Goal: Task Accomplishment & Management: Manage account settings

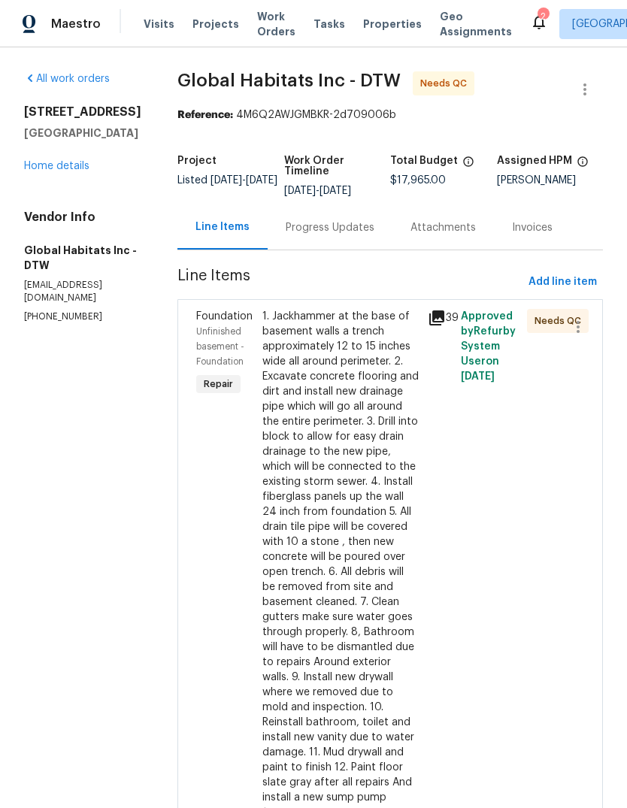
click at [363, 22] on span "Properties" at bounding box center [392, 24] width 59 height 15
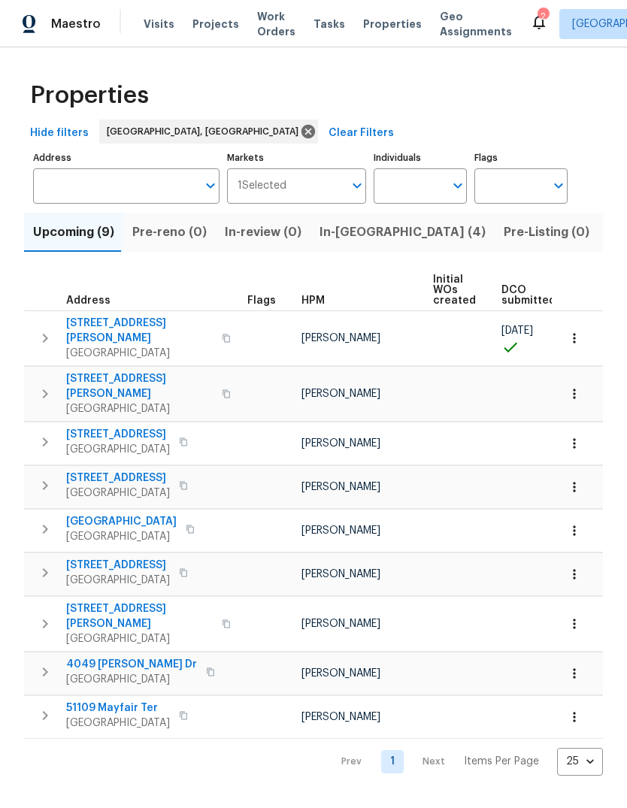
click at [347, 239] on span "In-reno (4)" at bounding box center [403, 232] width 166 height 21
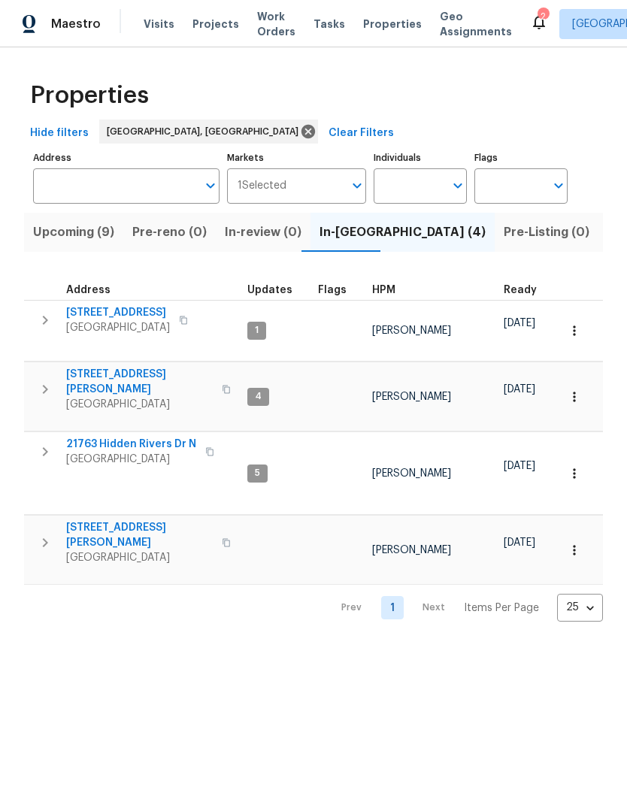
click at [129, 317] on span "[STREET_ADDRESS]" at bounding box center [118, 312] width 104 height 15
click at [131, 335] on span "[GEOGRAPHIC_DATA]" at bounding box center [118, 327] width 104 height 15
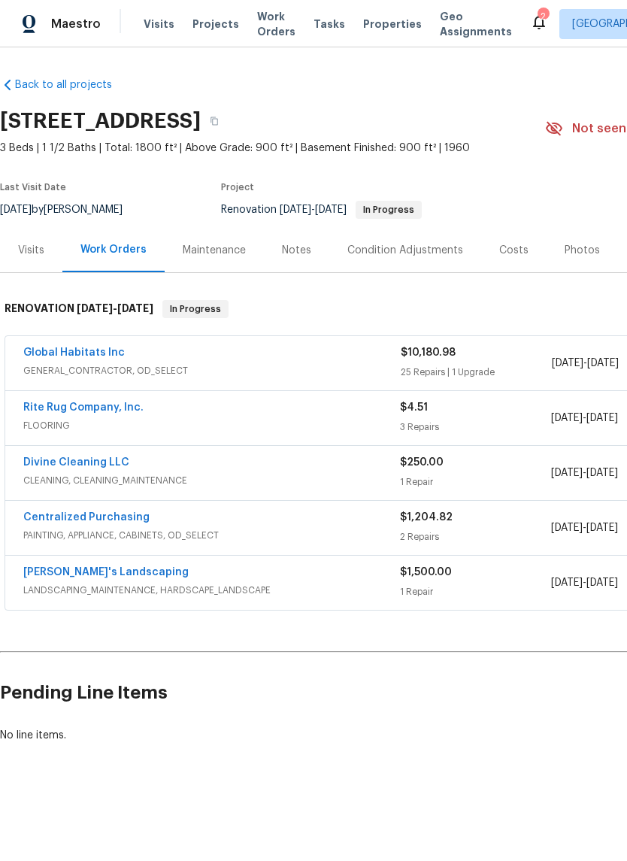
click at [88, 353] on link "Global Habitats Inc" at bounding box center [74, 352] width 102 height 11
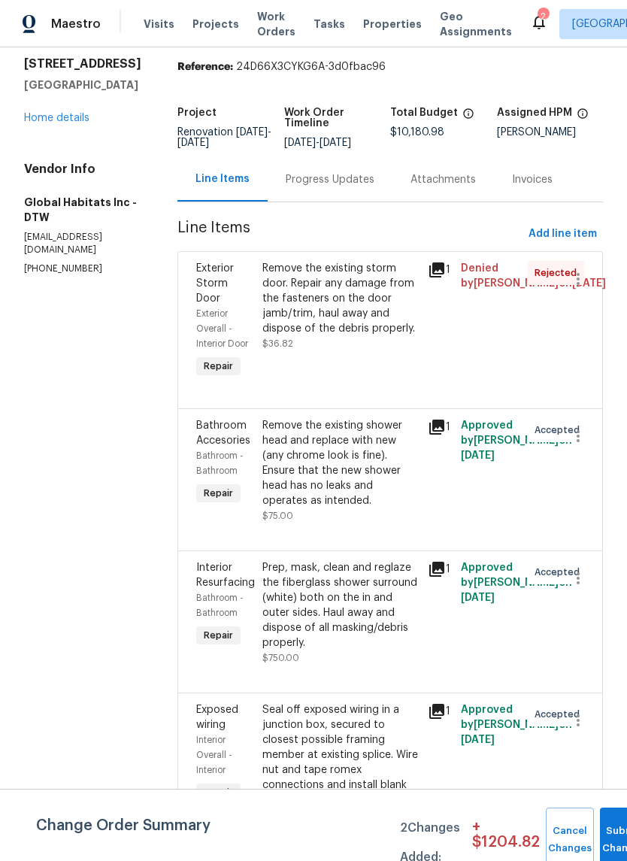
scroll to position [64, 0]
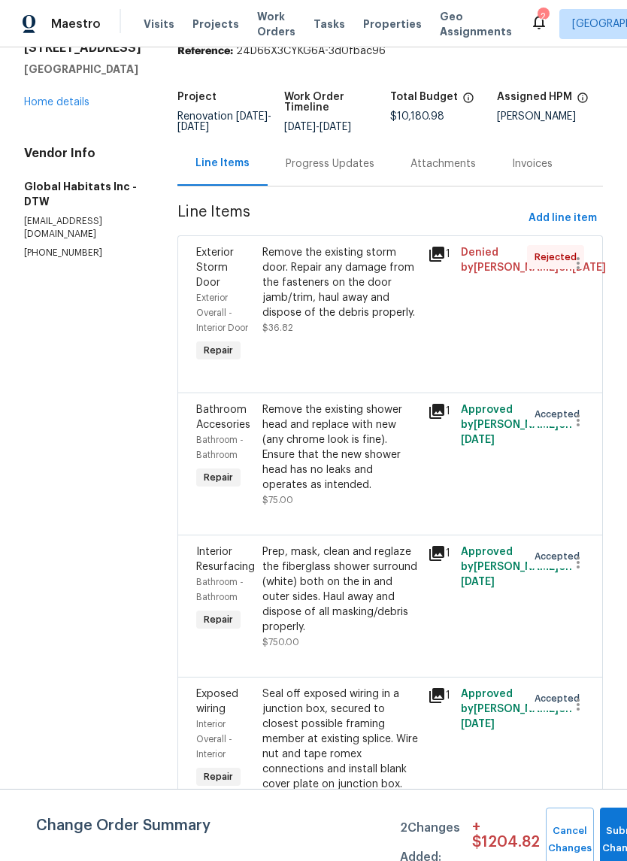
click at [441, 247] on div "1" at bounding box center [440, 254] width 24 height 18
click at [434, 254] on icon at bounding box center [436, 254] width 15 height 15
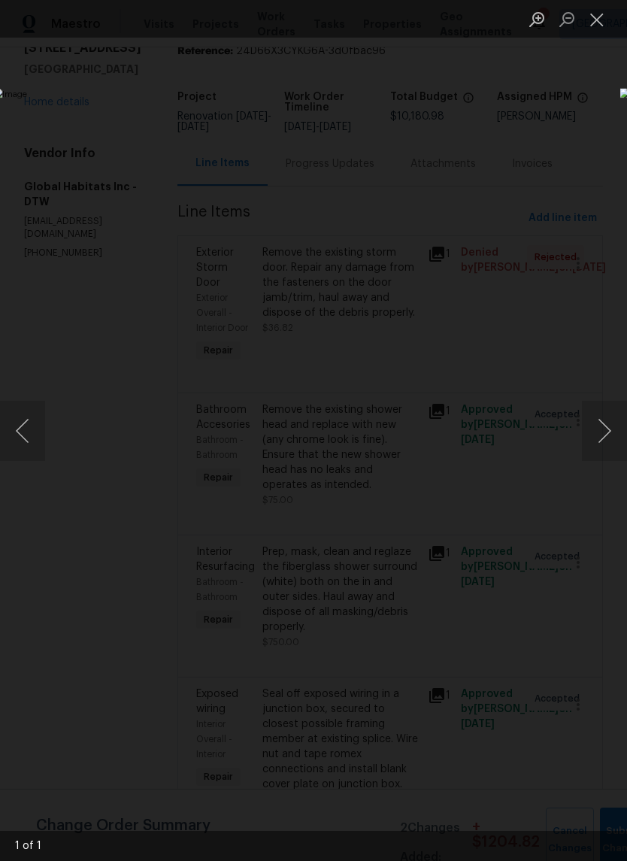
click at [599, 23] on button "Close lightbox" at bounding box center [597, 19] width 30 height 26
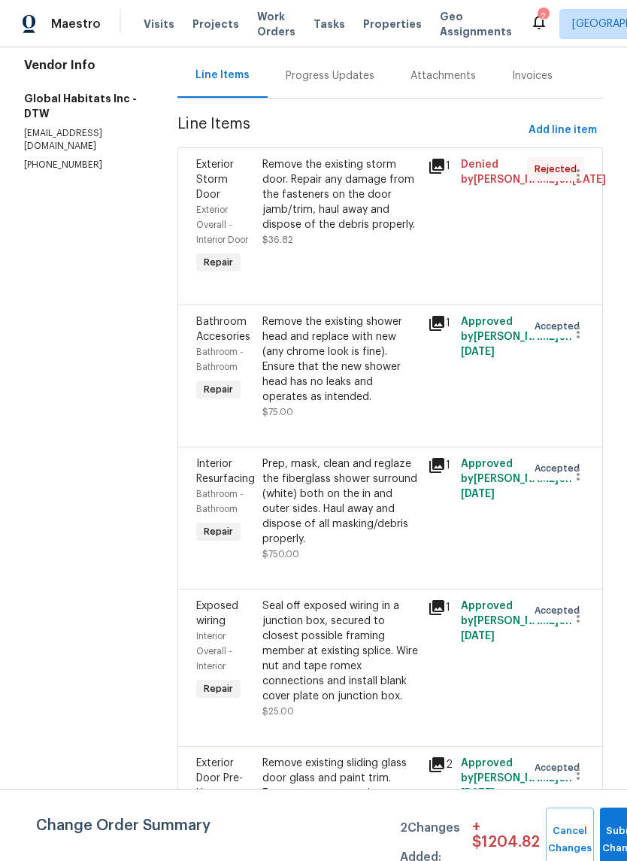
scroll to position [151, 0]
click at [432, 317] on icon at bounding box center [436, 324] width 15 height 15
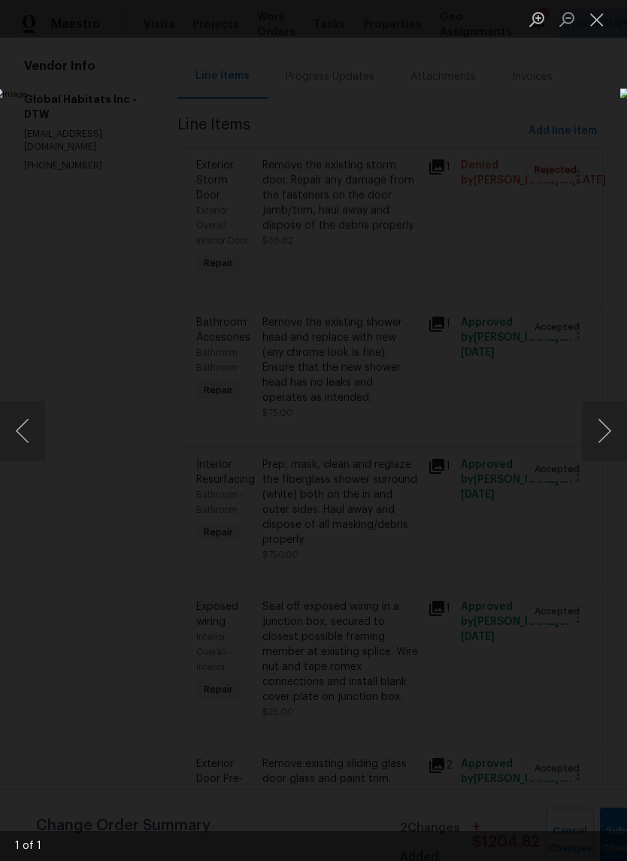
click at [598, 23] on button "Close lightbox" at bounding box center [597, 19] width 30 height 26
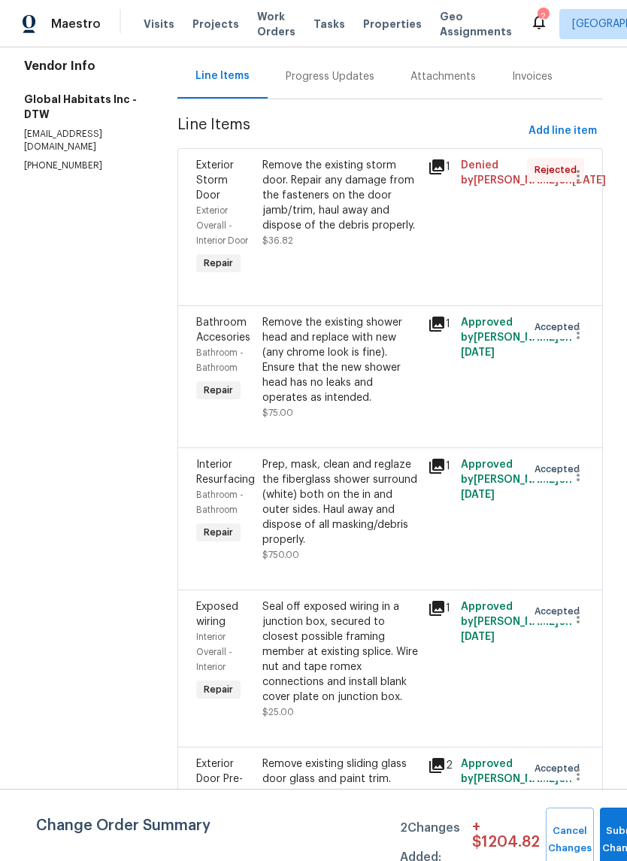
click at [338, 338] on div "Remove the existing shower head and replace with new (any chrome look is fine).…" at bounding box center [340, 360] width 156 height 90
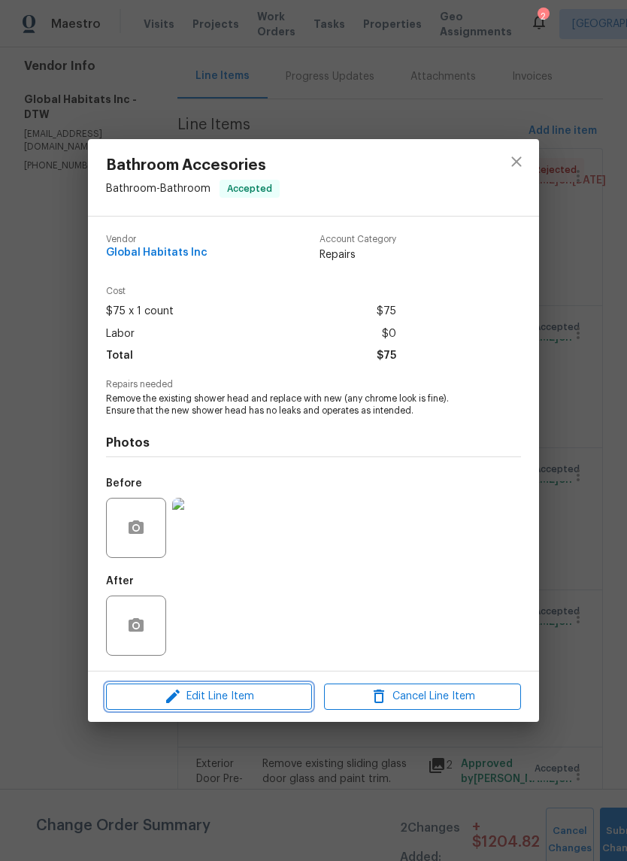
click at [278, 696] on span "Edit Line Item" at bounding box center [209, 696] width 197 height 19
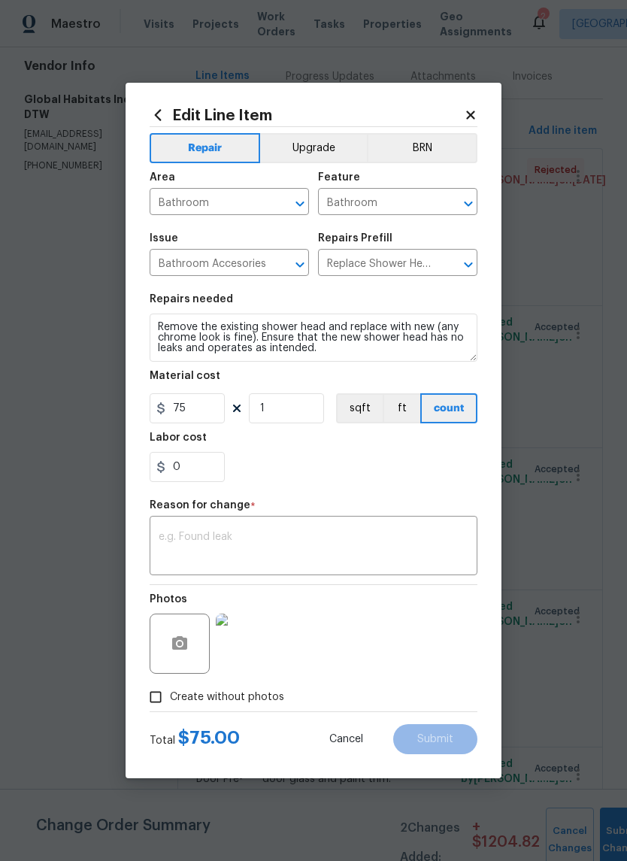
click at [320, 146] on button "Upgrade" at bounding box center [314, 148] width 108 height 30
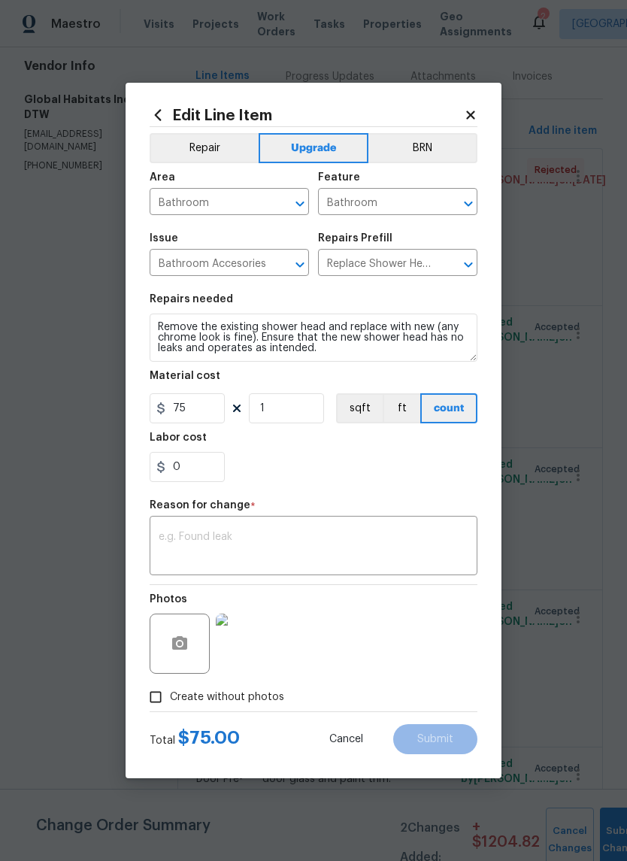
click at [369, 548] on textarea at bounding box center [314, 548] width 310 height 32
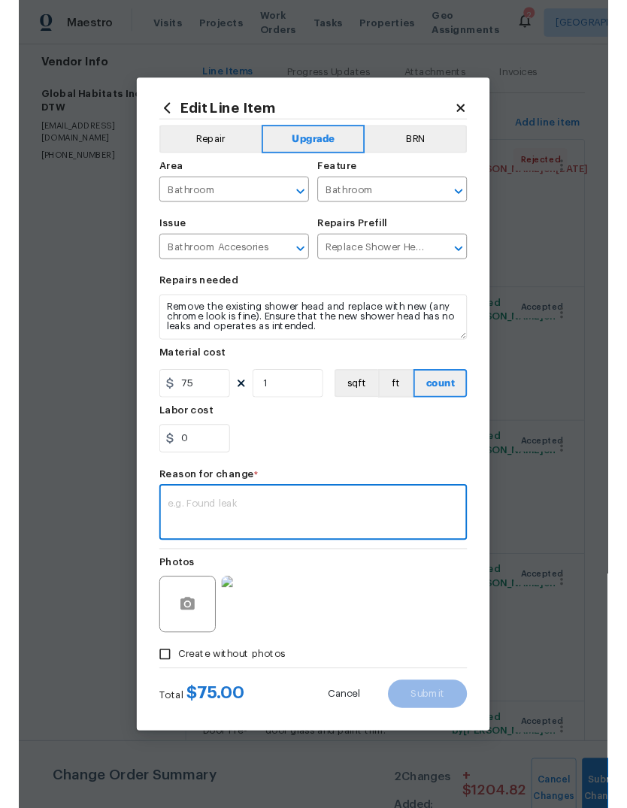
scroll to position [0, 0]
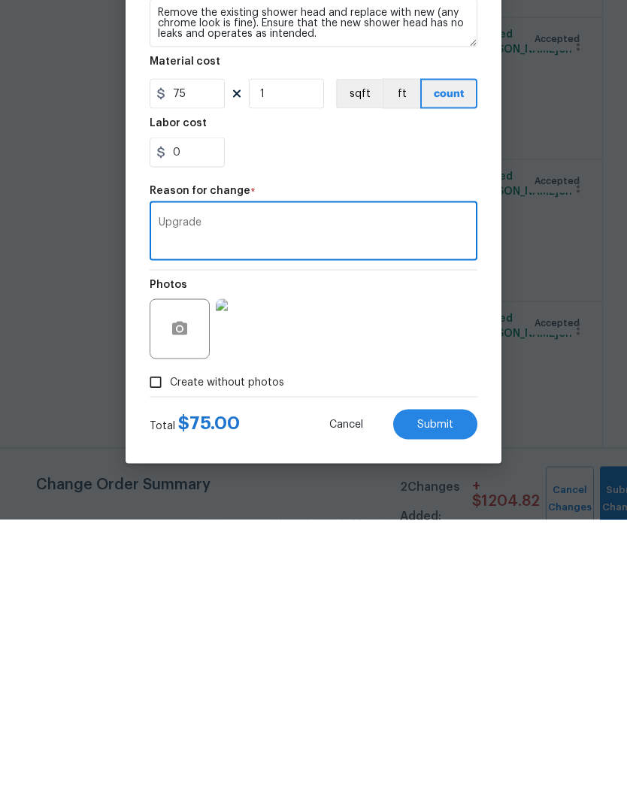
type textarea "Upgrade"
click at [457, 698] on button "Submit" at bounding box center [435, 713] width 84 height 30
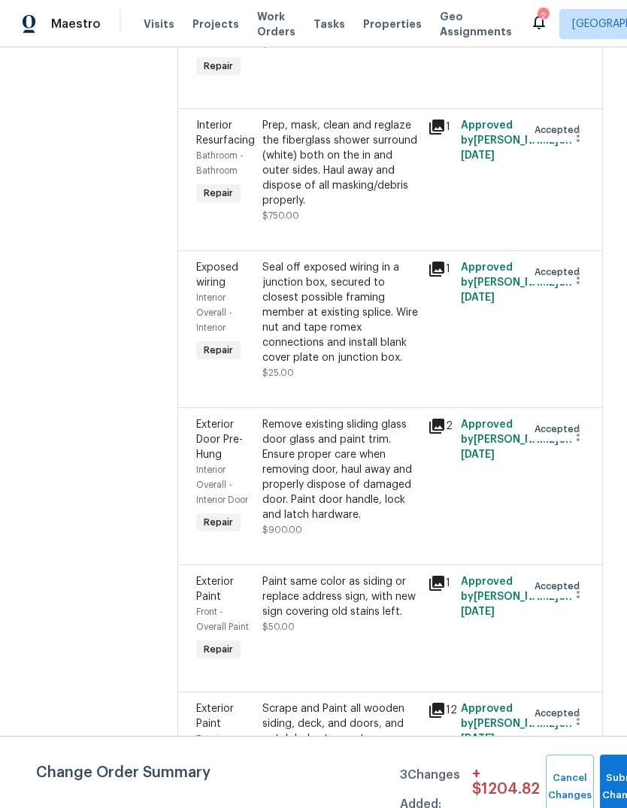
scroll to position [613, 0]
click at [429, 261] on icon at bounding box center [436, 268] width 15 height 15
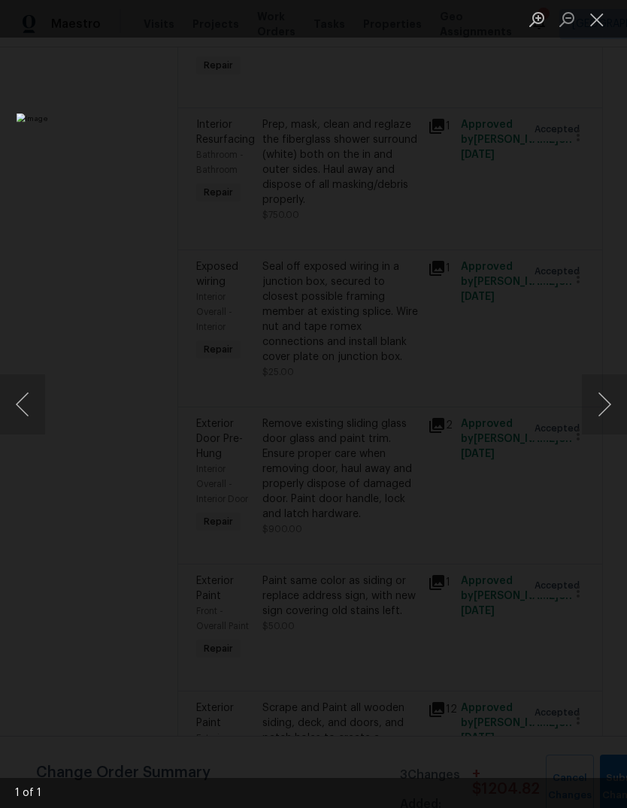
click at [602, 23] on button "Close lightbox" at bounding box center [597, 19] width 30 height 26
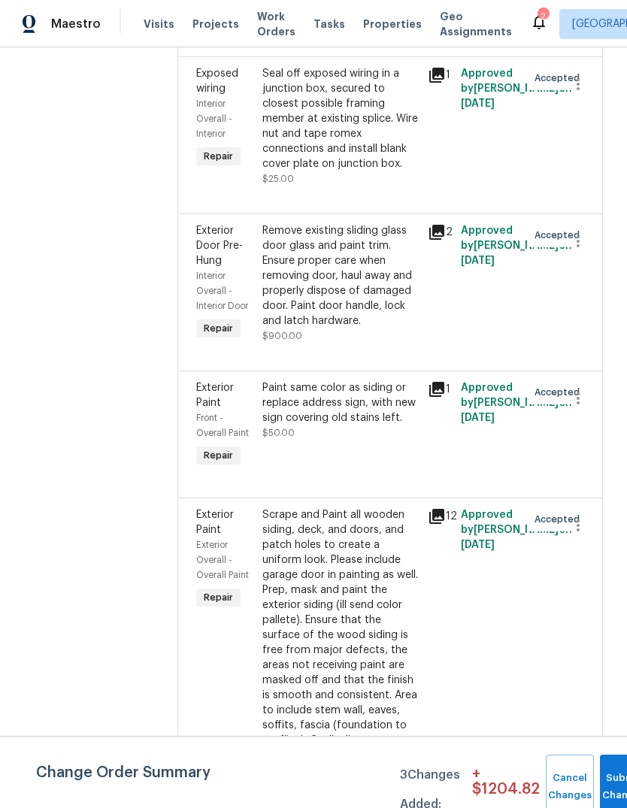
scroll to position [806, 0]
click at [439, 223] on icon at bounding box center [437, 232] width 18 height 18
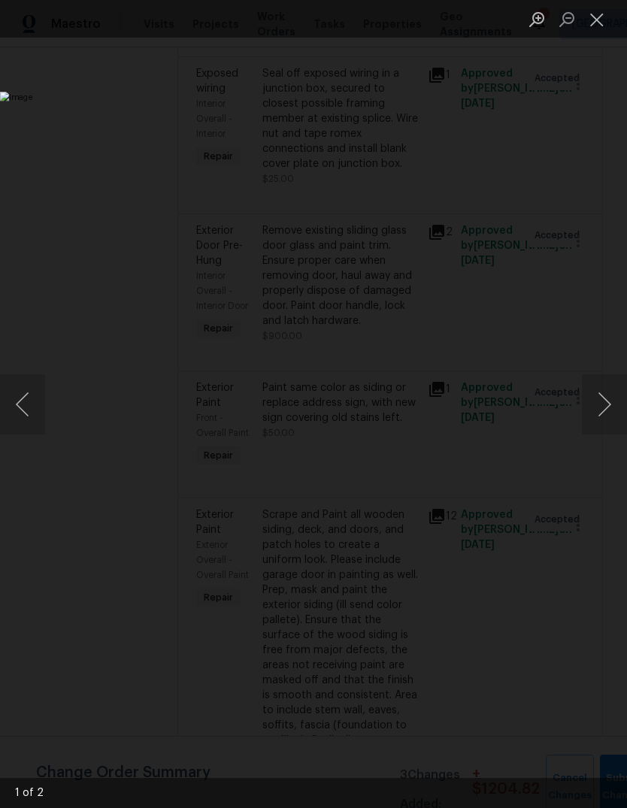
click at [603, 17] on button "Close lightbox" at bounding box center [597, 19] width 30 height 26
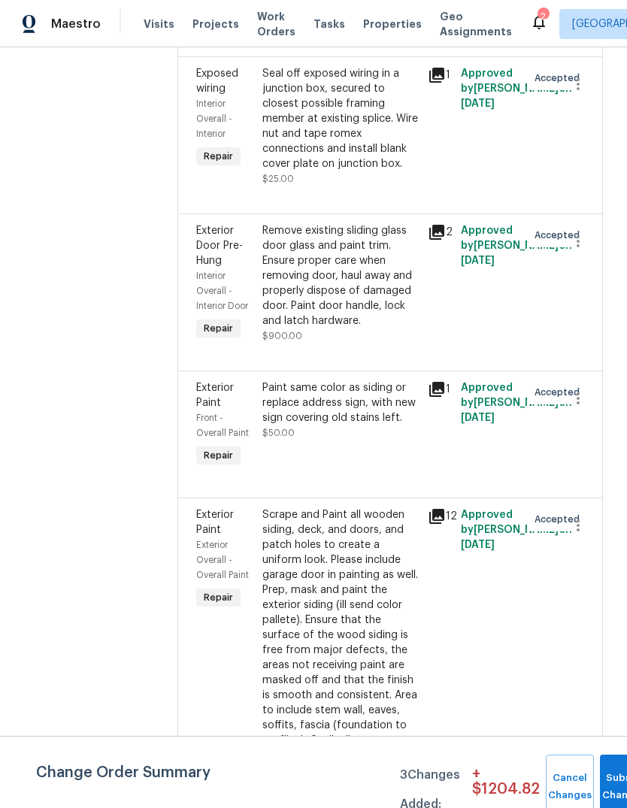
click at [335, 232] on div "Remove existing sliding glass door glass and paint trim. Ensure proper care whe…" at bounding box center [340, 275] width 156 height 105
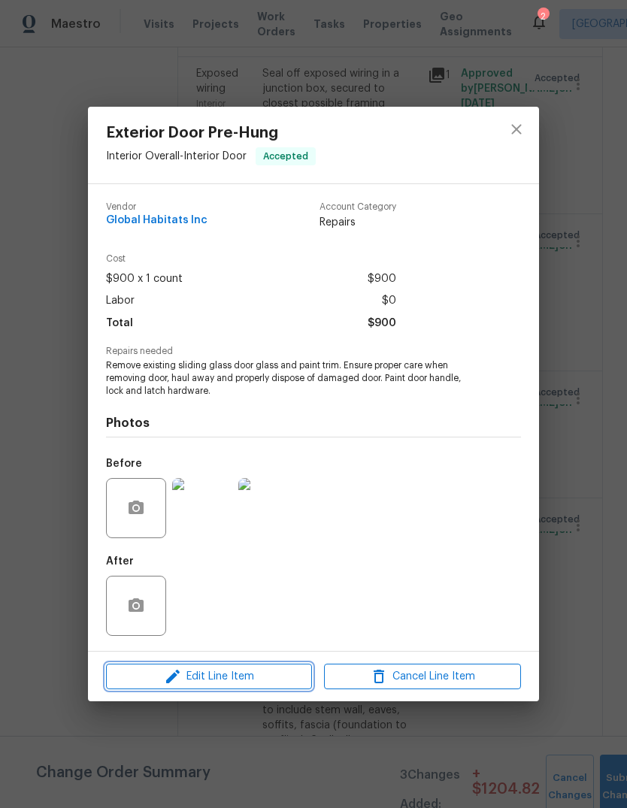
click at [279, 672] on span "Edit Line Item" at bounding box center [209, 677] width 197 height 19
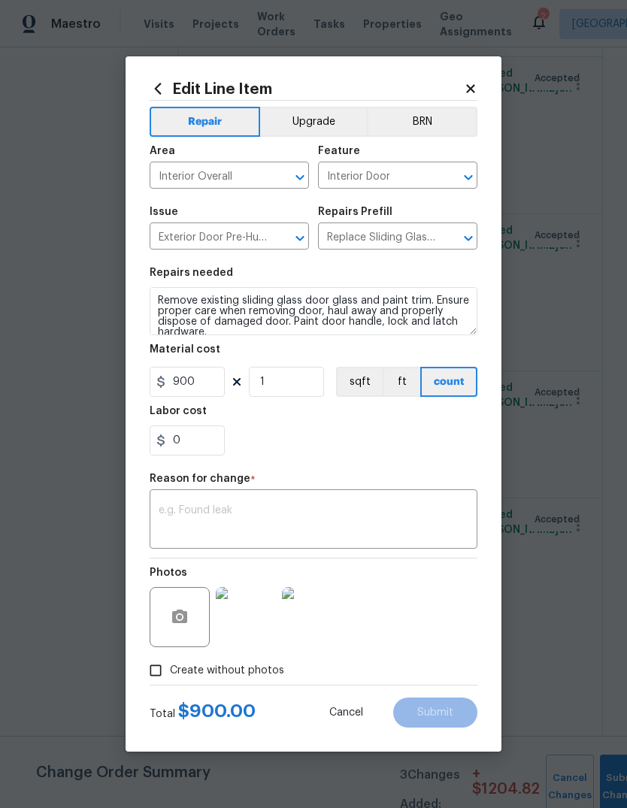
click at [297, 282] on div "Repairs needed" at bounding box center [314, 278] width 328 height 20
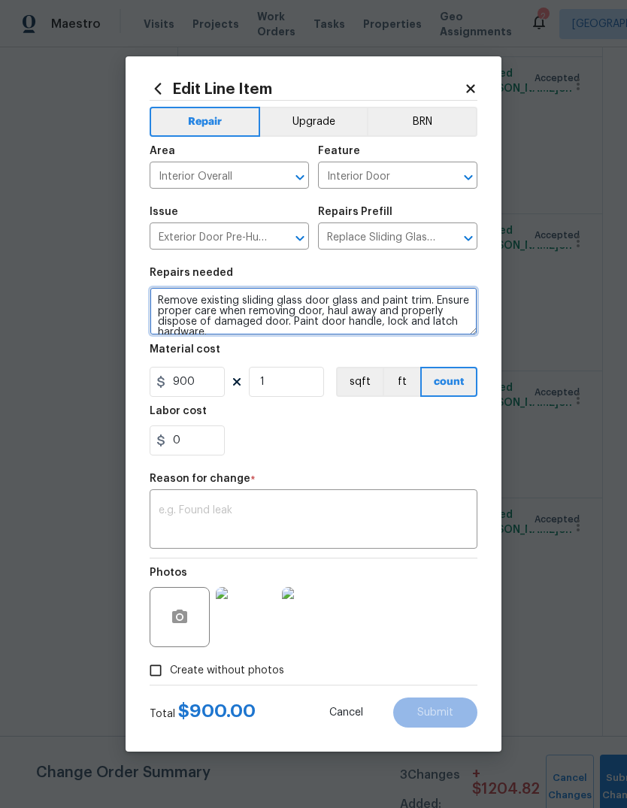
click at [268, 296] on textarea "Remove existing sliding glass door glass and paint trim. Ensure proper care whe…" at bounding box center [314, 311] width 328 height 48
click at [247, 308] on textarea "Remove existing sliding glass door glass and paint trim. Ensure proper care whe…" at bounding box center [314, 311] width 328 height 48
click at [247, 307] on textarea "Remove existing sliding glass door glass and paint trim. Ensure proper care whe…" at bounding box center [314, 311] width 328 height 48
click at [392, 317] on textarea "Remove existing sliding glass door glass and paint trim. Ensure proper care whe…" at bounding box center [314, 311] width 328 height 48
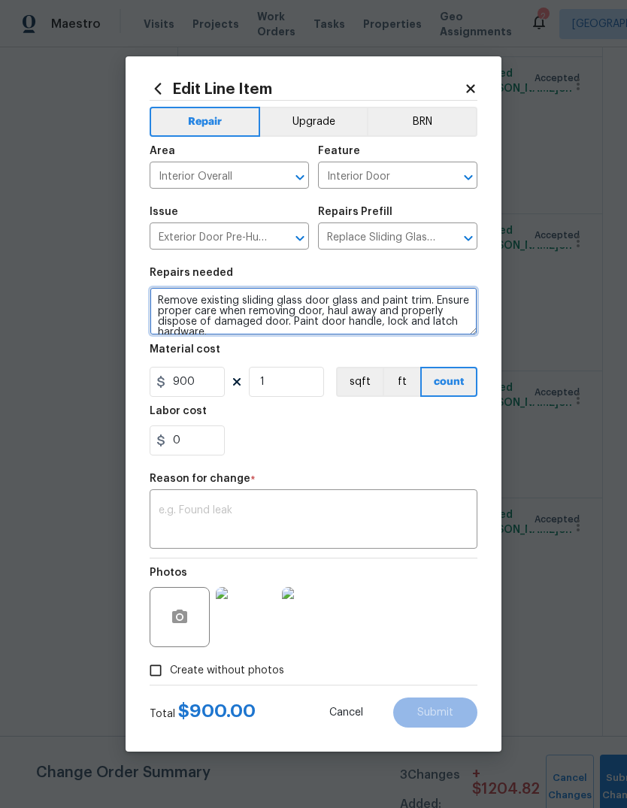
click at [391, 290] on textarea "Remove existing sliding glass door glass and paint trim. Ensure proper care whe…" at bounding box center [314, 311] width 328 height 48
click at [356, 296] on textarea "Remove existing sliding glass door glass and paint trim. Ensure proper care whe…" at bounding box center [314, 311] width 328 height 48
click at [333, 294] on textarea "Remove existing sliding glass door glass and paint trim. Ensure proper care whe…" at bounding box center [314, 311] width 328 height 48
click at [329, 296] on textarea "Remove existing sliding glass door glass and paint trim. Ensure proper care whe…" at bounding box center [314, 311] width 328 height 48
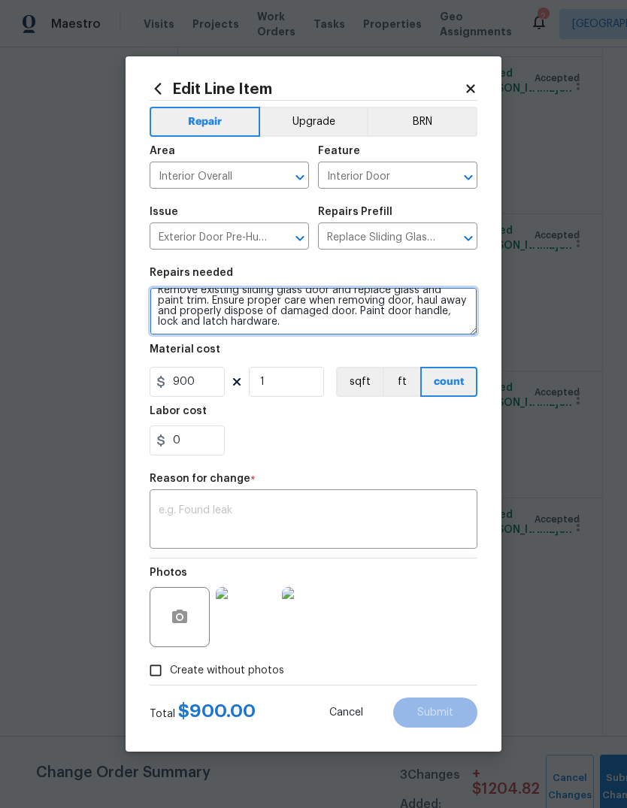
type textarea "Remove existing sliding glass door and replace glass and paint trim. Ensure pro…"
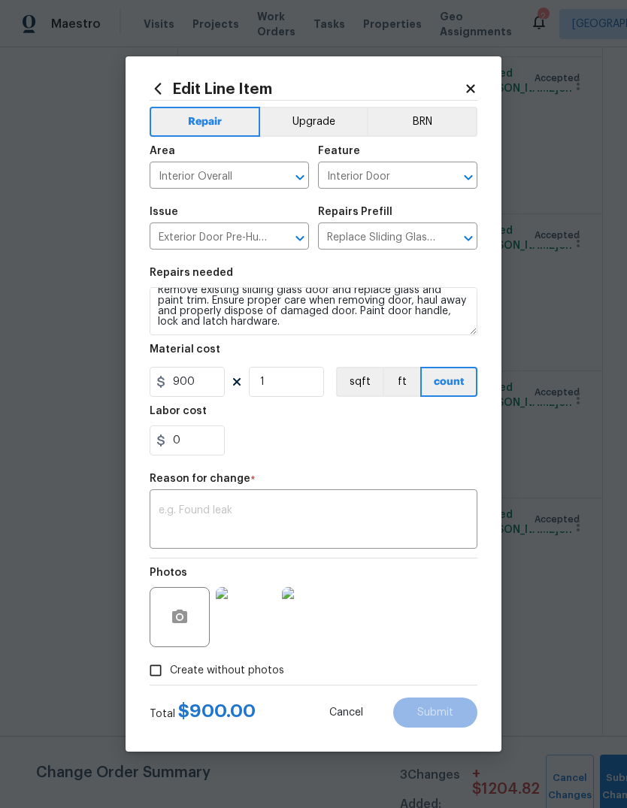
click at [419, 438] on div "0" at bounding box center [314, 441] width 328 height 30
click at [346, 515] on textarea at bounding box center [314, 521] width 310 height 32
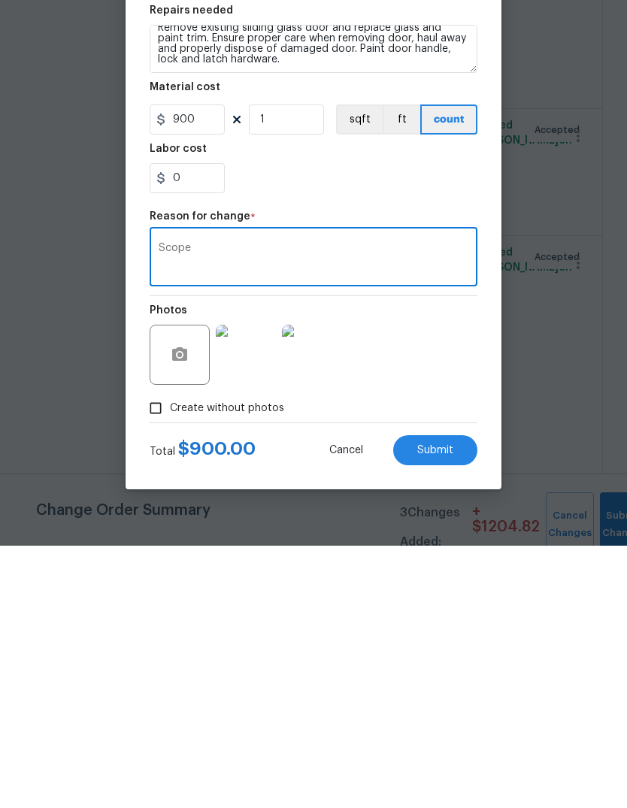
type textarea "Scope"
click at [432, 698] on button "Submit" at bounding box center [435, 713] width 84 height 30
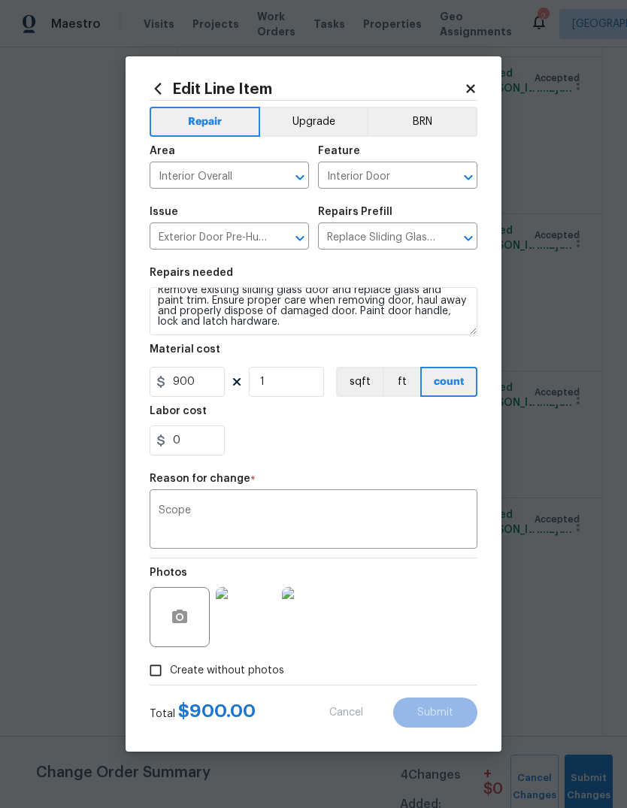
type textarea "Remove existing sliding glass door glass and paint trim. Ensure proper care whe…"
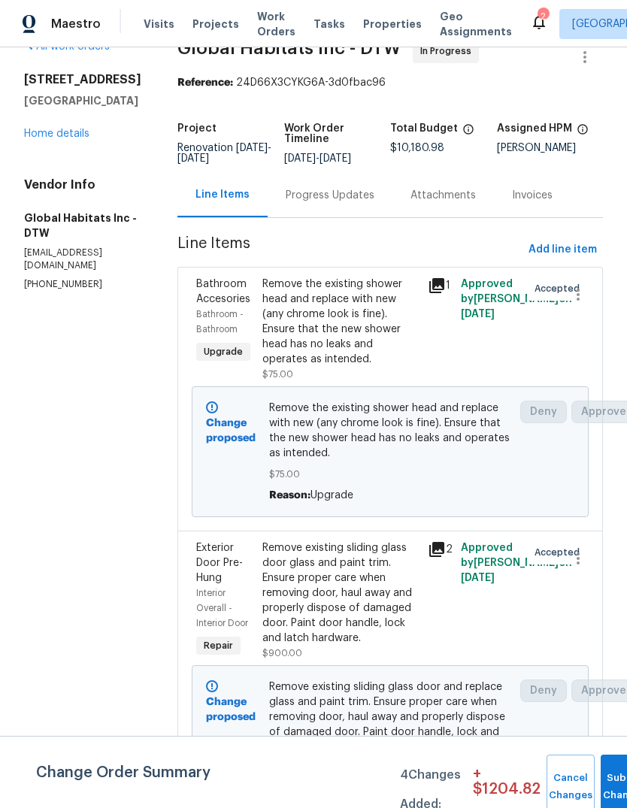
scroll to position [32, 0]
click at [579, 244] on span "Add line item" at bounding box center [563, 250] width 68 height 19
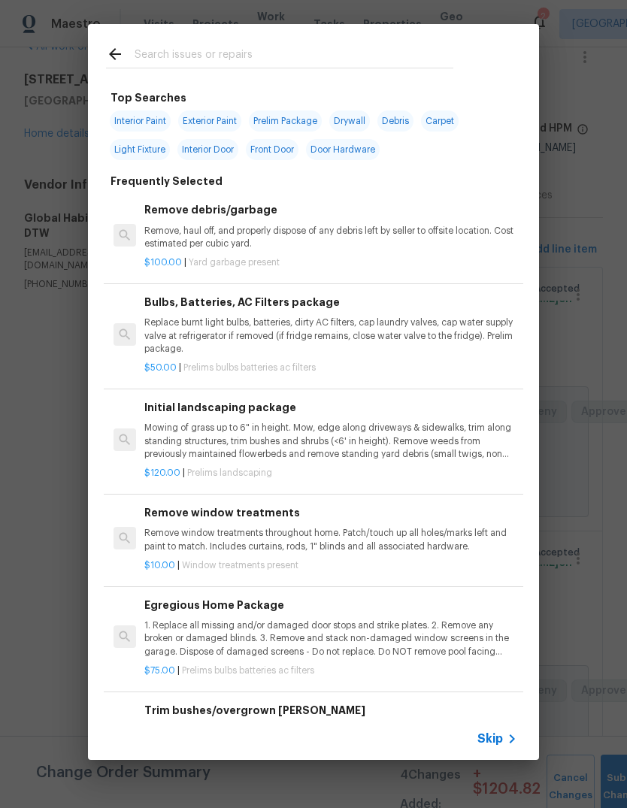
click at [316, 59] on input "text" at bounding box center [294, 56] width 319 height 23
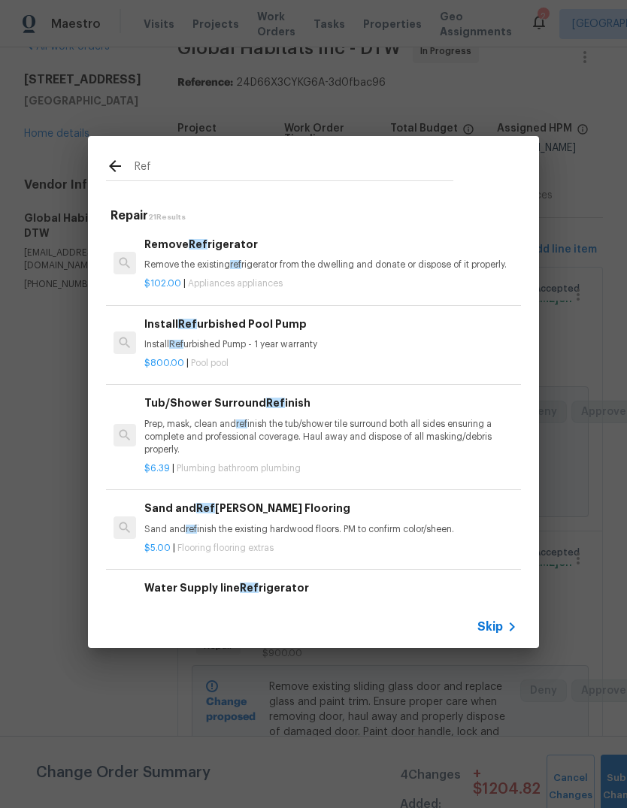
type input "Refi"
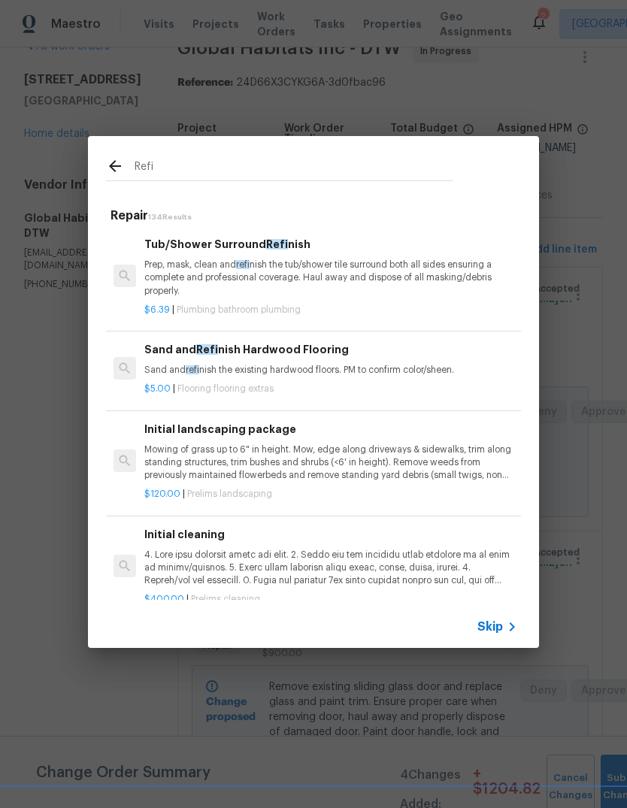
click at [402, 377] on div "$5.00 | Flooring flooring extras" at bounding box center [330, 386] width 373 height 19
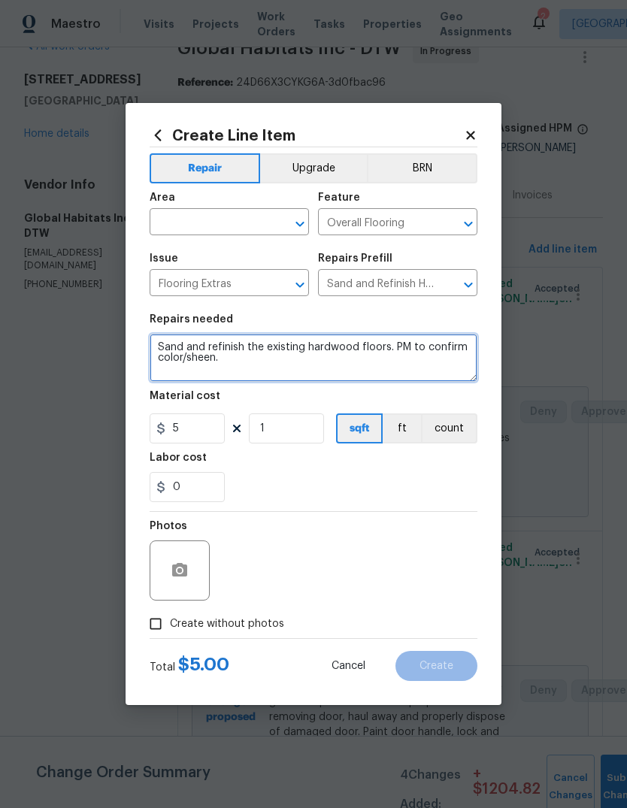
click at [405, 342] on textarea "Sand and refinish the existing hardwood floors. PM to confirm color/sheen." at bounding box center [314, 358] width 328 height 48
click at [404, 341] on textarea "Sand and refinish the existing hardwood floors. PM to confirm color/sheen." at bounding box center [314, 358] width 328 height 48
click at [399, 346] on textarea "Sand and refinish the existing hardwood floors. PM to confirm color/sheen." at bounding box center [314, 358] width 328 height 48
click at [399, 345] on textarea "Sand and refinish the existing hardwood floors. PM to confirm color/sheen." at bounding box center [314, 358] width 328 height 48
type textarea "Sand and refinish the existing hardwood floors. Dark brown is always a safe bet…"
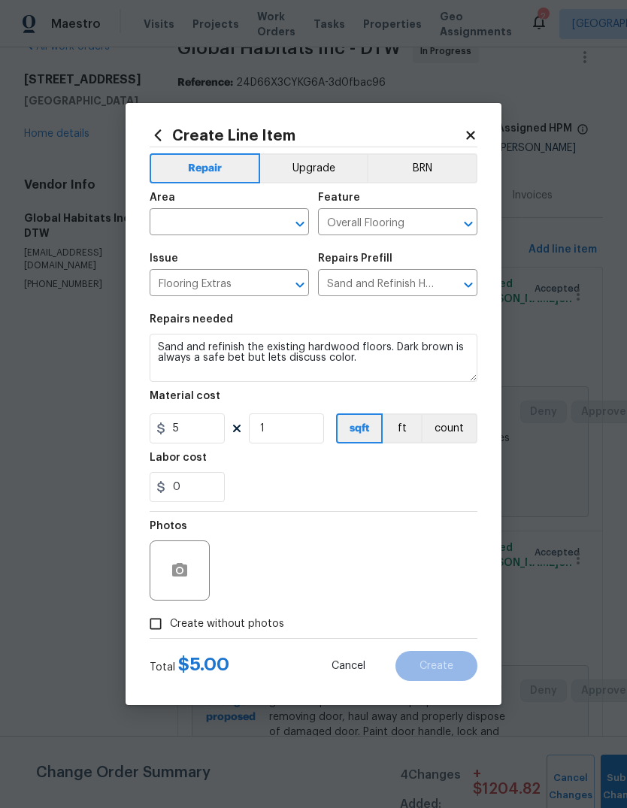
click at [237, 216] on input "text" at bounding box center [208, 223] width 117 height 23
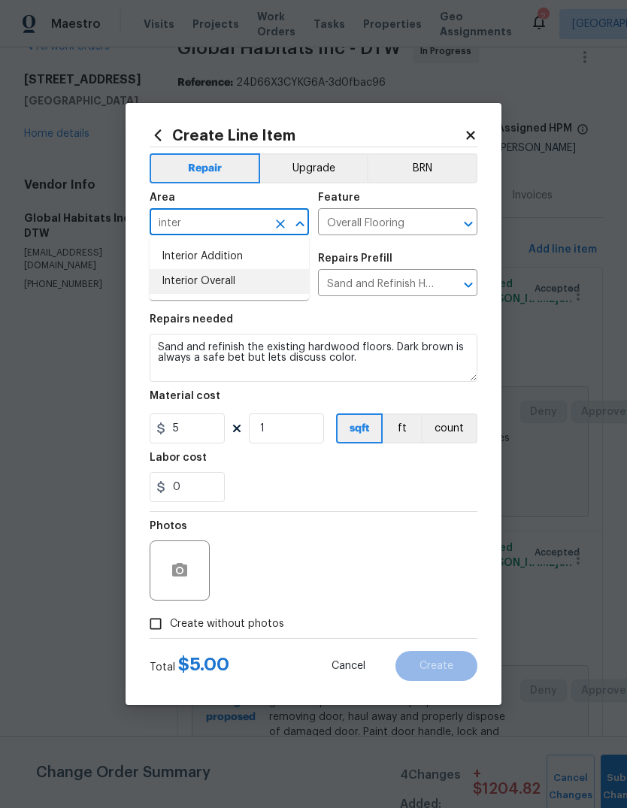
click at [241, 278] on li "Interior Overall" at bounding box center [229, 281] width 159 height 25
type input "Interior Overall"
click at [401, 361] on textarea "Sand and refinish the existing hardwood floors. Dark brown is always a safe bet…" at bounding box center [314, 358] width 328 height 48
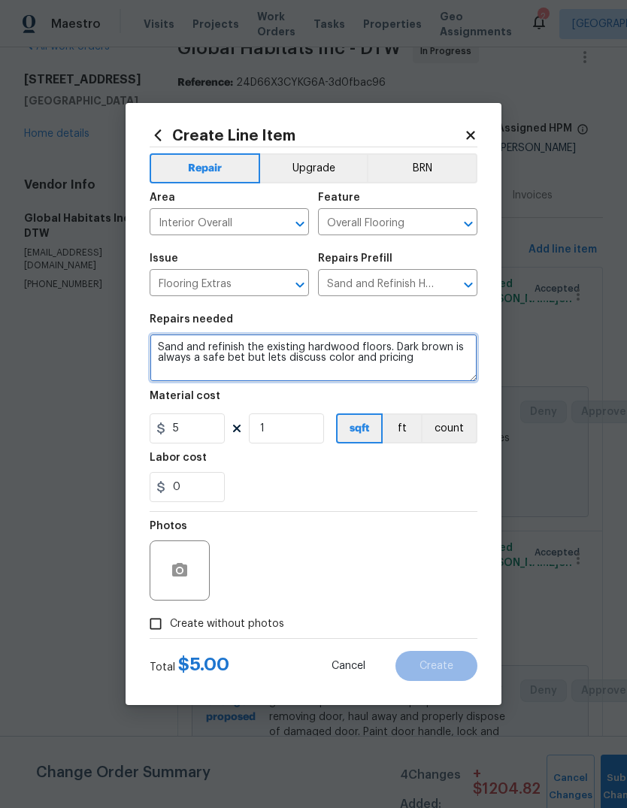
type textarea "Sand and refinish the existing hardwood floors. Dark brown is always a safe bet…"
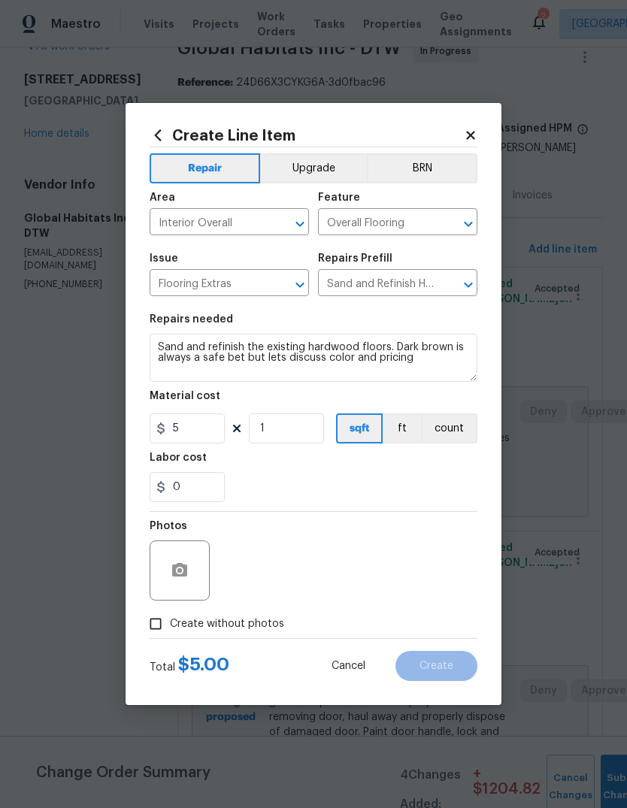
click at [432, 478] on div "0" at bounding box center [314, 487] width 328 height 30
click at [304, 422] on input "1" at bounding box center [286, 429] width 75 height 30
click at [288, 436] on input "1" at bounding box center [286, 429] width 75 height 30
click at [294, 423] on input "1" at bounding box center [286, 429] width 75 height 30
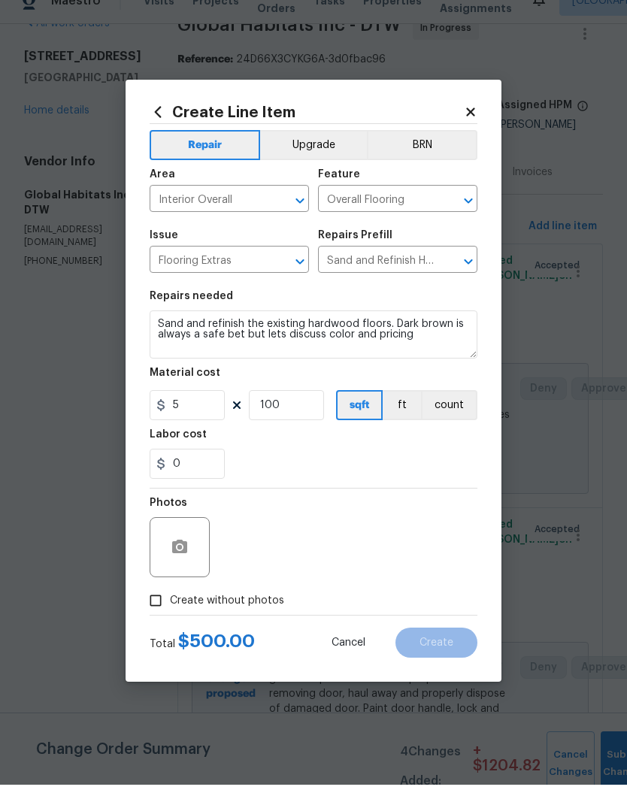
click at [423, 453] on div "Labor cost" at bounding box center [314, 463] width 328 height 20
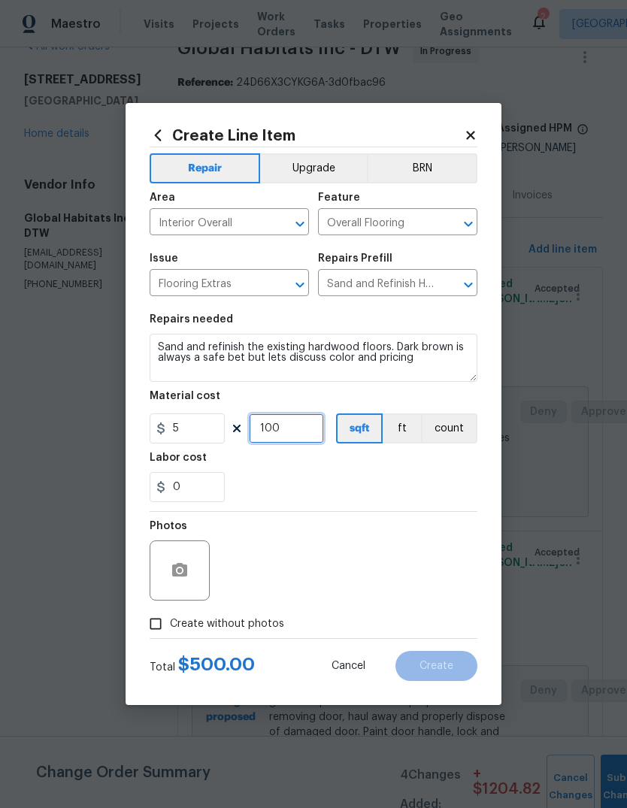
click at [279, 420] on input "100" at bounding box center [286, 429] width 75 height 30
click at [278, 420] on input "100" at bounding box center [286, 429] width 75 height 30
click at [291, 429] on input "100" at bounding box center [286, 429] width 75 height 30
type input "200"
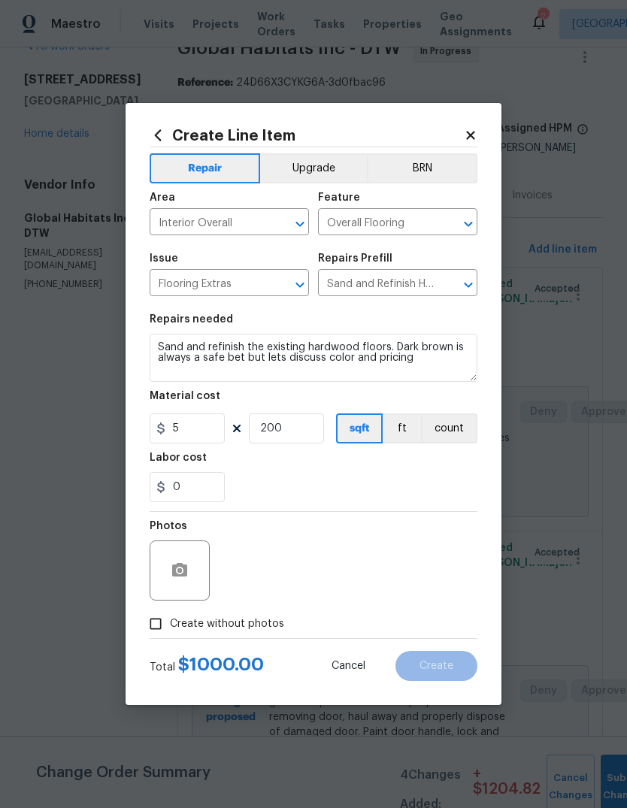
click at [413, 478] on div "0" at bounding box center [314, 487] width 328 height 30
click at [187, 563] on icon "button" at bounding box center [180, 571] width 18 height 18
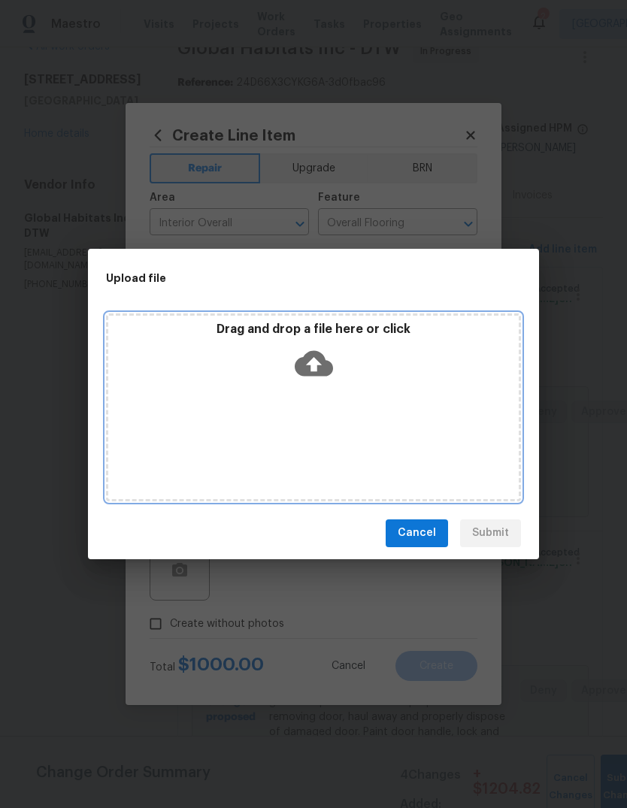
click at [390, 332] on p "Drag and drop a file here or click" at bounding box center [313, 330] width 411 height 16
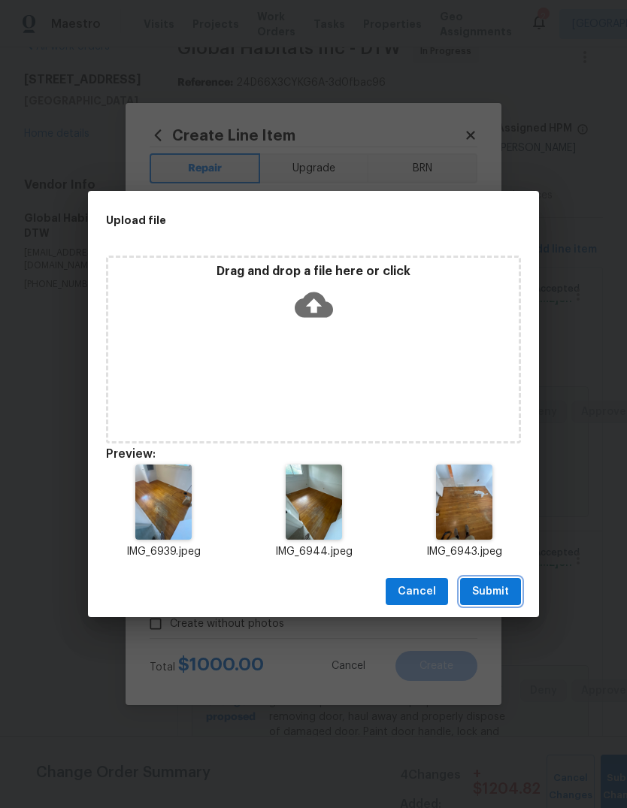
click at [494, 593] on span "Submit" at bounding box center [490, 592] width 37 height 19
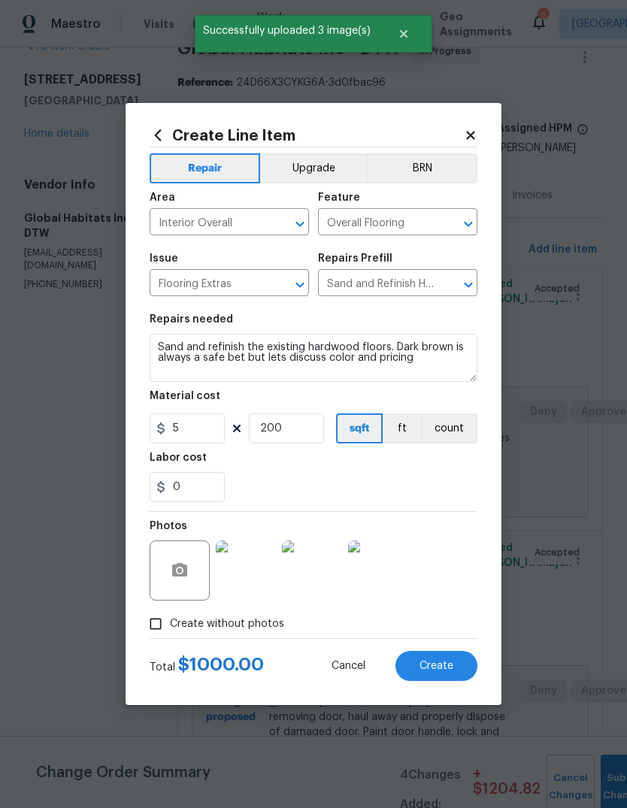
click at [459, 670] on button "Create" at bounding box center [437, 666] width 82 height 30
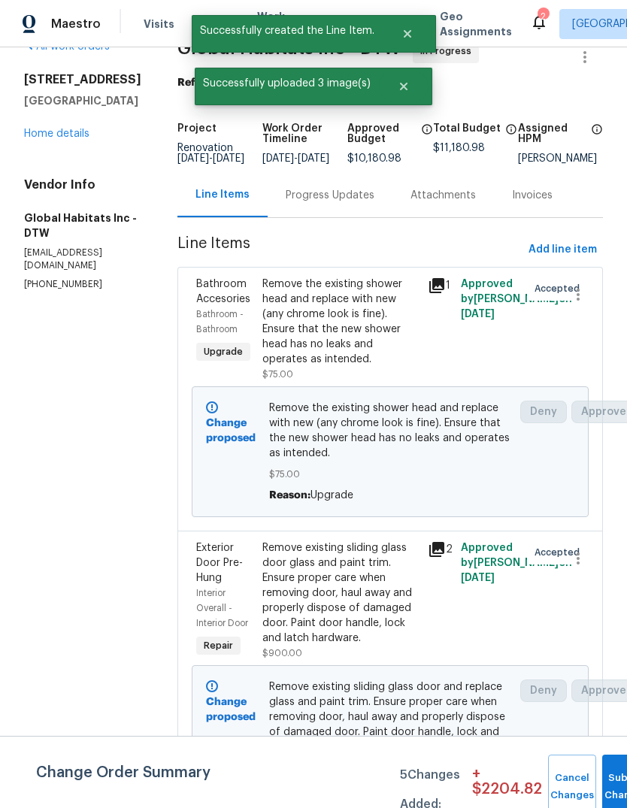
scroll to position [4, 0]
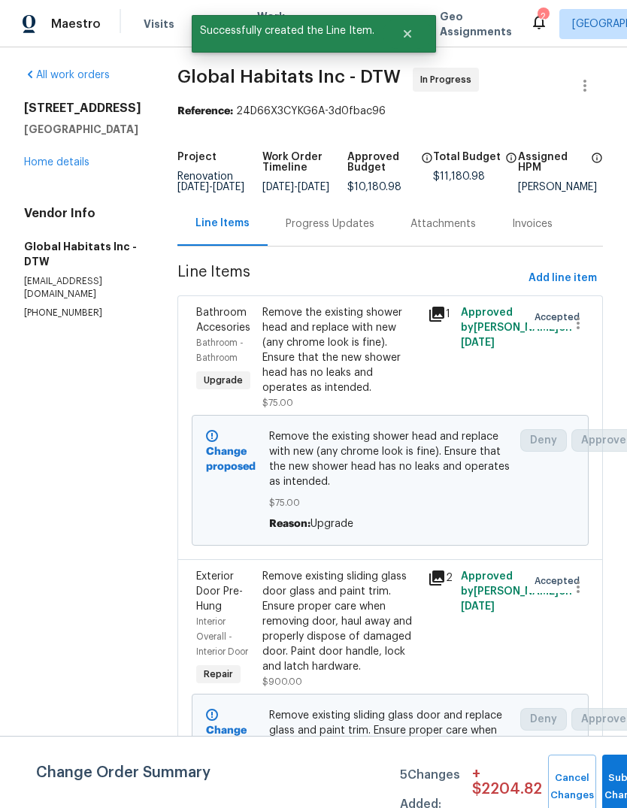
click at [67, 168] on link "Home details" at bounding box center [56, 162] width 65 height 11
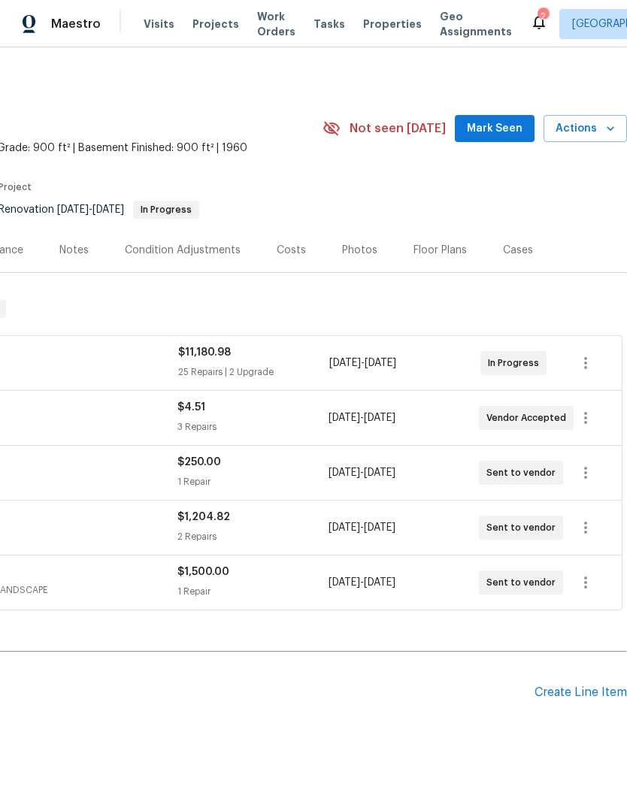
click at [441, 236] on div "Floor Plans" at bounding box center [440, 250] width 89 height 44
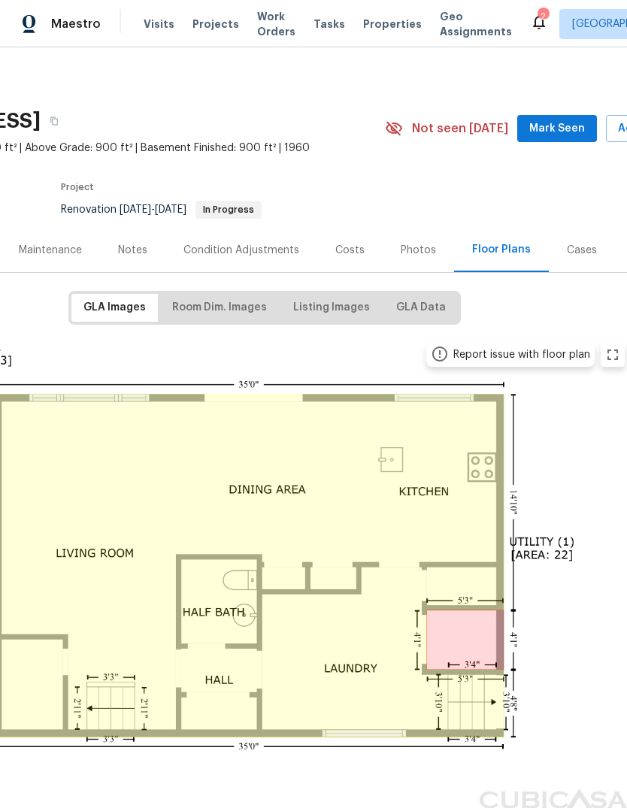
scroll to position [0, 161]
click at [238, 304] on span "Room Dim. Images" at bounding box center [218, 308] width 95 height 19
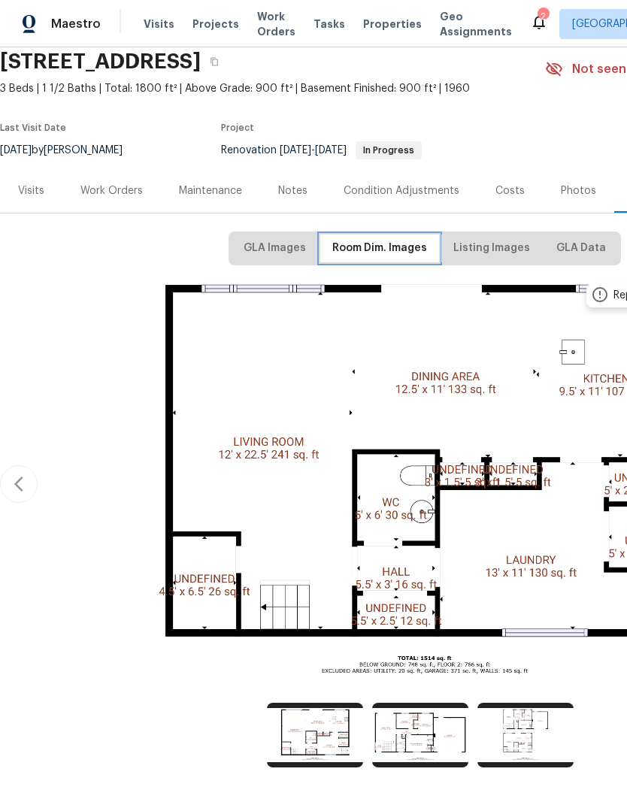
scroll to position [59, 0]
click at [448, 734] on img at bounding box center [420, 735] width 96 height 65
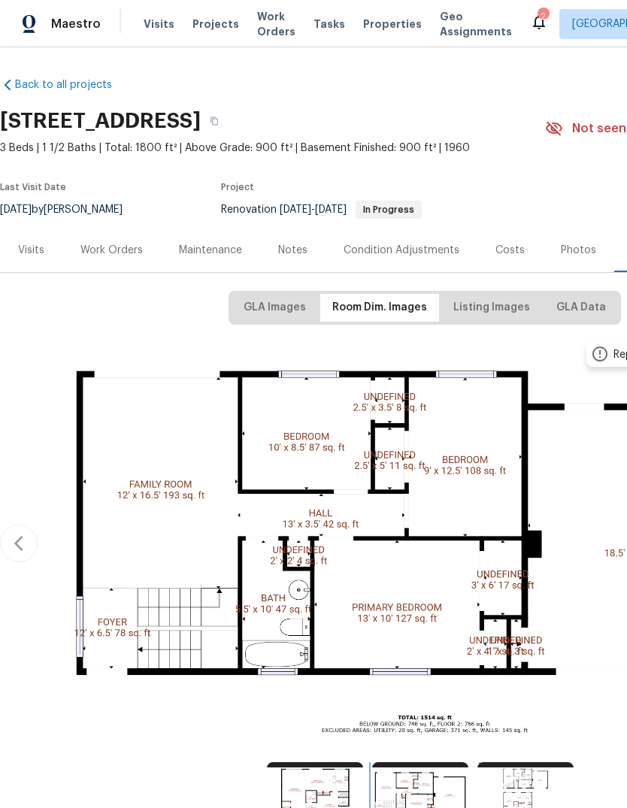
scroll to position [0, 0]
click at [114, 252] on div "Work Orders" at bounding box center [111, 250] width 62 height 15
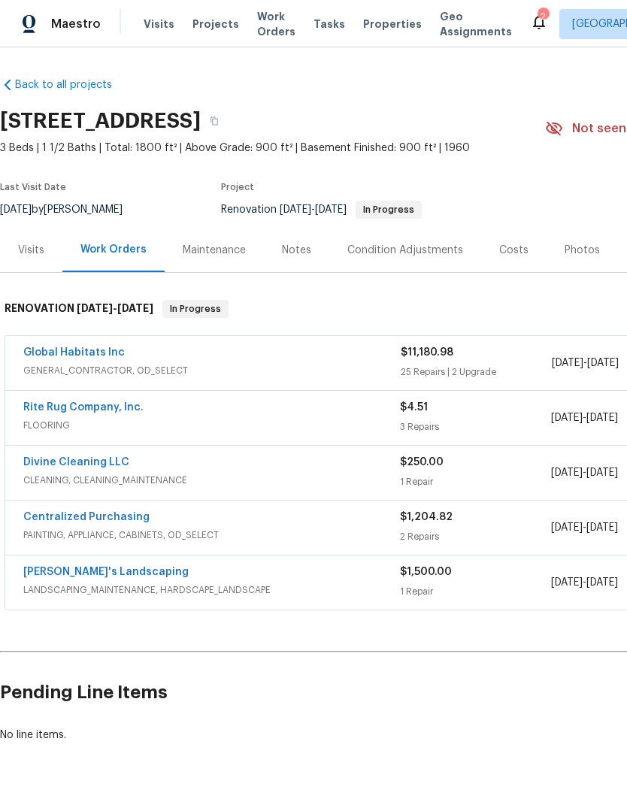
click at [88, 356] on link "Global Habitats Inc" at bounding box center [74, 352] width 102 height 11
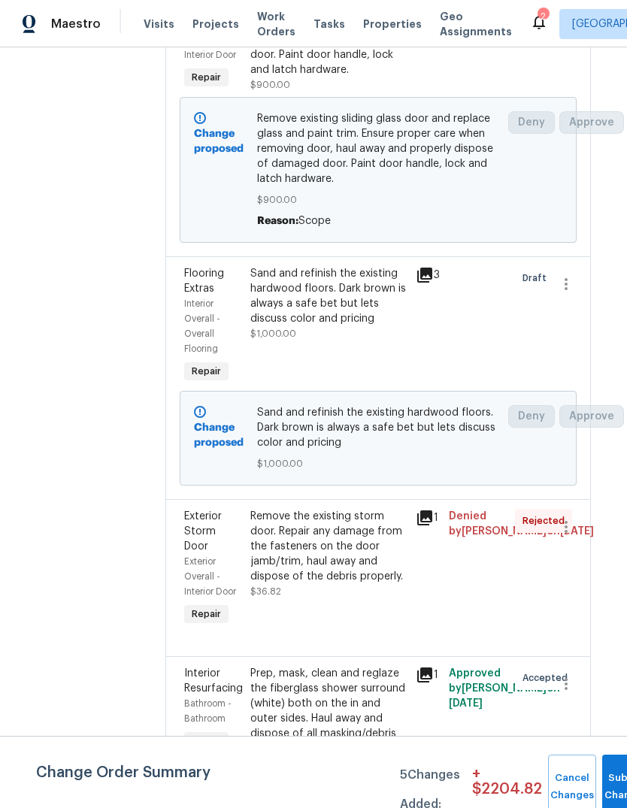
scroll to position [671, 12]
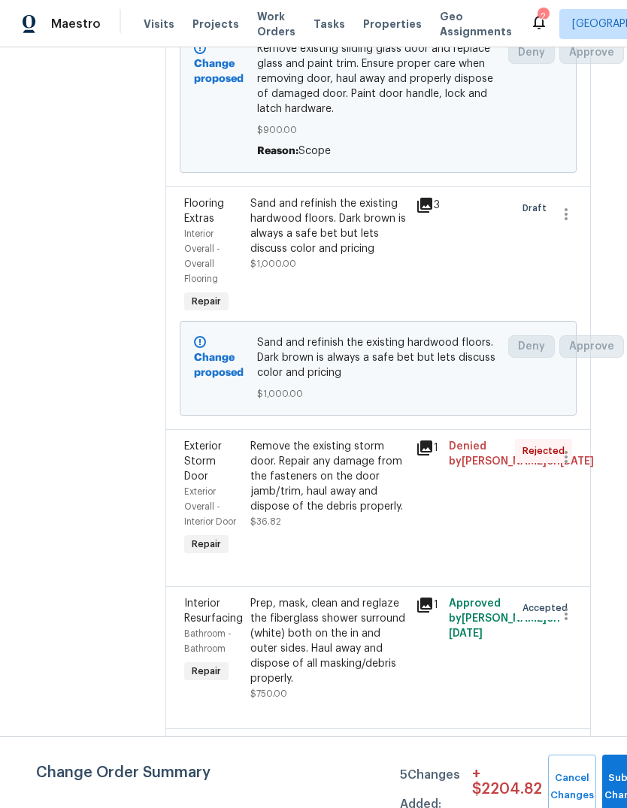
click at [328, 223] on div "Sand and refinish the existing hardwood floors. Dark brown is always a safe bet…" at bounding box center [328, 226] width 156 height 60
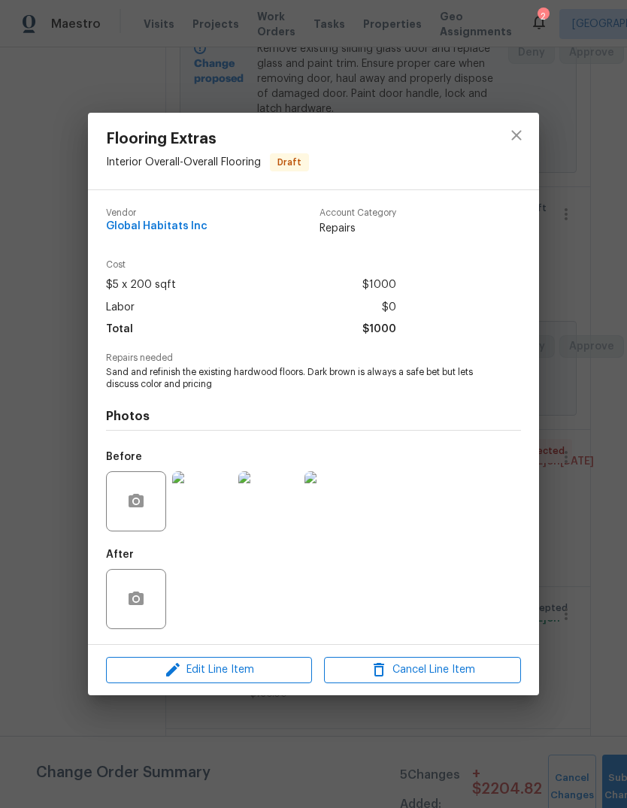
click at [284, 678] on span "Edit Line Item" at bounding box center [209, 670] width 197 height 19
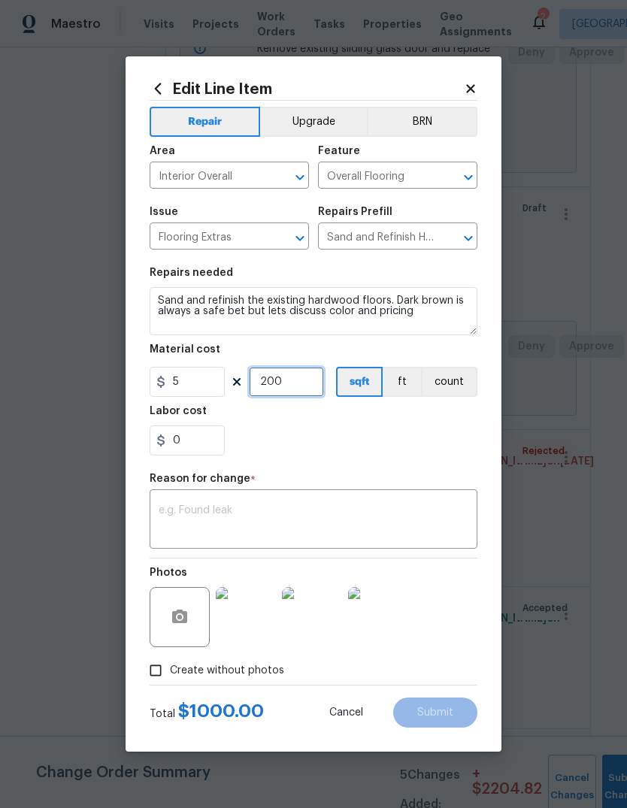
click at [281, 379] on input "200" at bounding box center [286, 382] width 75 height 30
click at [281, 381] on input "200" at bounding box center [286, 382] width 75 height 30
type input "300"
click at [402, 429] on div "0" at bounding box center [314, 441] width 328 height 30
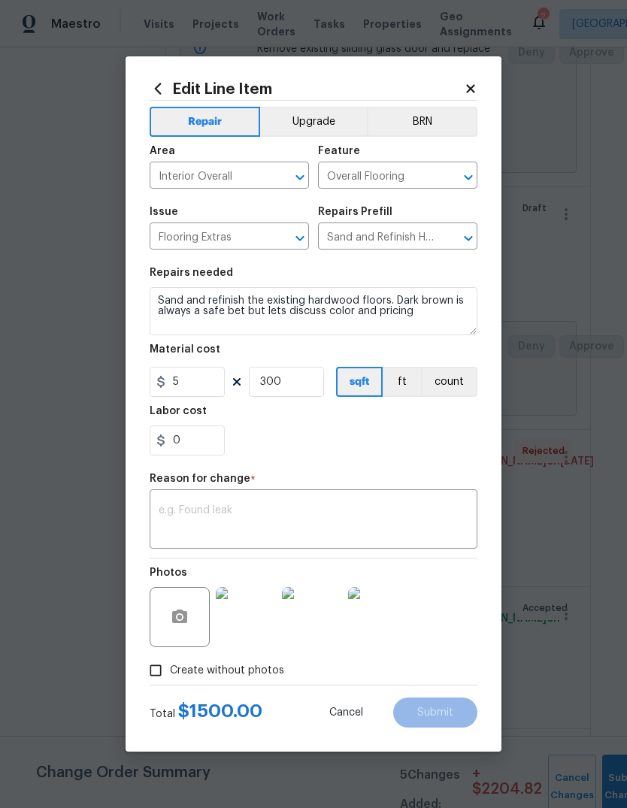
click at [350, 508] on textarea at bounding box center [314, 521] width 310 height 32
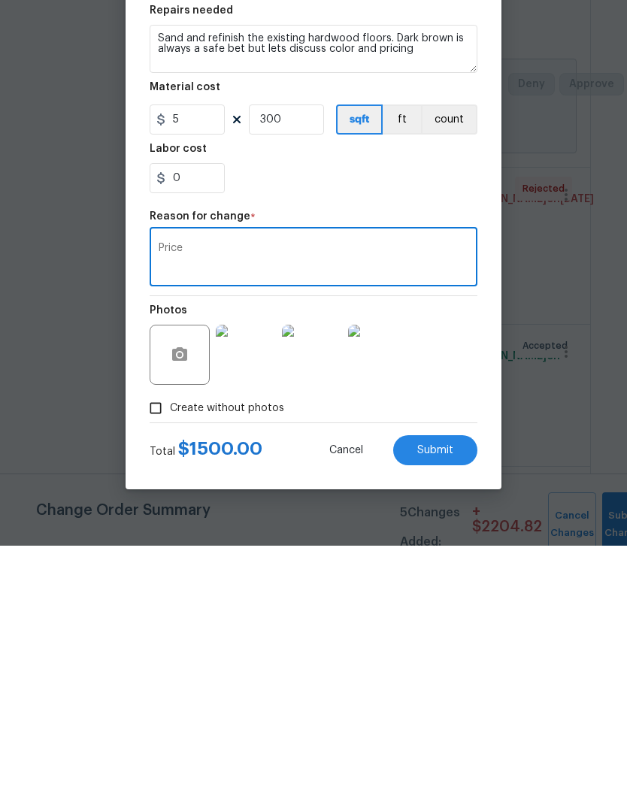
type textarea "Price"
click at [420, 698] on button "Submit" at bounding box center [435, 713] width 84 height 30
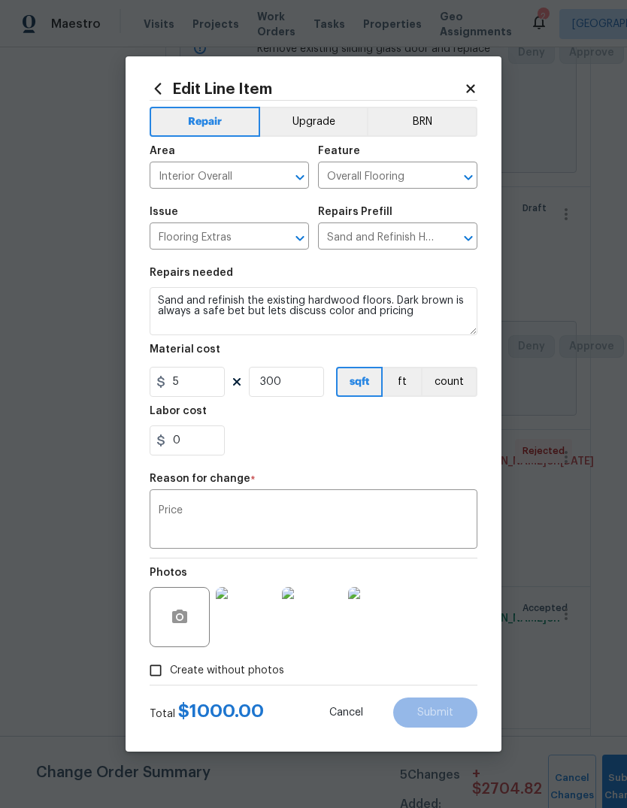
type input "200"
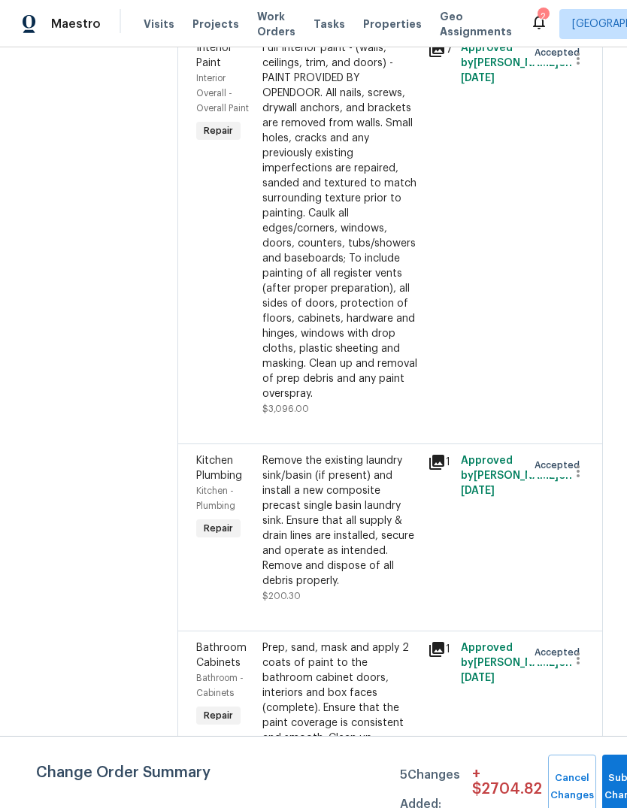
scroll to position [0, 0]
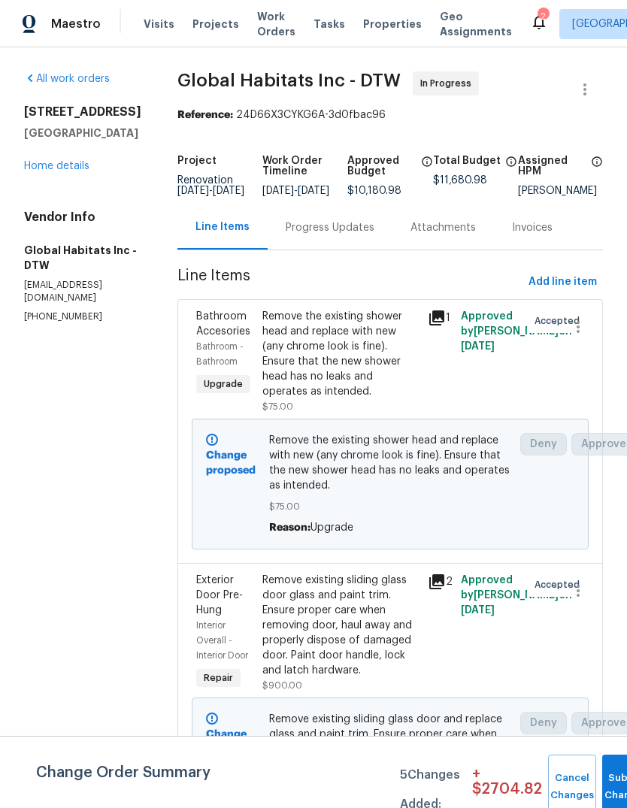
click at [47, 161] on link "Home details" at bounding box center [56, 166] width 65 height 11
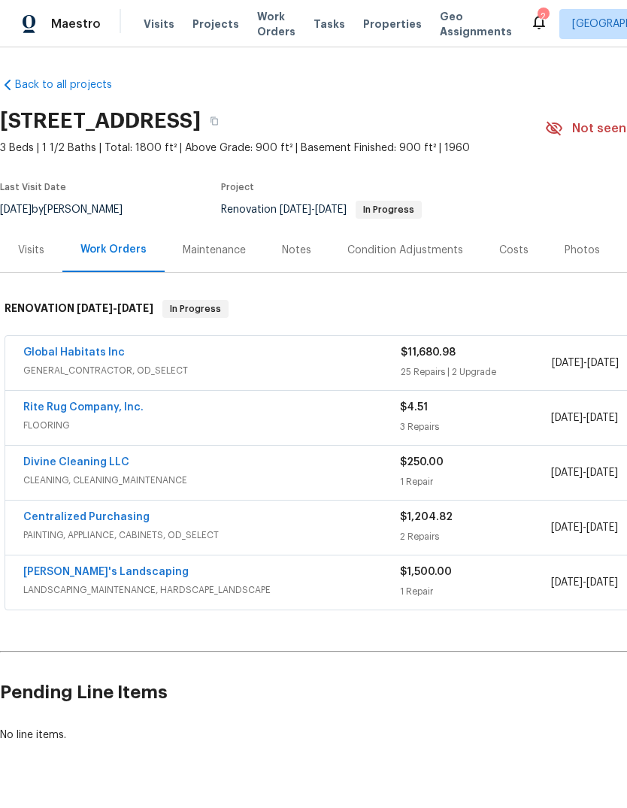
click at [116, 402] on link "Rite Rug Company, Inc." at bounding box center [83, 407] width 120 height 11
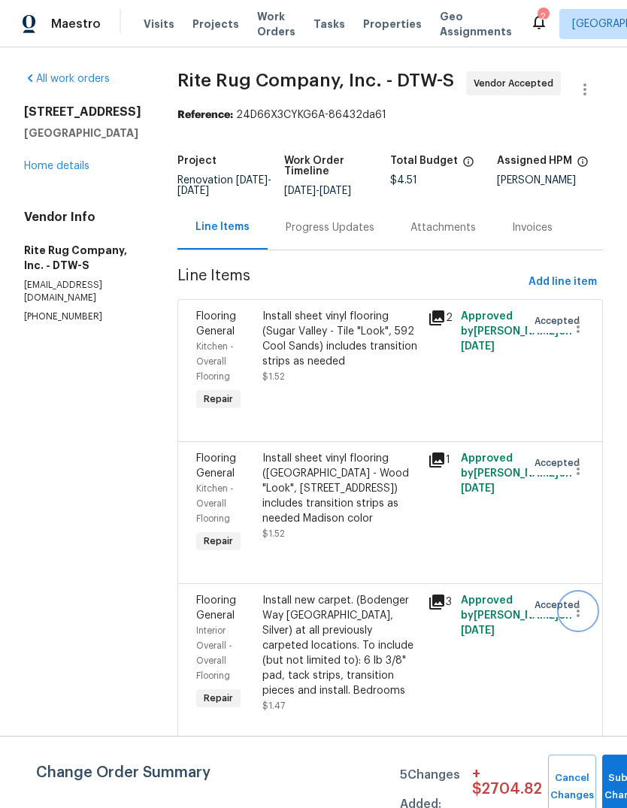
click at [583, 614] on button "button" at bounding box center [578, 611] width 36 height 36
click at [578, 632] on li "Cancel" at bounding box center [586, 626] width 58 height 25
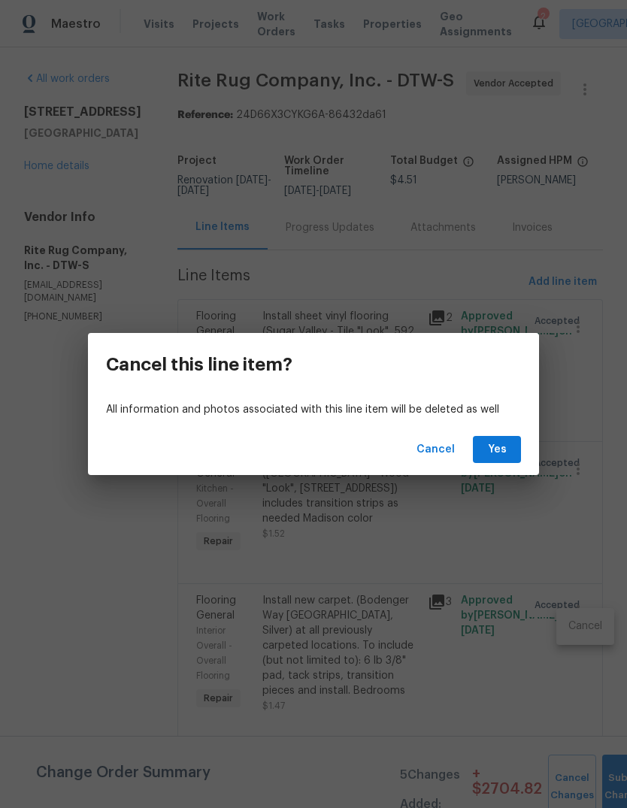
click at [494, 432] on div "Cancel Yes" at bounding box center [313, 450] width 451 height 52
click at [498, 454] on span "Yes" at bounding box center [497, 450] width 24 height 19
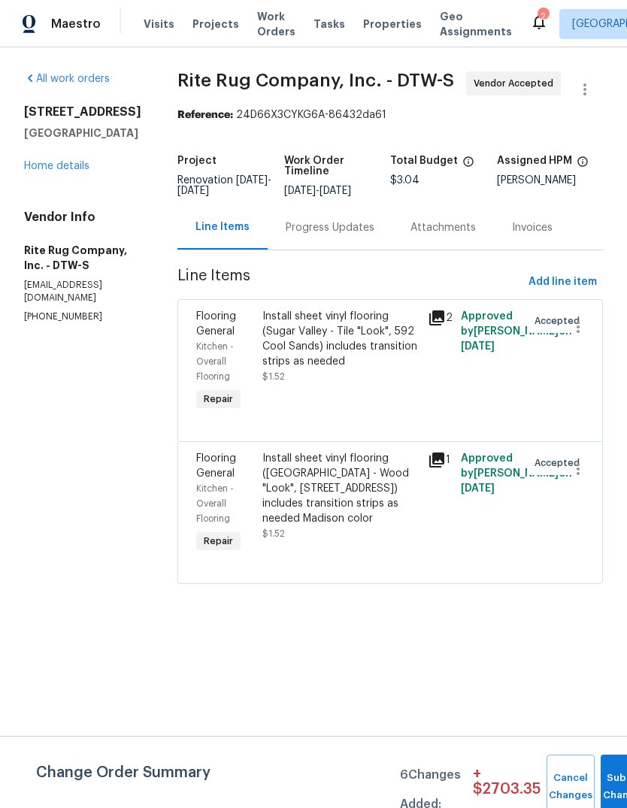
click at [441, 326] on icon at bounding box center [436, 318] width 15 height 15
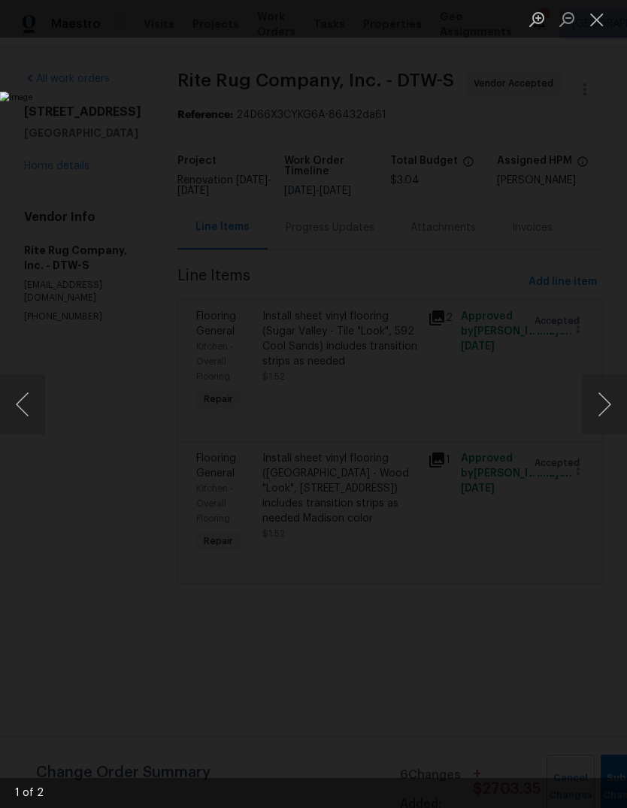
click at [597, 412] on button "Next image" at bounding box center [604, 405] width 45 height 60
click at [591, 28] on button "Close lightbox" at bounding box center [597, 19] width 30 height 26
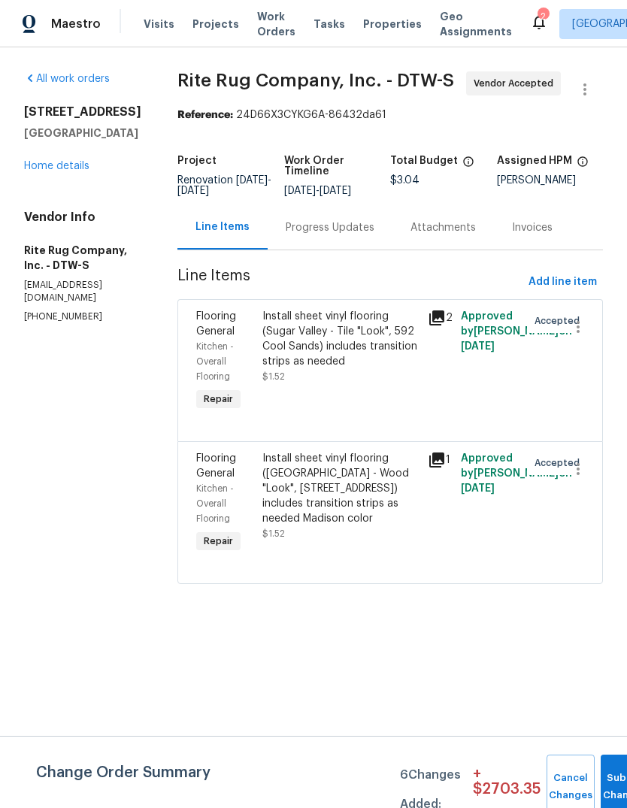
click at [353, 369] on div "Install sheet vinyl flooring (Sugar Valley - Tile "Look", 592 Cool Sands) inclu…" at bounding box center [340, 339] width 156 height 60
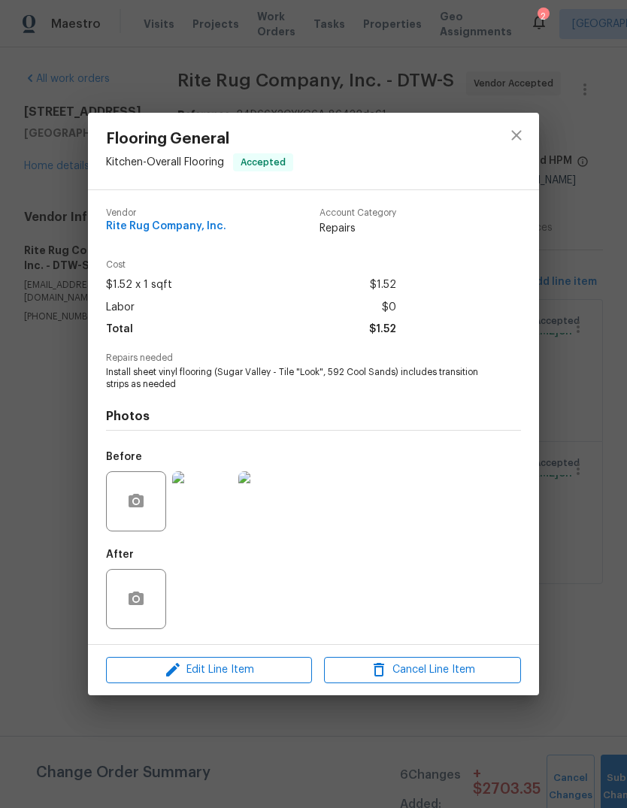
click at [271, 696] on div "Edit Line Item Cancel Line Item" at bounding box center [313, 670] width 451 height 50
click at [276, 660] on button "Edit Line Item" at bounding box center [209, 670] width 206 height 26
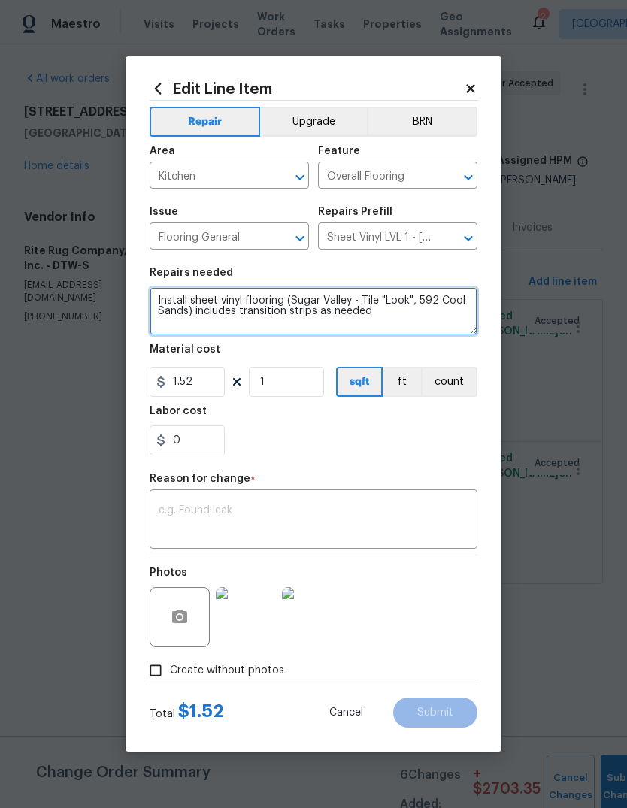
click at [420, 320] on textarea "Install sheet vinyl flooring (Sugar Valley - Tile "Look", 592 Cool Sands) inclu…" at bounding box center [314, 311] width 328 height 48
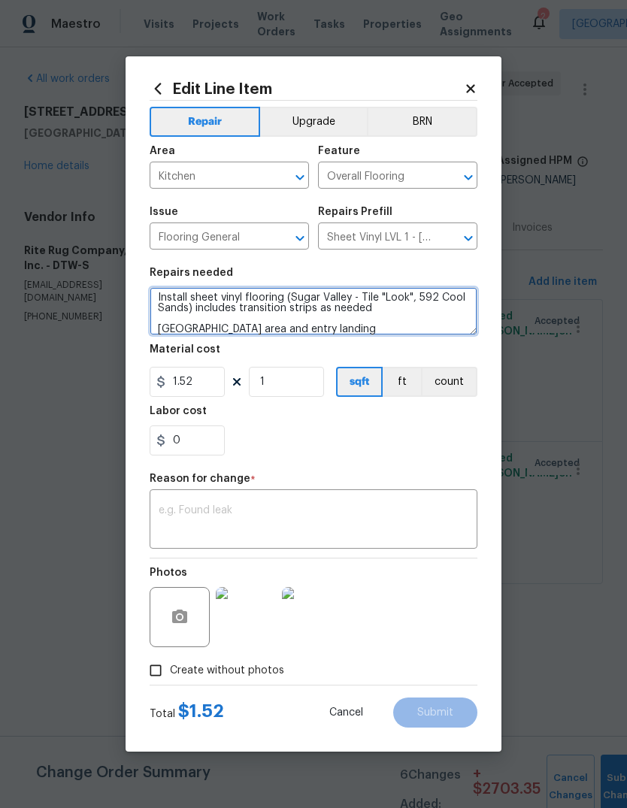
type textarea "Install sheet vinyl flooring (Sugar Valley - Tile "Look", 592 Cool Sands) inclu…"
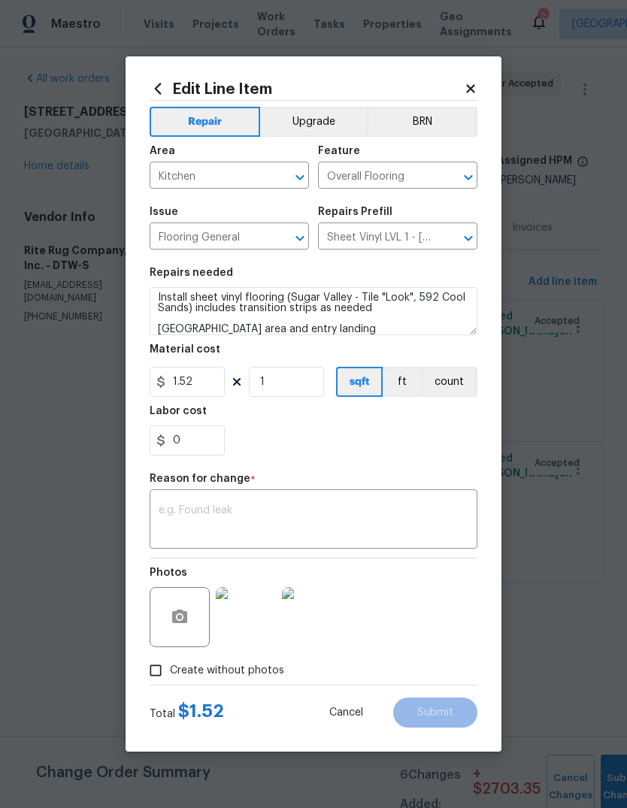
click at [414, 459] on section "Repairs needed Install sheet vinyl flooring (Sugar Valley - Tile "Look", 592 Co…" at bounding box center [314, 362] width 328 height 206
click at [375, 517] on textarea at bounding box center [314, 521] width 310 height 32
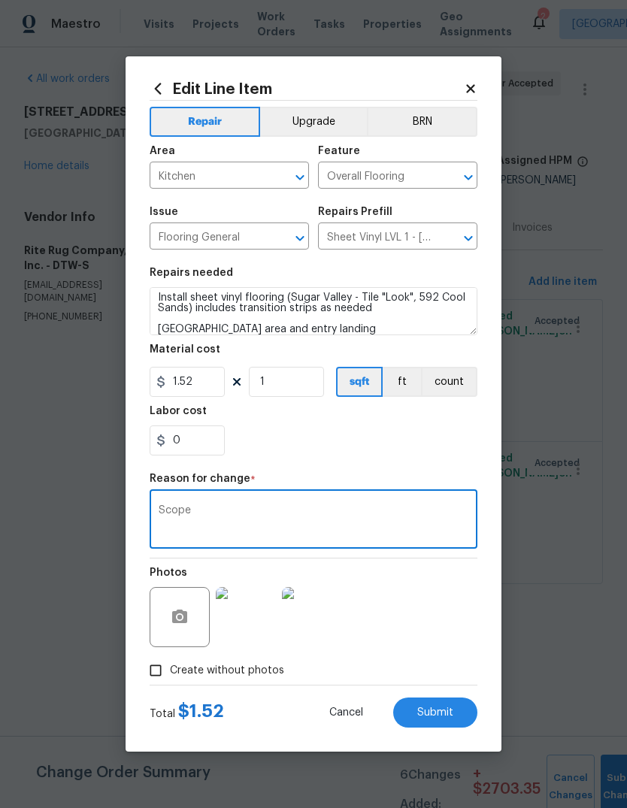
type textarea "Scope"
click at [243, 601] on img at bounding box center [246, 617] width 60 height 60
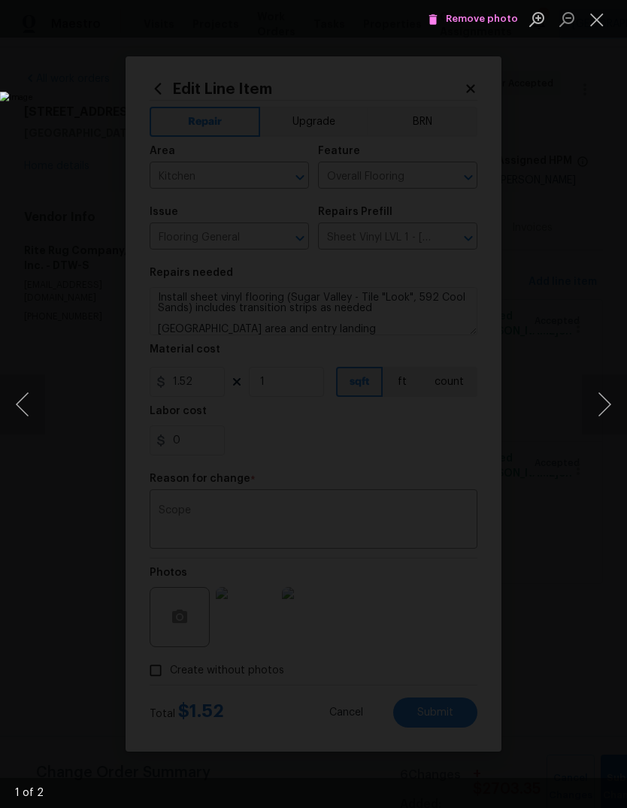
click at [602, 404] on button "Next image" at bounding box center [604, 405] width 45 height 60
click at [23, 402] on button "Previous image" at bounding box center [22, 405] width 45 height 60
click at [594, 401] on button "Next image" at bounding box center [604, 405] width 45 height 60
click at [20, 417] on button "Previous image" at bounding box center [22, 405] width 45 height 60
click at [602, 420] on button "Next image" at bounding box center [604, 405] width 45 height 60
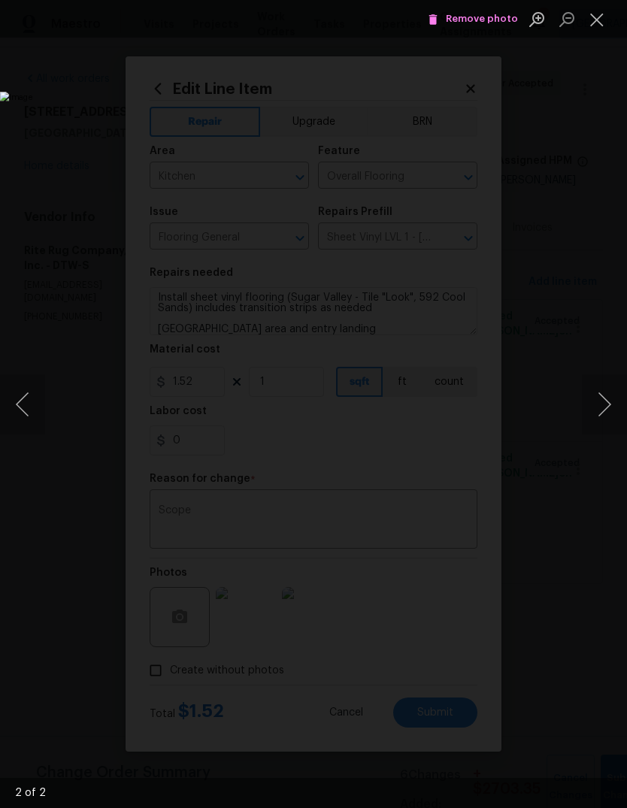
click at [20, 409] on button "Previous image" at bounding box center [22, 405] width 45 height 60
click at [607, 405] on button "Next image" at bounding box center [604, 405] width 45 height 60
click at [22, 415] on button "Previous image" at bounding box center [22, 405] width 45 height 60
click at [599, 404] on button "Next image" at bounding box center [604, 405] width 45 height 60
click at [27, 411] on button "Previous image" at bounding box center [22, 405] width 45 height 60
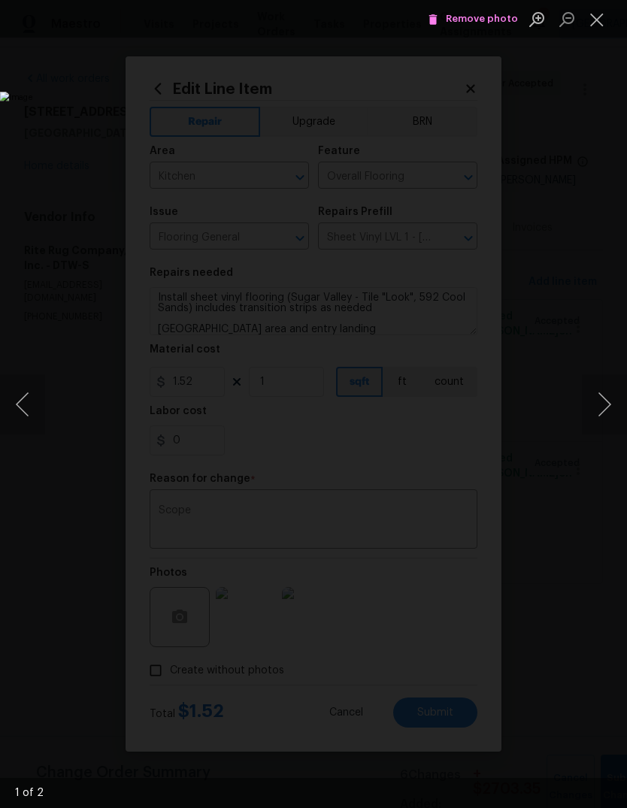
click at [608, 18] on button "Close lightbox" at bounding box center [597, 19] width 30 height 26
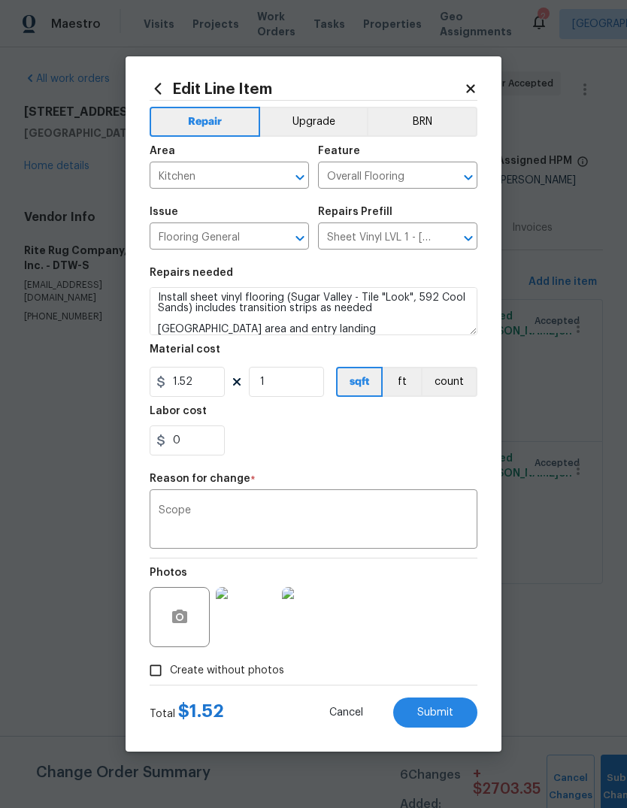
click at [360, 523] on textarea "Scope" at bounding box center [314, 521] width 310 height 32
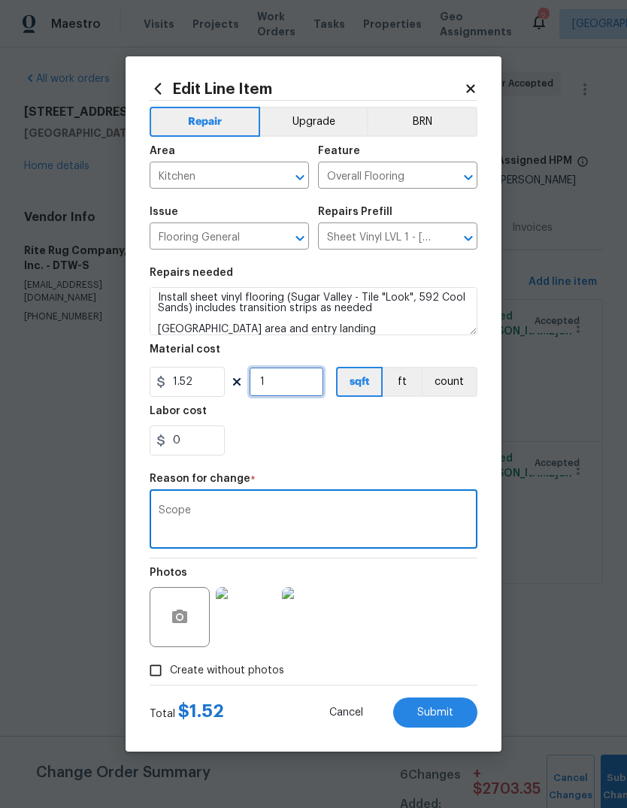
click at [274, 387] on input "1" at bounding box center [286, 382] width 75 height 30
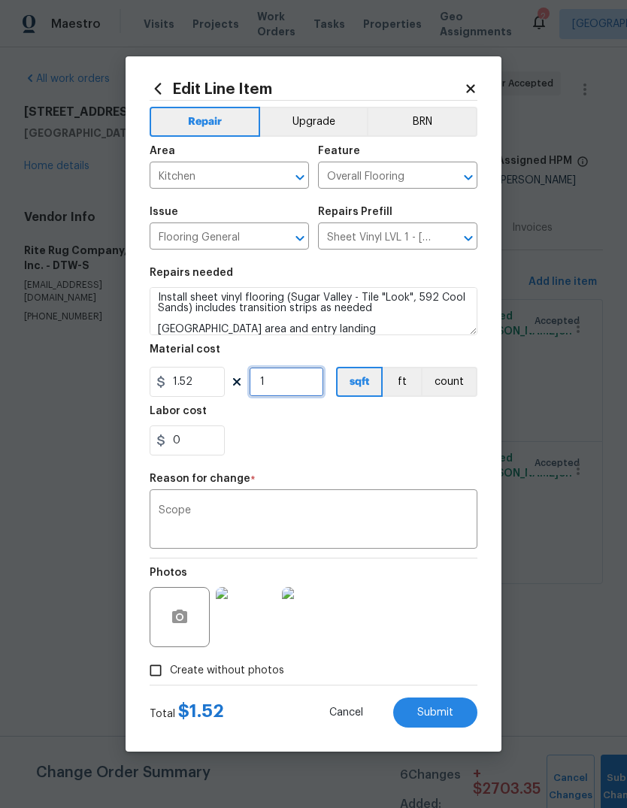
click at [273, 387] on input "1" at bounding box center [286, 382] width 75 height 30
click at [352, 429] on div "0" at bounding box center [314, 441] width 328 height 30
click at [284, 380] on input "144" at bounding box center [286, 382] width 75 height 30
click at [277, 379] on input "144" at bounding box center [286, 382] width 75 height 30
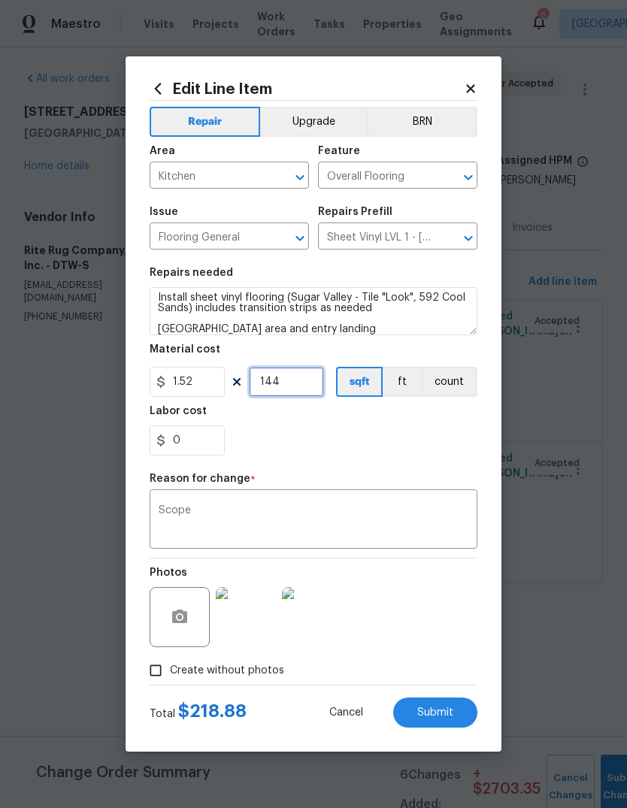
click at [277, 378] on input "144" at bounding box center [286, 382] width 75 height 30
click at [401, 420] on div "Labor cost" at bounding box center [314, 416] width 328 height 20
click at [289, 370] on input "180" at bounding box center [286, 382] width 75 height 30
click at [287, 368] on figure "Material cost 1.52 180 sqft ft count" at bounding box center [314, 370] width 328 height 53
click at [278, 386] on input "180" at bounding box center [286, 382] width 75 height 30
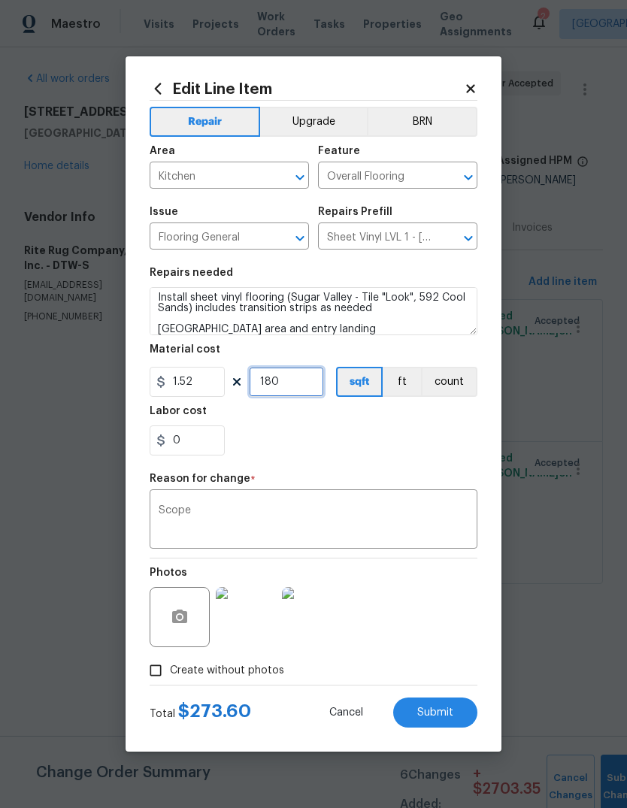
click at [278, 386] on input "180" at bounding box center [286, 382] width 75 height 30
click at [293, 389] on input "180" at bounding box center [286, 382] width 75 height 30
click at [296, 377] on input "180" at bounding box center [286, 382] width 75 height 30
click at [296, 376] on input "180" at bounding box center [286, 382] width 75 height 30
type input "250"
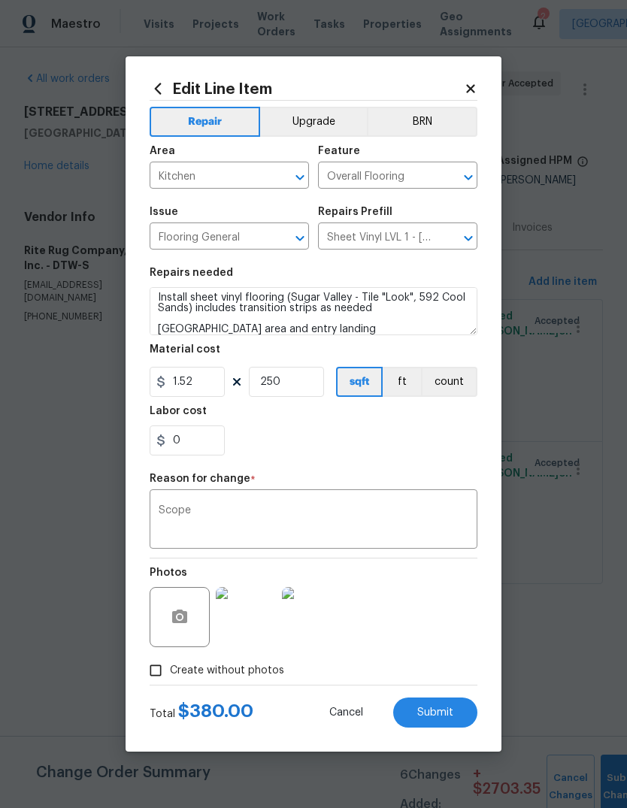
click at [421, 429] on div "0" at bounding box center [314, 441] width 328 height 30
click at [450, 702] on button "Submit" at bounding box center [435, 713] width 84 height 30
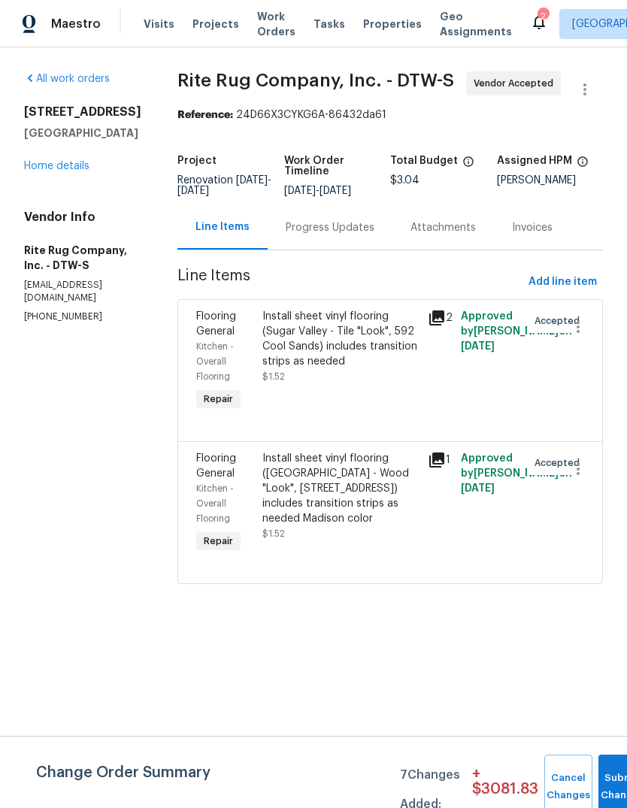
click at [359, 497] on div "Install sheet vinyl flooring (Sugar Valley - Wood "Look", 565 Beacon Hill) incl…" at bounding box center [340, 488] width 156 height 75
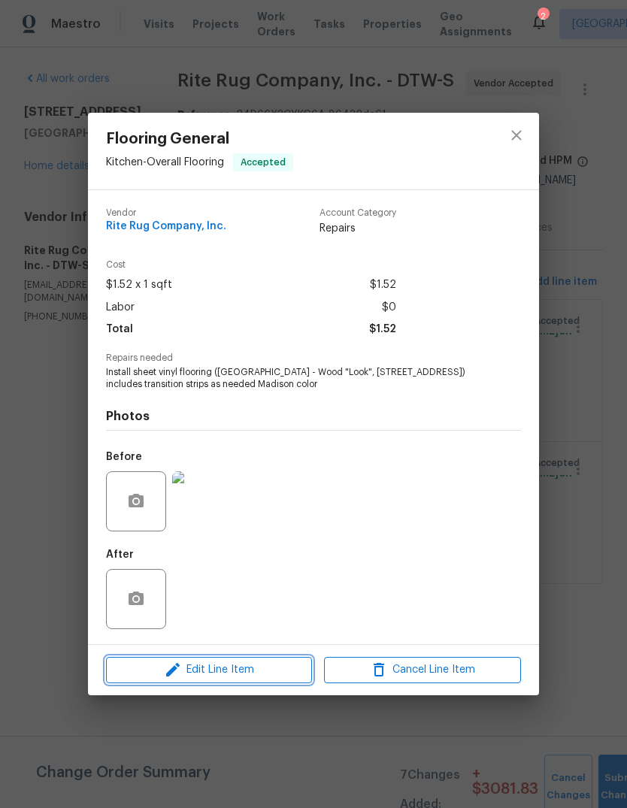
click at [250, 677] on span "Edit Line Item" at bounding box center [209, 670] width 197 height 19
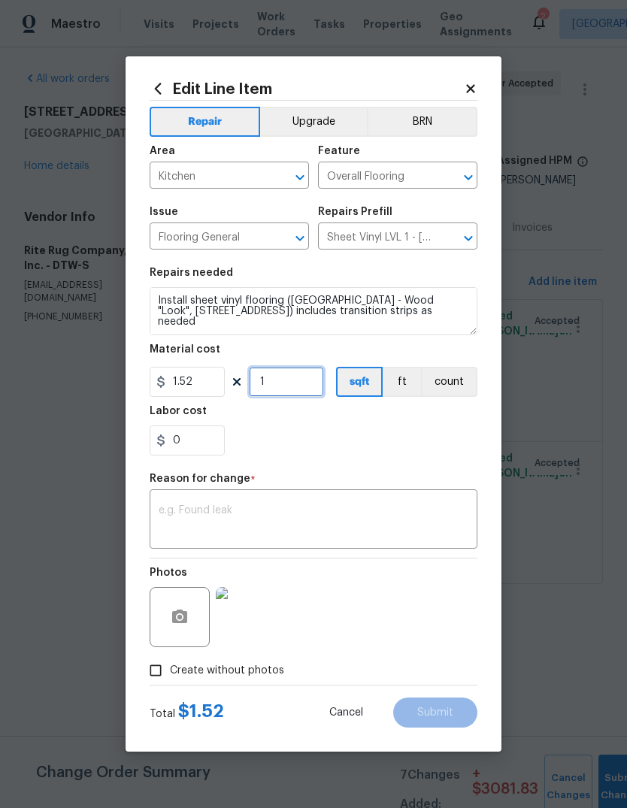
click at [291, 379] on input "1" at bounding box center [286, 382] width 75 height 30
click at [290, 379] on input "1" at bounding box center [286, 382] width 75 height 30
type input "100"
click at [417, 438] on div "0" at bounding box center [314, 441] width 328 height 30
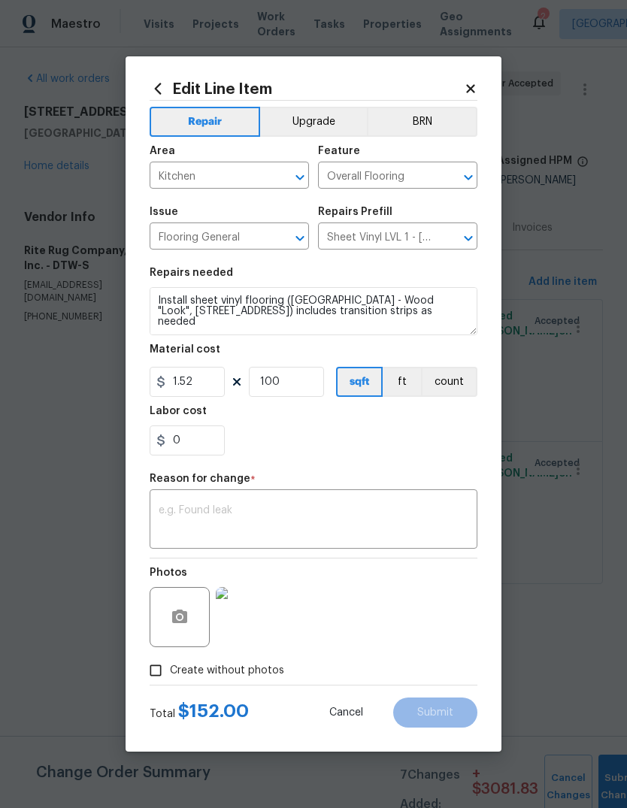
click at [243, 508] on textarea at bounding box center [314, 521] width 310 height 32
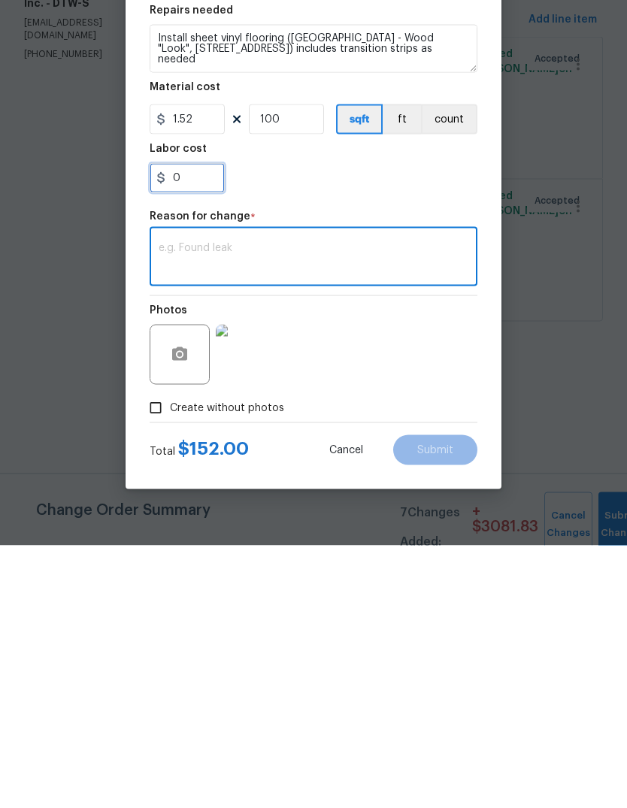
click at [210, 426] on input "0" at bounding box center [187, 441] width 75 height 30
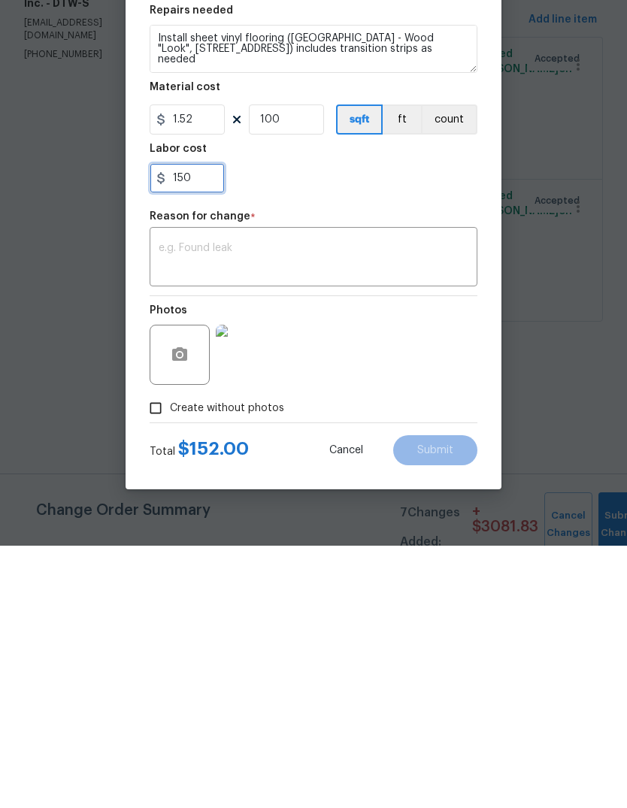
type input "150"
click at [369, 559] on div "Photos" at bounding box center [314, 608] width 328 height 98
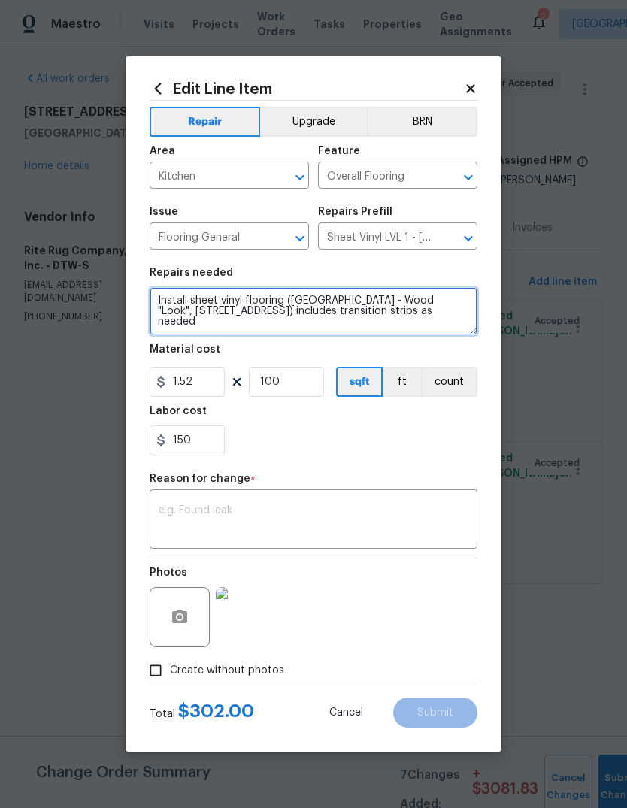
click at [354, 302] on textarea "Install sheet vinyl flooring (Sugar Valley - Wood "Look", 565 Beacon Hill) incl…" at bounding box center [314, 311] width 328 height 48
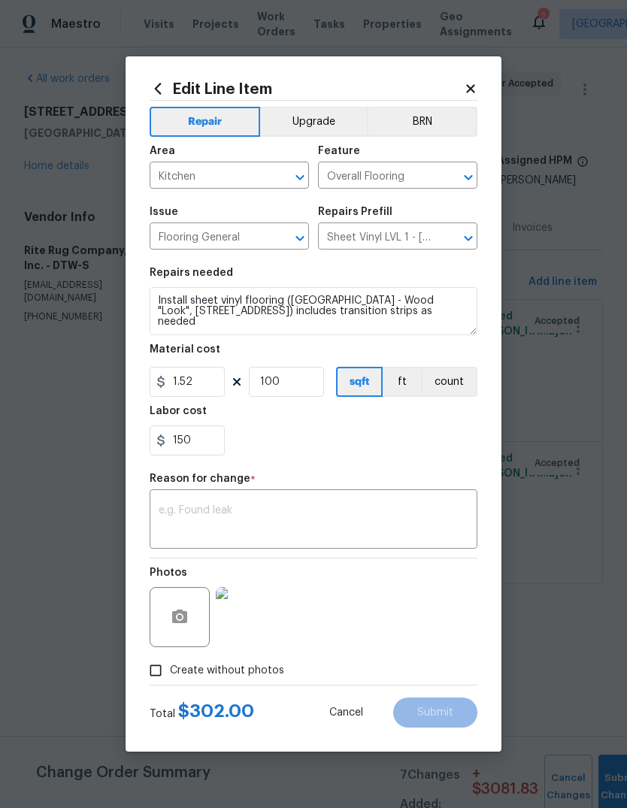
click at [353, 478] on div "Reason for change *" at bounding box center [314, 484] width 328 height 20
click at [369, 512] on textarea at bounding box center [314, 521] width 310 height 32
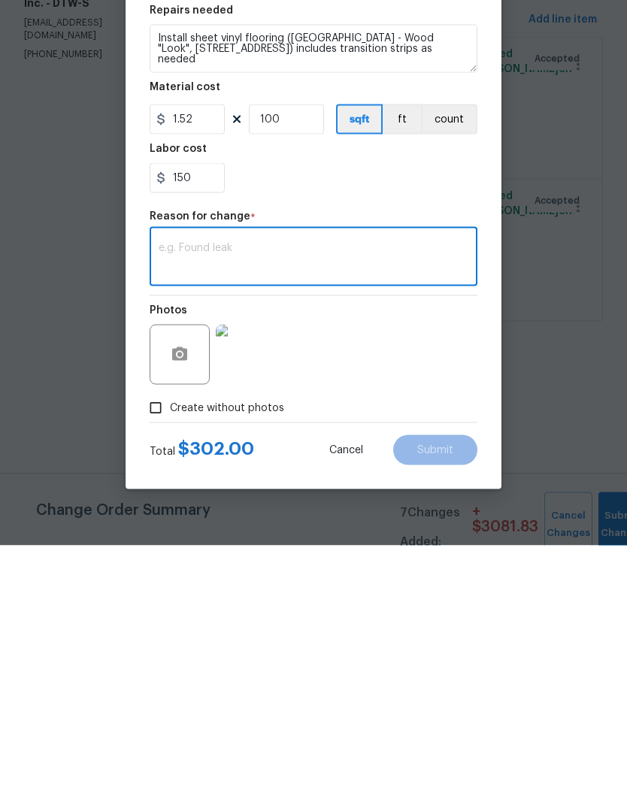
type textarea "P"
type textarea "Scope"
click at [429, 559] on div "Photos" at bounding box center [314, 608] width 328 height 98
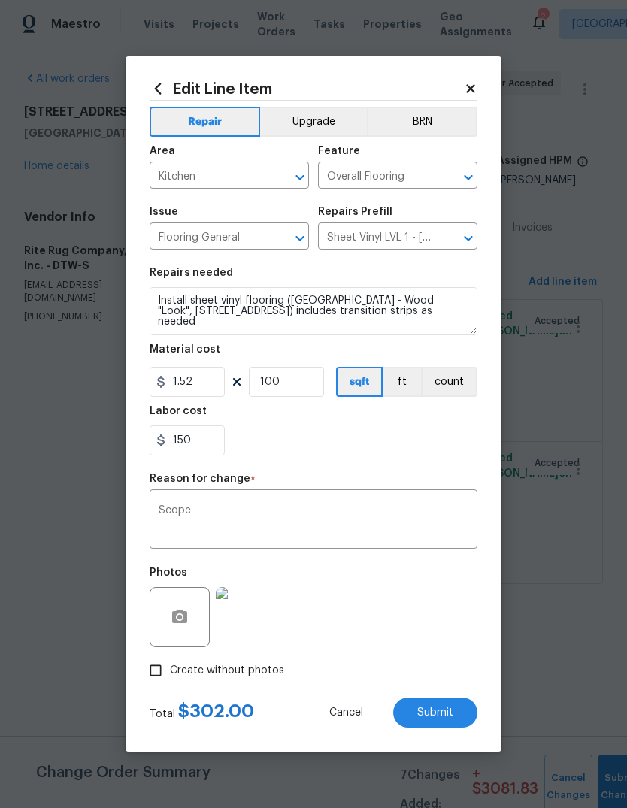
click at [454, 710] on button "Submit" at bounding box center [435, 713] width 84 height 30
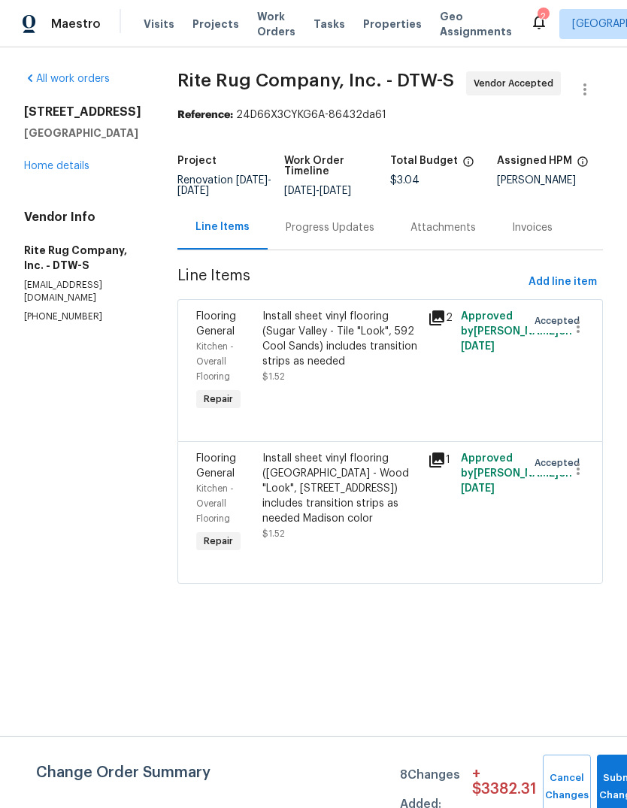
click at [79, 162] on link "Home details" at bounding box center [56, 166] width 65 height 11
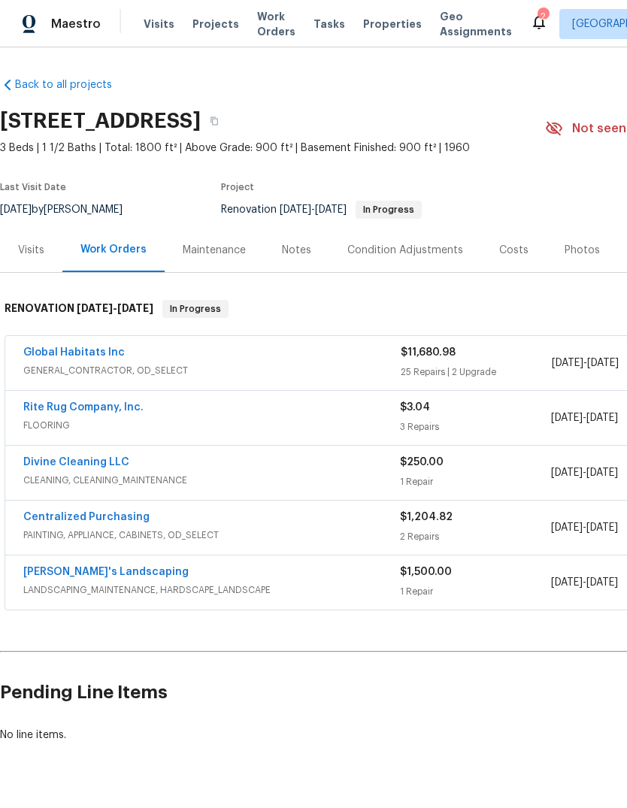
click at [89, 355] on link "Global Habitats Inc" at bounding box center [74, 352] width 102 height 11
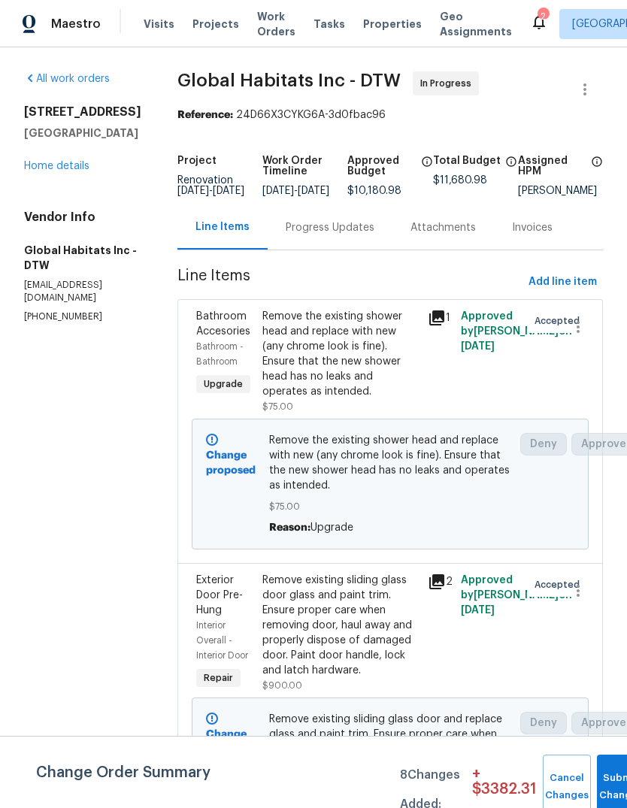
click at [61, 171] on link "Home details" at bounding box center [56, 166] width 65 height 11
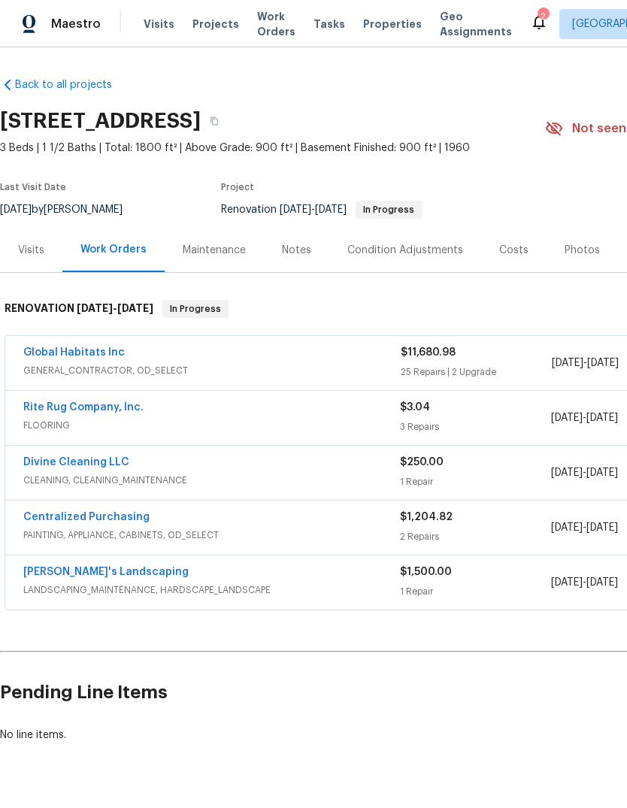
click at [99, 572] on link "Baraiac's Landscaping" at bounding box center [105, 572] width 165 height 11
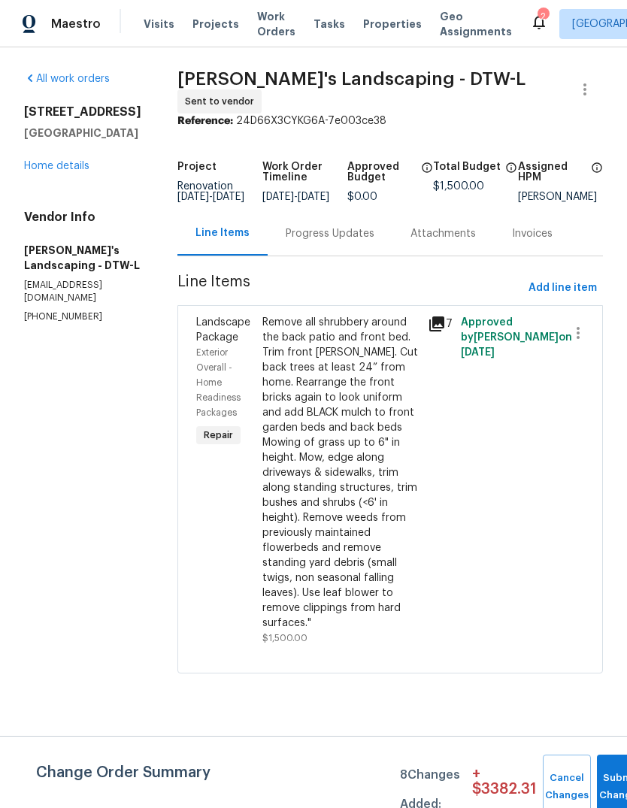
click at [378, 495] on div "Remove all shrubbery around the back patio and front bed. Trim front bush. Cut …" at bounding box center [340, 473] width 156 height 316
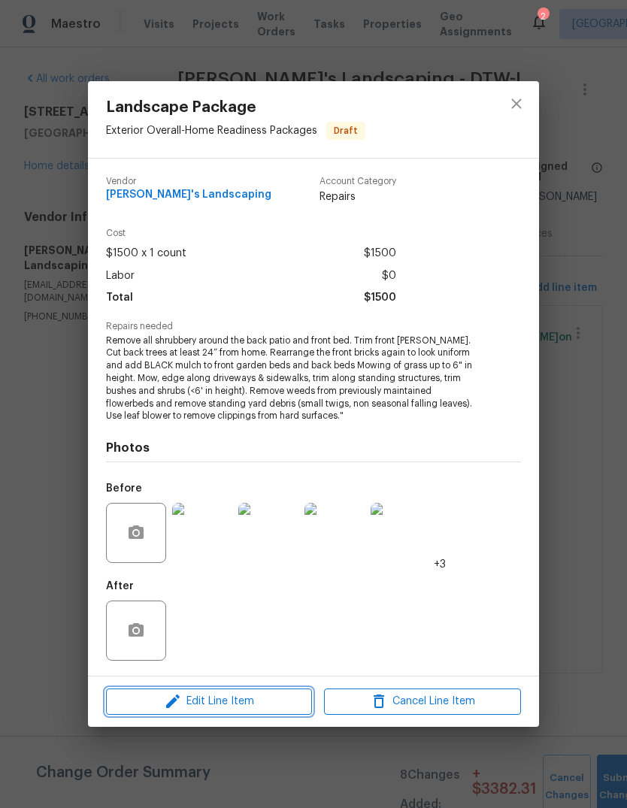
click at [269, 697] on span "Edit Line Item" at bounding box center [209, 702] width 197 height 19
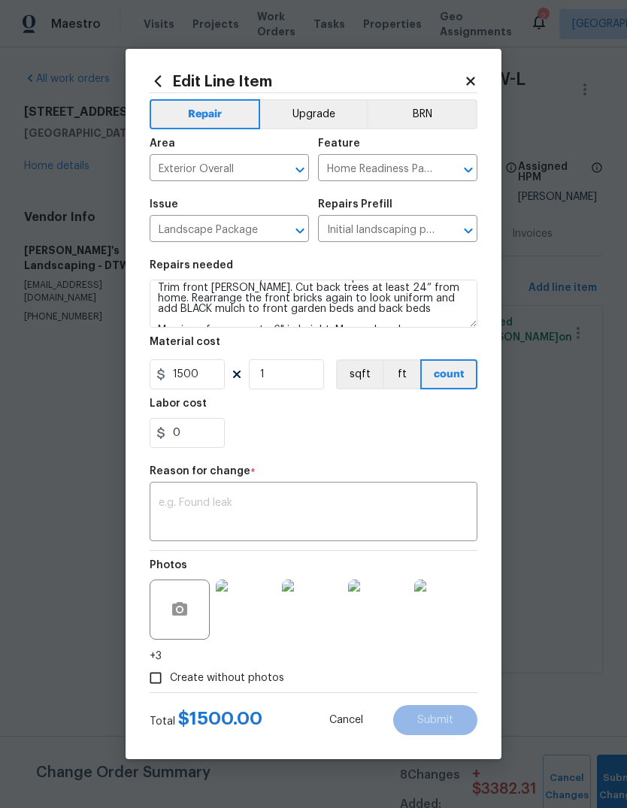
scroll to position [18, 0]
click at [416, 268] on div "Repairs needed" at bounding box center [314, 270] width 328 height 20
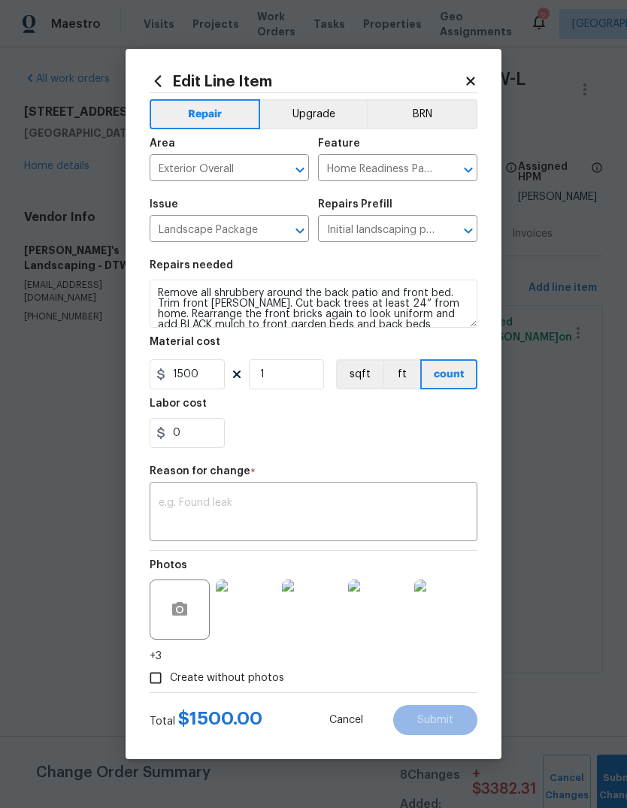
scroll to position [0, 0]
click at [217, 294] on textarea "Remove all shrubbery around the back patio and front bed. Trim front bush. Cut …" at bounding box center [314, 304] width 328 height 48
click at [203, 291] on textarea "Remove all shrubbery around the back patio and front bed. Trim front bush. Cut …" at bounding box center [314, 304] width 328 height 48
click at [326, 299] on textarea "Remove all shrubbery around the back patio and front bed. Trim front bush. Cut …" at bounding box center [314, 304] width 328 height 48
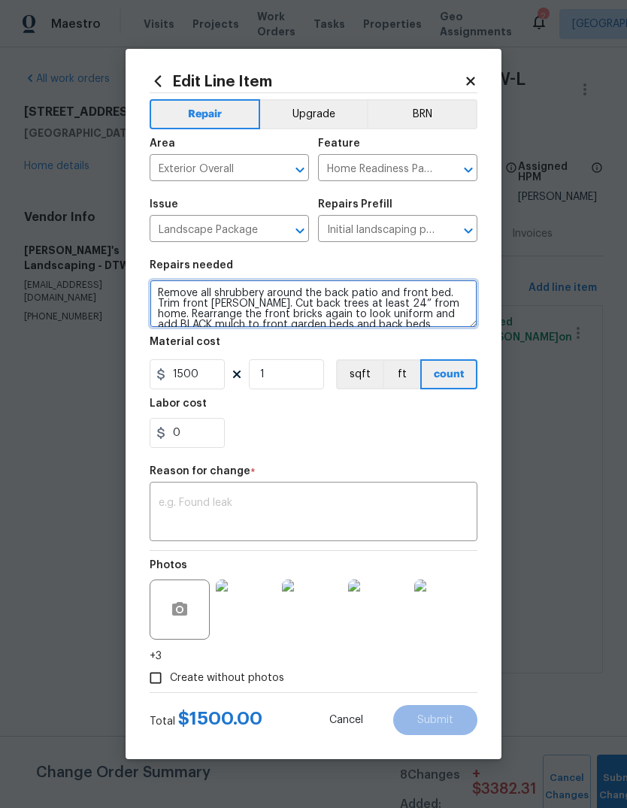
click at [235, 295] on textarea "Remove all shrubbery around the back patio and front bed. Trim front bush. Cut …" at bounding box center [314, 304] width 328 height 48
click at [452, 292] on textarea "Remove all shrubbery around the back patio and front bed. Trim front bush. Cut …" at bounding box center [314, 304] width 328 height 48
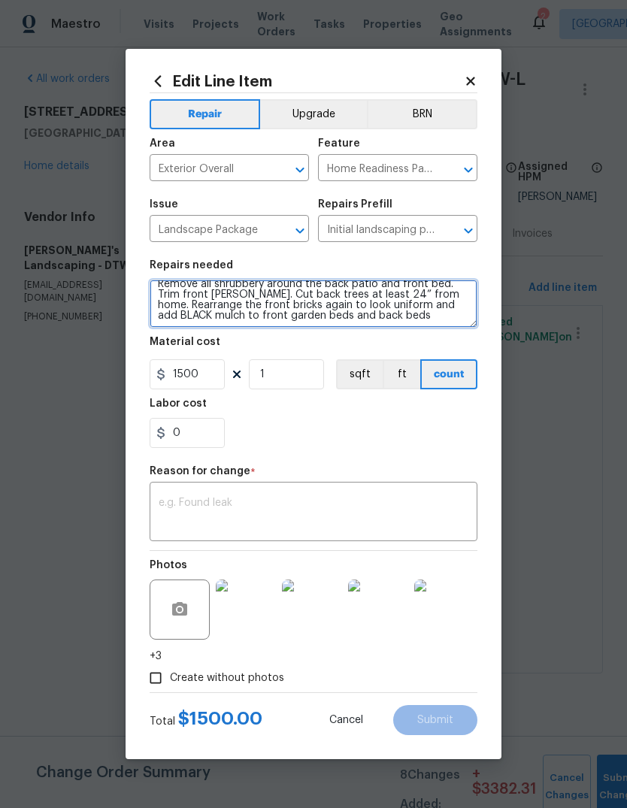
click at [432, 310] on textarea "Remove all shrubbery around the back patio and front bed. Trim front bush. Cut …" at bounding box center [314, 304] width 328 height 48
click at [429, 314] on textarea "Remove all shrubbery around the back patio and front bed. Trim front bush. Cut …" at bounding box center [314, 304] width 328 height 48
type textarea "Remove all shrubbery around the back patio and front bed. Trim front bush. Cut …"
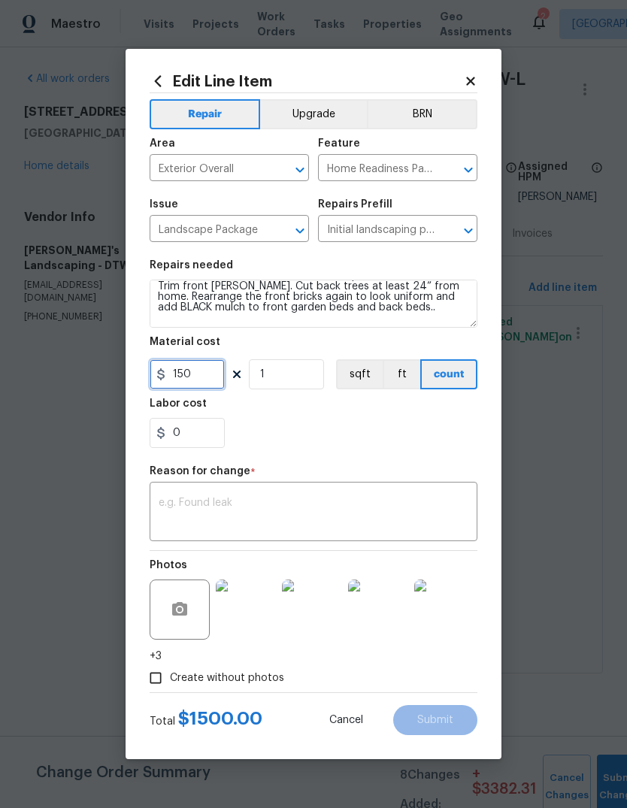
type input "1500"
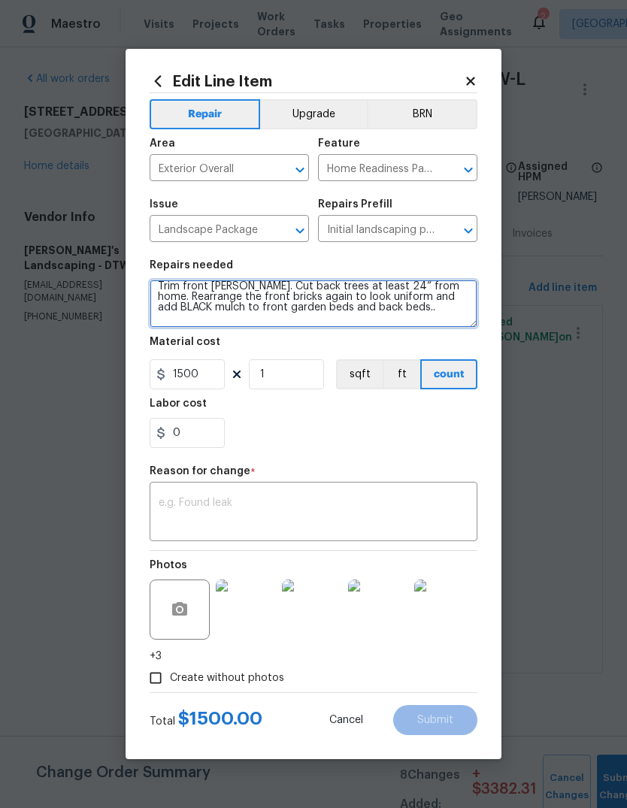
click at [432, 315] on textarea "Remove all shrubbery around the back patio and front bed. Trim front bush. Cut …" at bounding box center [314, 304] width 328 height 48
click at [427, 305] on textarea "Remove all shrubbery around the back patio and front bed. Trim front bush. Cut …" at bounding box center [314, 304] width 328 height 48
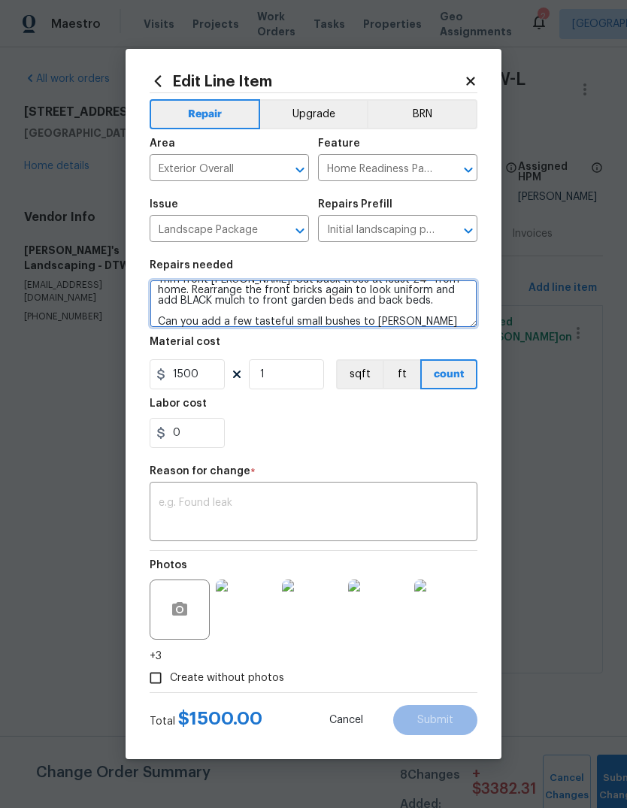
type textarea "Remove all shrubbery around the back patio and front bed. Trim front bush. Cut …"
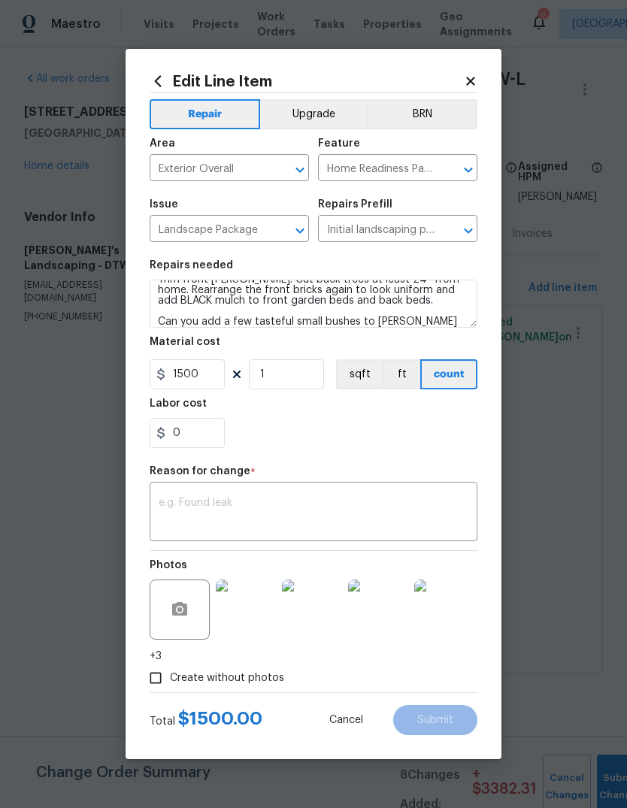
click at [355, 408] on div "Labor cost" at bounding box center [314, 409] width 328 height 20
click at [321, 490] on div "x ​" at bounding box center [314, 514] width 328 height 56
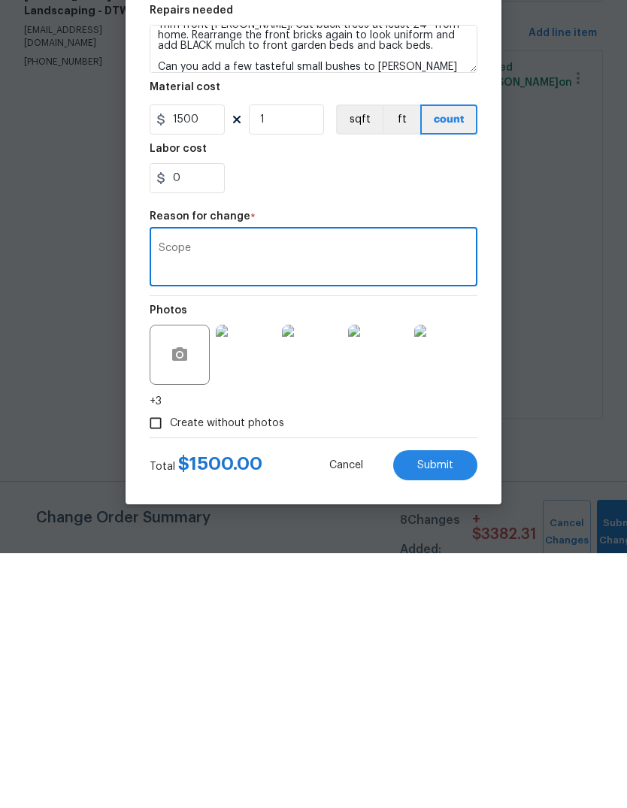
type textarea "Scope"
click at [446, 705] on button "Submit" at bounding box center [435, 720] width 84 height 30
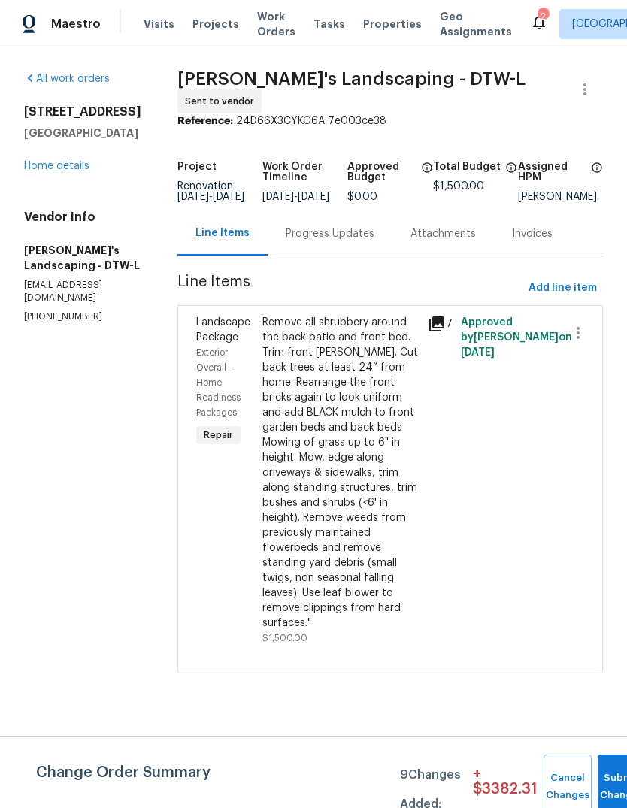
click at [65, 169] on link "Home details" at bounding box center [56, 166] width 65 height 11
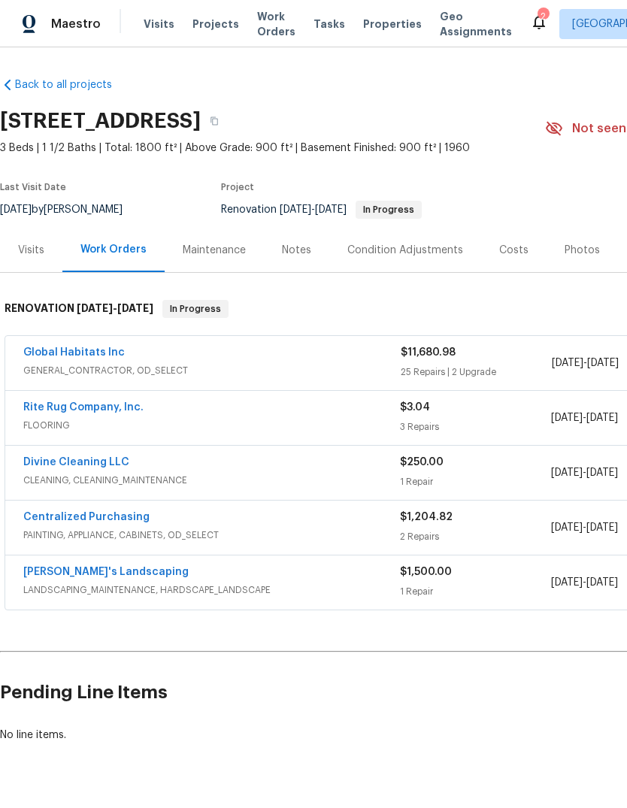
click at [71, 349] on link "Global Habitats Inc" at bounding box center [74, 352] width 102 height 11
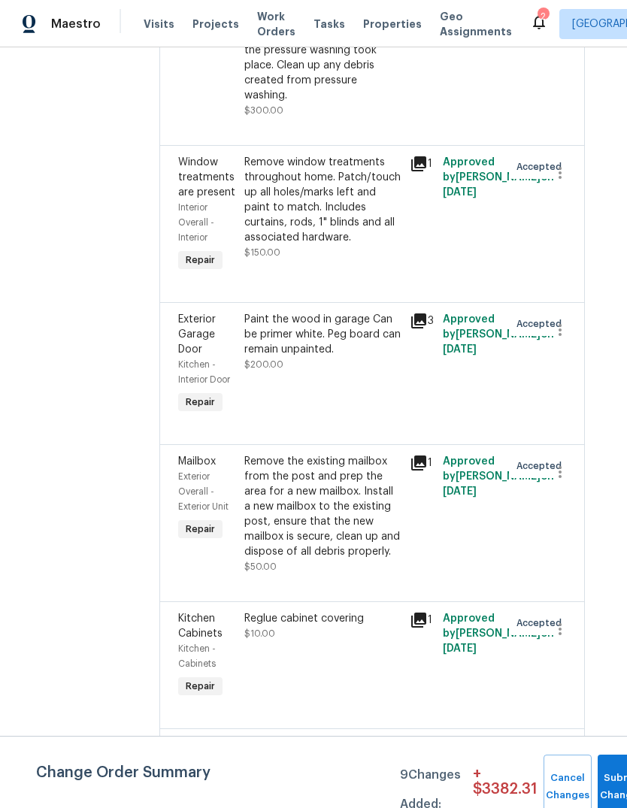
scroll to position [4249, 18]
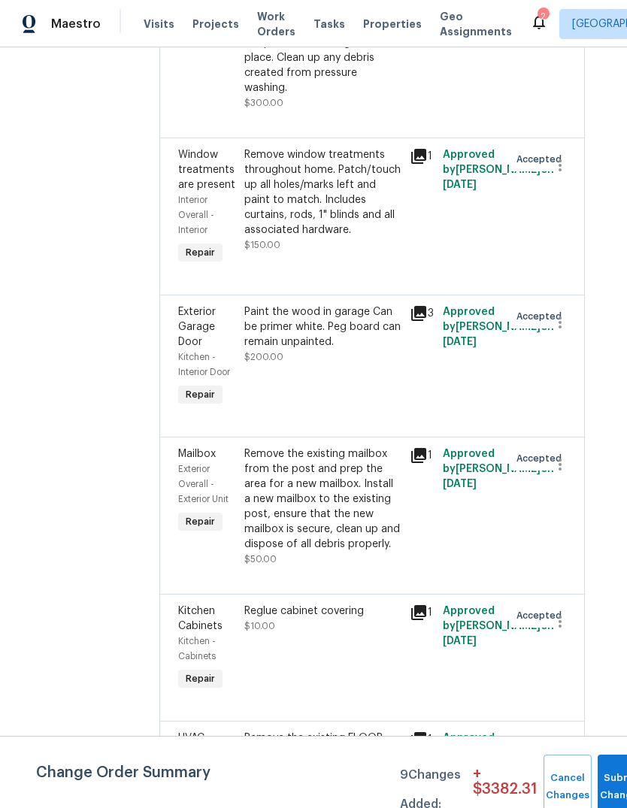
click at [318, 447] on div "Remove the existing mailbox from the post and prep the area for a new mailbox. …" at bounding box center [322, 499] width 156 height 105
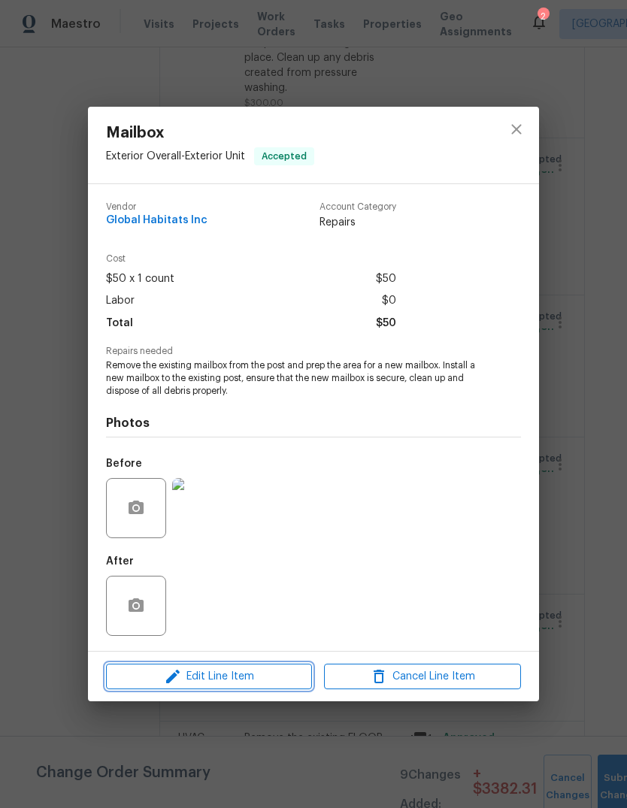
click at [296, 682] on span "Edit Line Item" at bounding box center [209, 677] width 197 height 19
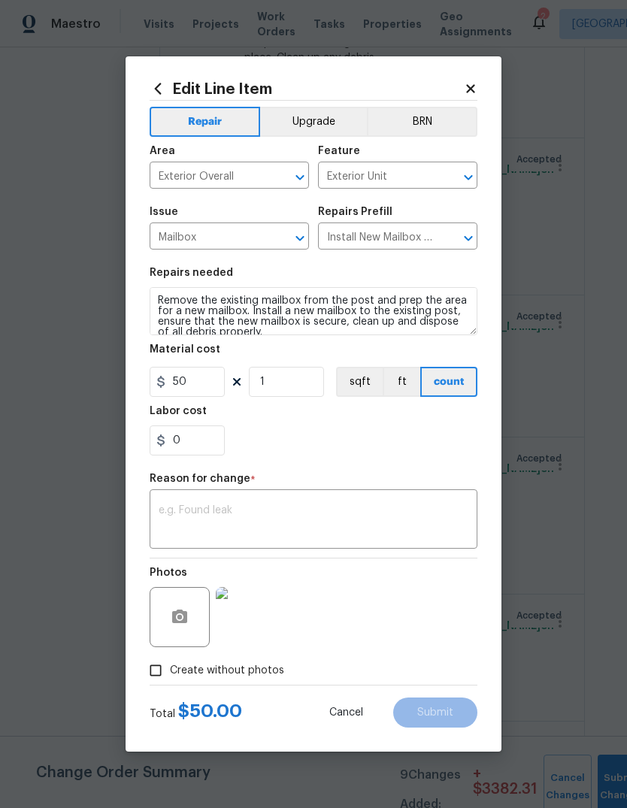
click at [330, 114] on button "Upgrade" at bounding box center [314, 122] width 108 height 30
click at [356, 515] on textarea at bounding box center [314, 521] width 310 height 32
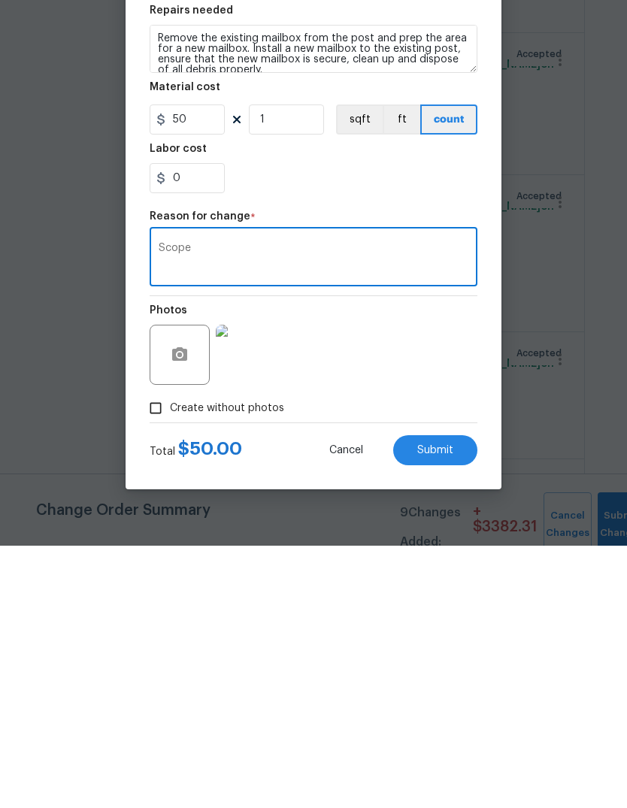
type textarea "Scope"
click at [449, 698] on button "Submit" at bounding box center [435, 713] width 84 height 30
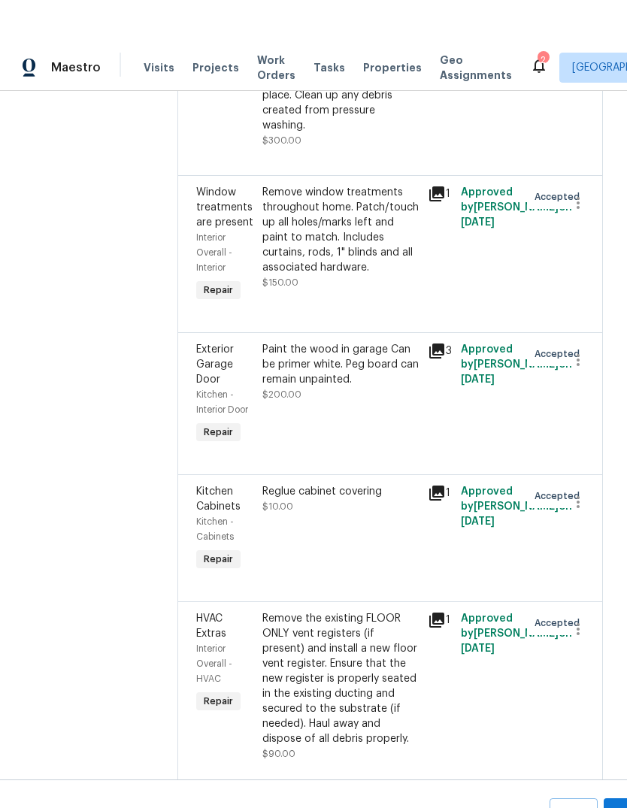
scroll to position [56, 0]
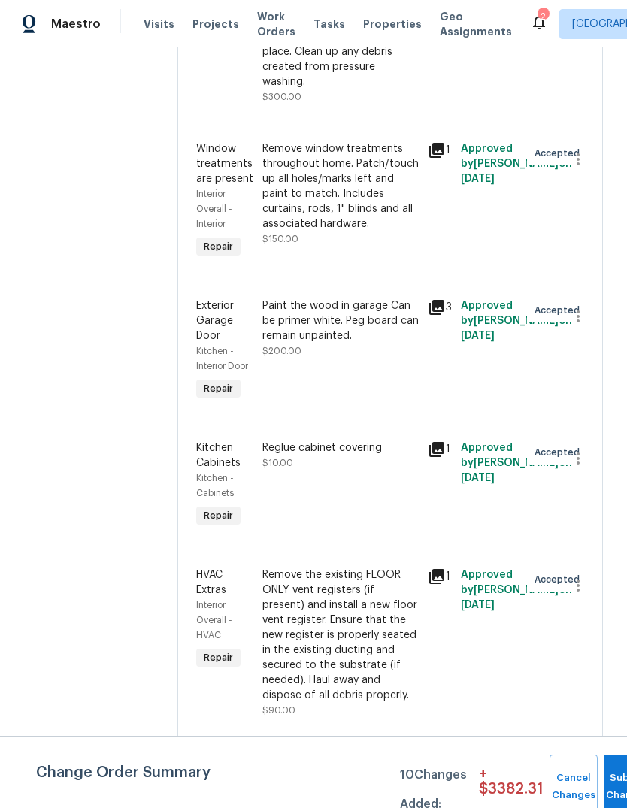
click at [438, 757] on icon at bounding box center [436, 764] width 15 height 15
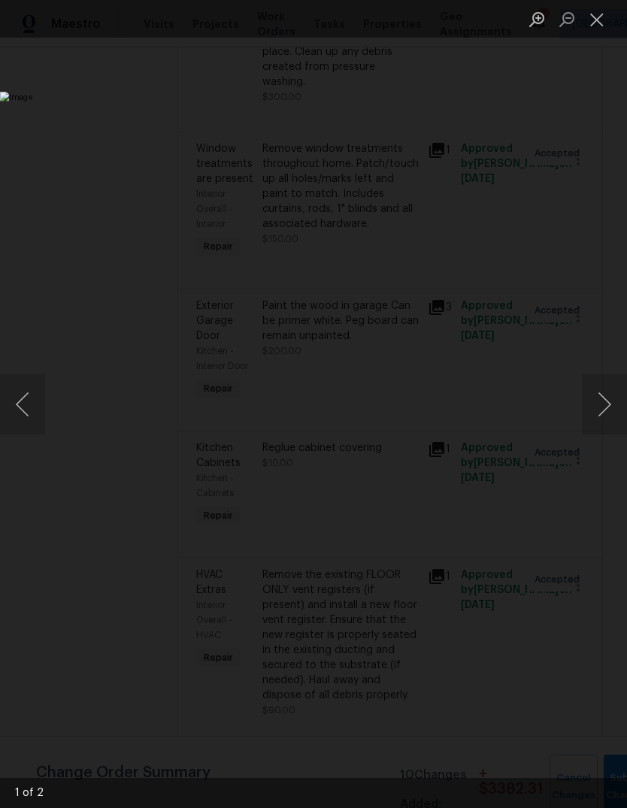
click at [606, 401] on button "Next image" at bounding box center [604, 405] width 45 height 60
click at [596, 402] on button "Next image" at bounding box center [604, 405] width 45 height 60
click at [601, 396] on button "Next image" at bounding box center [604, 405] width 45 height 60
click at [602, 405] on button "Next image" at bounding box center [604, 405] width 45 height 60
click at [607, 18] on button "Close lightbox" at bounding box center [597, 19] width 30 height 26
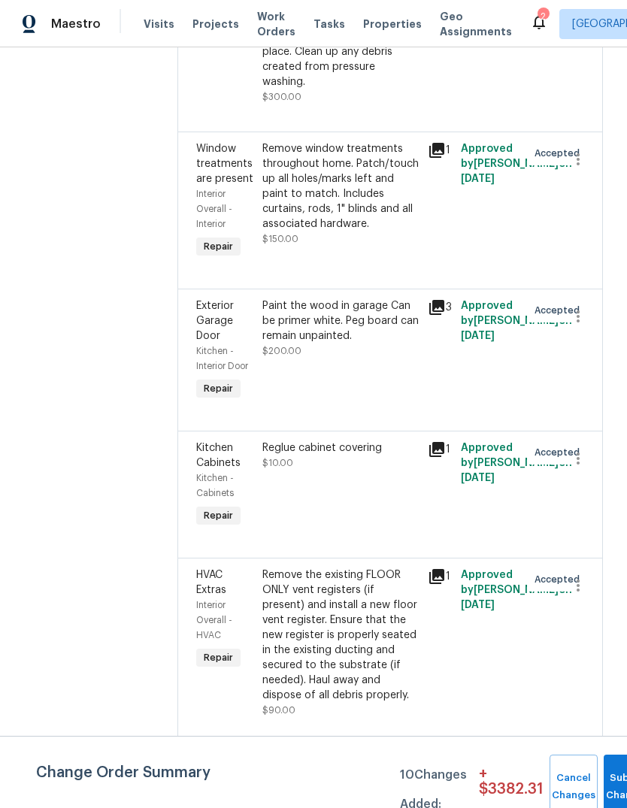
click at [331, 755] on div "Prep, mask and paint the exterior door & Jamb (i send color). Ensure that the s…" at bounding box center [340, 822] width 156 height 135
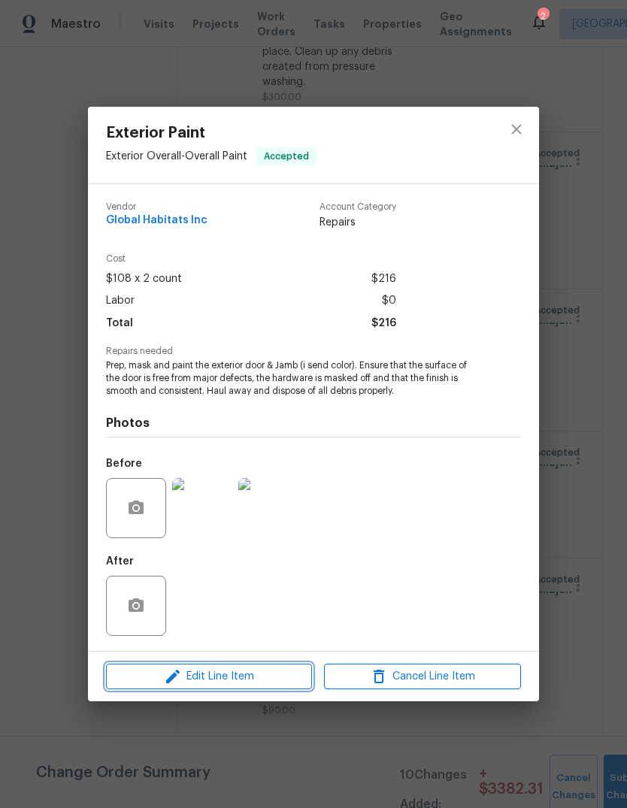
click at [243, 673] on span "Edit Line Item" at bounding box center [209, 677] width 197 height 19
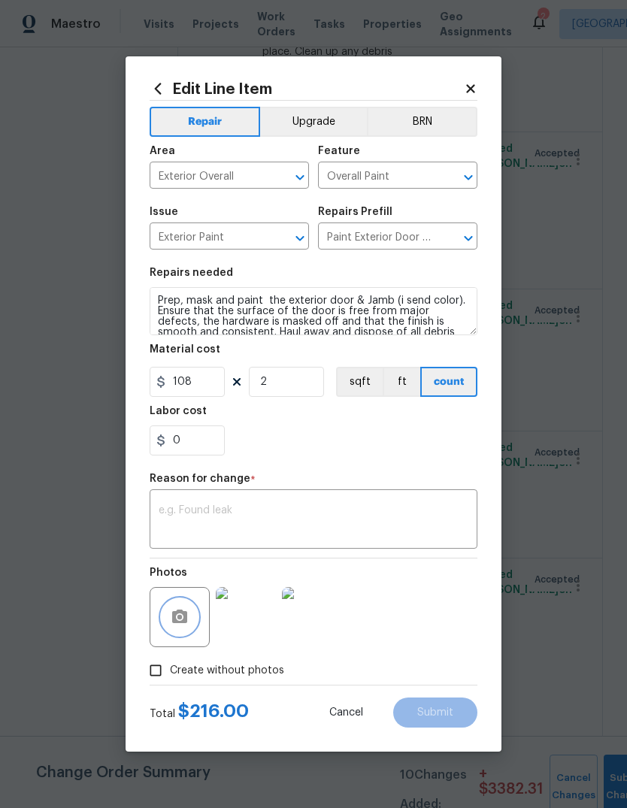
click at [186, 620] on icon "button" at bounding box center [179, 617] width 15 height 14
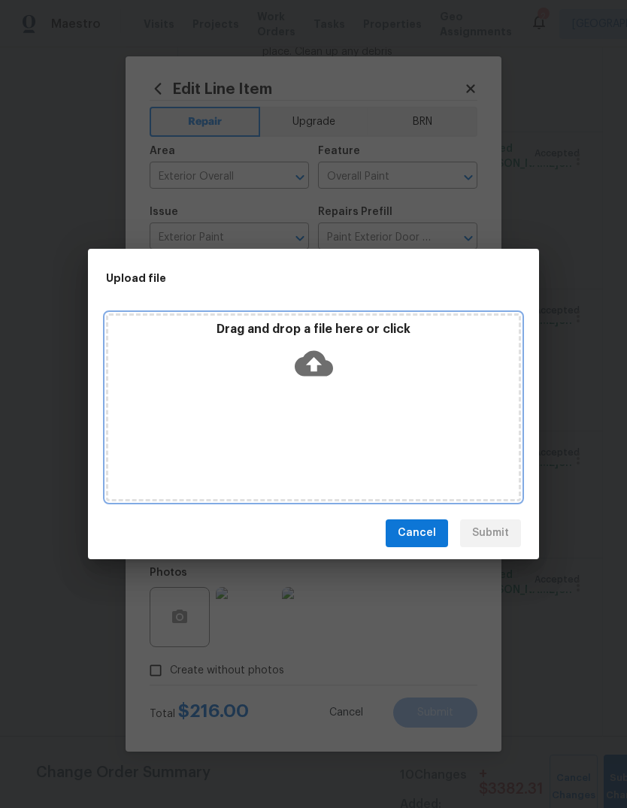
click at [382, 337] on p "Drag and drop a file here or click" at bounding box center [313, 330] width 411 height 16
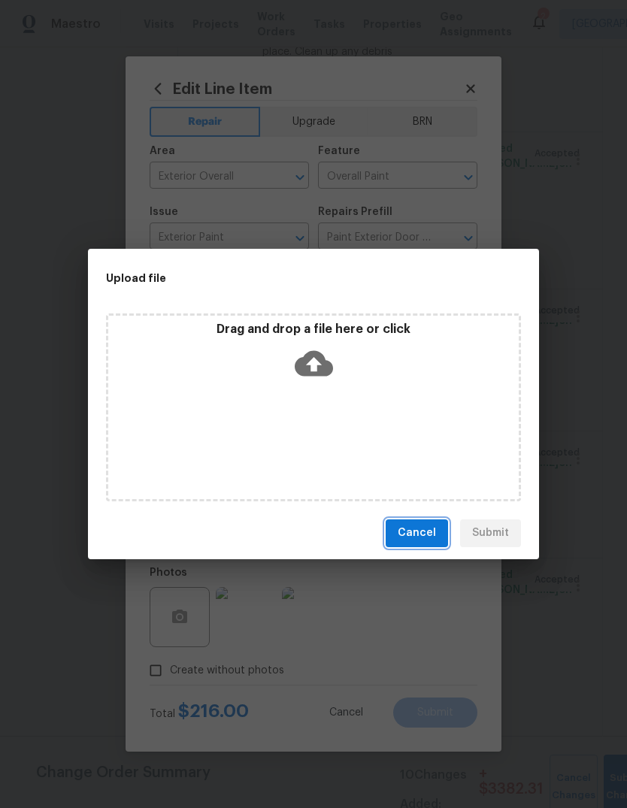
click at [423, 527] on span "Cancel" at bounding box center [417, 533] width 38 height 19
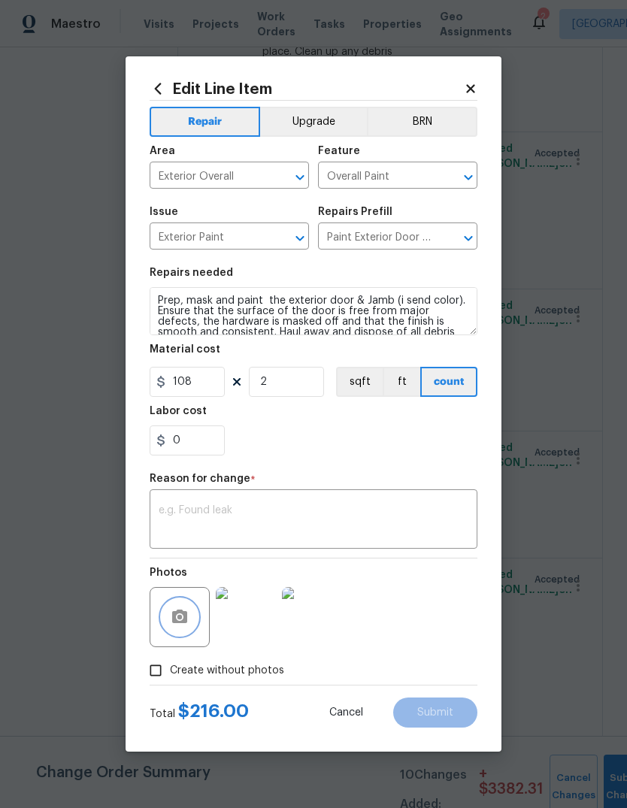
click at [175, 617] on icon "button" at bounding box center [179, 617] width 15 height 14
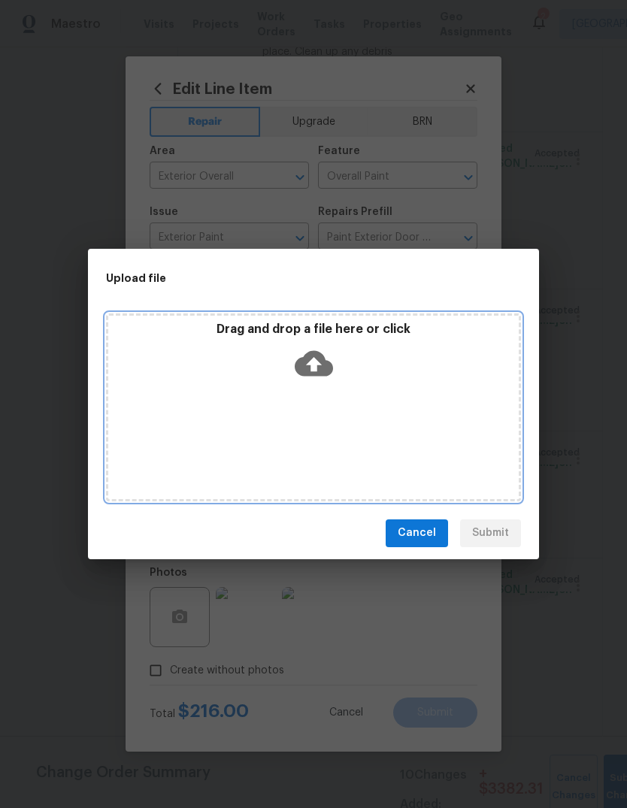
click at [387, 344] on div "Drag and drop a file here or click" at bounding box center [313, 354] width 411 height 65
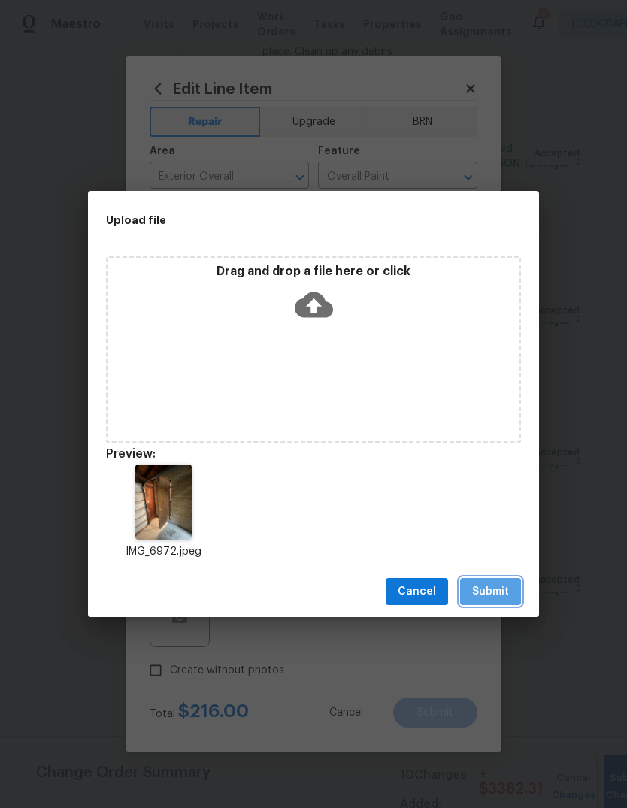
click at [492, 592] on span "Submit" at bounding box center [490, 592] width 37 height 19
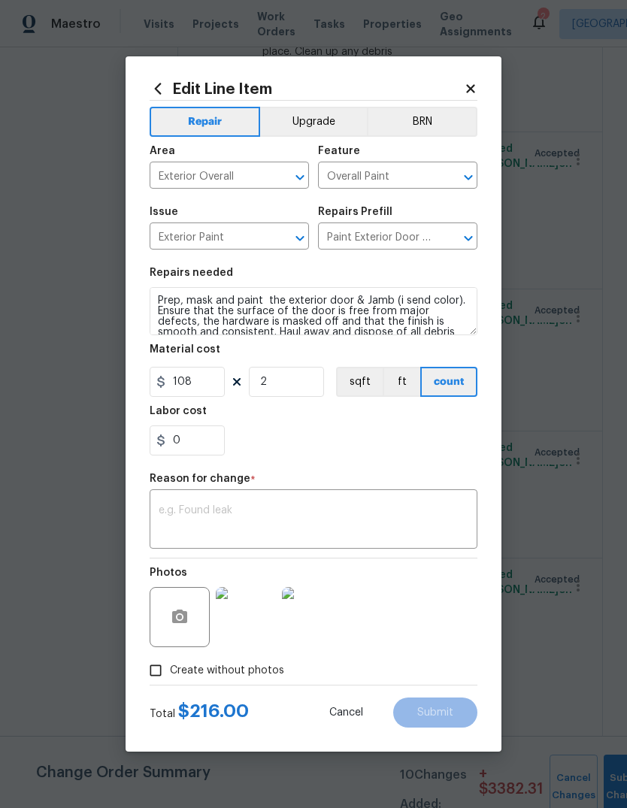
click at [385, 522] on textarea at bounding box center [314, 521] width 310 height 32
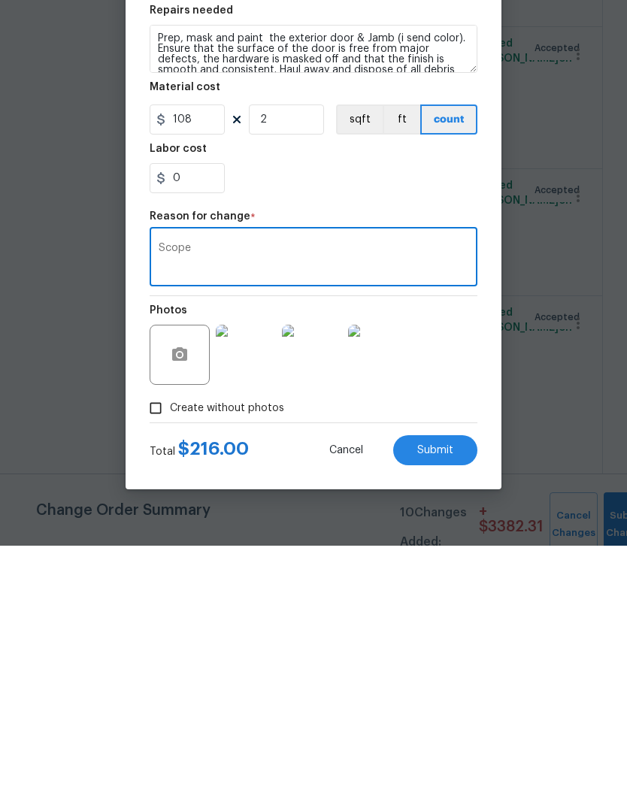
type textarea "Scope"
click at [445, 698] on button "Submit" at bounding box center [435, 713] width 84 height 30
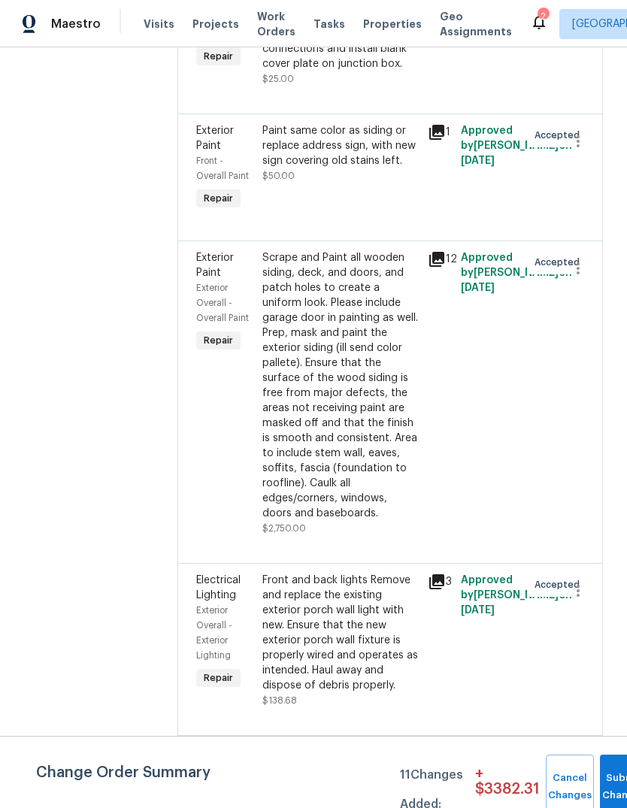
scroll to position [2097, 0]
click at [390, 387] on div "Scrape and Paint all wooden siding, deck, and doors, and patch holes to create …" at bounding box center [340, 385] width 156 height 271
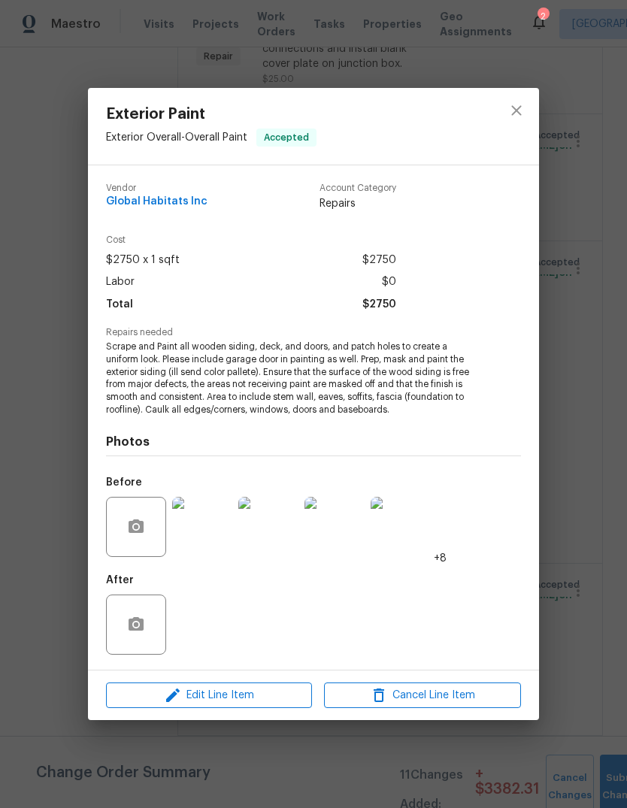
click at [220, 556] on img at bounding box center [202, 527] width 60 height 60
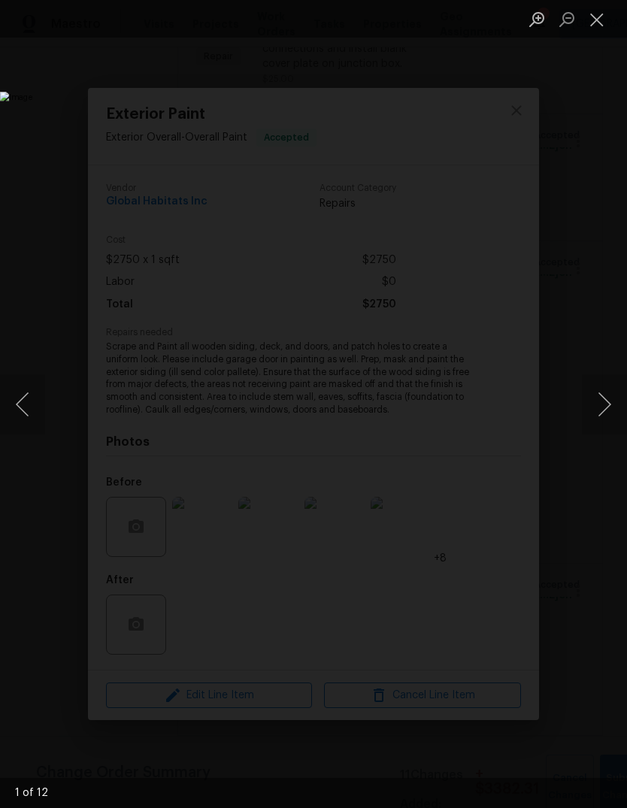
click at [595, 432] on button "Next image" at bounding box center [604, 405] width 45 height 60
click at [594, 426] on button "Next image" at bounding box center [604, 405] width 45 height 60
click at [596, 425] on button "Next image" at bounding box center [604, 405] width 45 height 60
click at [597, 423] on button "Next image" at bounding box center [604, 405] width 45 height 60
click at [606, 17] on button "Close lightbox" at bounding box center [597, 19] width 30 height 26
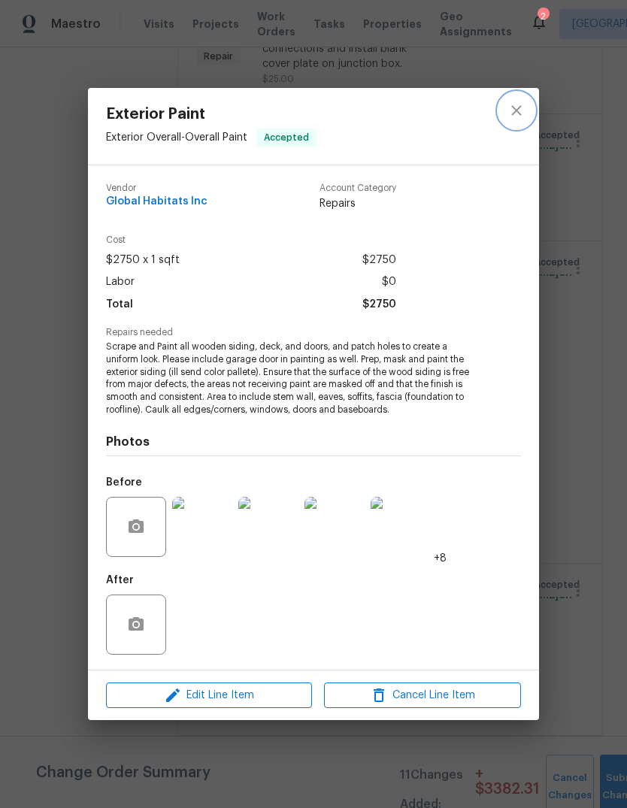
click at [520, 108] on icon "close" at bounding box center [517, 111] width 18 height 18
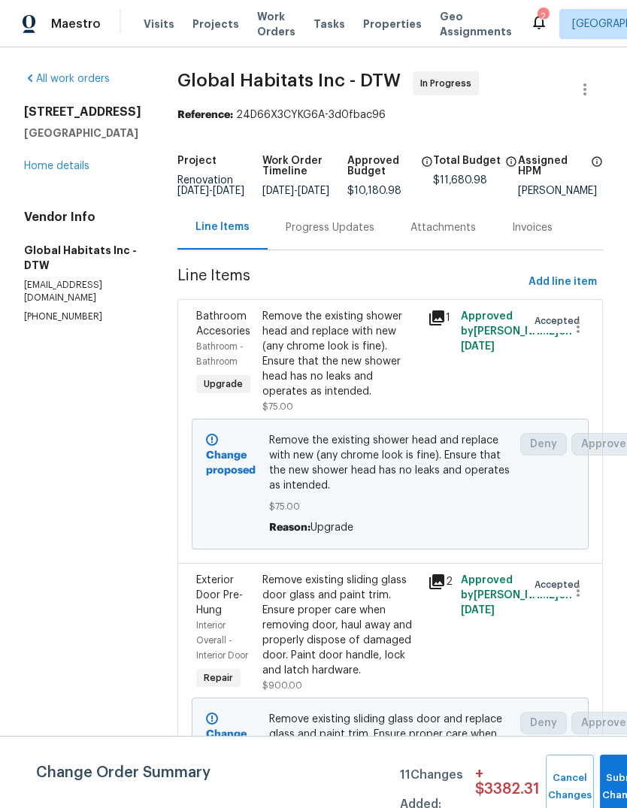
scroll to position [0, 0]
click at [565, 292] on span "Add line item" at bounding box center [563, 282] width 68 height 19
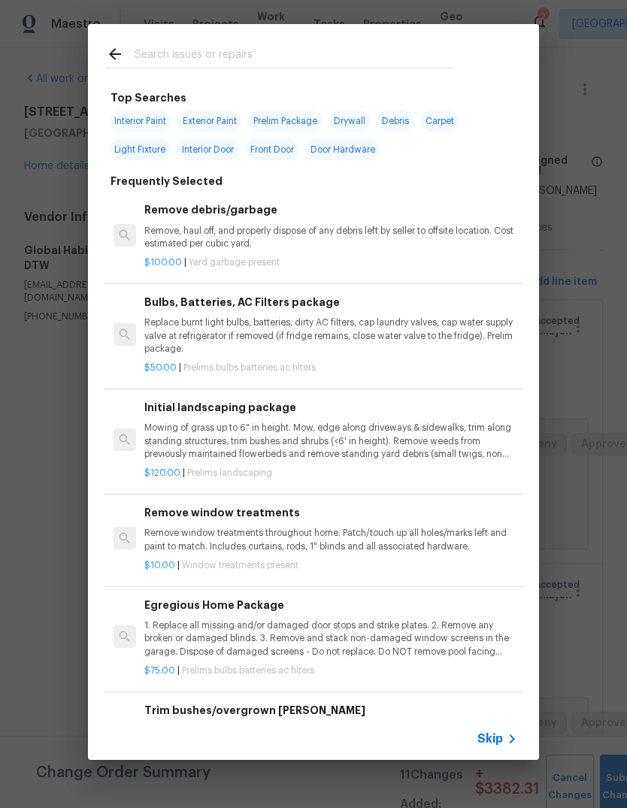
click at [311, 46] on input "text" at bounding box center [294, 56] width 319 height 23
type input "Flatw"
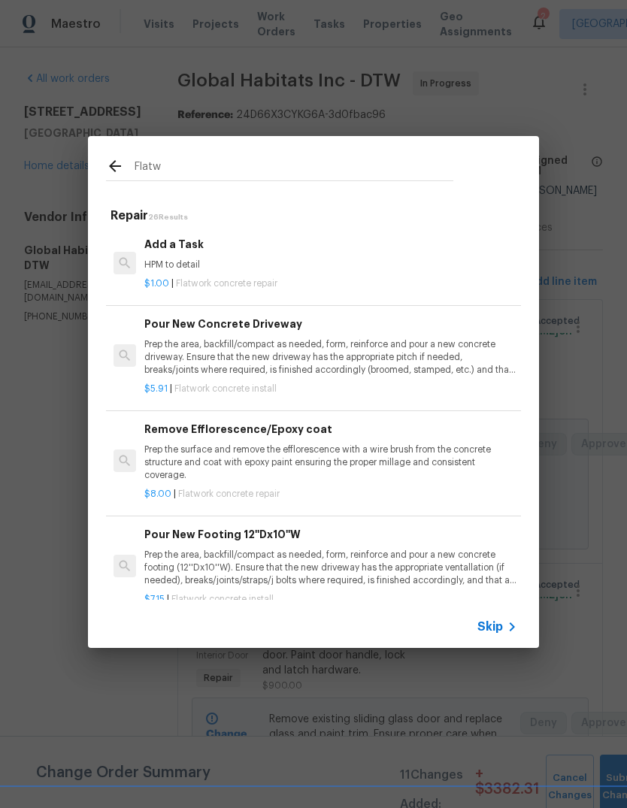
click at [308, 270] on p "HPM to detail" at bounding box center [330, 265] width 373 height 13
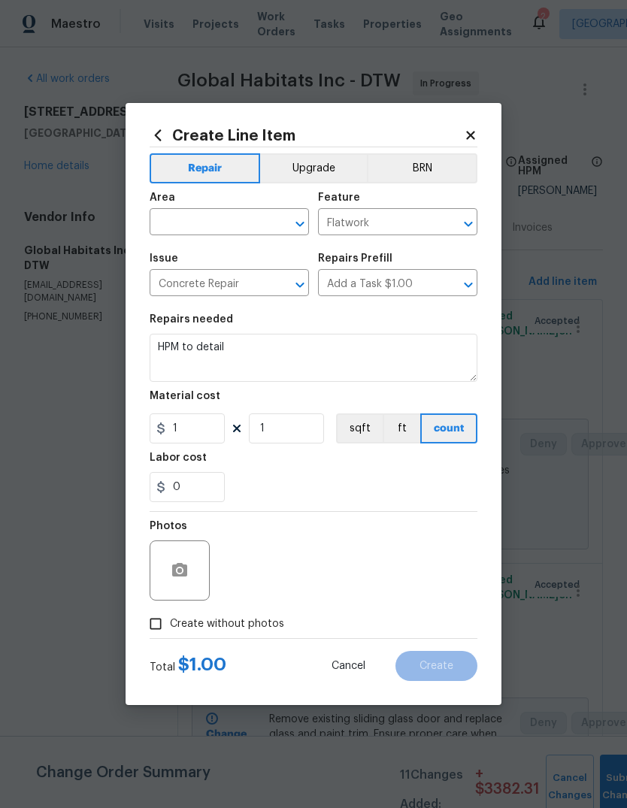
click at [472, 135] on icon at bounding box center [470, 135] width 8 height 8
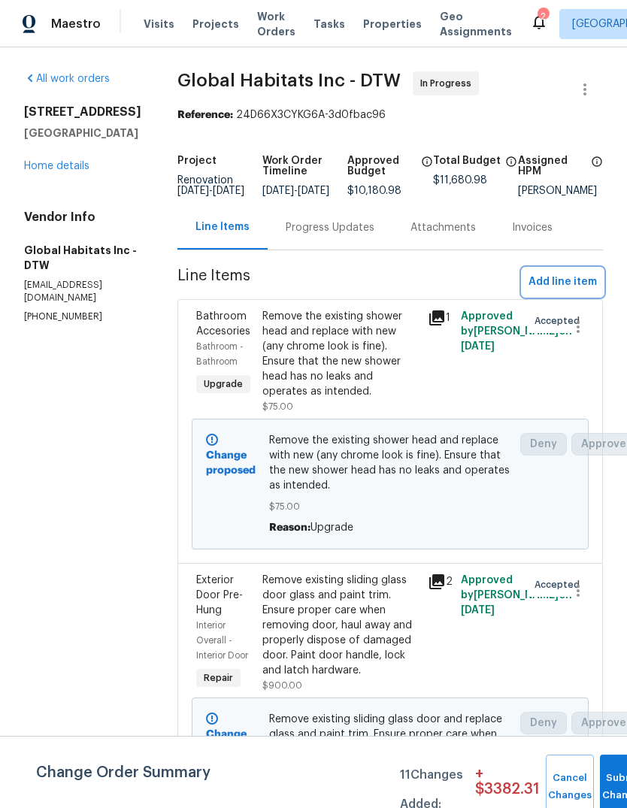
click at [567, 292] on span "Add line item" at bounding box center [563, 282] width 68 height 19
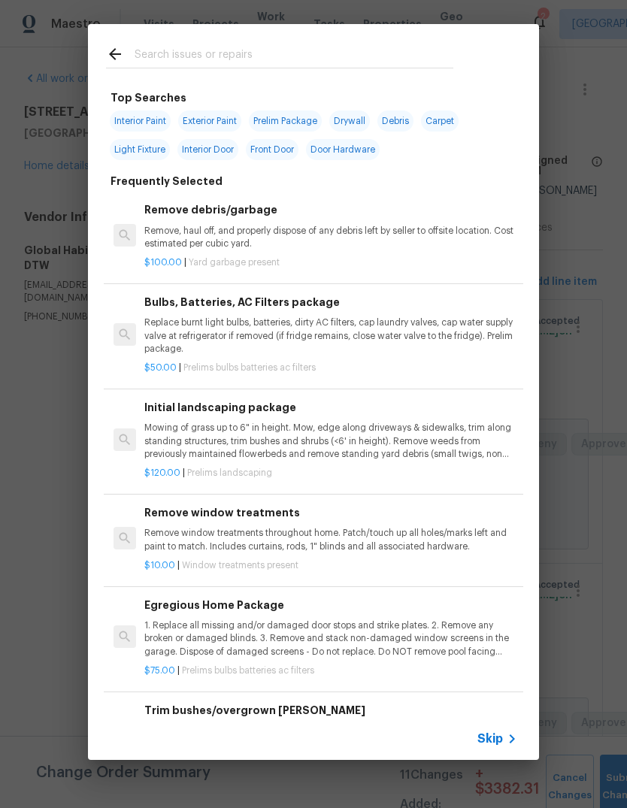
click at [305, 55] on input "text" at bounding box center [294, 56] width 319 height 23
type input "Pour"
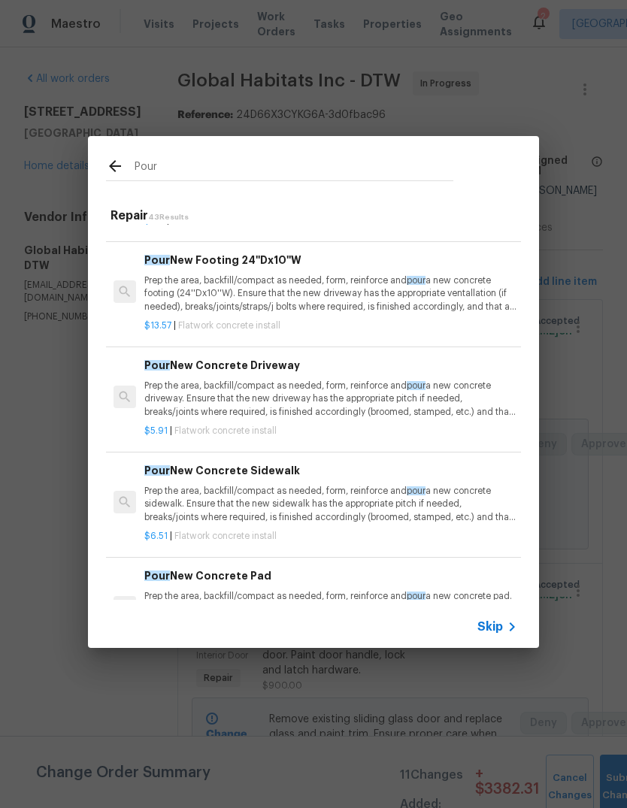
scroll to position [89, 0]
click at [399, 392] on p "Prep the area, backfill/compact as needed, form, reinforce and pour a new concr…" at bounding box center [330, 399] width 373 height 38
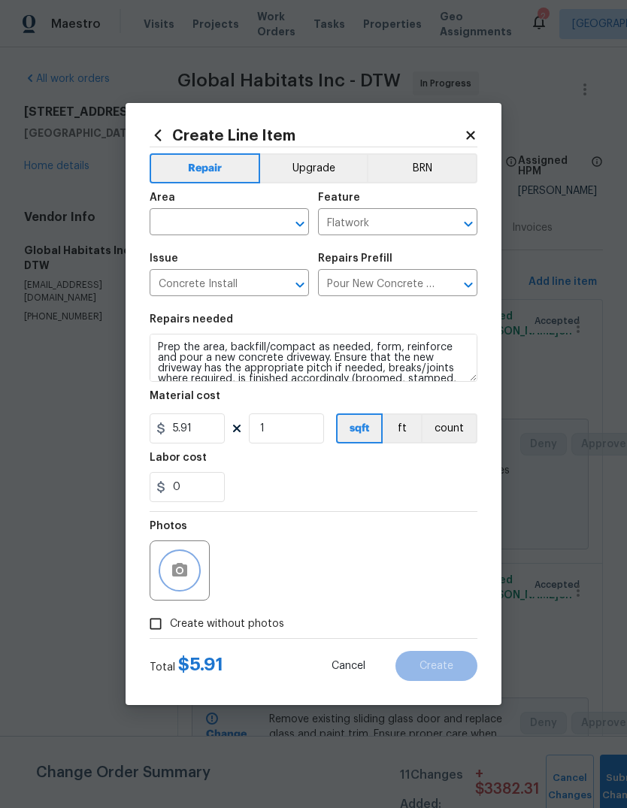
click at [181, 586] on button "button" at bounding box center [180, 571] width 36 height 36
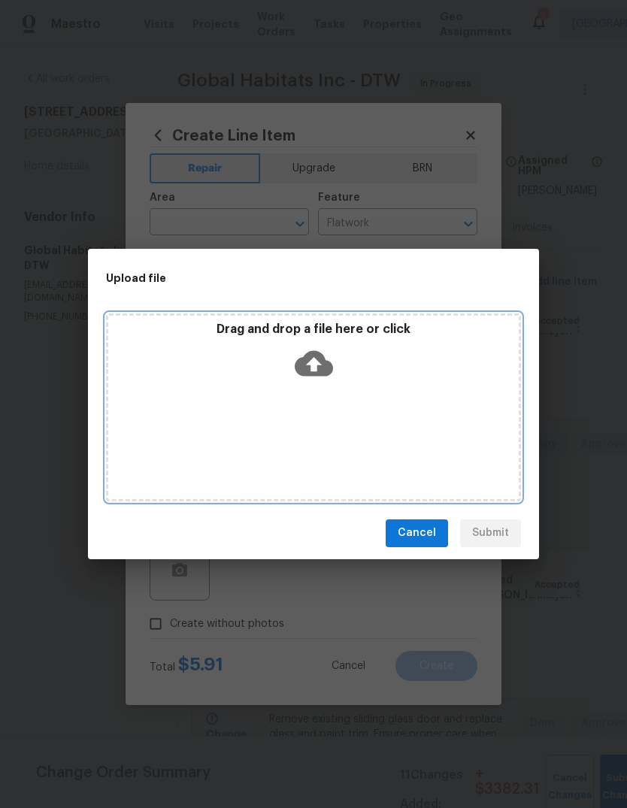
click at [371, 336] on p "Drag and drop a file here or click" at bounding box center [313, 330] width 411 height 16
click at [366, 328] on p "Drag and drop a file here or click" at bounding box center [313, 330] width 411 height 16
click at [312, 354] on icon at bounding box center [314, 363] width 38 height 26
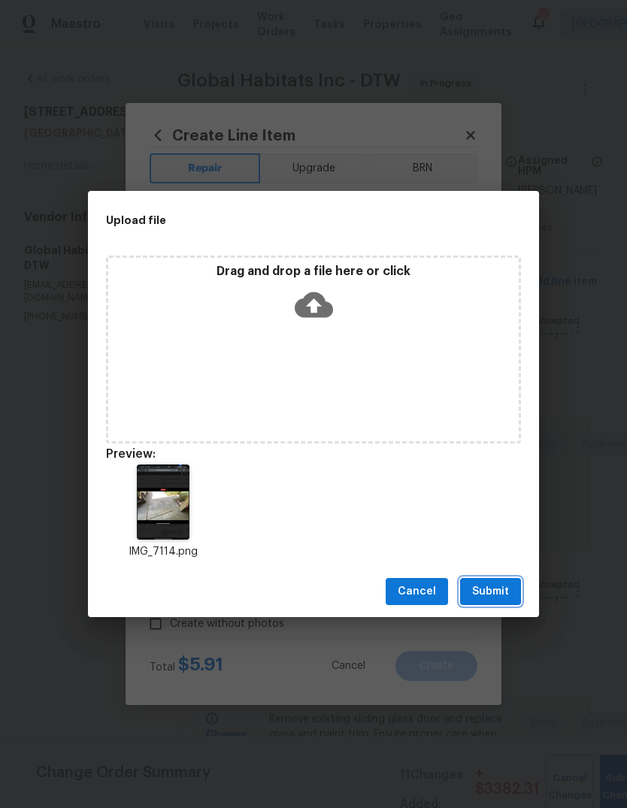
click at [499, 589] on span "Submit" at bounding box center [490, 592] width 37 height 19
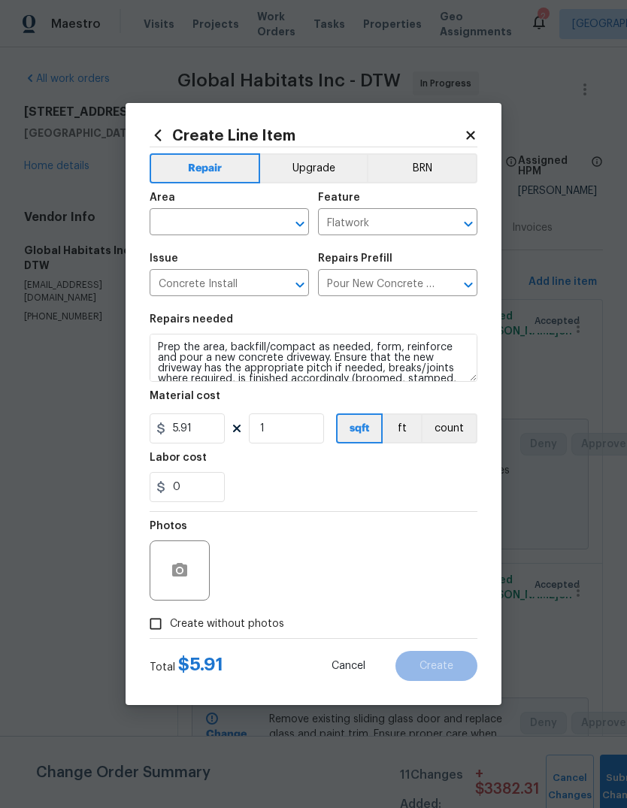
click at [238, 216] on input "text" at bounding box center [208, 223] width 117 height 23
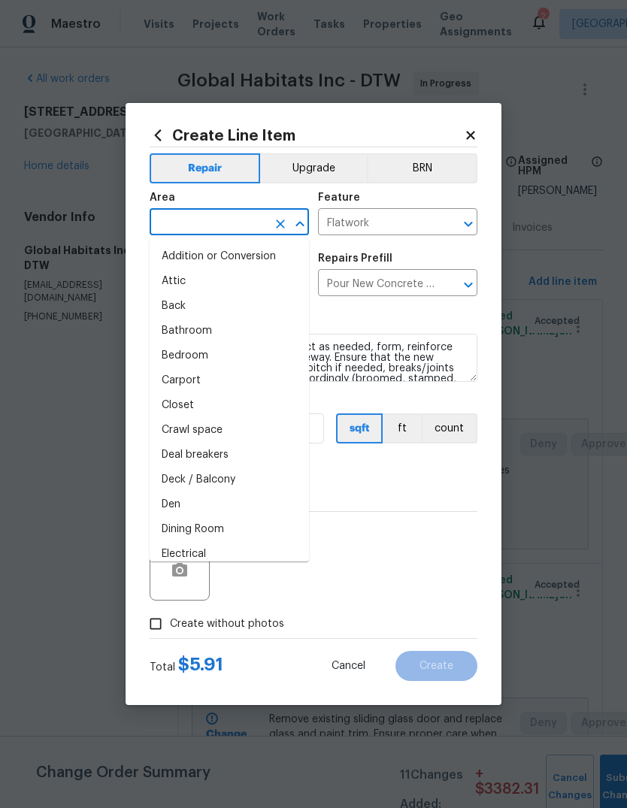
type input "e"
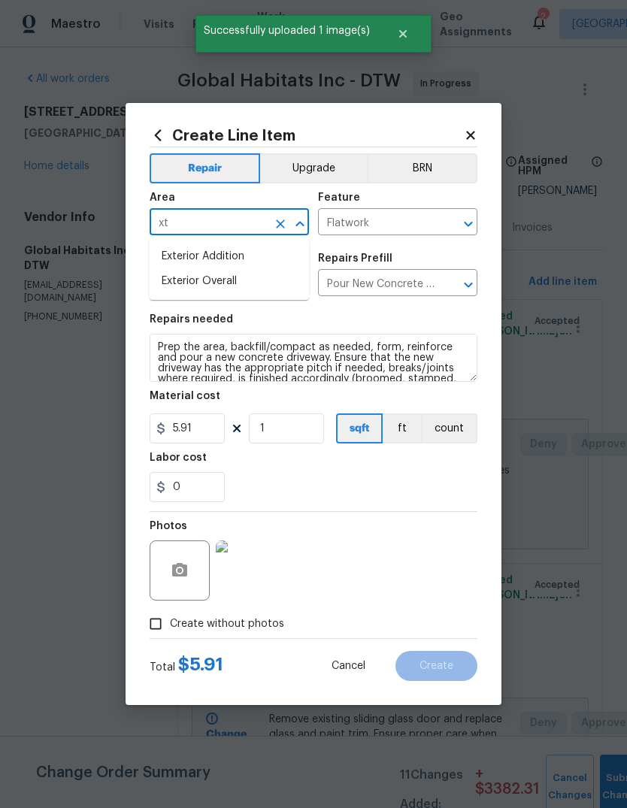
click at [217, 279] on li "Exterior Overall" at bounding box center [229, 281] width 159 height 25
type input "Exterior Overall"
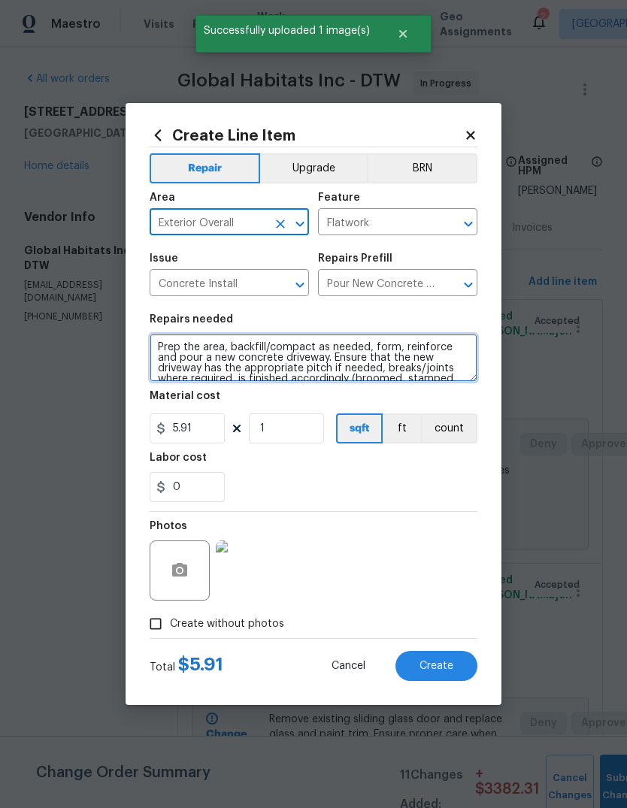
click at [429, 356] on textarea "Prep the area, backfill/compact as needed, form, reinforce and pour a new concr…" at bounding box center [314, 358] width 328 height 48
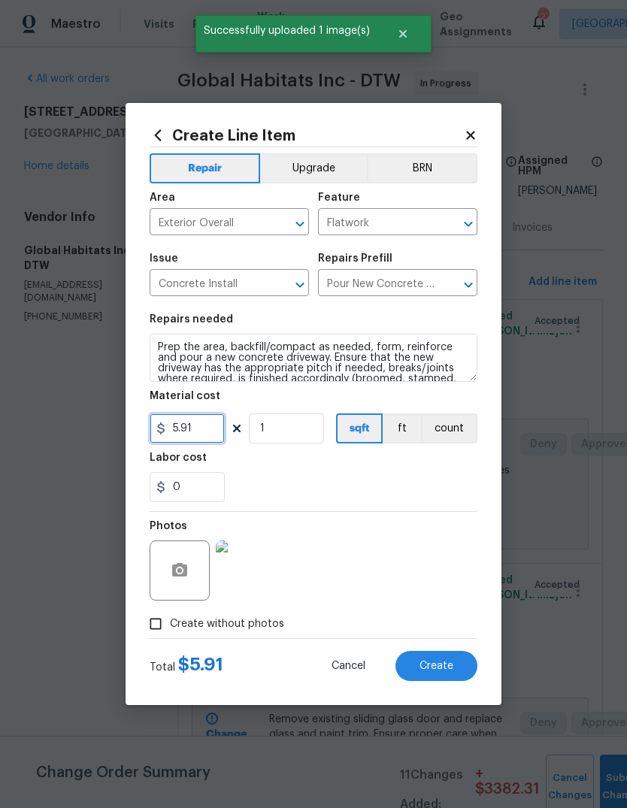
click at [192, 426] on input "5.91" at bounding box center [187, 429] width 75 height 30
click at [192, 425] on input "5.91" at bounding box center [187, 429] width 75 height 30
click at [204, 421] on input "5.91" at bounding box center [187, 429] width 75 height 30
click at [203, 421] on input "5.91" at bounding box center [187, 429] width 75 height 30
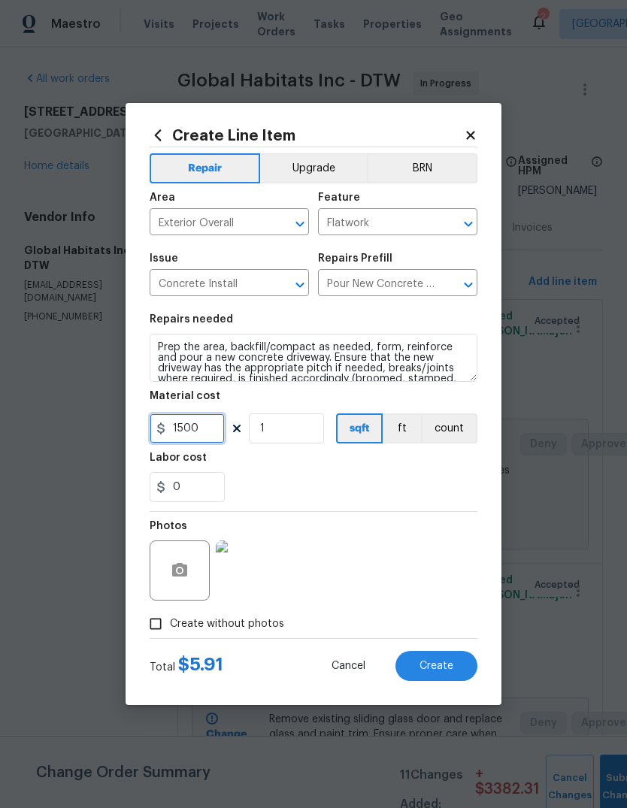
type input "1500"
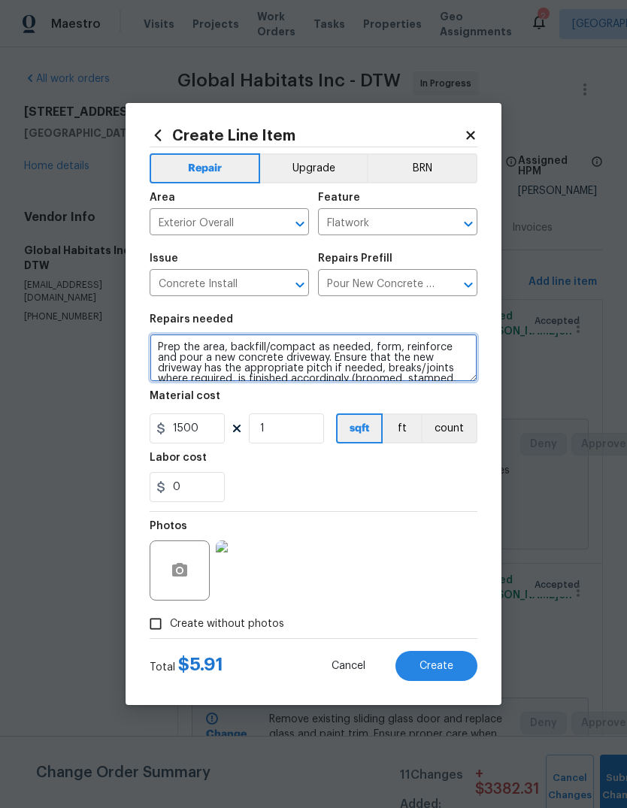
click at [394, 352] on textarea "Prep the area, backfill/compact as needed, form, reinforce and pour a new concr…" at bounding box center [314, 358] width 328 height 48
click at [161, 341] on textarea "Prep the area, backfill/compact as needed, form, reinforce and pour a new concr…" at bounding box center [314, 358] width 328 height 48
click at [328, 337] on textarea "Prep the area, backfill/compact as needed, form, reinforce and pour a new concr…" at bounding box center [314, 358] width 328 height 48
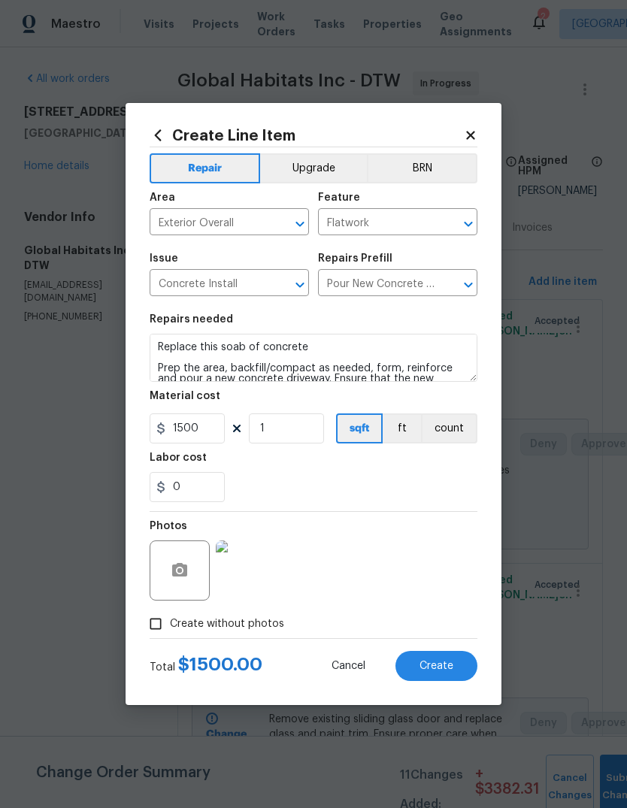
click at [340, 484] on div "0" at bounding box center [314, 487] width 328 height 30
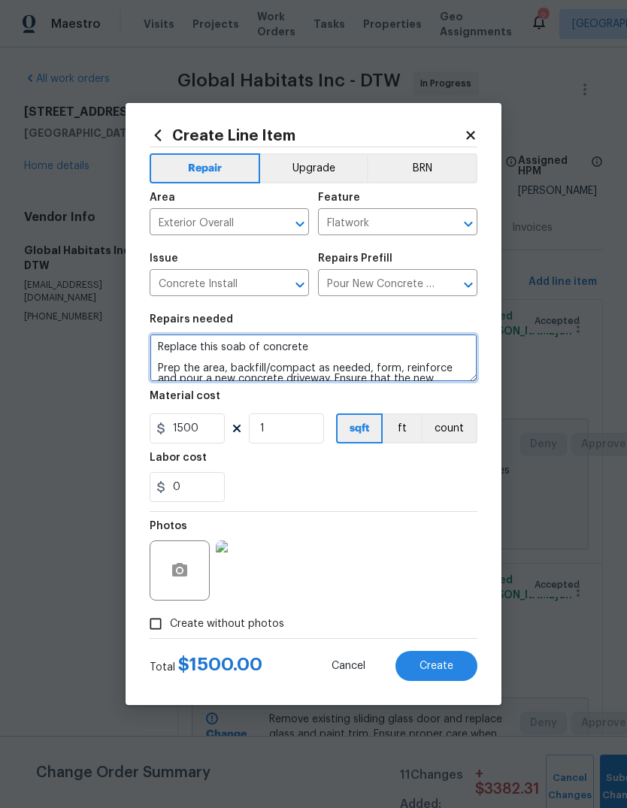
click at [235, 343] on textarea "Replace this soab of concrete Prep the area, backfill/compact as needed, form, …" at bounding box center [314, 358] width 328 height 48
click at [235, 342] on textarea "Replace this soab of concrete Prep the area, backfill/compact as needed, form, …" at bounding box center [314, 358] width 328 height 48
click at [238, 344] on textarea "Replace this soab of concrete Prep the area, backfill/compact as needed, form, …" at bounding box center [314, 358] width 328 height 48
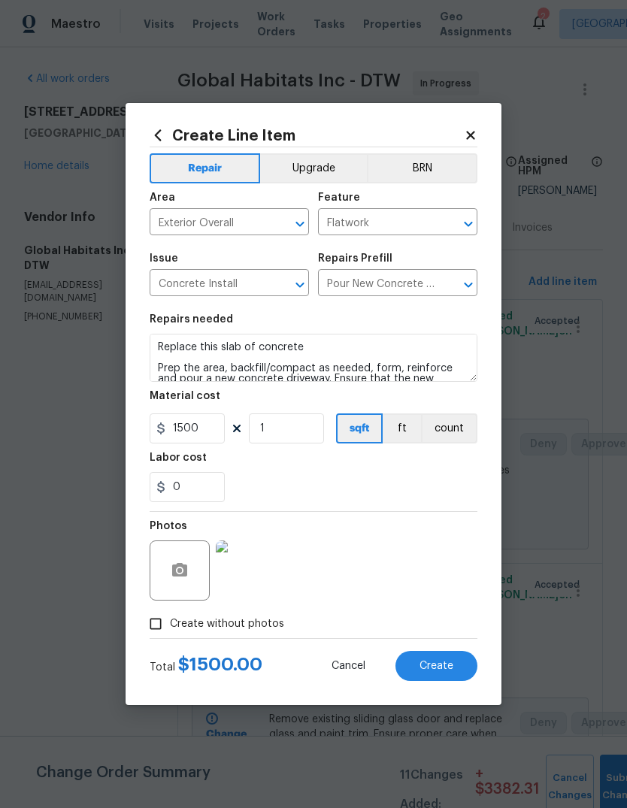
click at [375, 472] on div "Labor cost" at bounding box center [314, 463] width 328 height 20
click at [250, 574] on img at bounding box center [246, 571] width 60 height 60
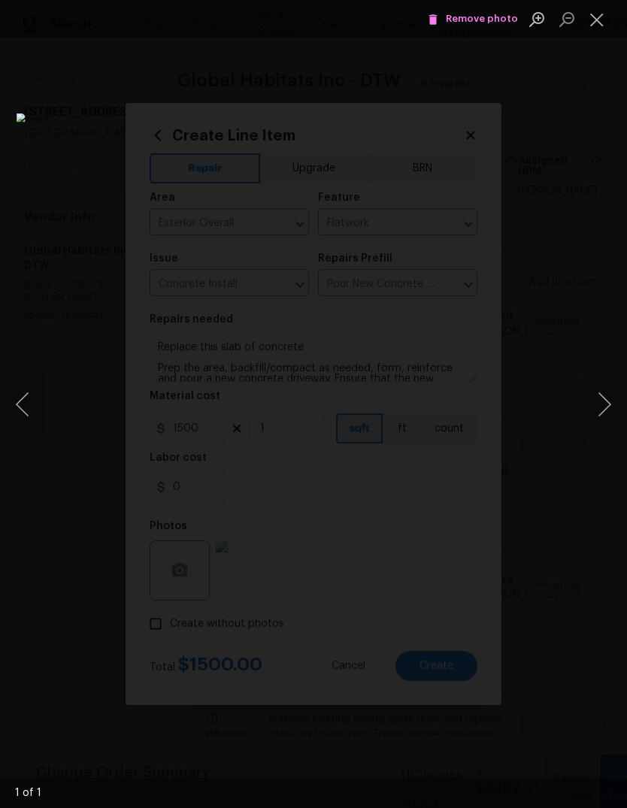
click at [600, 24] on button "Close lightbox" at bounding box center [597, 19] width 30 height 26
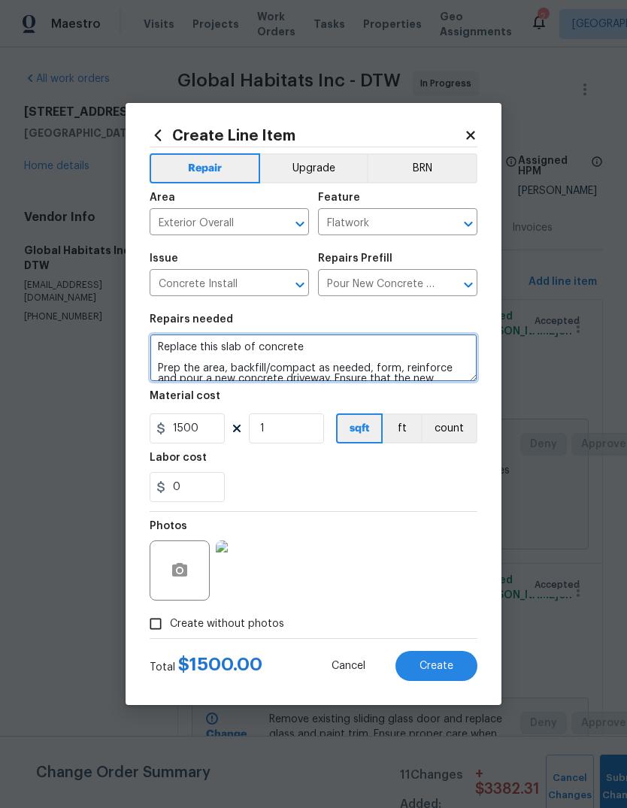
click at [230, 345] on textarea "Replace this slab of concrete Prep the area, backfill/compact as needed, form, …" at bounding box center [314, 358] width 328 height 48
click at [231, 344] on textarea "Replace this slab of concrete Prep the area, backfill/compact as needed, form, …" at bounding box center [314, 358] width 328 height 48
click at [414, 344] on textarea "Replace this one square slab of concrete Prep the area, backfill/compact as nee…" at bounding box center [314, 358] width 328 height 48
type textarea "Replace this one square slab of concrete pictured Prep the area, backfill/compa…"
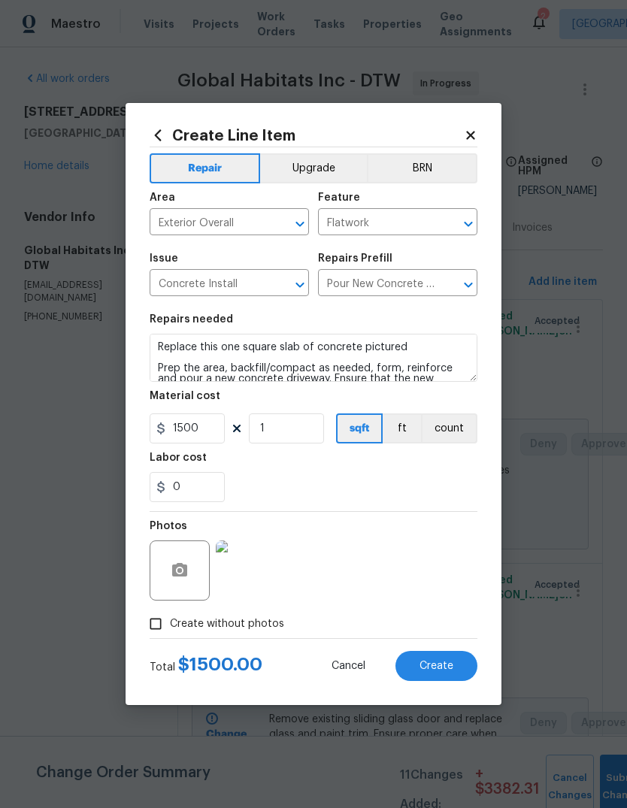
click at [369, 487] on div "0" at bounding box center [314, 487] width 328 height 30
click at [459, 657] on button "Create" at bounding box center [437, 666] width 82 height 30
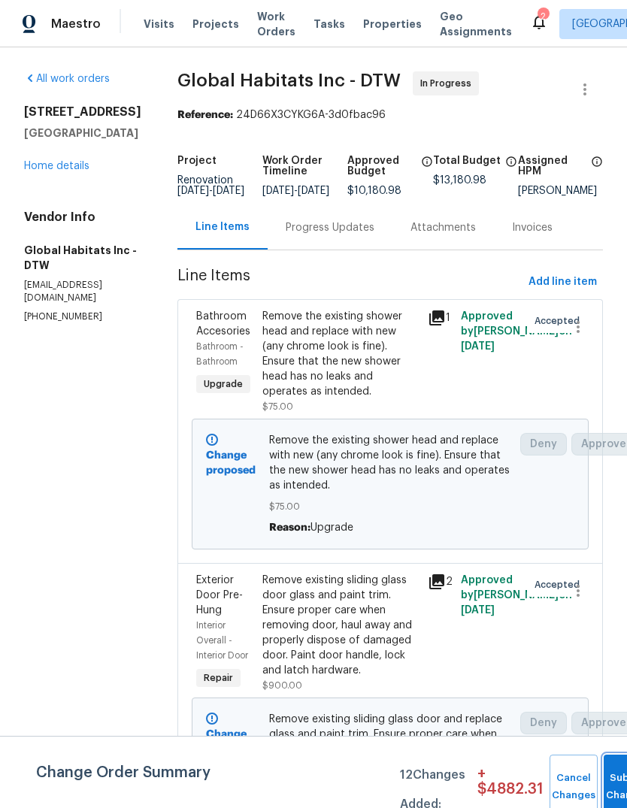
click at [610, 778] on button "Submit Changes" at bounding box center [628, 787] width 48 height 65
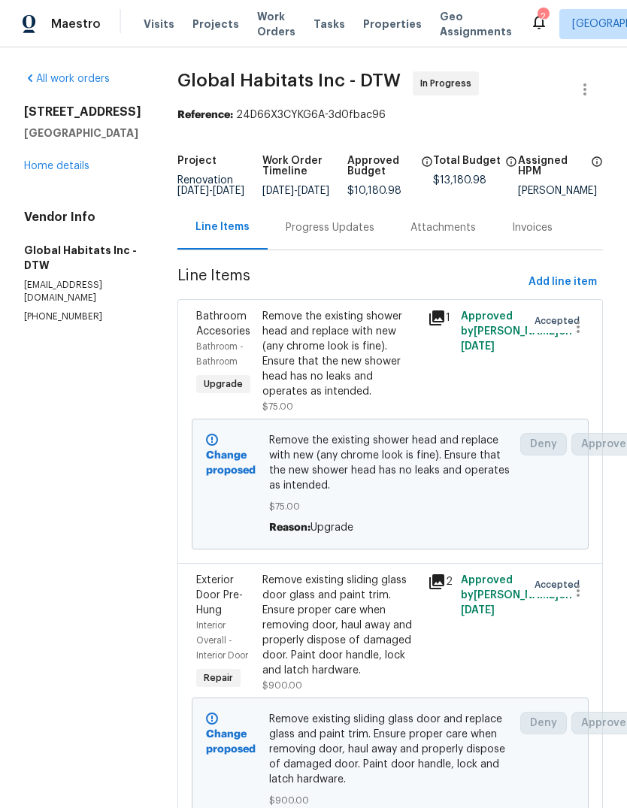
click at [62, 171] on link "Home details" at bounding box center [56, 166] width 65 height 11
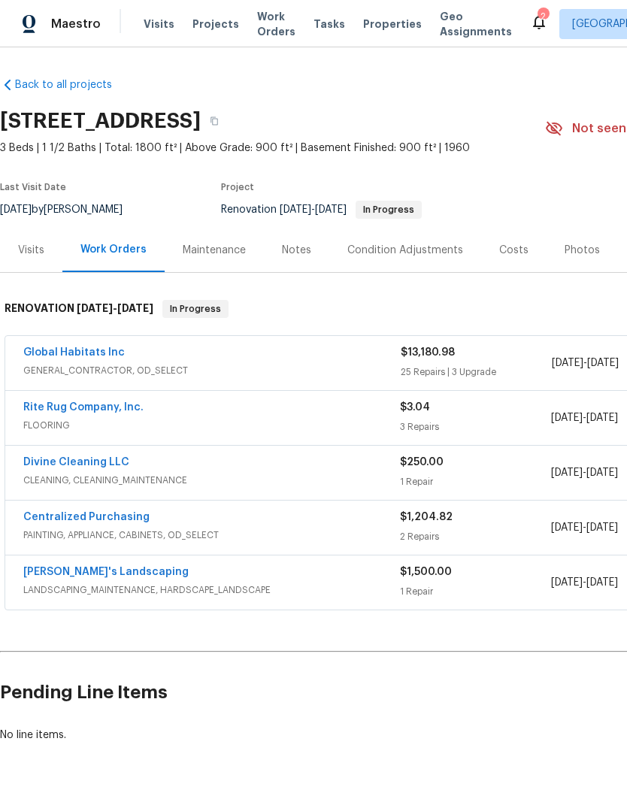
click at [423, 250] on div "Condition Adjustments" at bounding box center [405, 250] width 116 height 15
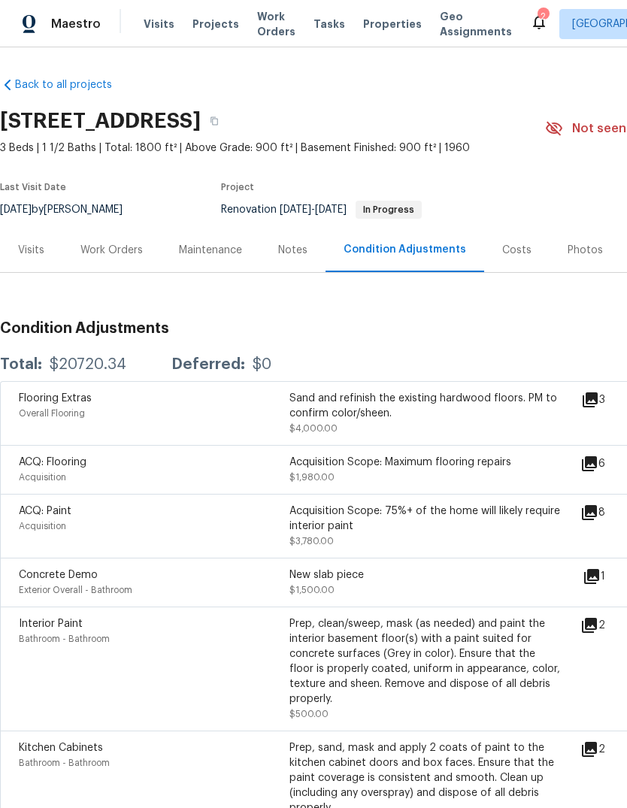
click at [296, 250] on div "Notes" at bounding box center [292, 250] width 29 height 15
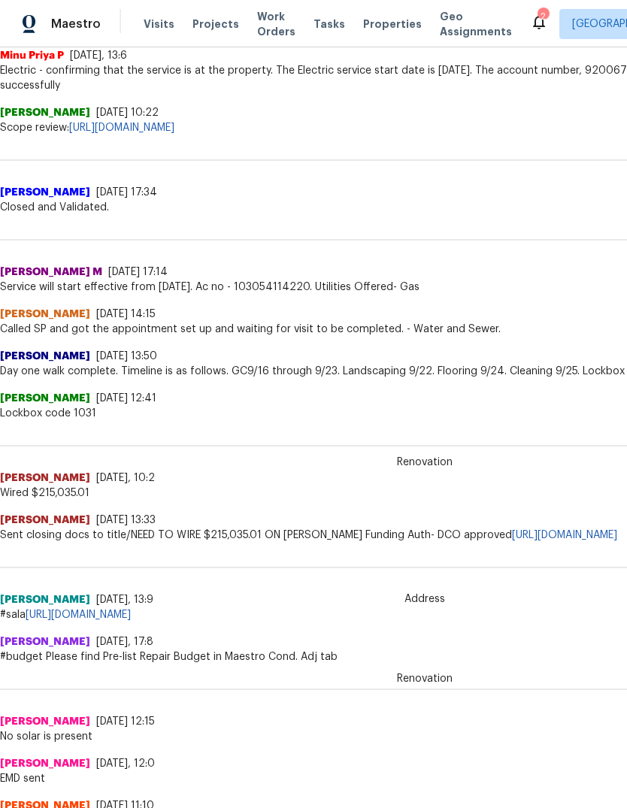
scroll to position [439, 0]
click at [131, 610] on link "https://docs.google.com/spreadsheets/d/1ba18CTaAi0h_njSRujAFueFN-BeHBPky9hwbOAy…" at bounding box center [78, 615] width 105 height 11
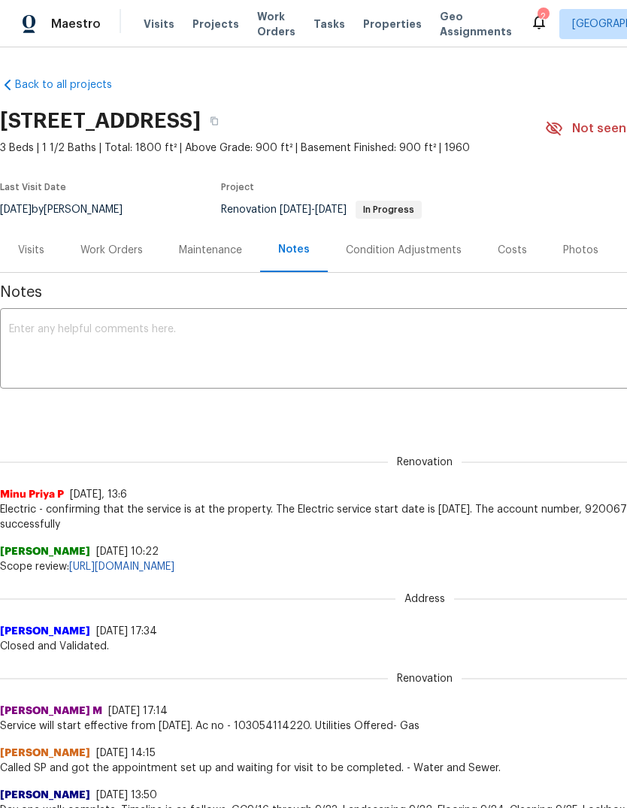
scroll to position [0, 0]
click at [441, 249] on div "Condition Adjustments" at bounding box center [404, 250] width 116 height 15
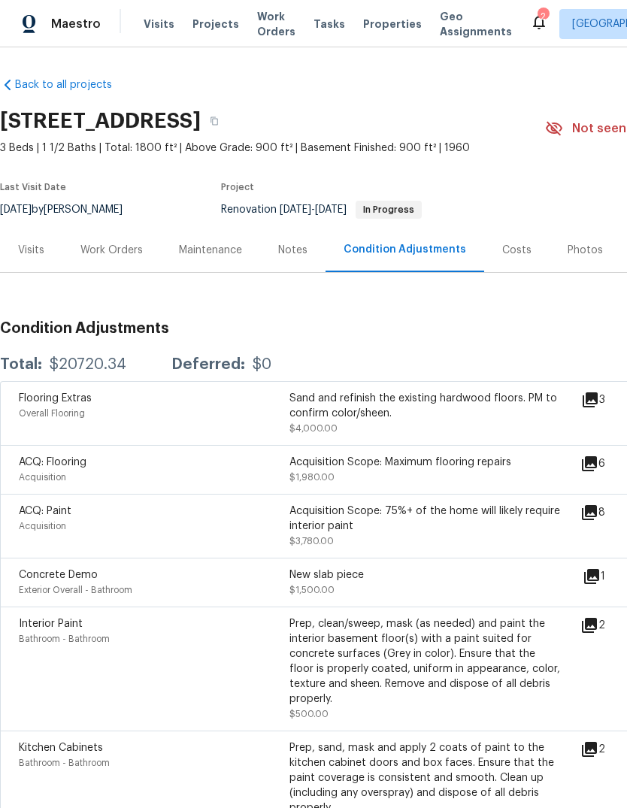
click at [282, 243] on div "Notes" at bounding box center [292, 250] width 29 height 15
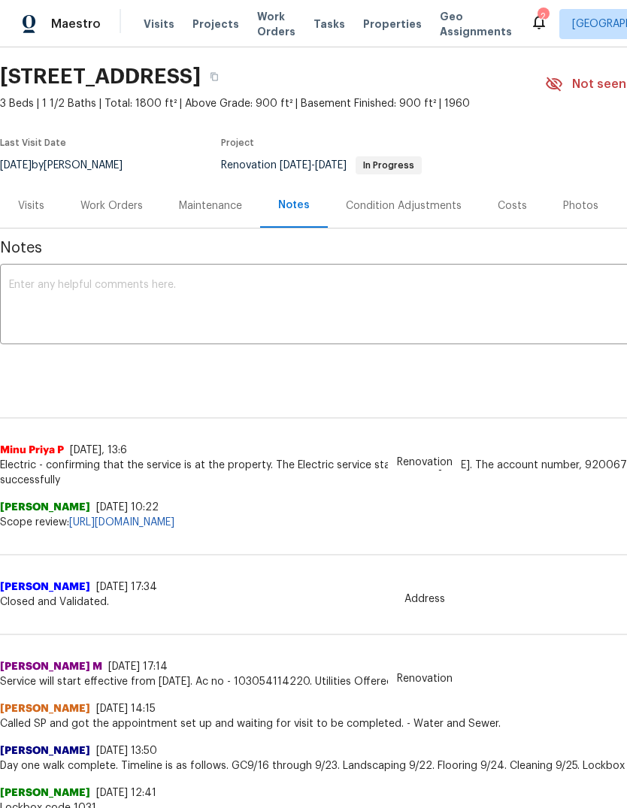
scroll to position [44, 0]
click at [119, 203] on div "Work Orders" at bounding box center [111, 206] width 62 height 15
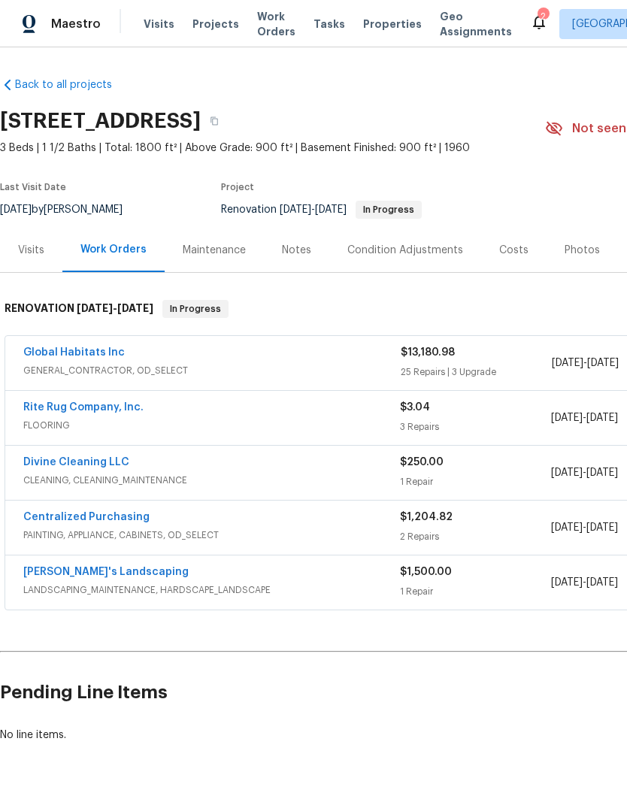
click at [372, 39] on div "Maestro Visits Projects Work Orders Tasks Properties Geo Assignments 2 Detroit,…" at bounding box center [313, 23] width 627 height 47
click at [381, 23] on span "Properties" at bounding box center [392, 24] width 59 height 15
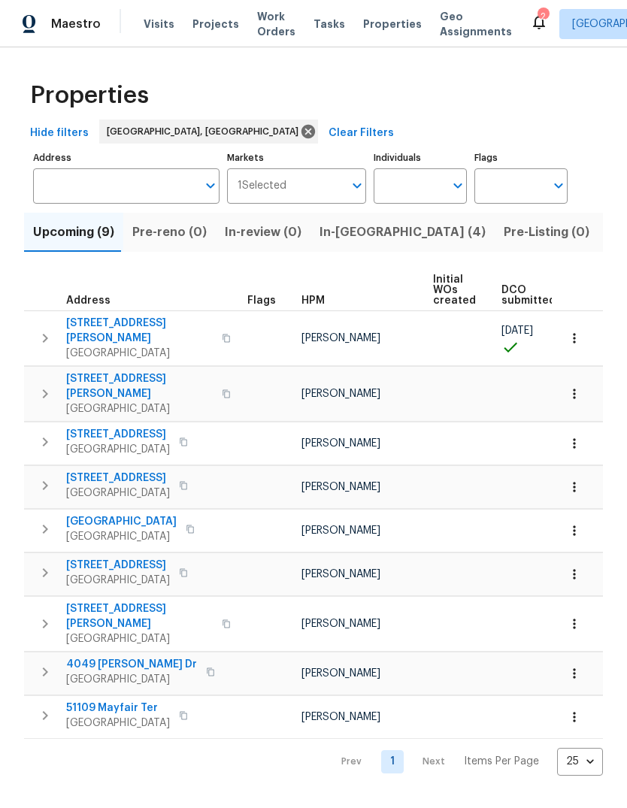
click at [354, 229] on span "In-reno (4)" at bounding box center [403, 232] width 166 height 21
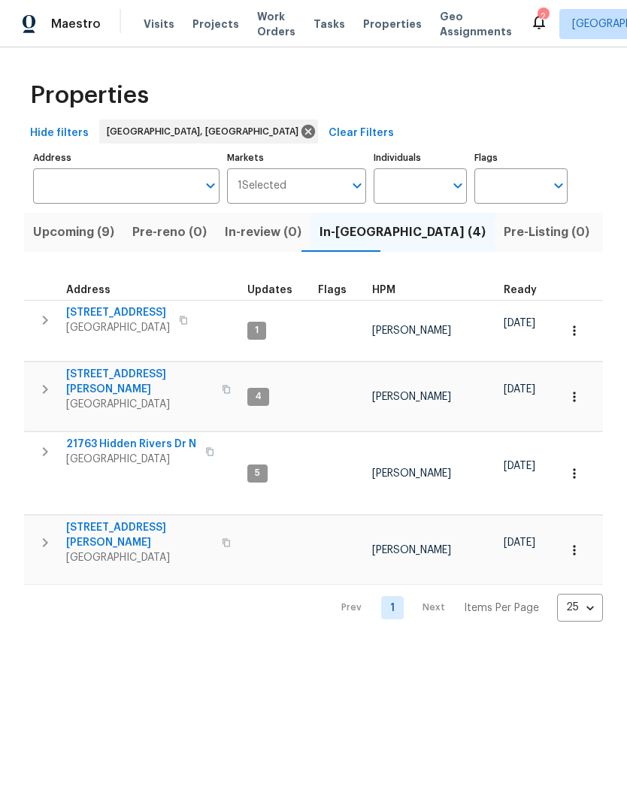
click at [132, 520] on span "4227 Coolidge Ave" at bounding box center [139, 535] width 147 height 30
click at [154, 437] on span "21763 Hidden Rivers Dr N" at bounding box center [131, 444] width 130 height 15
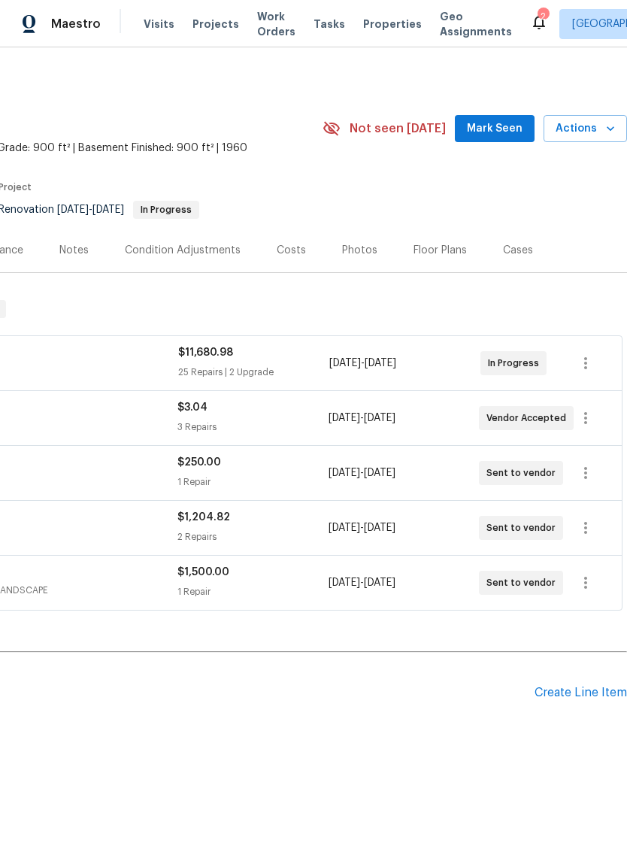
scroll to position [0, 223]
click at [441, 243] on div "Floor Plans" at bounding box center [440, 250] width 53 height 15
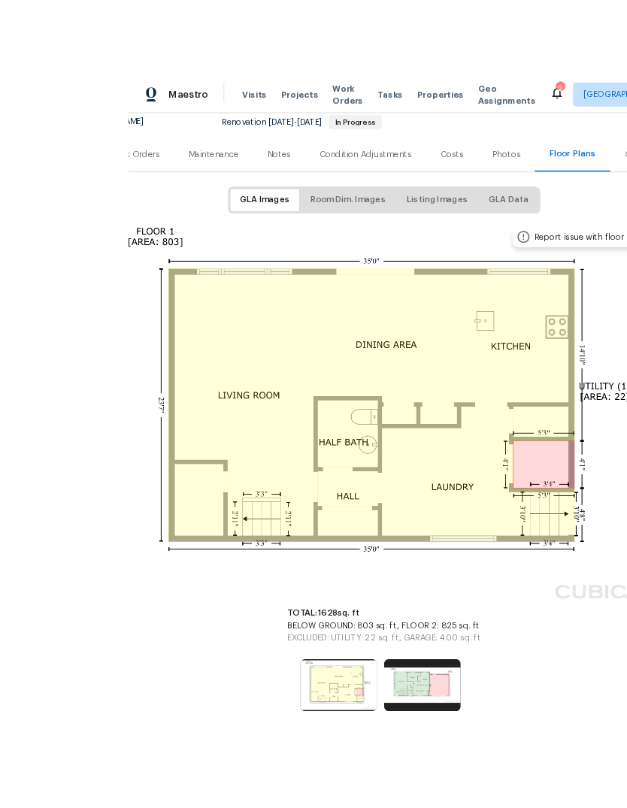
scroll to position [23, 0]
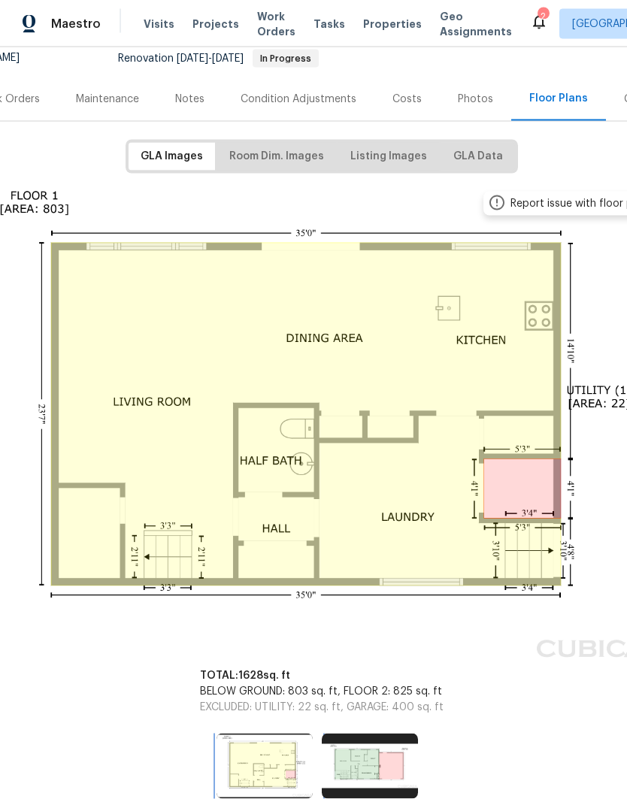
click at [259, 735] on img at bounding box center [265, 766] width 96 height 65
click at [385, 734] on img at bounding box center [370, 766] width 96 height 65
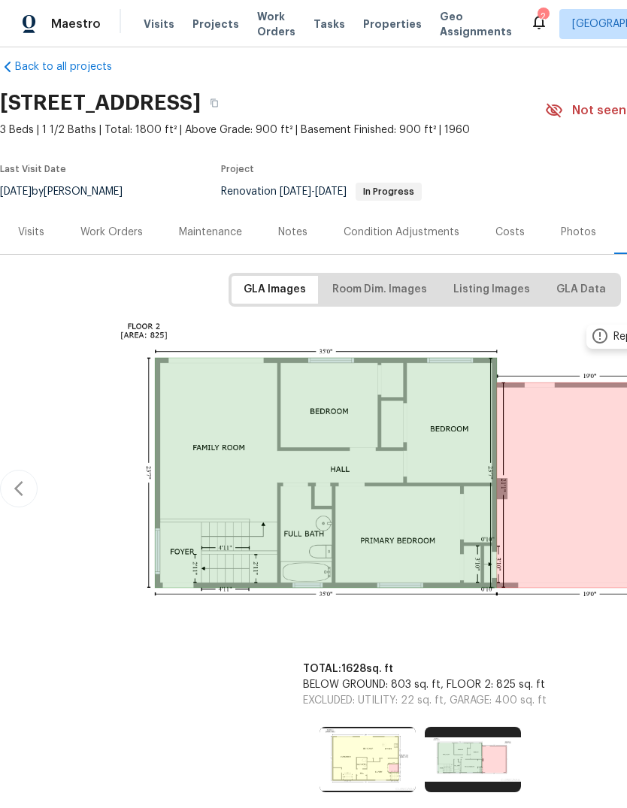
scroll to position [18, 0]
click at [34, 225] on div "Visits" at bounding box center [31, 232] width 26 height 15
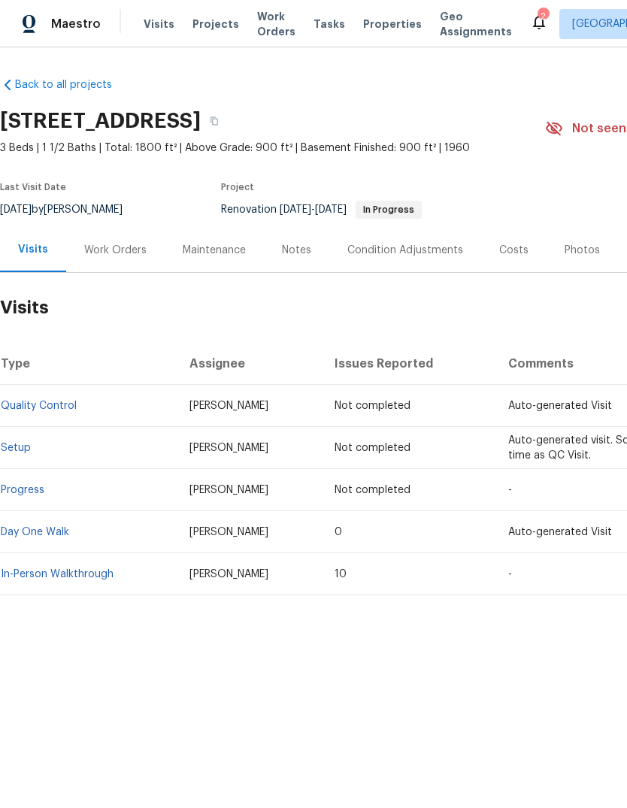
click at [53, 529] on link "Day One Walk" at bounding box center [35, 532] width 68 height 11
click at [87, 574] on link "In-Person Walkthrough" at bounding box center [57, 574] width 113 height 11
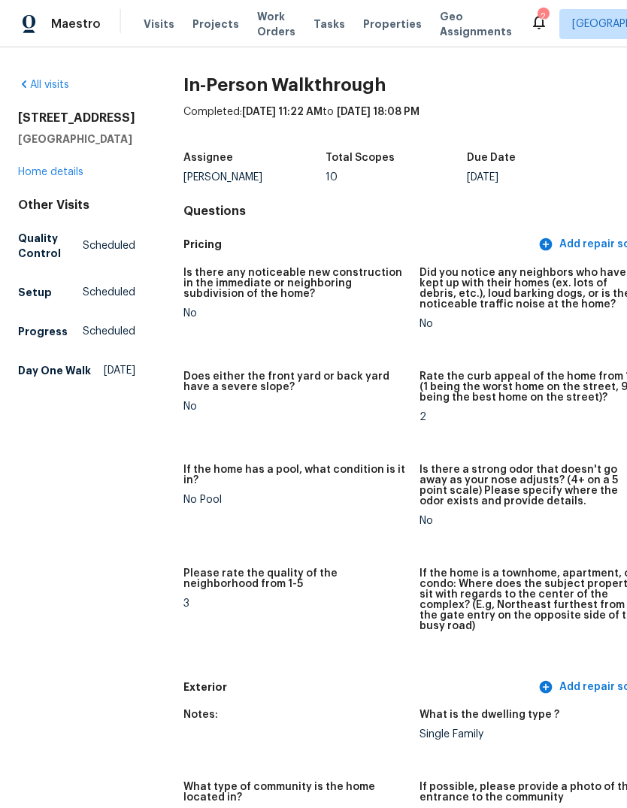
click at [53, 177] on link "Home details" at bounding box center [50, 172] width 65 height 11
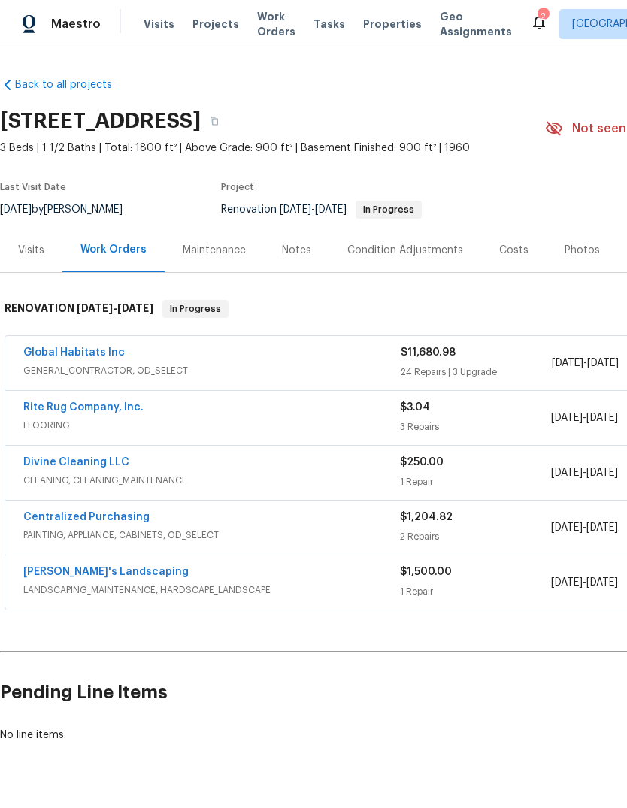
click at [421, 256] on div "Condition Adjustments" at bounding box center [405, 250] width 116 height 15
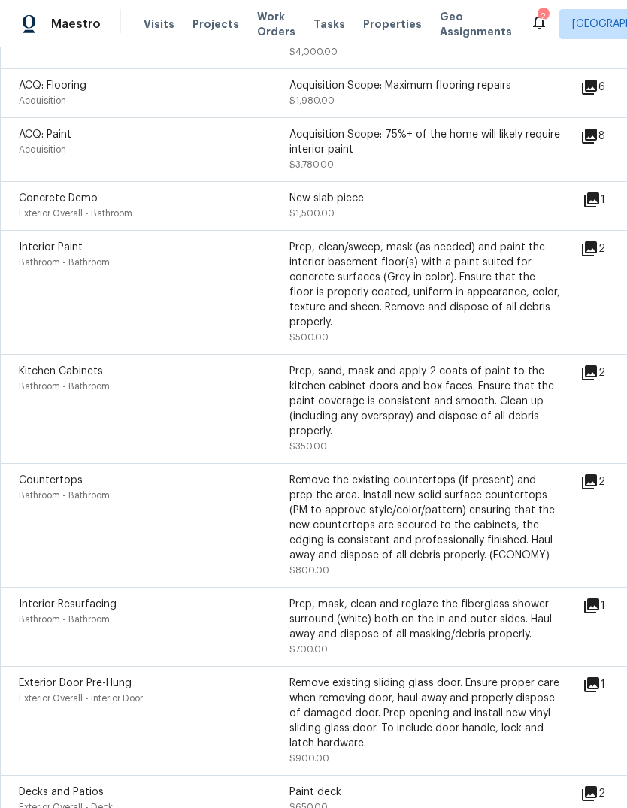
scroll to position [377, 0]
click at [599, 201] on icon at bounding box center [591, 200] width 15 height 15
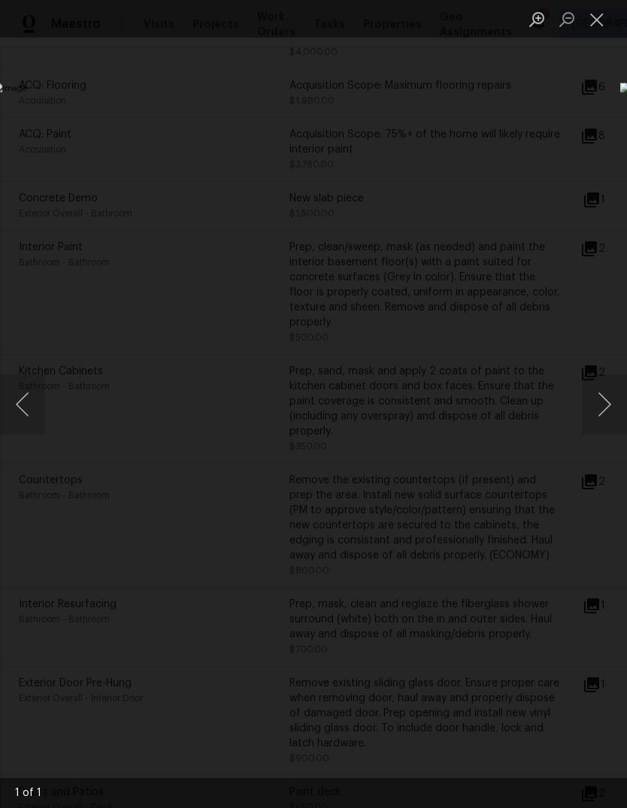
click at [593, 24] on button "Close lightbox" at bounding box center [597, 19] width 30 height 26
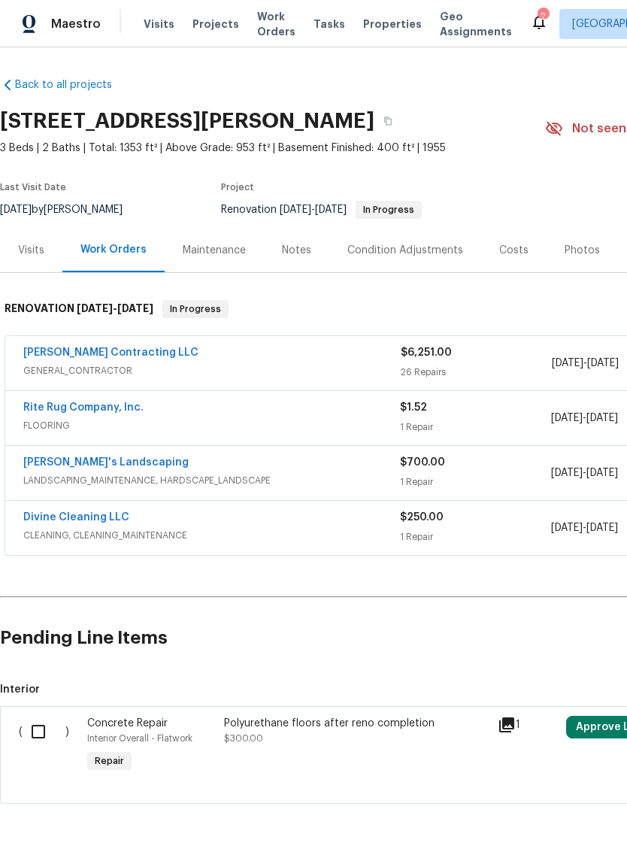
click at [417, 253] on div "Condition Adjustments" at bounding box center [405, 250] width 116 height 15
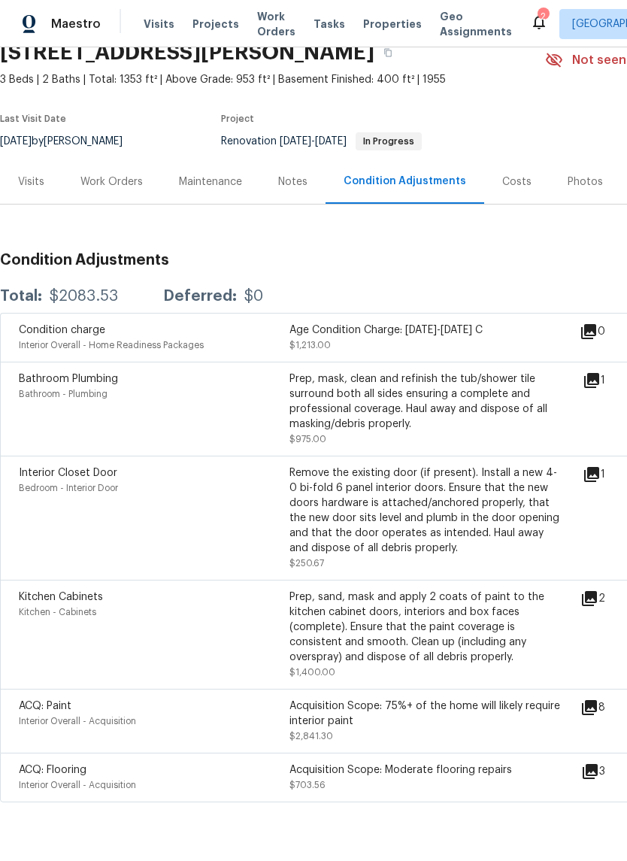
scroll to position [68, 0]
click at [293, 183] on div "Notes" at bounding box center [292, 182] width 29 height 15
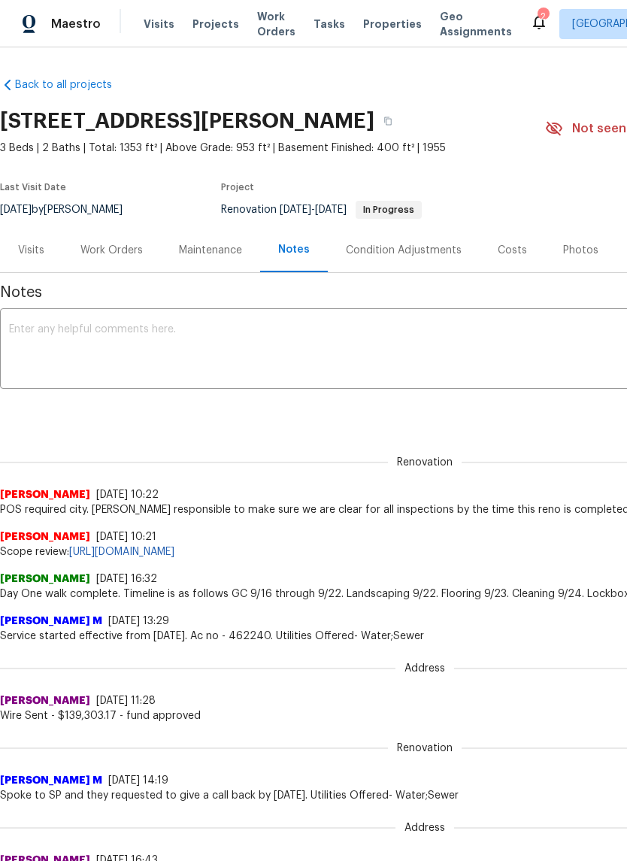
click at [113, 247] on div "Work Orders" at bounding box center [111, 250] width 62 height 15
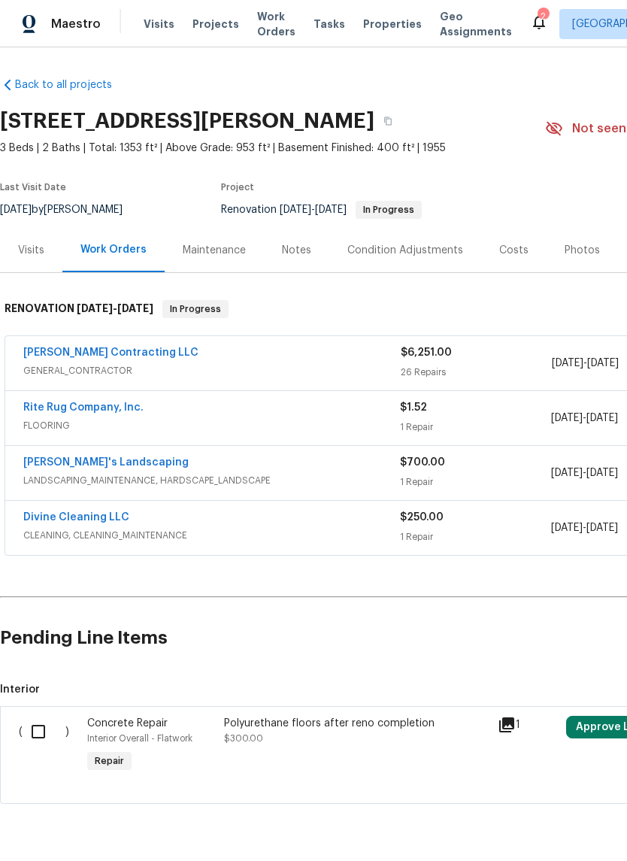
click at [111, 353] on link "Solano Contracting LLC" at bounding box center [110, 352] width 175 height 11
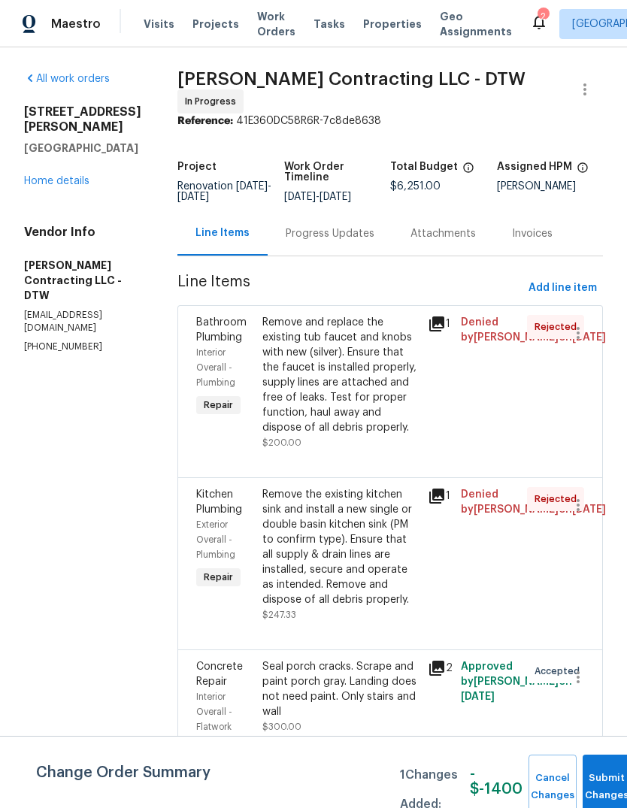
click at [59, 157] on div "4227 Coolidge Ave Lincoln Park, MI 48146 Home details" at bounding box center [82, 147] width 117 height 84
click at [55, 156] on div "4227 Coolidge Ave Lincoln Park, MI 48146 Home details" at bounding box center [82, 147] width 117 height 84
click at [59, 176] on link "Home details" at bounding box center [56, 181] width 65 height 11
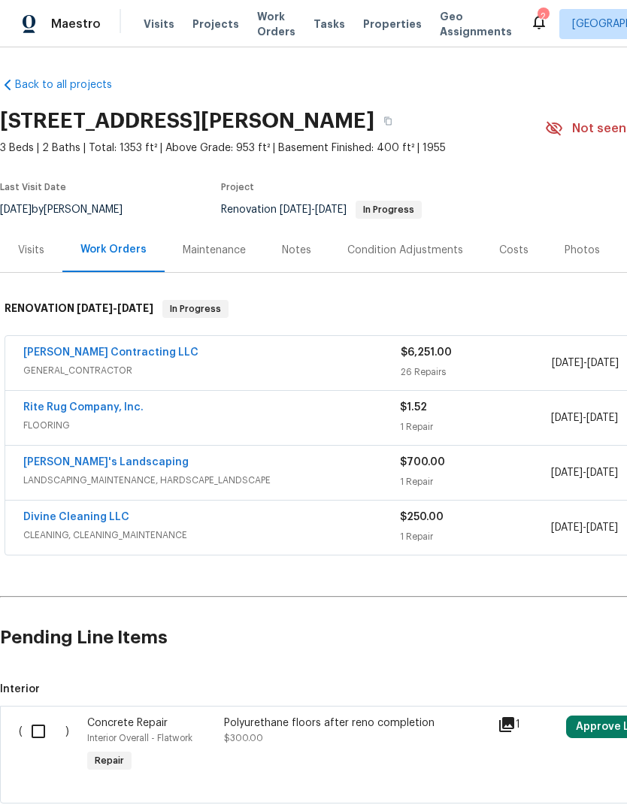
click at [79, 410] on link "Rite Rug Company, Inc." at bounding box center [83, 407] width 120 height 11
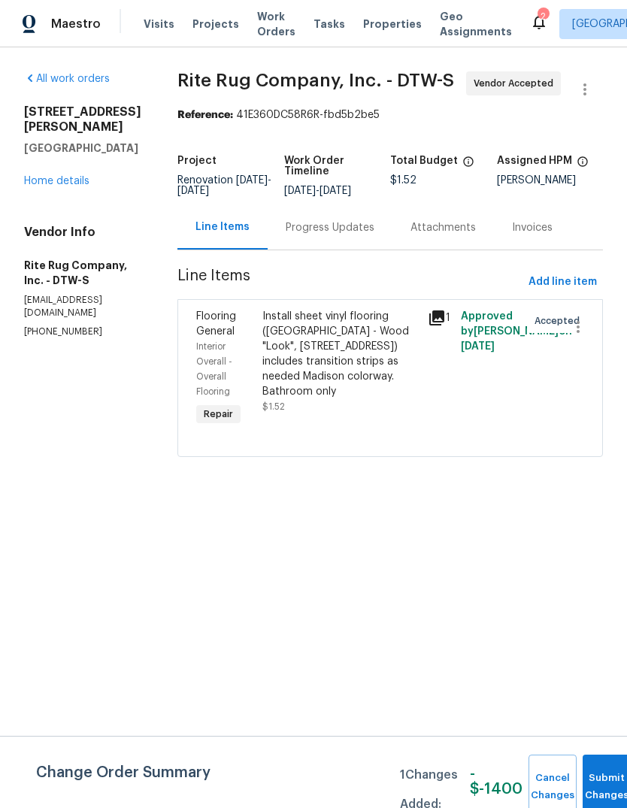
click at [322, 399] on div "Install sheet vinyl flooring (Sugar Valley - Wood "Look", 565 Beacon Hill) incl…" at bounding box center [340, 354] width 156 height 90
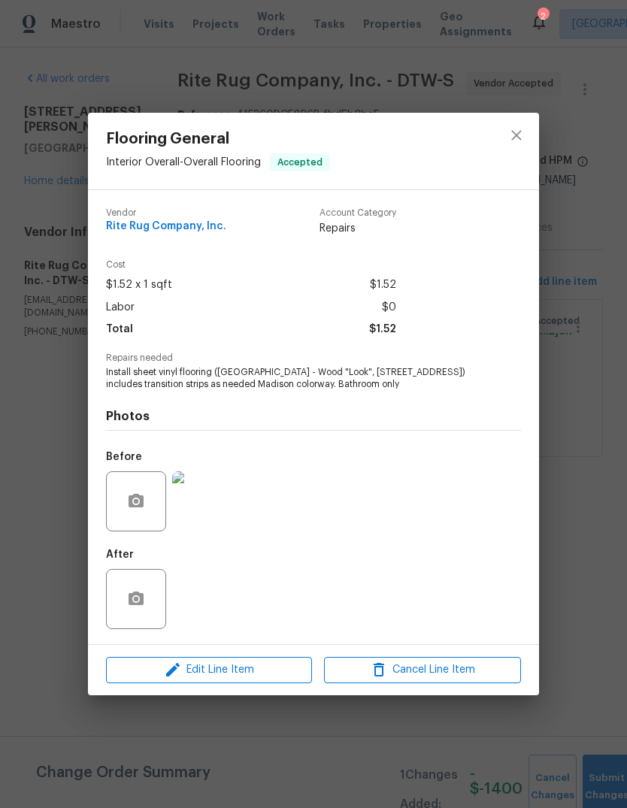
click at [214, 520] on img at bounding box center [202, 502] width 60 height 60
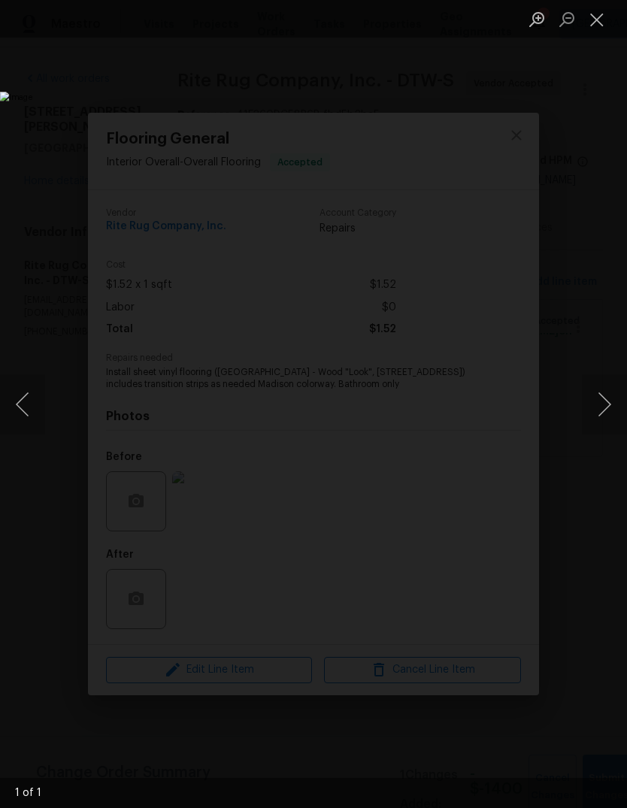
click at [600, 21] on button "Close lightbox" at bounding box center [597, 19] width 30 height 26
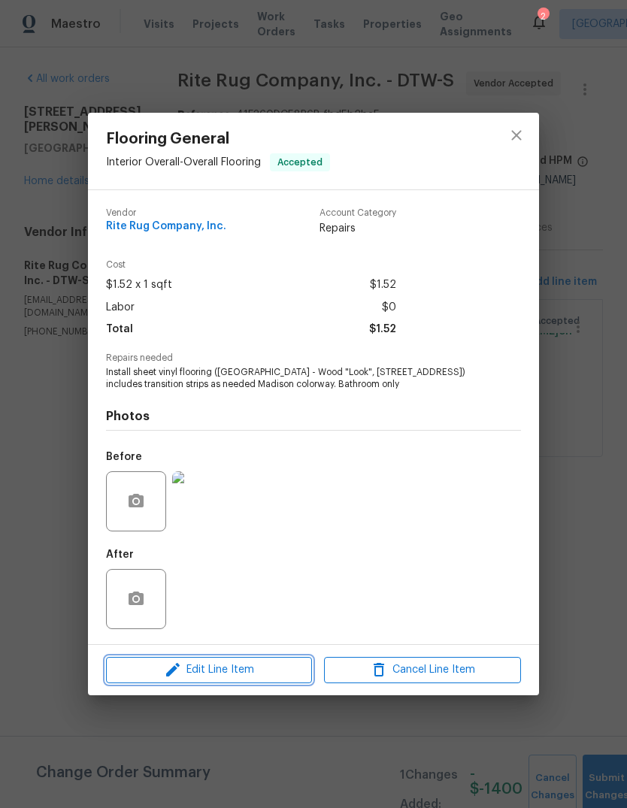
click at [263, 682] on button "Edit Line Item" at bounding box center [209, 670] width 206 height 26
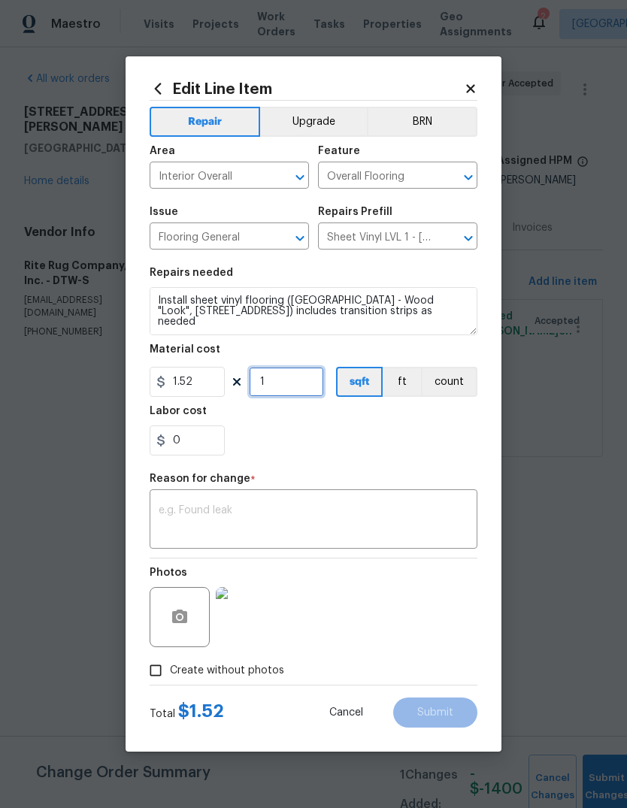
click at [280, 372] on input "1" at bounding box center [286, 382] width 75 height 30
click at [188, 386] on input "1.52" at bounding box center [187, 382] width 75 height 30
click at [187, 385] on input "1.52" at bounding box center [187, 382] width 75 height 30
click at [202, 377] on input "1.52" at bounding box center [187, 382] width 75 height 30
click at [202, 376] on input "1.52" at bounding box center [187, 382] width 75 height 30
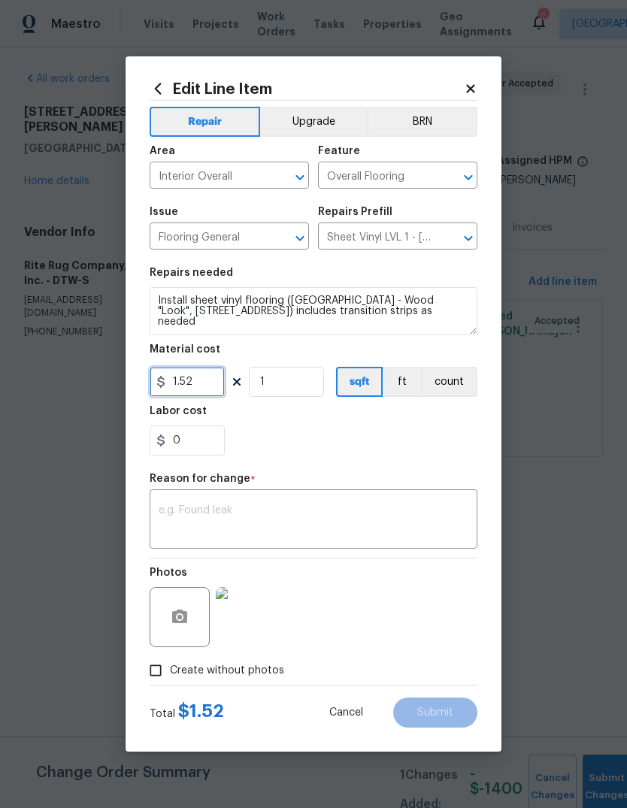
click at [210, 377] on input "1.52" at bounding box center [187, 382] width 75 height 30
type input "300"
click at [402, 444] on div "0" at bounding box center [314, 441] width 328 height 30
click at [347, 496] on div "x ​" at bounding box center [314, 521] width 328 height 56
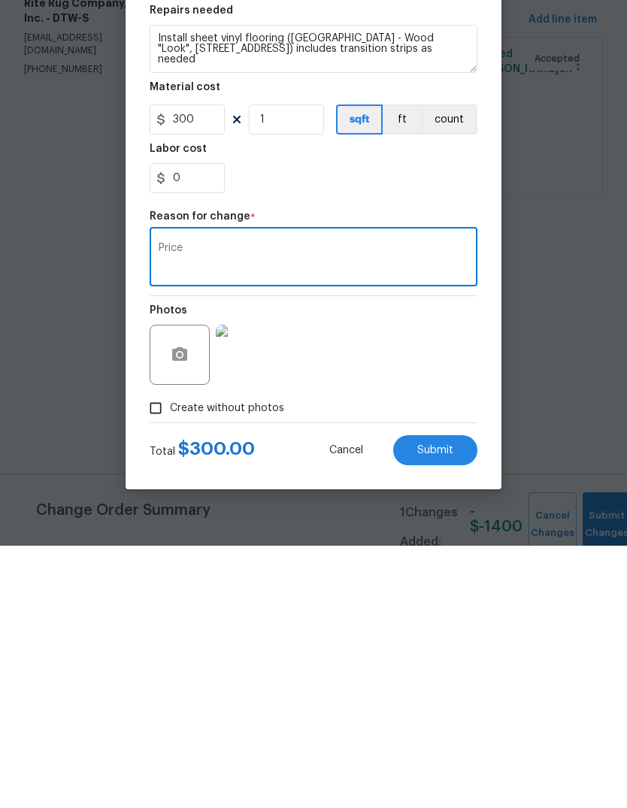
type textarea "Price"
click at [436, 708] on span "Submit" at bounding box center [435, 713] width 36 height 11
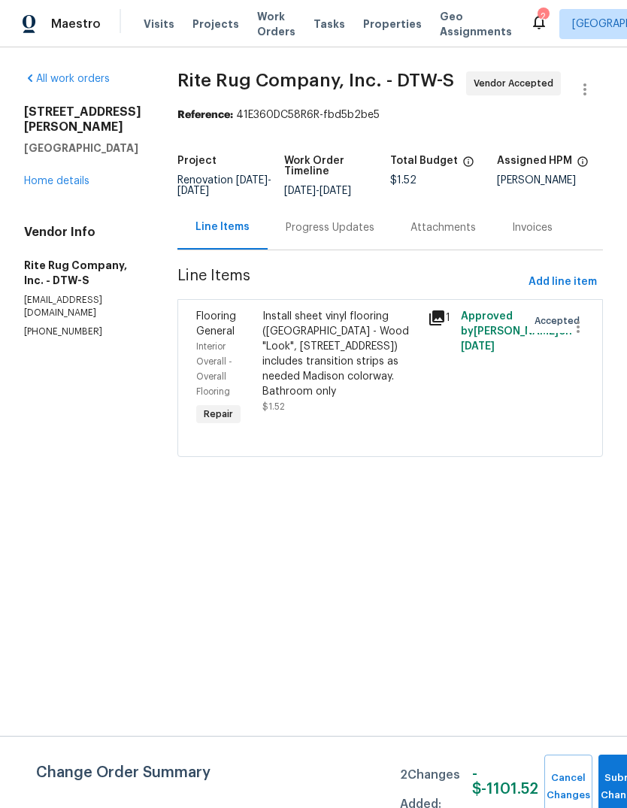
click at [65, 176] on link "Home details" at bounding box center [56, 181] width 65 height 11
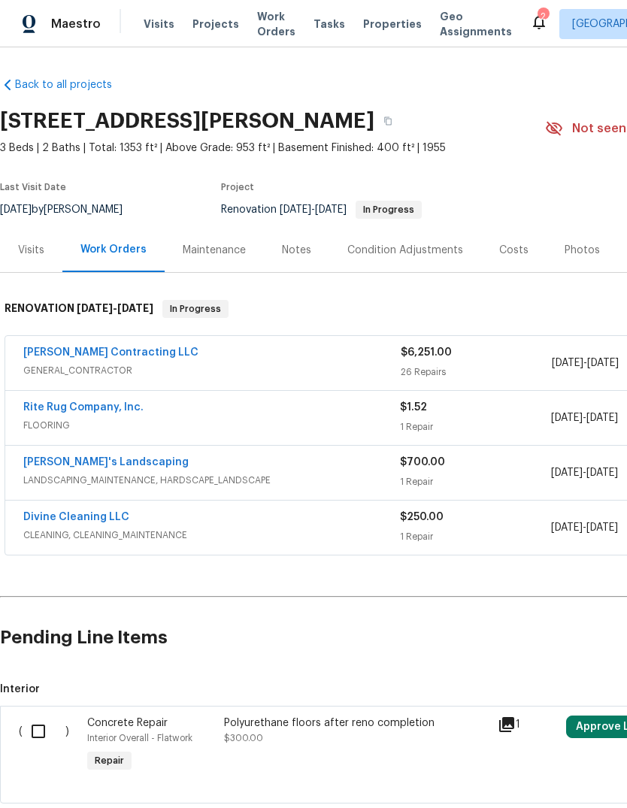
click at [122, 458] on link "Baraiac's Landscaping" at bounding box center [105, 462] width 165 height 11
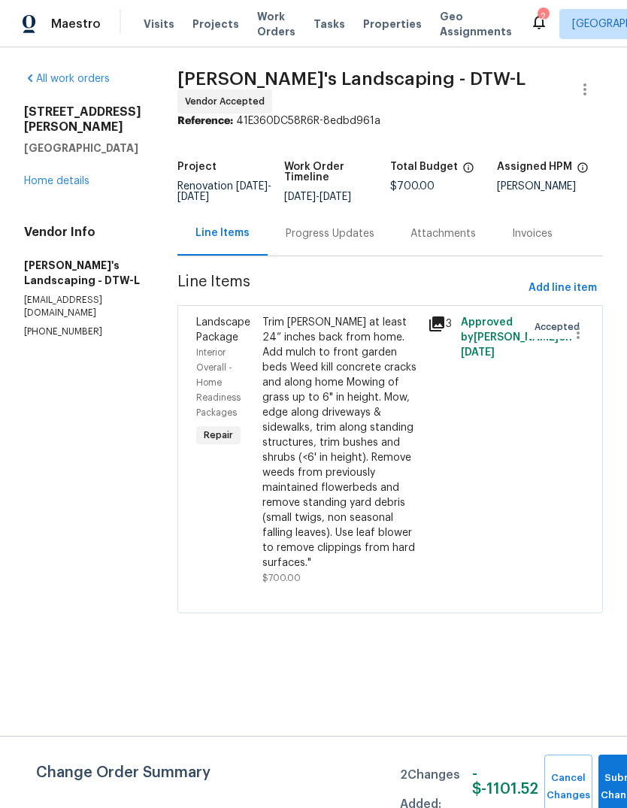
click at [446, 320] on icon at bounding box center [437, 324] width 18 height 18
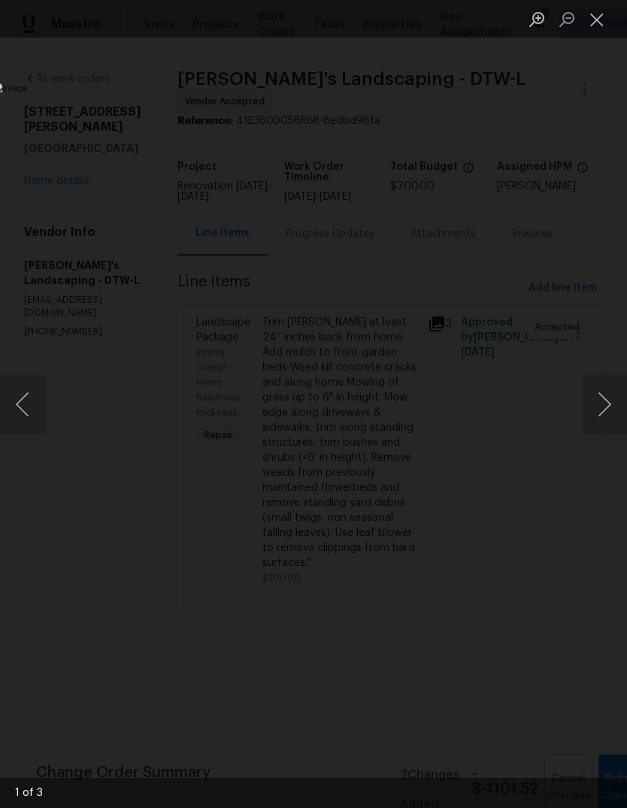
click at [605, 392] on button "Next image" at bounding box center [604, 405] width 45 height 60
click at [605, 396] on button "Next image" at bounding box center [604, 405] width 45 height 60
click at [608, 393] on button "Next image" at bounding box center [604, 405] width 45 height 60
click at [605, 400] on button "Next image" at bounding box center [604, 405] width 45 height 60
click at [598, 25] on button "Close lightbox" at bounding box center [597, 19] width 30 height 26
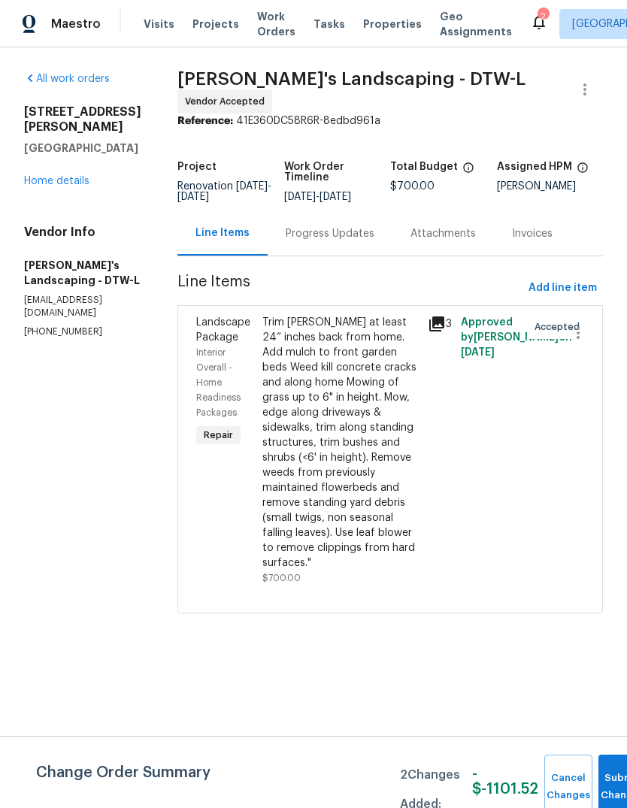
click at [367, 393] on div "Trim bush at least 24” inches back from home. Add mulch to front garden beds We…" at bounding box center [340, 443] width 156 height 256
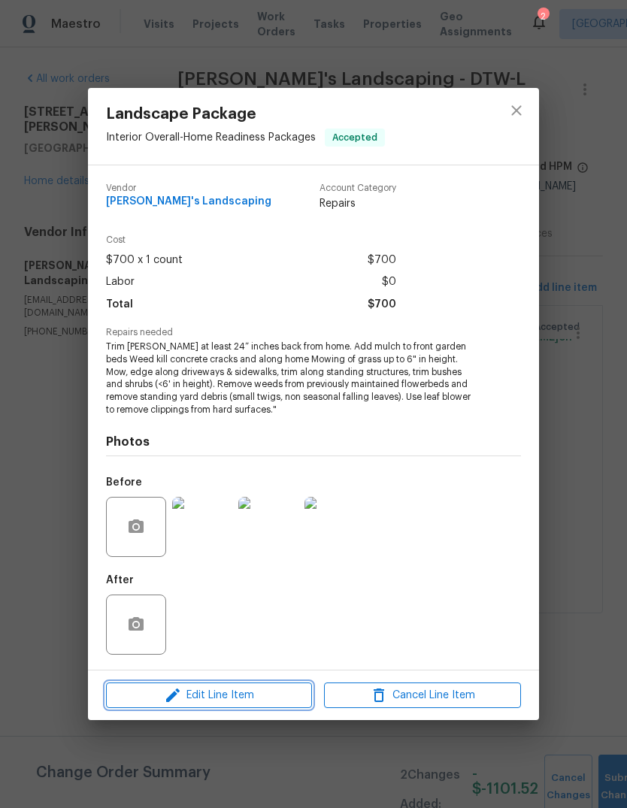
click at [269, 705] on span "Edit Line Item" at bounding box center [209, 696] width 197 height 19
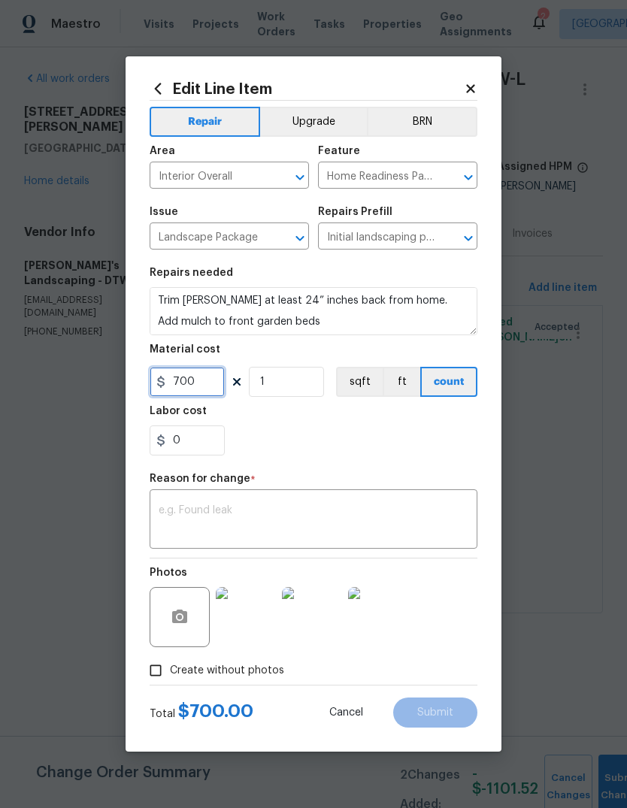
click at [189, 385] on input "700" at bounding box center [187, 382] width 75 height 30
click at [189, 387] on input "700" at bounding box center [187, 382] width 75 height 30
click at [188, 387] on input "700" at bounding box center [187, 382] width 75 height 30
type input "400"
click at [427, 426] on div "Labor cost" at bounding box center [314, 416] width 328 height 20
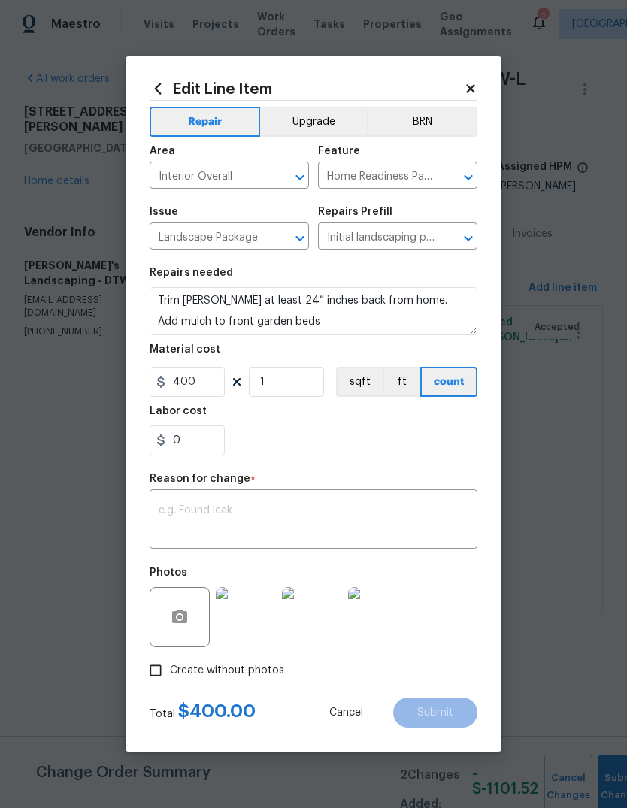
click at [368, 507] on textarea at bounding box center [314, 521] width 310 height 32
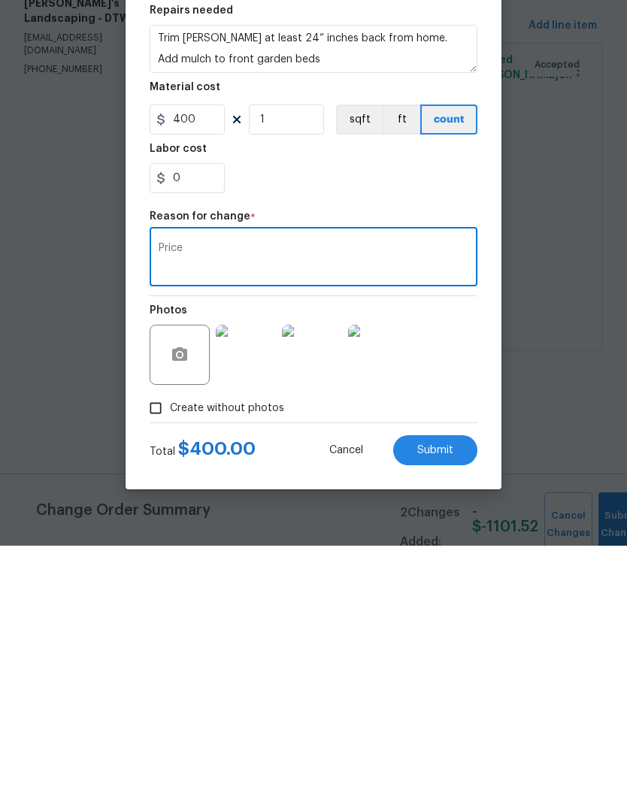
type textarea "Price"
click at [427, 708] on span "Submit" at bounding box center [435, 713] width 36 height 11
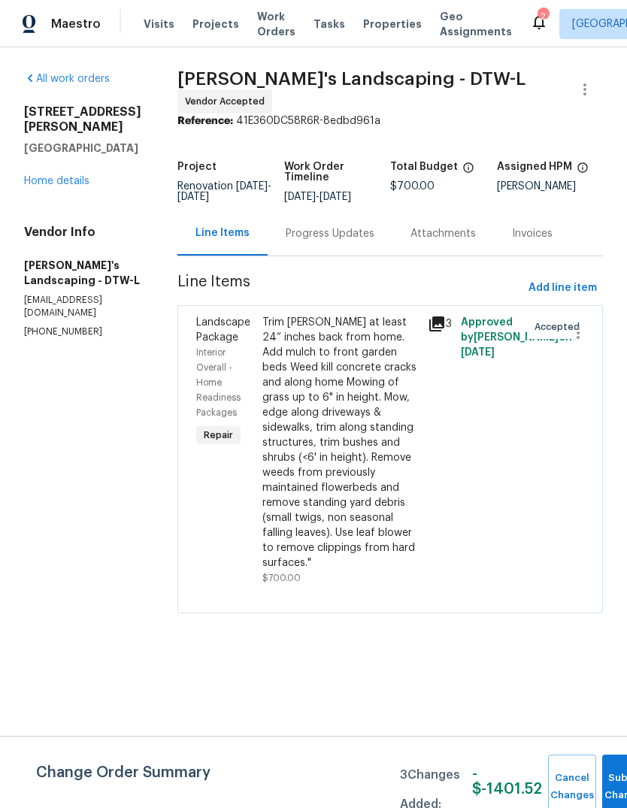
click at [64, 176] on link "Home details" at bounding box center [56, 181] width 65 height 11
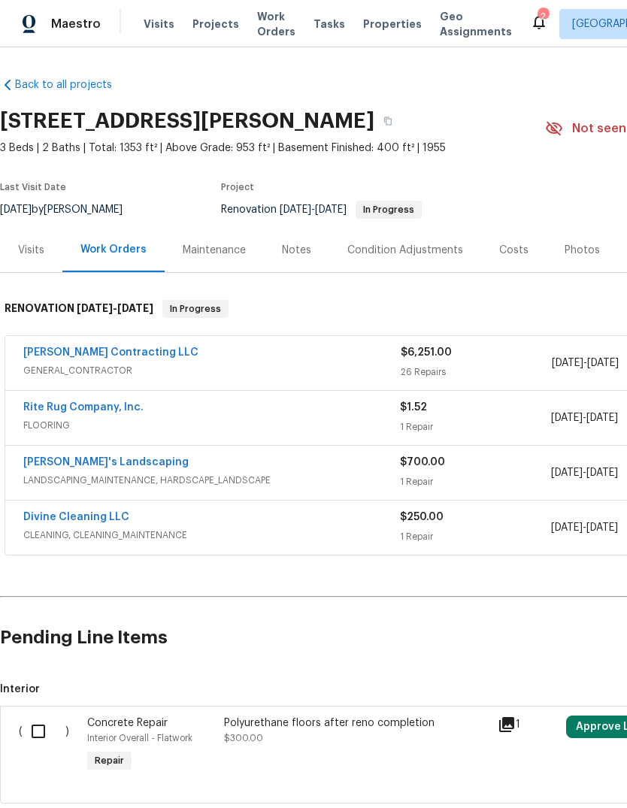
click at [102, 350] on link "Solano Contracting LLC" at bounding box center [110, 352] width 175 height 11
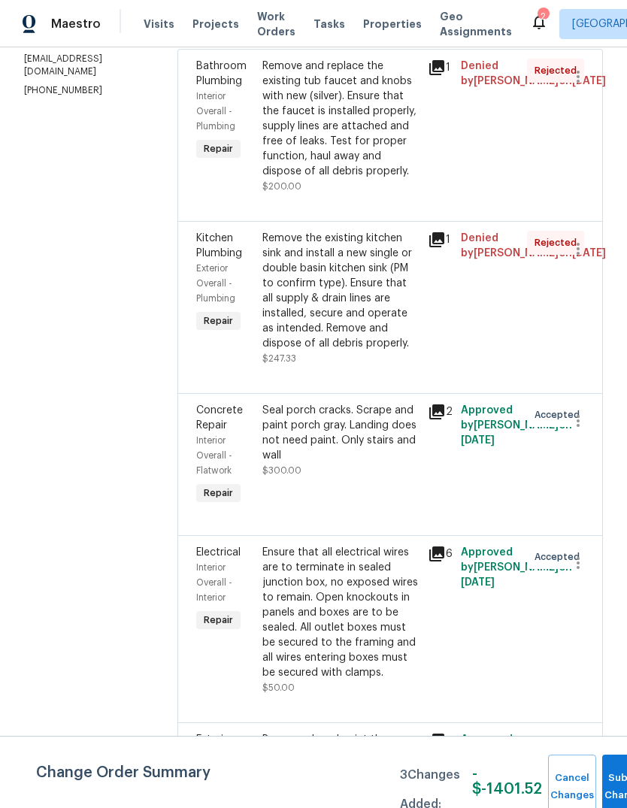
scroll to position [289, 0]
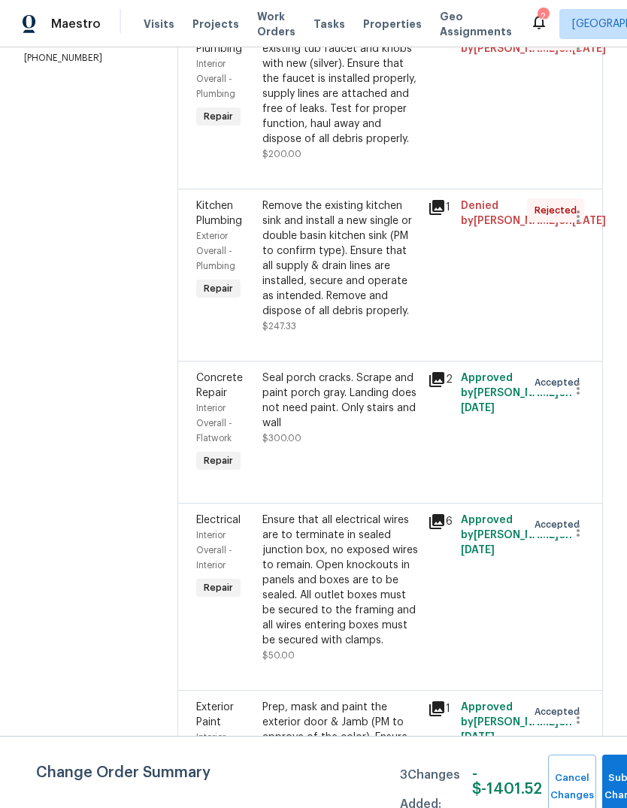
click at [446, 217] on icon at bounding box center [437, 208] width 18 height 18
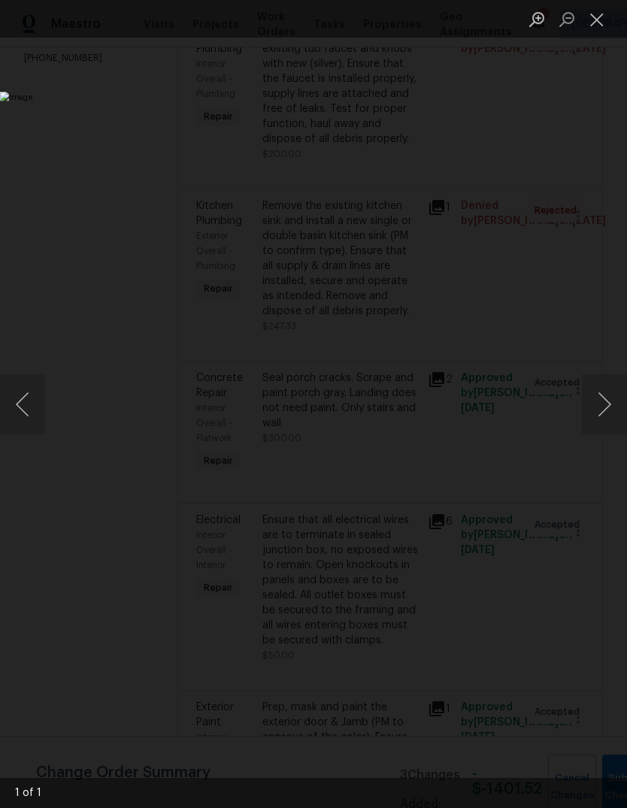
click at [588, 32] on button "Close lightbox" at bounding box center [597, 19] width 30 height 26
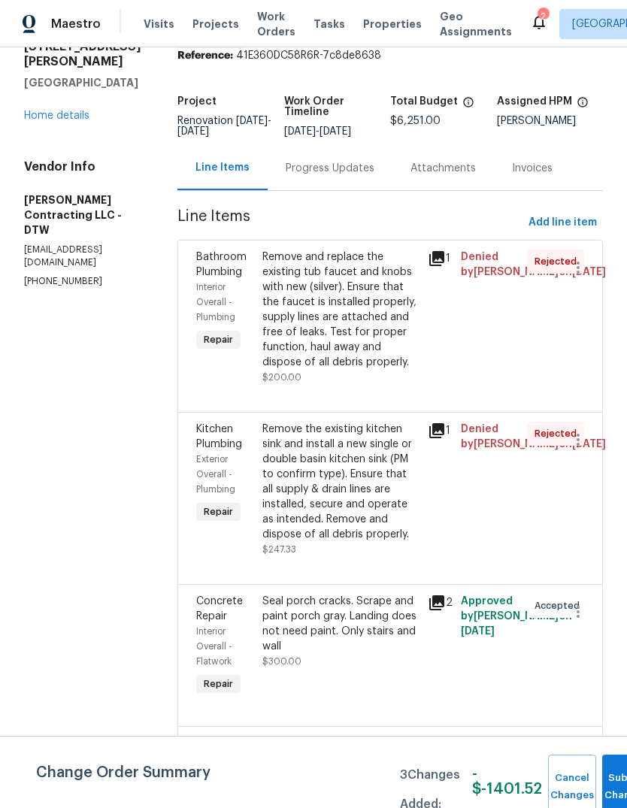
scroll to position [64, 0]
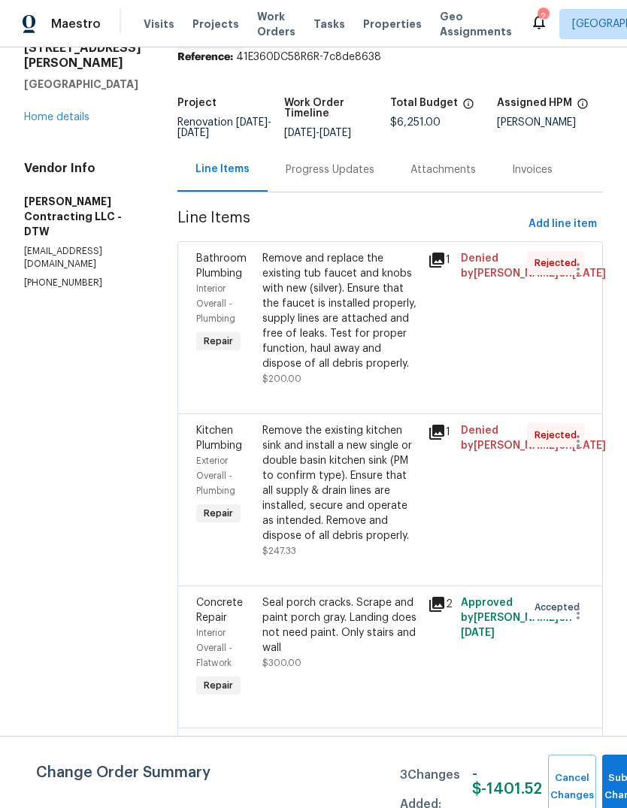
click at [456, 254] on div "1" at bounding box center [439, 319] width 33 height 144
click at [444, 265] on icon at bounding box center [436, 260] width 15 height 15
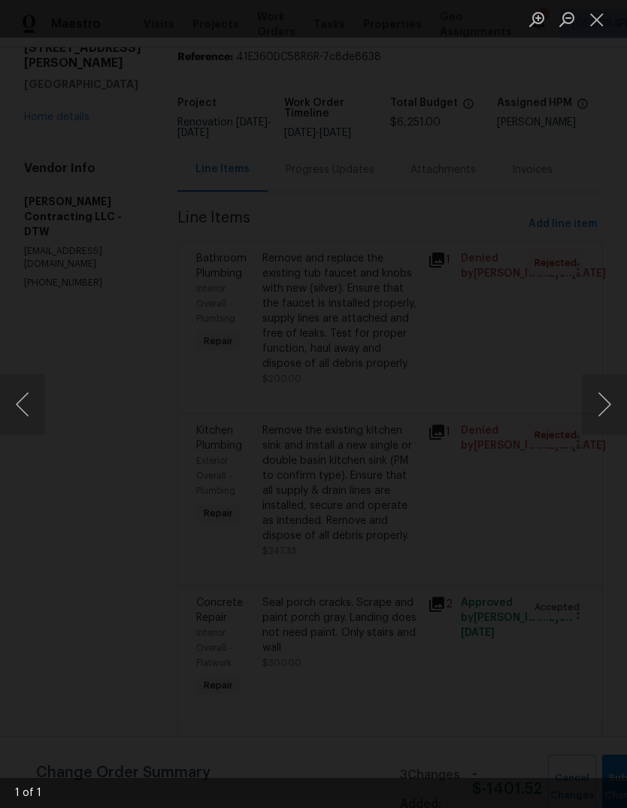
click at [598, 15] on button "Close lightbox" at bounding box center [597, 19] width 30 height 26
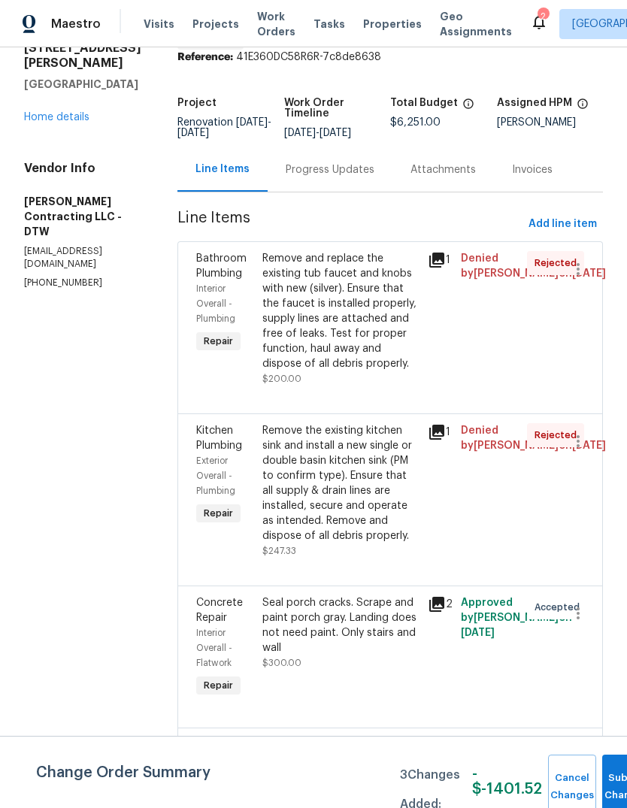
click at [60, 112] on link "Home details" at bounding box center [56, 117] width 65 height 11
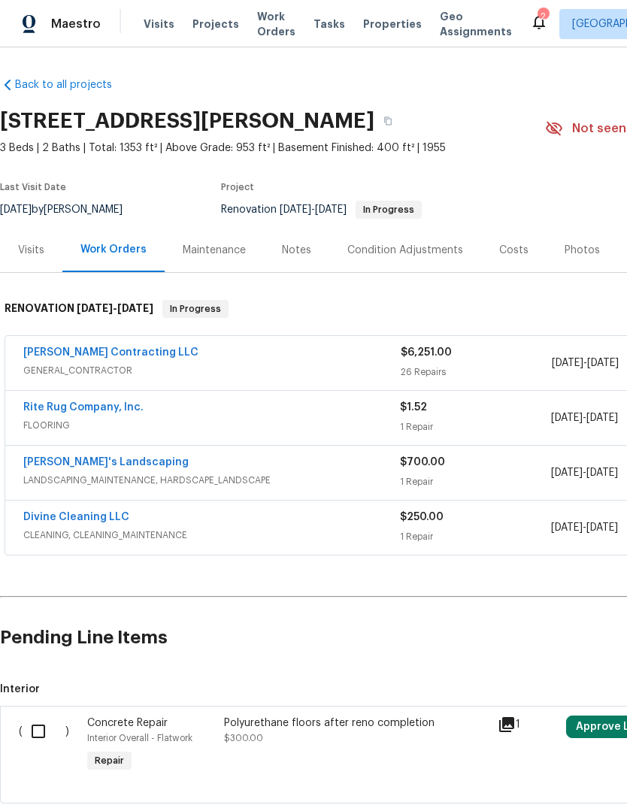
click at [109, 352] on link "Solano Contracting LLC" at bounding box center [110, 352] width 175 height 11
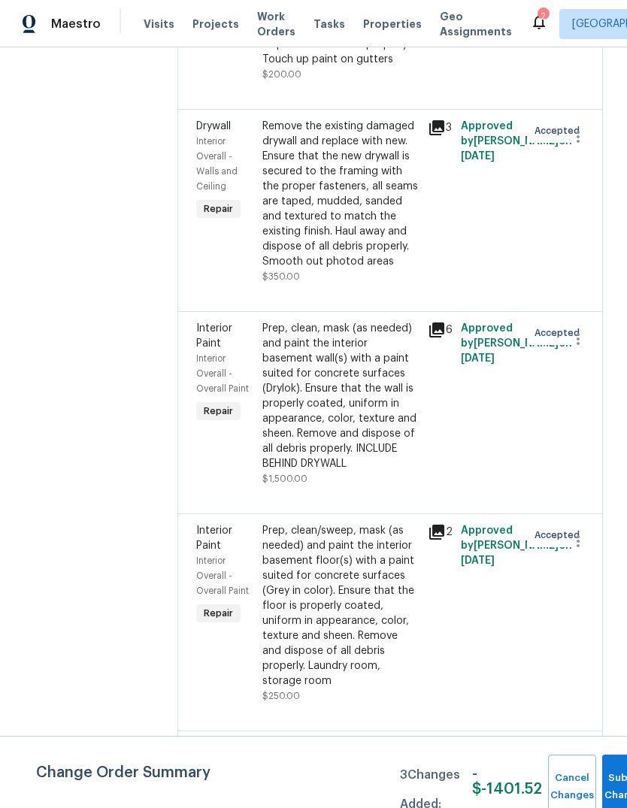
scroll to position [3018, 0]
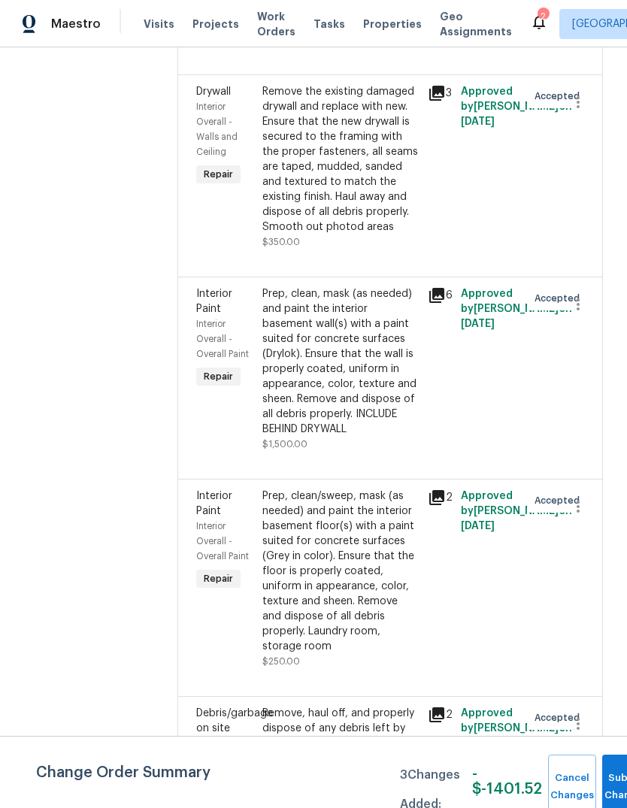
click at [446, 102] on icon at bounding box center [437, 93] width 18 height 18
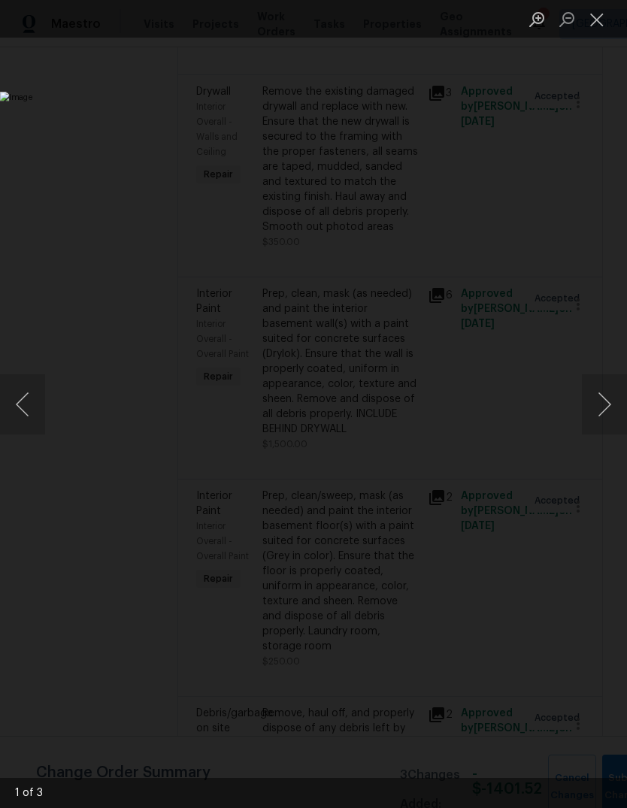
click at [610, 396] on button "Next image" at bounding box center [604, 405] width 45 height 60
click at [599, 390] on button "Next image" at bounding box center [604, 405] width 45 height 60
click at [596, 403] on button "Next image" at bounding box center [604, 405] width 45 height 60
click at [603, 403] on button "Next image" at bounding box center [604, 405] width 45 height 60
click at [602, 402] on button "Next image" at bounding box center [604, 405] width 45 height 60
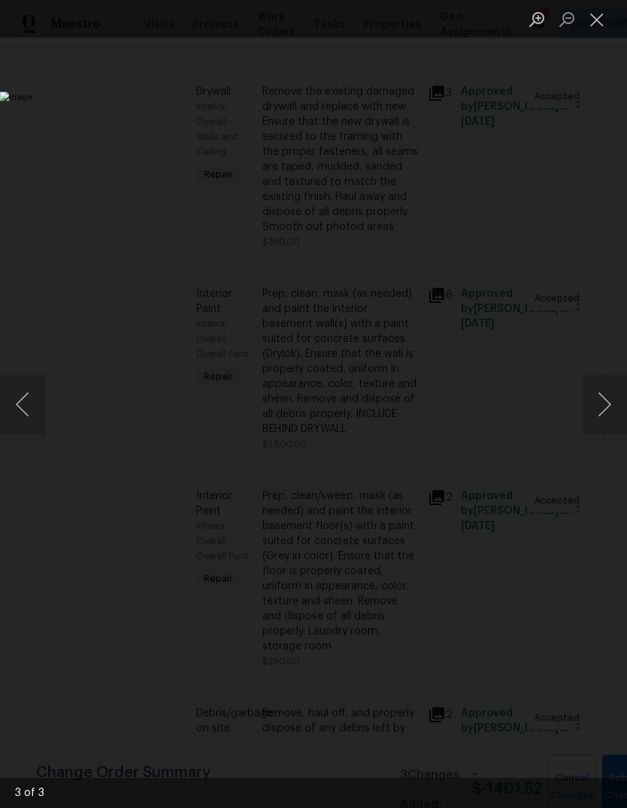
click at [589, 26] on button "Close lightbox" at bounding box center [597, 19] width 30 height 26
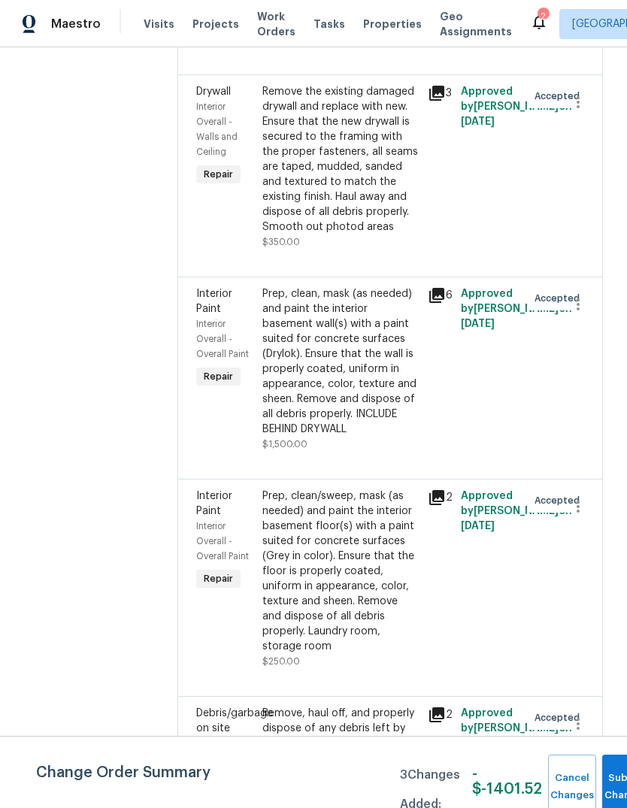
click at [367, 235] on div "Remove the existing damaged drywall and replace with new. Ensure that the new d…" at bounding box center [340, 159] width 156 height 150
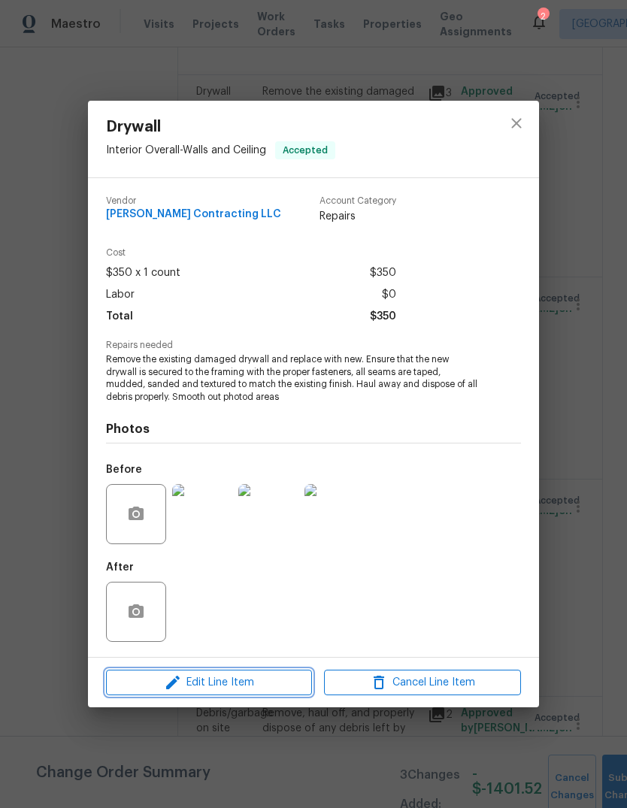
click at [268, 682] on span "Edit Line Item" at bounding box center [209, 683] width 197 height 19
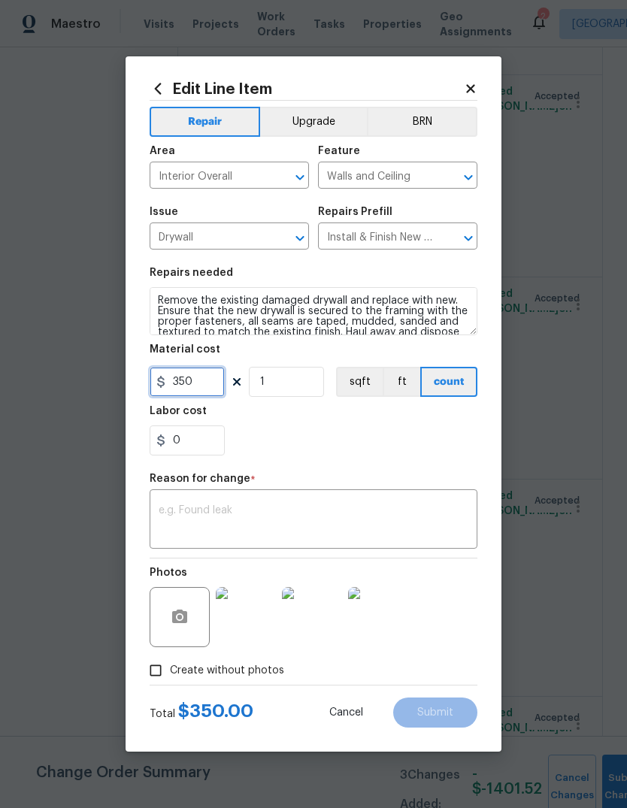
click at [193, 378] on input "350" at bounding box center [187, 382] width 75 height 30
click at [192, 378] on input "350" at bounding box center [187, 382] width 75 height 30
click at [204, 375] on input "350" at bounding box center [187, 382] width 75 height 30
click at [203, 374] on input "350" at bounding box center [187, 382] width 75 height 30
type input "80"
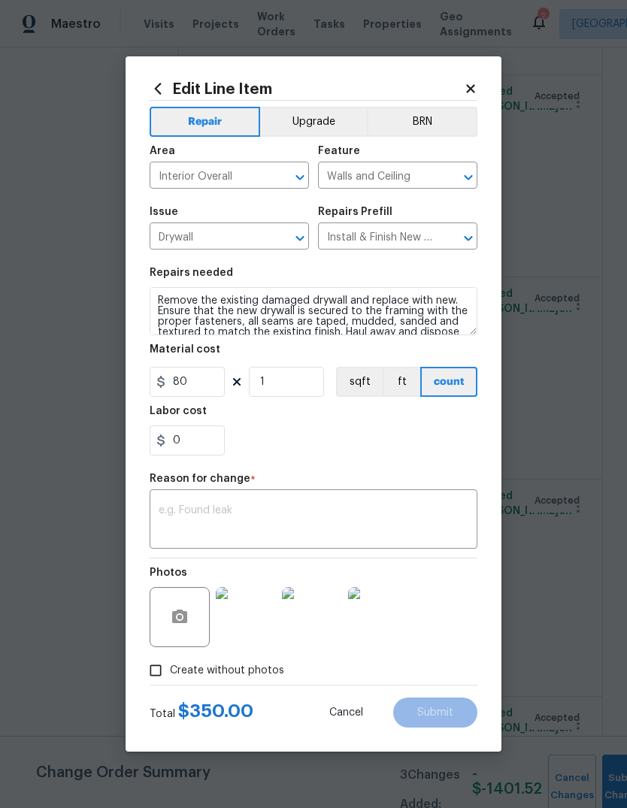
click at [430, 435] on div "0" at bounding box center [314, 441] width 328 height 30
click at [375, 484] on div "Reason for change *" at bounding box center [314, 484] width 328 height 20
click at [388, 529] on textarea at bounding box center [314, 521] width 310 height 32
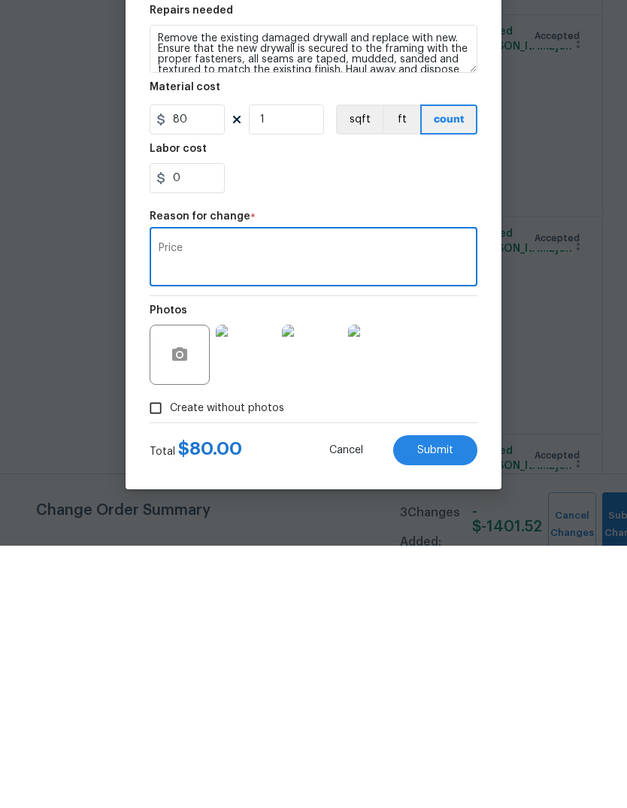
type textarea "Price"
click at [452, 686] on div "Total $ 80.00 Cancel Submit" at bounding box center [314, 707] width 328 height 42
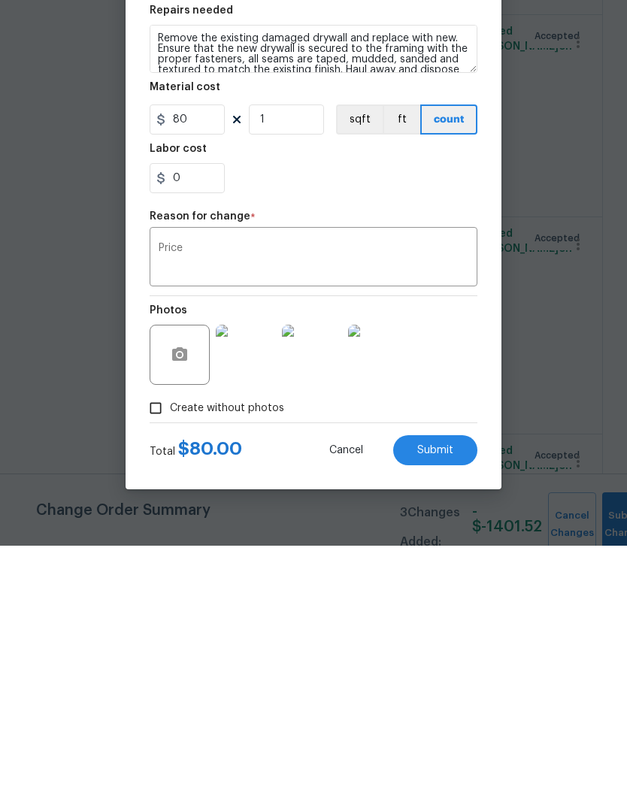
scroll to position [56, 0]
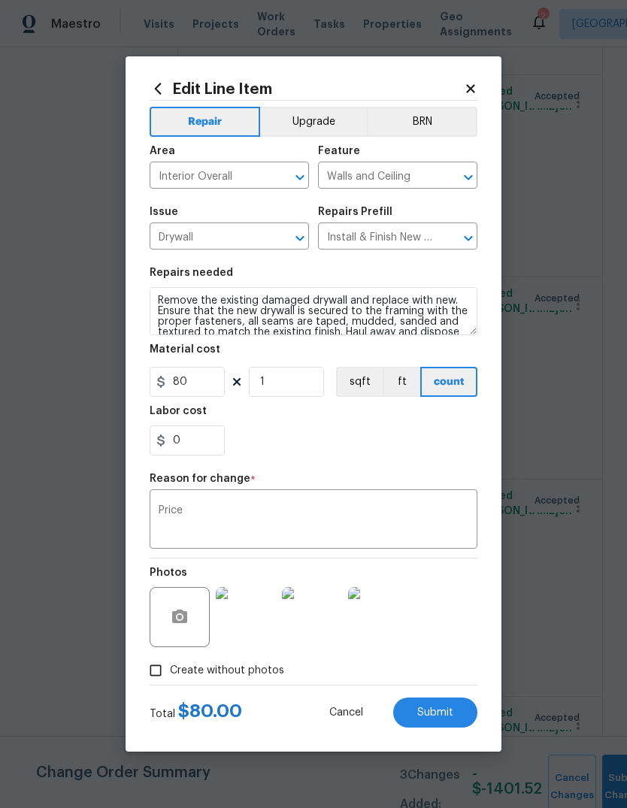
click at [447, 708] on span "Submit" at bounding box center [435, 713] width 36 height 11
type input "350"
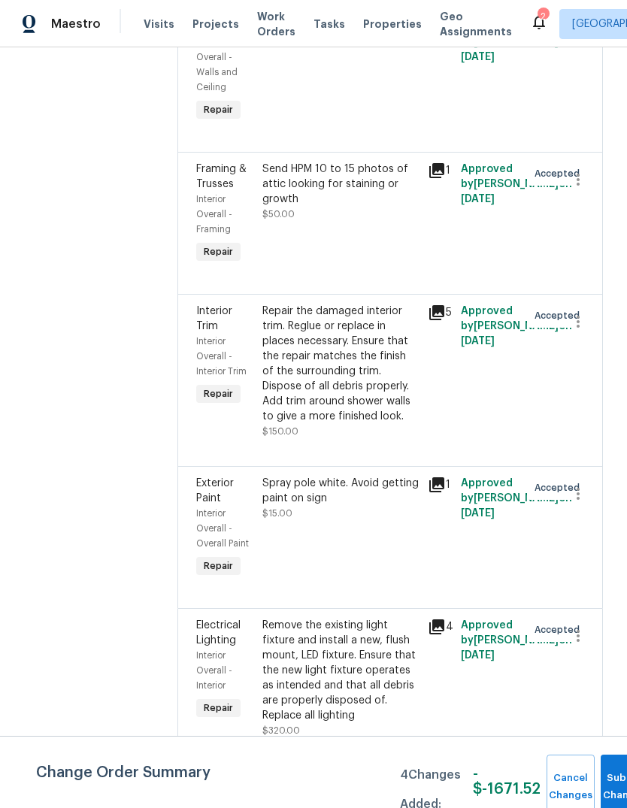
scroll to position [4311, 0]
click at [358, 702] on div "Remove the existing light fixture and install a new, flush mount, LED fixture. …" at bounding box center [340, 670] width 156 height 105
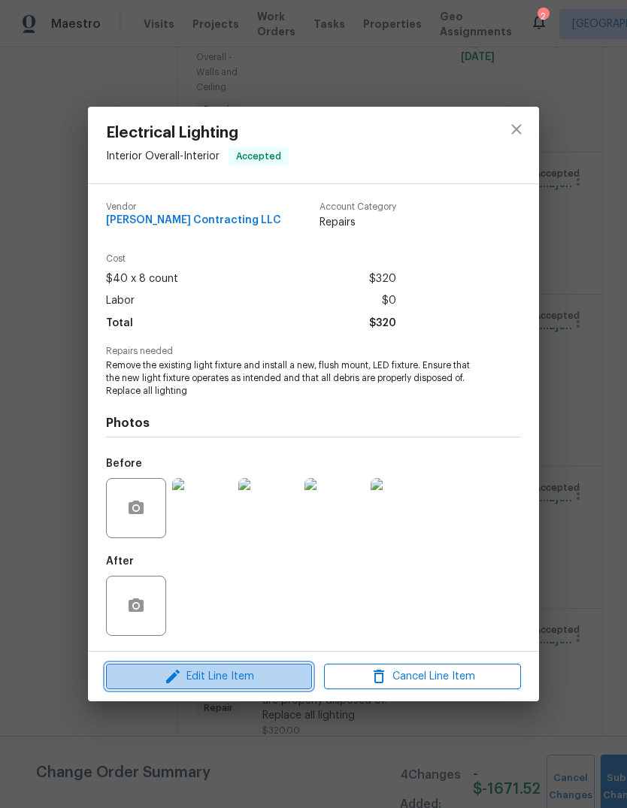
click at [262, 681] on span "Edit Line Item" at bounding box center [209, 677] width 197 height 19
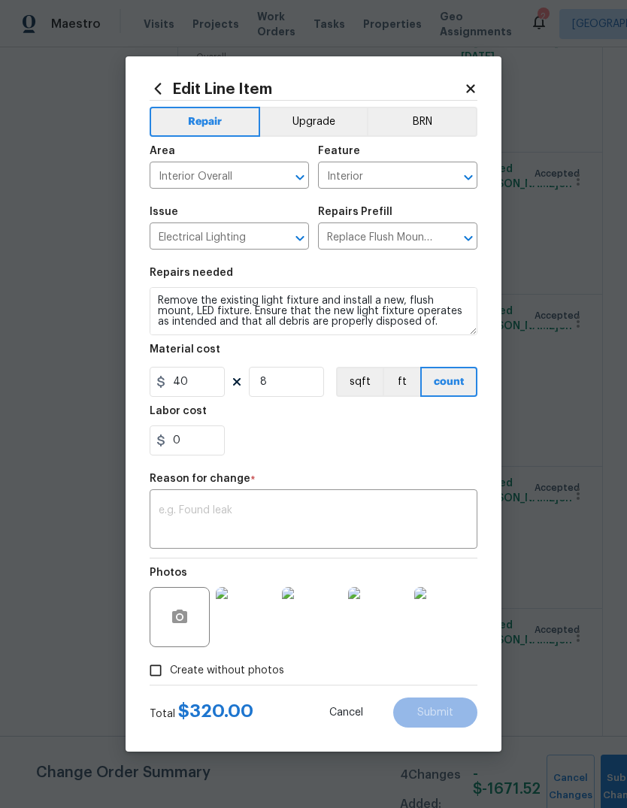
click at [330, 126] on button "Upgrade" at bounding box center [314, 122] width 108 height 30
click at [270, 521] on textarea at bounding box center [314, 521] width 310 height 32
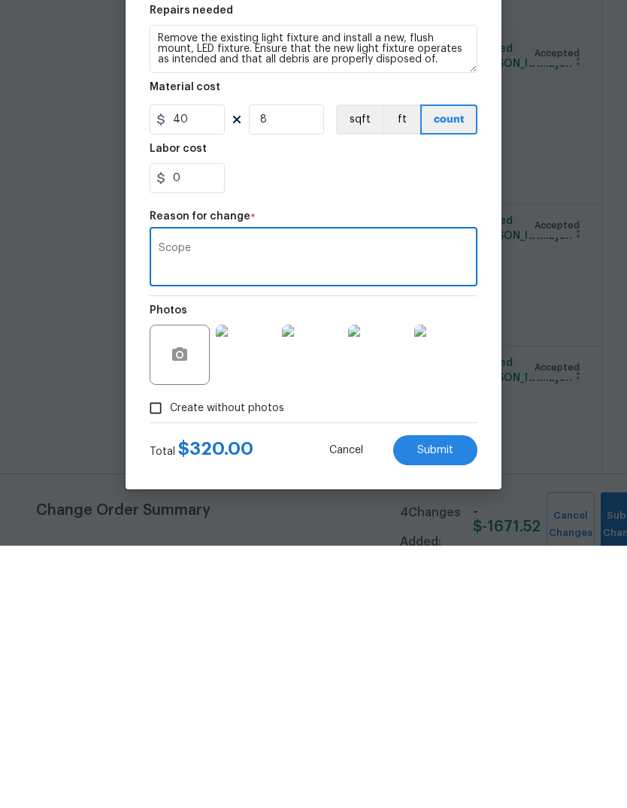
type textarea "Scope"
click at [453, 698] on button "Submit" at bounding box center [435, 713] width 84 height 30
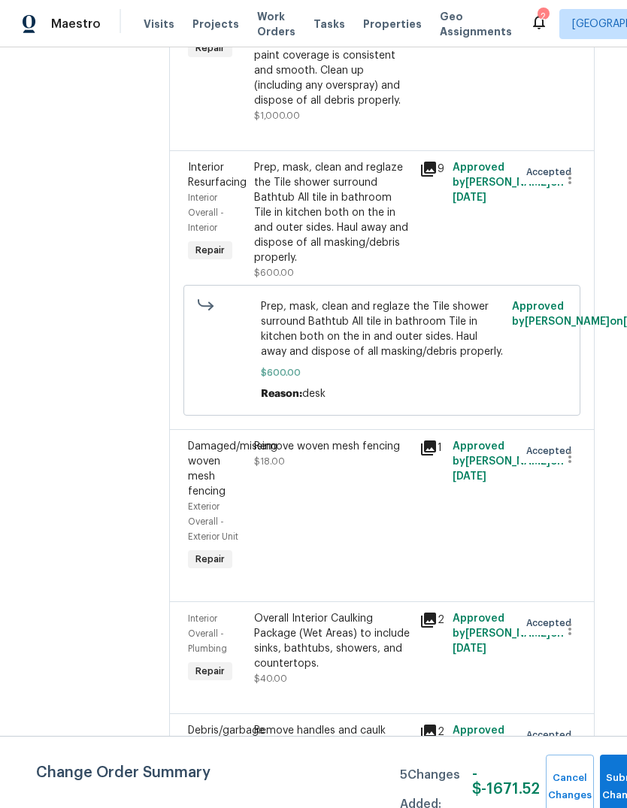
scroll to position [0, 0]
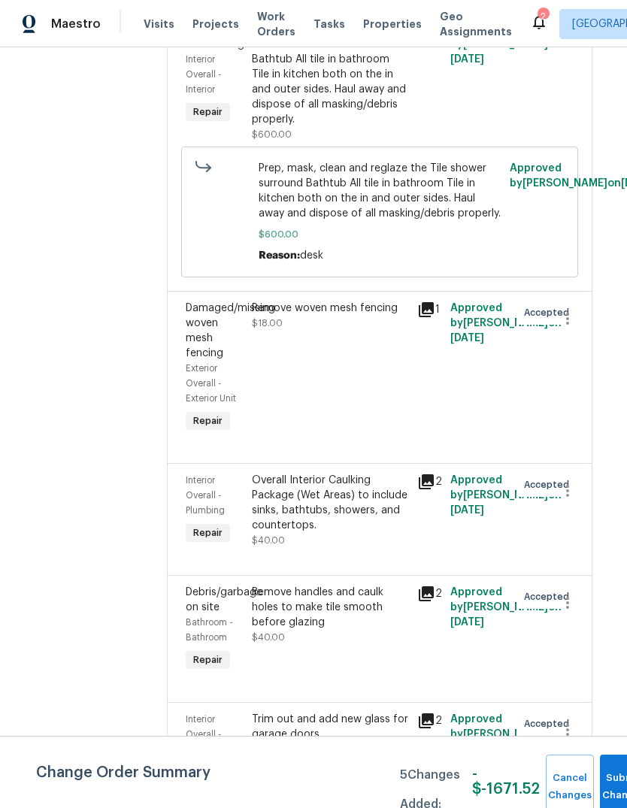
click at [434, 38] on icon at bounding box center [426, 30] width 15 height 15
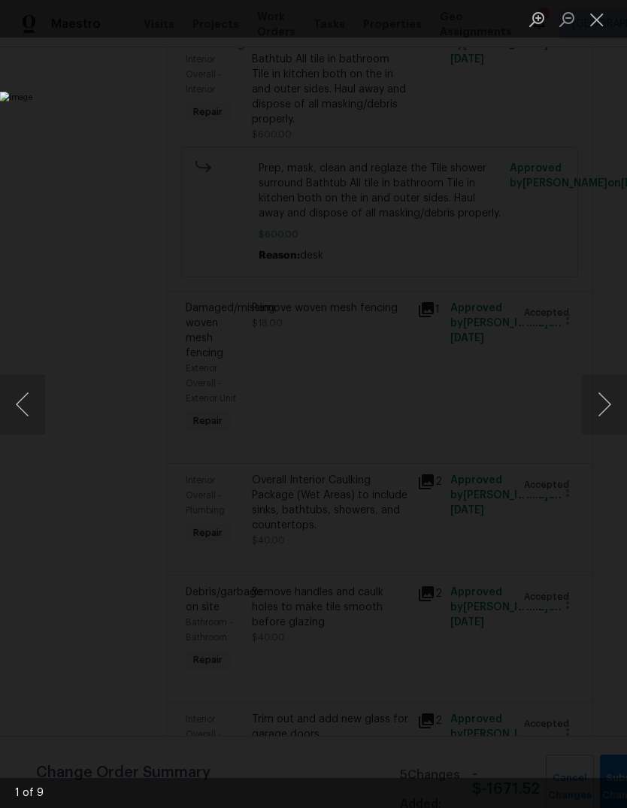
click at [602, 405] on button "Next image" at bounding box center [604, 405] width 45 height 60
click at [599, 404] on button "Next image" at bounding box center [604, 405] width 45 height 60
click at [596, 408] on button "Next image" at bounding box center [604, 405] width 45 height 60
click at [593, 411] on button "Next image" at bounding box center [604, 405] width 45 height 60
click at [594, 409] on button "Next image" at bounding box center [604, 405] width 45 height 60
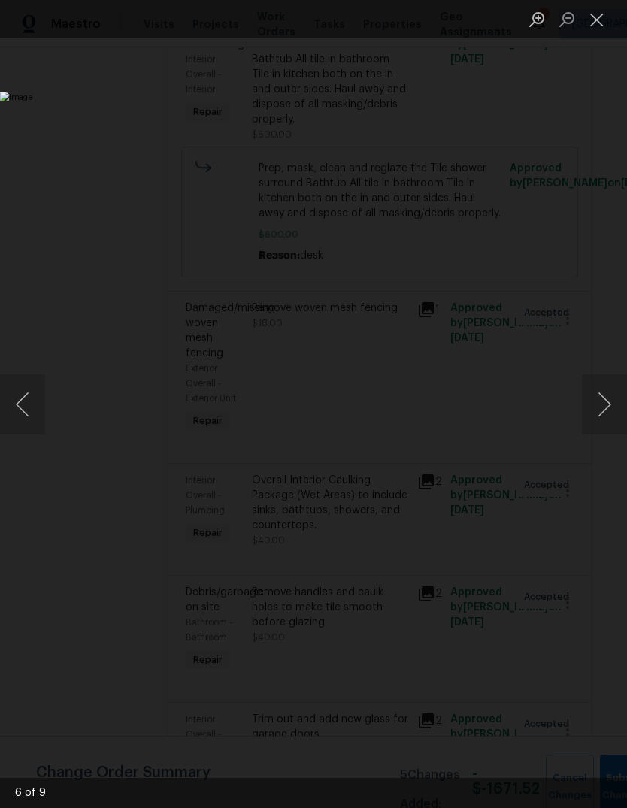
click at [598, 408] on button "Next image" at bounding box center [604, 405] width 45 height 60
click at [600, 417] on button "Next image" at bounding box center [604, 405] width 45 height 60
click at [594, 420] on button "Next image" at bounding box center [604, 405] width 45 height 60
click at [600, 417] on button "Next image" at bounding box center [604, 405] width 45 height 60
click at [587, 20] on button "Close lightbox" at bounding box center [597, 19] width 30 height 26
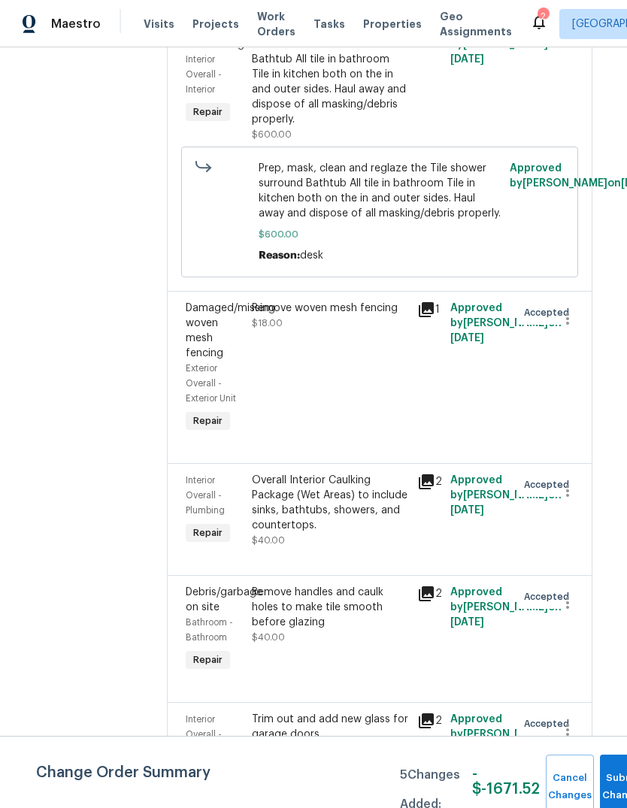
click at [371, 127] on div "Prep, mask, clean and reglaze the Tile shower surround Bathtub All tile in bath…" at bounding box center [330, 74] width 156 height 105
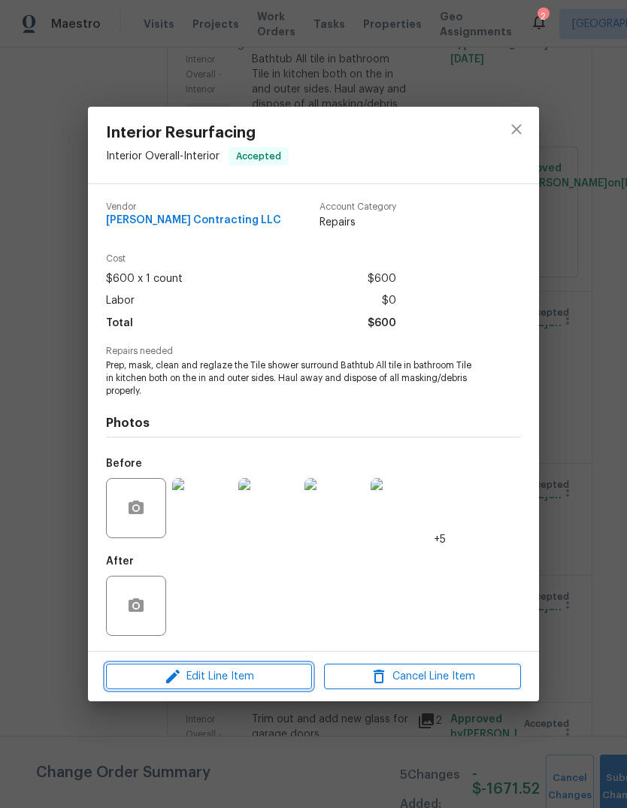
click at [280, 665] on button "Edit Line Item" at bounding box center [209, 677] width 206 height 26
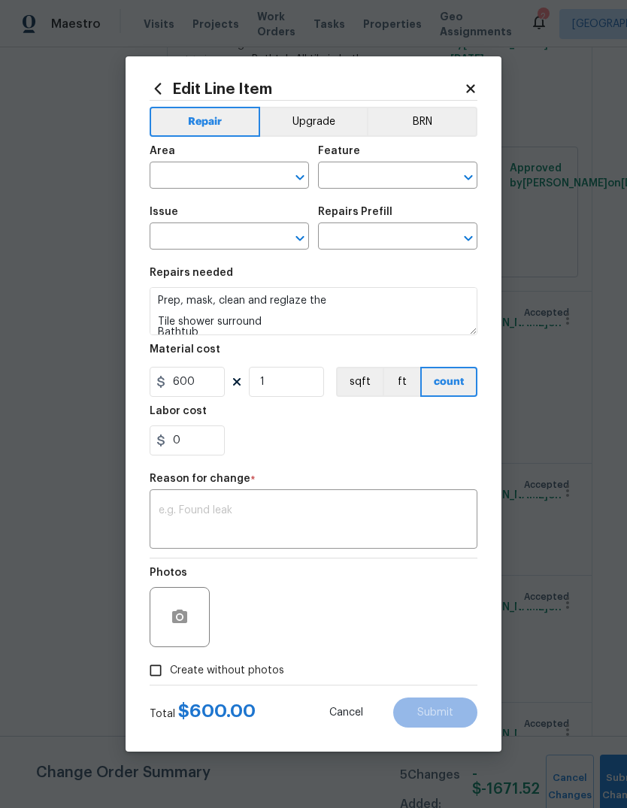
type input "Interior Overall"
type input "Interior"
type input "Interior Resurfacing"
type input "Reglaze Shower Surround $300.00"
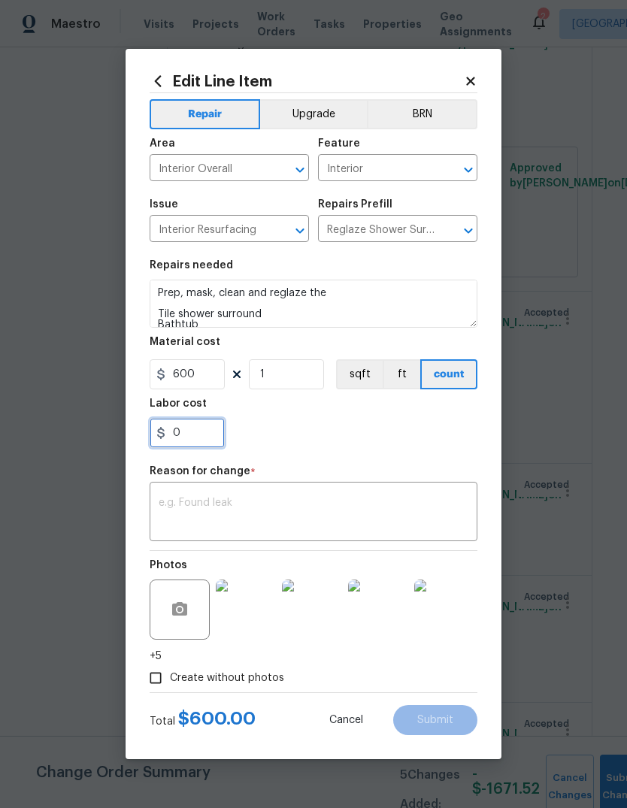
click at [205, 434] on input "0" at bounding box center [187, 433] width 75 height 30
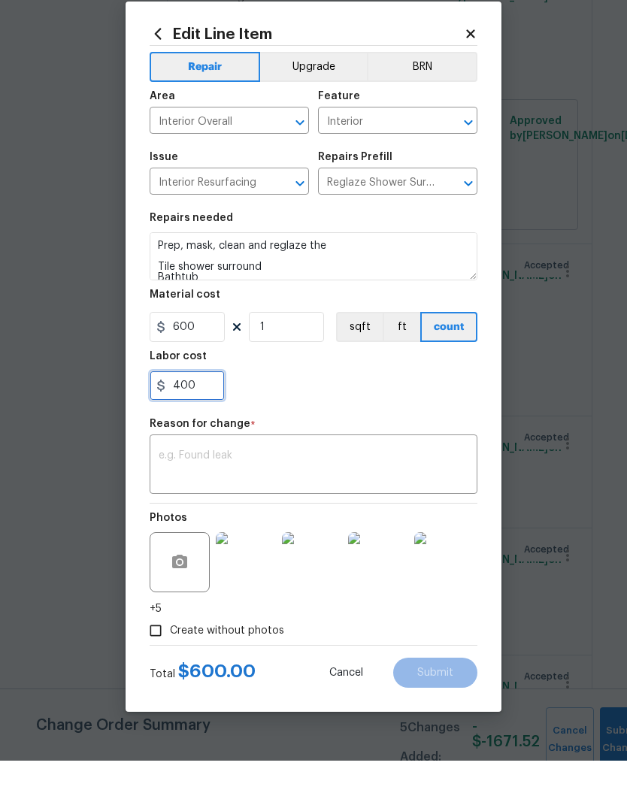
type input "400"
click at [329, 498] on textarea at bounding box center [314, 514] width 310 height 32
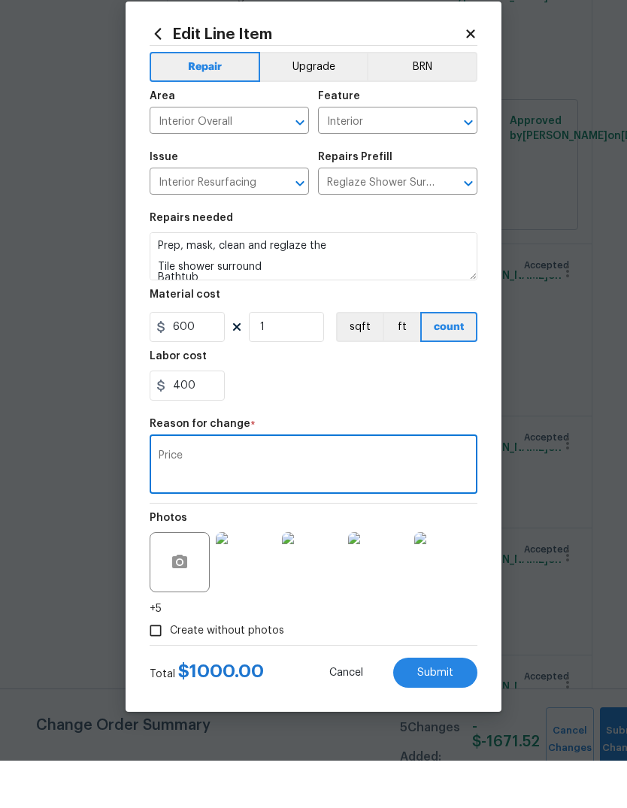
type textarea "Price"
click at [342, 418] on div "400" at bounding box center [314, 433] width 328 height 30
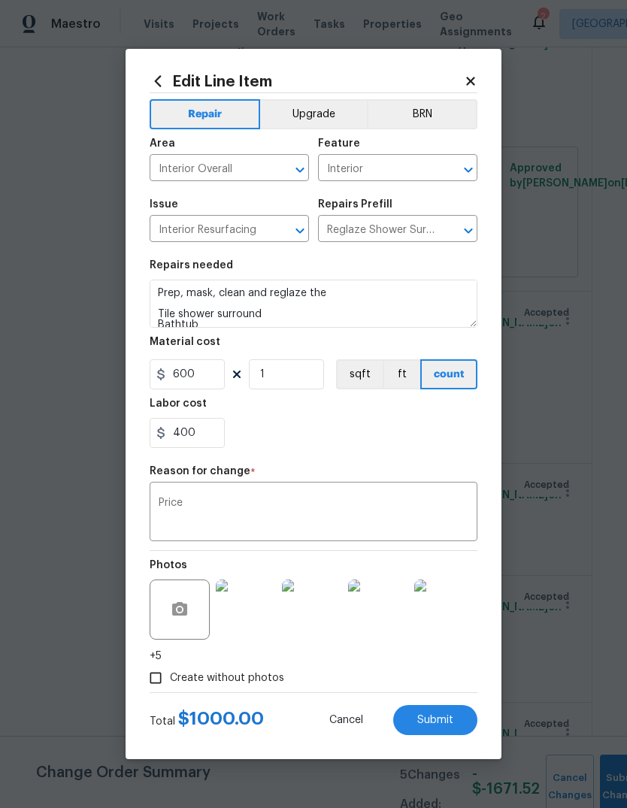
click at [440, 723] on span "Submit" at bounding box center [435, 720] width 36 height 11
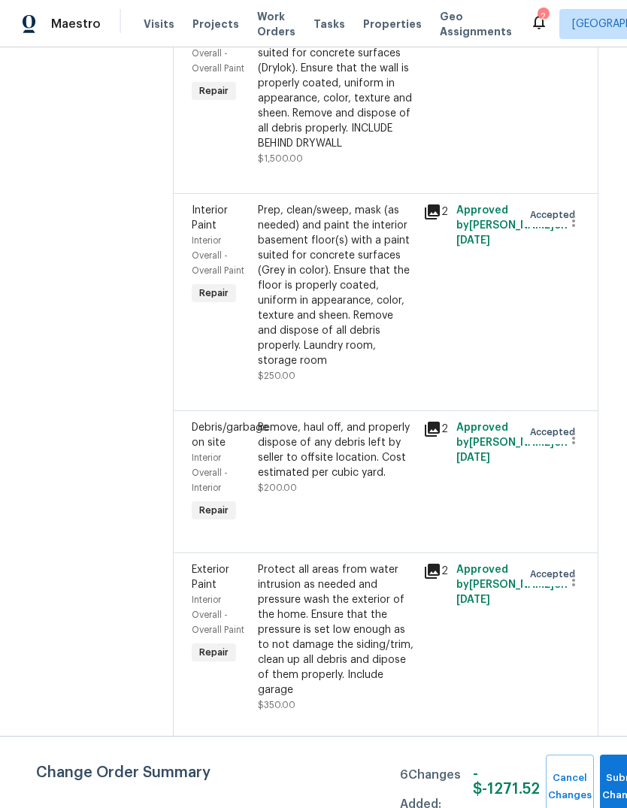
scroll to position [3895, 5]
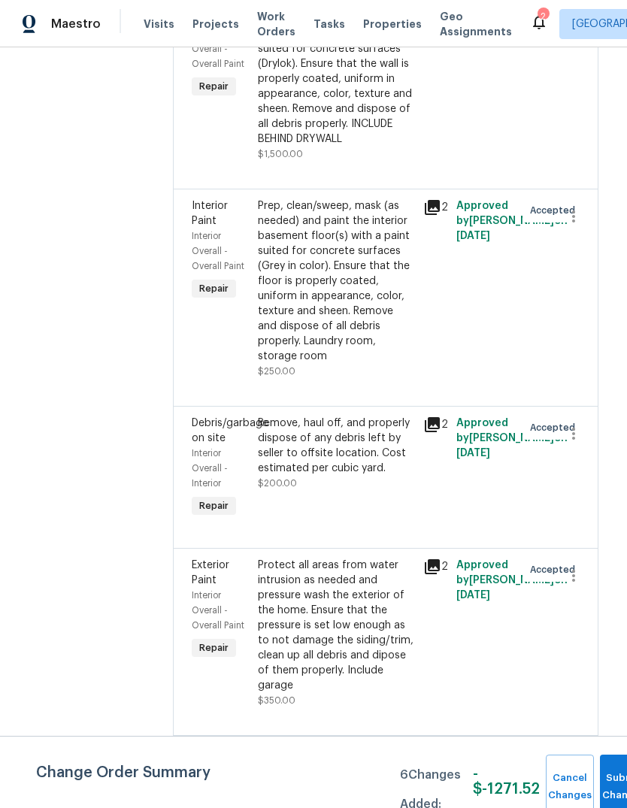
click at [385, 147] on div "Prep, clean, mask (as needed) and paint the interior basement wall(s) with a pa…" at bounding box center [336, 71] width 156 height 150
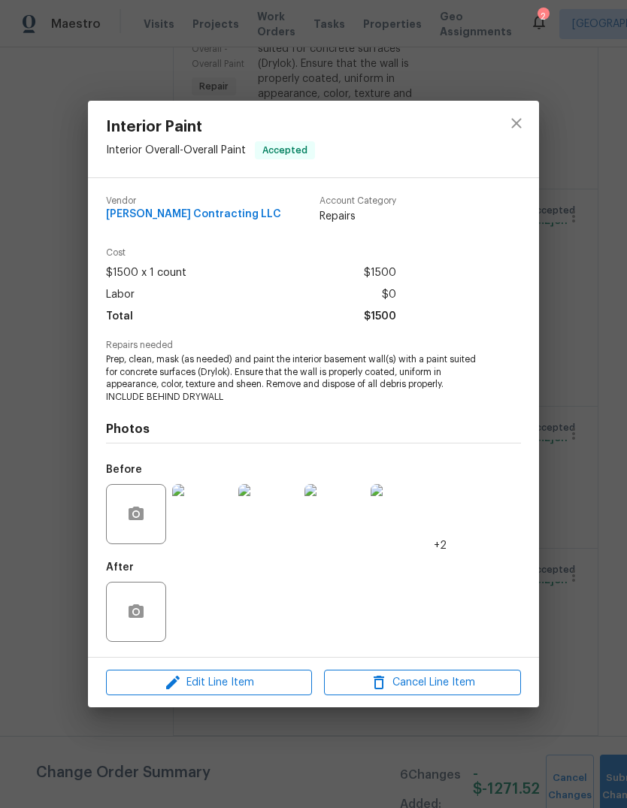
click at [208, 500] on img at bounding box center [202, 514] width 60 height 60
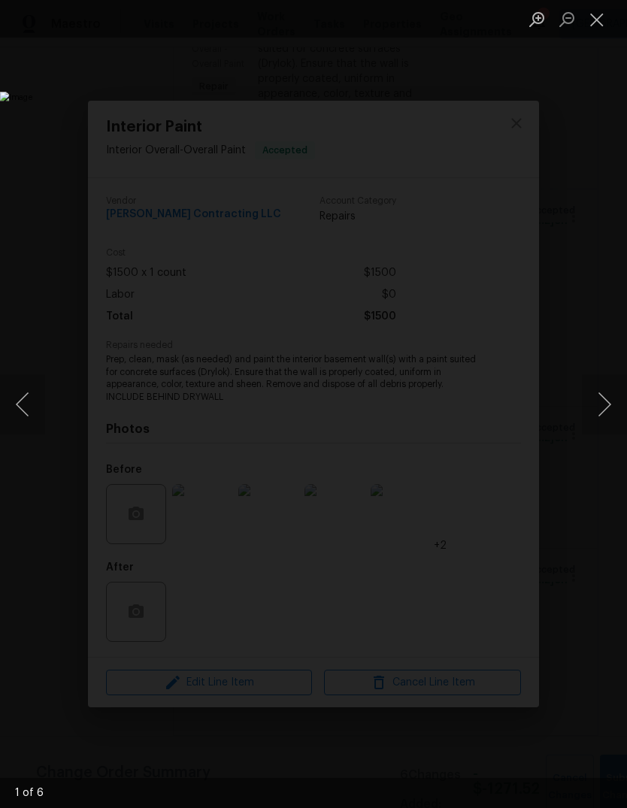
click at [617, 411] on button "Next image" at bounding box center [604, 405] width 45 height 60
click at [618, 399] on button "Next image" at bounding box center [604, 405] width 45 height 60
click at [607, 402] on button "Next image" at bounding box center [604, 405] width 45 height 60
click at [603, 402] on button "Next image" at bounding box center [604, 405] width 45 height 60
click at [593, 409] on button "Next image" at bounding box center [604, 405] width 45 height 60
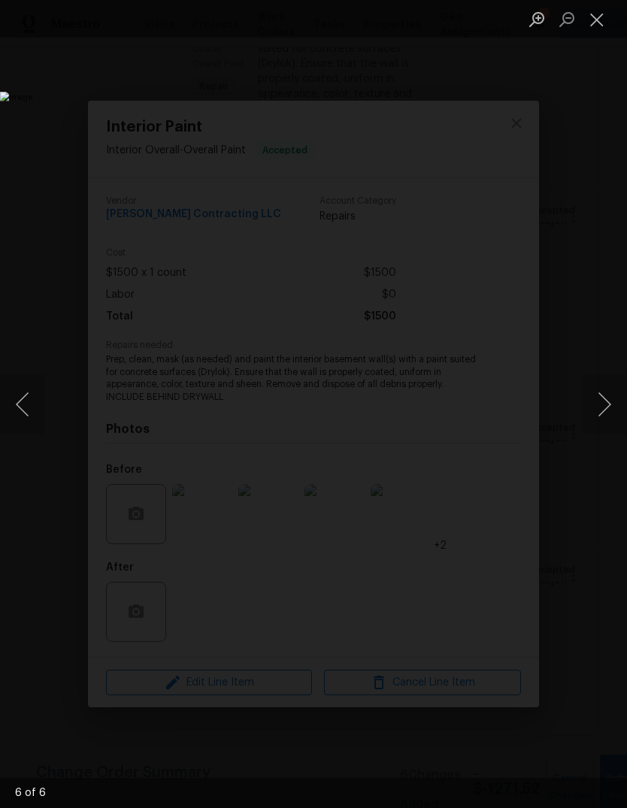
click at [601, 15] on button "Close lightbox" at bounding box center [597, 19] width 30 height 26
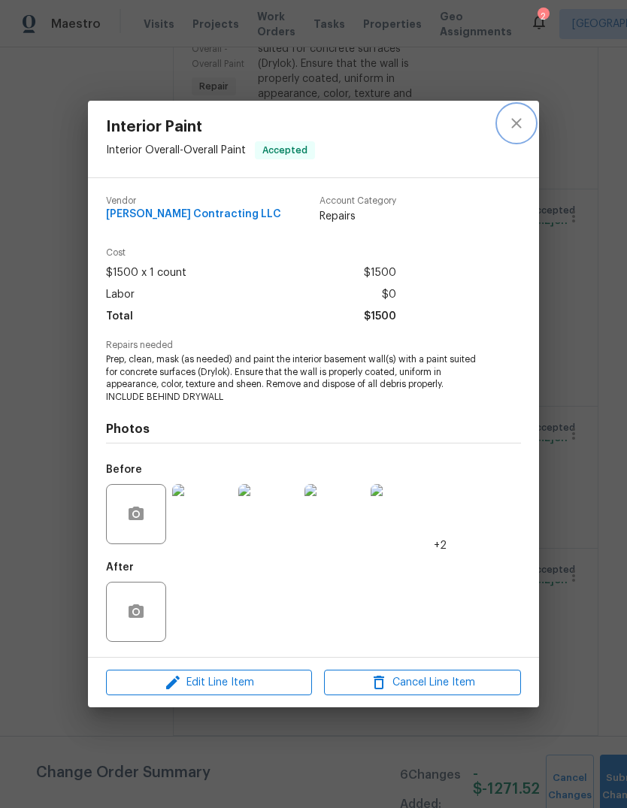
click at [523, 114] on icon "close" at bounding box center [517, 123] width 18 height 18
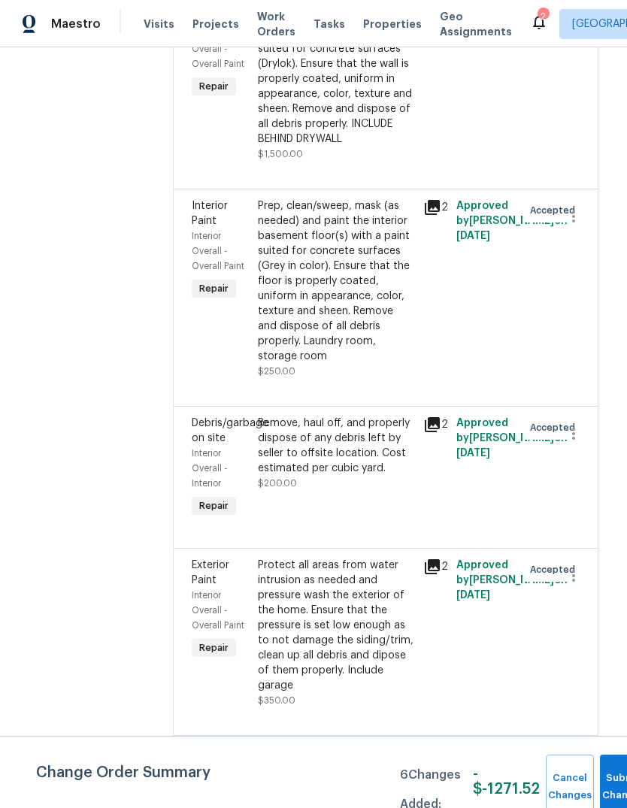
click at [378, 147] on div "Prep, clean, mask (as needed) and paint the interior basement wall(s) with a pa…" at bounding box center [336, 71] width 156 height 150
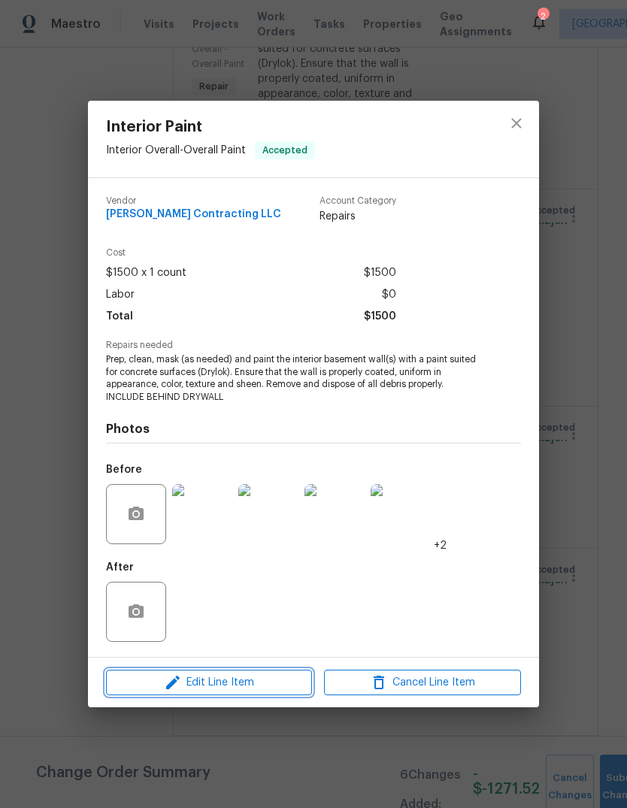
click at [290, 684] on span "Edit Line Item" at bounding box center [209, 683] width 197 height 19
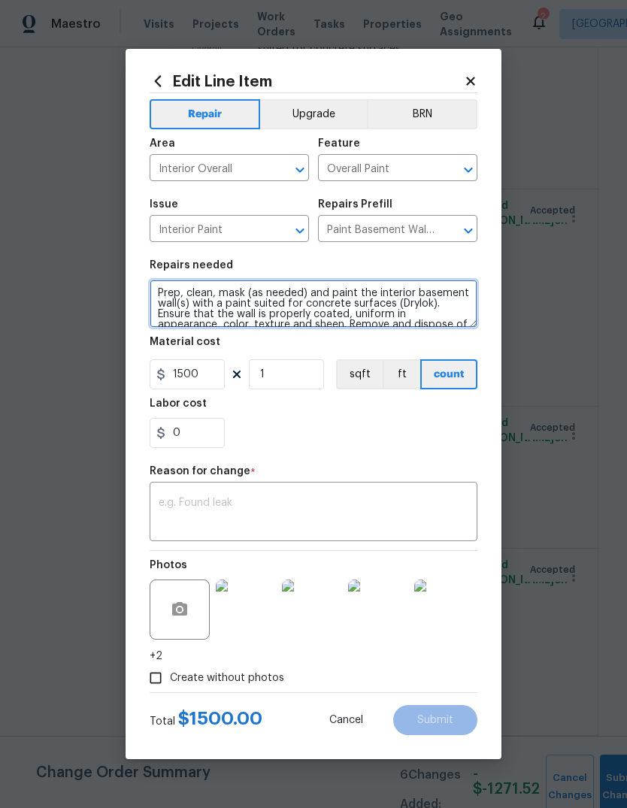
click at [463, 289] on textarea "Prep, clean, mask (as needed) and paint the interior basement wall(s) with a pa…" at bounding box center [314, 304] width 328 height 48
click at [359, 289] on textarea "Prep, clean, mask (as needed) and paint the interior basement wall(s) with a pa…" at bounding box center [314, 304] width 328 height 48
click at [361, 287] on textarea "Prep, clean, mask (as needed) and paint the interior basement wall(s) with a pa…" at bounding box center [314, 304] width 328 height 48
click at [370, 285] on textarea "Prep, clean, mask (as needed) and paint the interior basement wall(s) with a pa…" at bounding box center [314, 304] width 328 height 48
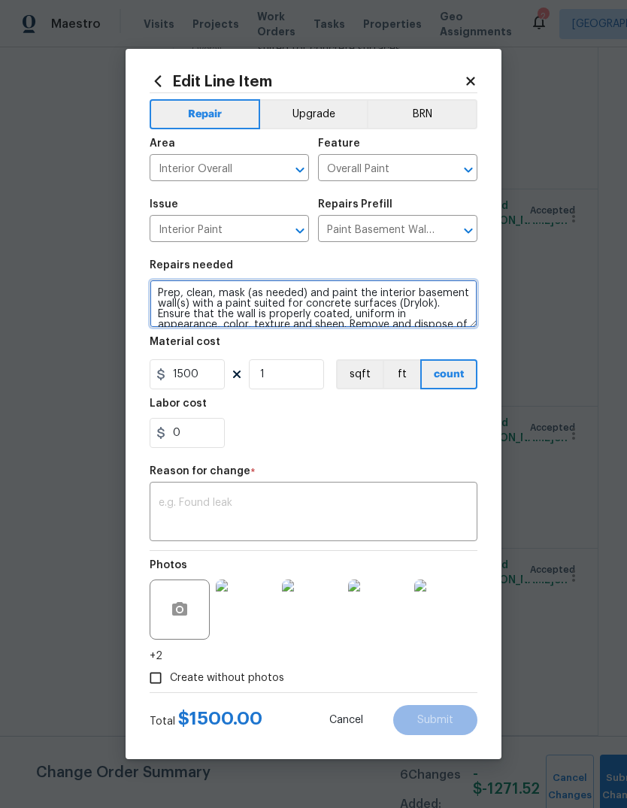
click at [369, 284] on textarea "Prep, clean, mask (as needed) and paint the interior basement wall(s) with a pa…" at bounding box center [314, 304] width 328 height 48
click at [354, 296] on textarea "Prep, clean, mask (as needed) and paint the interior basement wall(s) with a pa…" at bounding box center [314, 304] width 328 height 48
click at [354, 295] on textarea "Prep, clean, mask (as needed) and paint the interior basement wall(s) with a pa…" at bounding box center [314, 304] width 328 height 48
click at [390, 288] on textarea "Prep, clean, mask (as needed) and paint all ofthe interior basement wall(s) wit…" at bounding box center [314, 304] width 328 height 48
type textarea "Prep, clean, mask (as needed) and paint all ofthe interior basement wall(s) wit…"
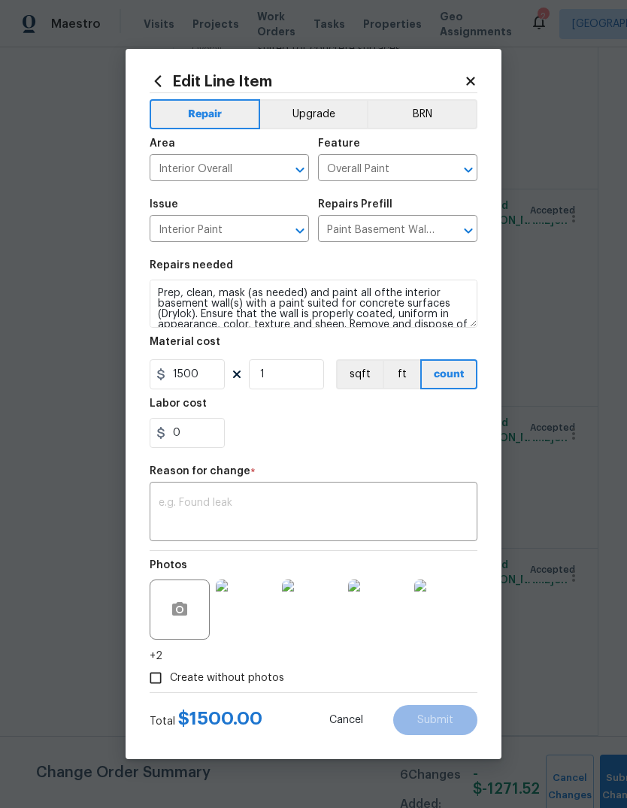
click at [351, 489] on div "x ​" at bounding box center [314, 514] width 328 height 56
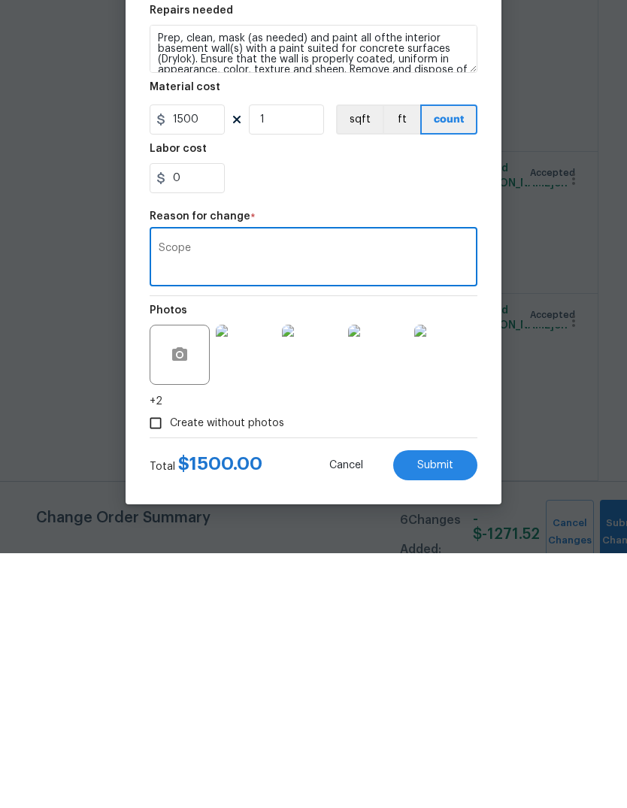
type textarea "Scope"
click at [450, 693] on div "Total $ 1500.00 Cancel Submit" at bounding box center [314, 714] width 328 height 42
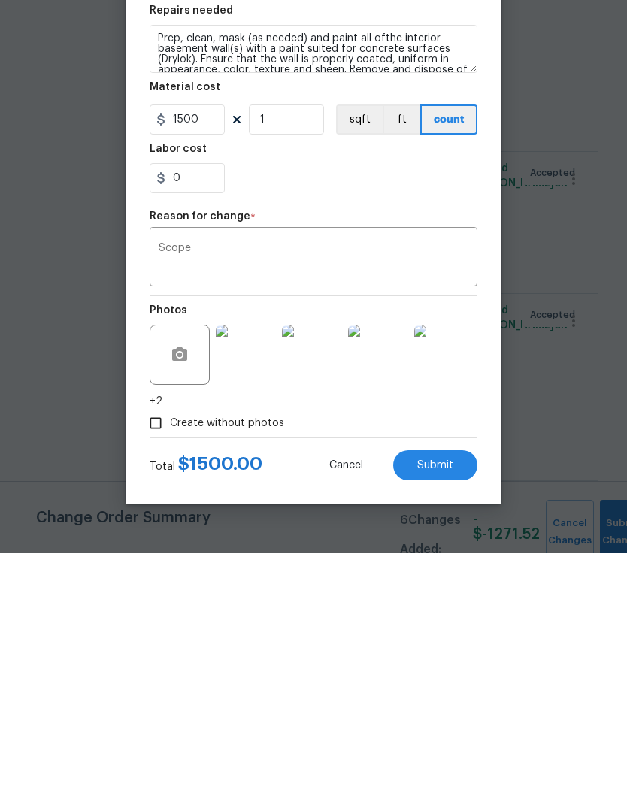
scroll to position [56, 0]
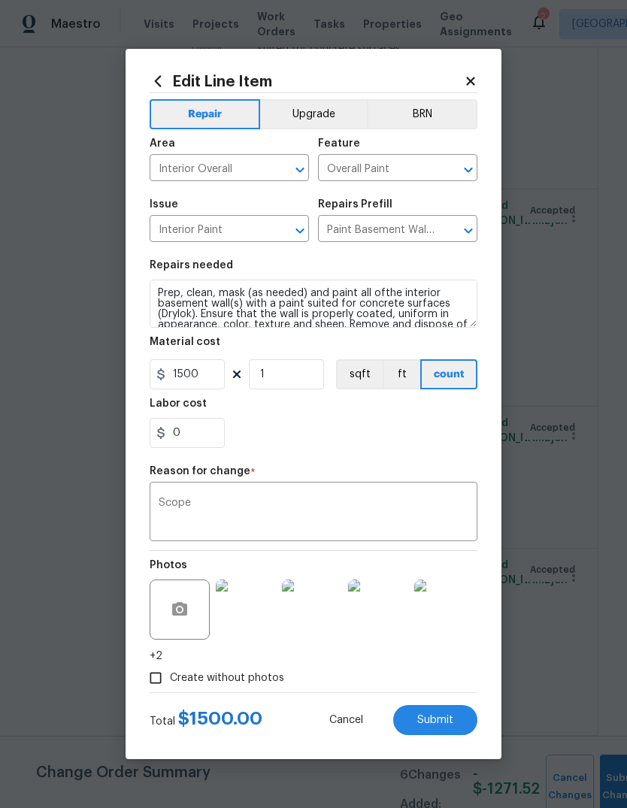
click at [448, 711] on button "Submit" at bounding box center [435, 720] width 84 height 30
type textarea "Prep, clean, mask (as needed) and paint the interior basement wall(s) with a pa…"
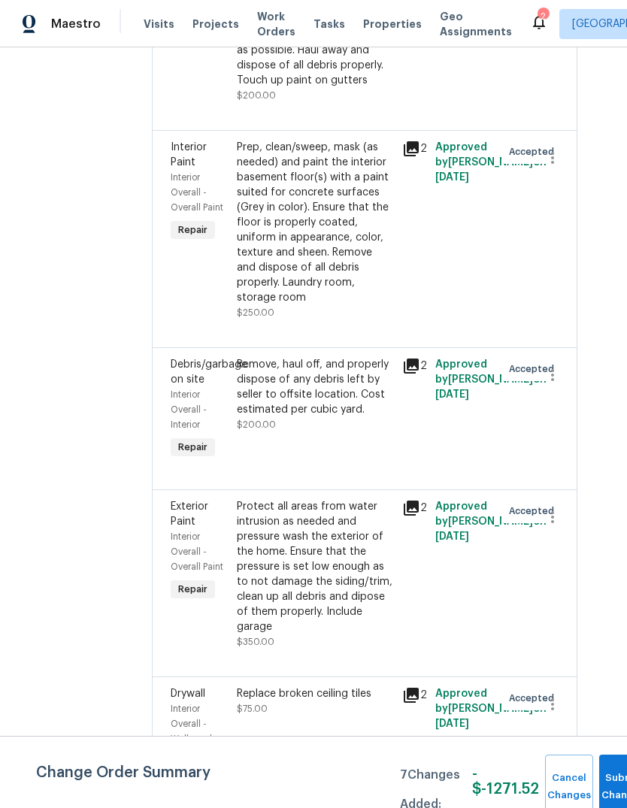
scroll to position [4120, 26]
click at [420, 159] on icon at bounding box center [411, 150] width 18 height 18
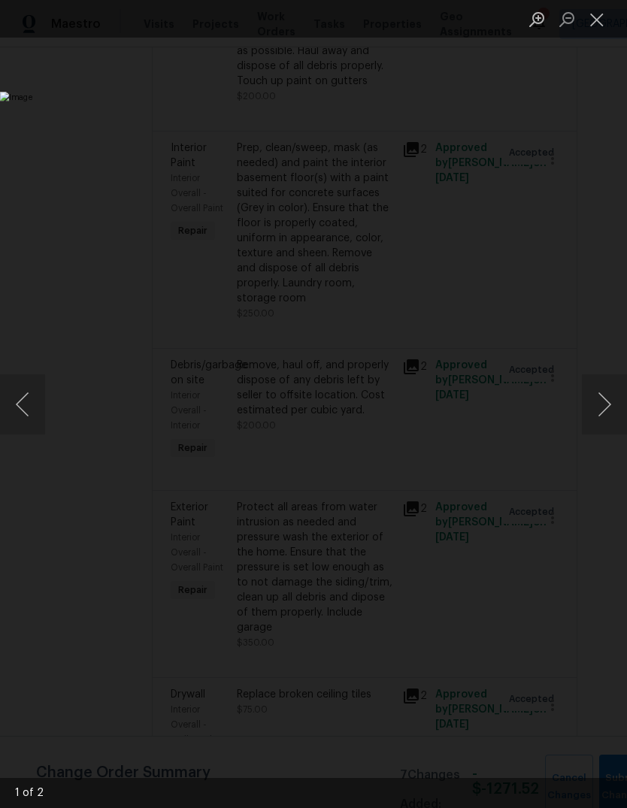
click at [606, 395] on button "Next image" at bounding box center [604, 405] width 45 height 60
click at [602, 23] on button "Close lightbox" at bounding box center [597, 19] width 30 height 26
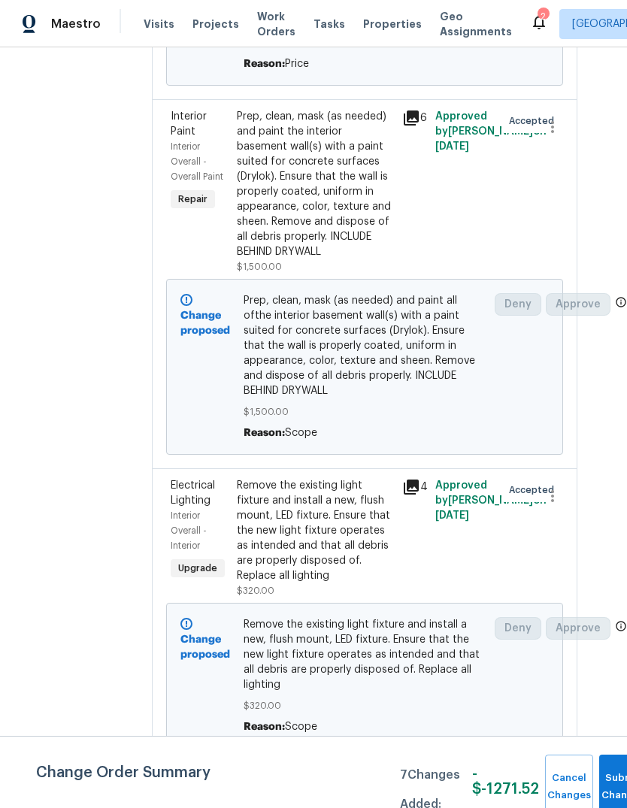
scroll to position [972, 18]
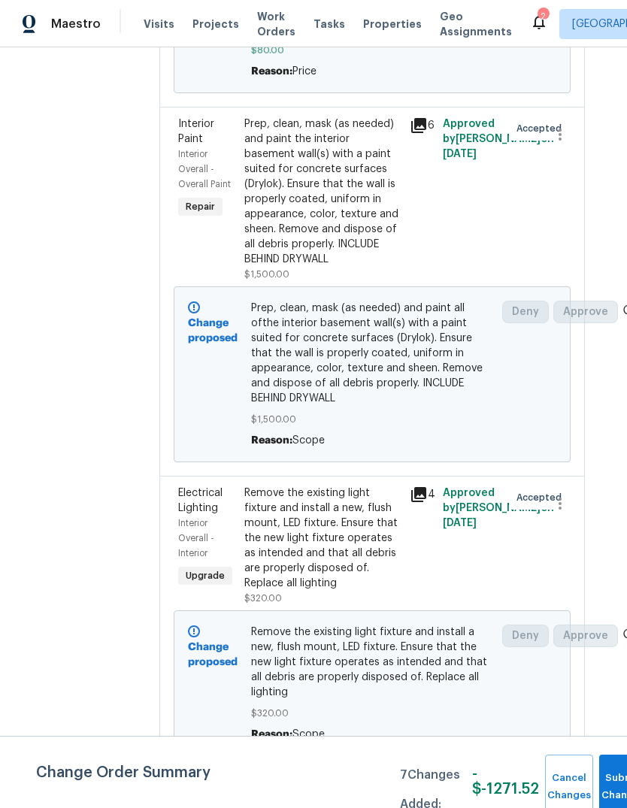
click at [362, 267] on div "Prep, clean, mask (as needed) and paint the interior basement wall(s) with a pa…" at bounding box center [322, 192] width 156 height 150
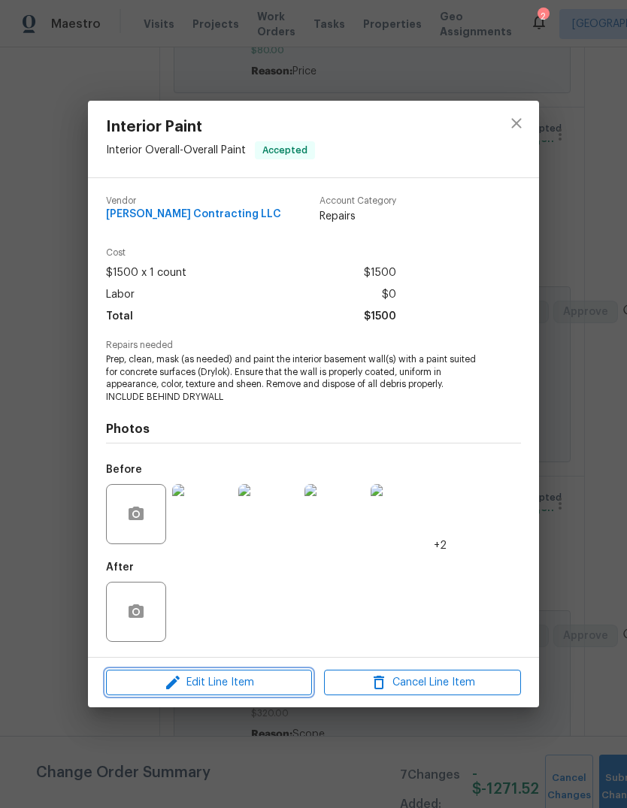
click at [277, 684] on span "Edit Line Item" at bounding box center [209, 683] width 197 height 19
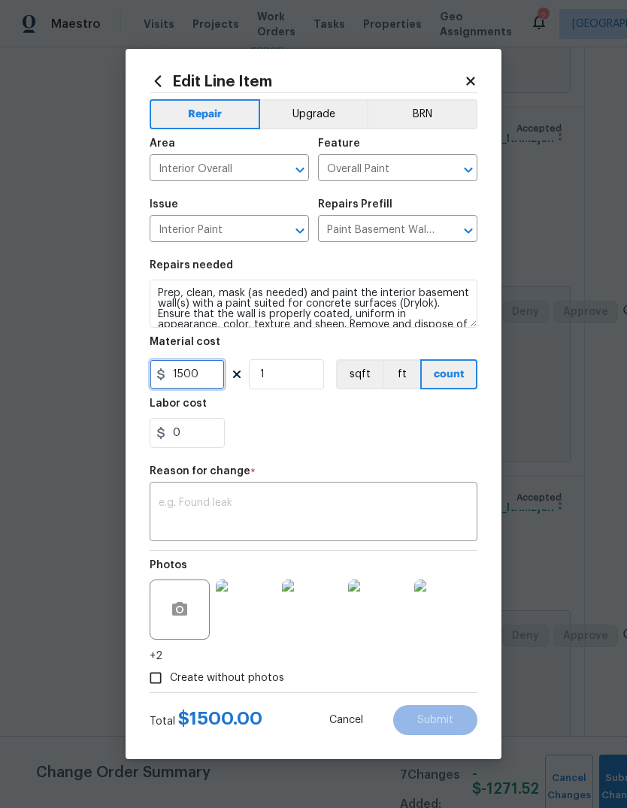
click at [196, 373] on input "1500" at bounding box center [187, 374] width 75 height 30
click at [300, 364] on input "1" at bounding box center [286, 374] width 75 height 30
click at [299, 364] on input "1" at bounding box center [286, 374] width 75 height 30
click at [359, 372] on button "sqft" at bounding box center [359, 374] width 47 height 30
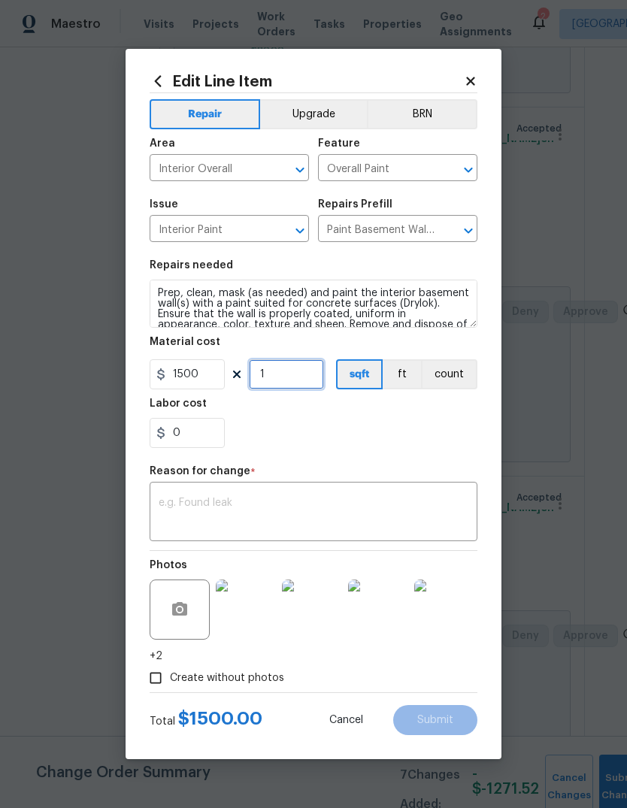
click at [273, 368] on input "1" at bounding box center [286, 374] width 75 height 30
click at [268, 375] on input "1" at bounding box center [286, 374] width 75 height 30
type input "800"
click at [194, 375] on input "1500" at bounding box center [187, 374] width 75 height 30
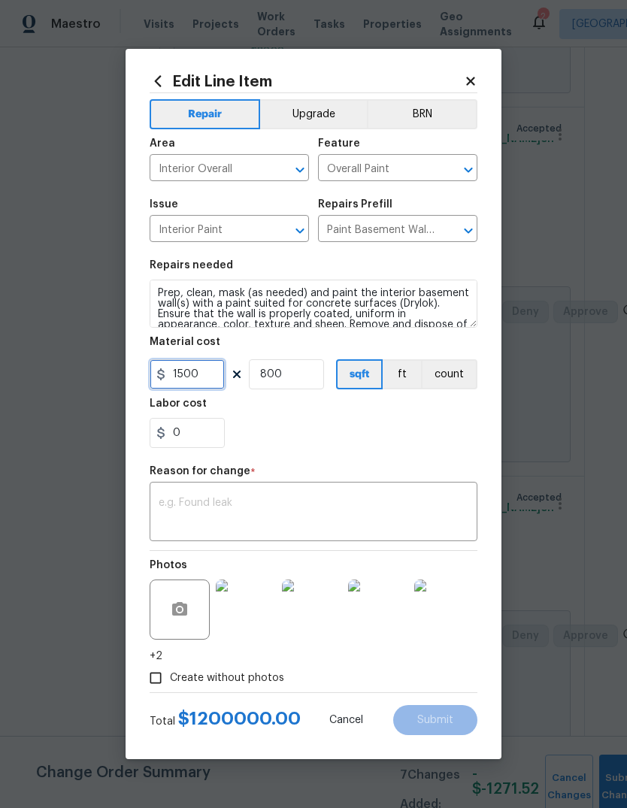
click at [195, 371] on input "1500" at bounding box center [187, 374] width 75 height 30
click at [194, 371] on input "1500" at bounding box center [187, 374] width 75 height 30
click at [202, 362] on input "1500" at bounding box center [187, 374] width 75 height 30
type input "1.72"
click at [352, 431] on div "0" at bounding box center [314, 433] width 328 height 30
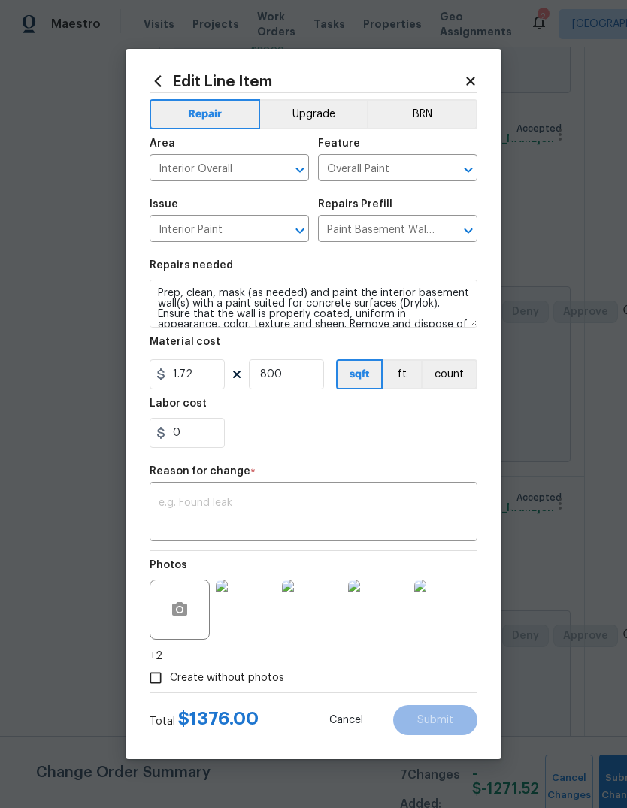
click at [364, 518] on textarea at bounding box center [314, 514] width 310 height 32
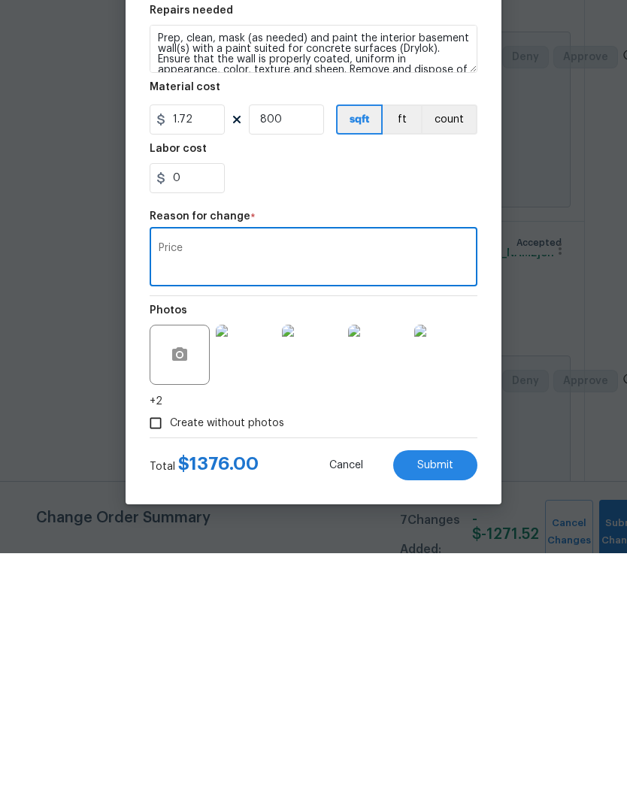
type textarea "Price"
click at [327, 251] on section "Repairs needed Prep, clean, mask (as needed) and paint the interior basement wa…" at bounding box center [314, 354] width 328 height 206
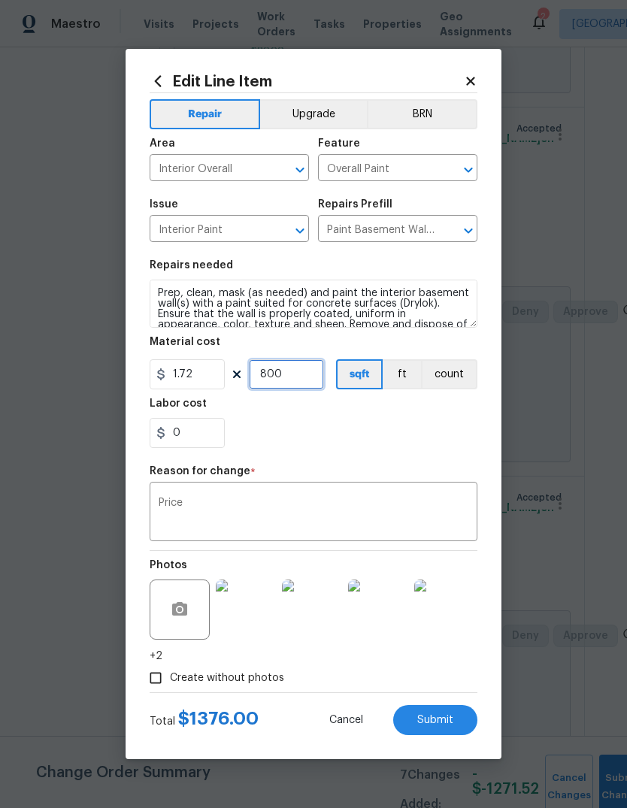
click at [277, 372] on input "800" at bounding box center [286, 374] width 75 height 30
click at [276, 371] on input "800" at bounding box center [286, 374] width 75 height 30
click at [198, 374] on input "1.72" at bounding box center [187, 374] width 75 height 30
type input "1.5"
click at [377, 443] on div "0" at bounding box center [314, 433] width 328 height 30
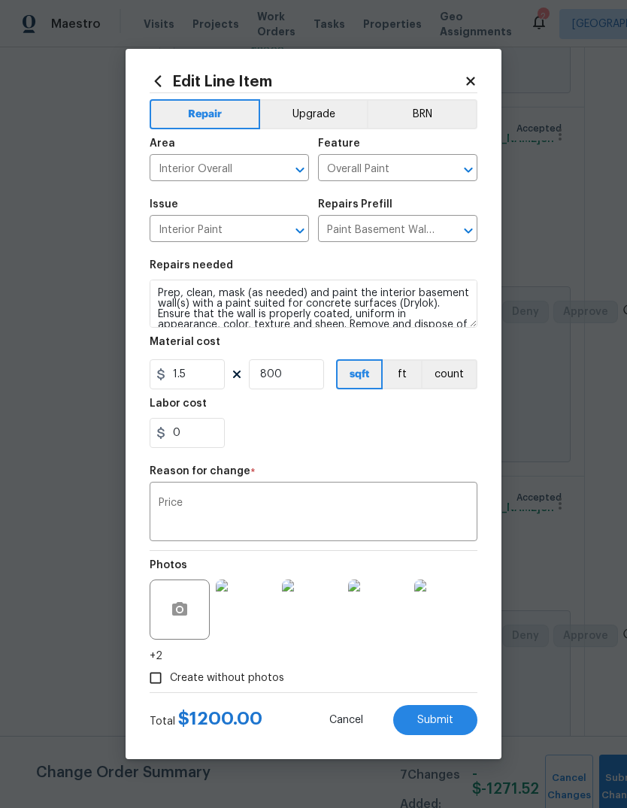
click at [443, 711] on button "Submit" at bounding box center [435, 720] width 84 height 30
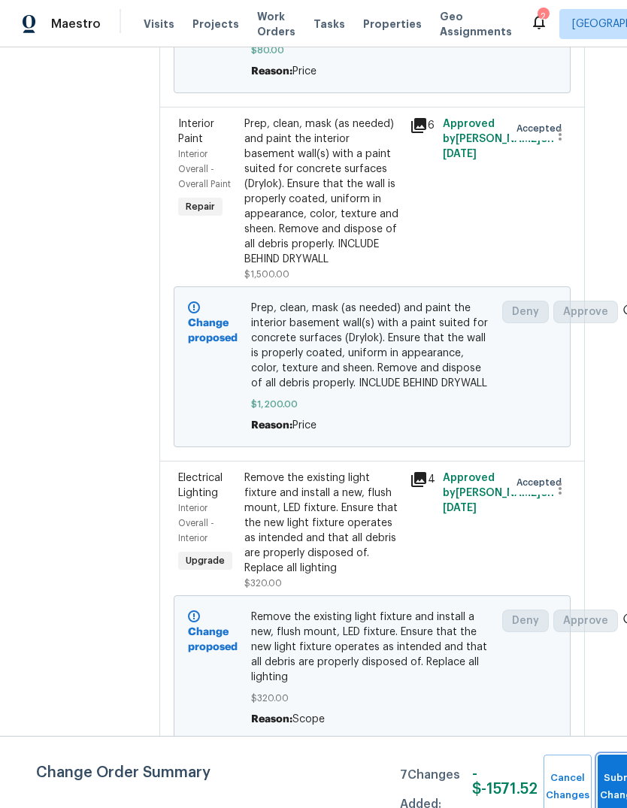
click at [605, 772] on button "Submit Changes" at bounding box center [622, 787] width 48 height 65
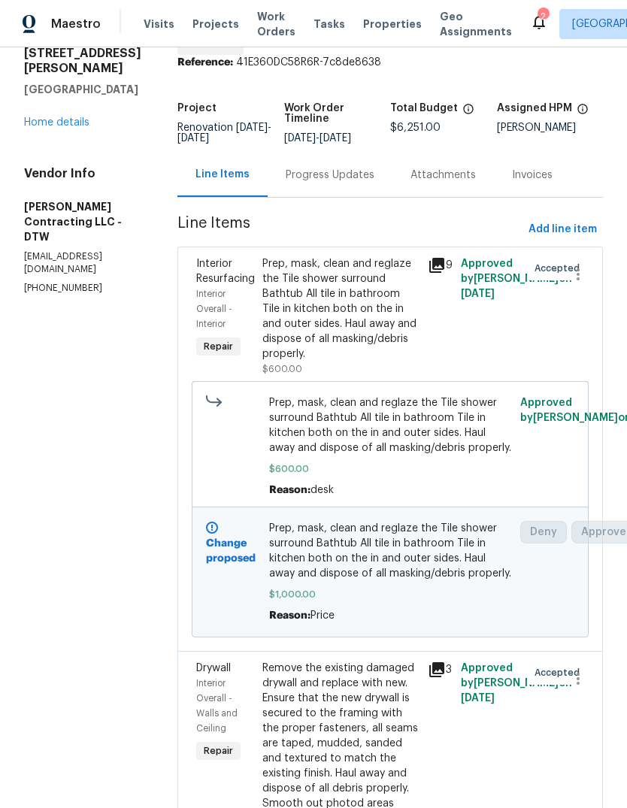
scroll to position [64, 0]
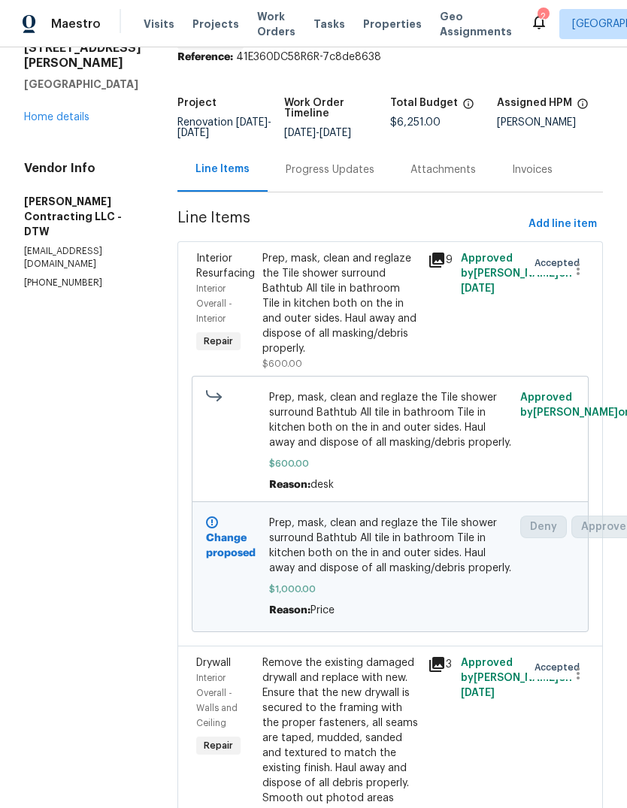
click at [68, 41] on div "4227 Coolidge Ave Lincoln Park, MI 48146 Home details" at bounding box center [82, 83] width 117 height 84
click at [68, 112] on link "Home details" at bounding box center [56, 117] width 65 height 11
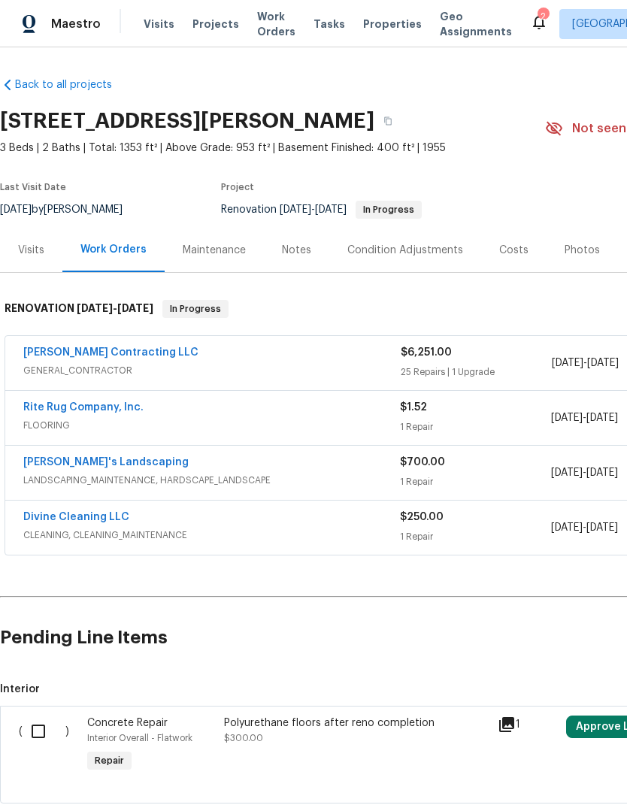
click at [155, 17] on span "Visits" at bounding box center [159, 24] width 31 height 15
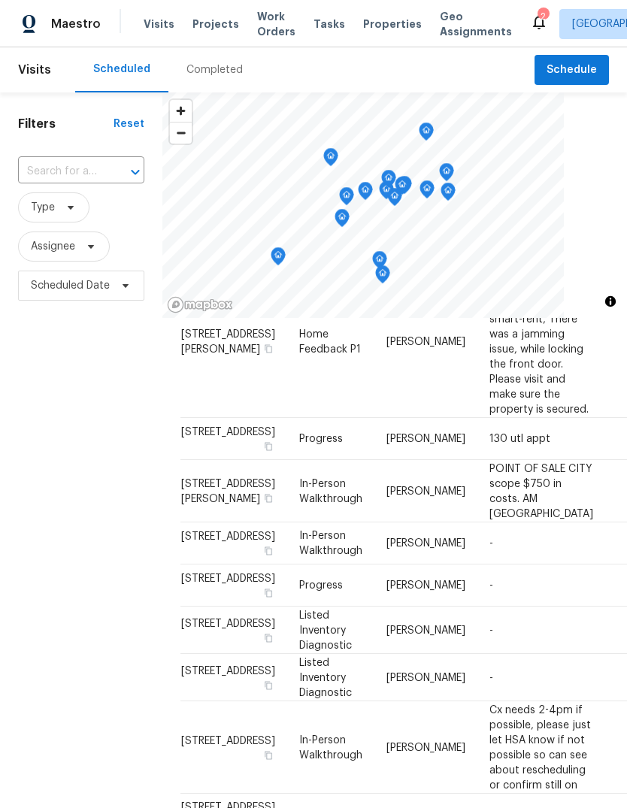
scroll to position [290, 0]
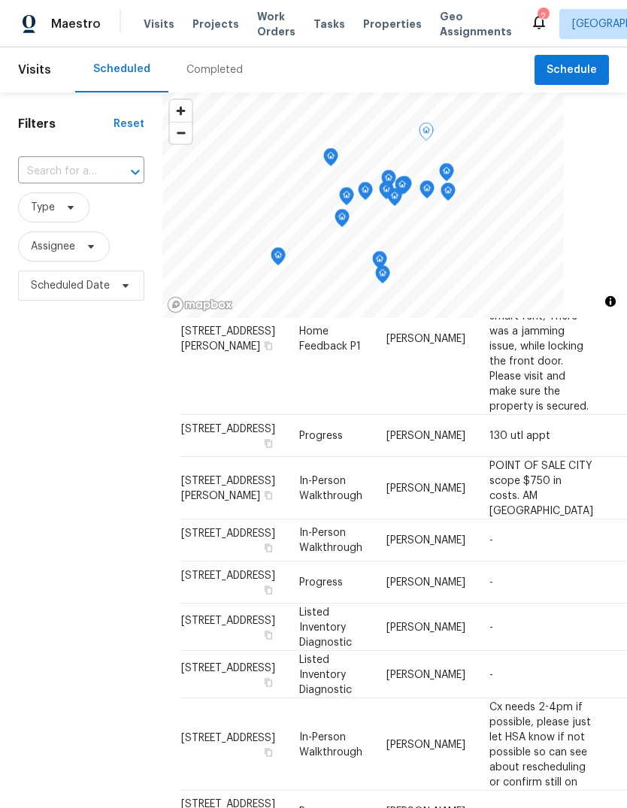
click at [0, 0] on icon at bounding box center [0, 0] width 0 height 0
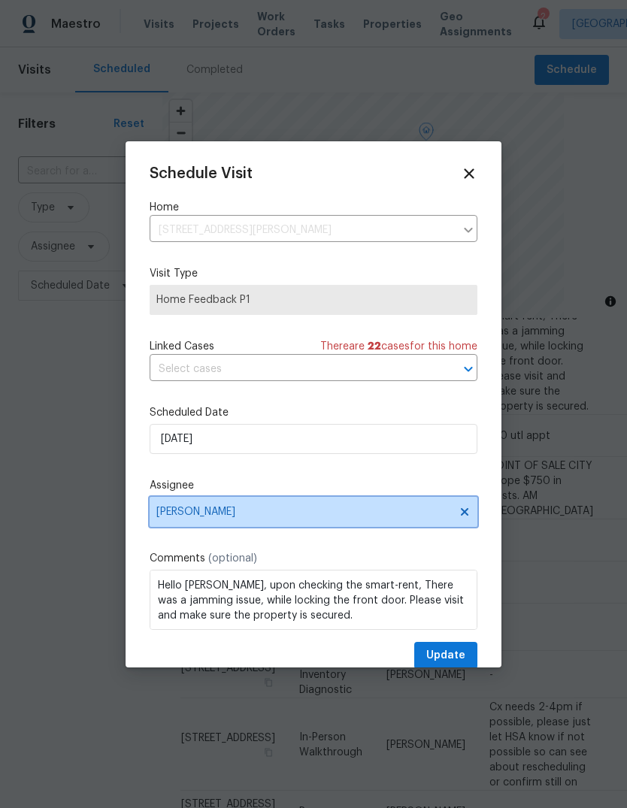
click at [280, 513] on span "Kim Peshek" at bounding box center [303, 512] width 295 height 12
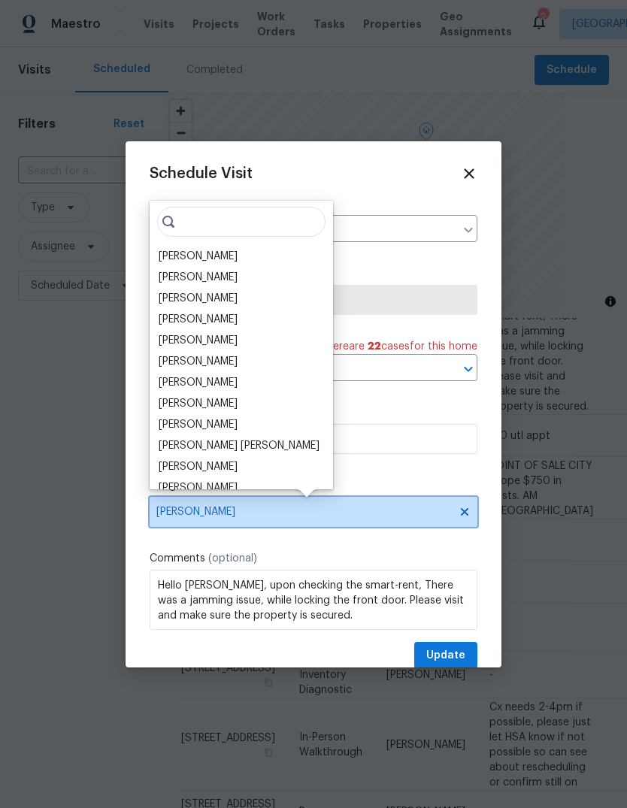
click at [243, 514] on span "Kim Peshek" at bounding box center [303, 512] width 295 height 12
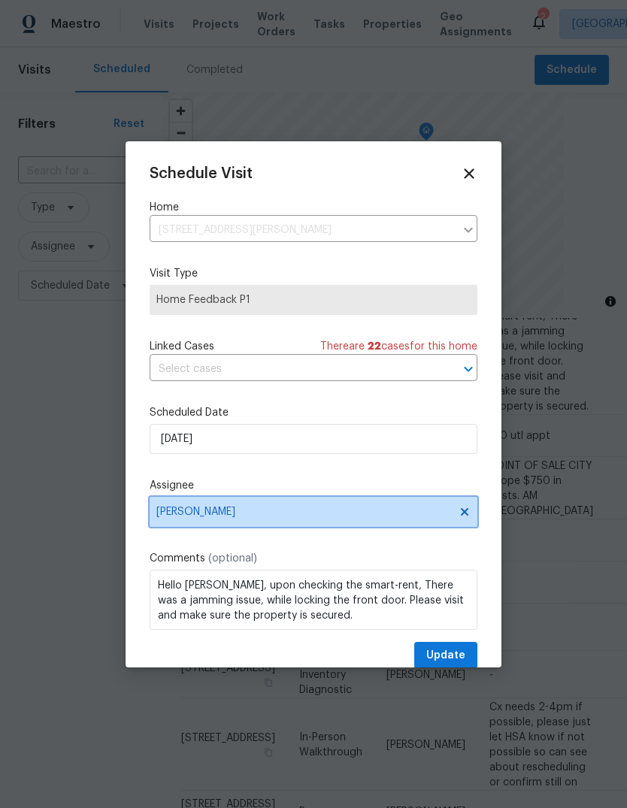
click at [262, 514] on span "Kim Peshek" at bounding box center [303, 512] width 295 height 12
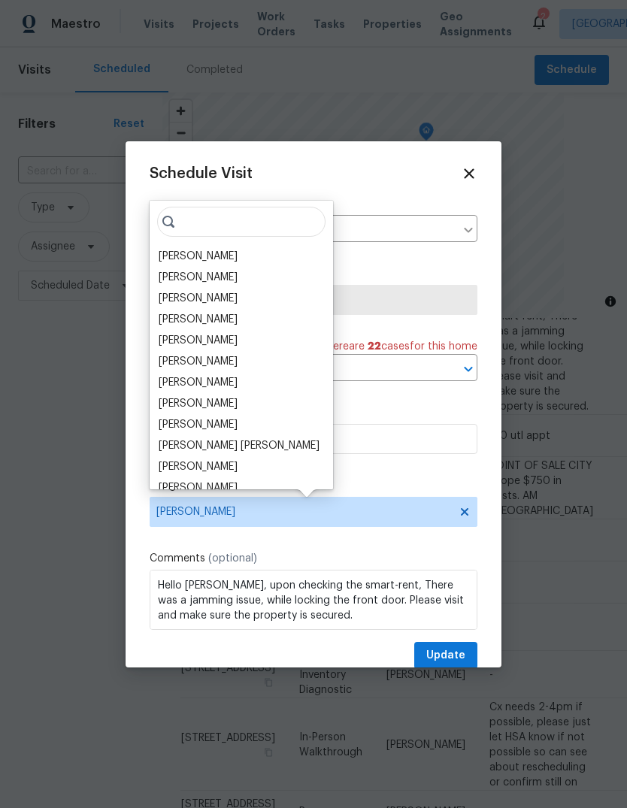
click at [205, 326] on div "[PERSON_NAME]" at bounding box center [198, 319] width 79 height 15
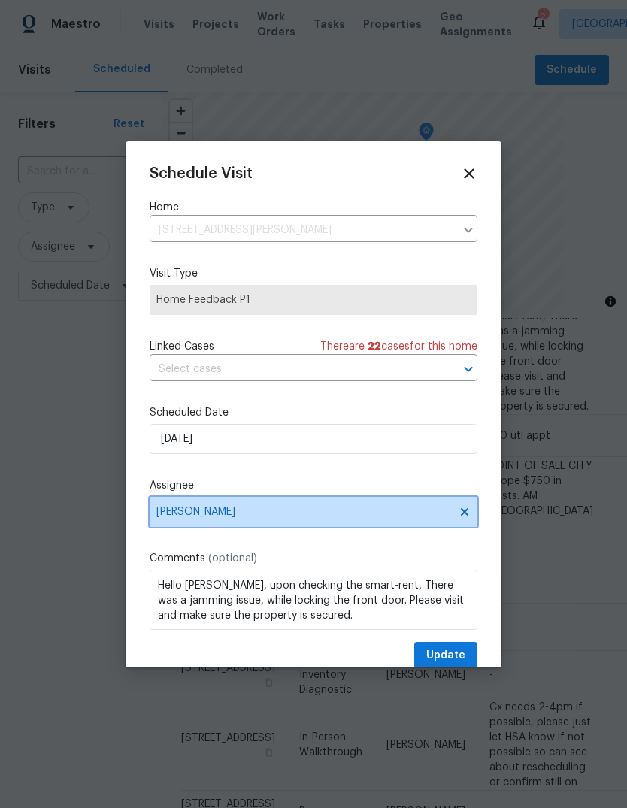
click at [223, 518] on span "[PERSON_NAME]" at bounding box center [303, 512] width 295 height 12
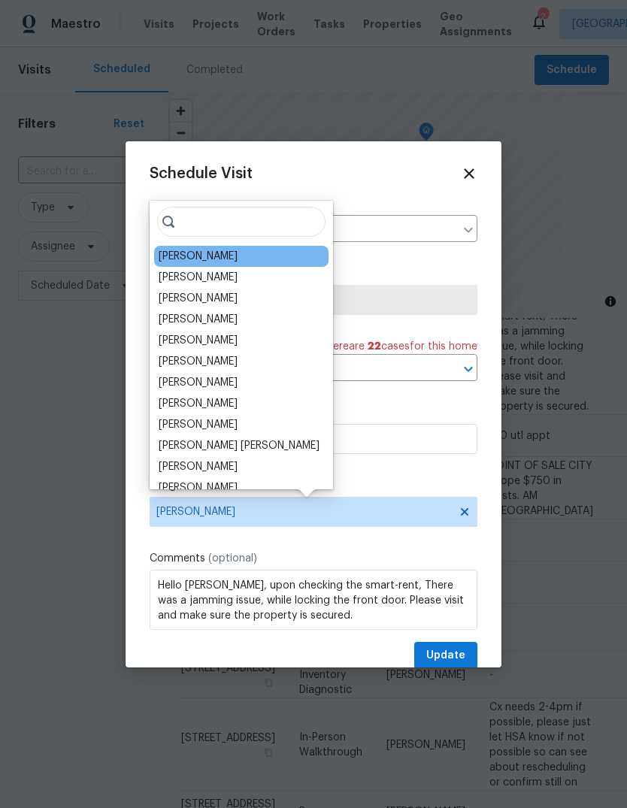
click at [205, 335] on div "[PERSON_NAME]" at bounding box center [198, 340] width 79 height 15
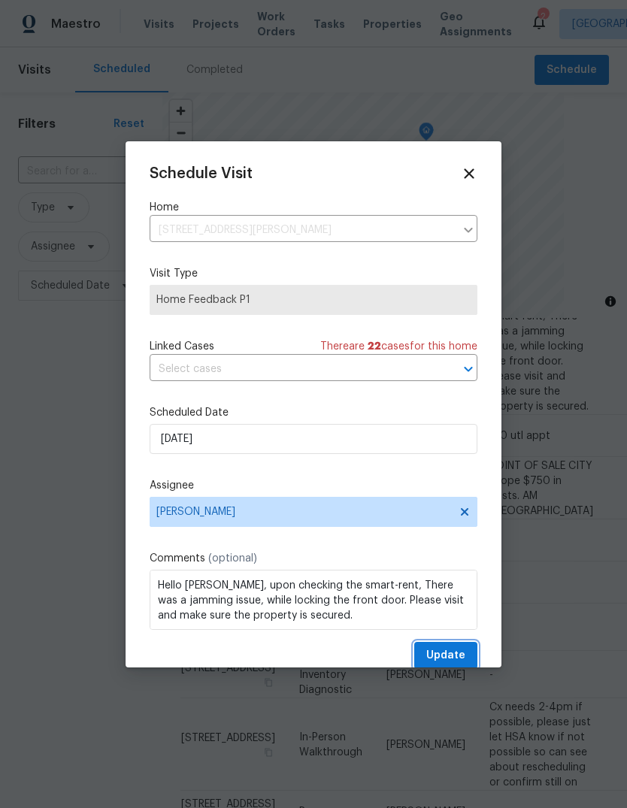
click at [446, 651] on span "Update" at bounding box center [445, 656] width 39 height 19
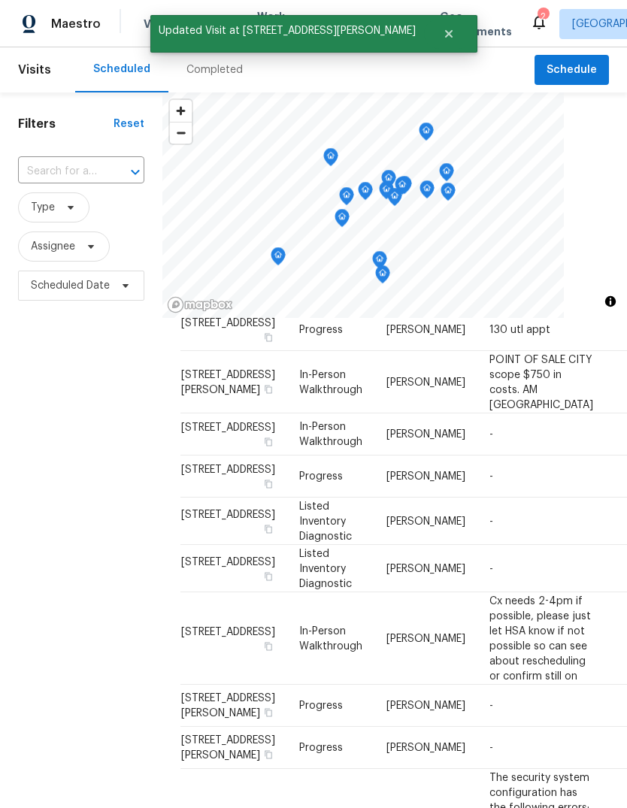
scroll to position [396, 0]
click at [0, 0] on icon at bounding box center [0, 0] width 0 height 0
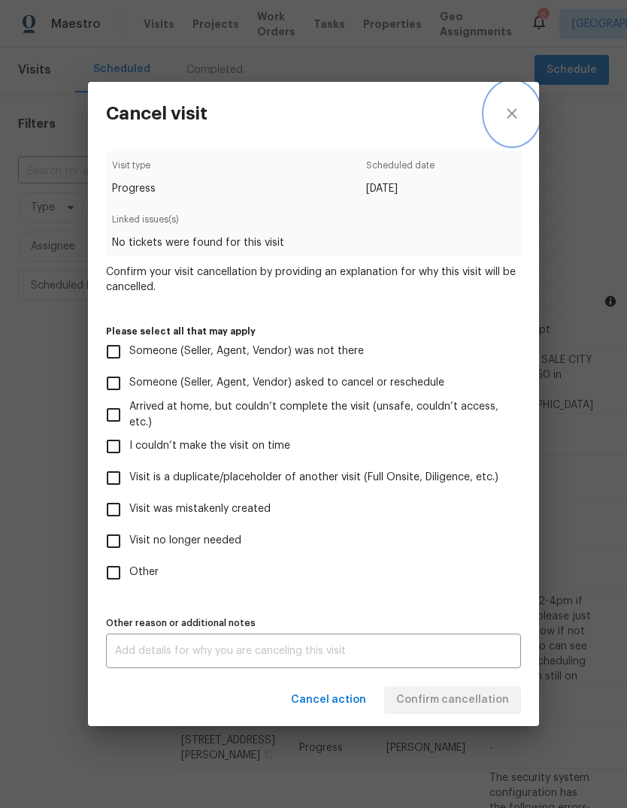
click at [514, 105] on icon "close" at bounding box center [512, 114] width 18 height 18
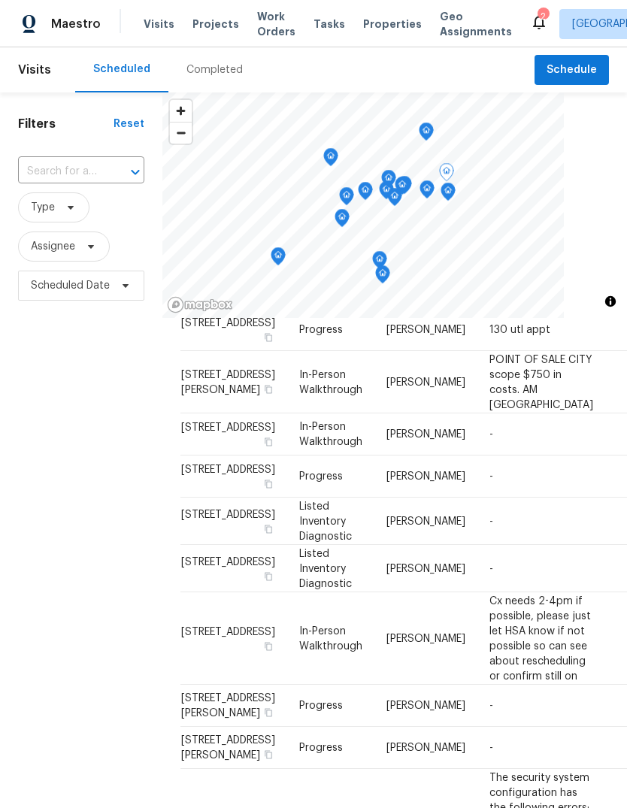
click at [0, 0] on span at bounding box center [0, 0] width 0 height 0
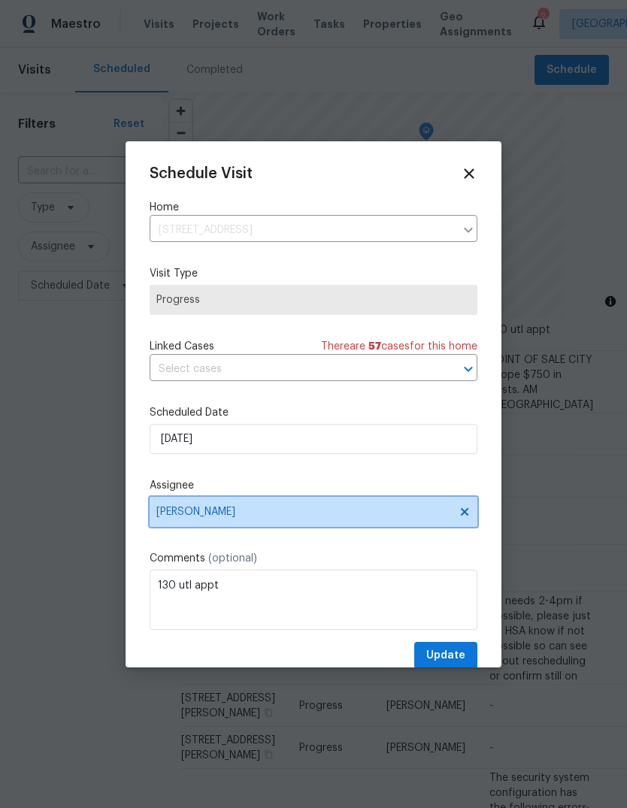
click at [271, 517] on span "[PERSON_NAME]" at bounding box center [303, 512] width 295 height 12
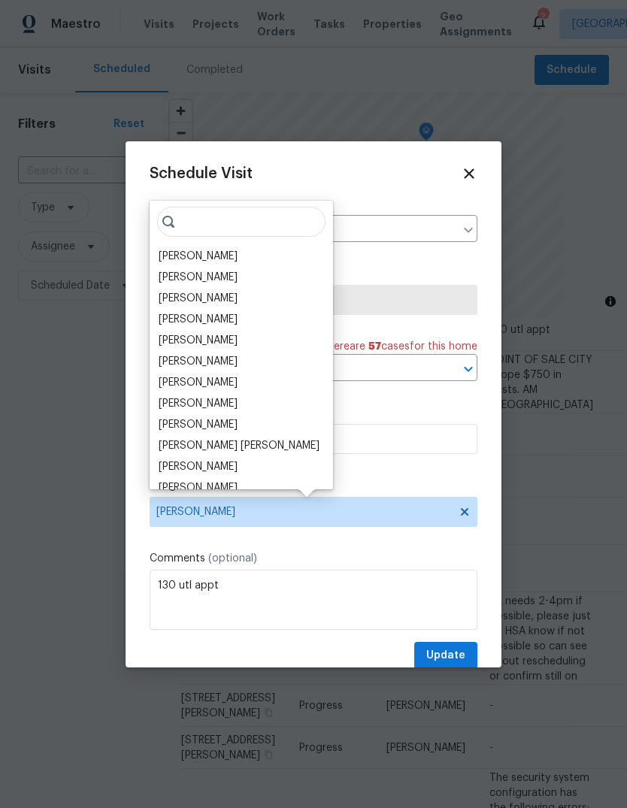
click at [224, 312] on div "[PERSON_NAME]" at bounding box center [198, 319] width 79 height 15
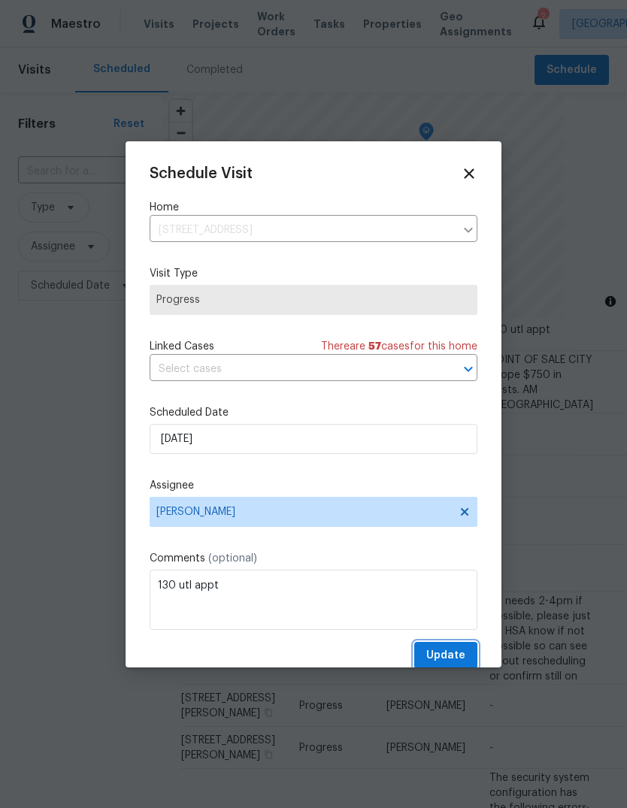
click at [459, 660] on span "Update" at bounding box center [445, 656] width 39 height 19
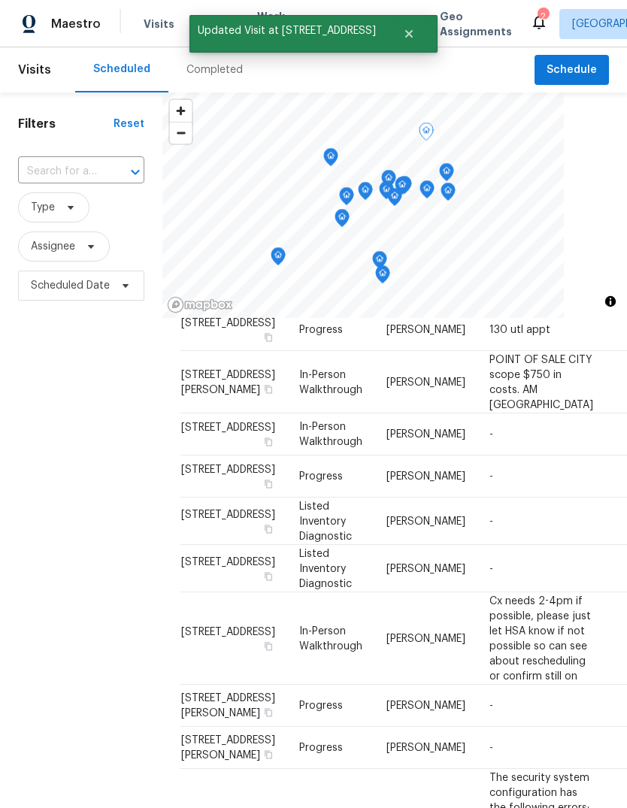
click at [0, 0] on icon at bounding box center [0, 0] width 0 height 0
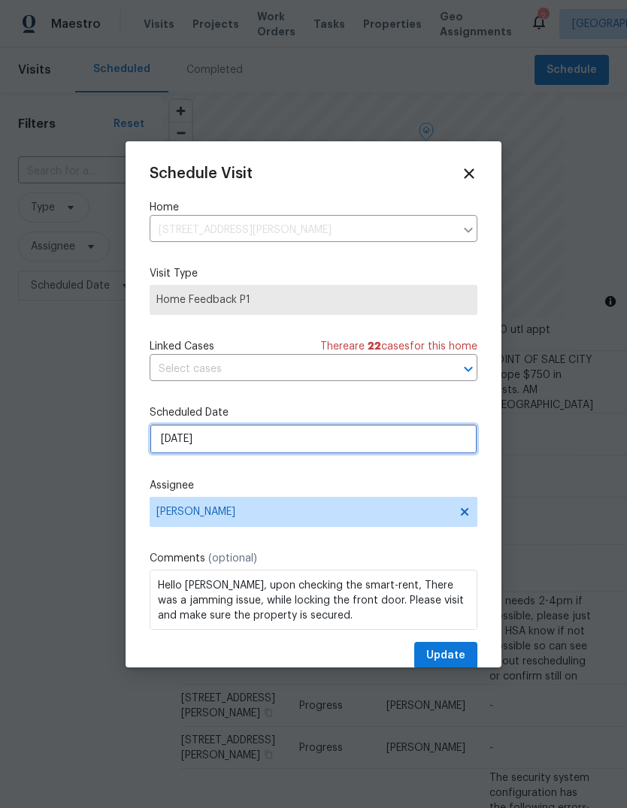
click at [291, 438] on input "9/16/2025" at bounding box center [314, 439] width 328 height 30
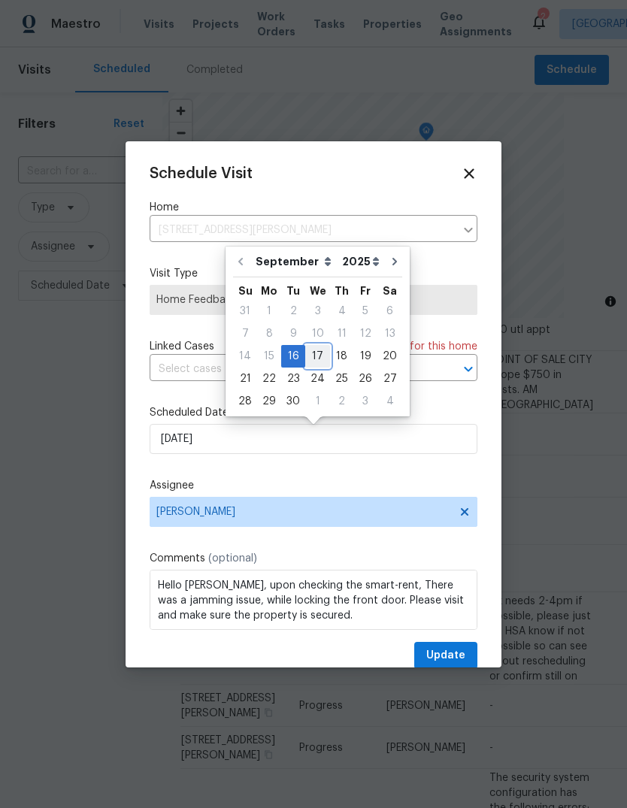
click at [320, 346] on div "17" at bounding box center [317, 356] width 25 height 21
type input "9/17/2025"
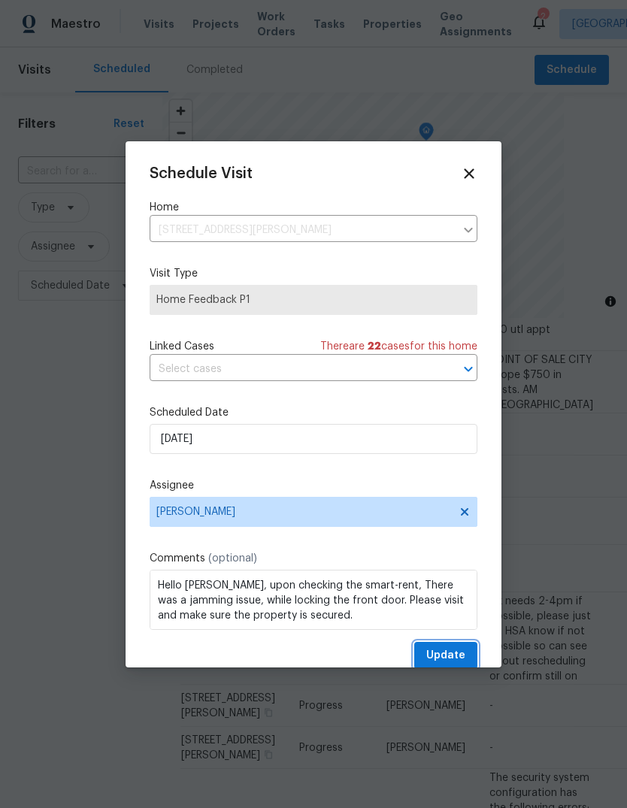
click at [453, 646] on button "Update" at bounding box center [445, 656] width 63 height 28
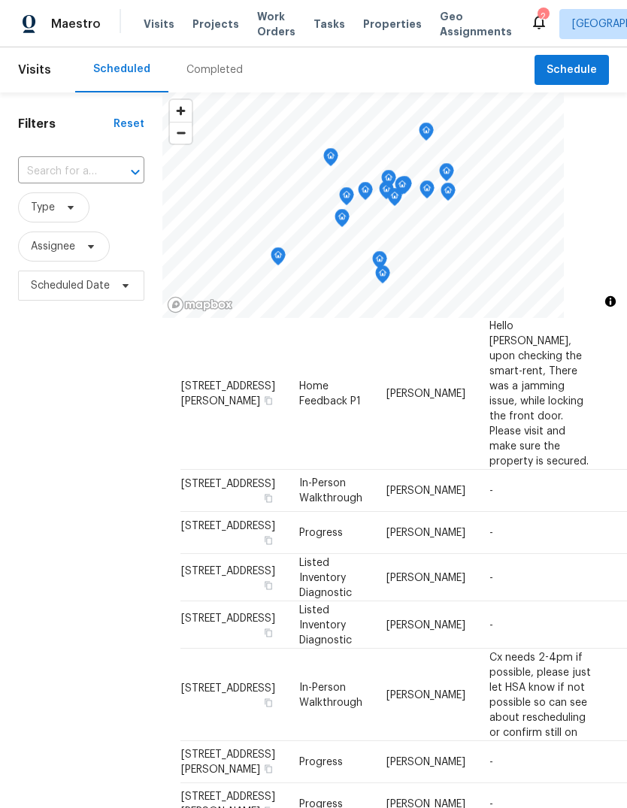
scroll to position [332, 0]
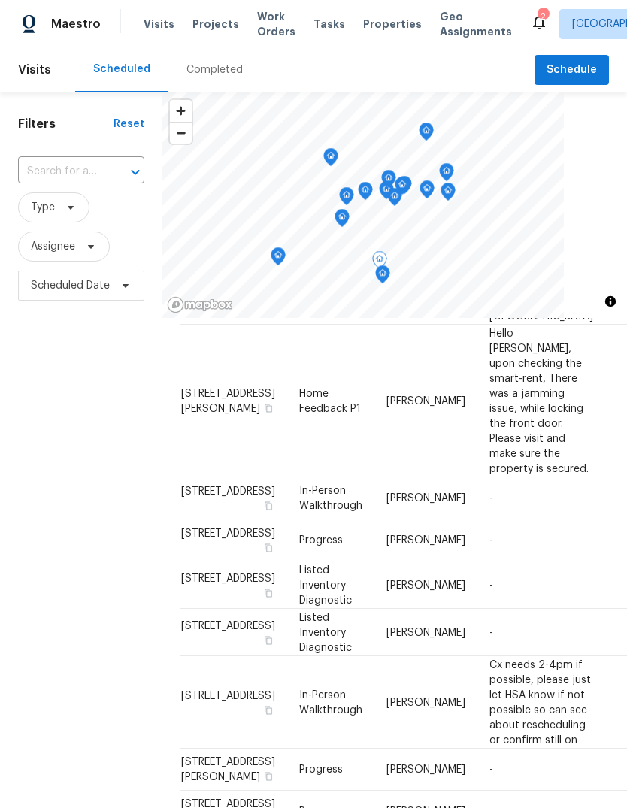
click at [0, 0] on icon at bounding box center [0, 0] width 0 height 0
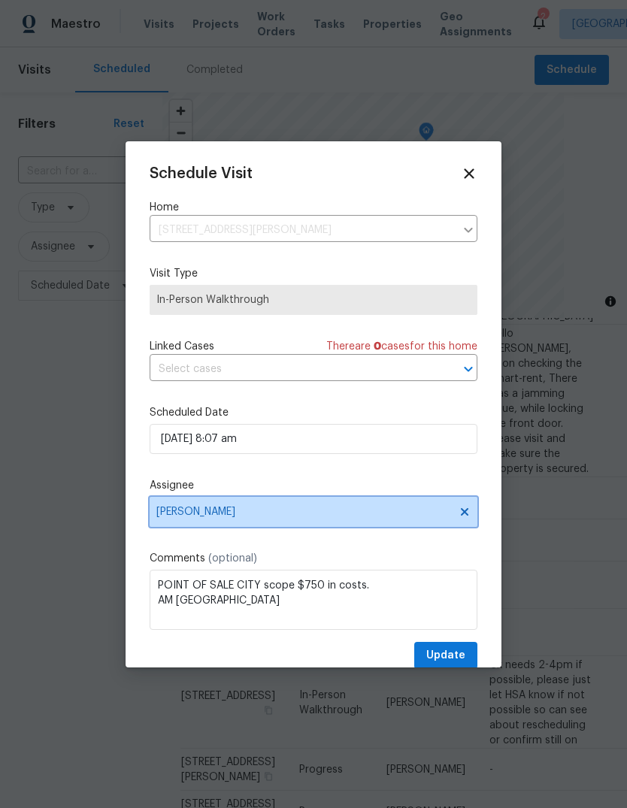
click at [221, 501] on span "[PERSON_NAME]" at bounding box center [314, 512] width 328 height 30
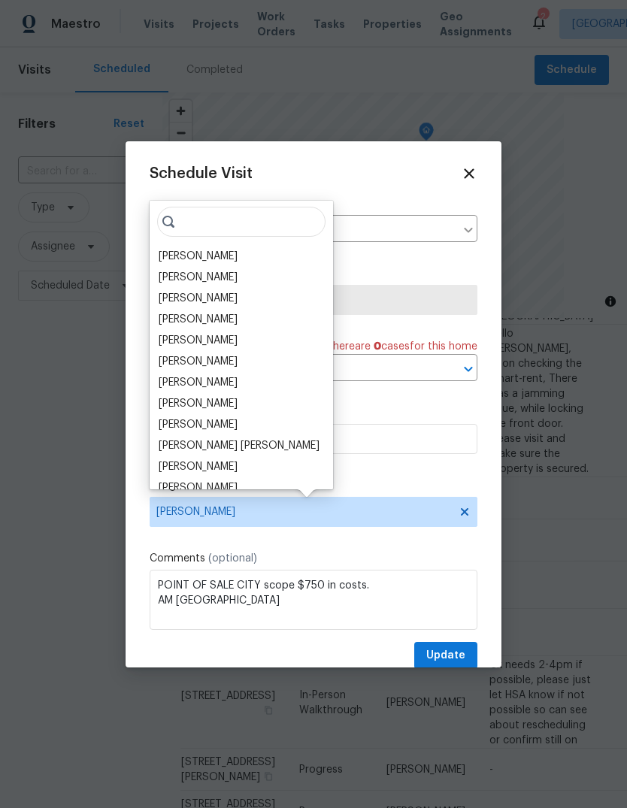
click at [180, 258] on div "[PERSON_NAME]" at bounding box center [198, 256] width 79 height 15
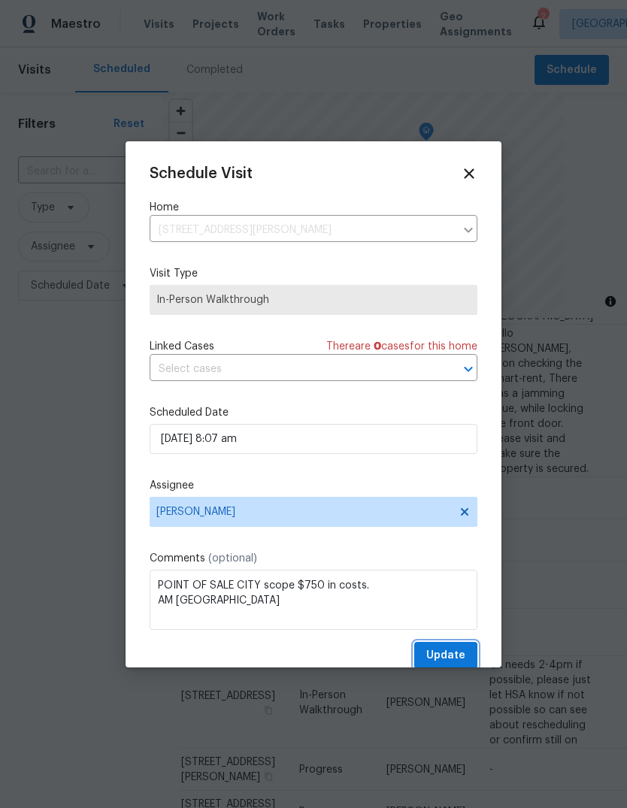
click at [426, 648] on button "Update" at bounding box center [445, 656] width 63 height 28
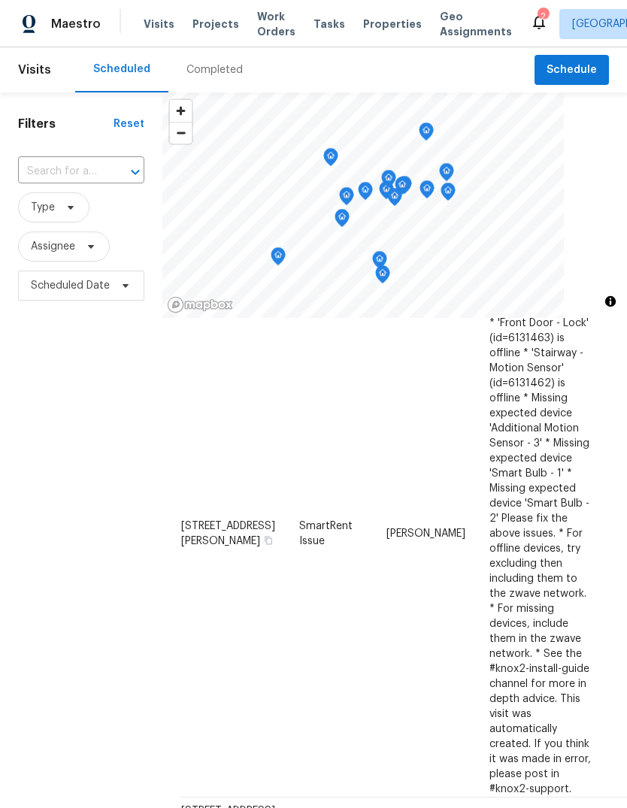
scroll to position [896, 0]
click at [0, 0] on icon at bounding box center [0, 0] width 0 height 0
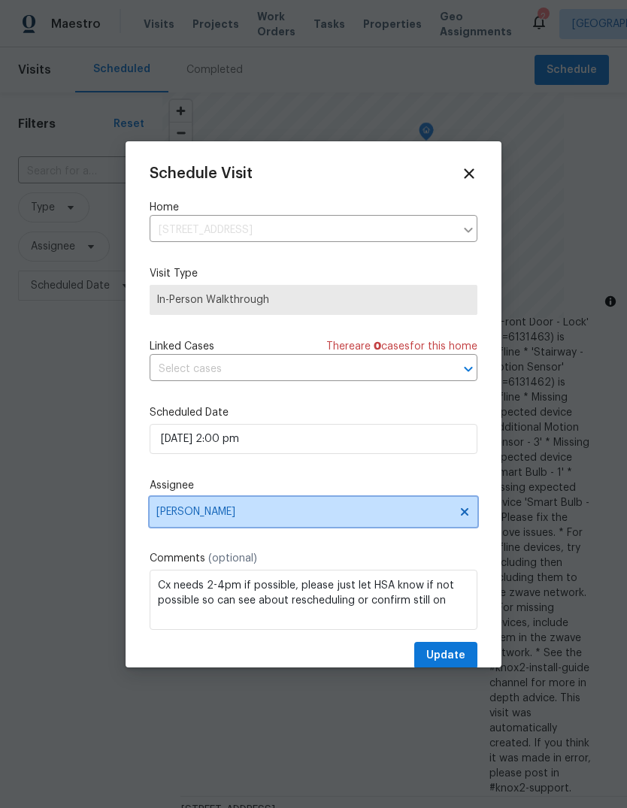
click at [226, 511] on span "[PERSON_NAME]" at bounding box center [303, 512] width 295 height 12
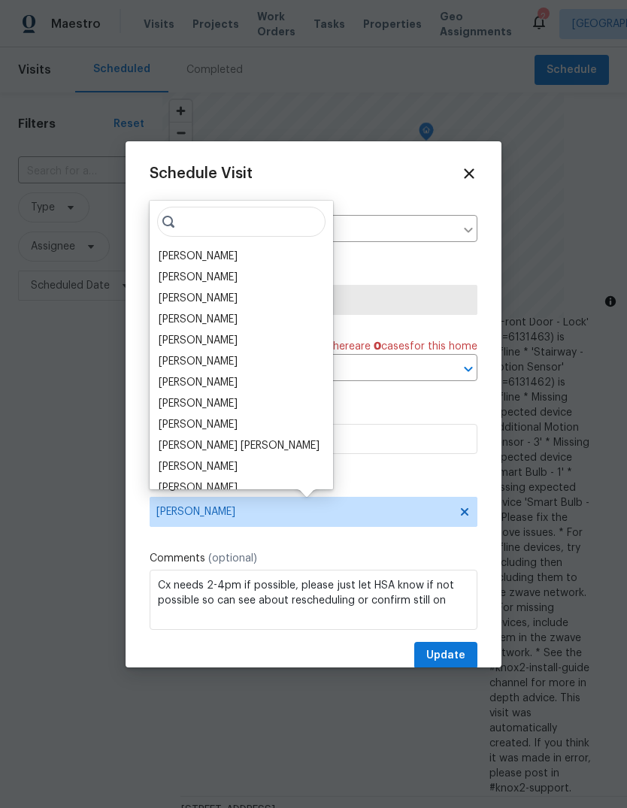
click at [179, 320] on div "[PERSON_NAME]" at bounding box center [198, 319] width 79 height 15
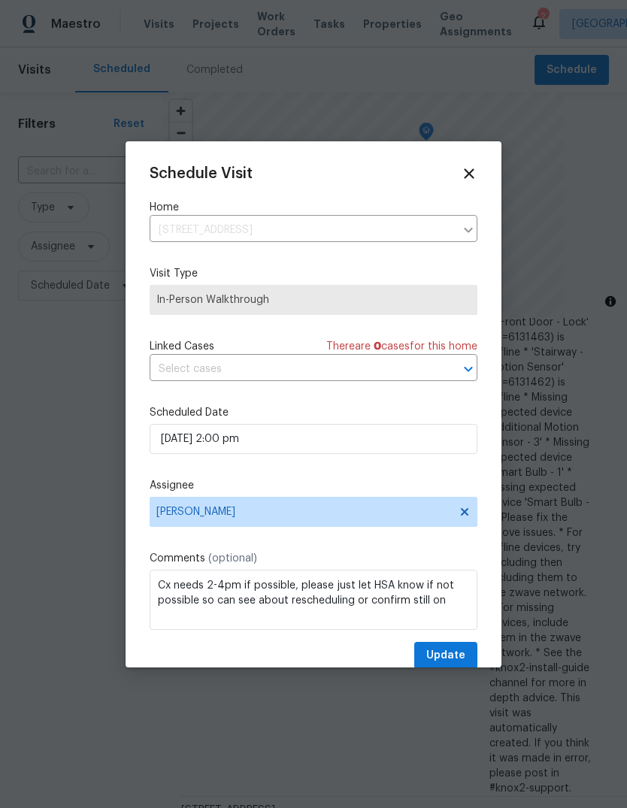
click at [429, 642] on div "Schedule Visit Home 5688 Tequesta Ct, West Bloomfield, MI 48323 ​ Visit Type In…" at bounding box center [314, 417] width 328 height 505
click at [432, 657] on span "Update" at bounding box center [445, 656] width 39 height 19
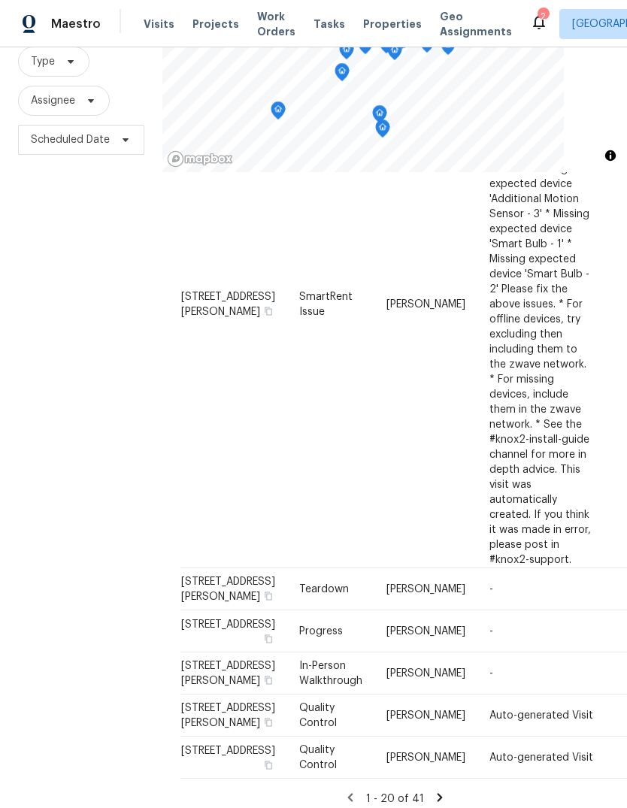
scroll to position [117, 0]
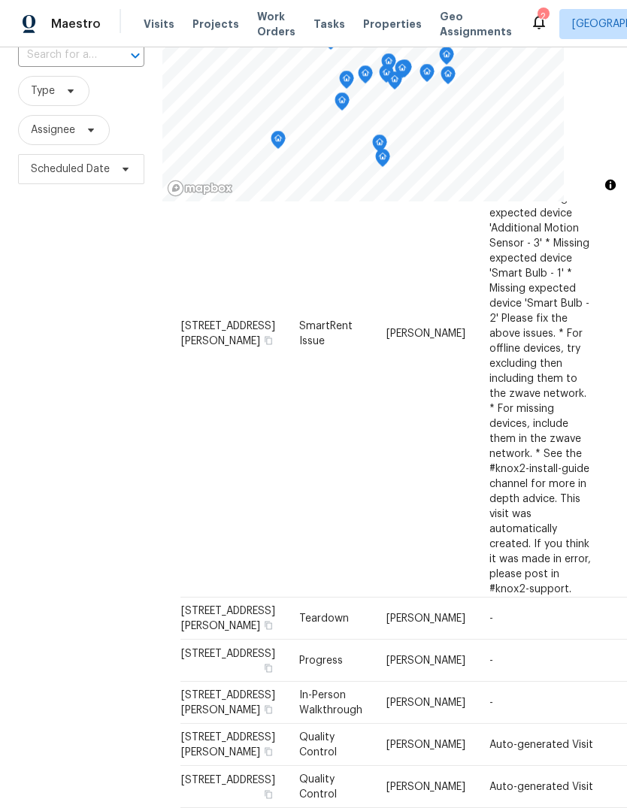
click at [0, 0] on icon at bounding box center [0, 0] width 0 height 0
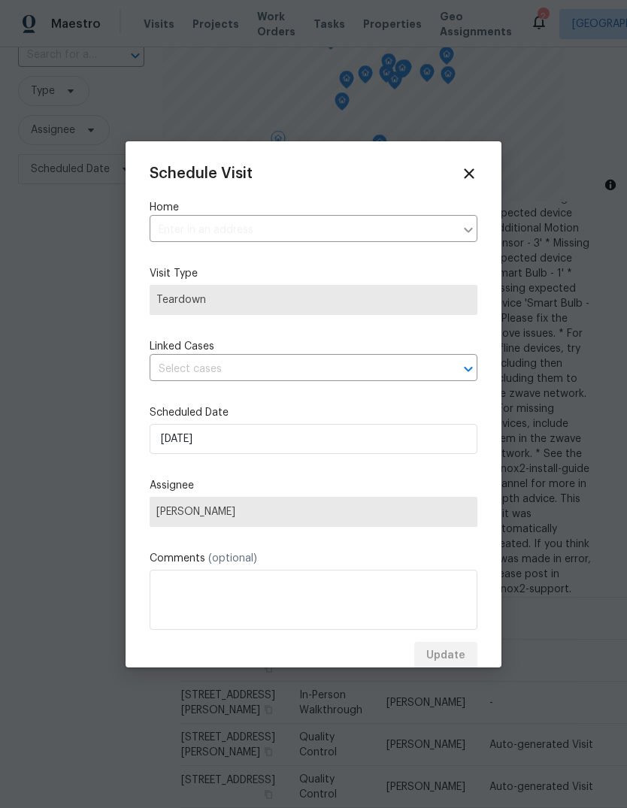
type input "1960 Frances Way, Ypsilanti, MI 48198"
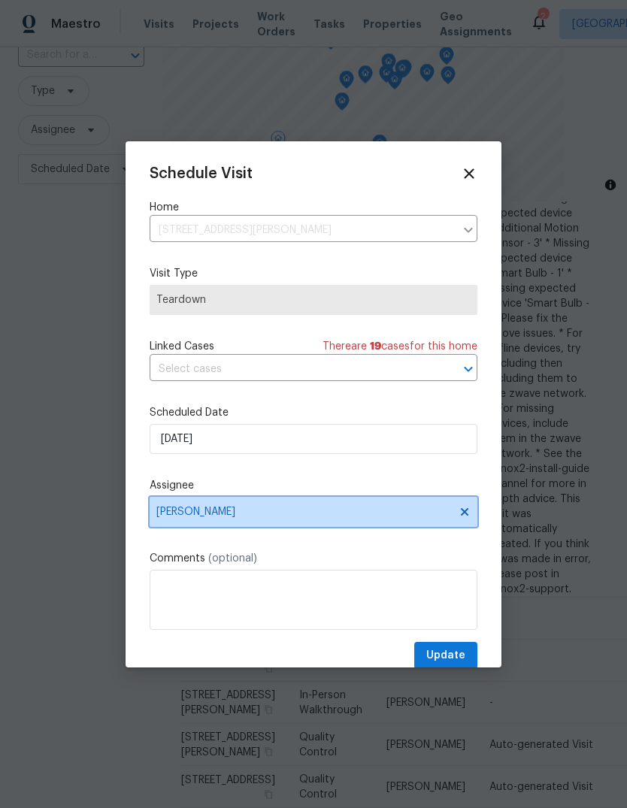
click at [184, 517] on span "[PERSON_NAME]" at bounding box center [303, 512] width 295 height 12
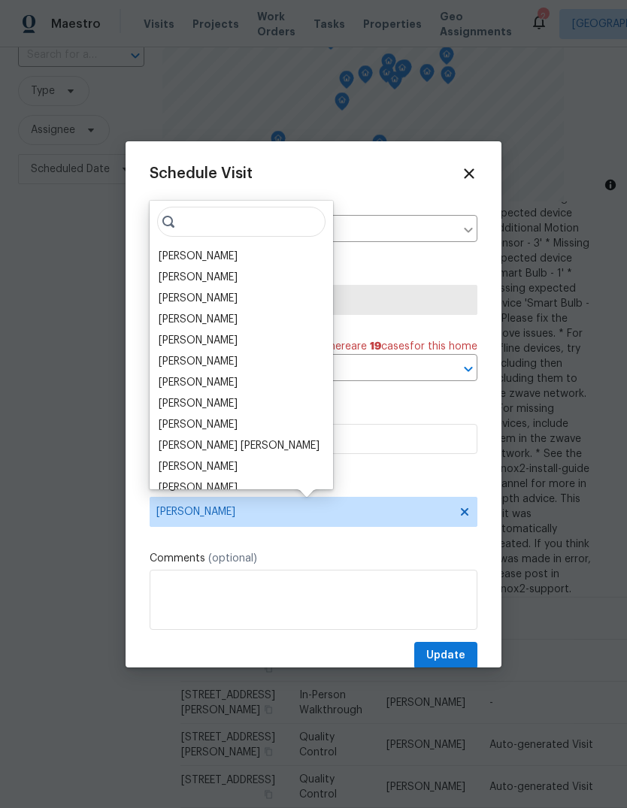
click at [174, 341] on div "[PERSON_NAME]" at bounding box center [198, 340] width 79 height 15
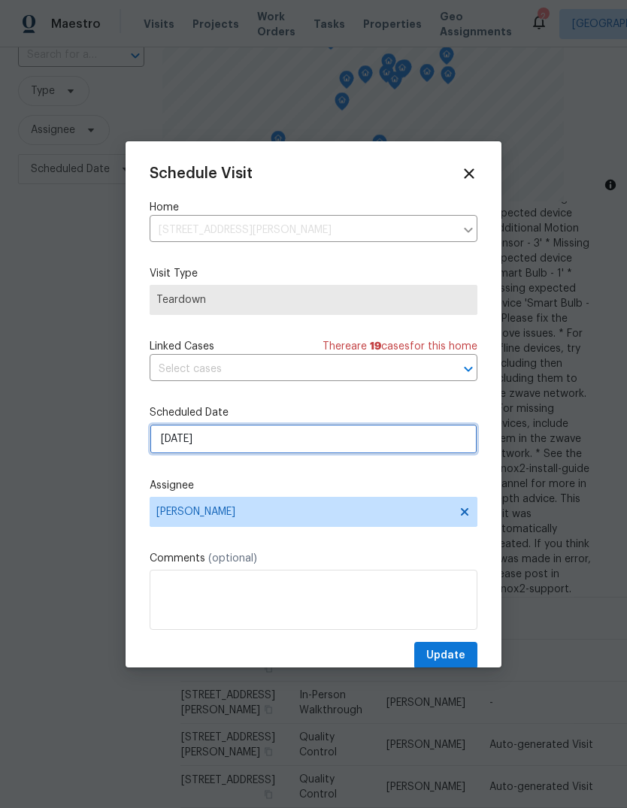
click at [169, 449] on input "9/21/2025" at bounding box center [314, 439] width 328 height 30
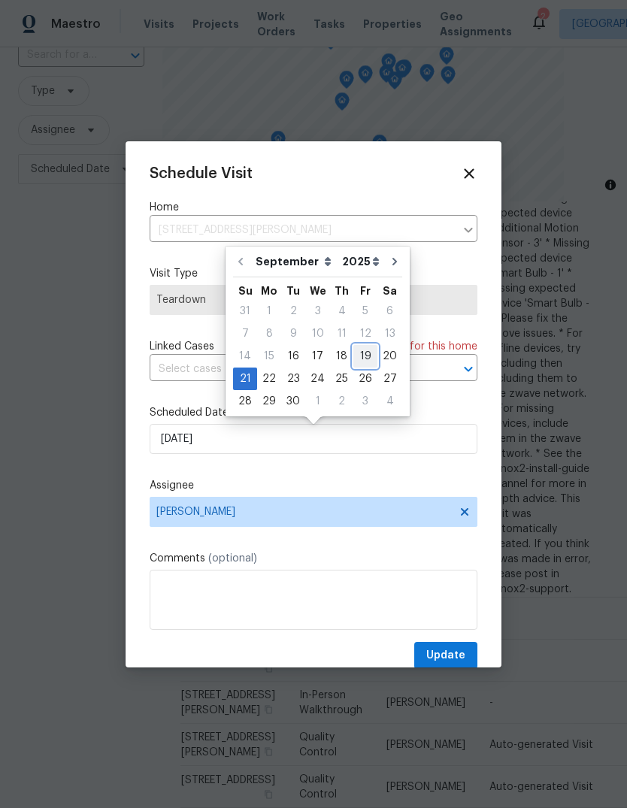
click at [353, 357] on div "19" at bounding box center [365, 356] width 24 height 21
type input "9/19/2025"
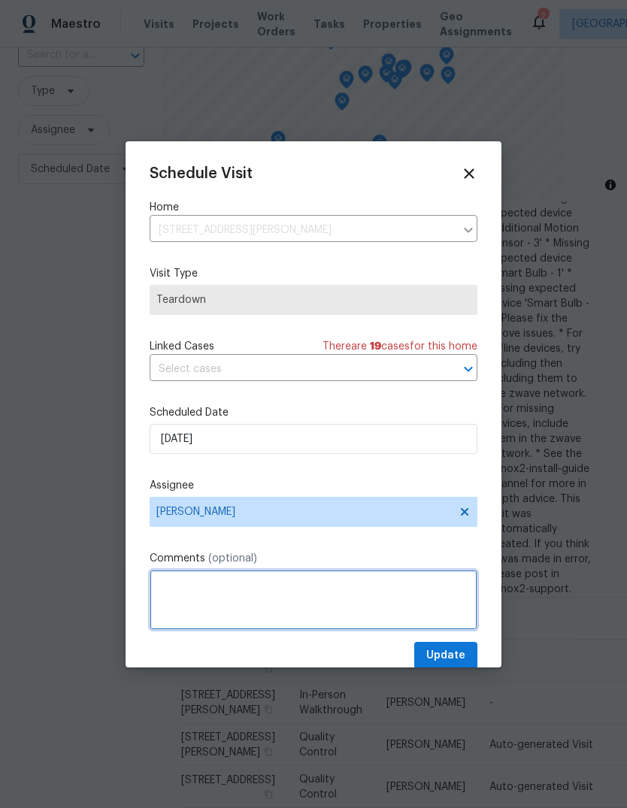
click at [417, 630] on textarea at bounding box center [314, 600] width 328 height 60
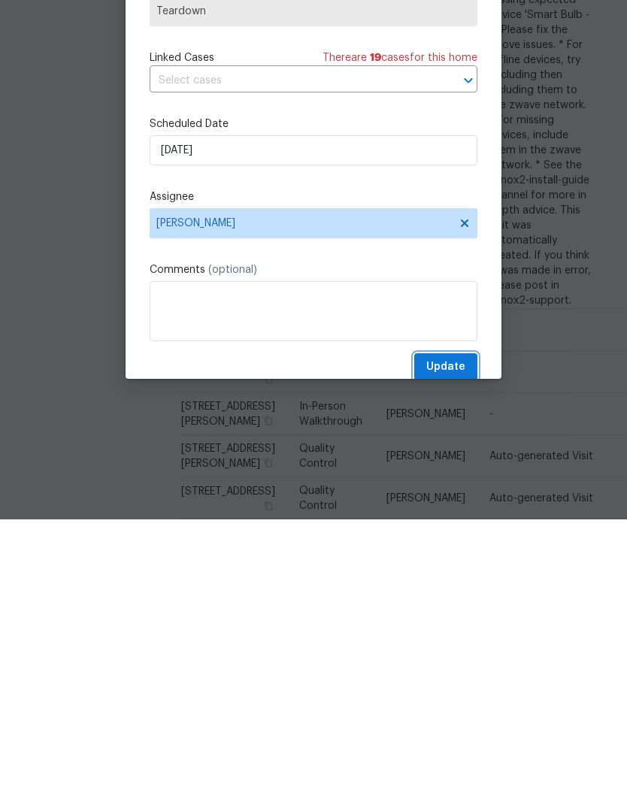
click at [423, 642] on button "Update" at bounding box center [445, 656] width 63 height 28
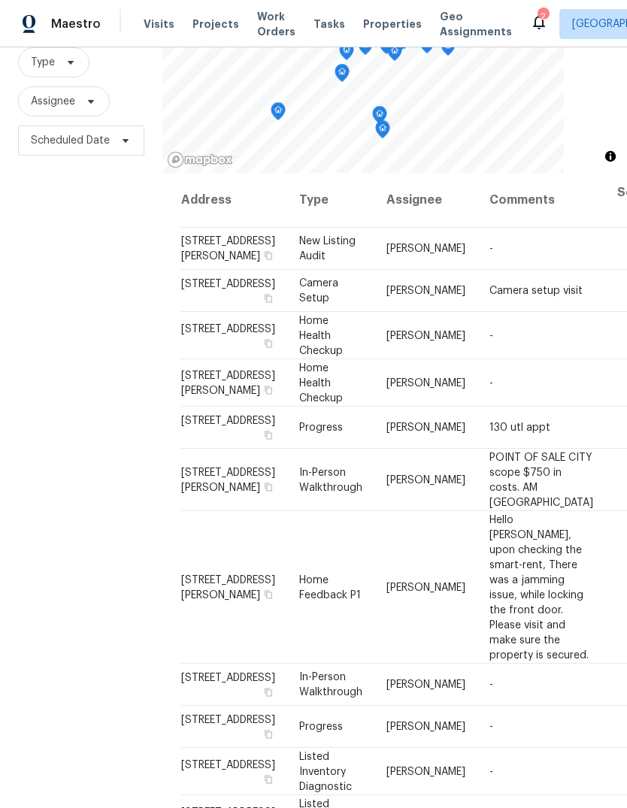
scroll to position [0, 0]
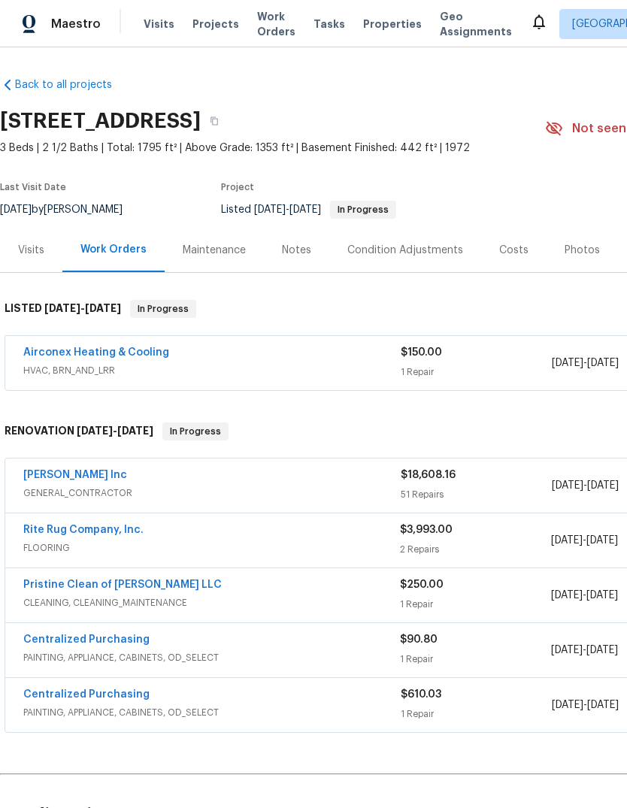
scroll to position [24, 0]
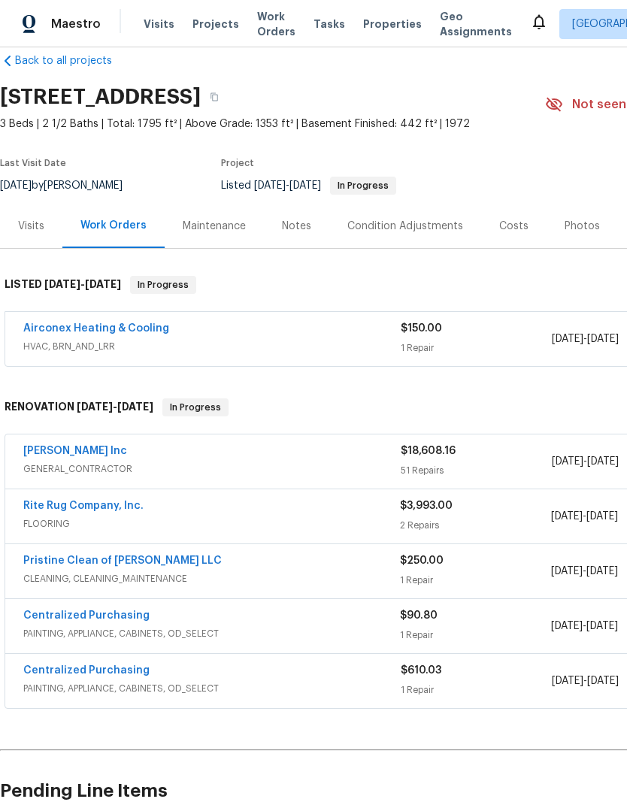
click at [99, 455] on link "[PERSON_NAME] Inc" at bounding box center [75, 451] width 104 height 11
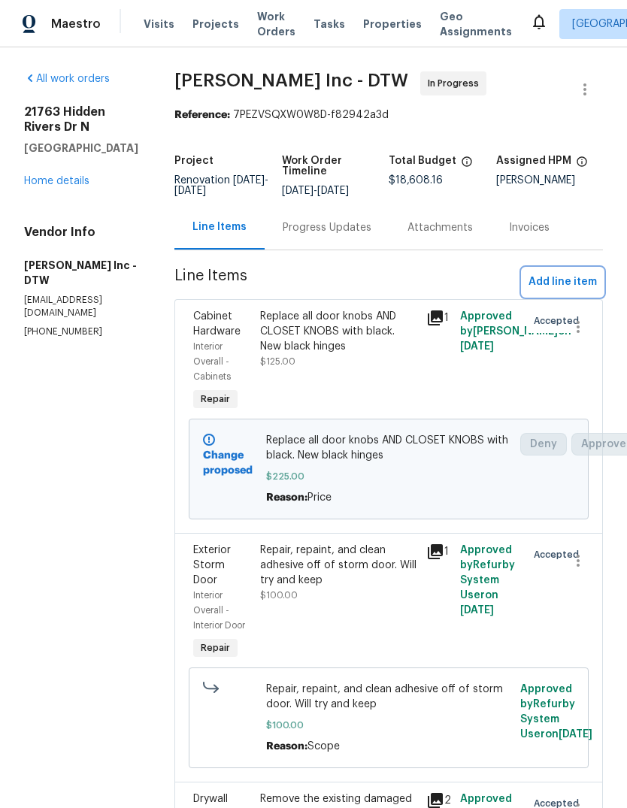
click at [574, 291] on span "Add line item" at bounding box center [563, 282] width 68 height 19
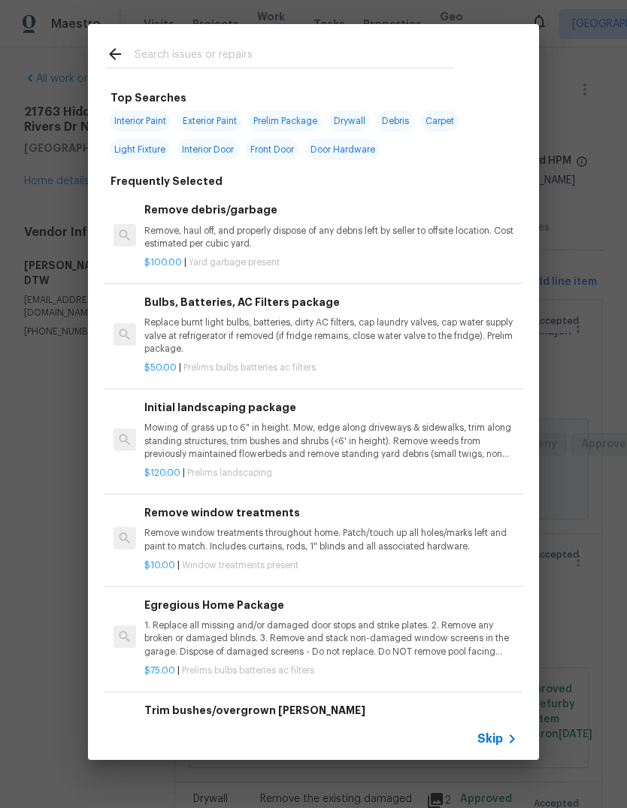
click at [281, 41] on div at bounding box center [280, 53] width 384 height 59
click at [277, 56] on input "text" at bounding box center [294, 56] width 319 height 23
click at [285, 35] on div at bounding box center [280, 53] width 384 height 59
click at [248, 59] on input "text" at bounding box center [294, 56] width 319 height 23
type input "Tub"
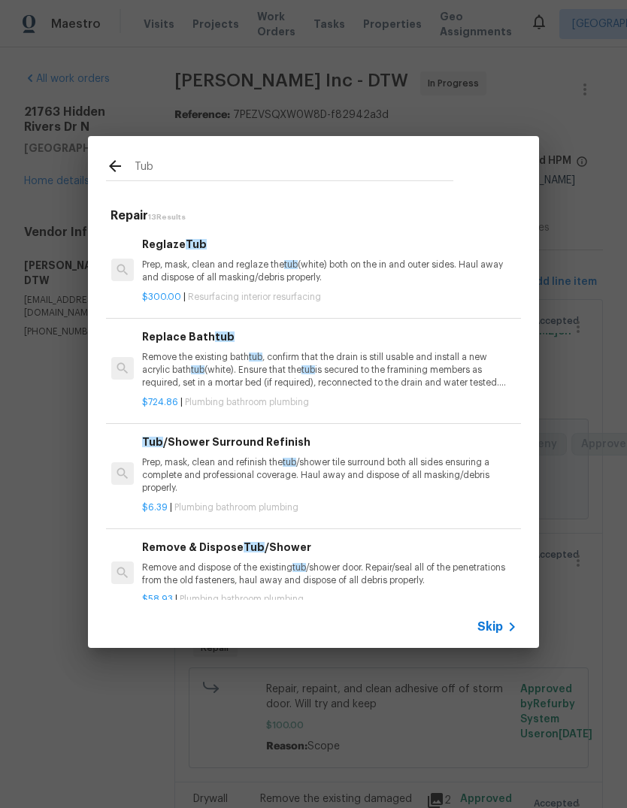
scroll to position [0, 2]
click at [384, 381] on p "Remove the existing bath tub , confirm that the drain is still usable and insta…" at bounding box center [328, 370] width 373 height 38
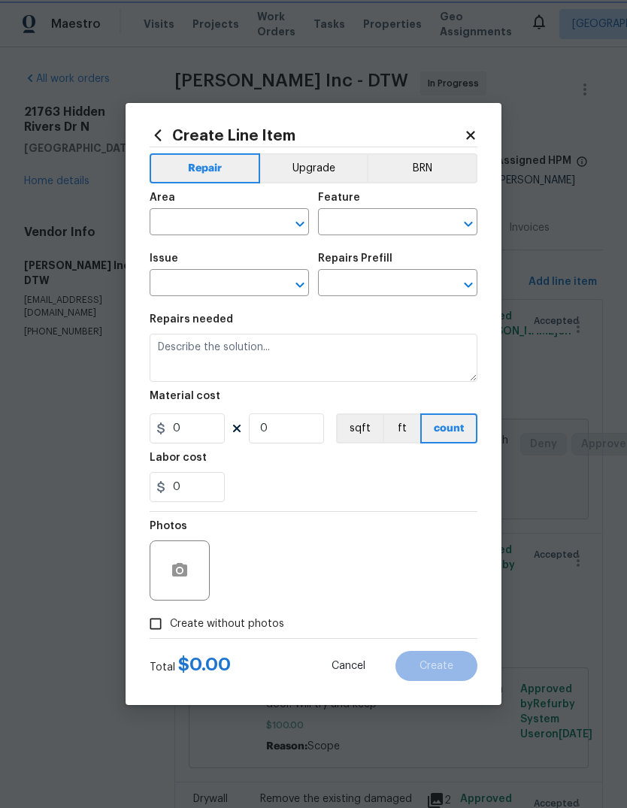
type input "Plumbing"
type input "Bathroom Plumbing"
type input "Replace Bathtub $724.86"
type textarea "Remove the existing bath tub, confirm that the drain is still usable and instal…"
type input "724.86"
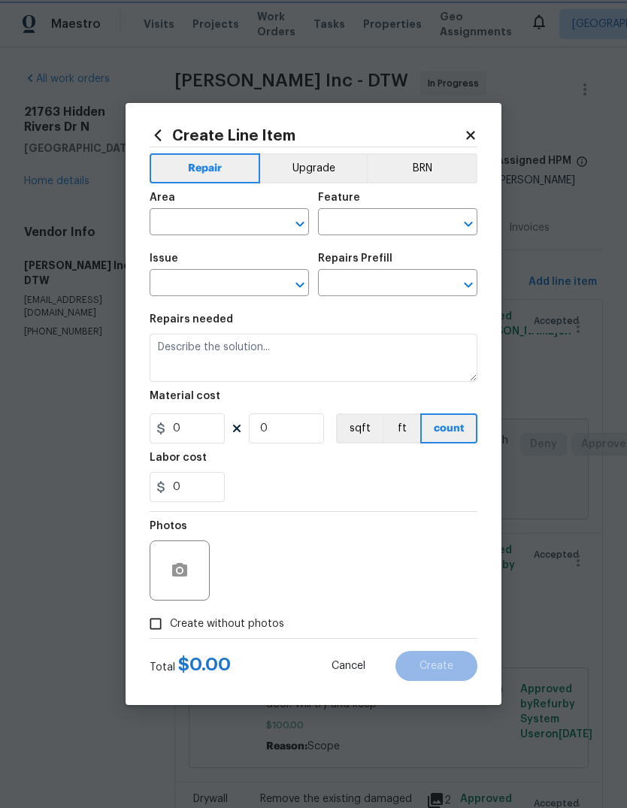
type input "1"
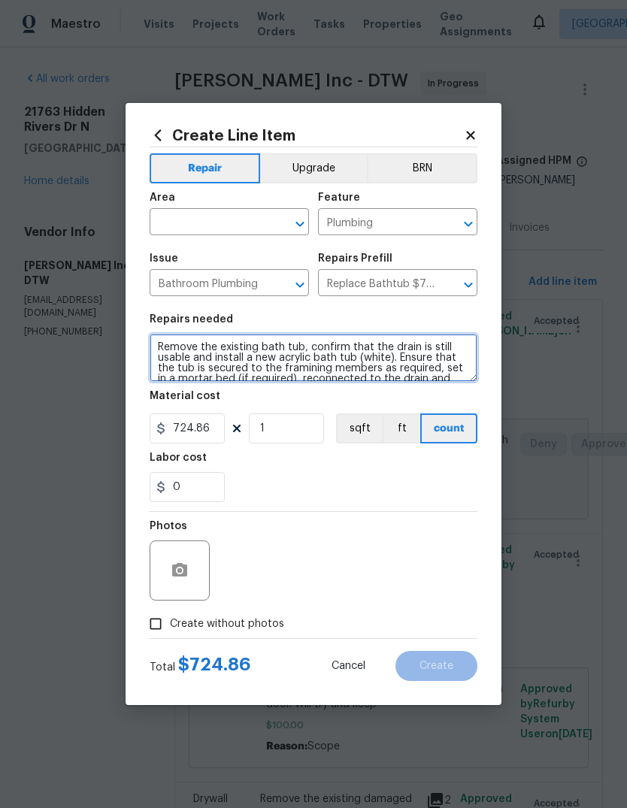
click at [374, 365] on textarea "Remove the existing bath tub, confirm that the drain is still usable and instal…" at bounding box center [314, 358] width 328 height 48
click at [373, 365] on textarea "Remove the existing bath tub, confirm that the drain is still usable and instal…" at bounding box center [314, 358] width 328 height 48
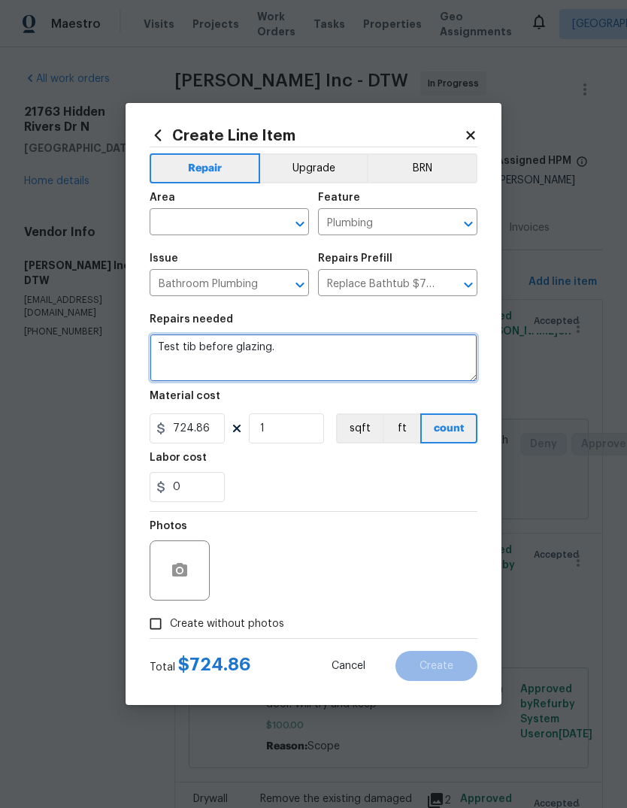
click at [186, 350] on textarea "Test tib before glazing." at bounding box center [314, 358] width 328 height 48
type textarea "Test tub jets before glazing."
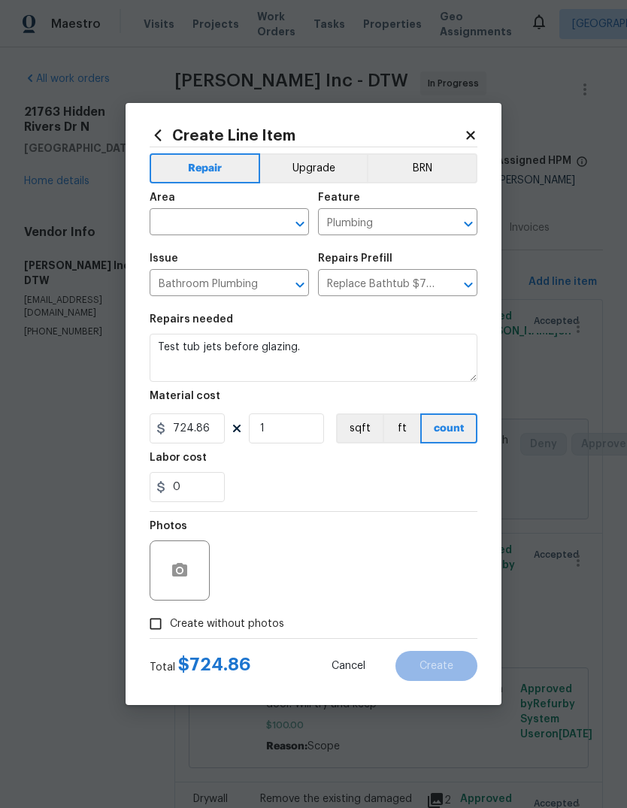
click at [241, 216] on input "text" at bounding box center [208, 223] width 117 height 23
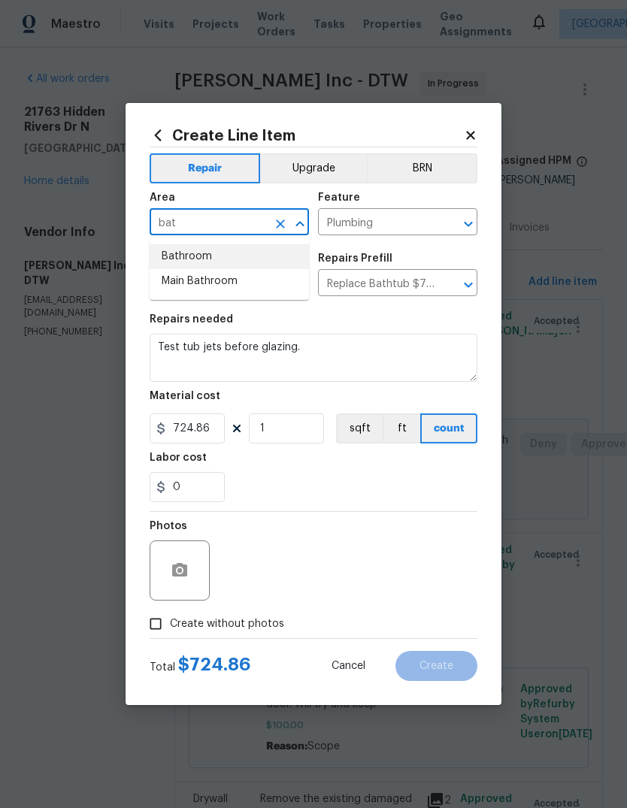
click at [250, 247] on li "Bathroom" at bounding box center [229, 256] width 159 height 25
type input "Bathroom"
click at [293, 469] on div "Labor cost" at bounding box center [314, 463] width 328 height 20
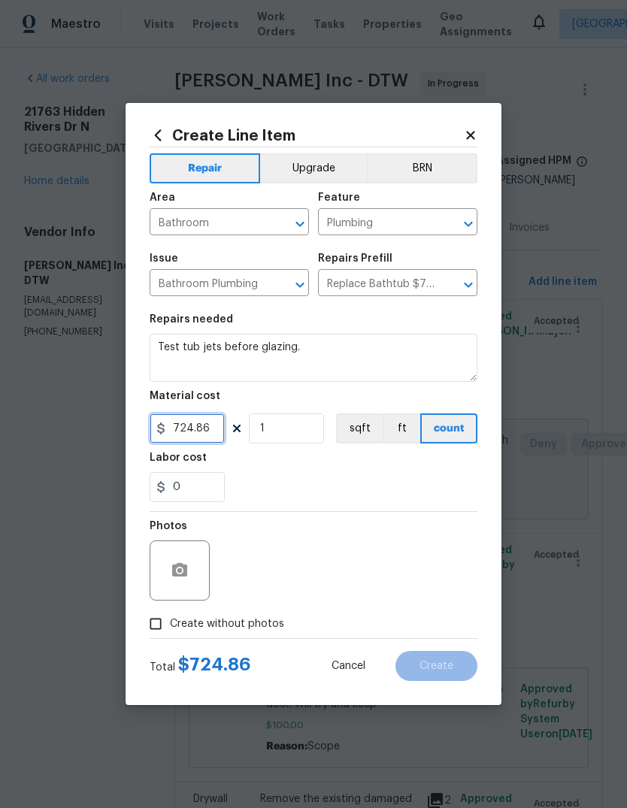
click at [192, 426] on input "724.86" at bounding box center [187, 429] width 75 height 30
click at [191, 426] on input "724.86" at bounding box center [187, 429] width 75 height 30
click at [201, 425] on input "724.86" at bounding box center [187, 429] width 75 height 30
click at [201, 424] on input "724.86" at bounding box center [187, 429] width 75 height 30
click at [199, 420] on input "724.86" at bounding box center [187, 429] width 75 height 30
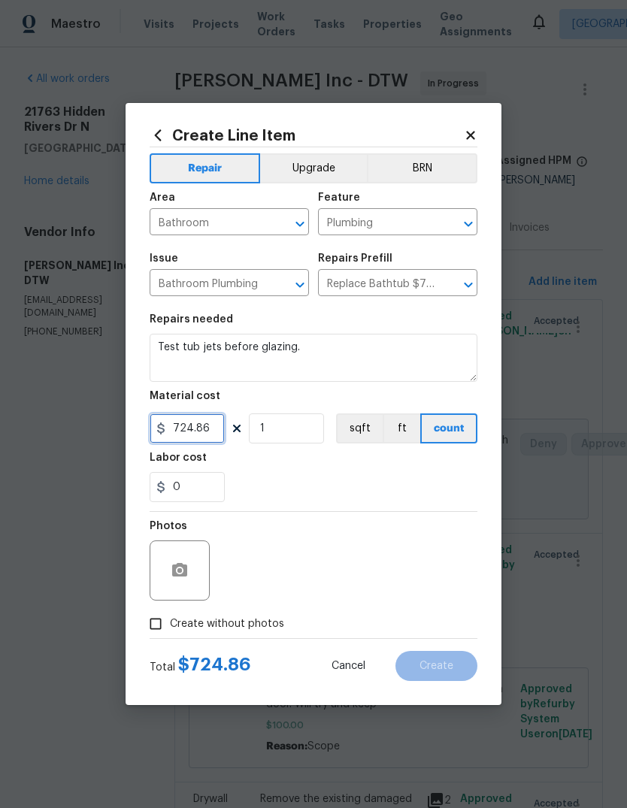
click at [198, 420] on input "724.86" at bounding box center [187, 429] width 75 height 30
type input "25"
click at [399, 485] on div "0" at bounding box center [314, 487] width 328 height 30
click at [250, 626] on span "Create without photos" at bounding box center [227, 625] width 114 height 16
click at [170, 626] on input "Create without photos" at bounding box center [155, 624] width 29 height 29
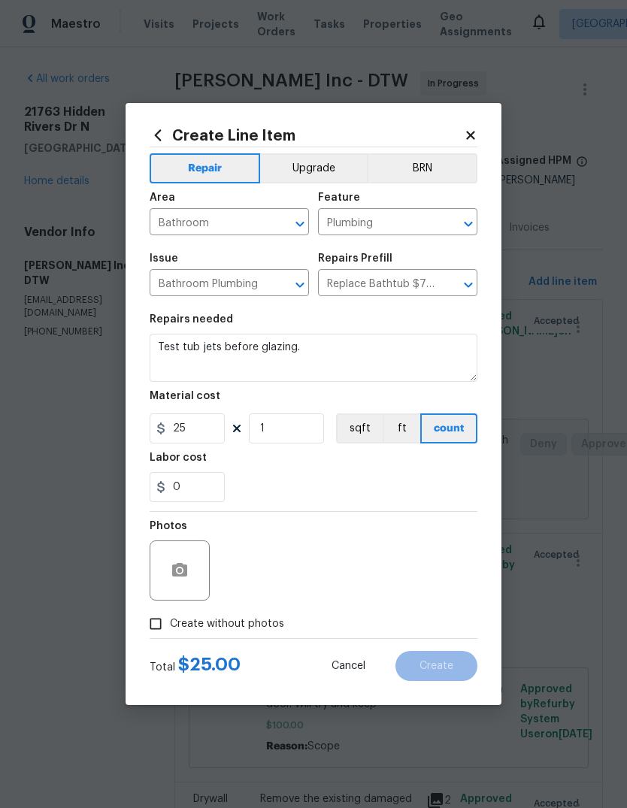
checkbox input "true"
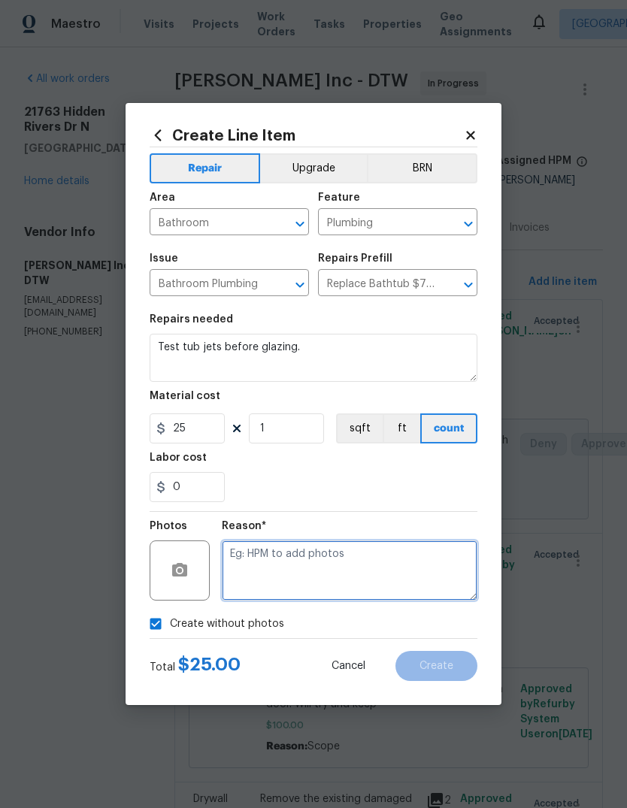
click at [341, 552] on textarea at bounding box center [350, 571] width 256 height 60
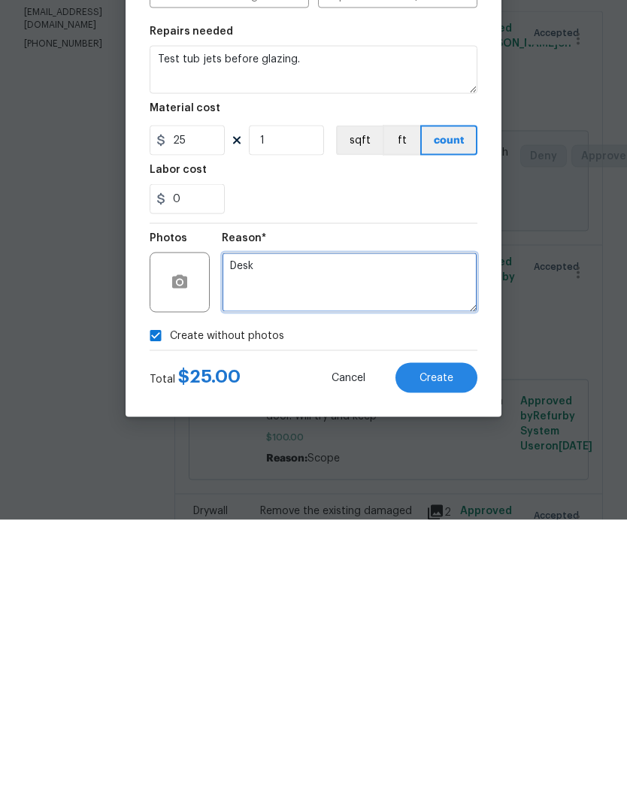
type textarea "Desk"
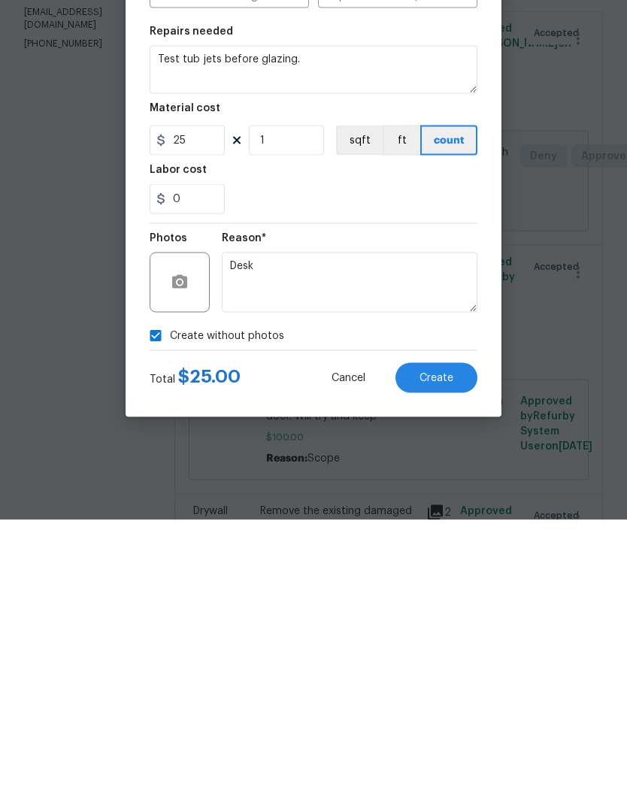
click at [440, 661] on span "Create" at bounding box center [437, 666] width 34 height 11
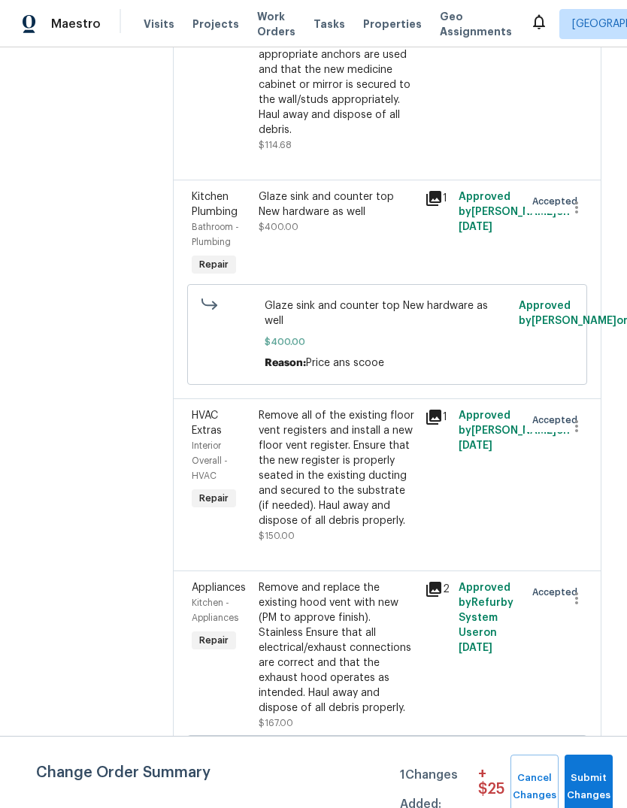
scroll to position [3377, 2]
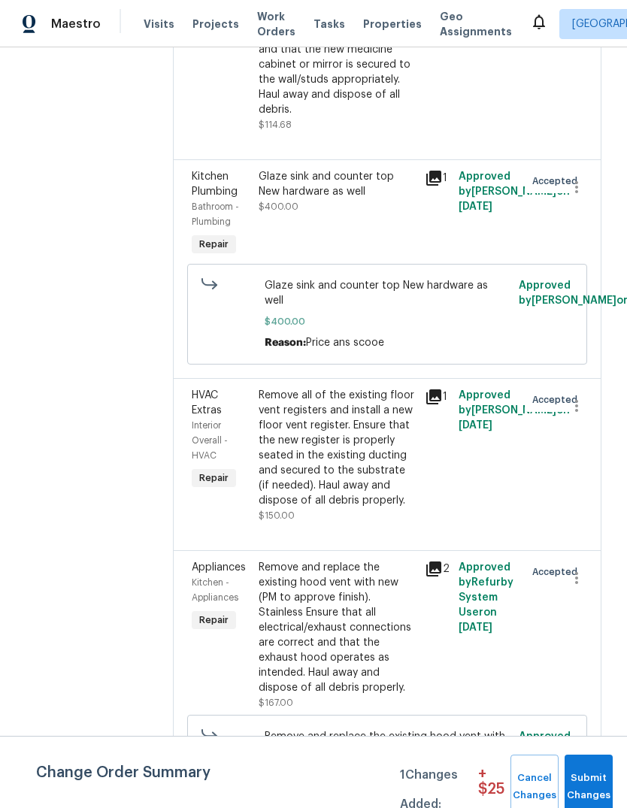
click at [450, 177] on div "1" at bounding box center [436, 214] width 33 height 99
click at [443, 178] on div "1" at bounding box center [436, 214] width 33 height 99
click at [436, 186] on icon at bounding box center [433, 178] width 15 height 15
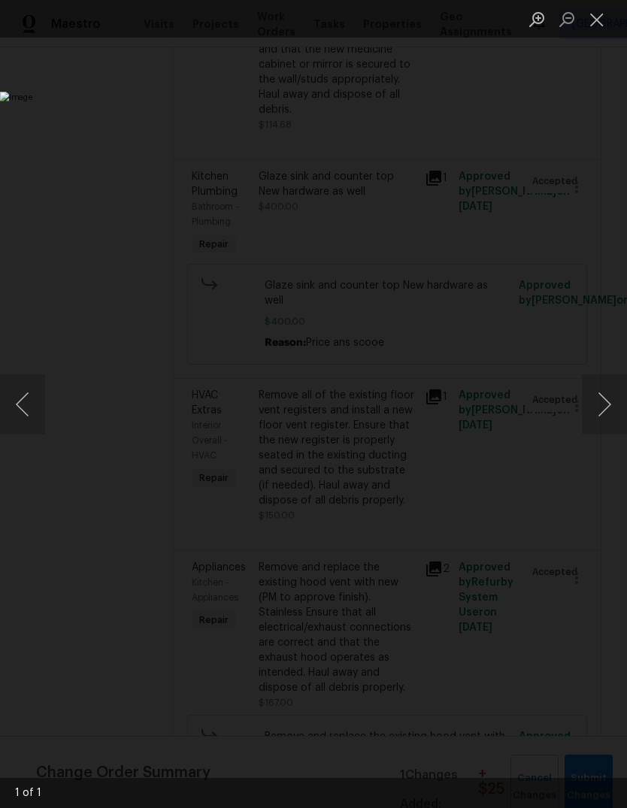
click at [602, 23] on button "Close lightbox" at bounding box center [597, 19] width 30 height 26
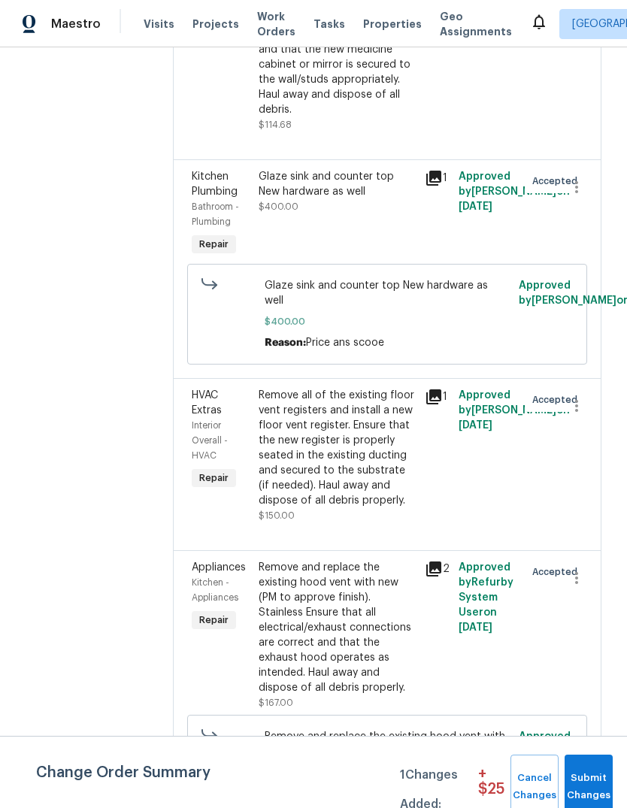
click at [438, 185] on icon at bounding box center [433, 178] width 15 height 15
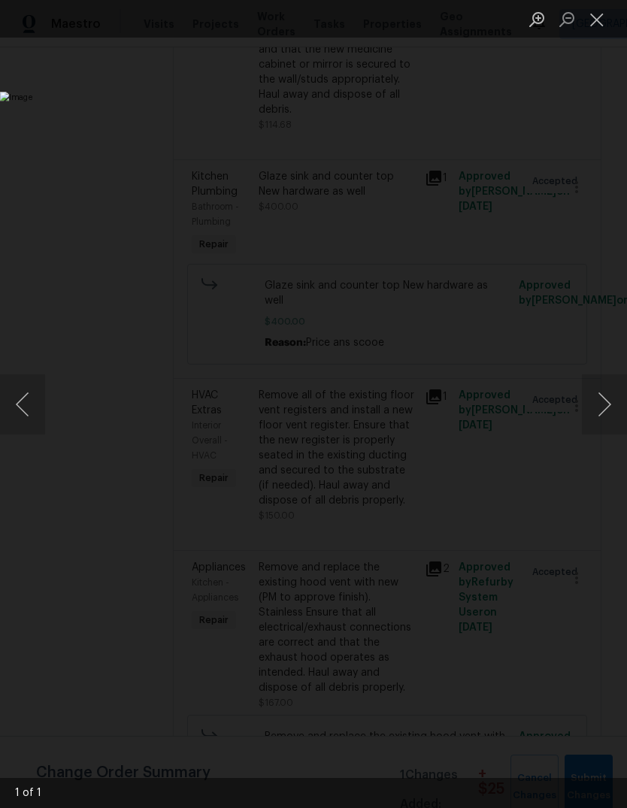
click at [594, 17] on button "Close lightbox" at bounding box center [597, 19] width 30 height 26
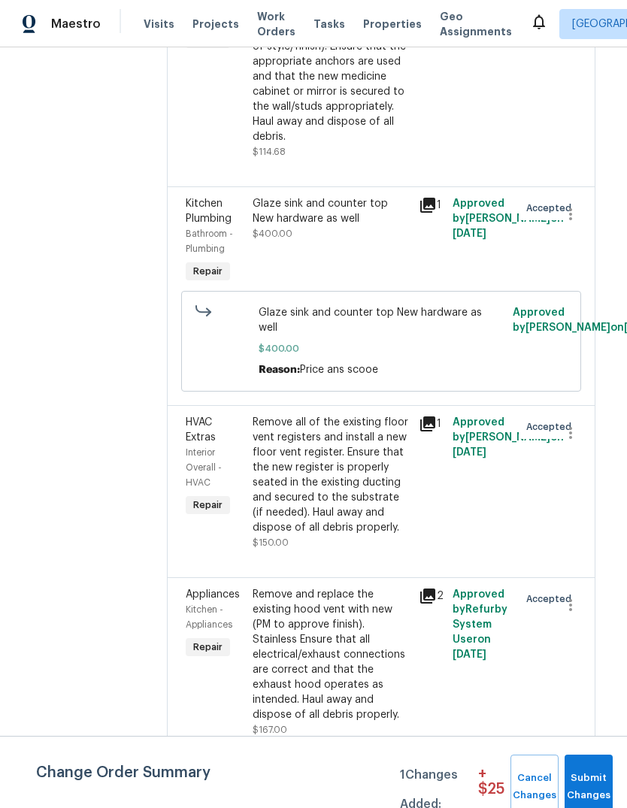
scroll to position [3350, 9]
click at [337, 226] on div "Glaze sink and counter top New hardware as well" at bounding box center [330, 211] width 158 height 30
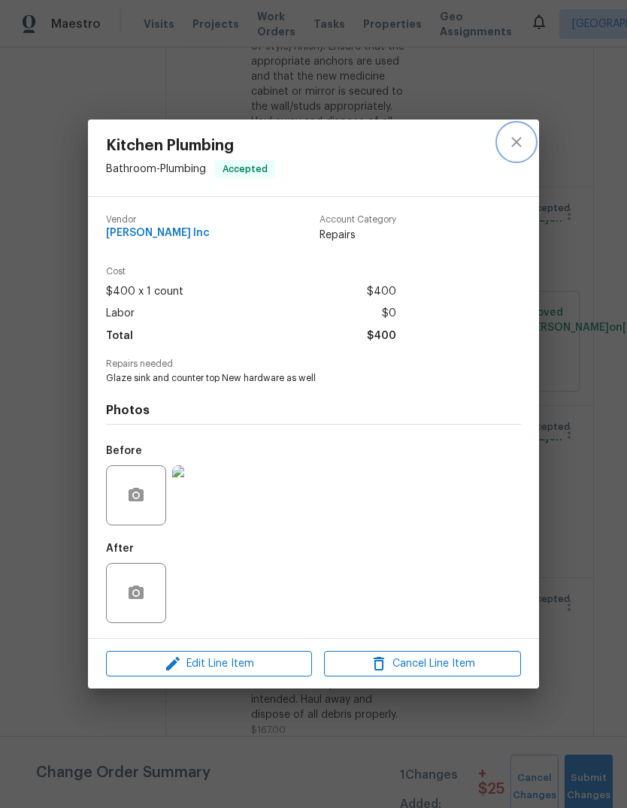
click at [511, 141] on icon "close" at bounding box center [517, 142] width 18 height 18
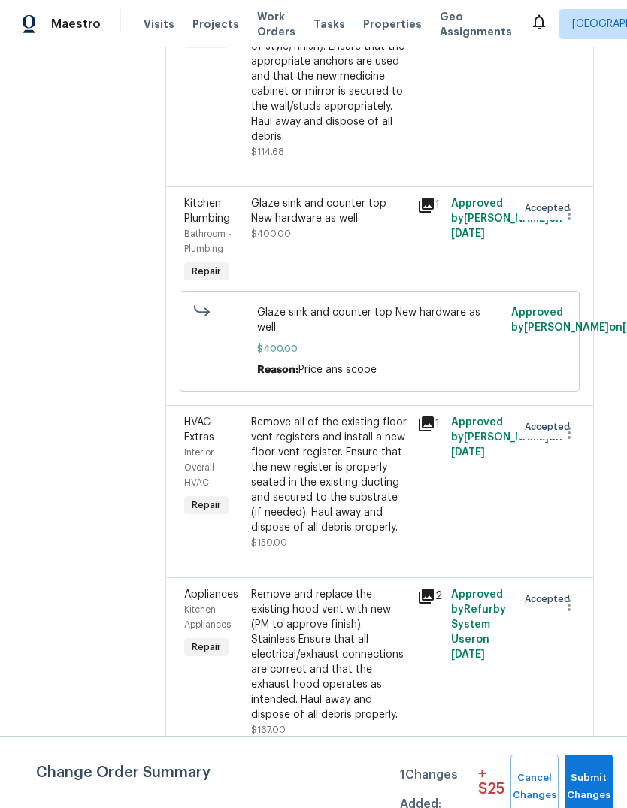
click at [335, 226] on div "Glaze sink and counter top New hardware as well" at bounding box center [330, 211] width 158 height 30
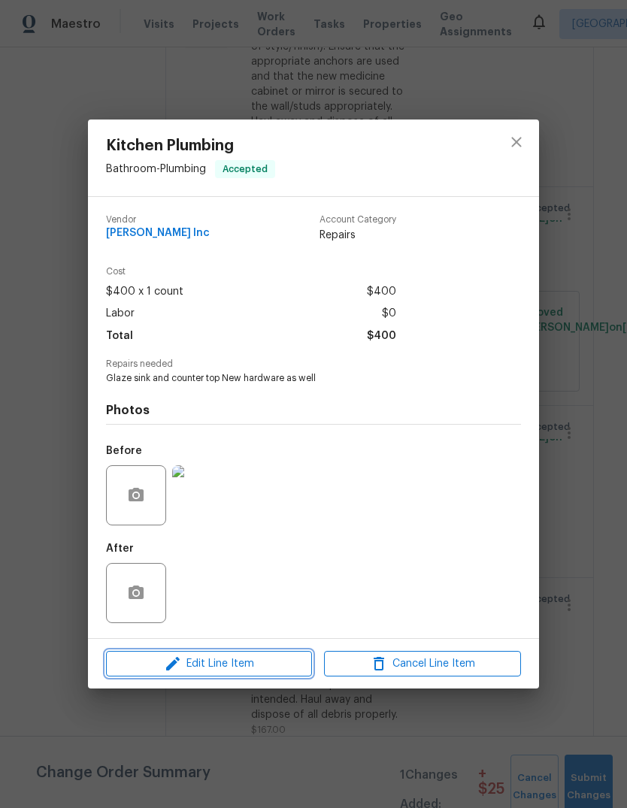
click at [281, 658] on span "Edit Line Item" at bounding box center [209, 664] width 197 height 19
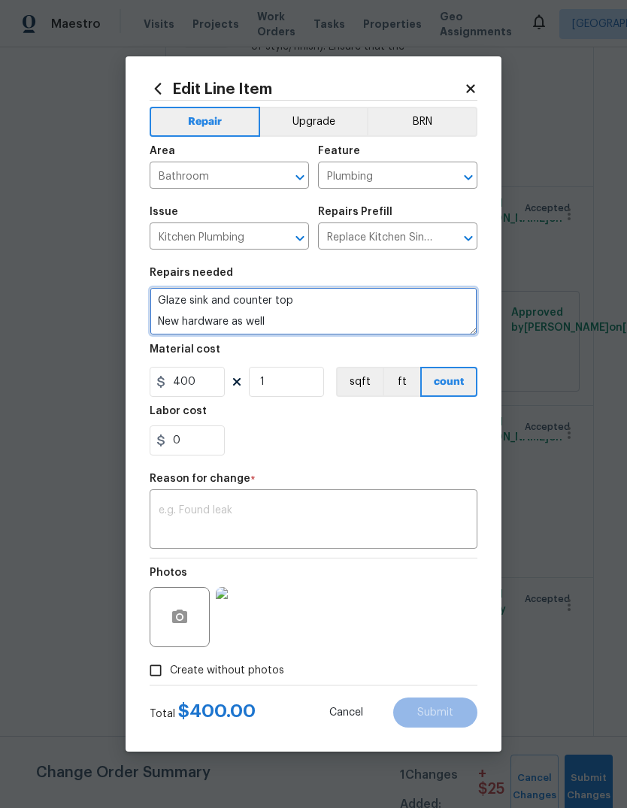
click at [211, 295] on textarea "Glaze sink and counter top New hardware as well" at bounding box center [314, 311] width 328 height 48
click at [220, 292] on textarea "Glaze sink and counter top New hardware as well" at bounding box center [314, 311] width 328 height 48
click at [220, 291] on textarea "Glaze sink and counter top New hardware as well" at bounding box center [314, 311] width 328 height 48
click at [222, 296] on textarea "Glaze sink and counter top New hardware as well" at bounding box center [314, 311] width 328 height 48
click at [221, 296] on textarea "Glaze sink and counter top New hardware as well" at bounding box center [314, 311] width 328 height 48
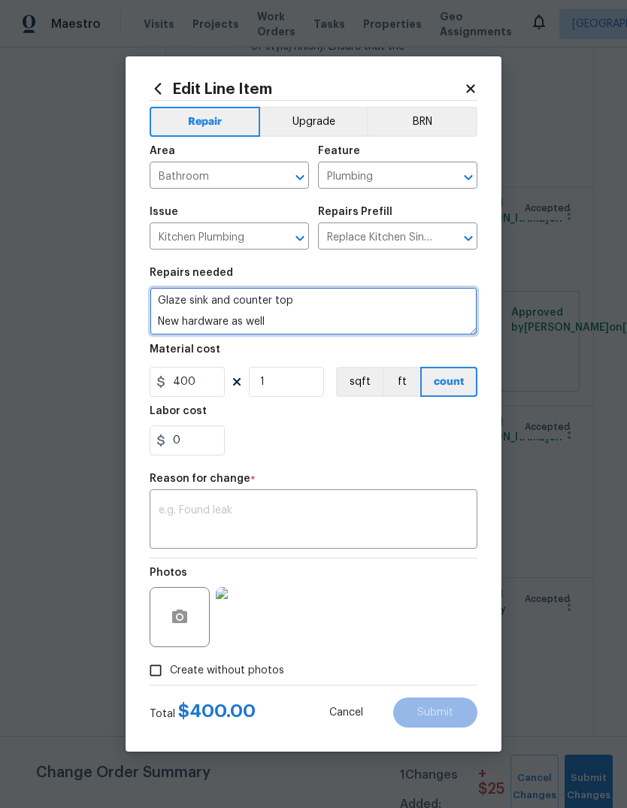
click at [223, 300] on textarea "Glaze sink and counter top New hardware as well" at bounding box center [314, 311] width 328 height 48
click at [341, 290] on textarea "Glaze sink and counter top New hardware as well" at bounding box center [314, 311] width 328 height 48
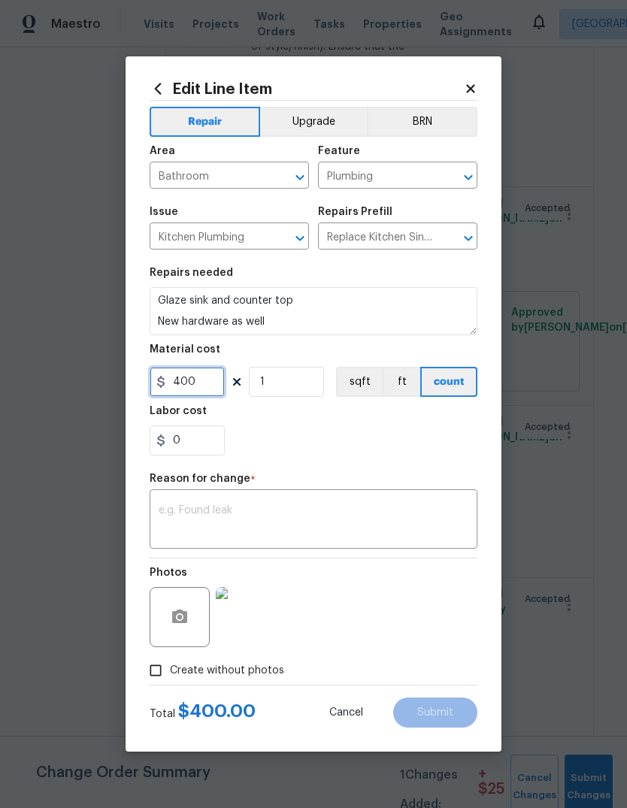
click at [196, 394] on input "400" at bounding box center [187, 382] width 75 height 30
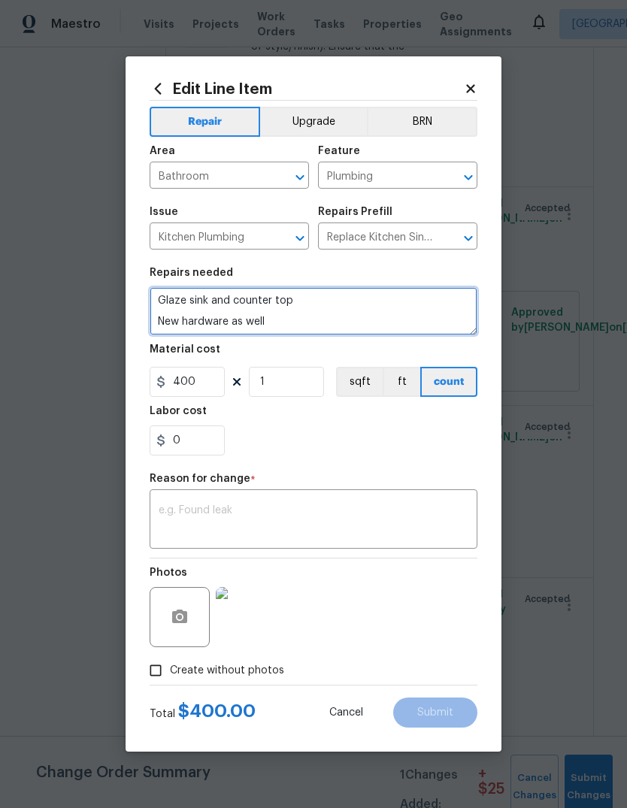
click at [295, 295] on textarea "Glaze sink and counter top New hardware as well" at bounding box center [314, 311] width 328 height 48
click at [250, 296] on textarea "Glaze sink and counter top New hardware as well" at bounding box center [314, 311] width 328 height 48
click at [252, 299] on textarea "Glaze sink and counter top New hardware as well" at bounding box center [314, 311] width 328 height 48
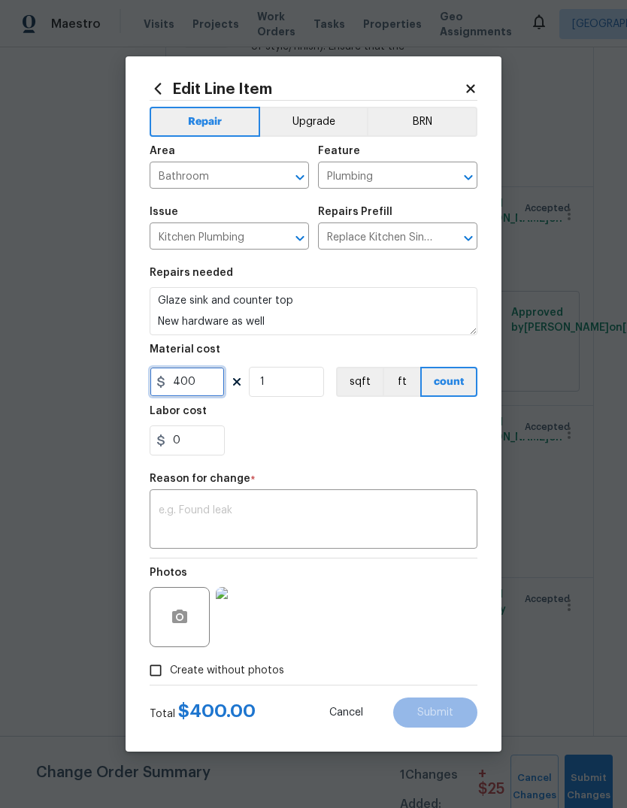
click at [194, 377] on input "400" at bounding box center [187, 382] width 75 height 30
click at [193, 376] on input "400" at bounding box center [187, 382] width 75 height 30
click at [200, 383] on input "400" at bounding box center [187, 382] width 75 height 30
click at [199, 382] on input "400" at bounding box center [187, 382] width 75 height 30
type input "300"
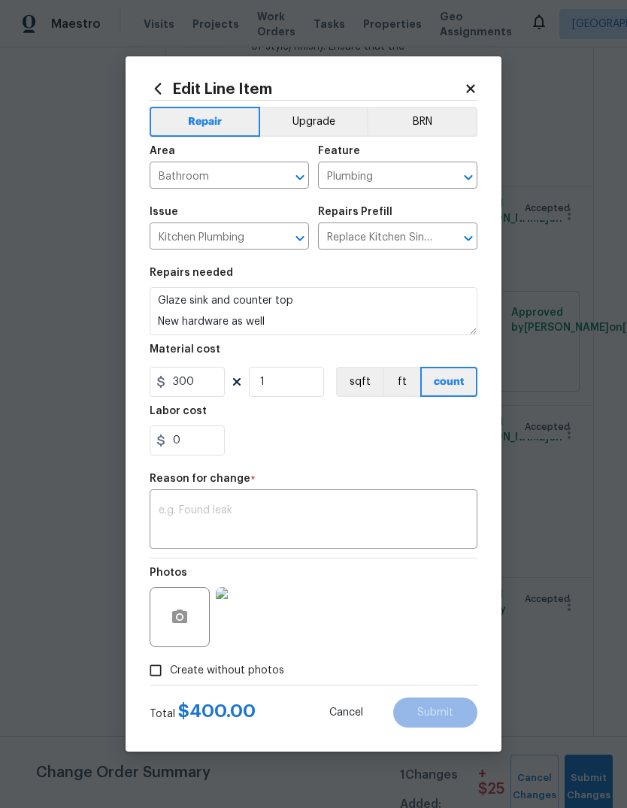
click at [417, 429] on div "0" at bounding box center [314, 441] width 328 height 30
click at [378, 503] on div "x ​" at bounding box center [314, 521] width 328 height 56
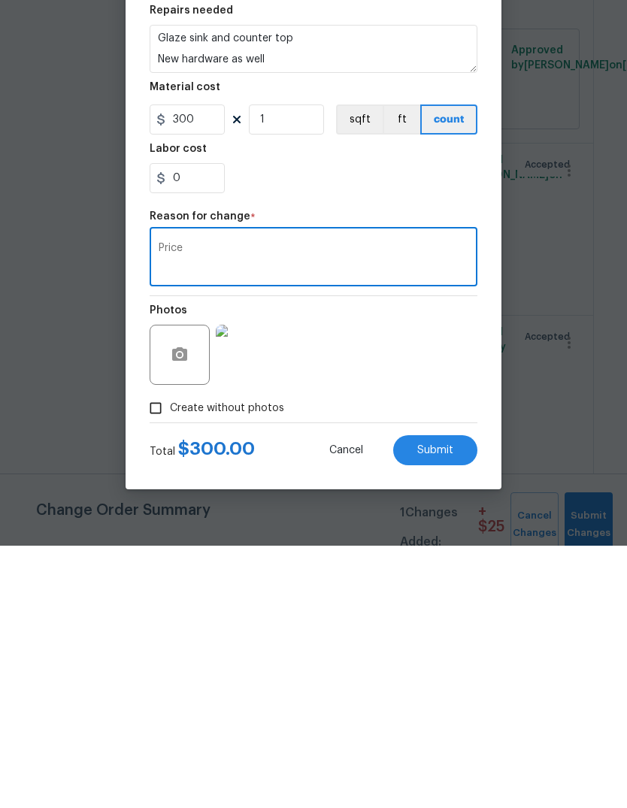
type textarea "Price"
click at [445, 698] on button "Submit" at bounding box center [435, 713] width 84 height 30
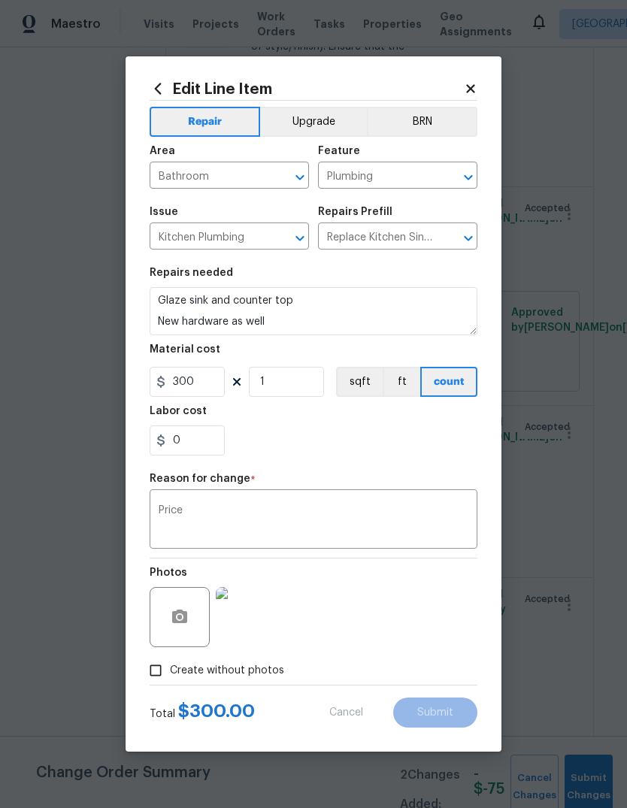
type input "400"
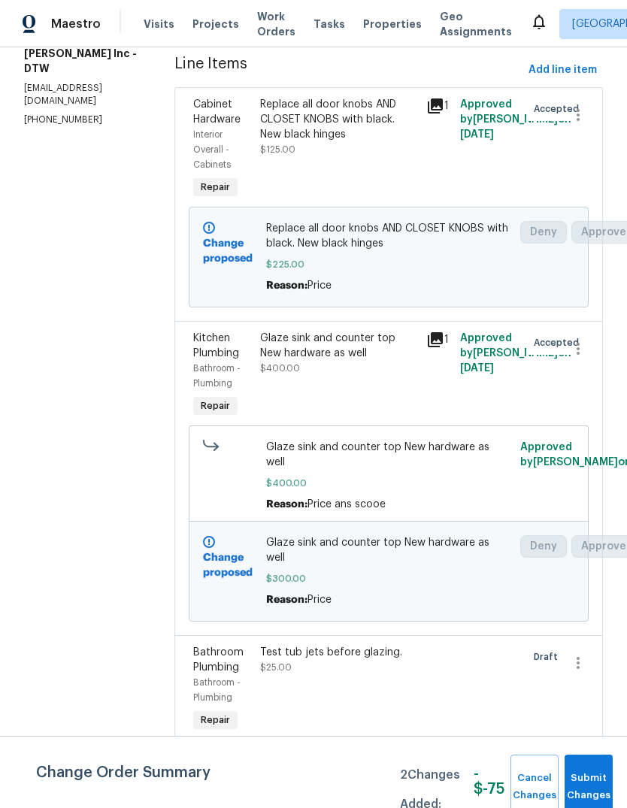
scroll to position [212, 0]
click at [336, 376] on div "Glaze sink and counter top New hardware as well $400.00" at bounding box center [339, 353] width 158 height 45
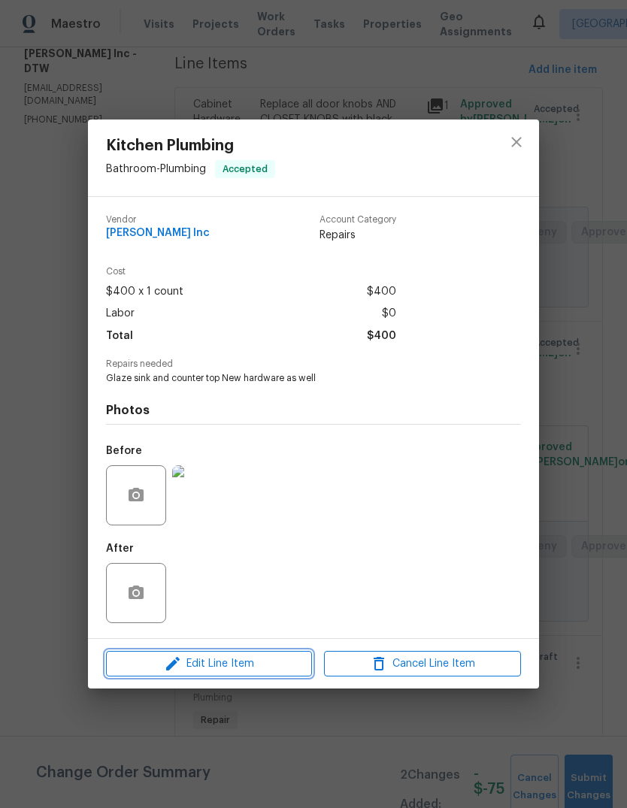
click at [303, 668] on span "Edit Line Item" at bounding box center [209, 664] width 197 height 19
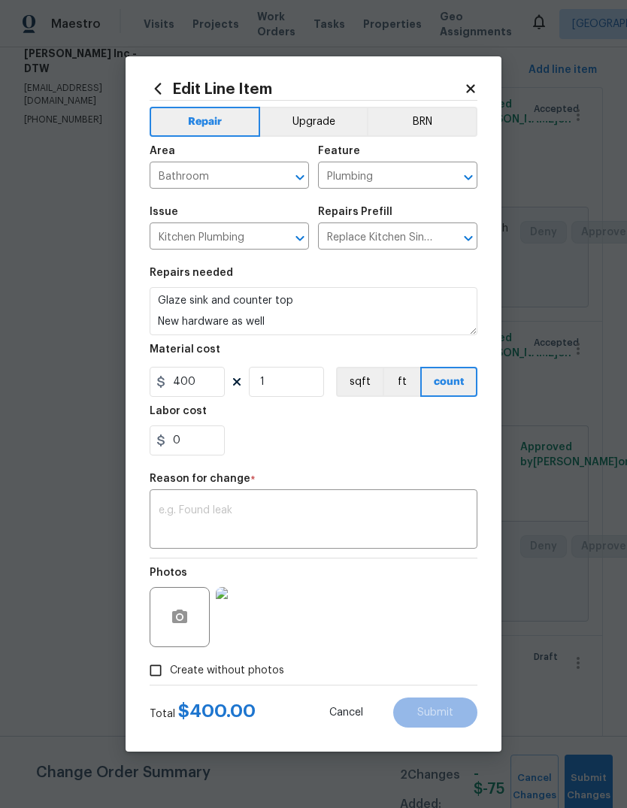
click at [310, 107] on button "Upgrade" at bounding box center [314, 122] width 108 height 30
click at [351, 508] on textarea at bounding box center [314, 521] width 310 height 32
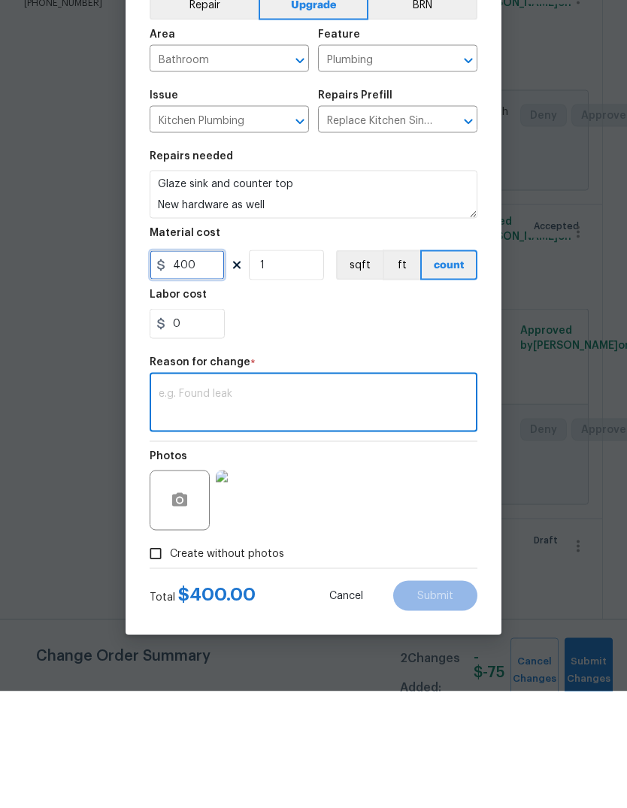
click at [185, 367] on input "400" at bounding box center [187, 382] width 75 height 30
click at [184, 367] on input "400" at bounding box center [187, 382] width 75 height 30
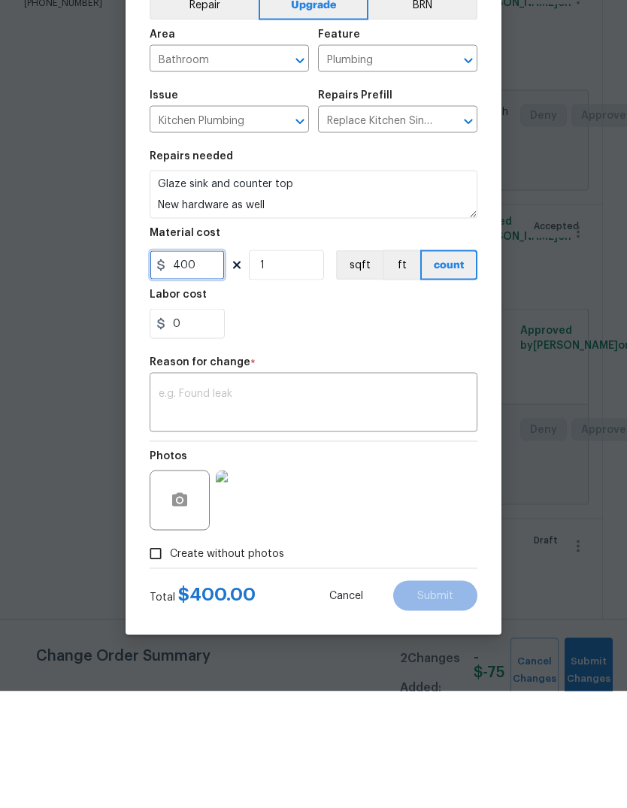
click at [190, 367] on input "400" at bounding box center [187, 382] width 75 height 30
type input "350"
click at [335, 505] on textarea at bounding box center [314, 521] width 310 height 32
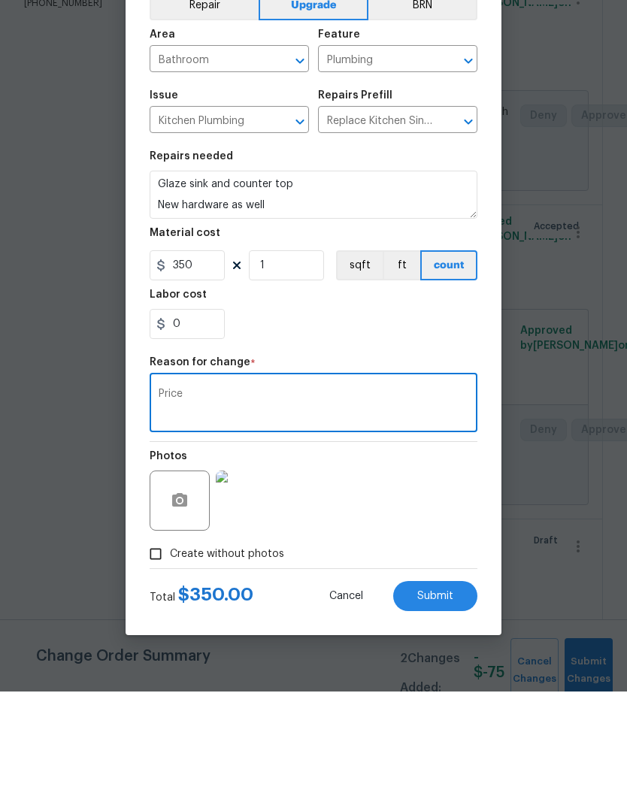
type textarea "Price"
click at [326, 426] on div "0" at bounding box center [314, 441] width 328 height 30
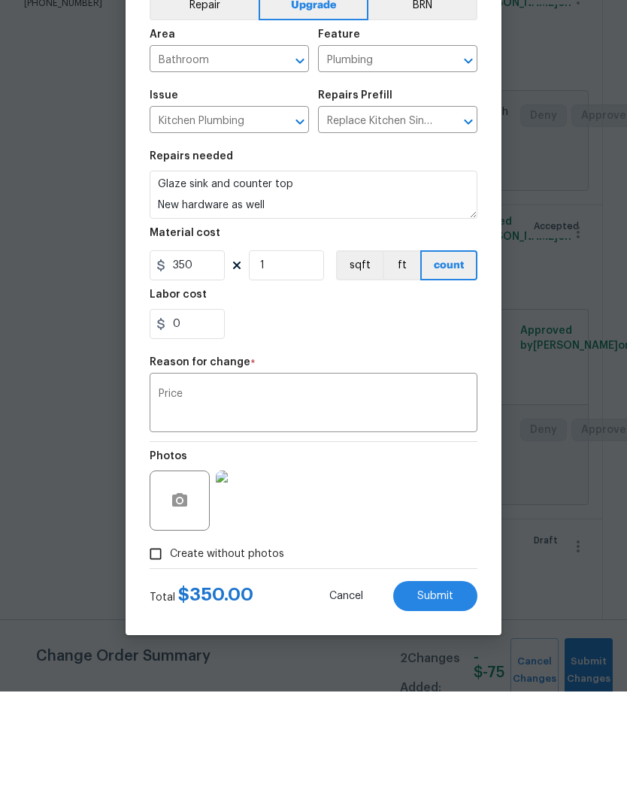
scroll to position [56, 0]
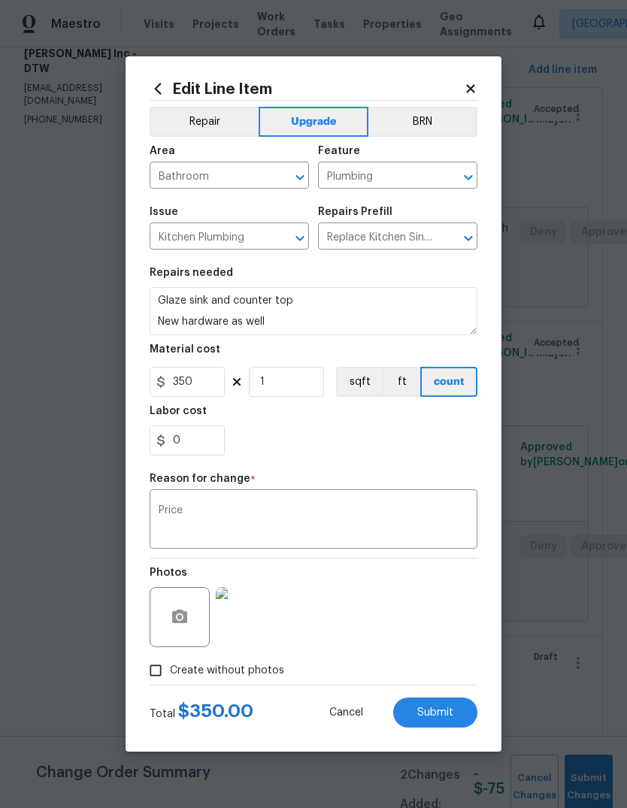
click at [450, 707] on button "Submit" at bounding box center [435, 713] width 84 height 30
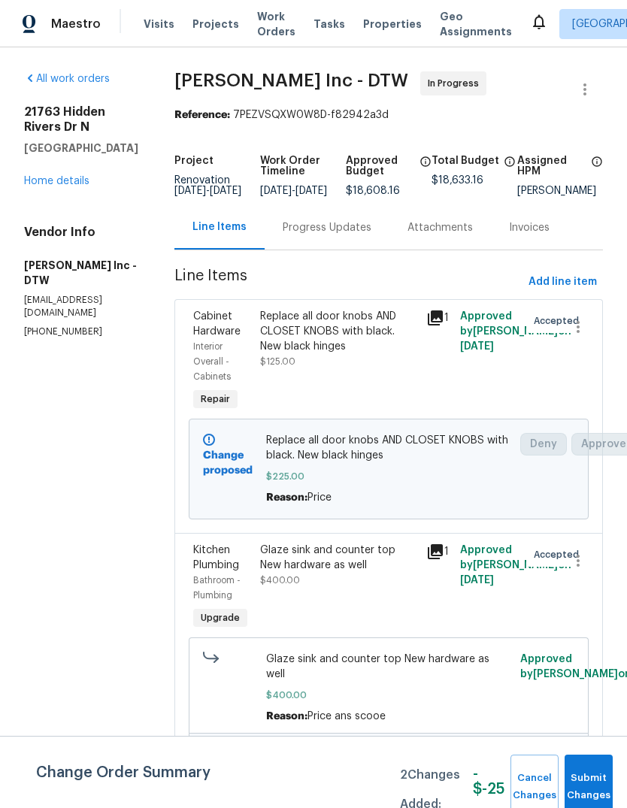
scroll to position [0, 0]
click at [596, 775] on button "Submit Changes" at bounding box center [589, 787] width 48 height 65
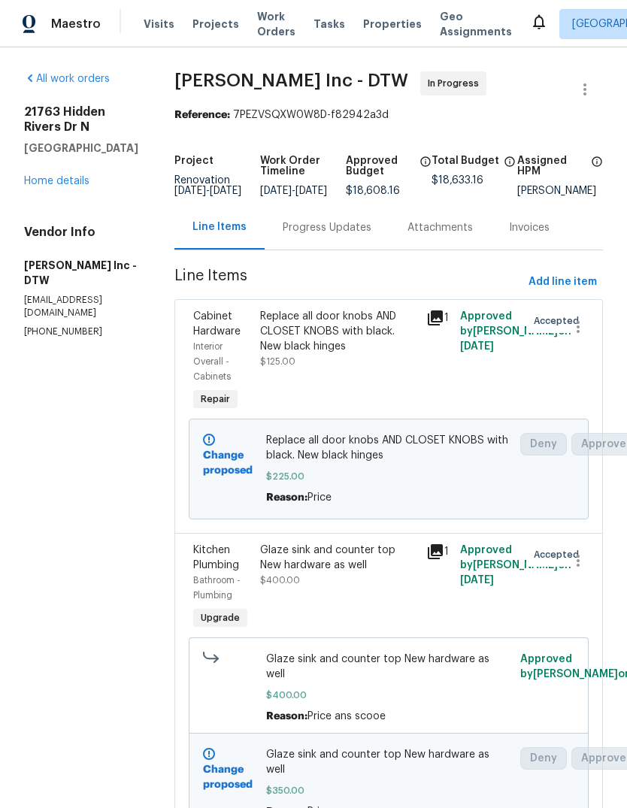
click at [53, 176] on link "Home details" at bounding box center [56, 181] width 65 height 11
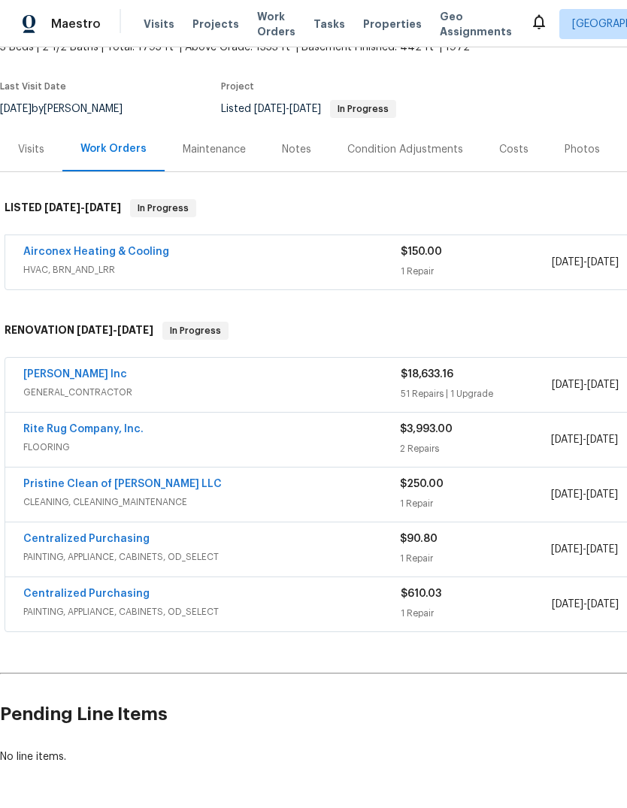
scroll to position [102, 0]
click at [86, 378] on link "Michael Radney Inc" at bounding box center [75, 374] width 104 height 11
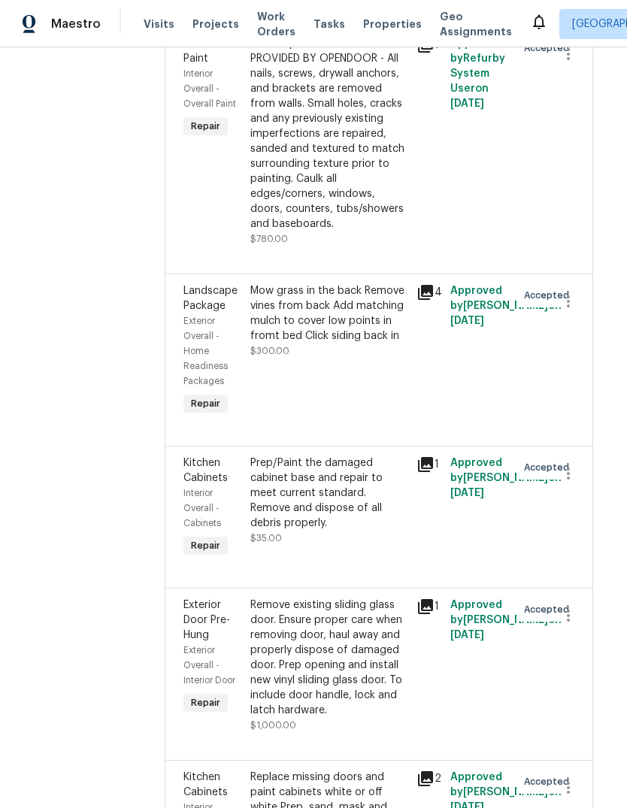
scroll to position [5529, 10]
click at [367, 299] on div "Mow grass in the back Remove vines from back Add matching mulch to cover low po…" at bounding box center [329, 314] width 158 height 60
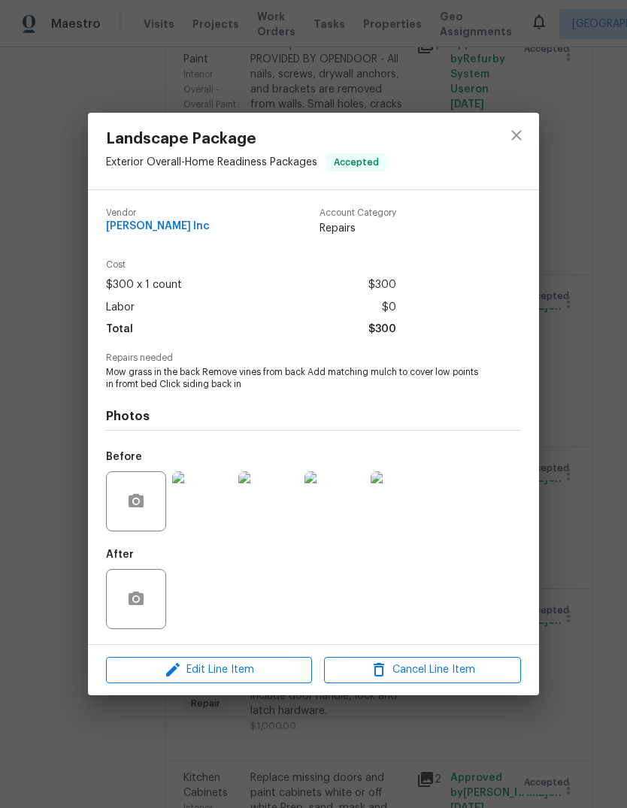
click at [281, 697] on div "Landscape Package Exterior Overall - Home Readiness Packages Accepted Vendor Mi…" at bounding box center [313, 404] width 627 height 808
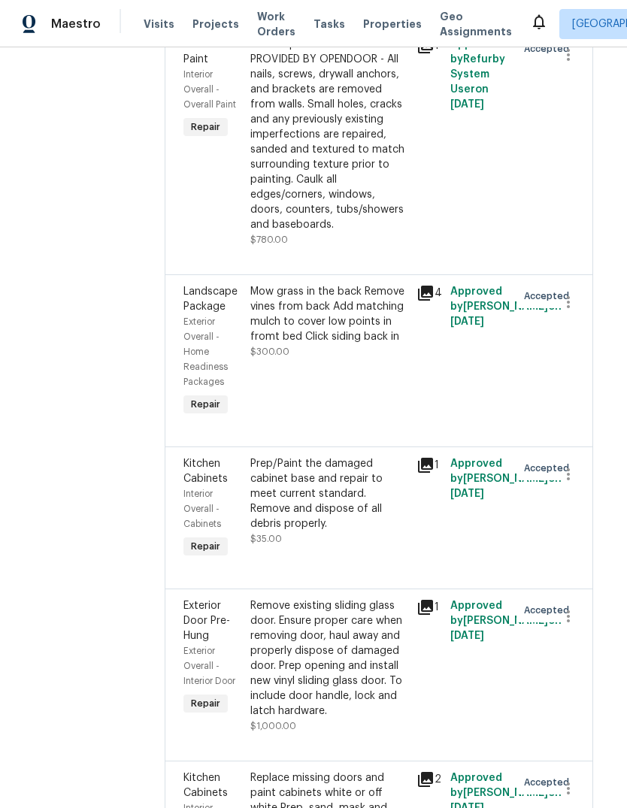
click at [347, 310] on div "Mow grass in the back Remove vines from back Add matching mulch to cover low po…" at bounding box center [329, 314] width 158 height 60
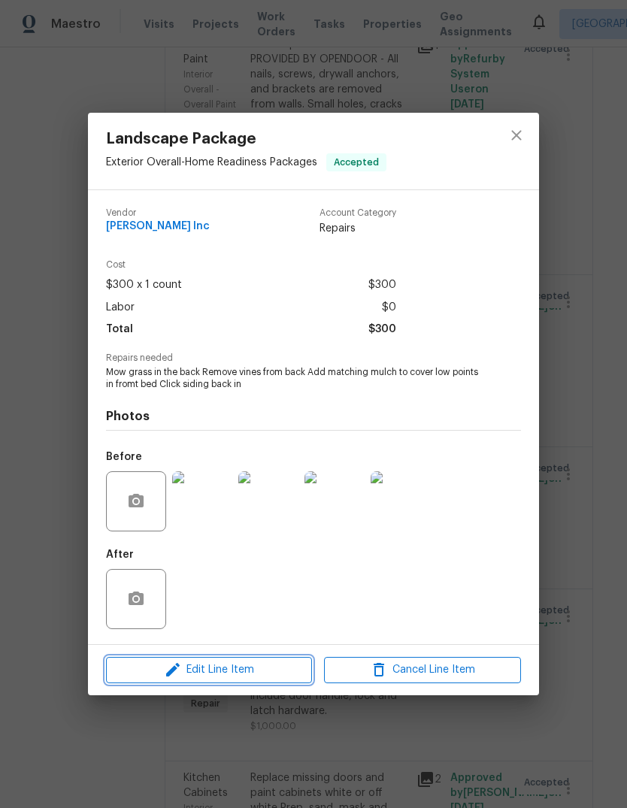
click at [296, 667] on span "Edit Line Item" at bounding box center [209, 670] width 197 height 19
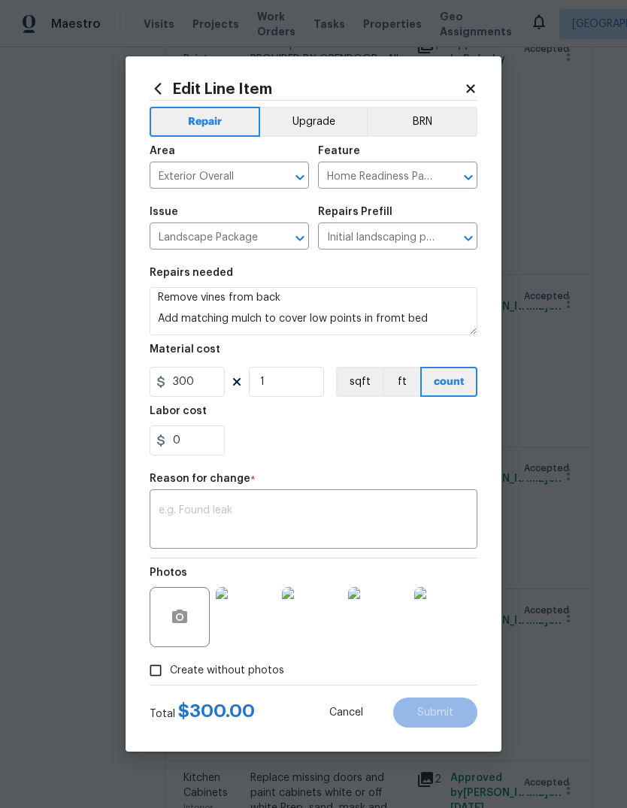
scroll to position [20, 0]
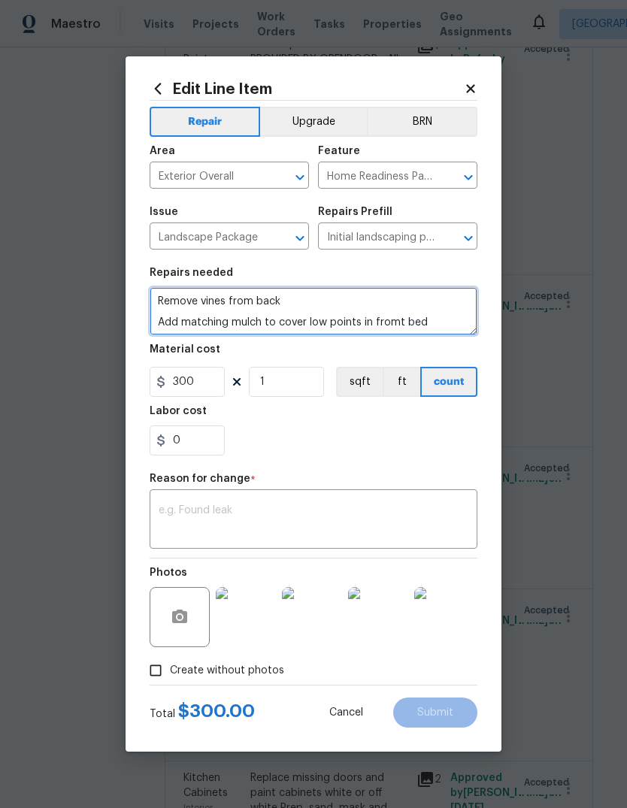
click at [388, 329] on textarea "Mow grass in the back Remove vines from back Add matching mulch to cover low po…" at bounding box center [314, 311] width 328 height 48
click at [432, 299] on textarea "Mow grass in the back Remove vines from back Add matching mulch to cover low po…" at bounding box center [314, 311] width 328 height 48
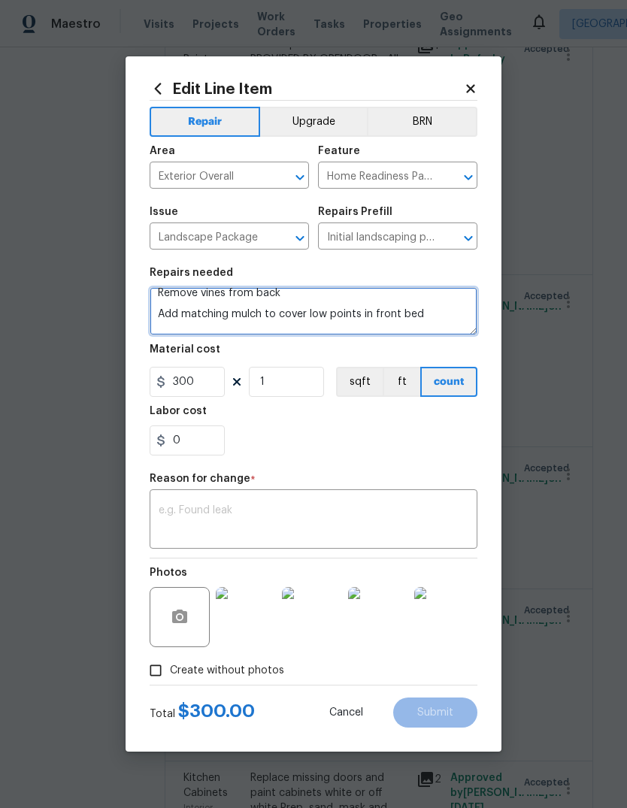
scroll to position [33, 0]
click at [414, 304] on textarea "Mow grass in the back Remove vines from back Add matching mulch to cover low po…" at bounding box center [314, 311] width 328 height 48
type textarea "Mow grass in the back Remove vines from back Add matching mulch to cover low po…"
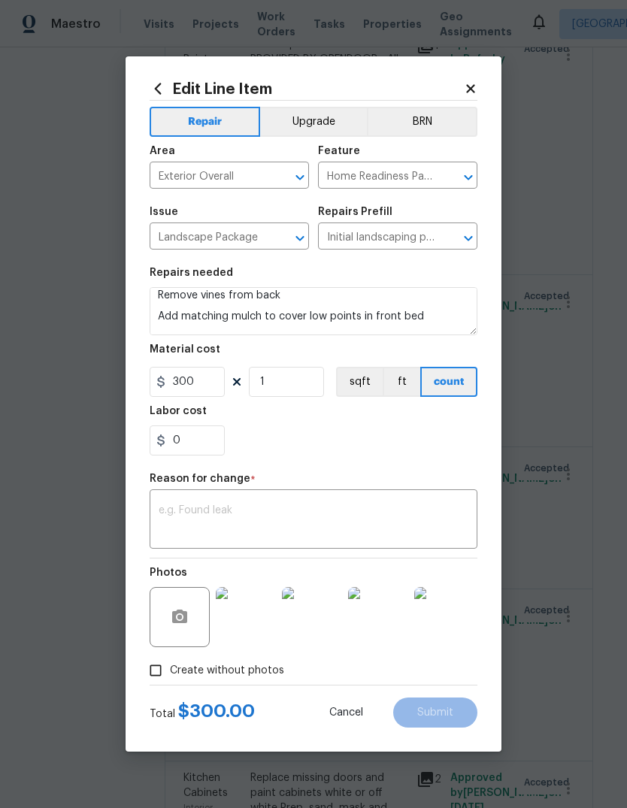
click at [352, 453] on div "0" at bounding box center [314, 441] width 328 height 30
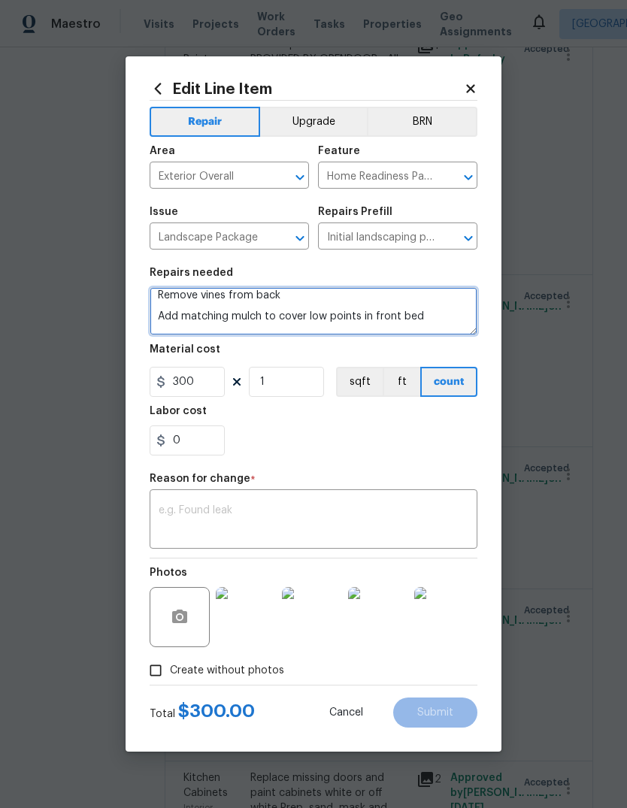
click at [167, 317] on textarea "Mow grass in the back Remove vines from back Add matching mulch to cover low po…" at bounding box center [314, 311] width 328 height 48
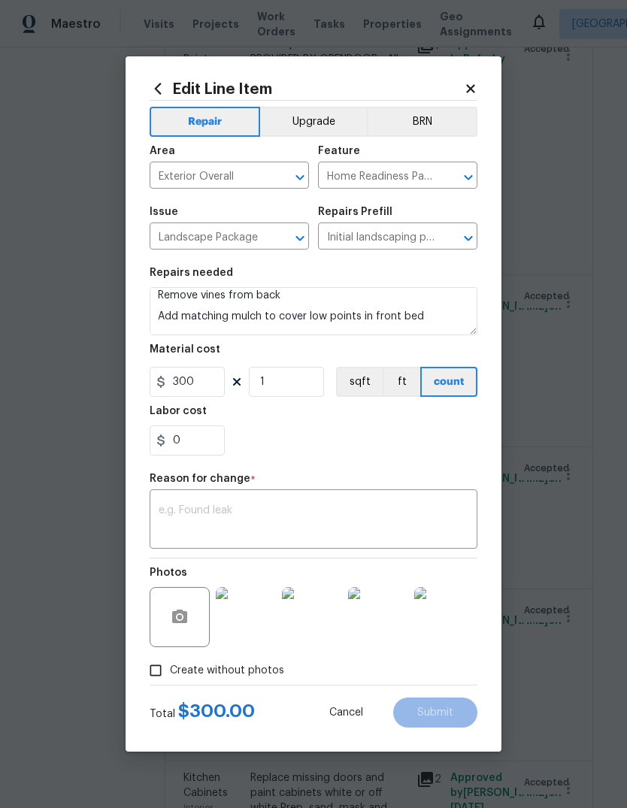
click at [475, 92] on icon at bounding box center [471, 89] width 14 height 14
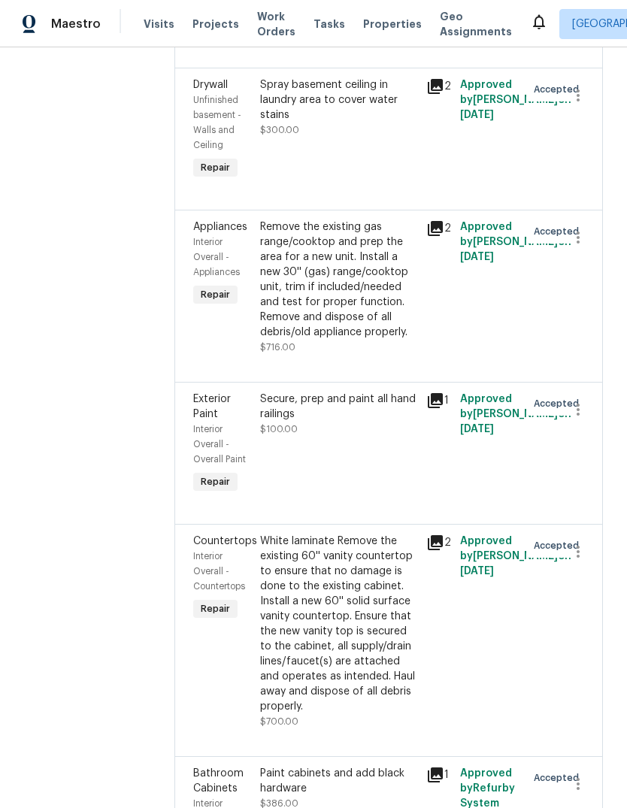
scroll to position [7155, 0]
click at [372, 313] on div "Remove the existing gas range/cooktop and prep the area for a new unit. Install…" at bounding box center [339, 280] width 158 height 120
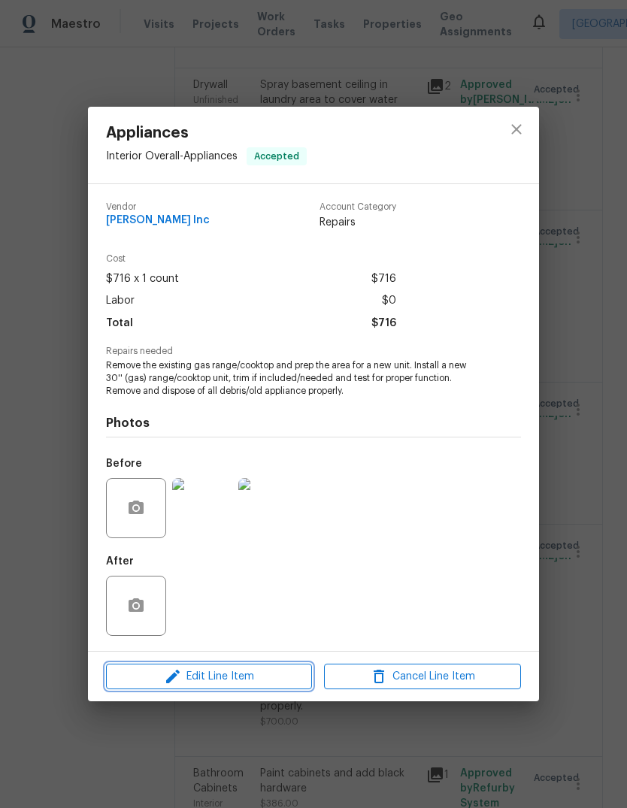
click at [276, 687] on button "Edit Line Item" at bounding box center [209, 677] width 206 height 26
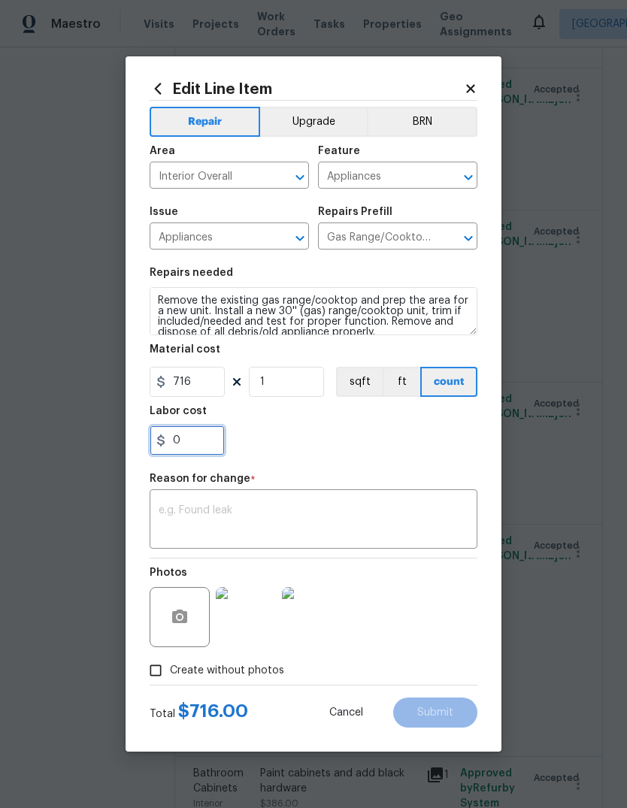
click at [201, 440] on input "0" at bounding box center [187, 441] width 75 height 30
type input "100"
click at [183, 384] on input "716" at bounding box center [187, 382] width 75 height 30
click at [182, 384] on input "716" at bounding box center [187, 382] width 75 height 30
click at [184, 390] on input "716" at bounding box center [187, 382] width 75 height 30
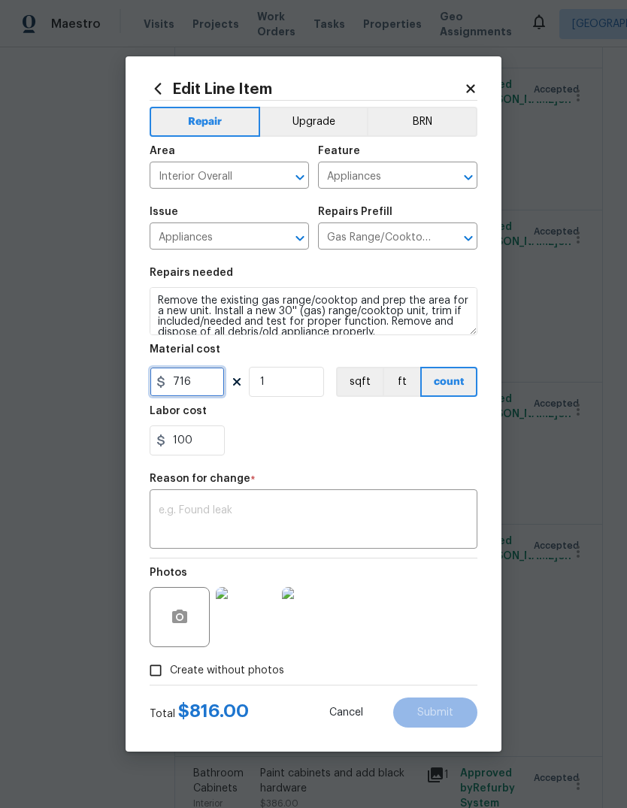
click at [184, 389] on input "716" at bounding box center [187, 382] width 75 height 30
type input "75"
click at [317, 439] on div "100" at bounding box center [314, 441] width 328 height 30
click at [330, 496] on div "x ​" at bounding box center [314, 521] width 328 height 56
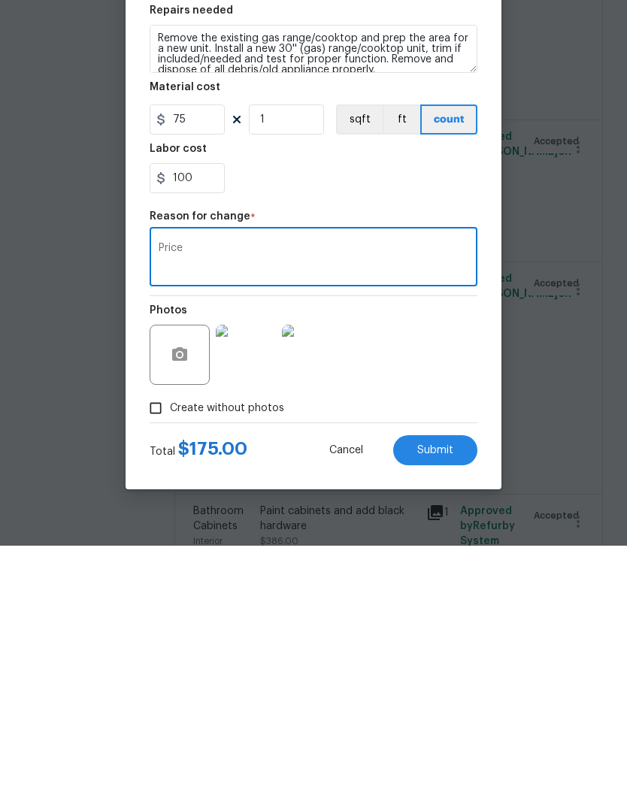
type textarea "Price"
click at [412, 698] on button "Submit" at bounding box center [435, 713] width 84 height 30
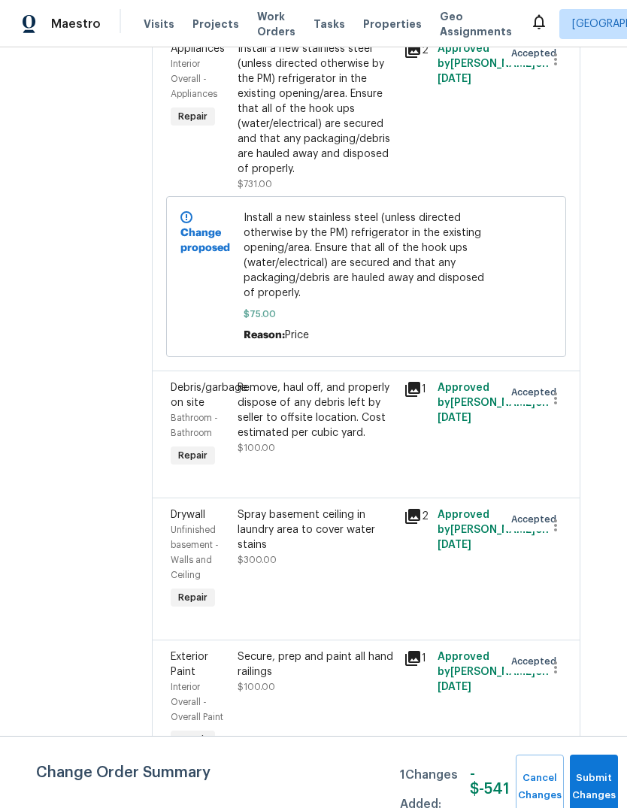
scroll to position [7050, 22]
click at [338, 507] on div "Spray basement ceiling in laundry area to cover water stains" at bounding box center [317, 529] width 158 height 45
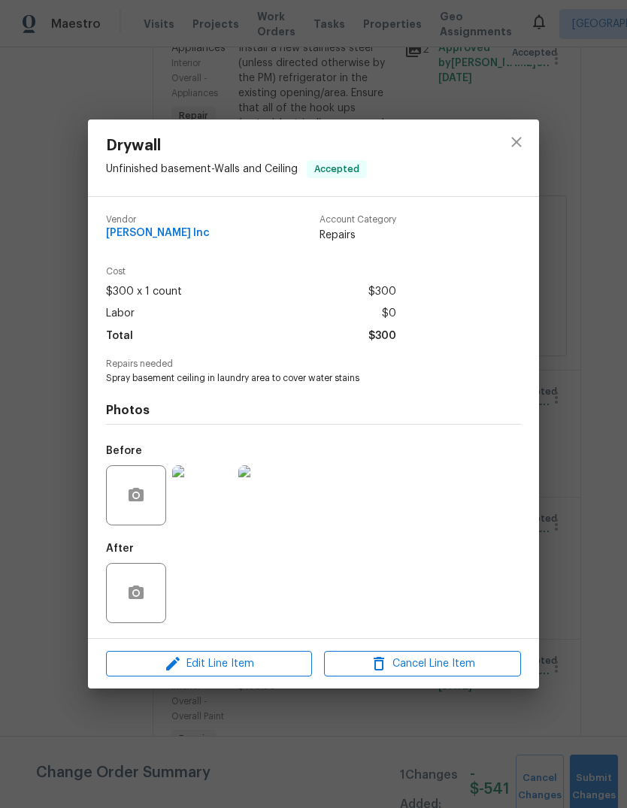
click at [212, 505] on img at bounding box center [202, 496] width 60 height 60
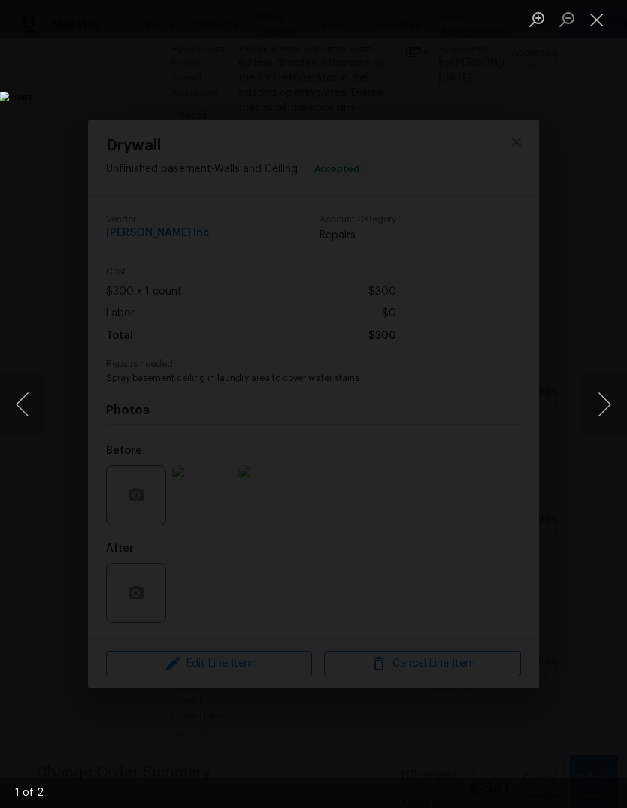
click at [614, 410] on button "Next image" at bounding box center [604, 405] width 45 height 60
click at [603, 29] on button "Close lightbox" at bounding box center [597, 19] width 30 height 26
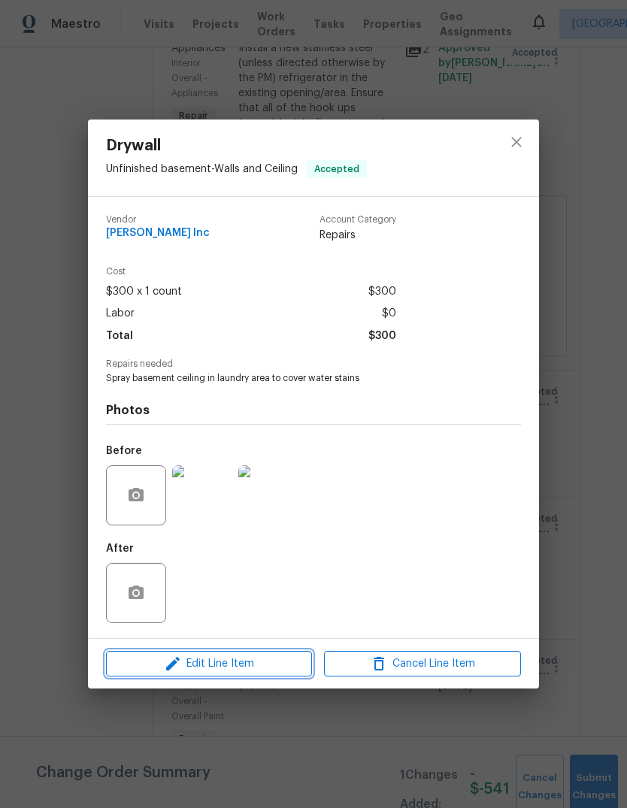
click at [281, 678] on button "Edit Line Item" at bounding box center [209, 664] width 206 height 26
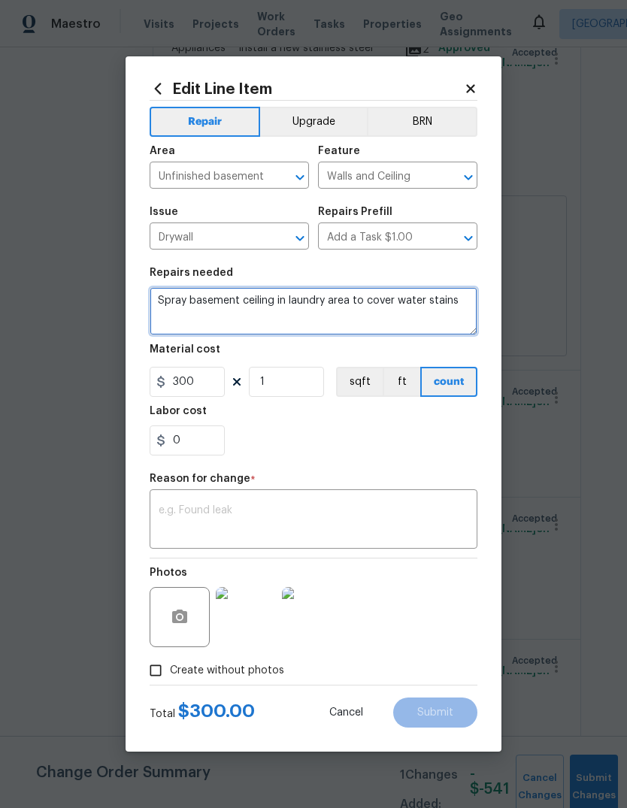
click at [184, 299] on textarea "Spray basement ceiling in laundry area to cover water stains" at bounding box center [314, 311] width 328 height 48
click at [381, 291] on textarea "Spray entire laundry area basement ceiling in laundry area to cover water stains" at bounding box center [314, 311] width 328 height 48
click at [423, 305] on textarea "Spray entire laundry area basement ceiling in laundry area to cover water stains" at bounding box center [314, 311] width 328 height 48
click at [367, 310] on textarea "Spray entire laundry area basement ceiling in laundry area to cover water stains" at bounding box center [314, 311] width 328 height 48
click at [165, 317] on textarea "Spray entire laundry area basement ceiling in laundry area to cover water stains" at bounding box center [314, 311] width 328 height 48
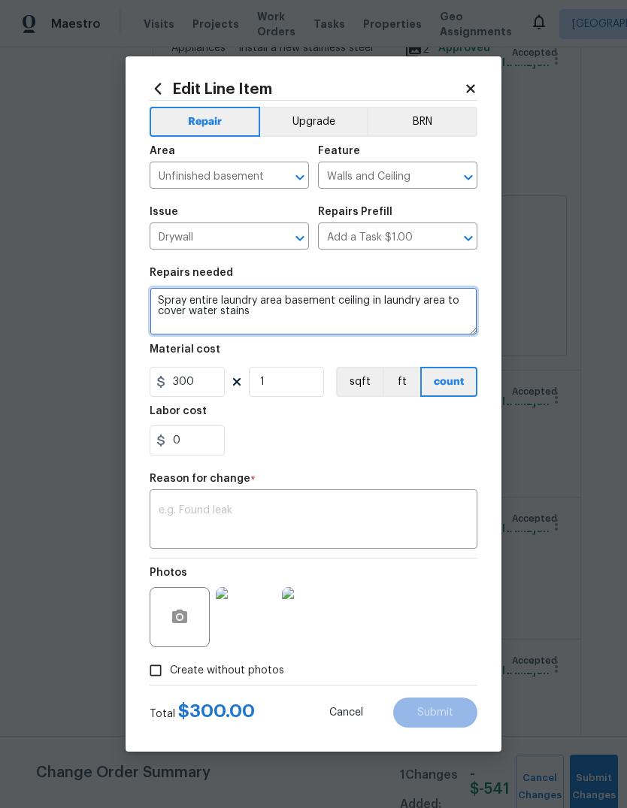
click at [165, 317] on textarea "Spray entire laundry area basement ceiling in laundry area to cover water stains" at bounding box center [314, 311] width 328 height 48
type textarea "Spray entire laundry area basement ceiling in laundry area to cover water stains"
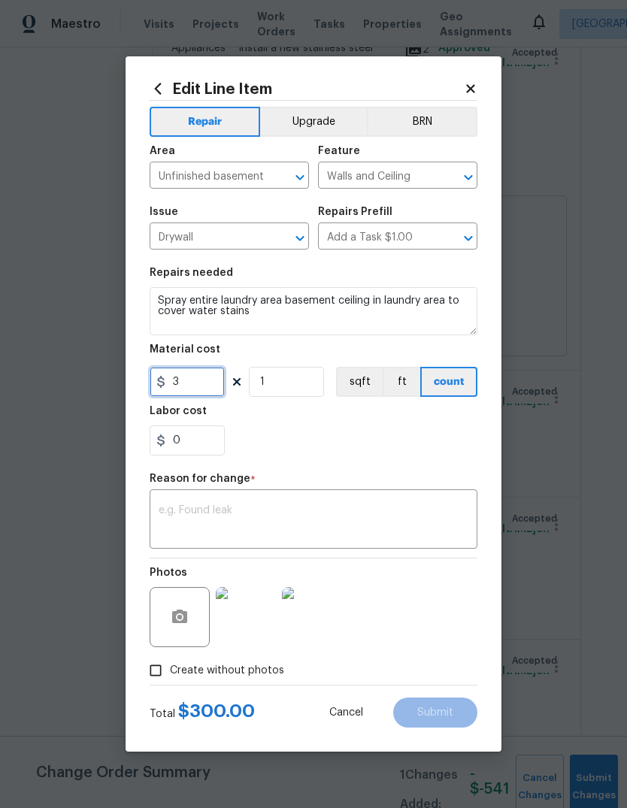
type input "0"
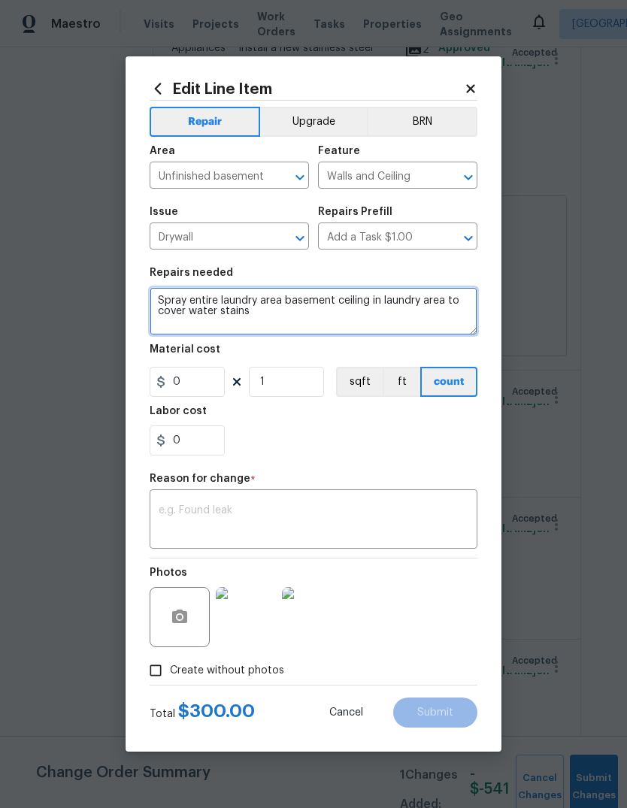
click at [196, 293] on textarea "Spray entire laundry area basement ceiling in laundry area to cover water stains" at bounding box center [314, 311] width 328 height 48
click at [204, 299] on textarea "Spray entire laundry area basement ceiling in laundry area to cover water stains" at bounding box center [314, 311] width 328 height 48
type textarea "Spray ENTIRE laundry area basement ceiling in laundry area to cover water stains"
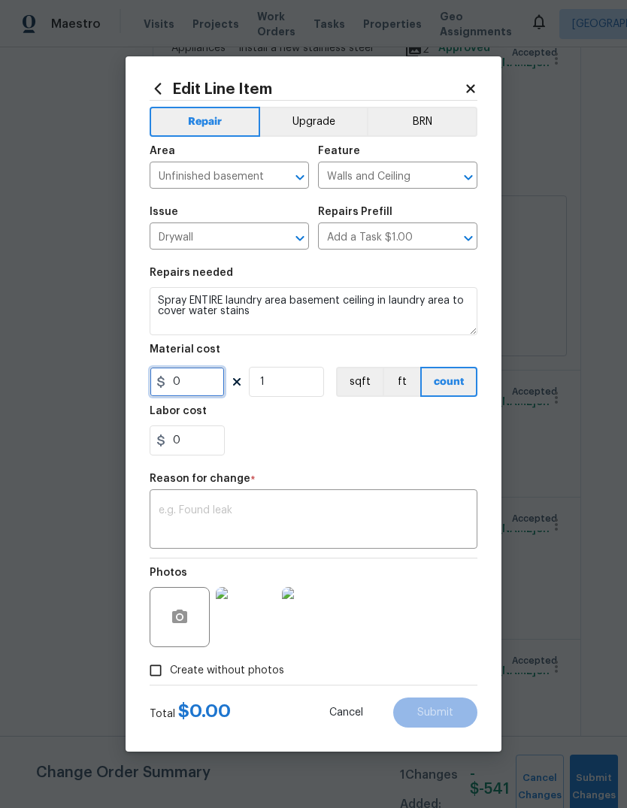
click at [199, 382] on input "0" at bounding box center [187, 382] width 75 height 30
type input "550"
click at [390, 475] on div "Repair Upgrade BRN Area Unfinished basement ​ Feature Walls and Ceiling ​ Issue…" at bounding box center [314, 393] width 328 height 584
click at [350, 507] on textarea at bounding box center [314, 521] width 310 height 32
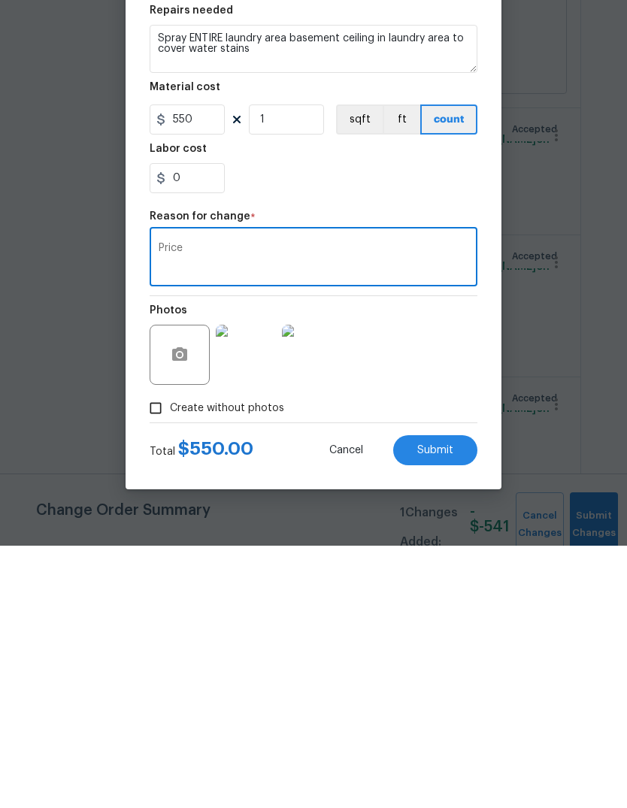
type textarea "Price"
click at [404, 559] on div "Photos" at bounding box center [314, 608] width 328 height 98
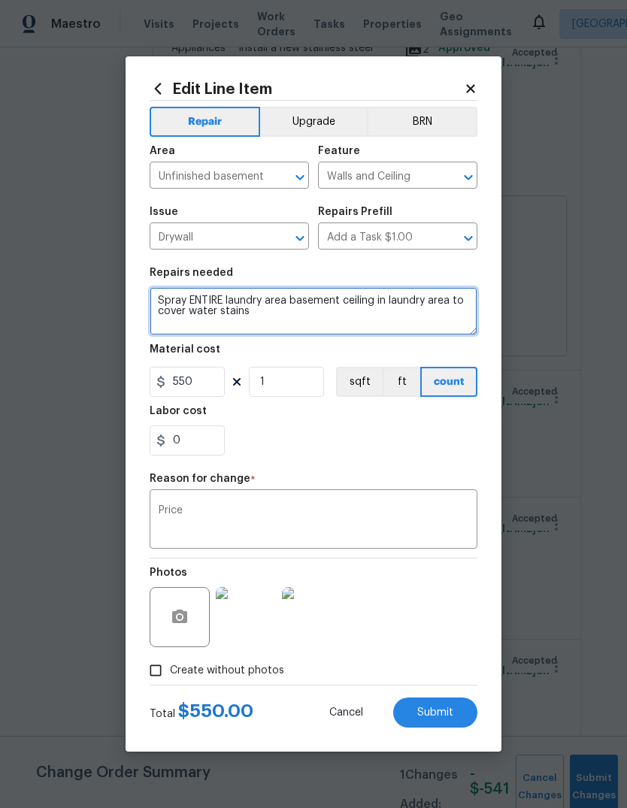
click at [402, 305] on textarea "Spray ENTIRE laundry area basement ceiling in laundry area to cover water stains" at bounding box center [314, 311] width 328 height 48
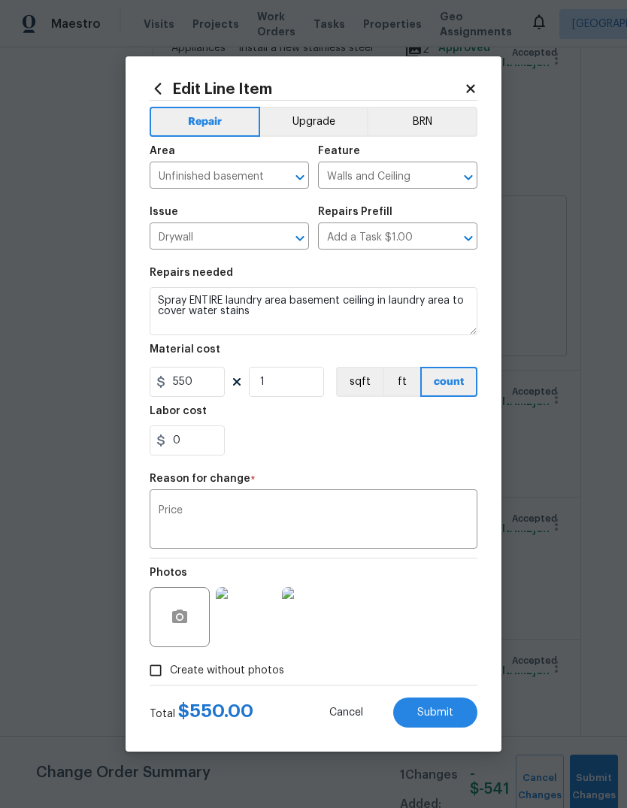
click at [391, 443] on div "0" at bounding box center [314, 441] width 328 height 30
click at [444, 723] on button "Submit" at bounding box center [435, 713] width 84 height 30
type textarea "Spray basement ceiling in laundry area to cover water stains"
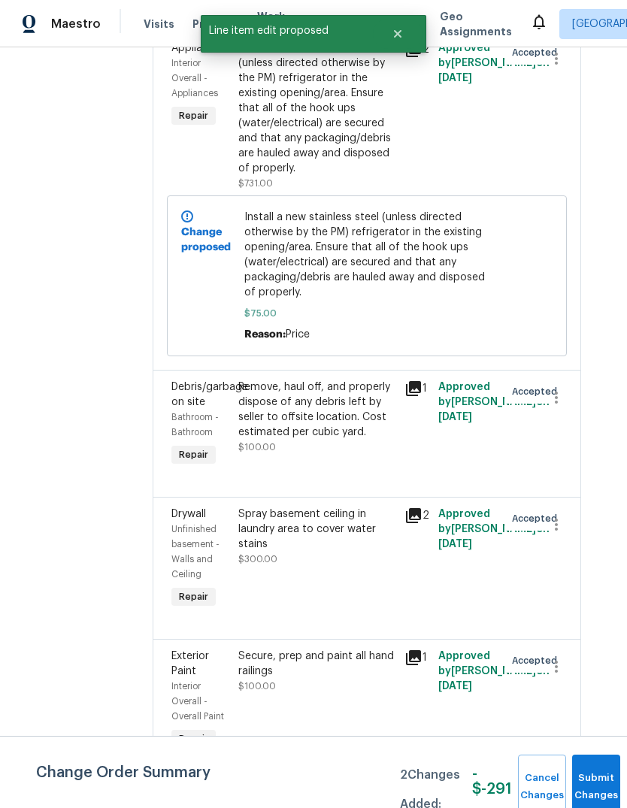
type input "300"
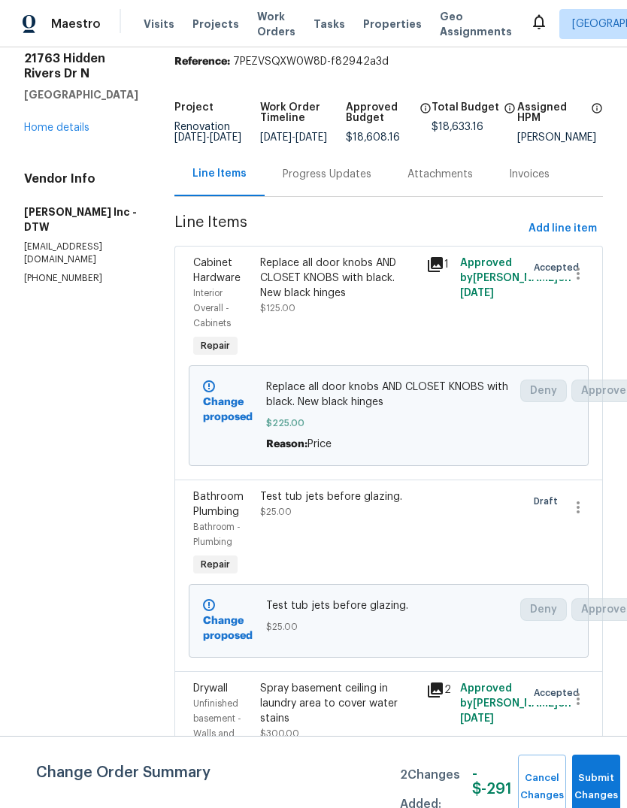
scroll to position [53, 0]
click at [338, 284] on div "Replace all door knobs AND CLOSET KNOBS with black. New black hinges" at bounding box center [339, 278] width 158 height 45
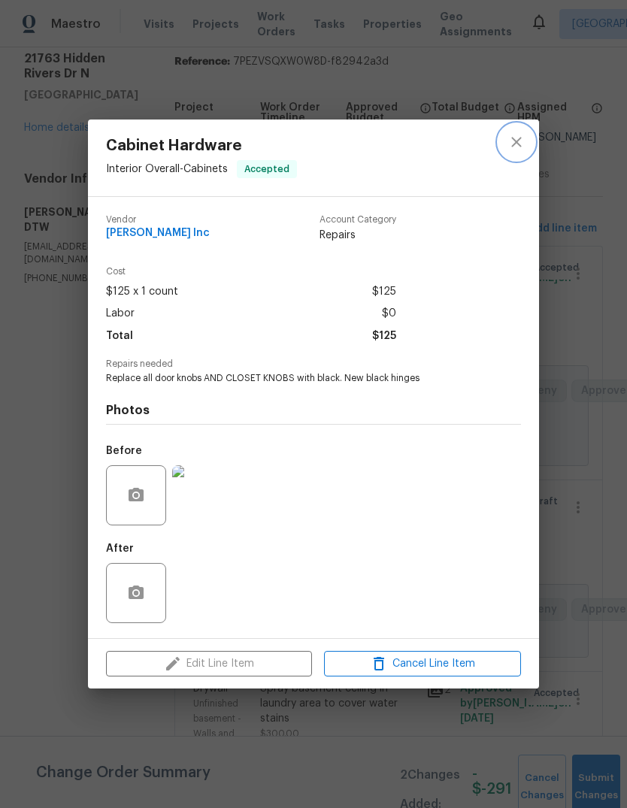
click at [506, 138] on button "close" at bounding box center [517, 142] width 36 height 36
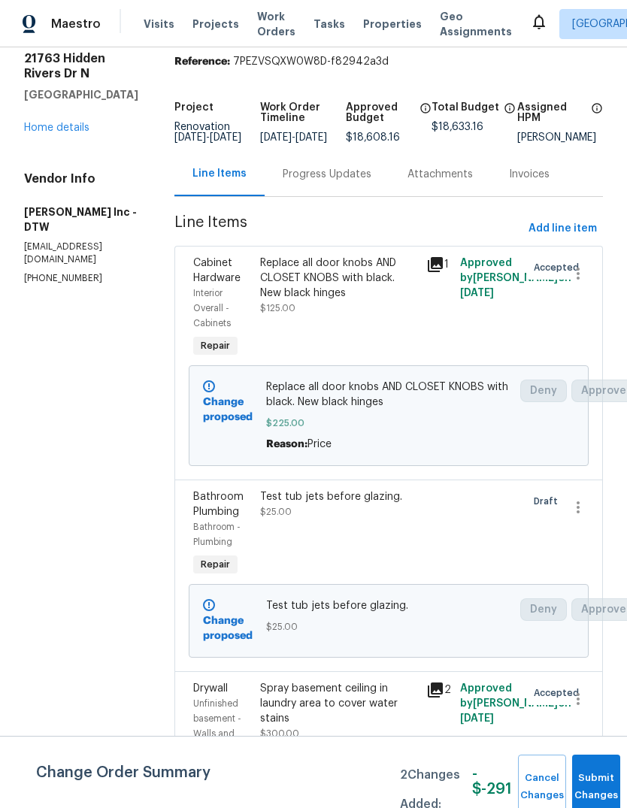
click at [414, 429] on span "$225.00" at bounding box center [388, 423] width 244 height 15
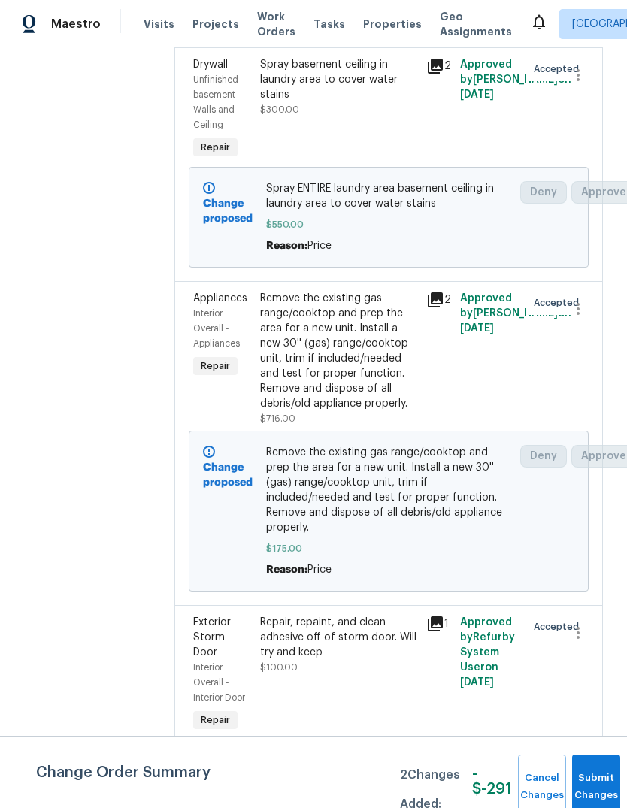
scroll to position [678, 0]
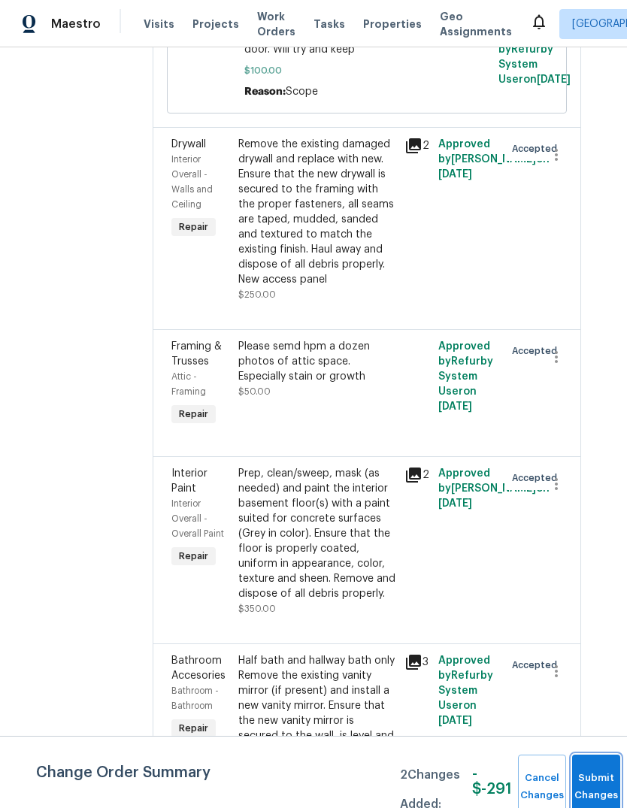
click at [596, 772] on button "Submit Changes" at bounding box center [596, 787] width 48 height 65
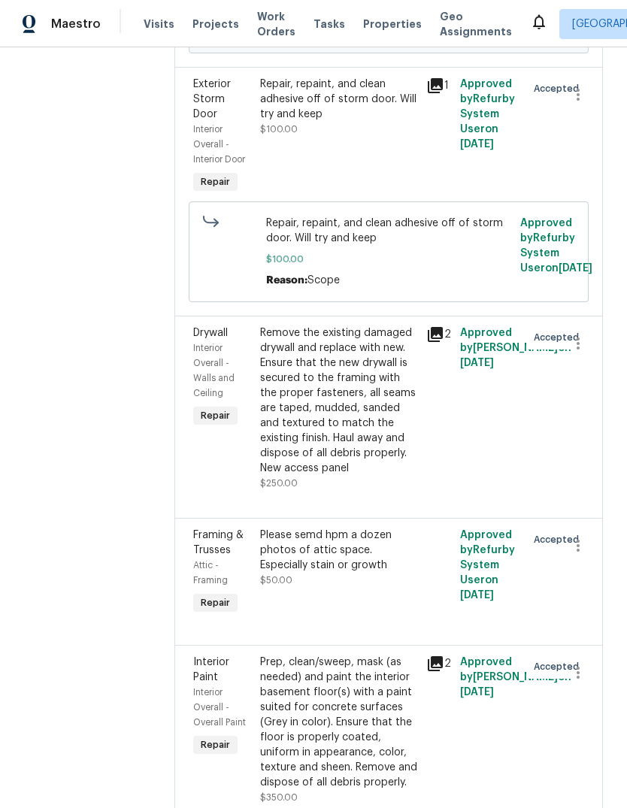
scroll to position [892, 0]
click at [387, 29] on span "Properties" at bounding box center [392, 24] width 59 height 15
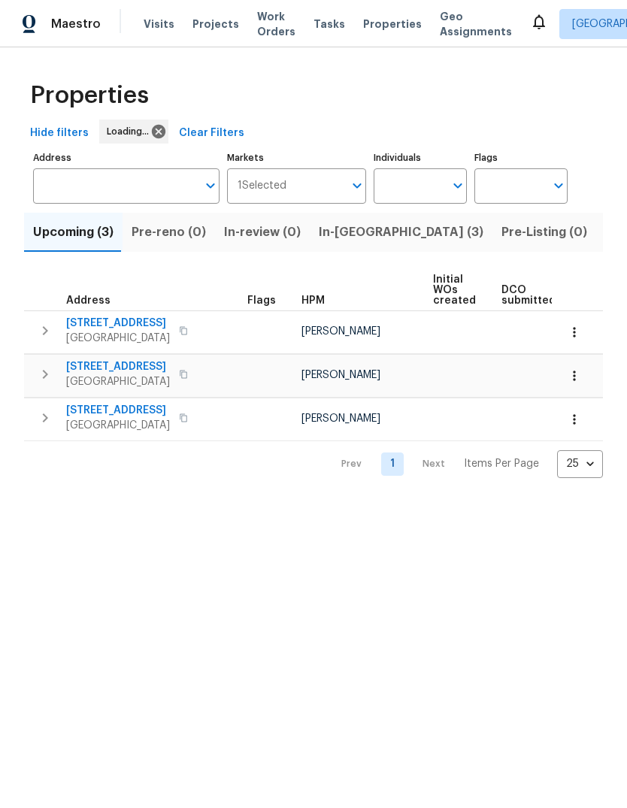
click at [341, 233] on span "In-reno (3)" at bounding box center [401, 232] width 165 height 21
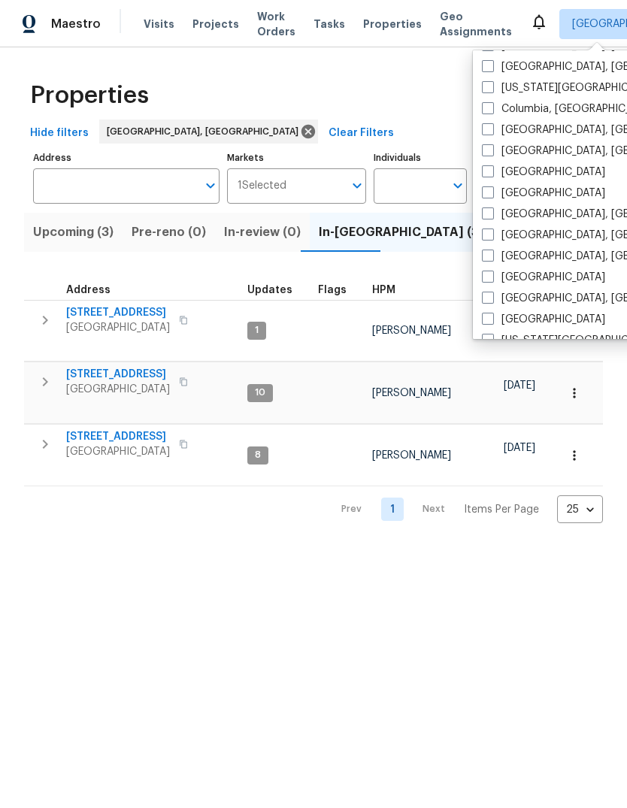
scroll to position [296, 0]
click at [512, 214] on label "[GEOGRAPHIC_DATA], [GEOGRAPHIC_DATA]" at bounding box center [598, 213] width 233 height 15
click at [492, 214] on input "[GEOGRAPHIC_DATA], [GEOGRAPHIC_DATA]" at bounding box center [487, 211] width 10 height 10
checkbox input "true"
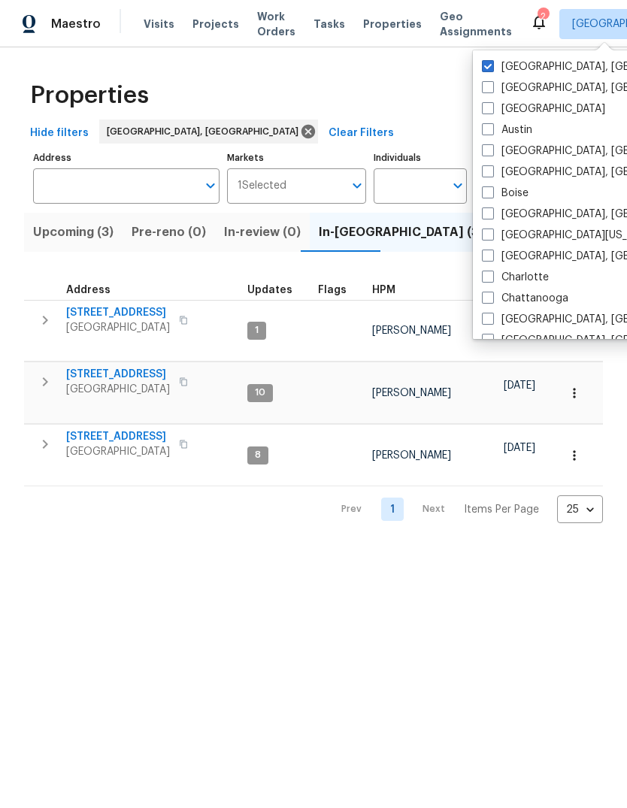
click at [497, 61] on label "Albuquerque, NM" at bounding box center [598, 66] width 233 height 15
click at [492, 61] on input "Albuquerque, NM" at bounding box center [487, 64] width 10 height 10
checkbox input "true"
checkbox input "false"
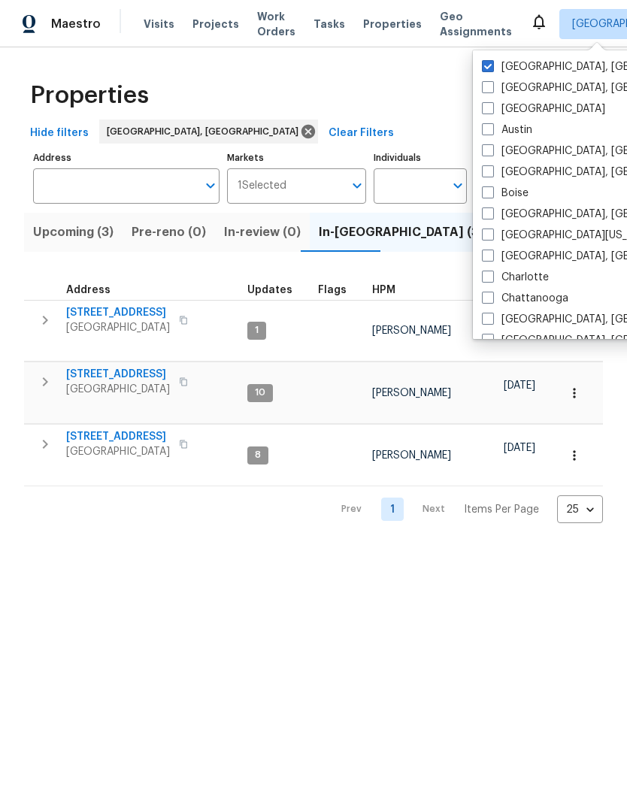
click at [487, 65] on span at bounding box center [488, 66] width 12 height 12
click at [487, 65] on input "Albuquerque, NM" at bounding box center [487, 64] width 10 height 10
checkbox input "true"
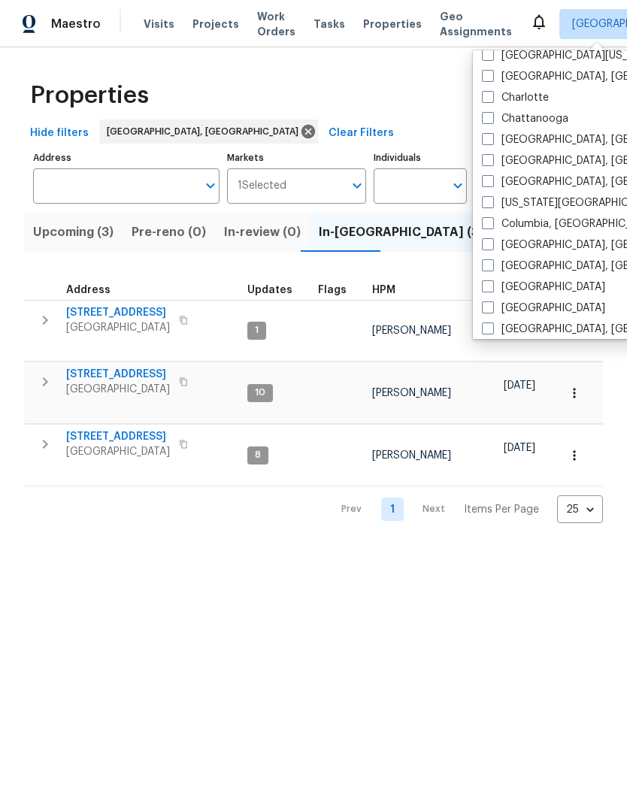
scroll to position [259, 0]
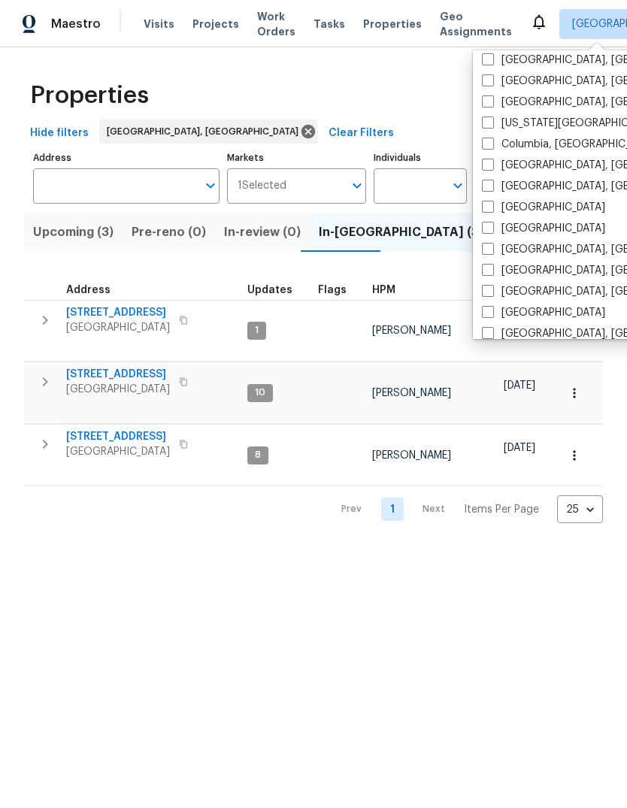
click at [483, 247] on span at bounding box center [488, 249] width 12 height 12
click at [483, 247] on input "[GEOGRAPHIC_DATA], [GEOGRAPHIC_DATA]" at bounding box center [487, 247] width 10 height 10
checkbox input "true"
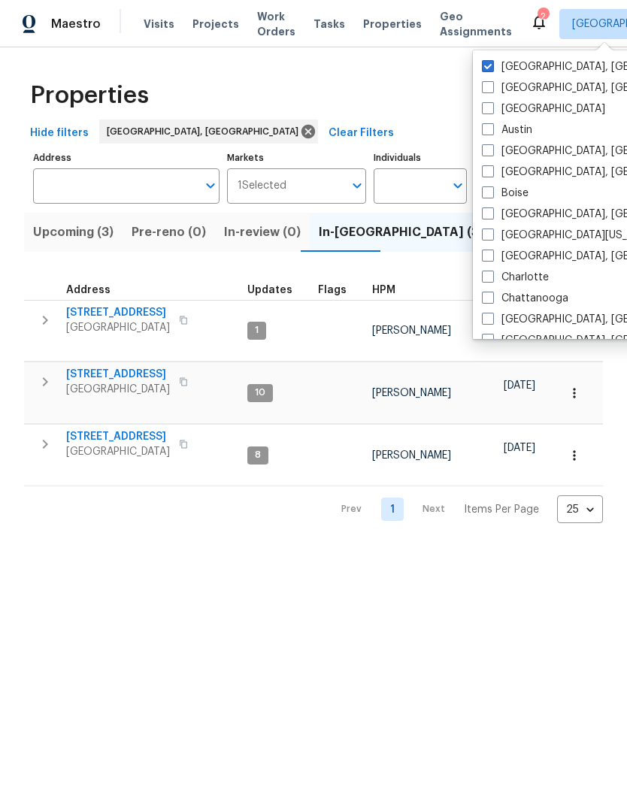
click at [493, 65] on span at bounding box center [488, 66] width 12 height 12
click at [492, 65] on input "Albuquerque, NM" at bounding box center [487, 64] width 10 height 10
checkbox input "false"
click at [411, 111] on div "Properties" at bounding box center [313, 95] width 579 height 48
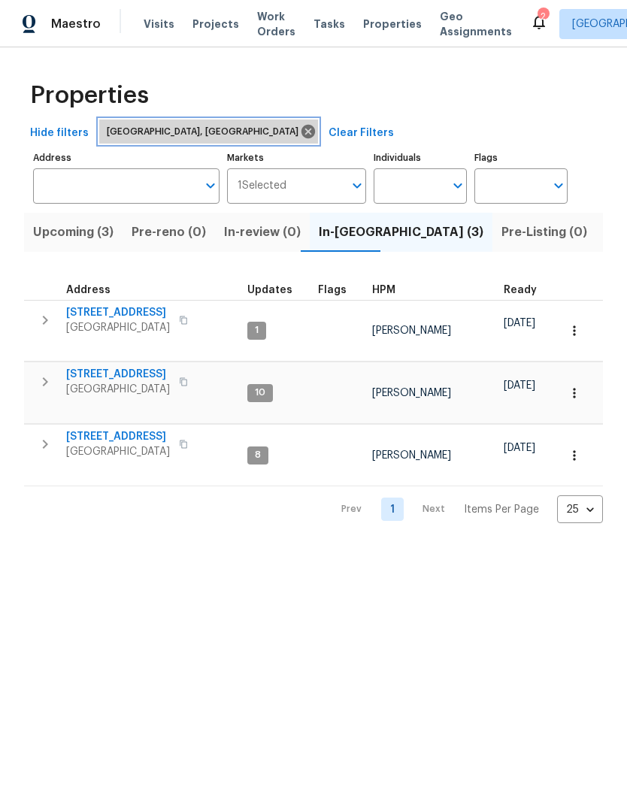
click at [300, 131] on icon at bounding box center [308, 131] width 17 height 17
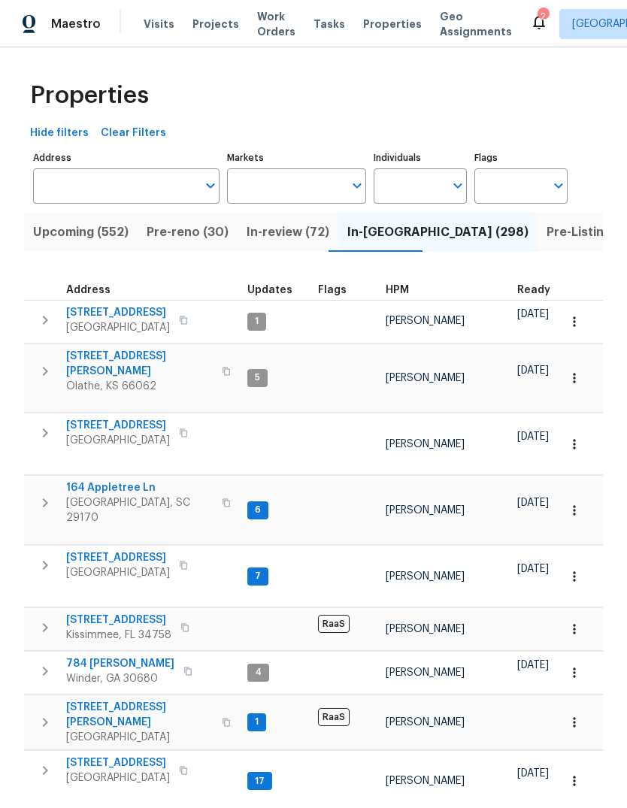
click at [339, 187] on input "Markets" at bounding box center [285, 185] width 117 height 35
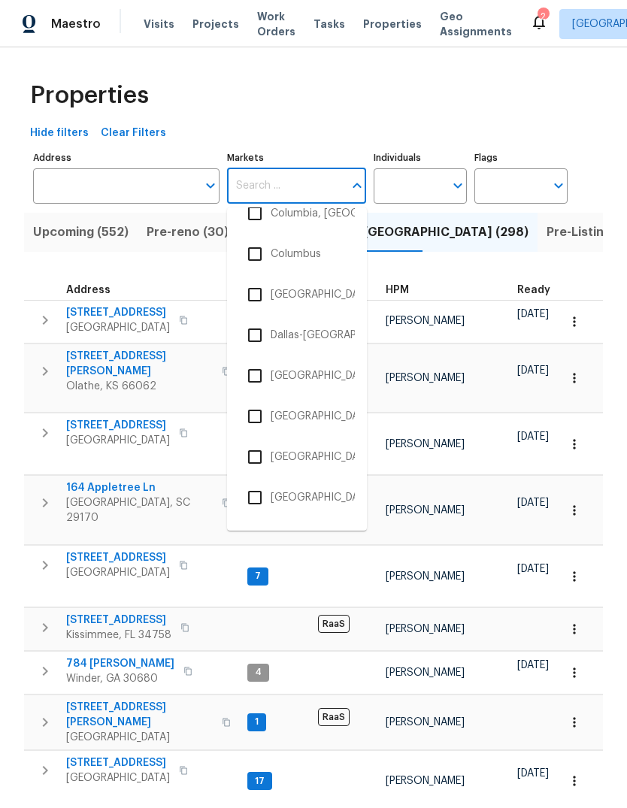
scroll to position [795, 0]
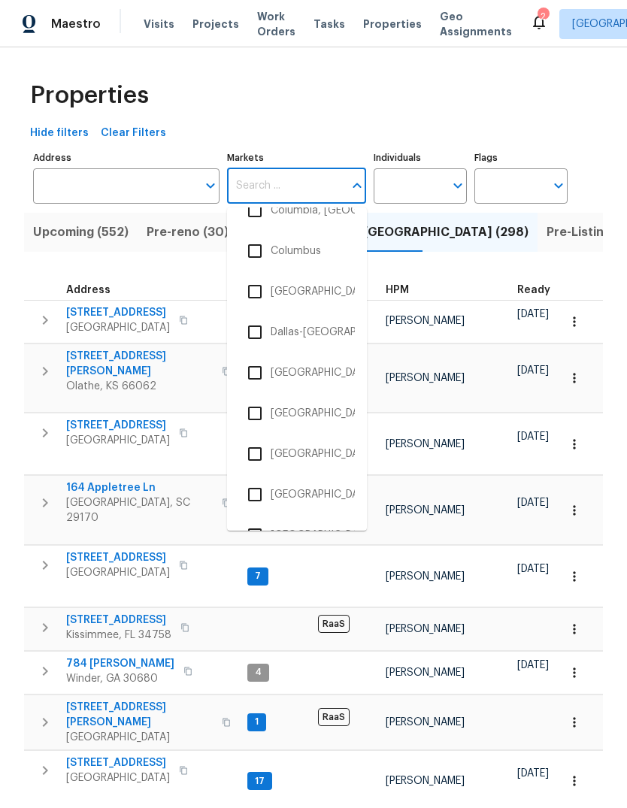
click at [278, 467] on li "[GEOGRAPHIC_DATA], [GEOGRAPHIC_DATA]" at bounding box center [297, 454] width 116 height 32
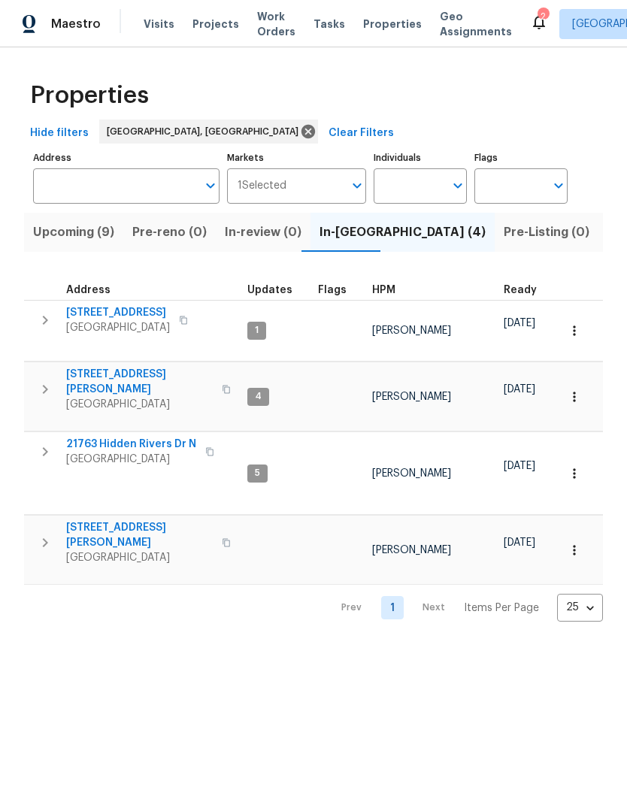
scroll to position [12, 0]
click at [130, 367] on span "[STREET_ADDRESS][PERSON_NAME]" at bounding box center [139, 382] width 147 height 30
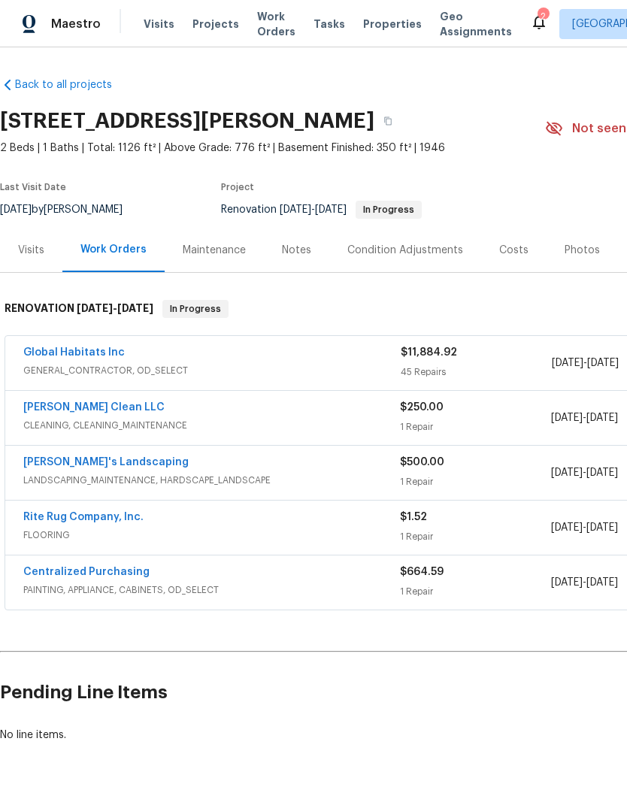
click at [89, 353] on link "Global Habitats Inc" at bounding box center [74, 352] width 102 height 11
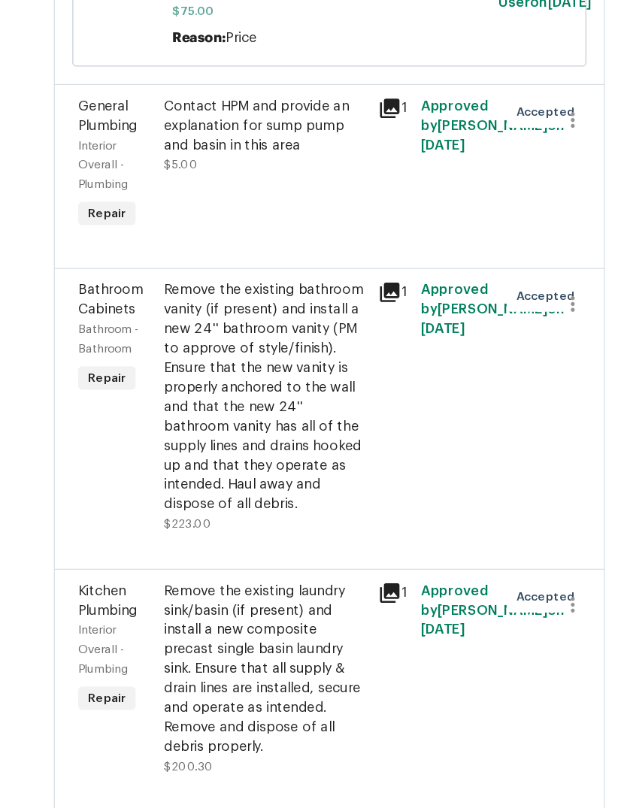
scroll to position [7326, 0]
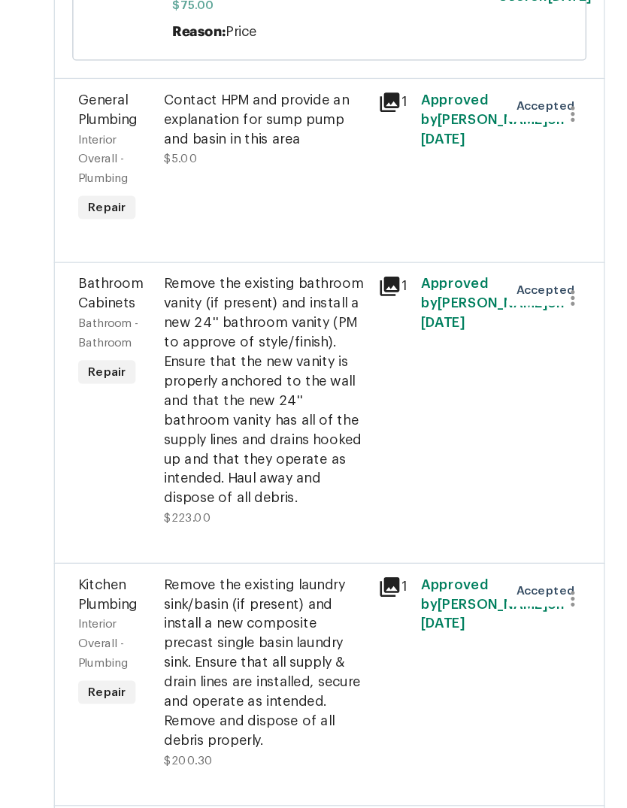
click at [262, 326] on div "Remove the existing bathroom vanity (if present) and install a new 24'' bathroo…" at bounding box center [340, 416] width 156 height 180
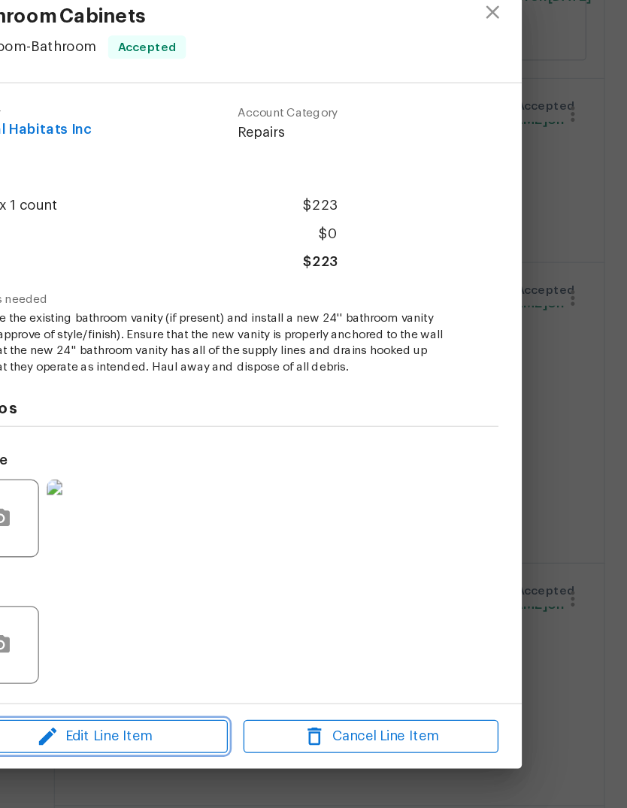
click at [159, 674] on span "Edit Line Item" at bounding box center [209, 683] width 197 height 19
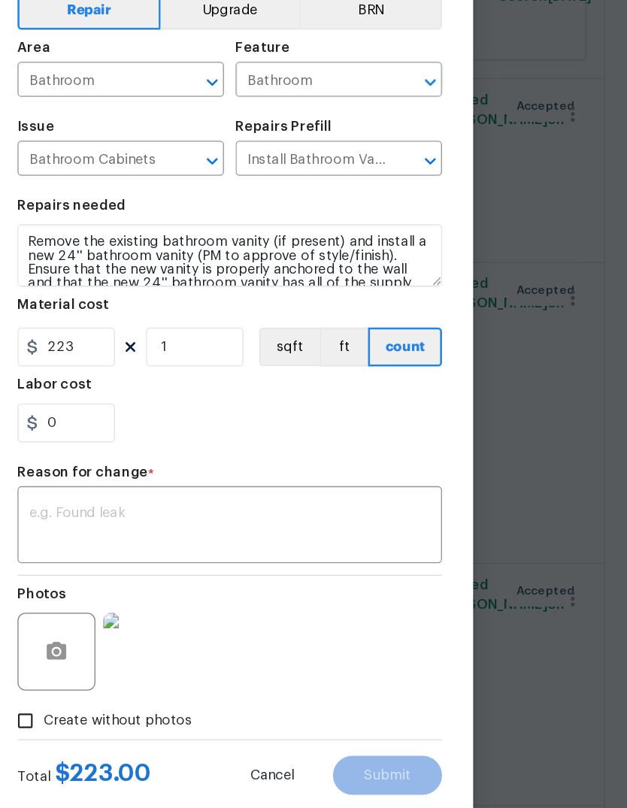
click at [216, 587] on img at bounding box center [246, 617] width 60 height 60
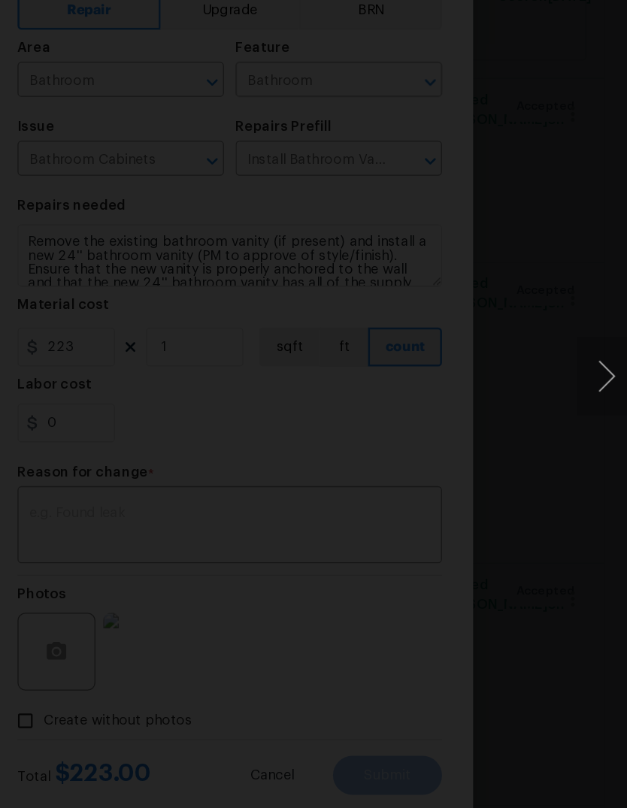
click at [422, 25] on div "Lightbox" at bounding box center [313, 404] width 627 height 808
click at [353, 115] on img "Lightbox" at bounding box center [171, 404] width 485 height 625
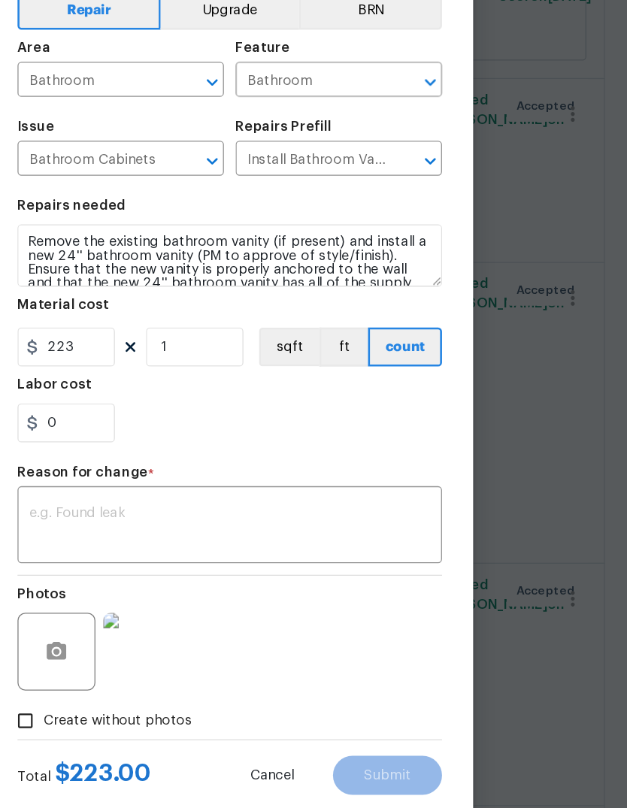
click at [405, 159] on body "Maestro Visits Projects Work Orders Tasks Properties Geo Assignments 2 Detroit,…" at bounding box center [313, 404] width 627 height 808
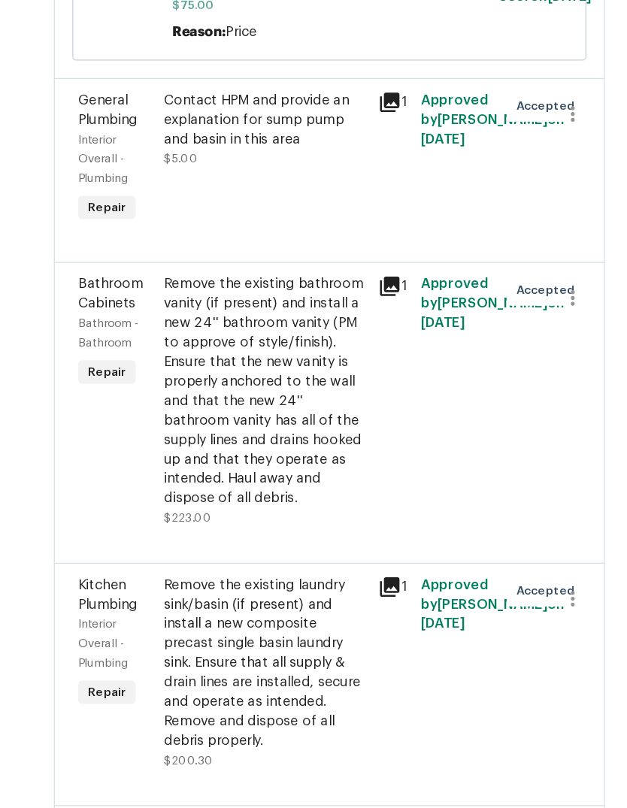
click at [262, 326] on div "Remove the existing bathroom vanity (if present) and install a new 24'' bathroo…" at bounding box center [340, 416] width 156 height 180
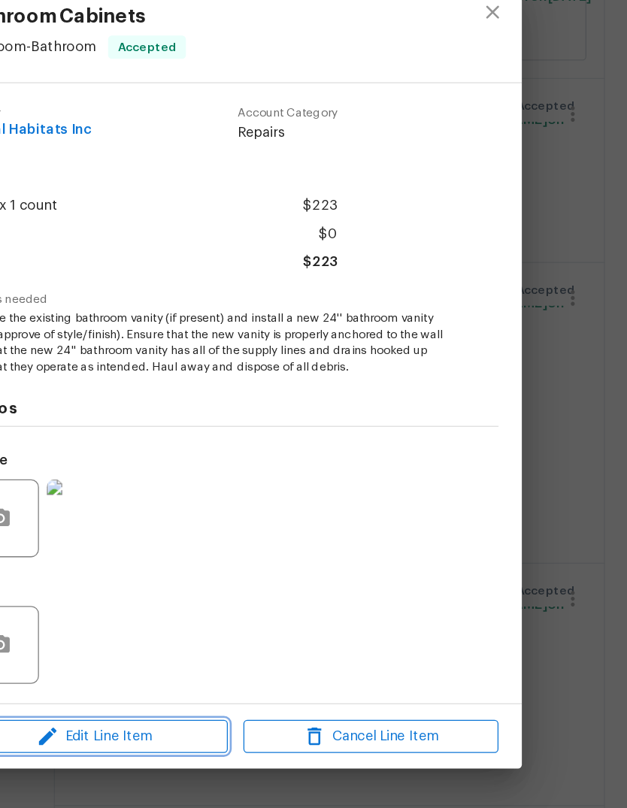
click at [147, 670] on button "Edit Line Item" at bounding box center [209, 683] width 206 height 26
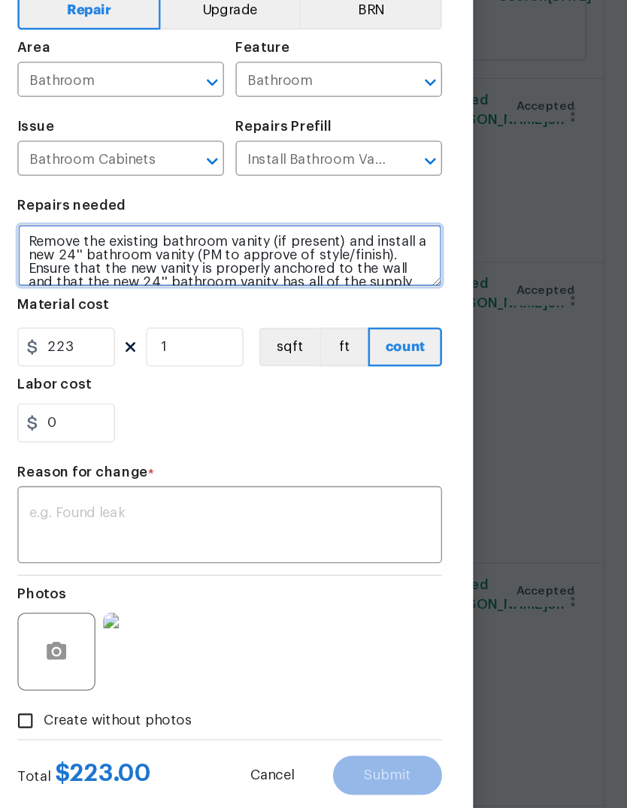
click at [296, 287] on textarea "Remove the existing bathroom vanity (if present) and install a new 24'' bathroo…" at bounding box center [314, 311] width 328 height 48
click at [155, 287] on textarea "Remove the existing bathroom vanity (if present) and install a new 24'' bathroo…" at bounding box center [314, 311] width 328 height 48
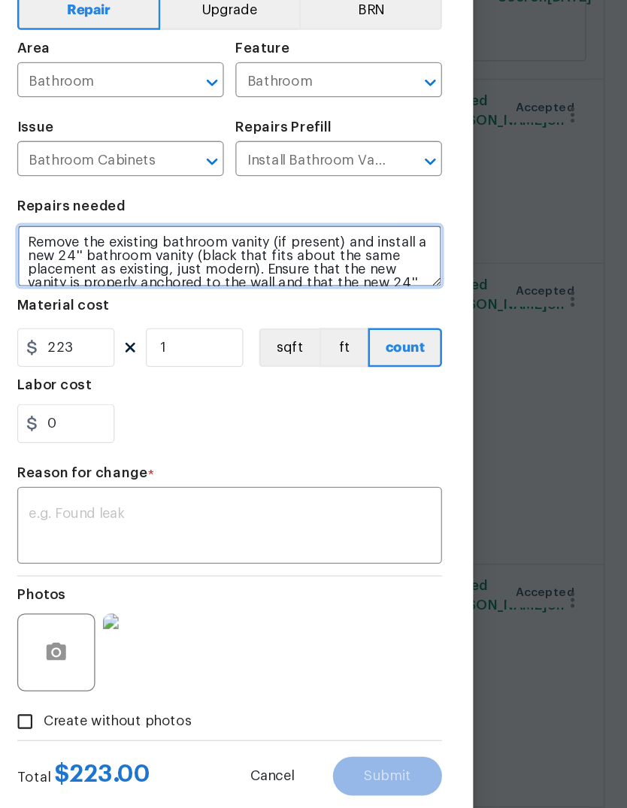
type textarea "Remove the existing bathroom vanity (if present) and install a new 24'' bathroo…"
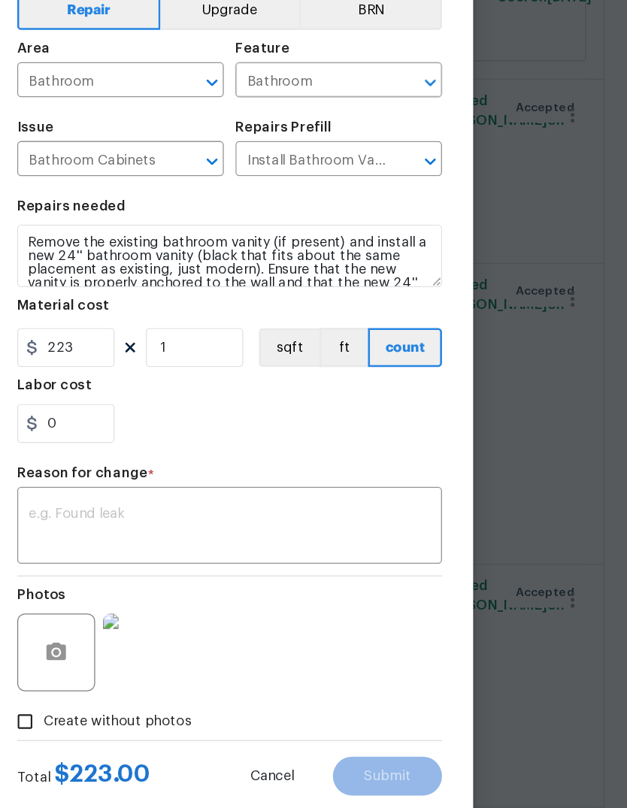
click at [263, 426] on div "0" at bounding box center [314, 441] width 328 height 30
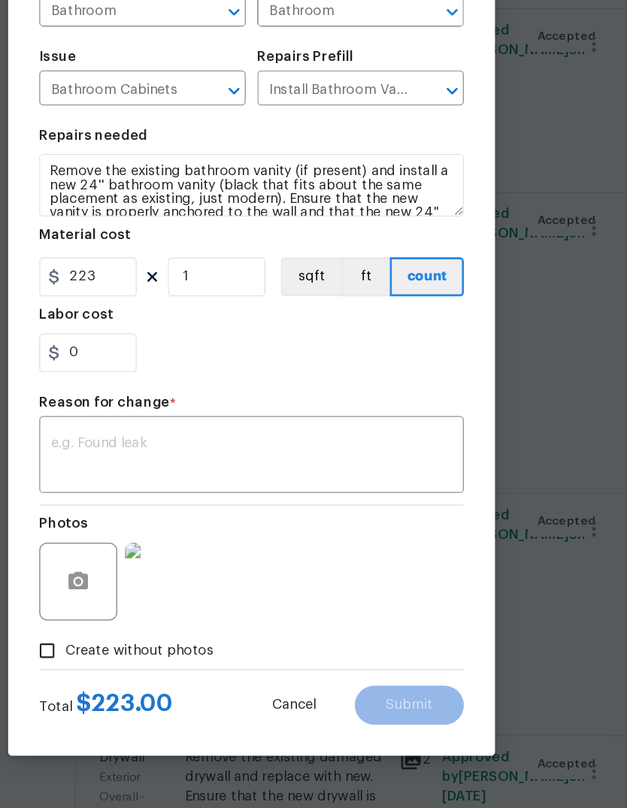
click at [214, 505] on textarea at bounding box center [314, 521] width 310 height 32
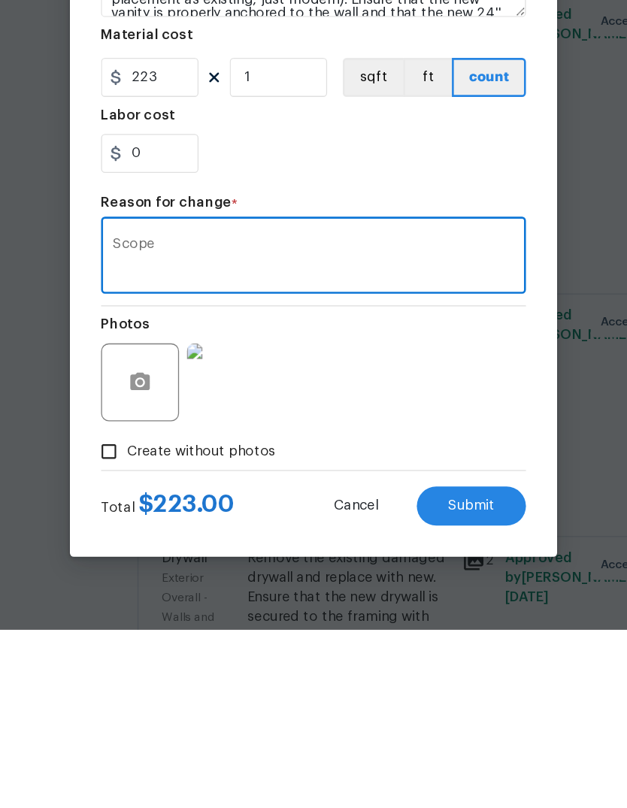
type textarea "Scope"
click at [393, 698] on button "Submit" at bounding box center [435, 713] width 84 height 30
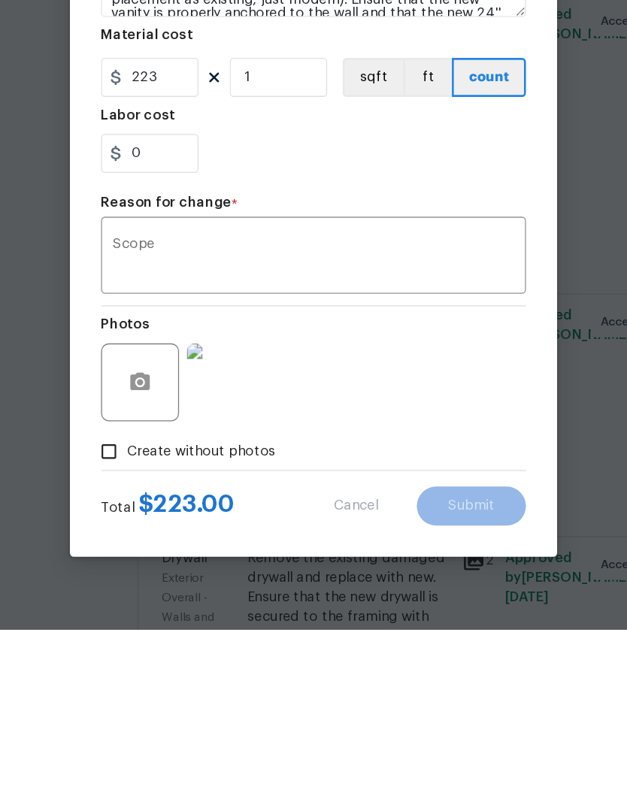
scroll to position [56, 0]
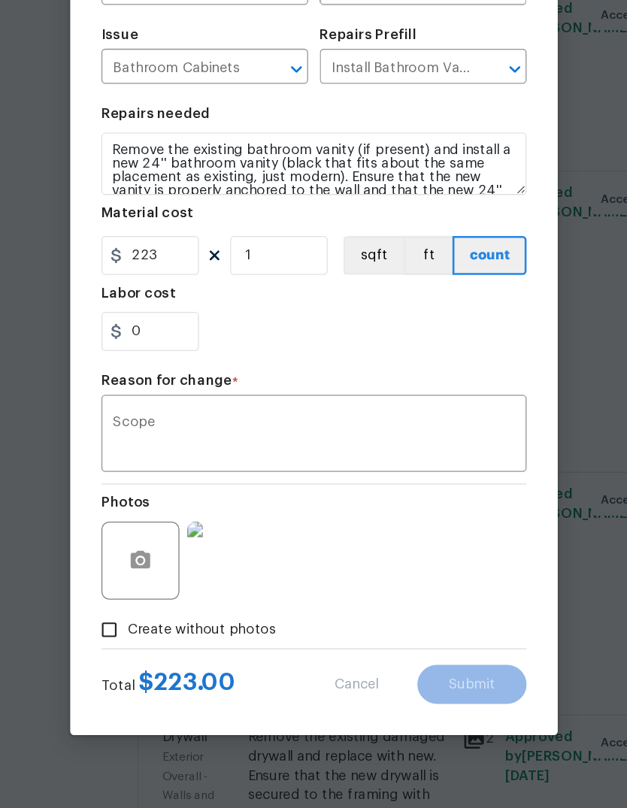
type textarea "Remove the existing bathroom vanity (if present) and install a new 24'' bathroo…"
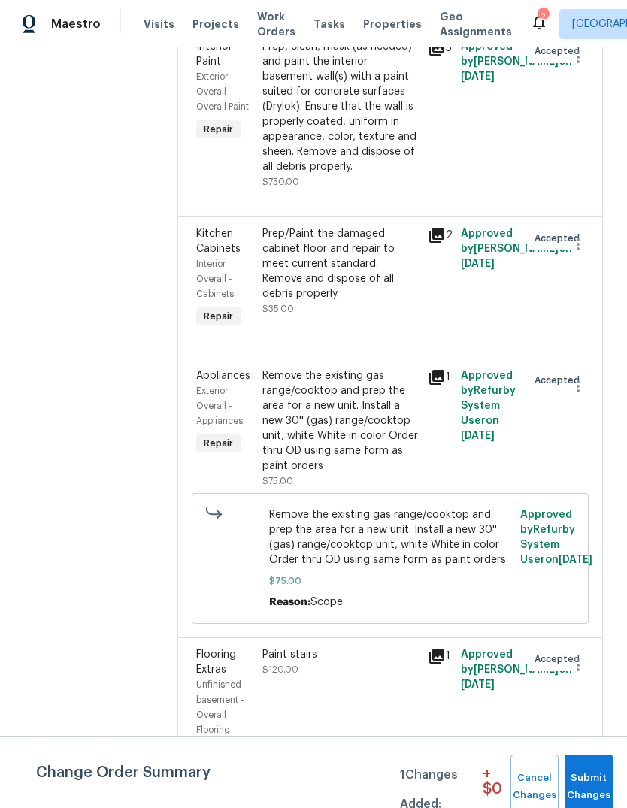
scroll to position [761, 0]
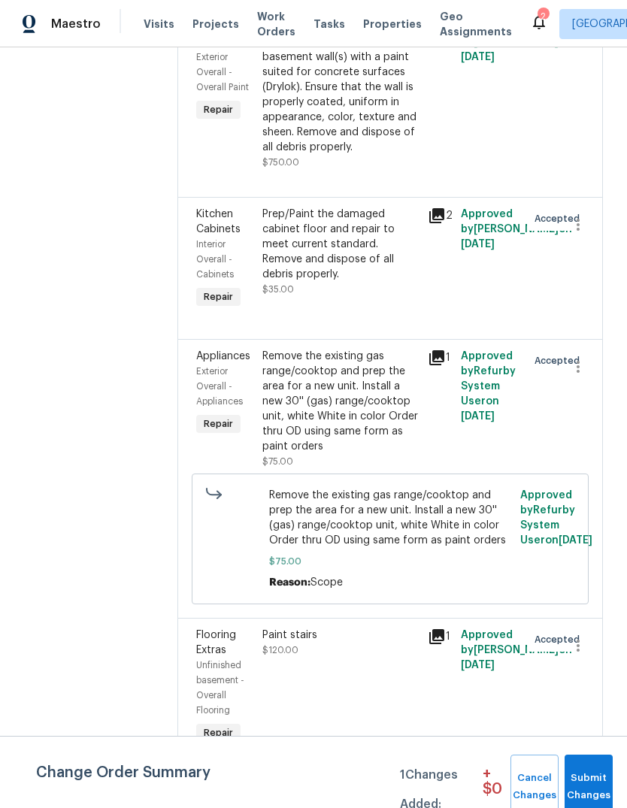
click at [367, 248] on div "Prep/Paint the damaged cabinet floor and repair to meet current standard. Remov…" at bounding box center [340, 244] width 156 height 75
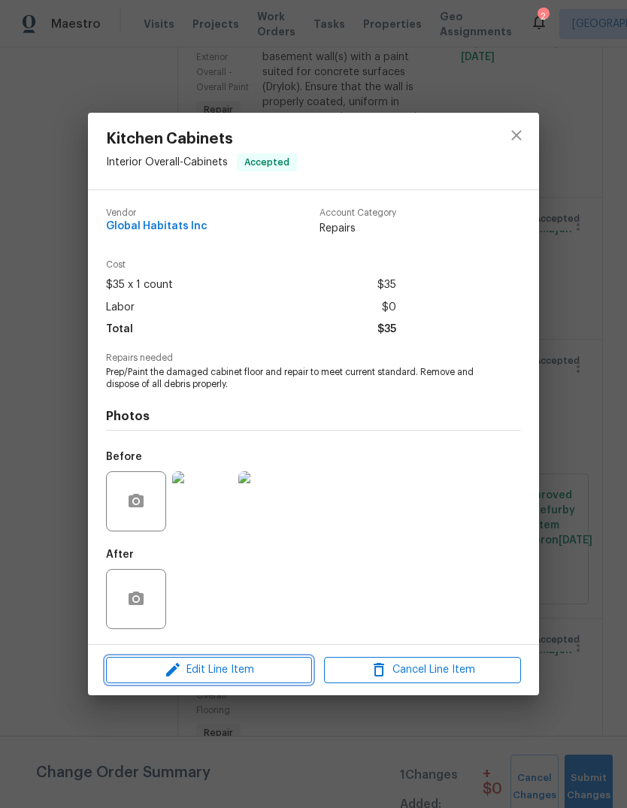
click at [278, 677] on span "Edit Line Item" at bounding box center [209, 670] width 197 height 19
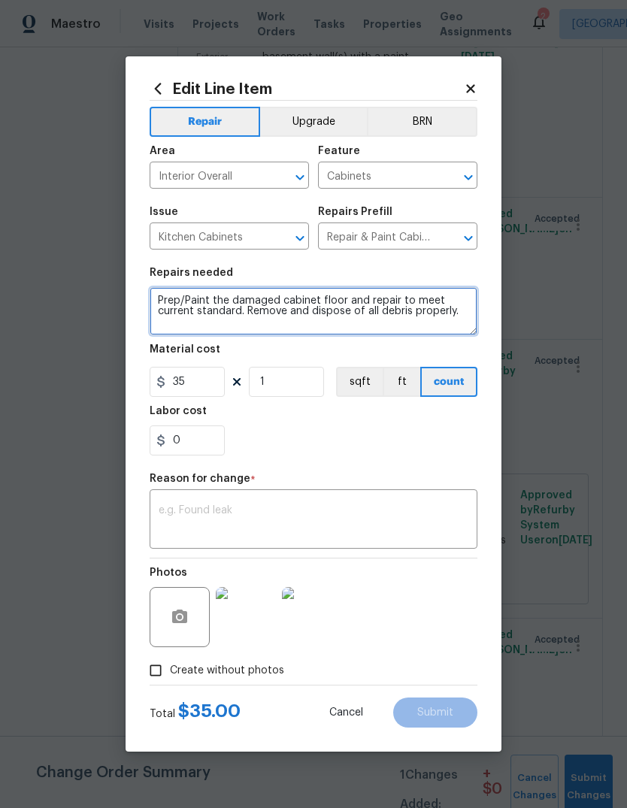
click at [199, 303] on textarea "Prep/Paint the damaged cabinet floor and repair to meet current standard. Remov…" at bounding box center [314, 311] width 328 height 48
click at [326, 289] on textarea "Prep the damaged cabinet floor and repair to meet current standard. Remove and …" at bounding box center [314, 311] width 328 height 48
click at [324, 302] on textarea "Prep the damaged cabinet floor and repair to meet current standard. Remove and …" at bounding box center [314, 311] width 328 height 48
click at [361, 293] on textarea "Prep the damaged cabinet floor and repair to meet current standard. Remove and …" at bounding box center [314, 311] width 328 height 48
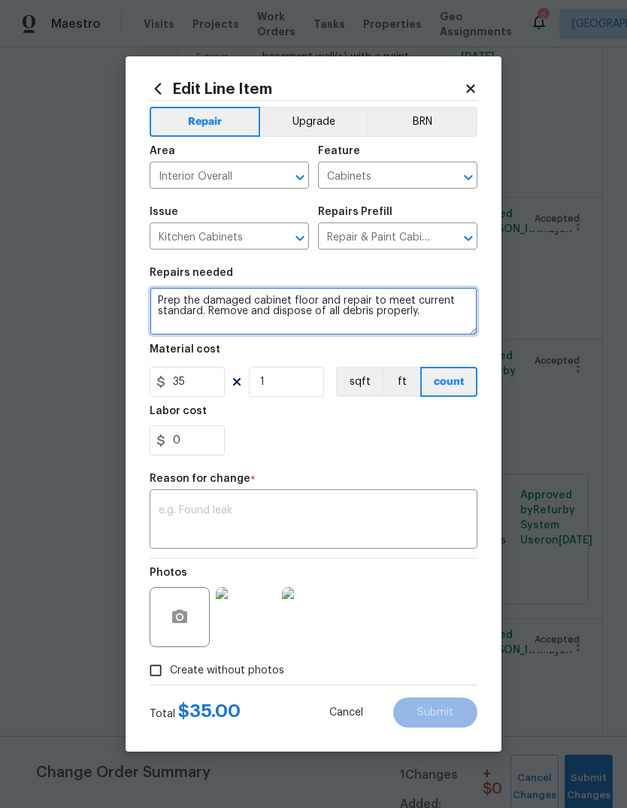
click at [355, 303] on textarea "Prep the damaged cabinet floor and repair to meet current standard. Remove and …" at bounding box center [314, 311] width 328 height 48
click at [354, 302] on textarea "Prep the damaged cabinet floor and repair to meet current standard. Remove and …" at bounding box center [314, 311] width 328 height 48
type textarea "Prep the damaged cabinet floor and add shelf liner to meet current standard. Re…"
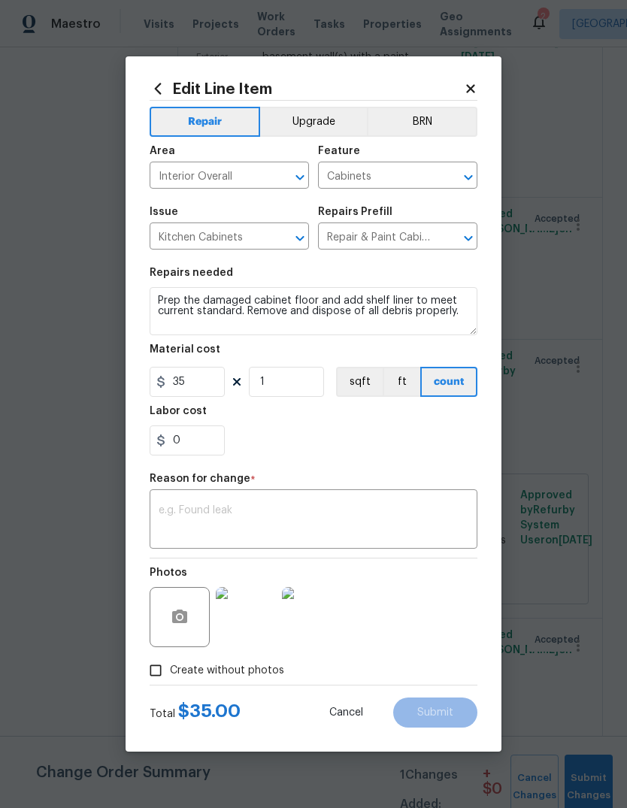
click at [335, 454] on div "0" at bounding box center [314, 441] width 328 height 30
click at [311, 503] on div "x ​" at bounding box center [314, 521] width 328 height 56
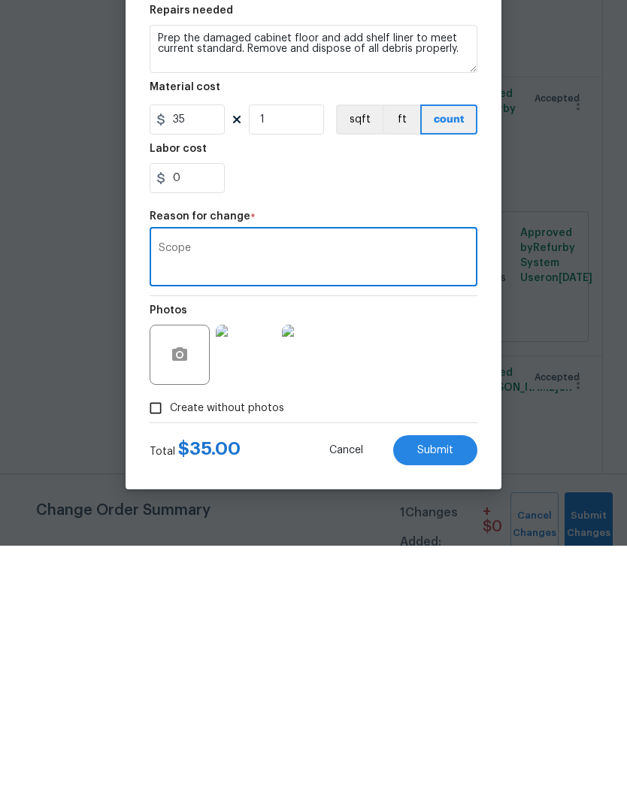
type textarea "Scope"
click at [450, 708] on span "Submit" at bounding box center [435, 713] width 36 height 11
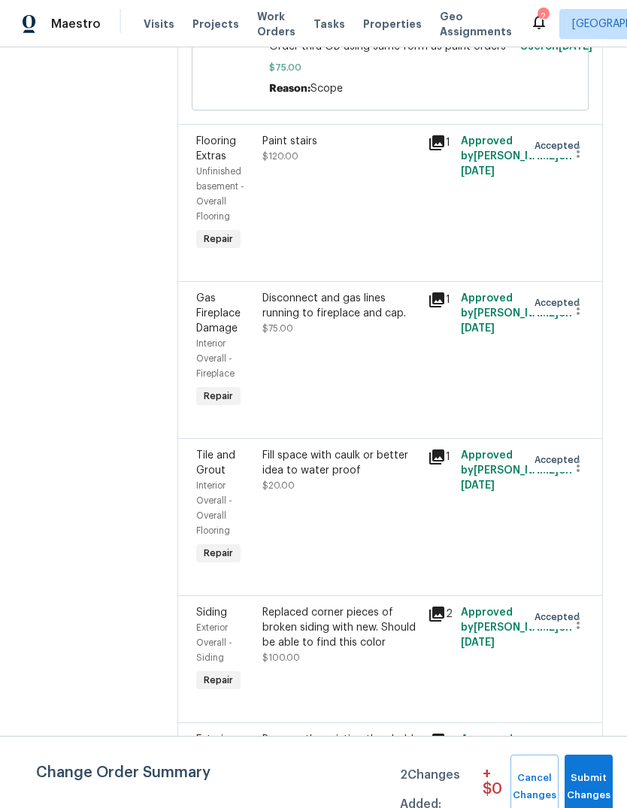
scroll to position [1261, 0]
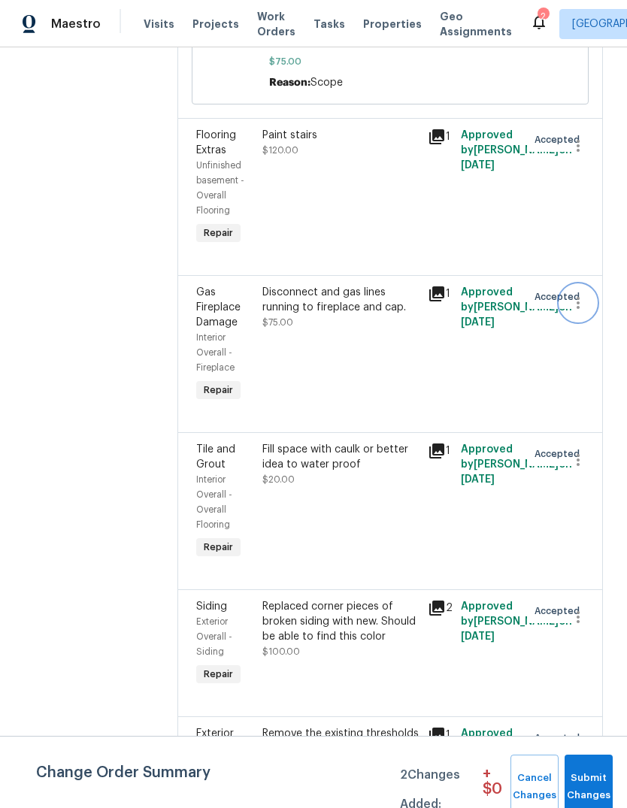
click at [584, 294] on icon "button" at bounding box center [578, 303] width 18 height 18
click at [591, 266] on li "Cancel" at bounding box center [586, 265] width 58 height 25
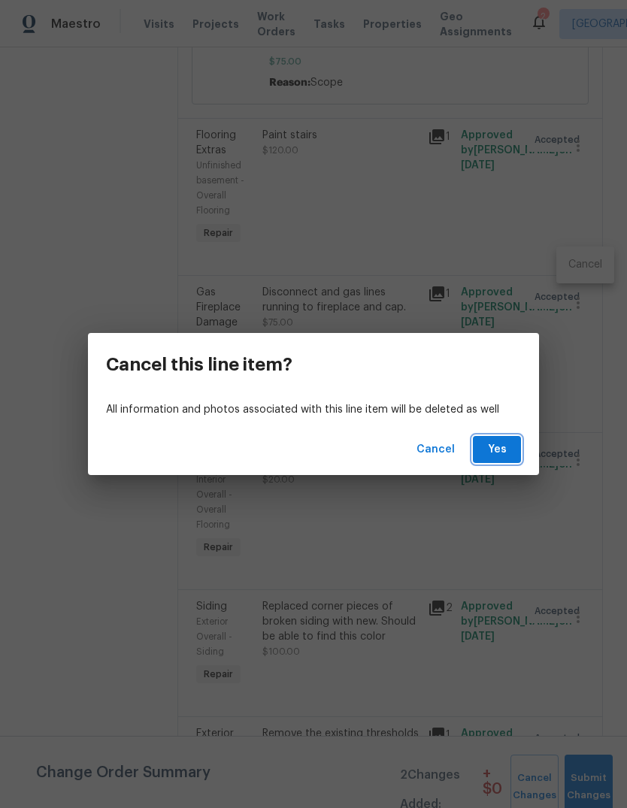
click at [501, 453] on span "Yes" at bounding box center [497, 450] width 24 height 19
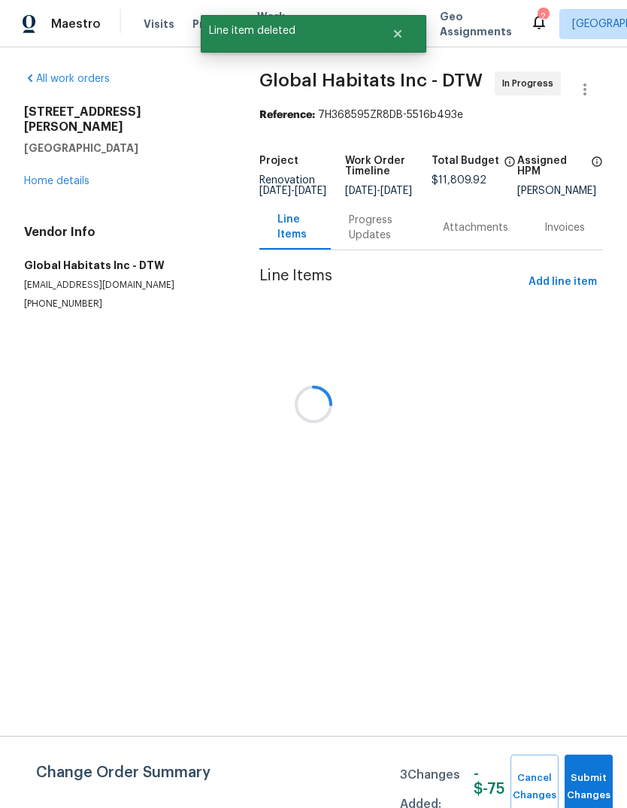
scroll to position [0, 0]
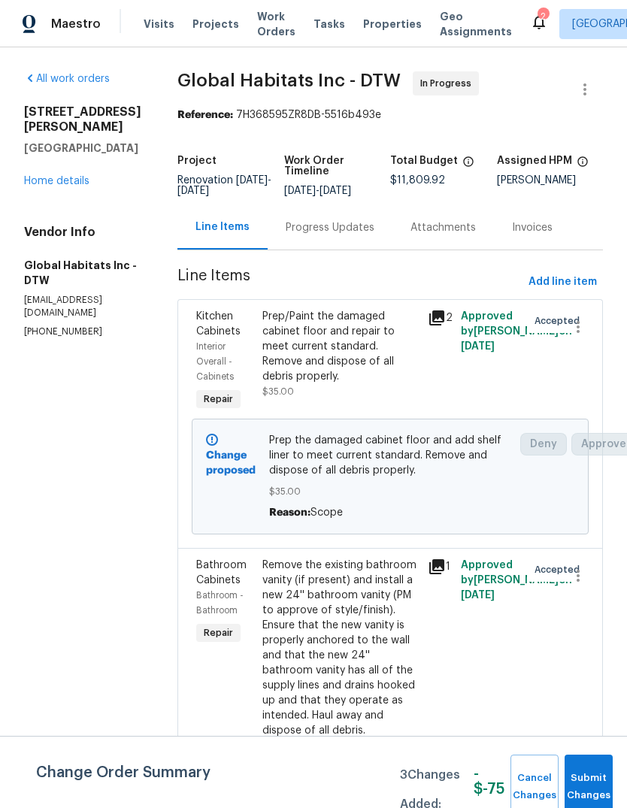
click at [148, 26] on span "Visits" at bounding box center [159, 24] width 31 height 15
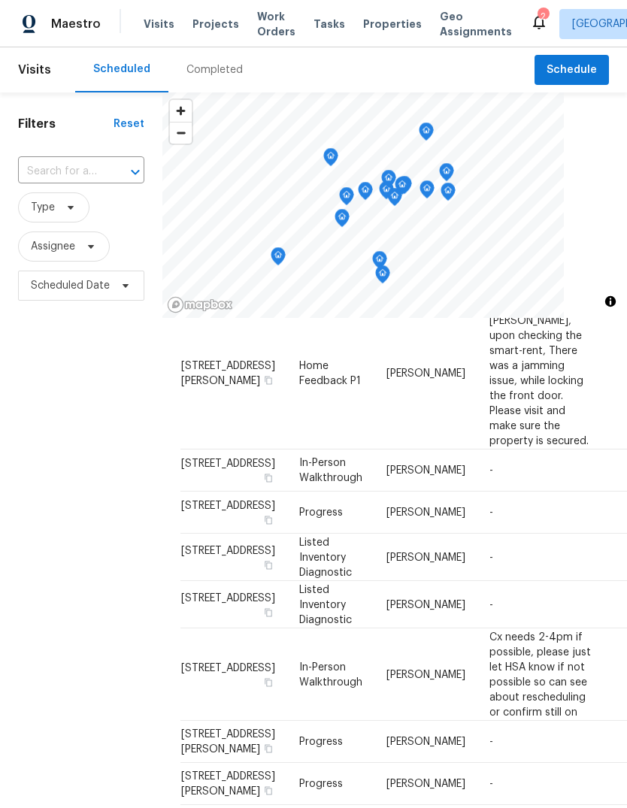
scroll to position [353, 0]
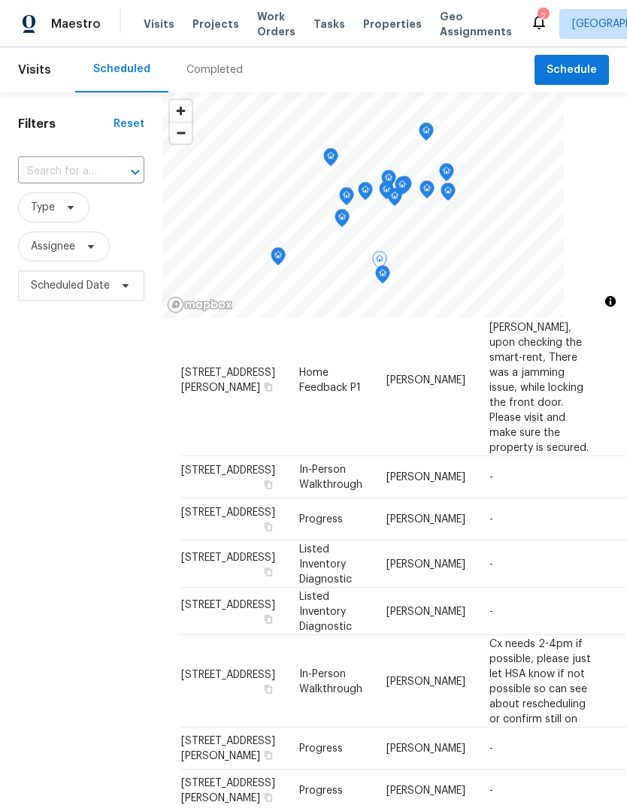
click at [0, 0] on icon at bounding box center [0, 0] width 0 height 0
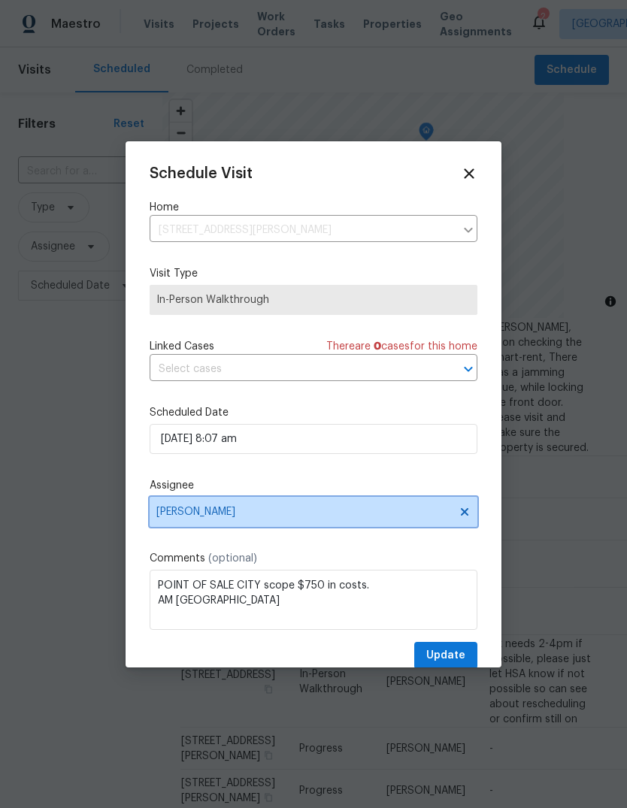
click at [305, 514] on span "[PERSON_NAME]" at bounding box center [303, 512] width 295 height 12
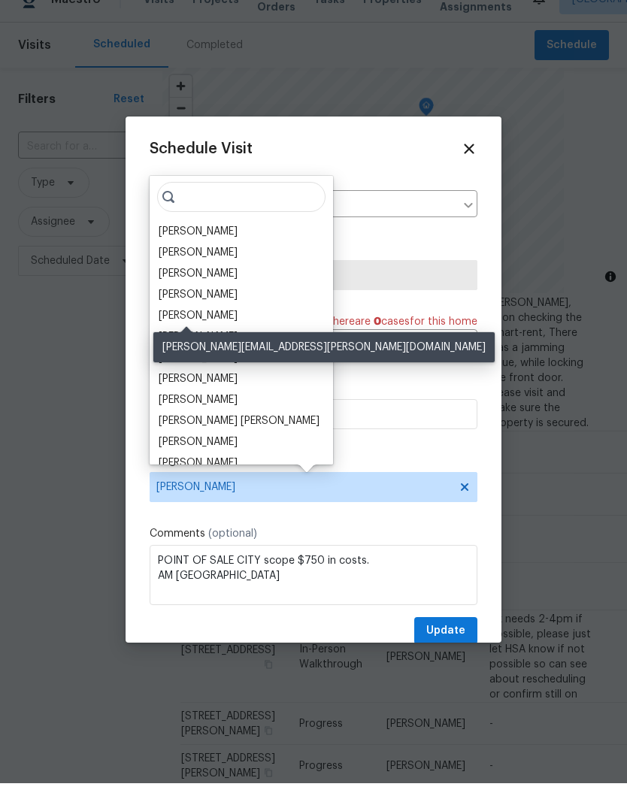
click at [200, 333] on div "Diana Brink" at bounding box center [198, 340] width 79 height 15
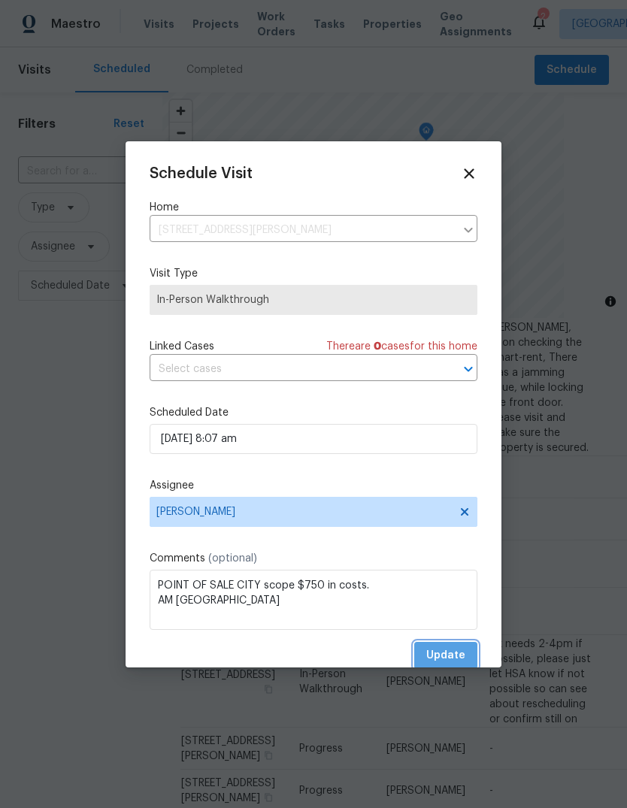
click at [456, 653] on span "Update" at bounding box center [445, 656] width 39 height 19
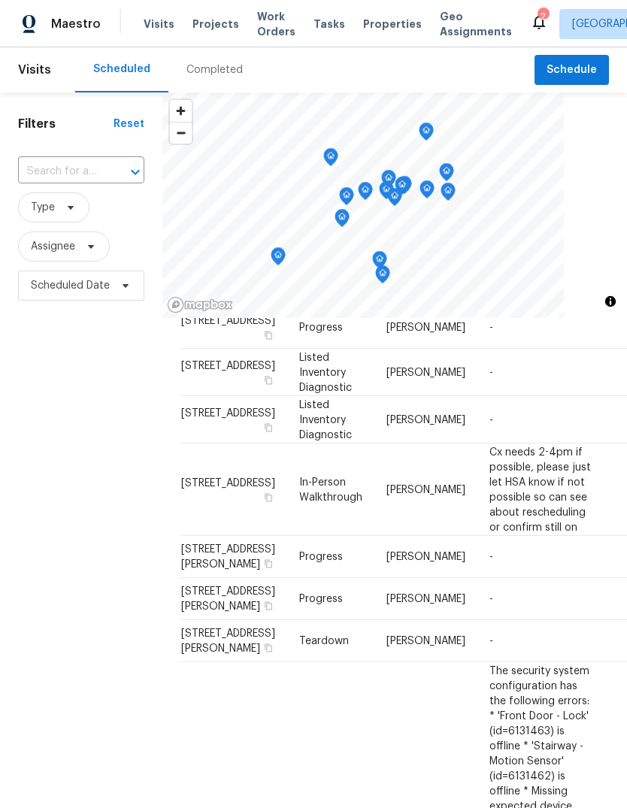
scroll to position [557, 0]
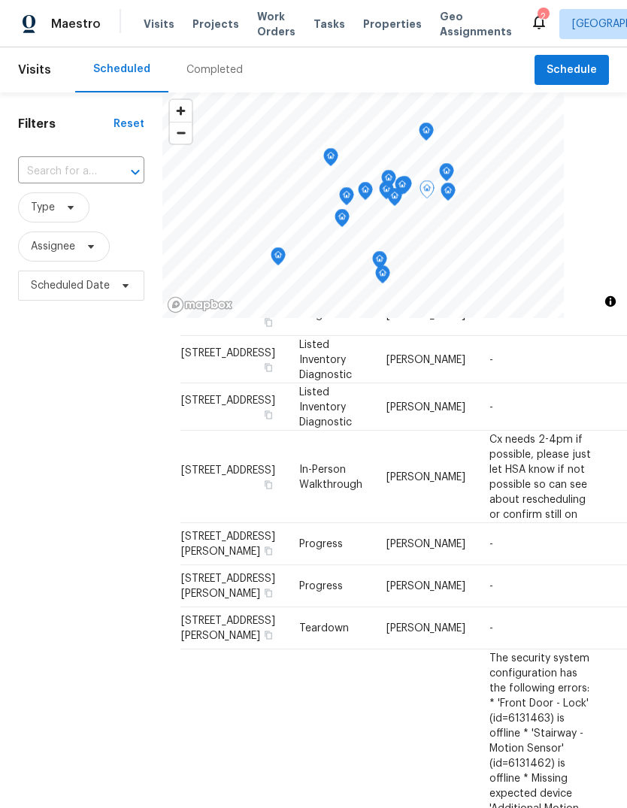
click at [0, 0] on span at bounding box center [0, 0] width 0 height 0
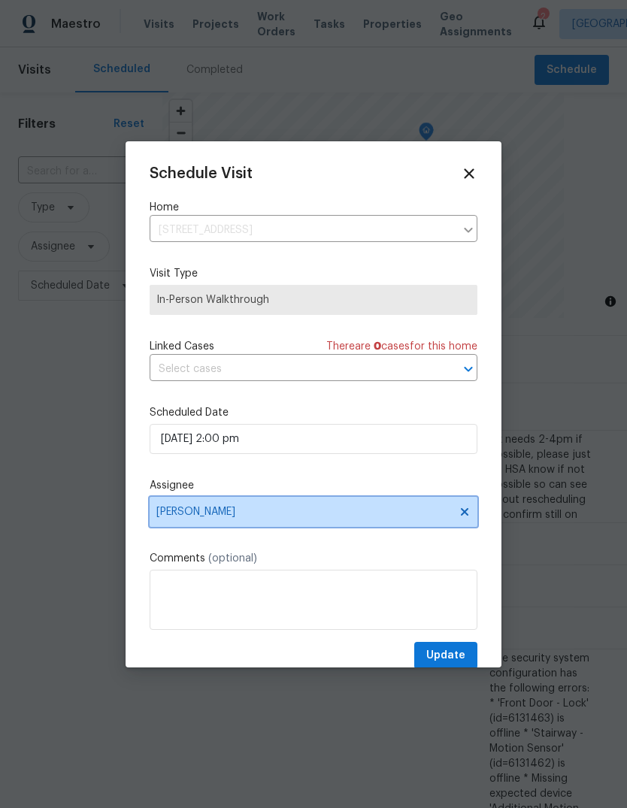
click at [159, 513] on span "Diana Brink" at bounding box center [303, 512] width 295 height 12
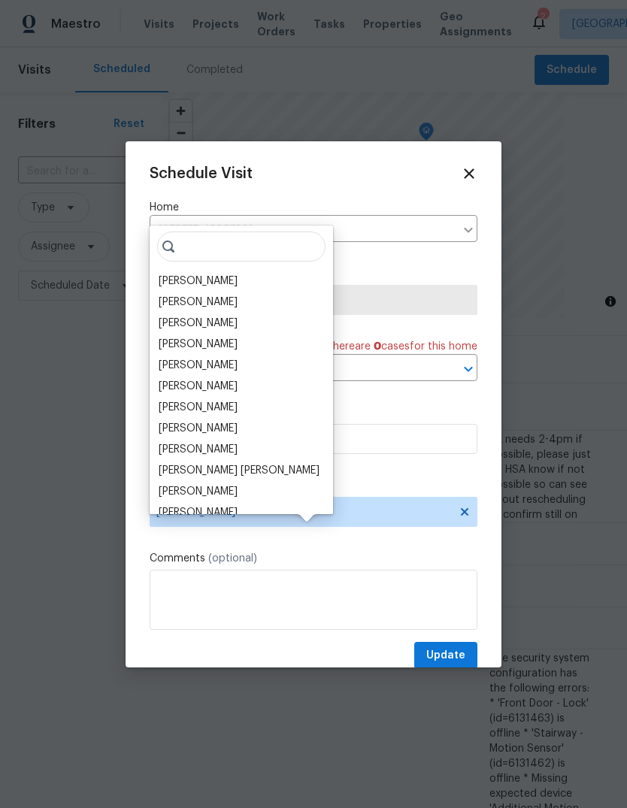
click at [176, 337] on div "[PERSON_NAME]" at bounding box center [198, 344] width 79 height 15
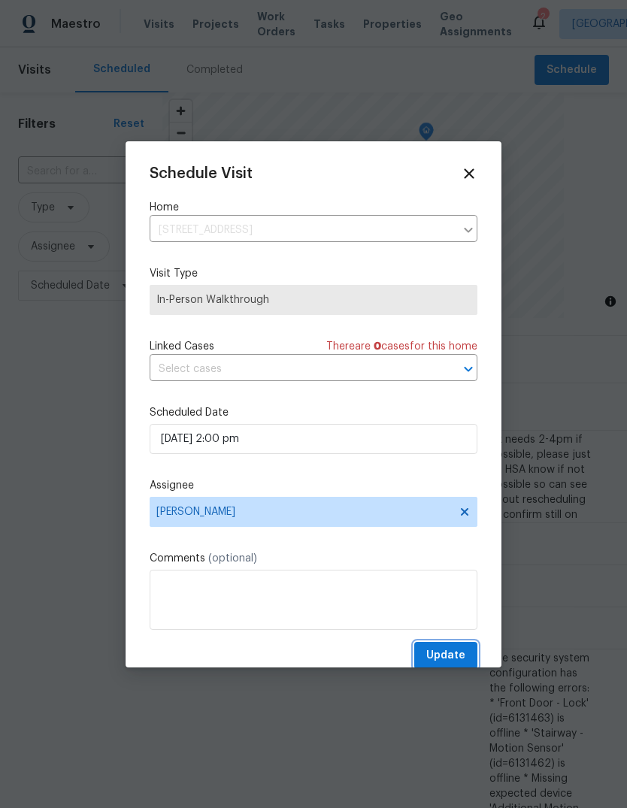
click at [441, 652] on span "Update" at bounding box center [445, 656] width 39 height 19
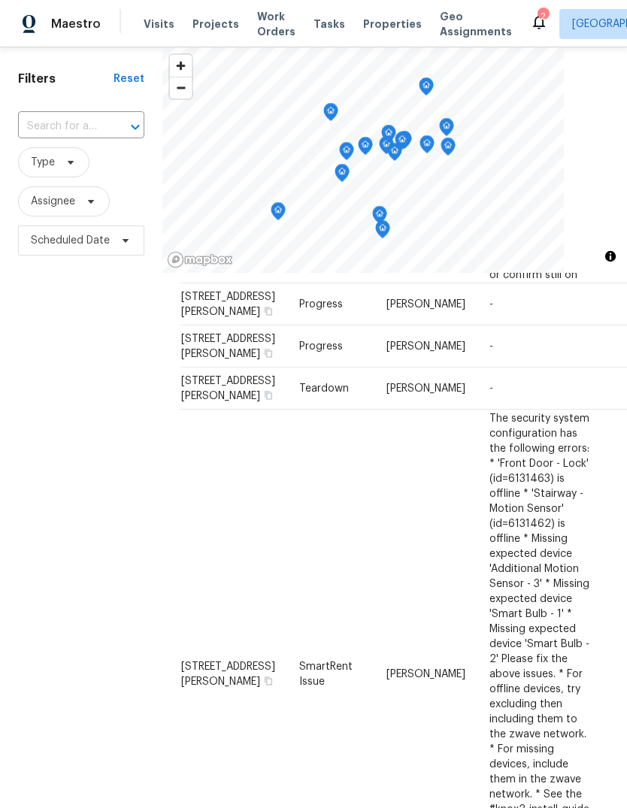
scroll to position [0, 0]
click at [365, 24] on span "Properties" at bounding box center [392, 24] width 59 height 15
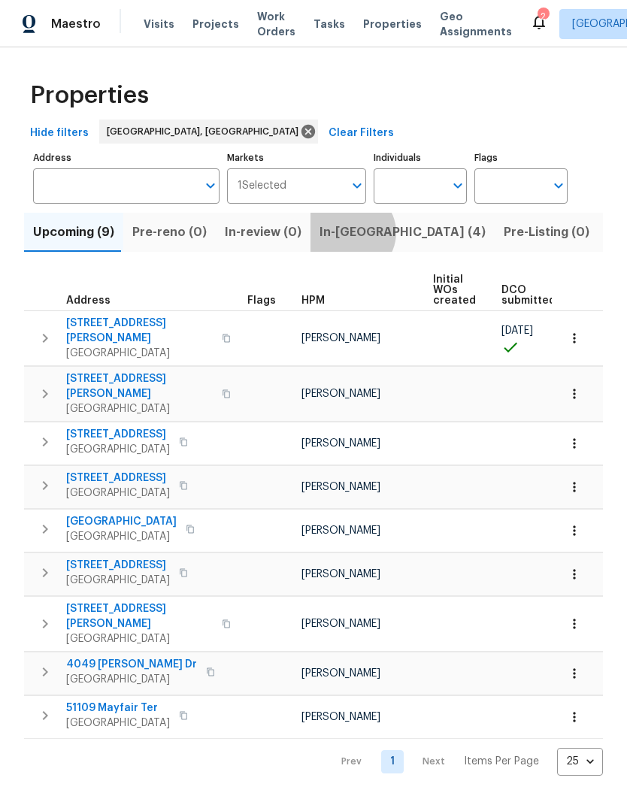
click at [342, 235] on span "In-reno (4)" at bounding box center [403, 232] width 166 height 21
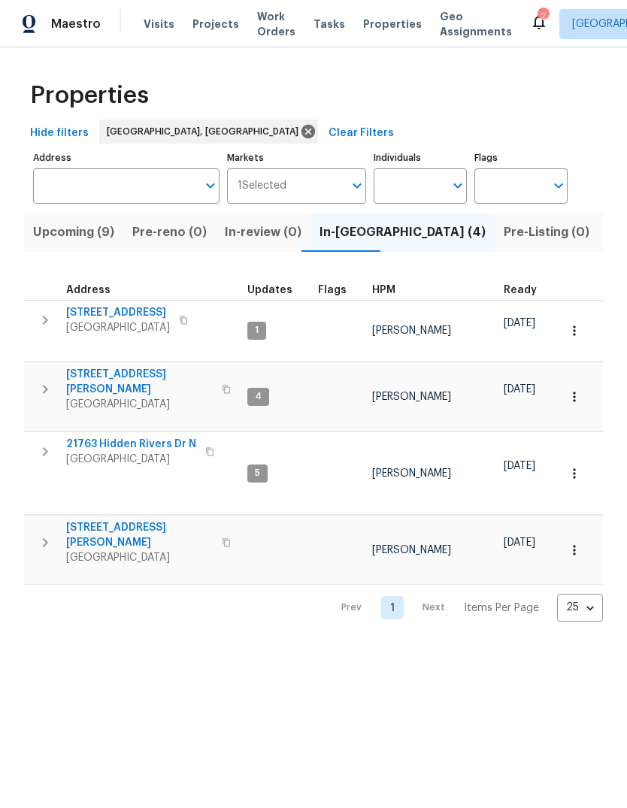
click at [136, 452] on span "Southfield, MI 48075" at bounding box center [131, 459] width 130 height 15
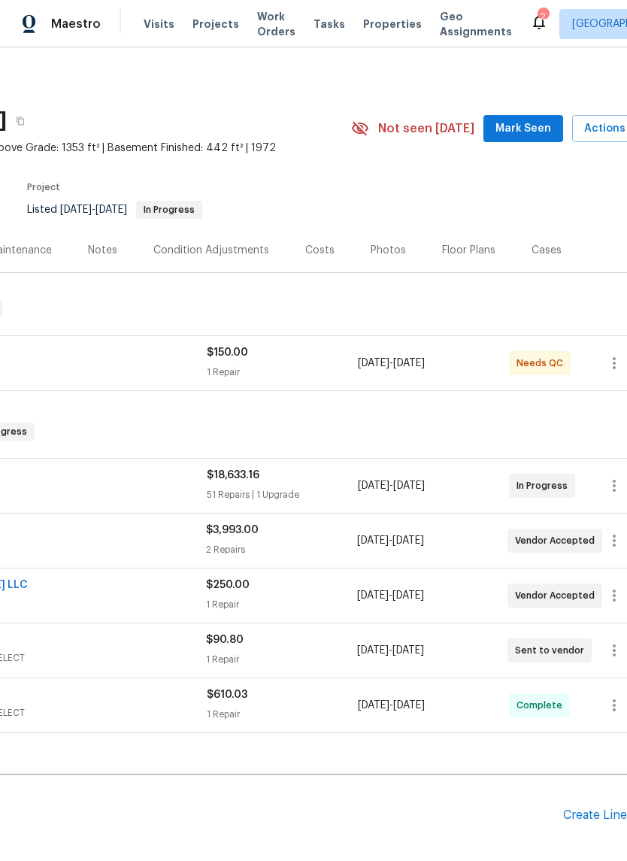
scroll to position [0, 205]
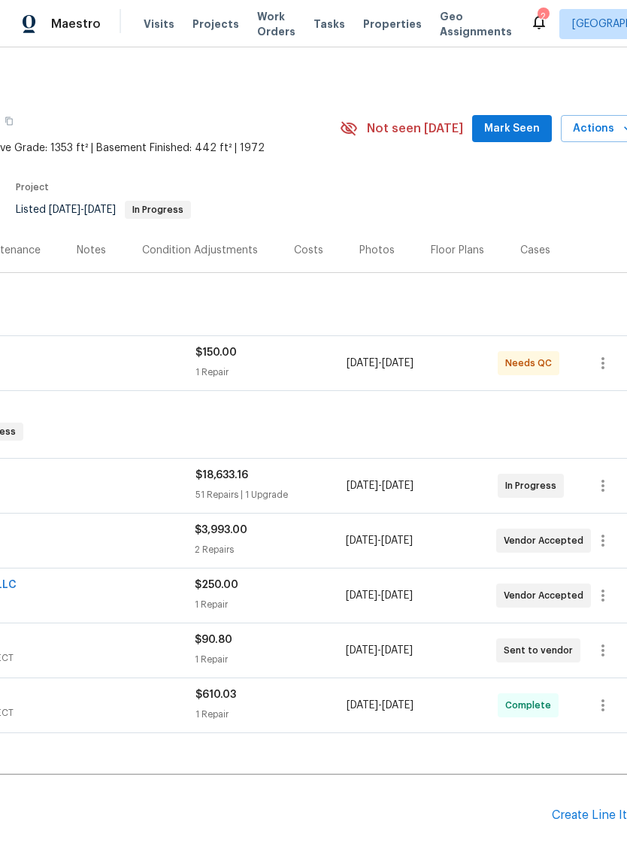
click at [503, 126] on span "Mark Seen" at bounding box center [512, 129] width 56 height 19
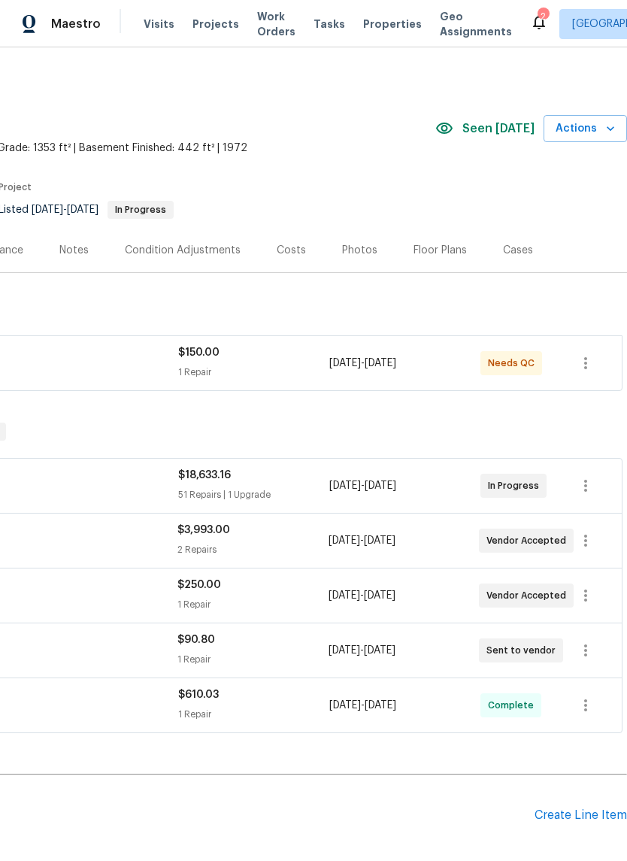
scroll to position [0, 223]
click at [596, 366] on button "button" at bounding box center [586, 363] width 36 height 36
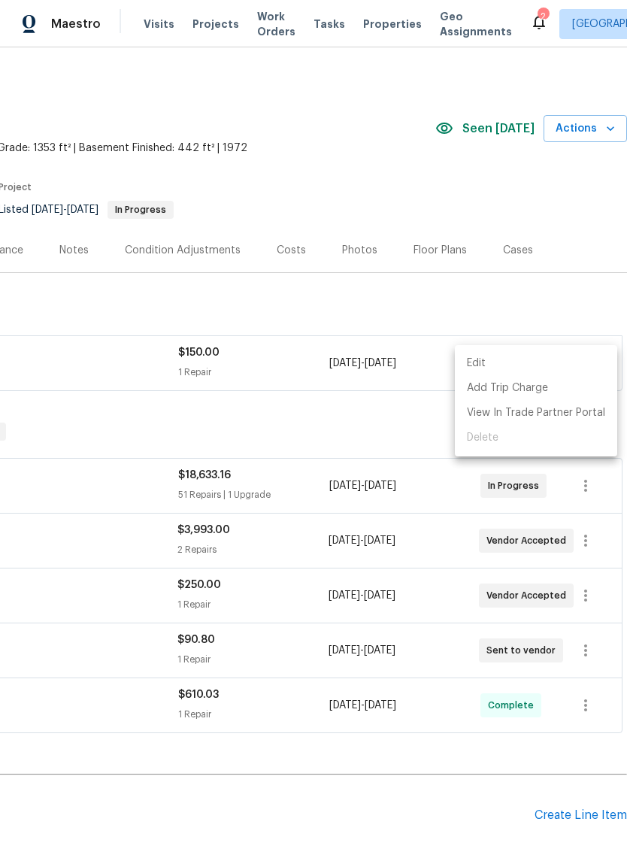
click at [551, 362] on li "Edit" at bounding box center [536, 363] width 162 height 25
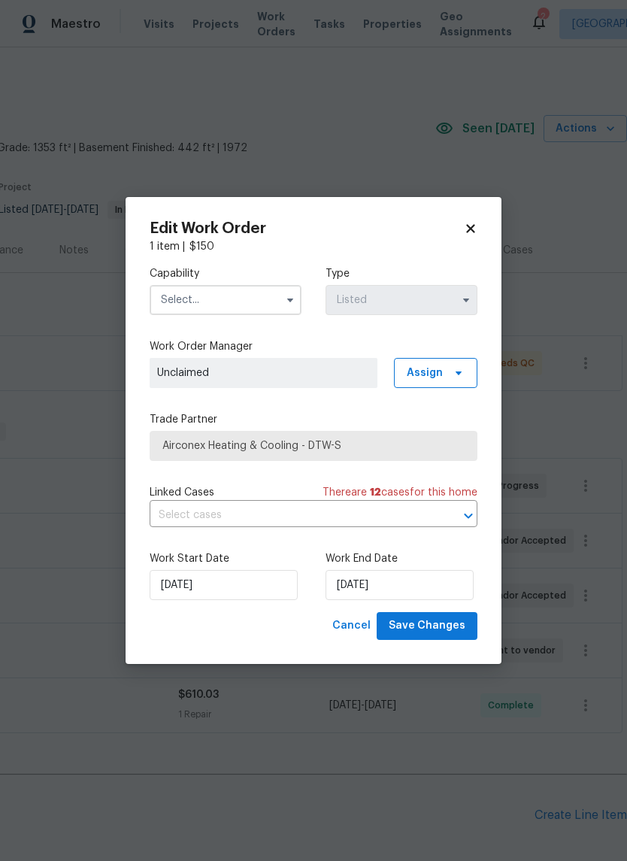
click at [476, 222] on icon at bounding box center [471, 229] width 14 height 14
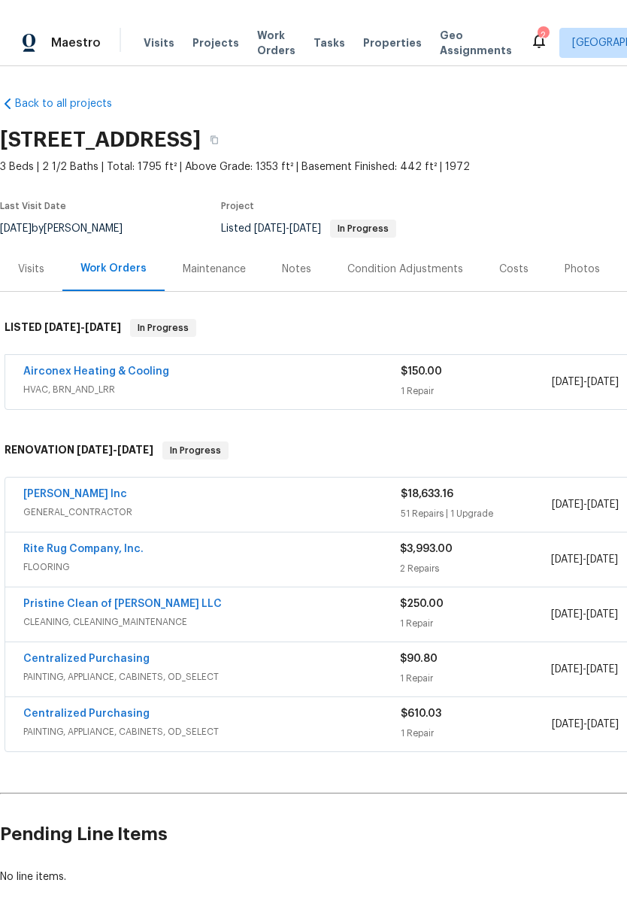
scroll to position [0, 0]
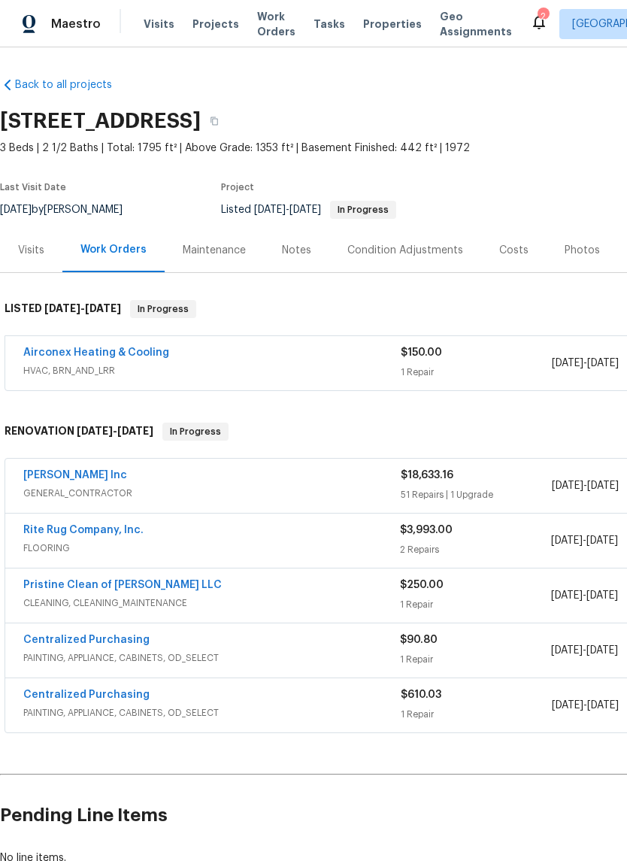
click at [143, 351] on link "Airconex Heating & Cooling" at bounding box center [96, 352] width 146 height 11
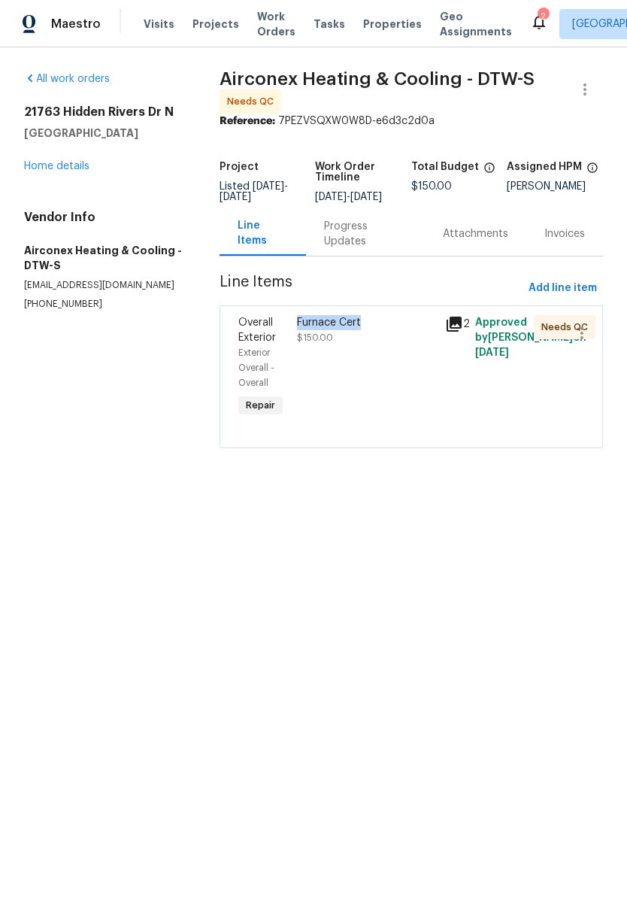
click at [70, 161] on link "Home details" at bounding box center [56, 166] width 65 height 11
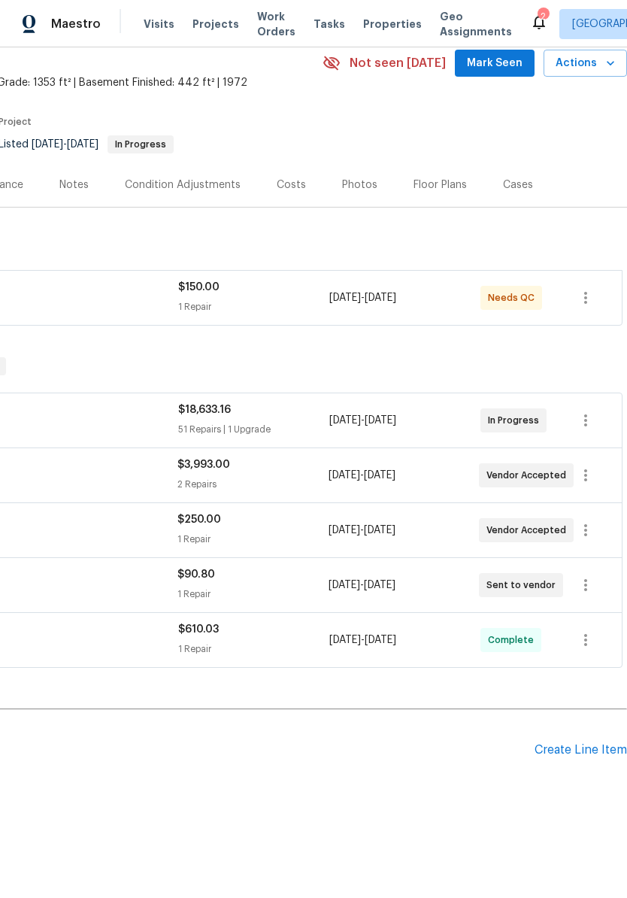
scroll to position [65, 223]
click at [590, 292] on icon "button" at bounding box center [586, 298] width 18 height 18
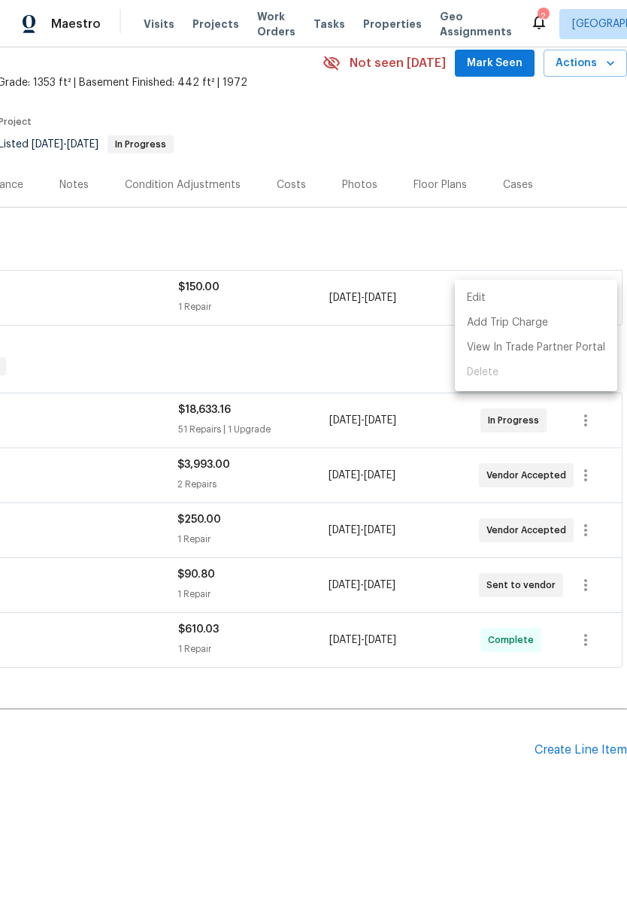
click at [556, 301] on li "Edit" at bounding box center [536, 298] width 162 height 25
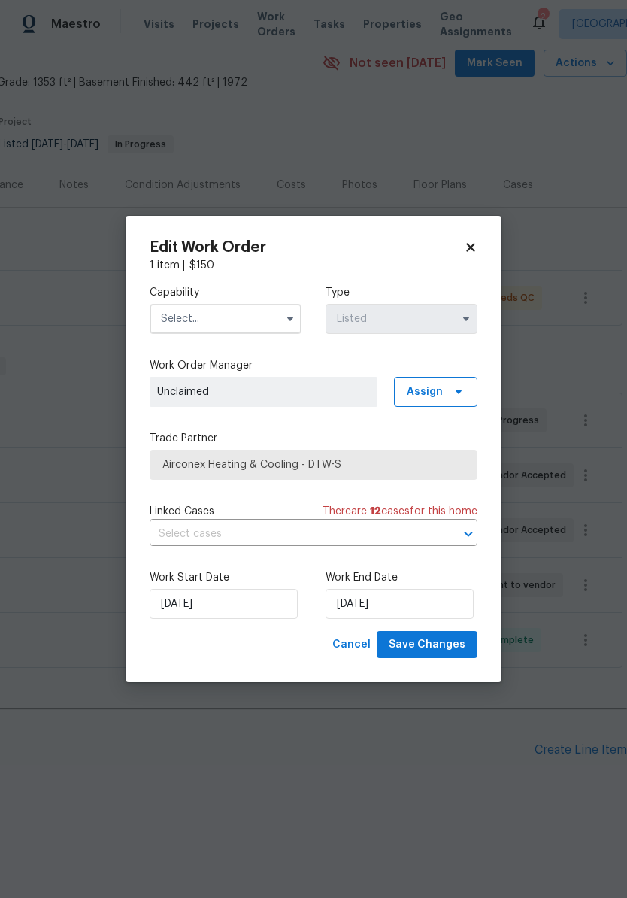
click at [481, 241] on div "Edit Work Order 1 item | $ 150 Capability Type Listed Work Order Manager Unclai…" at bounding box center [314, 449] width 376 height 467
click at [476, 246] on icon at bounding box center [471, 248] width 14 height 14
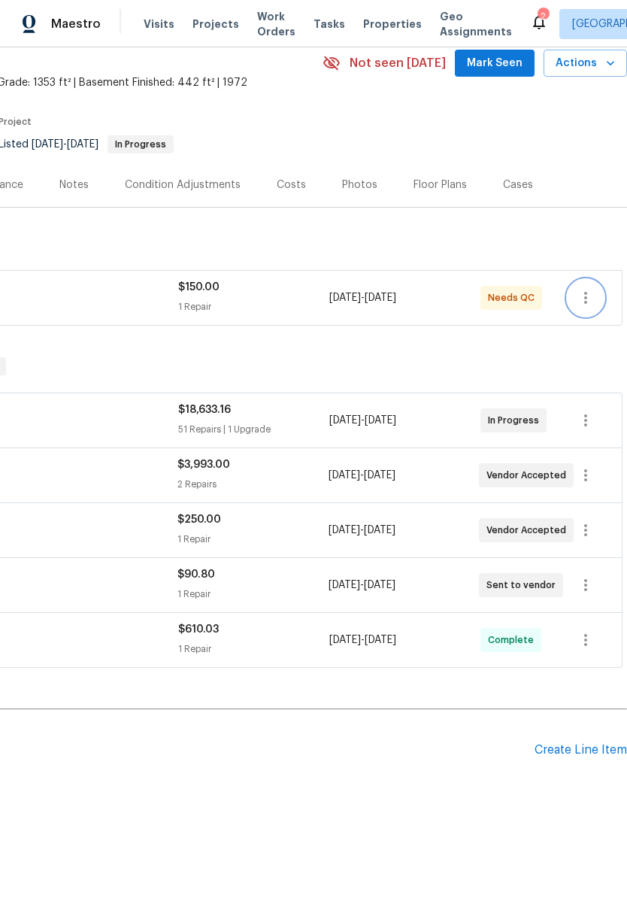
click at [584, 301] on icon "button" at bounding box center [586, 298] width 18 height 18
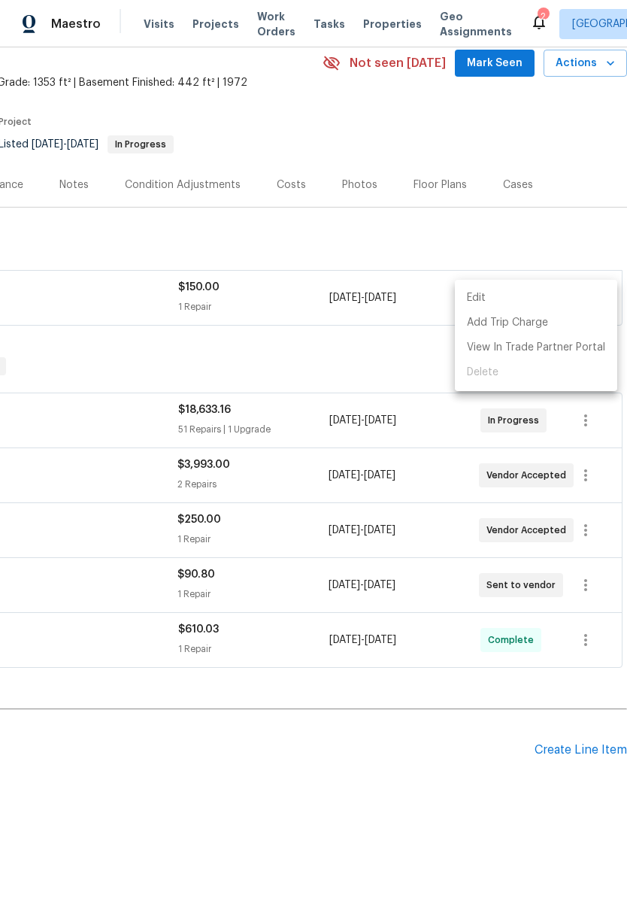
click at [393, 338] on div at bounding box center [313, 449] width 627 height 898
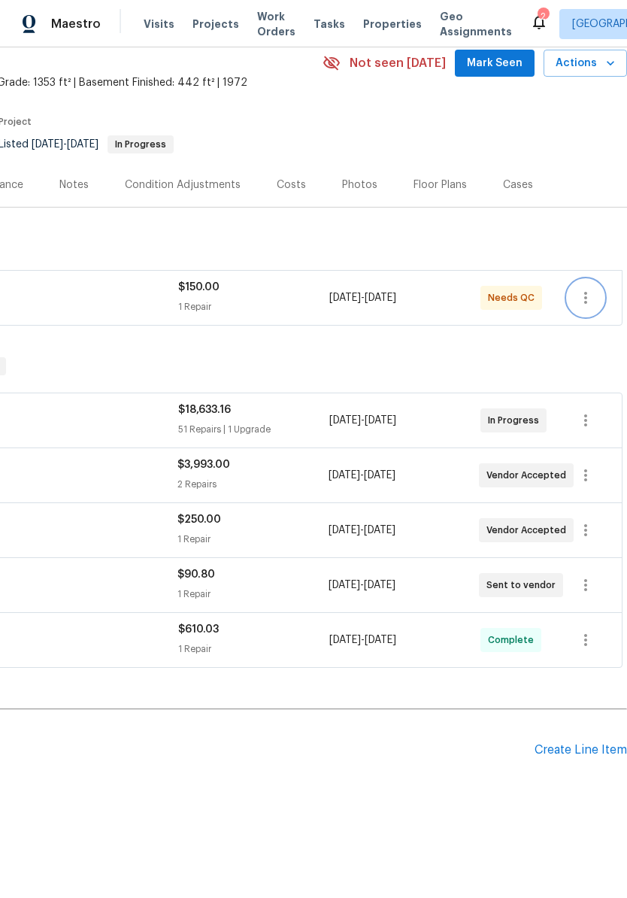
click at [592, 293] on icon "button" at bounding box center [586, 298] width 18 height 18
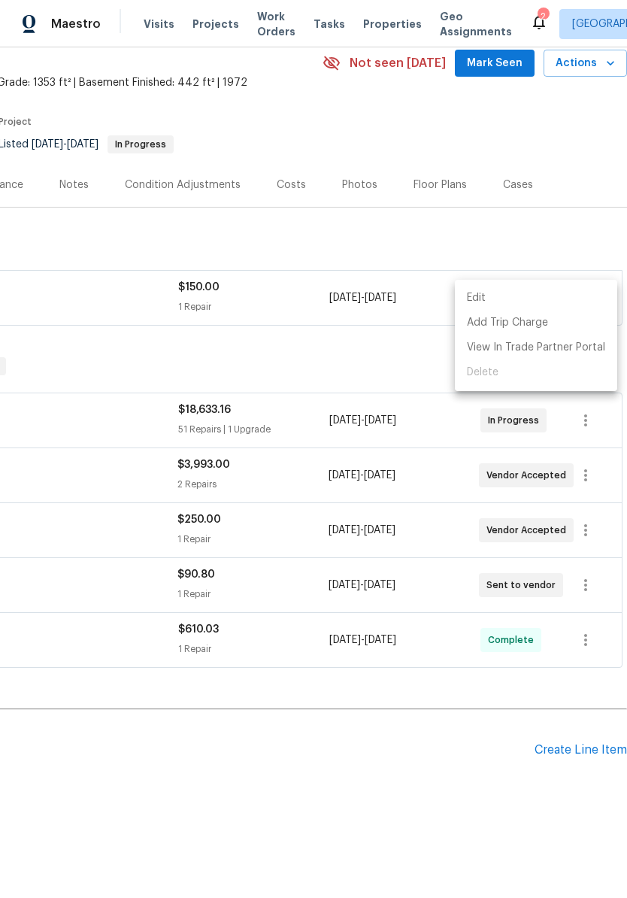
click at [529, 297] on li "Edit" at bounding box center [536, 298] width 162 height 25
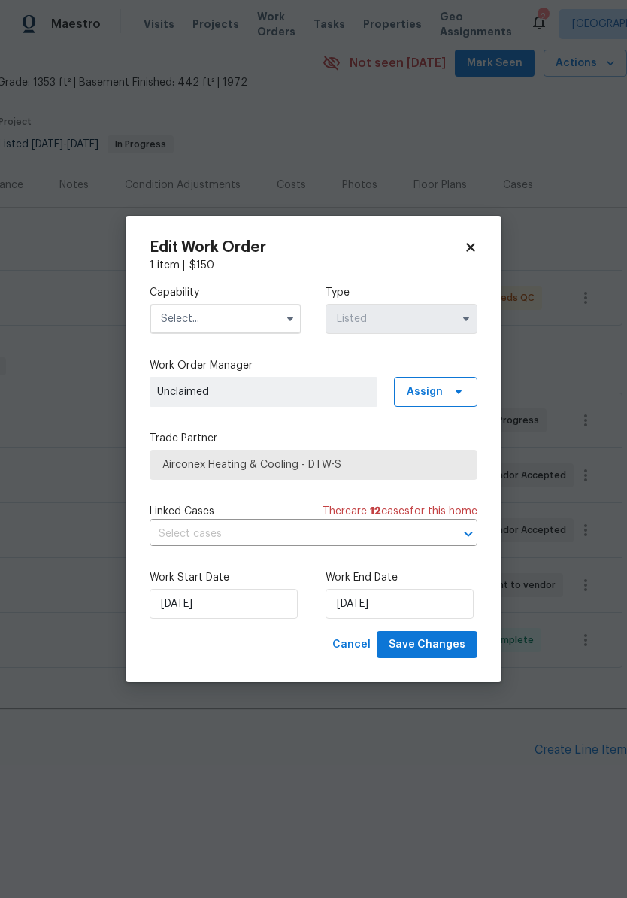
click at [253, 326] on input "text" at bounding box center [226, 319] width 152 height 30
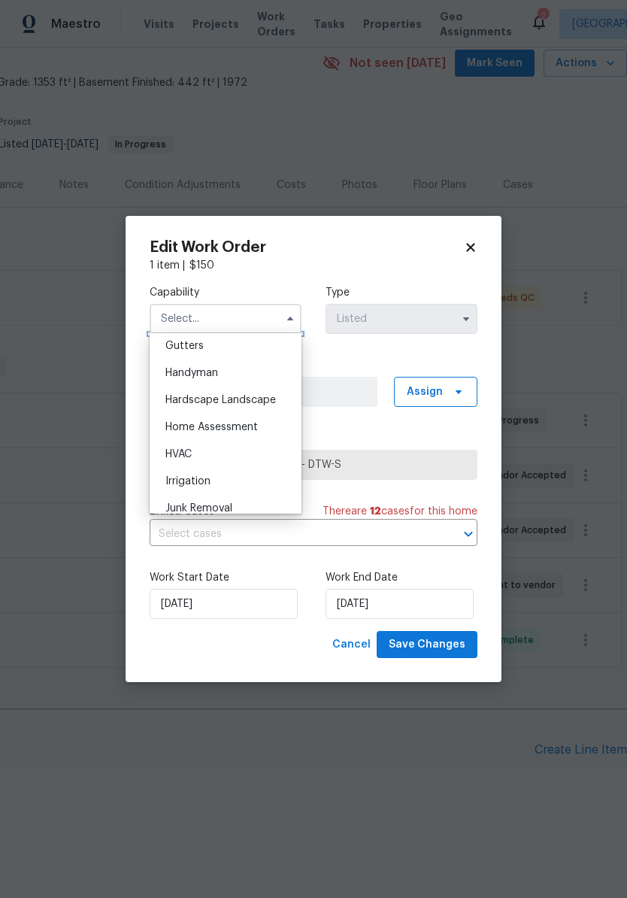
scroll to position [834, 0]
click at [241, 415] on div "HVAC" at bounding box center [225, 424] width 144 height 27
type input "HVAC"
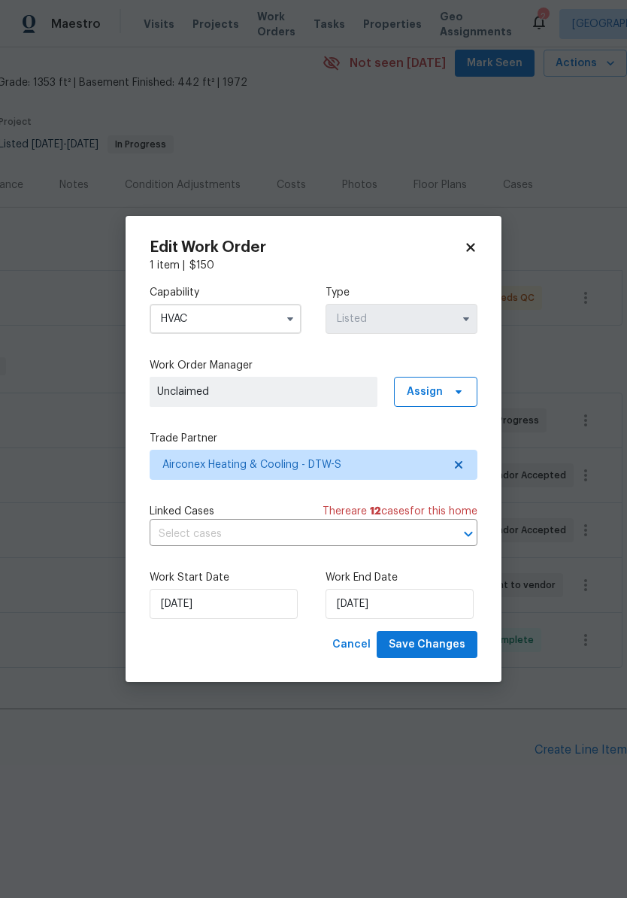
click at [337, 397] on span "Unclaimed" at bounding box center [263, 391] width 213 height 15
click at [456, 299] on label "Type" at bounding box center [402, 292] width 152 height 15
click at [460, 253] on h2 "Edit Work Order" at bounding box center [307, 247] width 314 height 15
click at [472, 241] on icon at bounding box center [471, 248] width 14 height 14
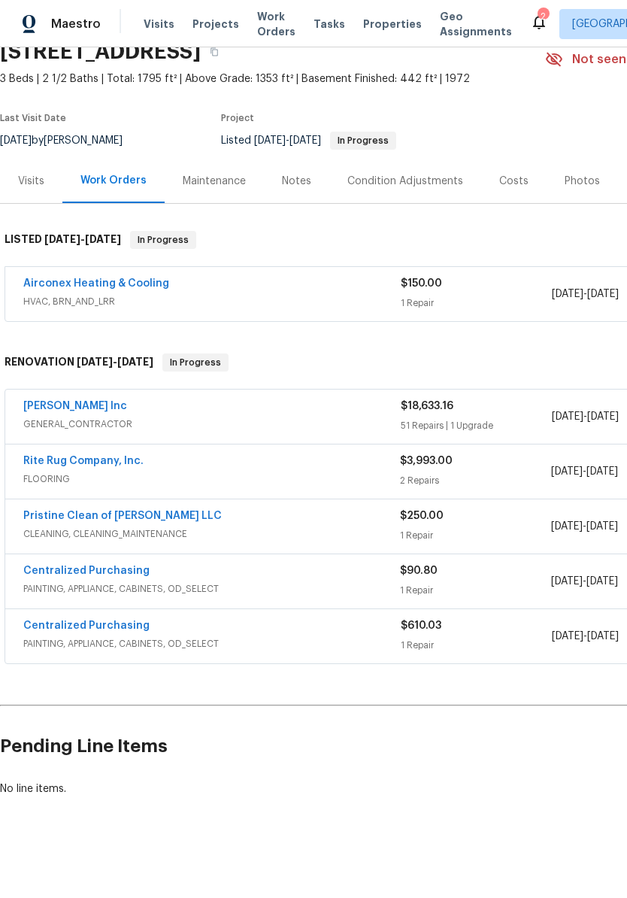
scroll to position [69, 0]
click at [144, 282] on link "Airconex Heating & Cooling" at bounding box center [96, 283] width 146 height 11
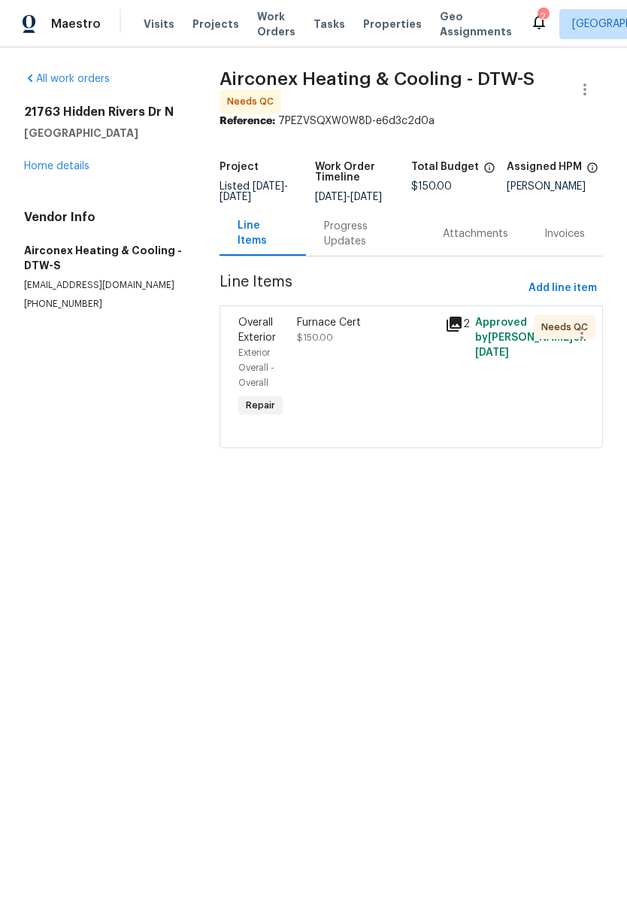
click at [353, 381] on div "Furnace Cert $150.00" at bounding box center [367, 368] width 148 height 114
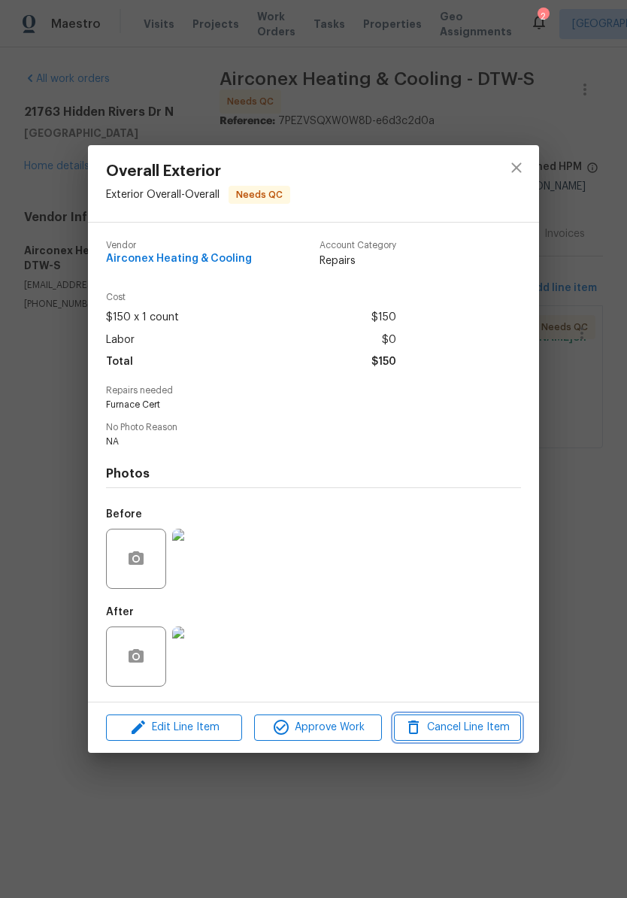
click at [488, 727] on span "Cancel Line Item" at bounding box center [458, 727] width 118 height 19
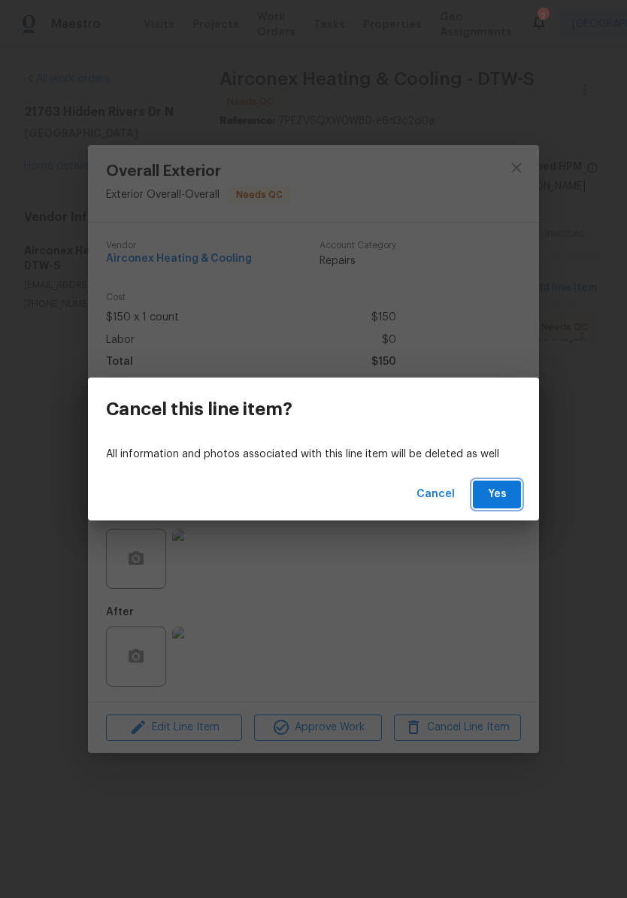
click at [501, 503] on span "Yes" at bounding box center [497, 494] width 24 height 19
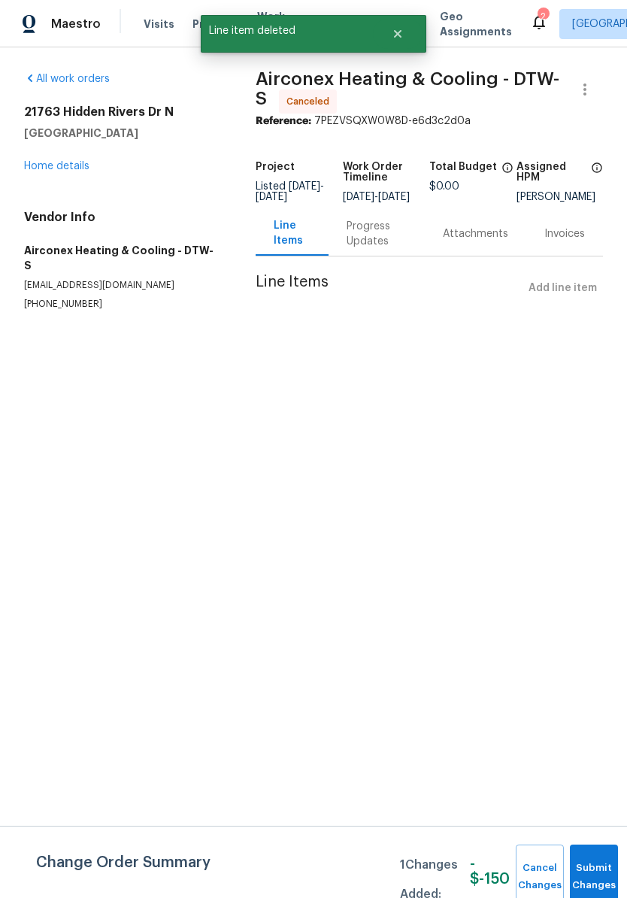
click at [60, 168] on link "Home details" at bounding box center [56, 166] width 65 height 11
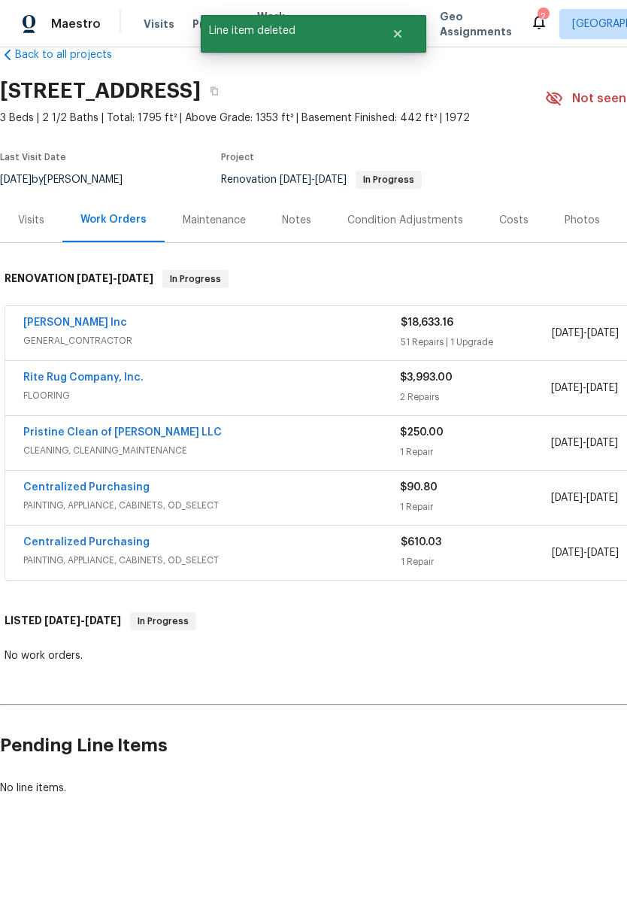
scroll to position [29, 0]
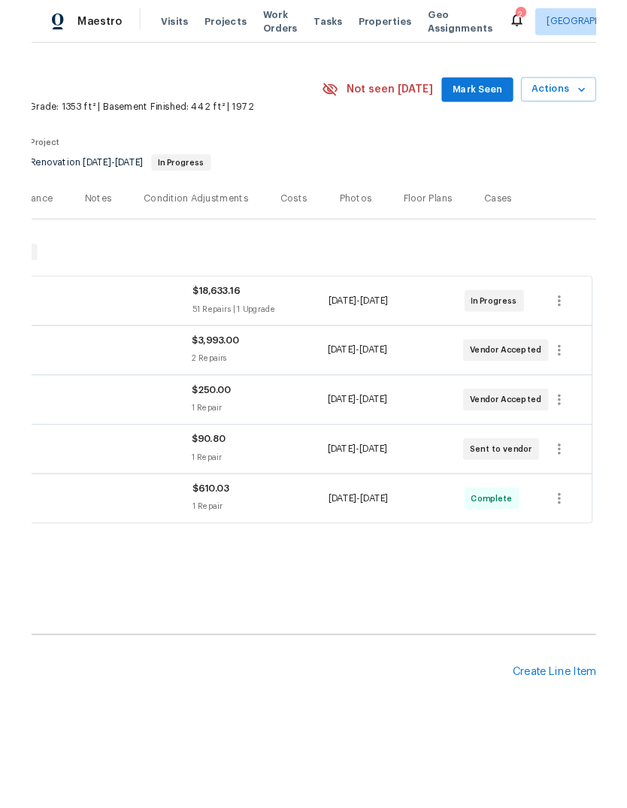
scroll to position [29, 223]
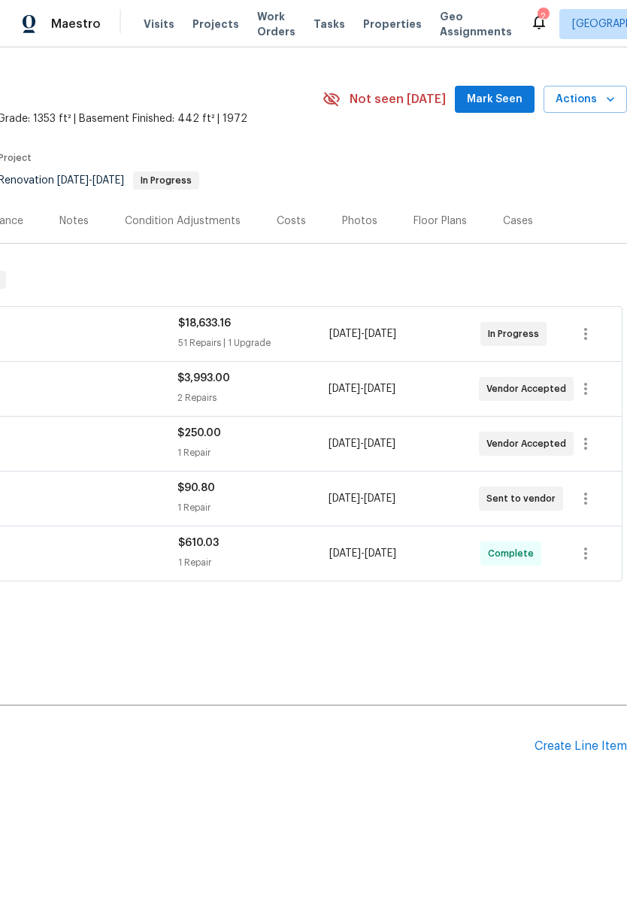
click at [580, 739] on div "Create Line Item" at bounding box center [581, 746] width 93 height 14
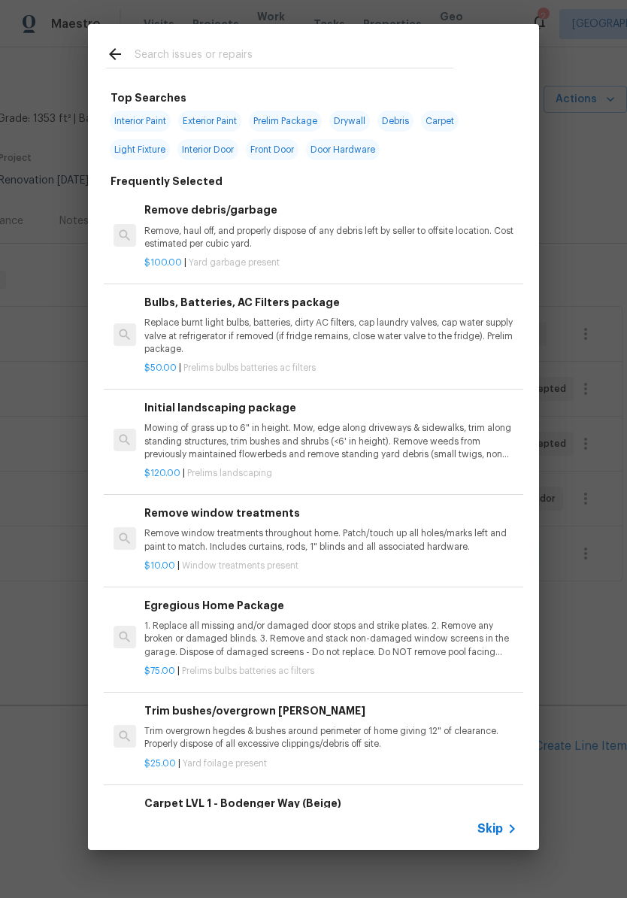
click at [287, 41] on div at bounding box center [280, 53] width 384 height 59
click at [248, 35] on div at bounding box center [280, 53] width 384 height 59
click at [191, 50] on input "text" at bounding box center [294, 56] width 319 height 23
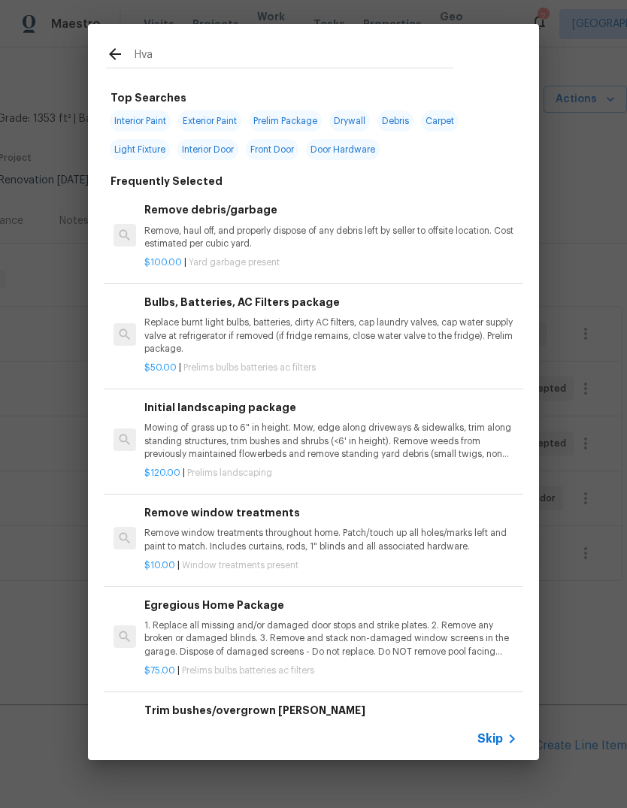
type input "Hvac"
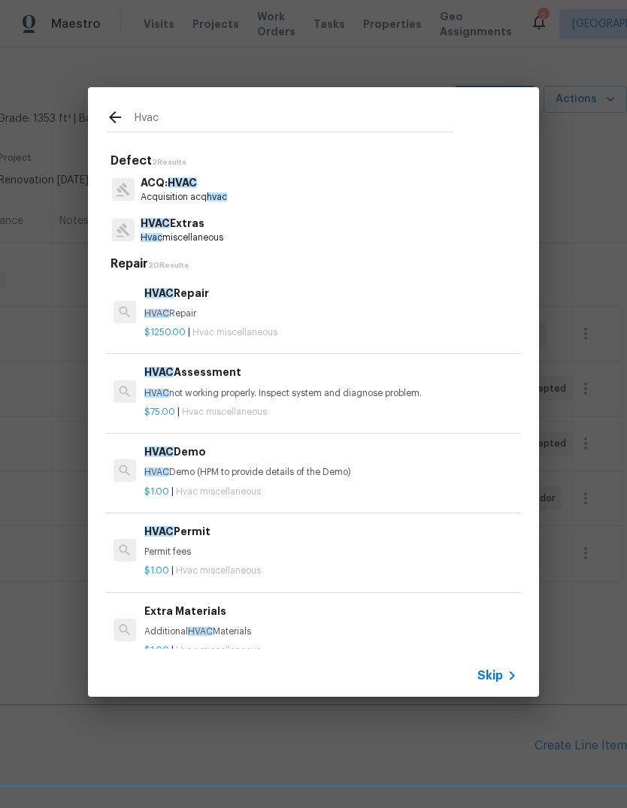
click at [257, 314] on p "HVAC Repair" at bounding box center [330, 314] width 373 height 13
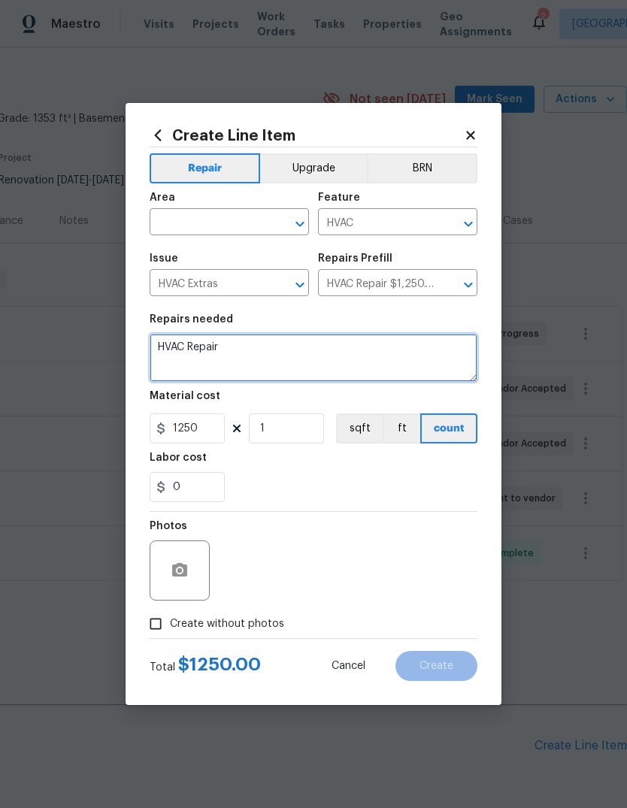
click at [253, 344] on textarea "HVAC Repair" at bounding box center [314, 358] width 328 height 48
click at [207, 352] on textarea "HVAC Repair" at bounding box center [314, 358] width 328 height 48
paste textarea "Furnace Cert"
type textarea "Furnace Cert Had to reissue work order sorry"
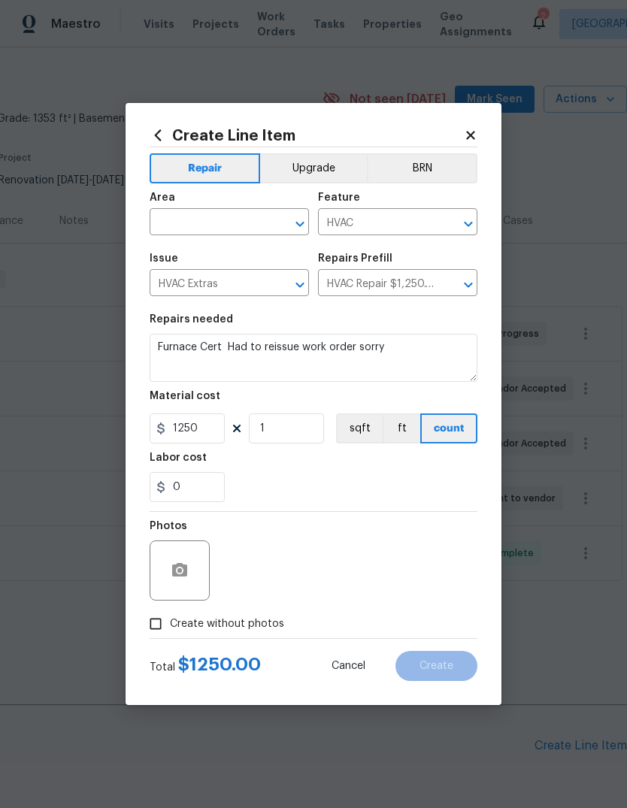
click at [387, 493] on div "0" at bounding box center [314, 487] width 328 height 30
click at [241, 214] on input "text" at bounding box center [208, 223] width 117 height 23
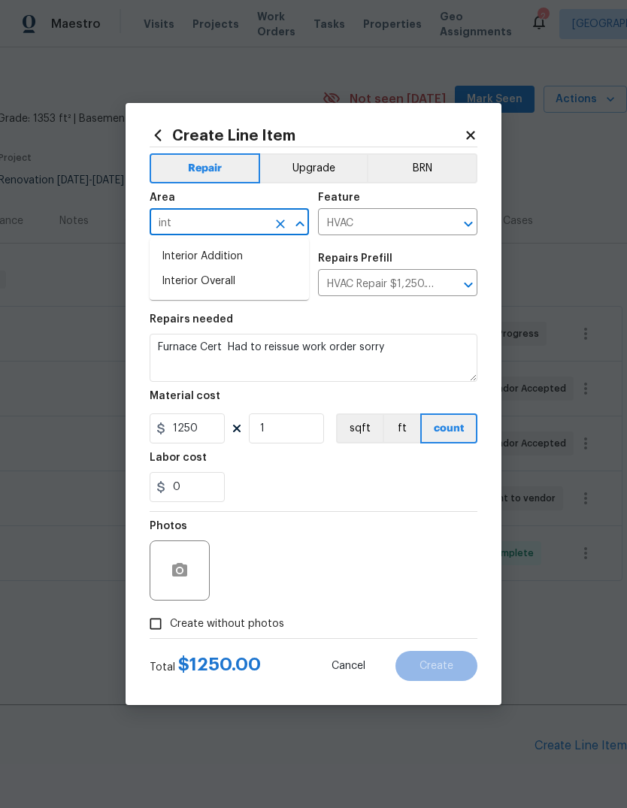
click at [240, 281] on li "Interior Overall" at bounding box center [229, 281] width 159 height 25
type input "Interior Overall"
click at [330, 471] on div "Labor cost" at bounding box center [314, 463] width 328 height 20
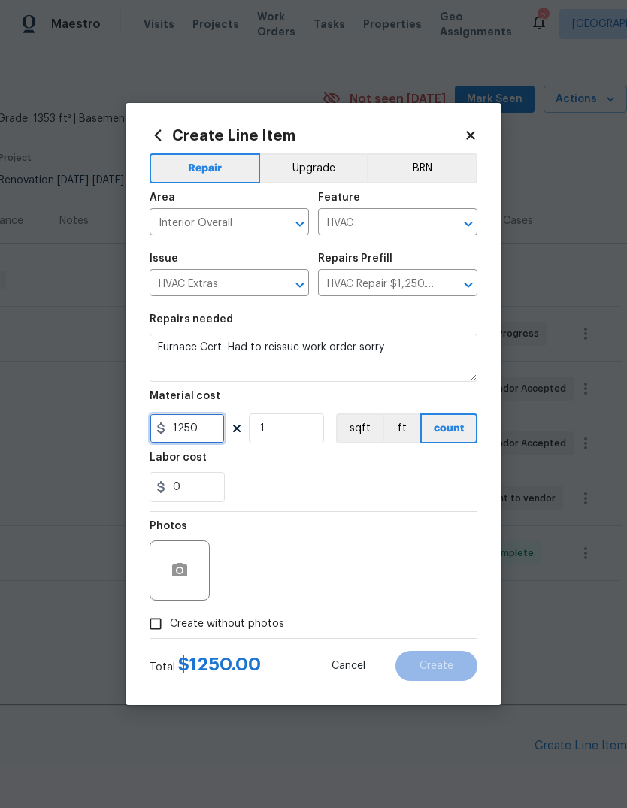
click at [193, 429] on input "1250" at bounding box center [187, 429] width 75 height 30
click at [196, 426] on input "1250" at bounding box center [187, 429] width 75 height 30
click at [196, 425] on input "1250" at bounding box center [187, 429] width 75 height 30
click at [199, 426] on input "1250" at bounding box center [187, 429] width 75 height 30
type input "150"
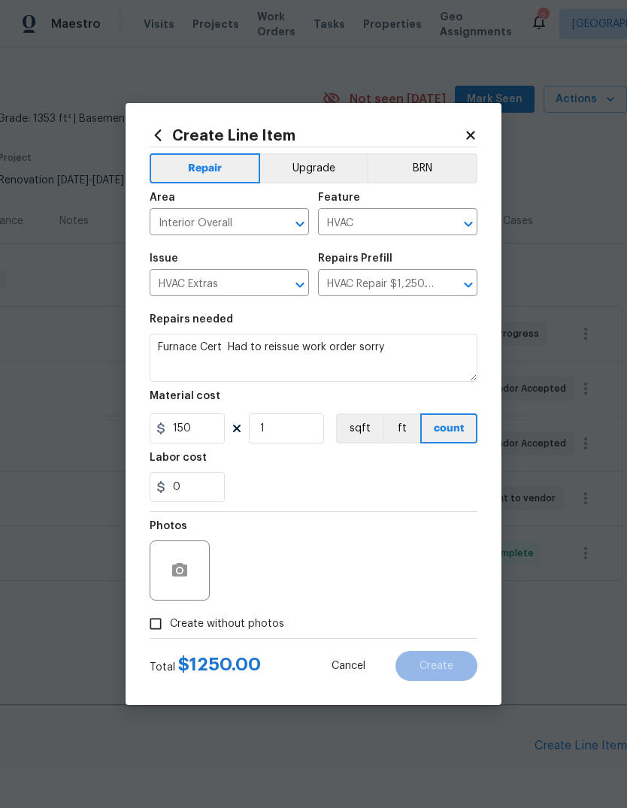
click at [405, 472] on div "Labor cost" at bounding box center [314, 463] width 328 height 20
click at [262, 617] on span "Create without photos" at bounding box center [227, 625] width 114 height 16
click at [170, 617] on input "Create without photos" at bounding box center [155, 624] width 29 height 29
checkbox input "true"
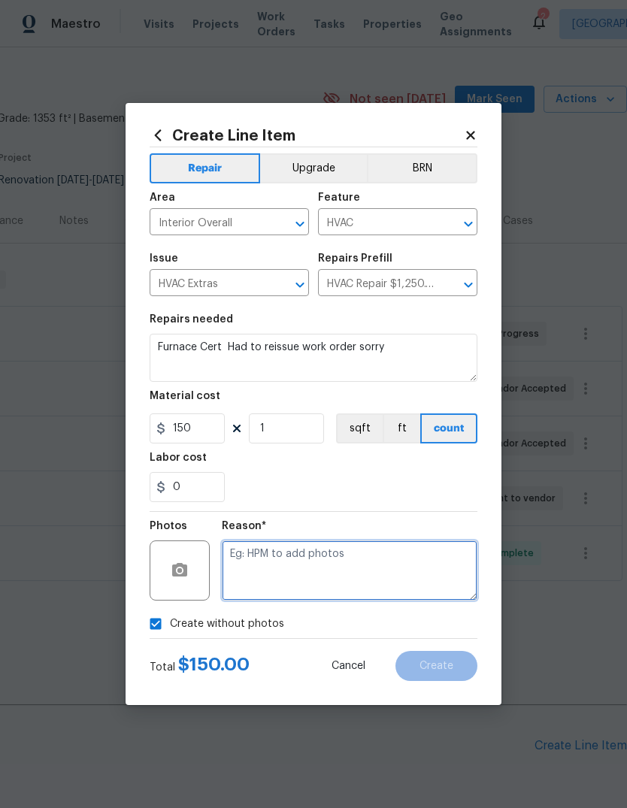
click at [332, 580] on textarea at bounding box center [350, 571] width 256 height 60
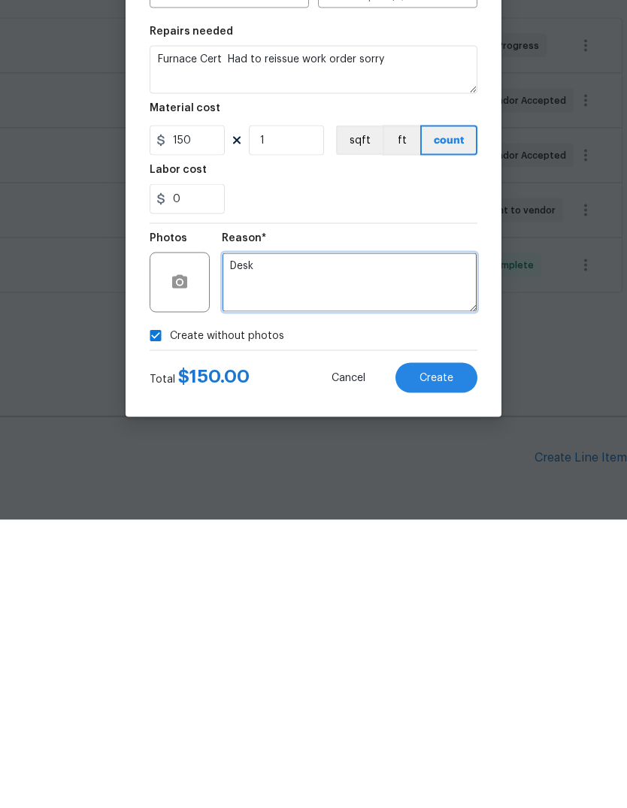
type textarea "Desk"
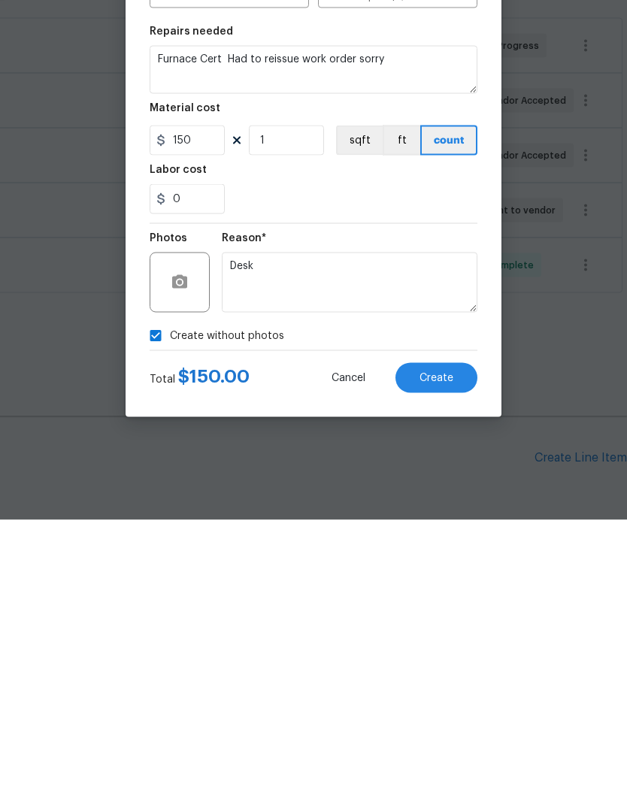
click at [447, 651] on button "Create" at bounding box center [437, 666] width 82 height 30
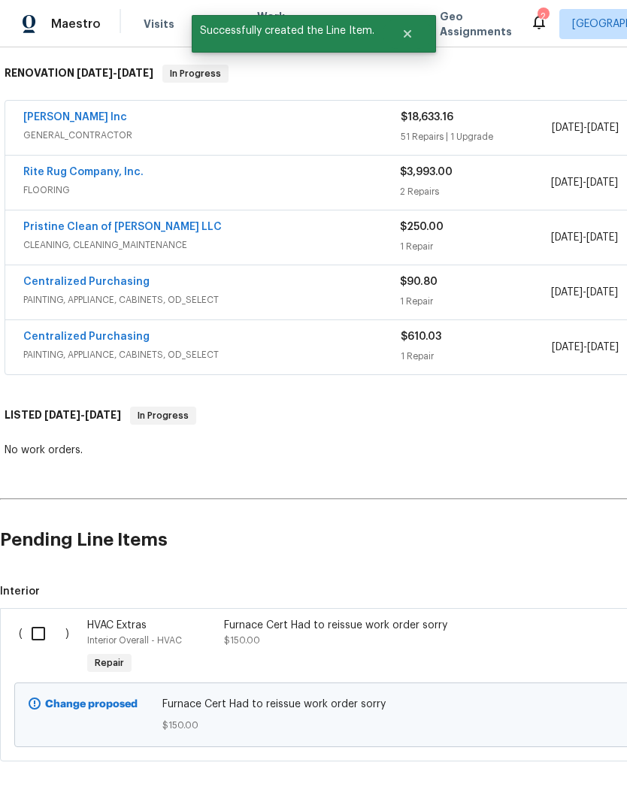
scroll to position [235, 0]
click at [41, 619] on input "checkbox" at bounding box center [44, 635] width 43 height 32
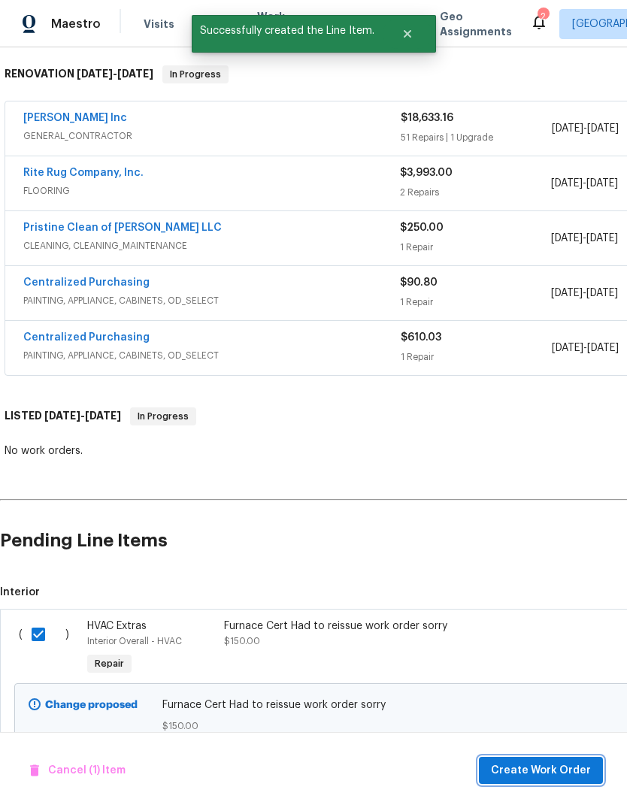
click at [537, 766] on span "Create Work Order" at bounding box center [541, 771] width 100 height 19
checkbox input "false"
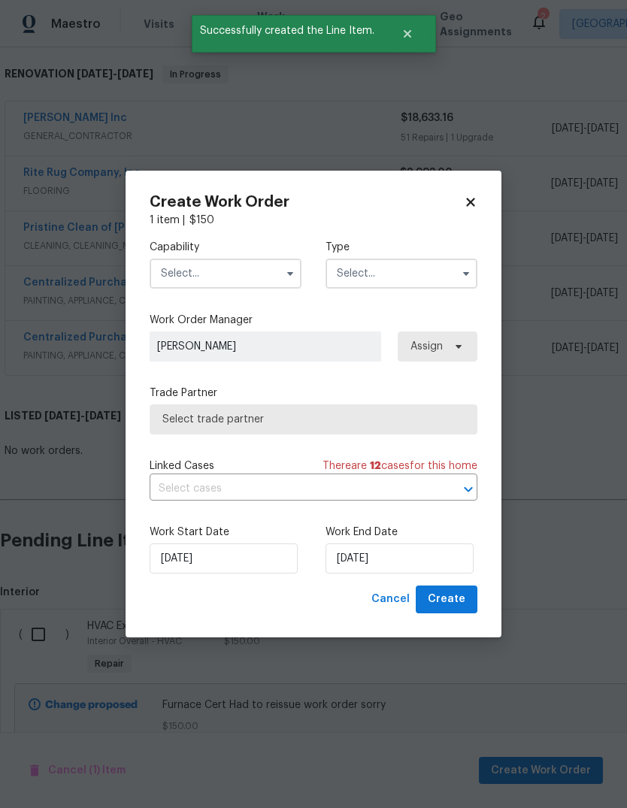
click at [253, 274] on input "text" at bounding box center [226, 274] width 152 height 30
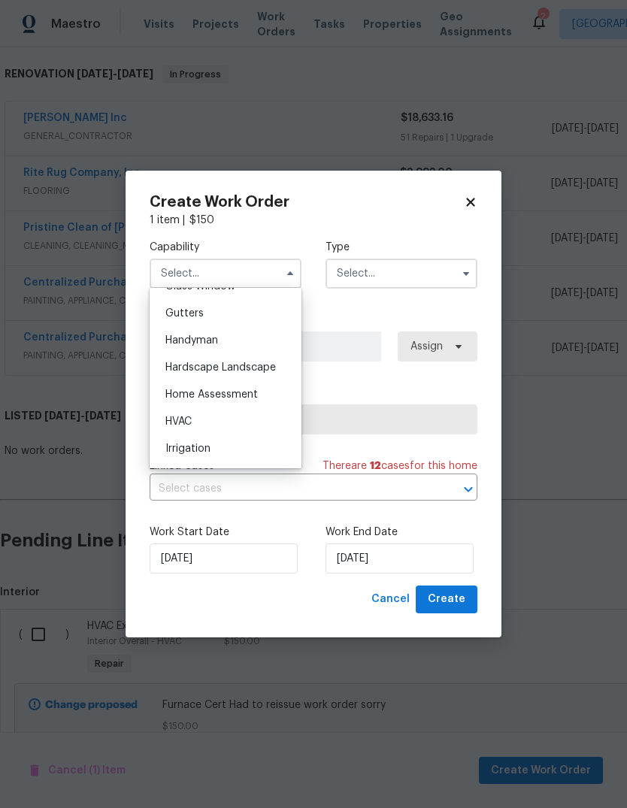
scroll to position [814, 0]
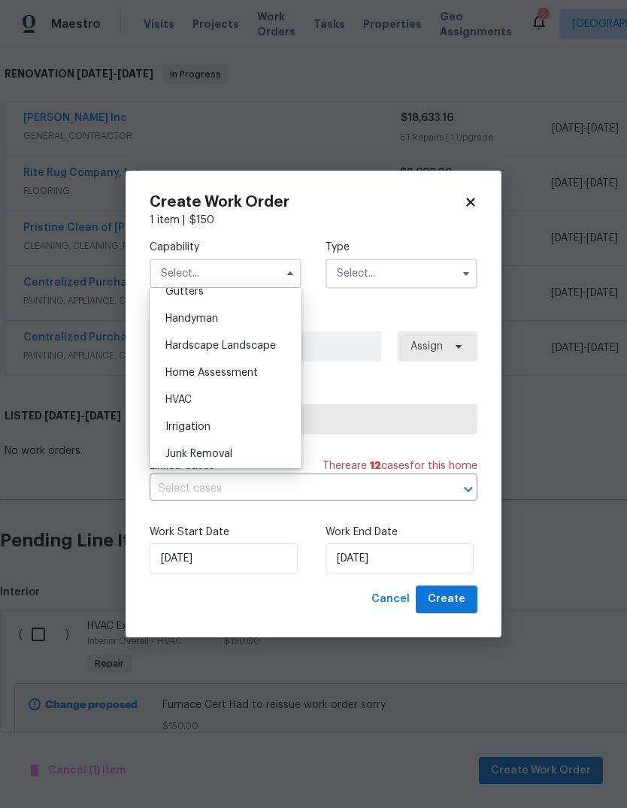
click at [232, 399] on div "HVAC" at bounding box center [225, 400] width 144 height 27
type input "HVAC"
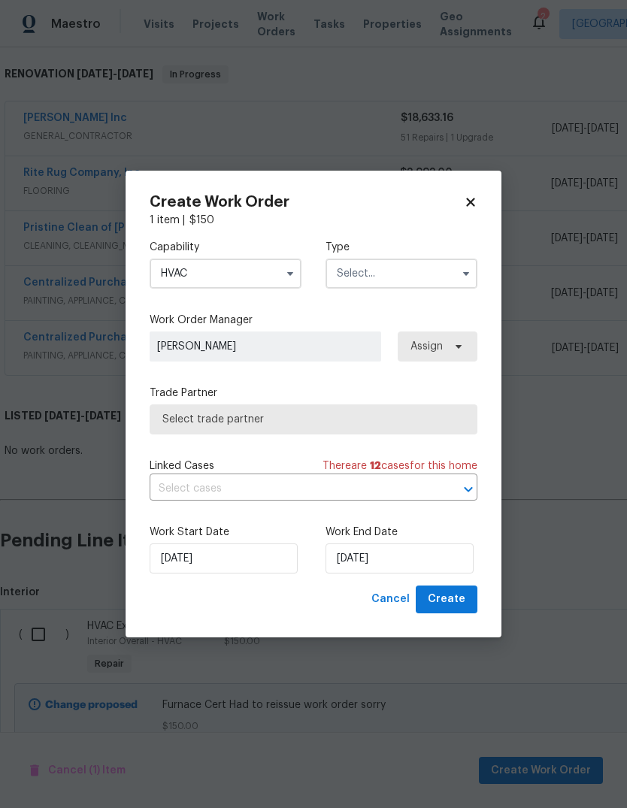
click at [425, 265] on input "text" at bounding box center [402, 274] width 152 height 30
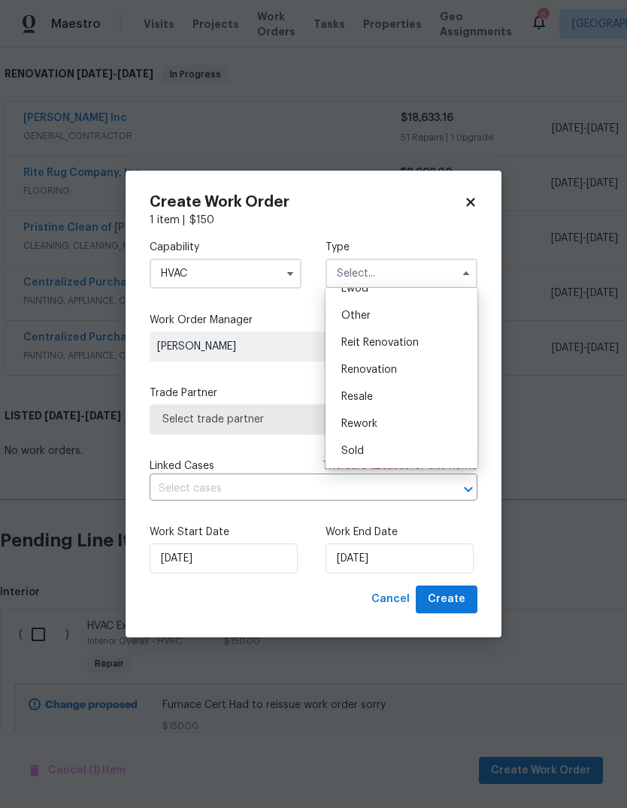
scroll to position [179, 0]
click at [399, 370] on div "Renovation" at bounding box center [401, 369] width 144 height 27
type input "Renovation"
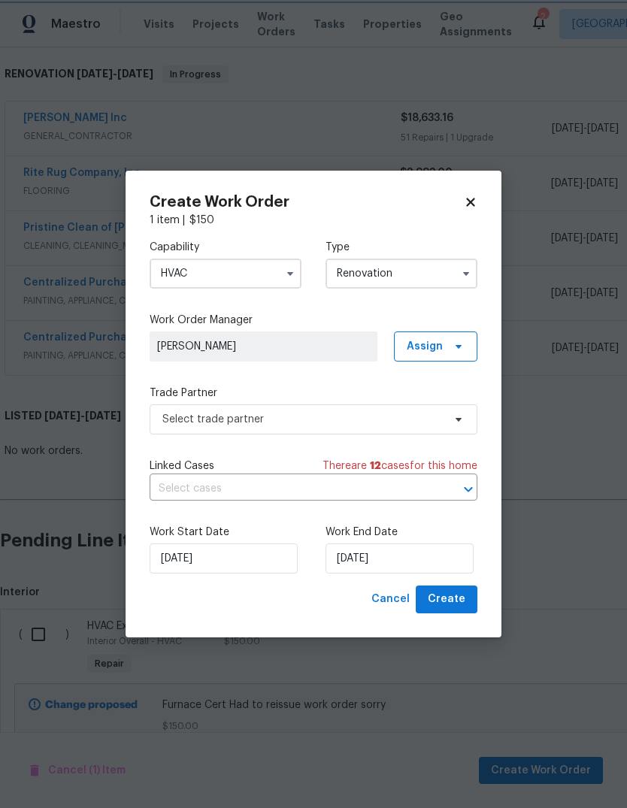
scroll to position [0, 0]
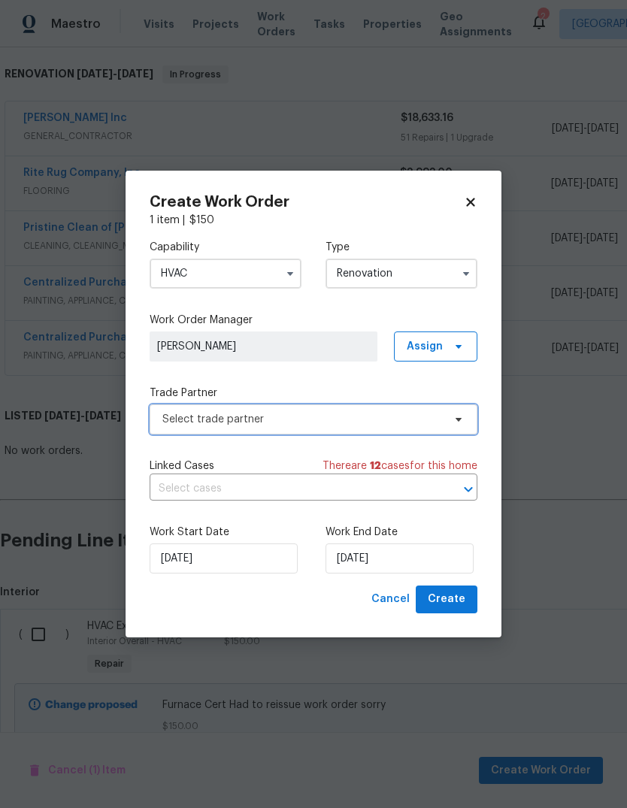
click at [328, 423] on span "Select trade partner" at bounding box center [302, 419] width 281 height 15
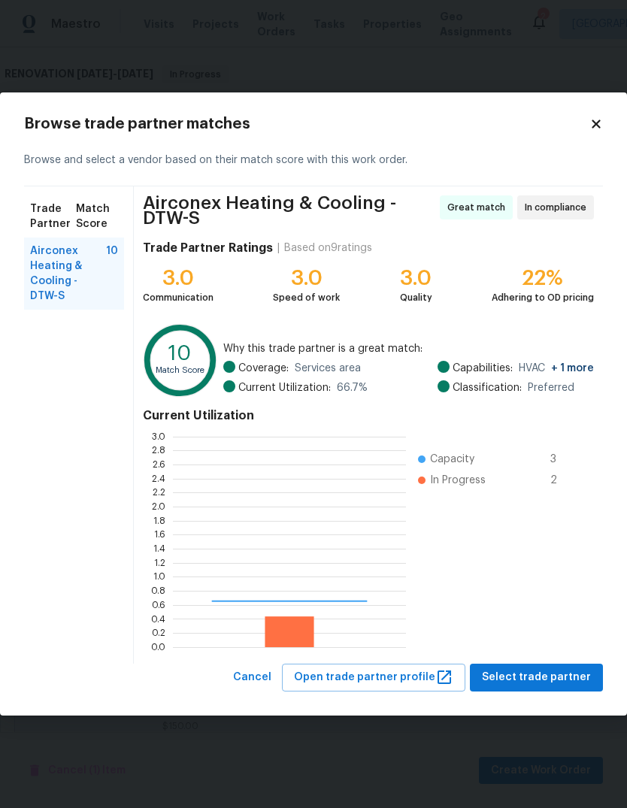
scroll to position [211, 233]
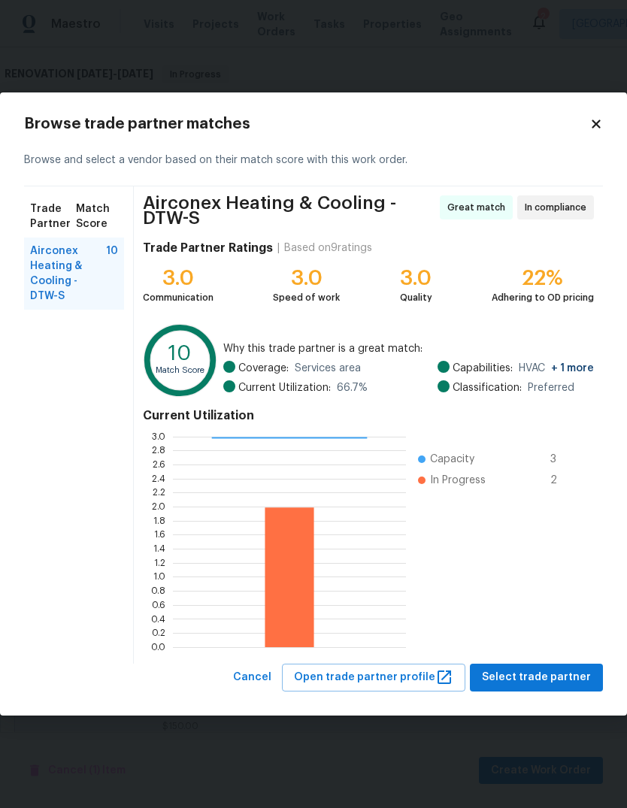
click at [578, 690] on button "Select trade partner" at bounding box center [536, 678] width 133 height 28
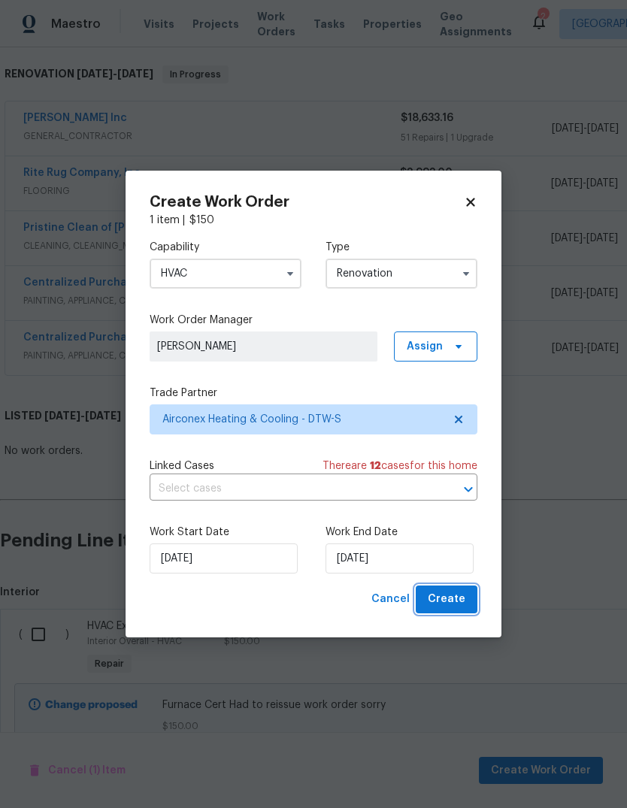
click at [449, 602] on span "Create" at bounding box center [447, 599] width 38 height 19
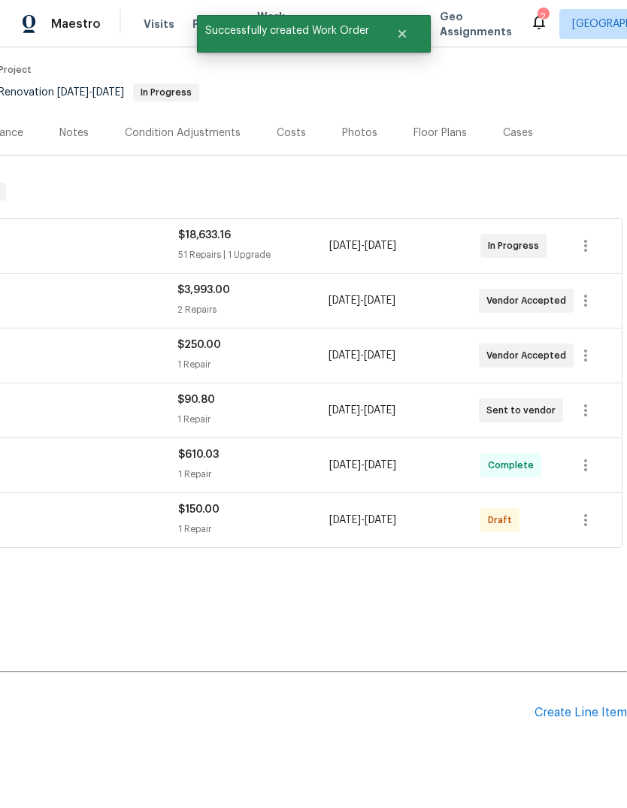
scroll to position [117, 223]
click at [595, 511] on icon "button" at bounding box center [586, 520] width 18 height 18
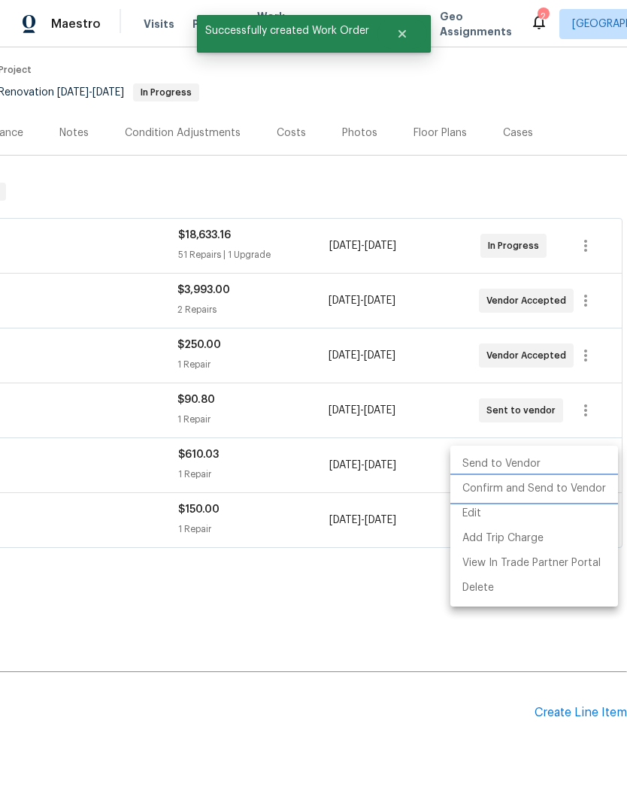
click at [564, 495] on li "Confirm and Send to Vendor" at bounding box center [534, 489] width 168 height 25
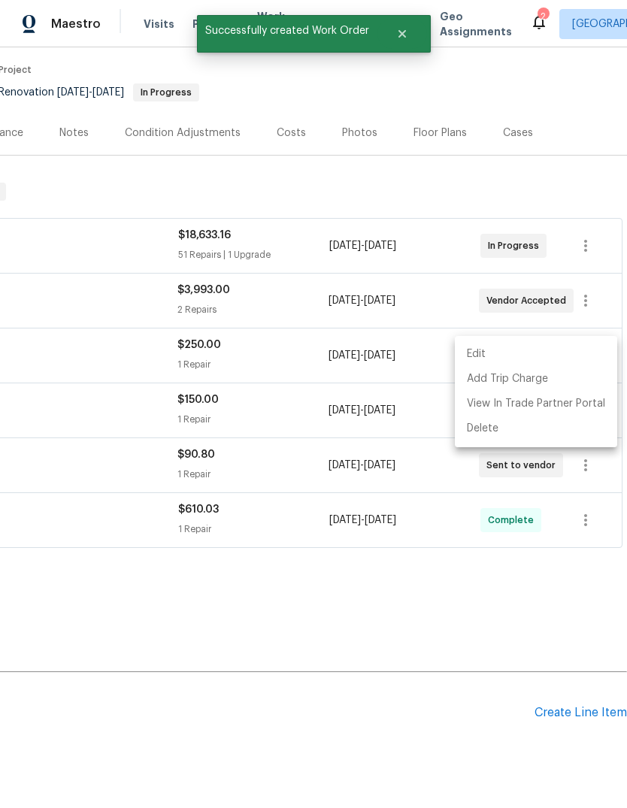
click at [373, 563] on div at bounding box center [313, 404] width 627 height 808
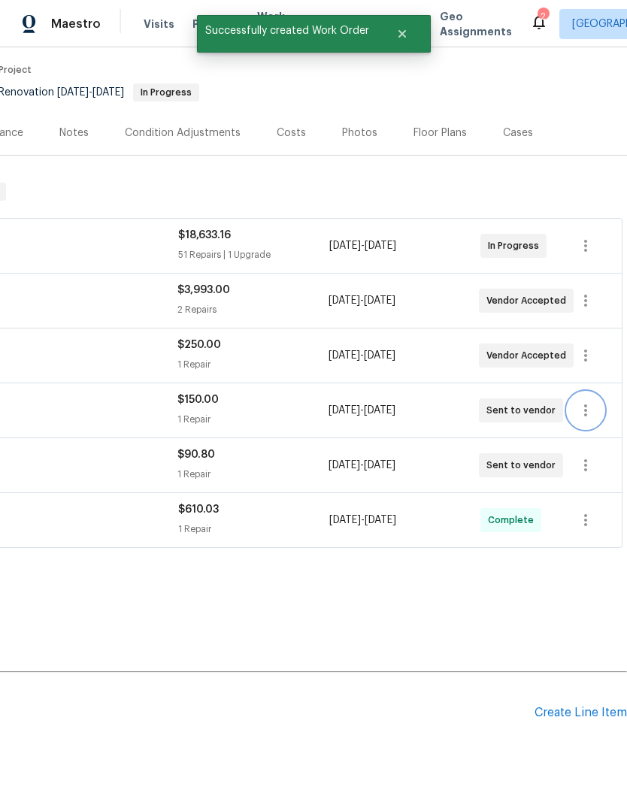
scroll to position [0, 0]
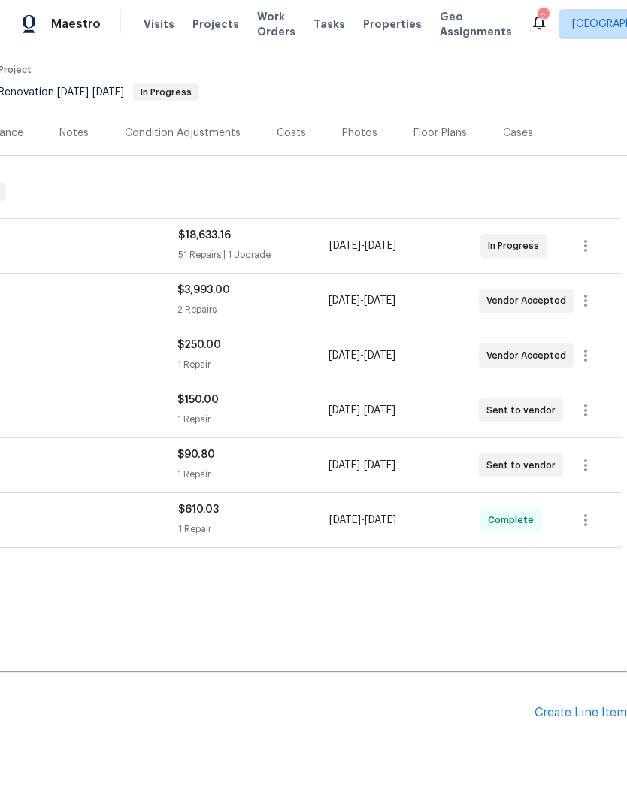
click at [530, 30] on icon at bounding box center [539, 22] width 18 height 18
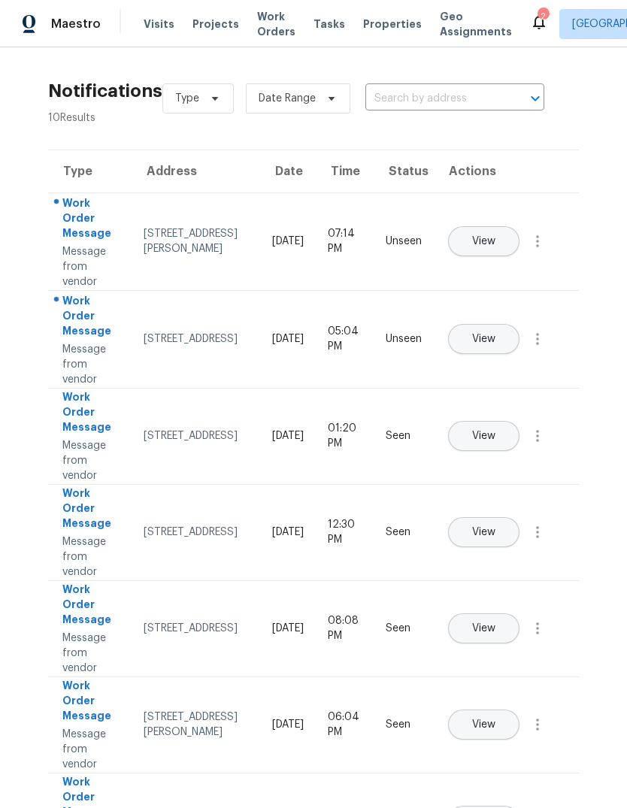
click at [517, 330] on button "View" at bounding box center [483, 339] width 71 height 30
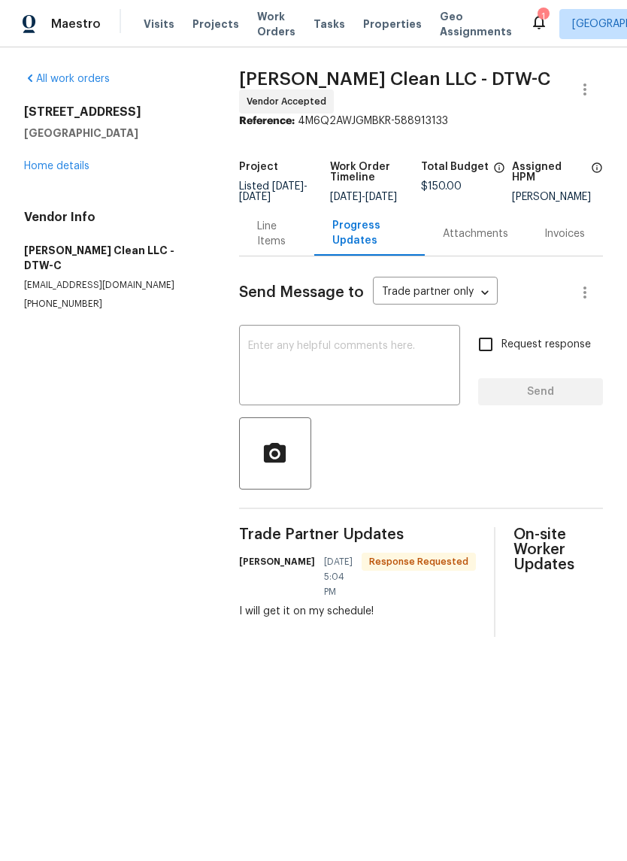
click at [530, 28] on icon at bounding box center [539, 22] width 18 height 18
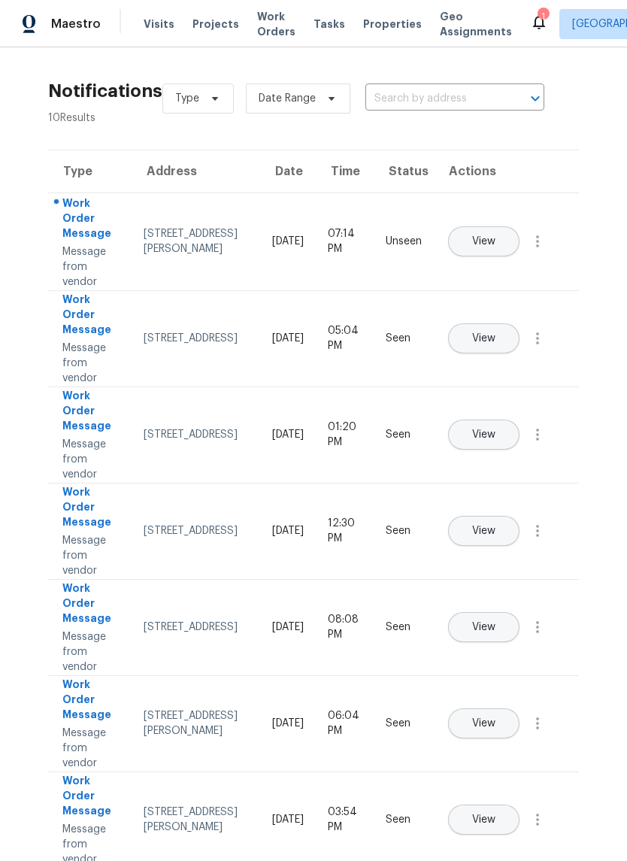
click at [520, 226] on button "View" at bounding box center [483, 241] width 71 height 30
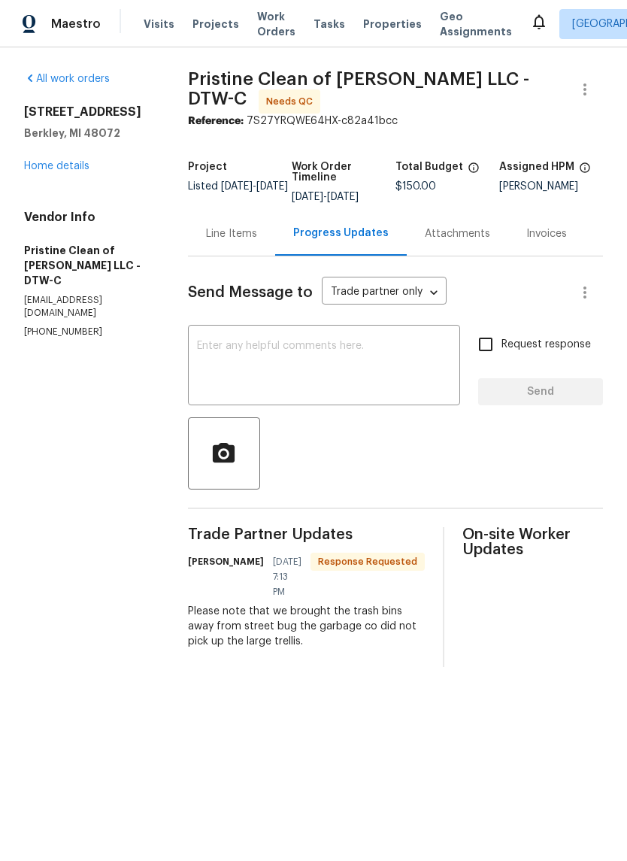
click at [252, 241] on div "Line Items" at bounding box center [231, 233] width 51 height 15
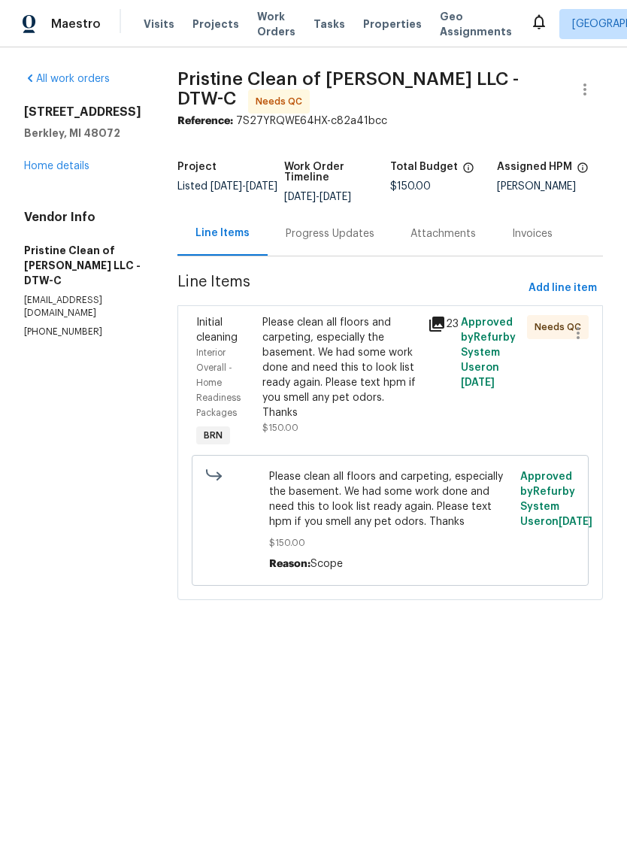
click at [444, 329] on icon at bounding box center [436, 324] width 15 height 15
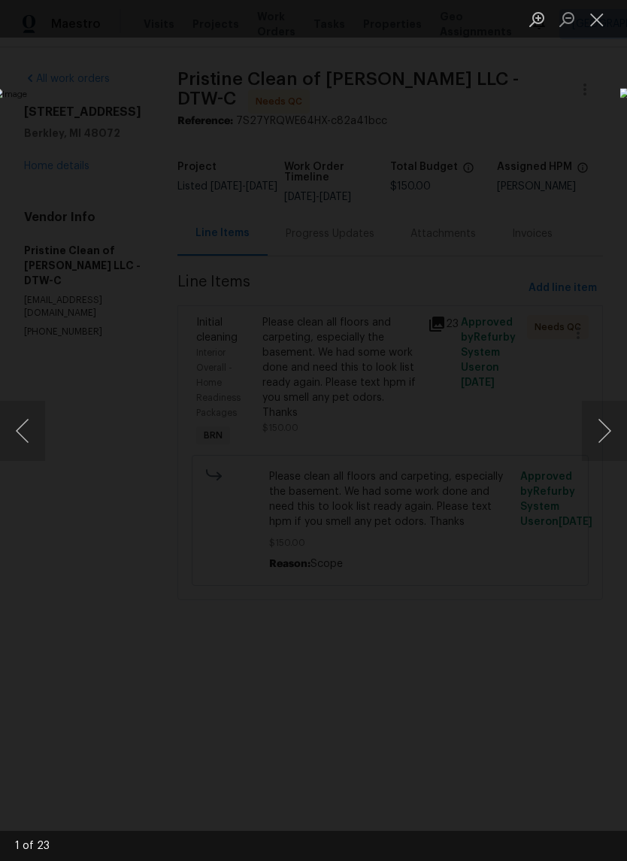
click at [602, 439] on button "Next image" at bounding box center [604, 431] width 45 height 60
click at [592, 432] on button "Next image" at bounding box center [604, 431] width 45 height 60
click at [596, 430] on button "Next image" at bounding box center [604, 431] width 45 height 60
click at [600, 429] on button "Next image" at bounding box center [604, 431] width 45 height 60
click at [602, 432] on button "Next image" at bounding box center [604, 431] width 45 height 60
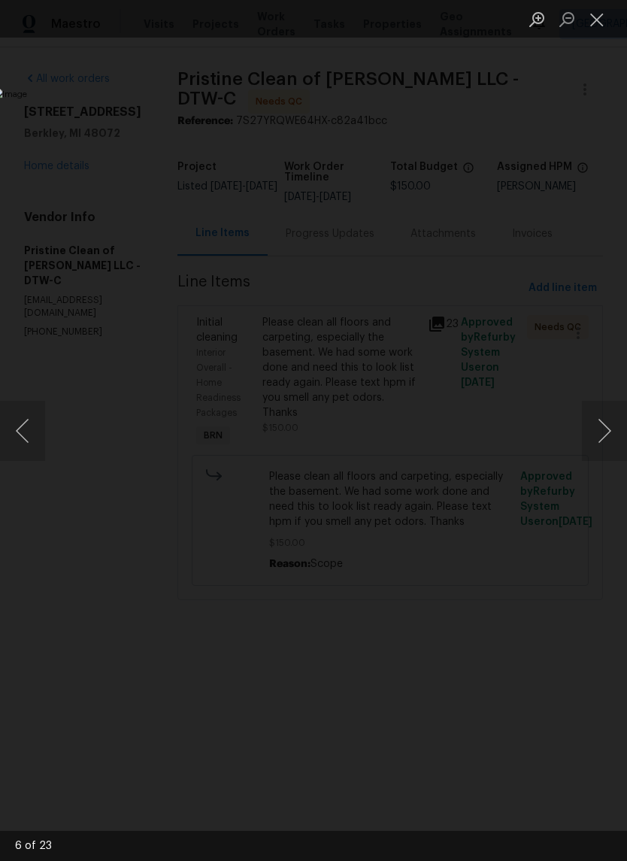
click at [602, 426] on button "Next image" at bounding box center [604, 431] width 45 height 60
click at [607, 439] on button "Next image" at bounding box center [604, 431] width 45 height 60
click at [609, 440] on button "Next image" at bounding box center [604, 431] width 45 height 60
click at [605, 435] on button "Next image" at bounding box center [604, 431] width 45 height 60
click at [604, 435] on button "Next image" at bounding box center [604, 431] width 45 height 60
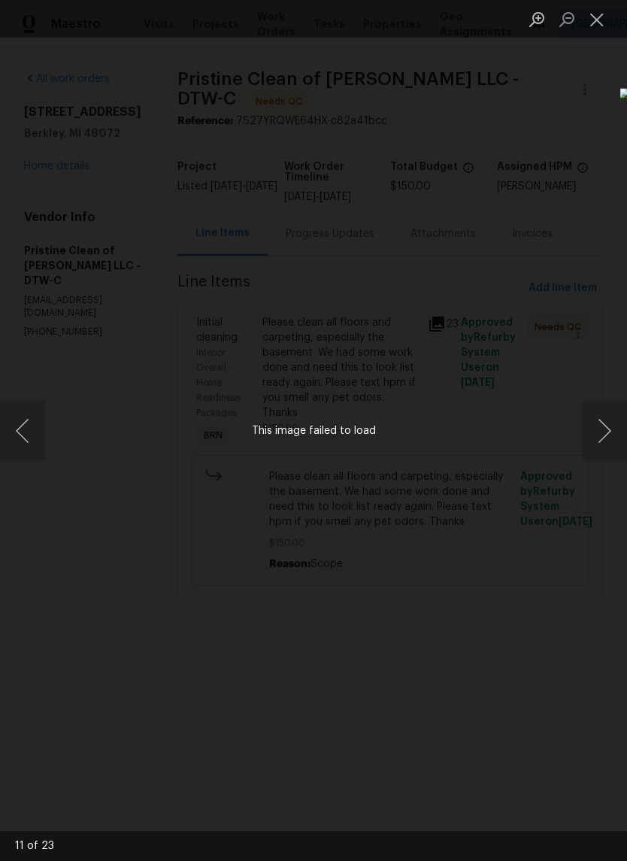
click at [597, 425] on button "Next image" at bounding box center [604, 431] width 45 height 60
click at [34, 413] on button "Previous image" at bounding box center [22, 431] width 45 height 60
click at [607, 433] on button "Next image" at bounding box center [604, 431] width 45 height 60
click at [606, 433] on button "Next image" at bounding box center [604, 431] width 45 height 60
click at [603, 425] on button "Next image" at bounding box center [604, 431] width 45 height 60
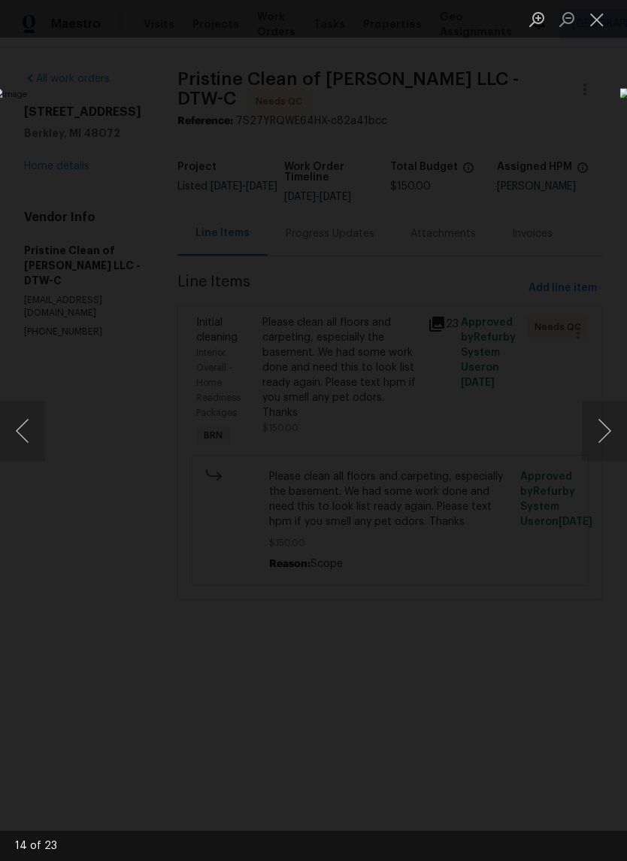
click at [605, 432] on button "Next image" at bounding box center [604, 431] width 45 height 60
click at [606, 432] on button "Next image" at bounding box center [604, 431] width 45 height 60
click at [606, 431] on button "Next image" at bounding box center [604, 431] width 45 height 60
click at [604, 431] on button "Next image" at bounding box center [604, 431] width 45 height 60
click at [606, 432] on button "Next image" at bounding box center [604, 431] width 45 height 60
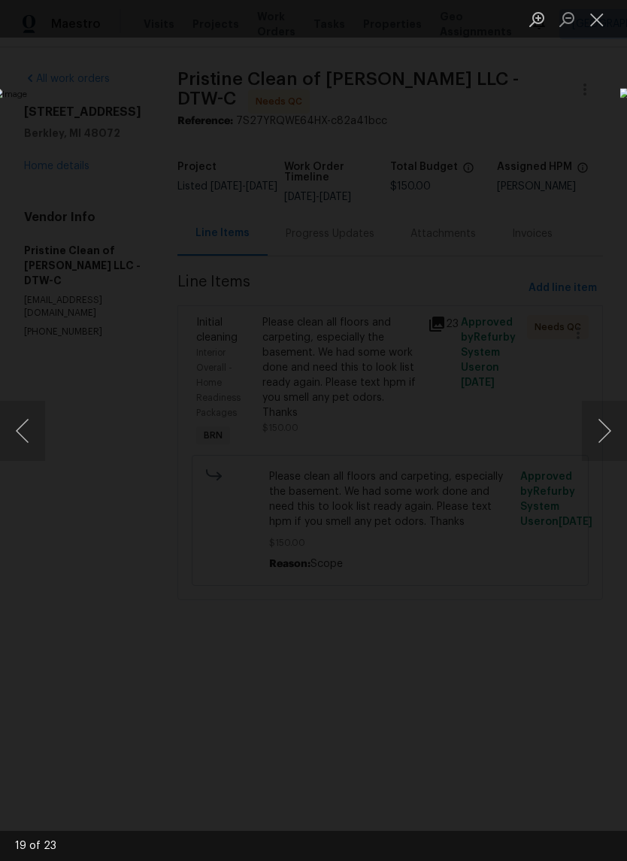
click at [607, 434] on button "Next image" at bounding box center [604, 431] width 45 height 60
click at [607, 432] on button "Next image" at bounding box center [604, 431] width 45 height 60
click at [606, 432] on button "Next image" at bounding box center [604, 431] width 45 height 60
click at [602, 429] on button "Next image" at bounding box center [604, 431] width 45 height 60
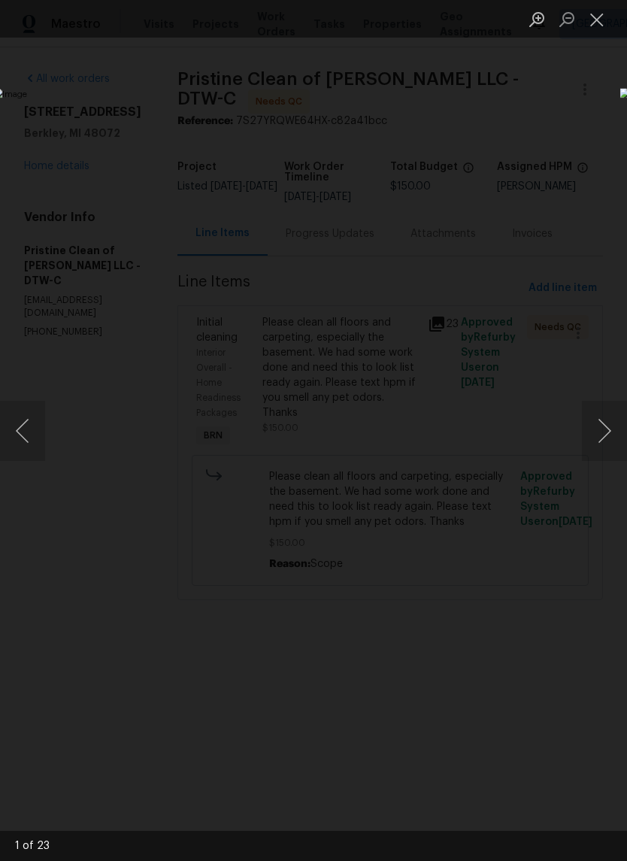
click at [596, 29] on button "Close lightbox" at bounding box center [597, 19] width 30 height 26
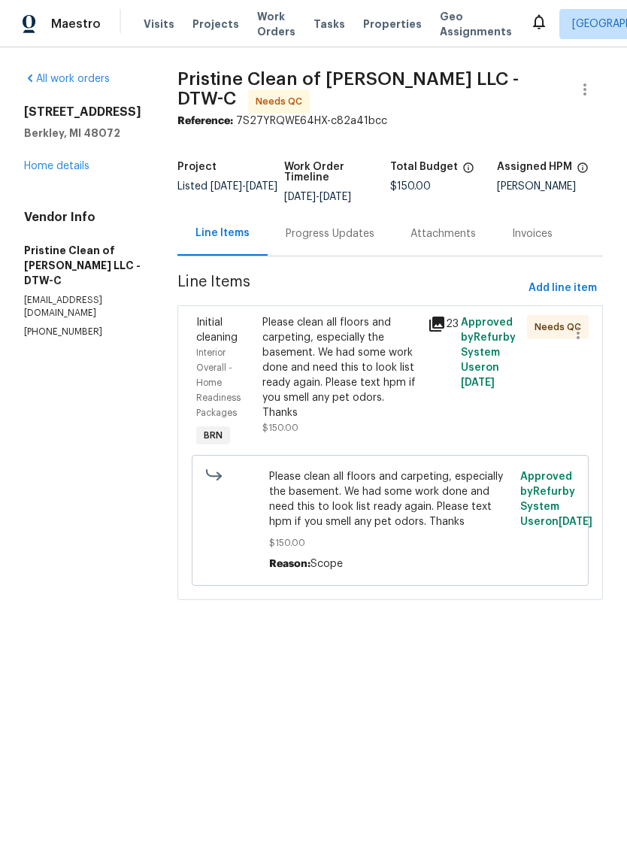
click at [351, 378] on div "Please clean all floors and carpeting, especially the basement. We had some wor…" at bounding box center [340, 367] width 156 height 105
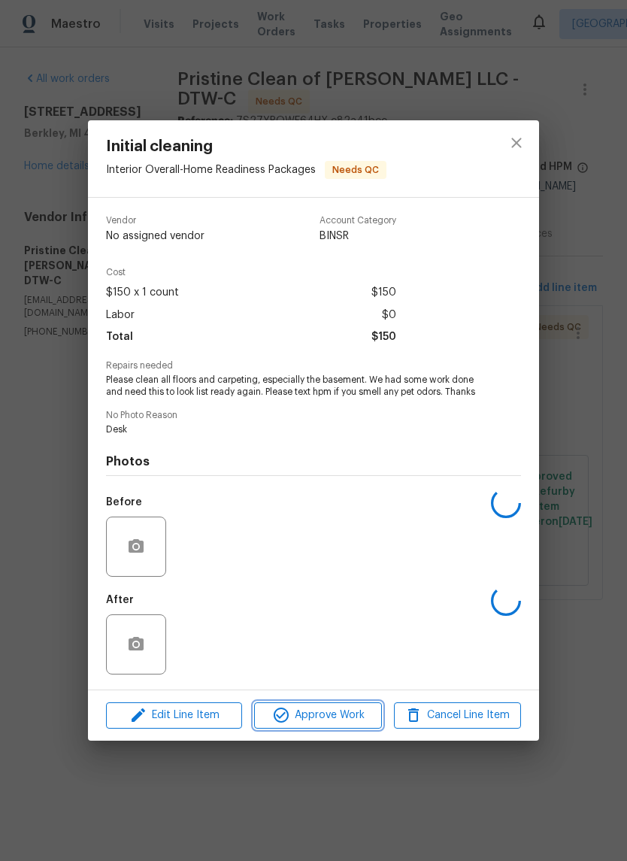
click at [353, 711] on span "Approve Work" at bounding box center [318, 715] width 118 height 19
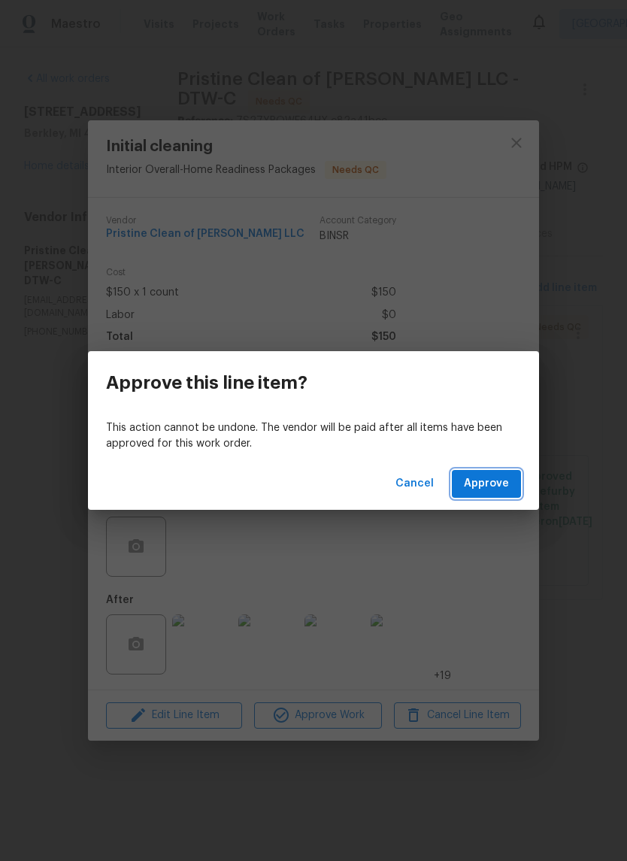
click at [487, 481] on span "Approve" at bounding box center [486, 484] width 45 height 19
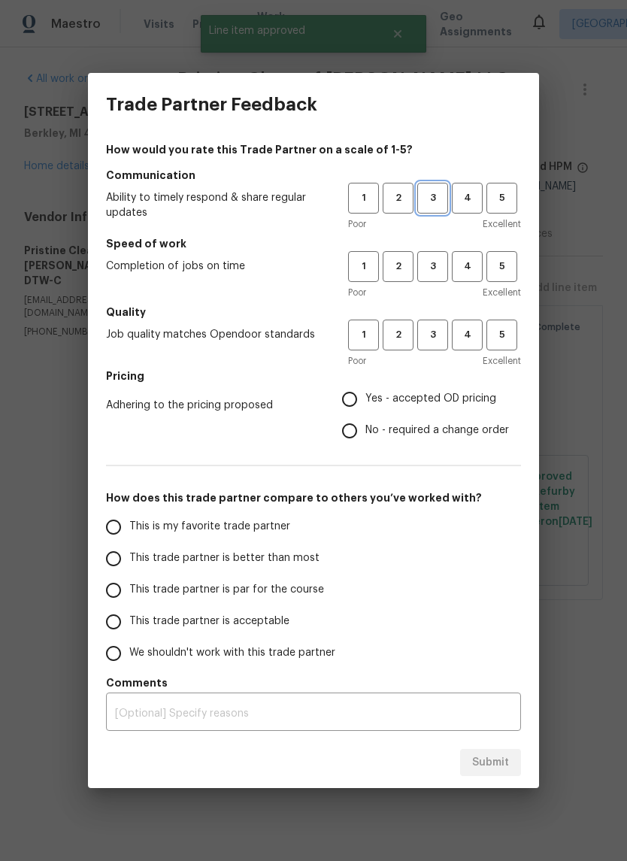
click at [441, 199] on span "3" at bounding box center [433, 198] width 28 height 17
click at [438, 272] on span "3" at bounding box center [433, 266] width 28 height 17
click at [441, 335] on span "3" at bounding box center [433, 334] width 28 height 17
click at [434, 399] on span "Yes - accepted OD pricing" at bounding box center [430, 399] width 131 height 16
click at [365, 399] on input "Yes - accepted OD pricing" at bounding box center [350, 400] width 32 height 32
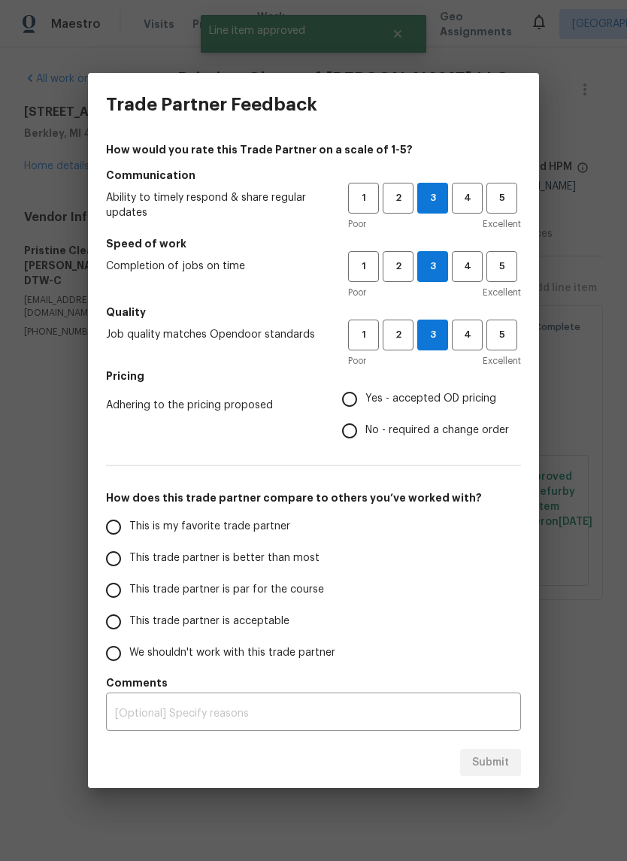
radio input "true"
click at [264, 586] on span "This trade partner is par for the course" at bounding box center [226, 590] width 195 height 16
click at [129, 586] on input "This trade partner is par for the course" at bounding box center [114, 591] width 32 height 32
click at [488, 760] on span "Submit" at bounding box center [490, 763] width 37 height 19
radio input "true"
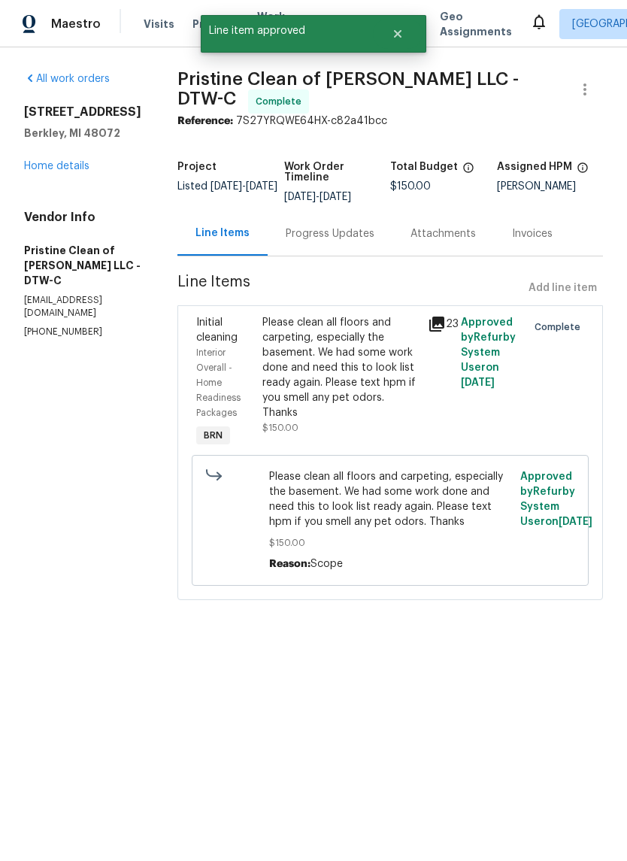
radio input "false"
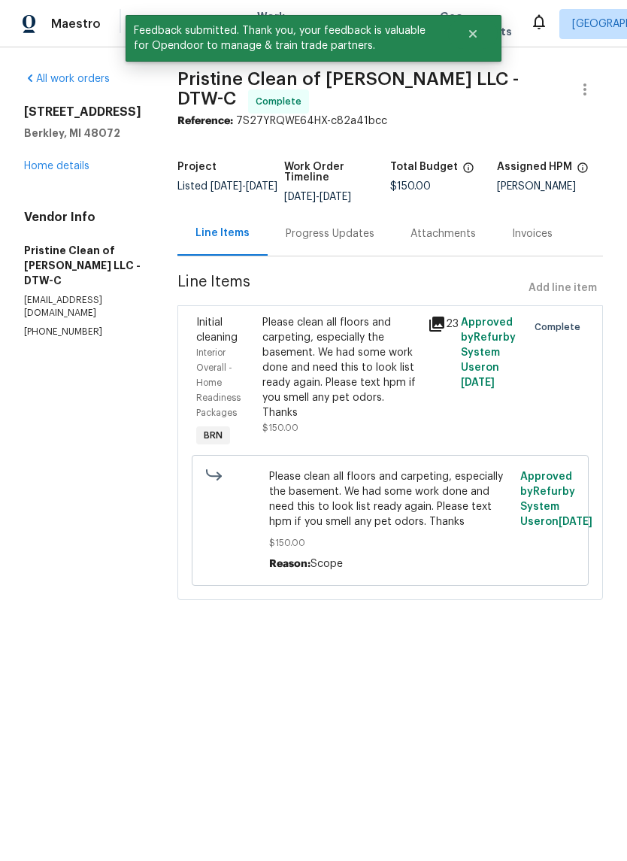
click at [70, 156] on div "[STREET_ADDRESS][PERSON_NAME] Home details" at bounding box center [82, 139] width 117 height 69
click at [61, 171] on link "Home details" at bounding box center [56, 166] width 65 height 11
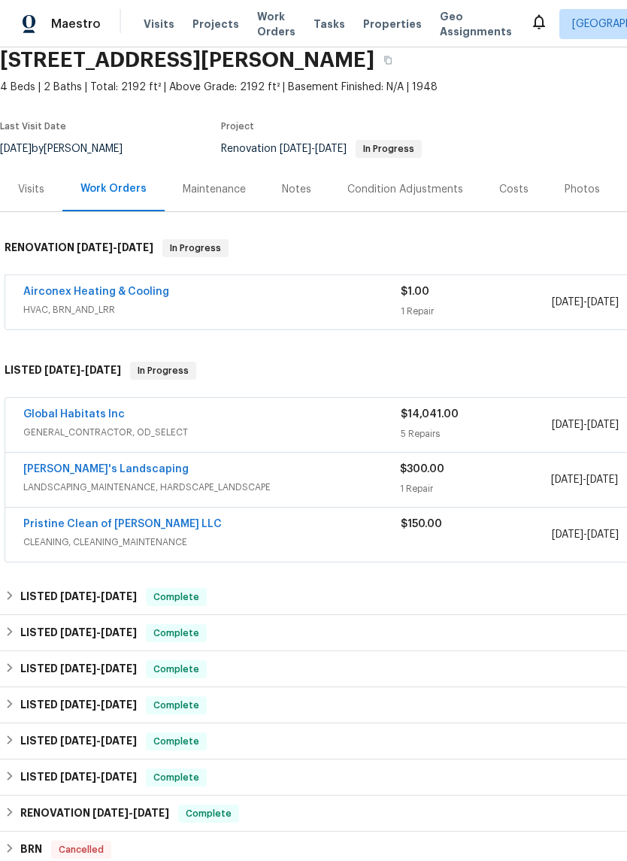
scroll to position [62, 0]
click at [530, 25] on icon at bounding box center [539, 22] width 18 height 18
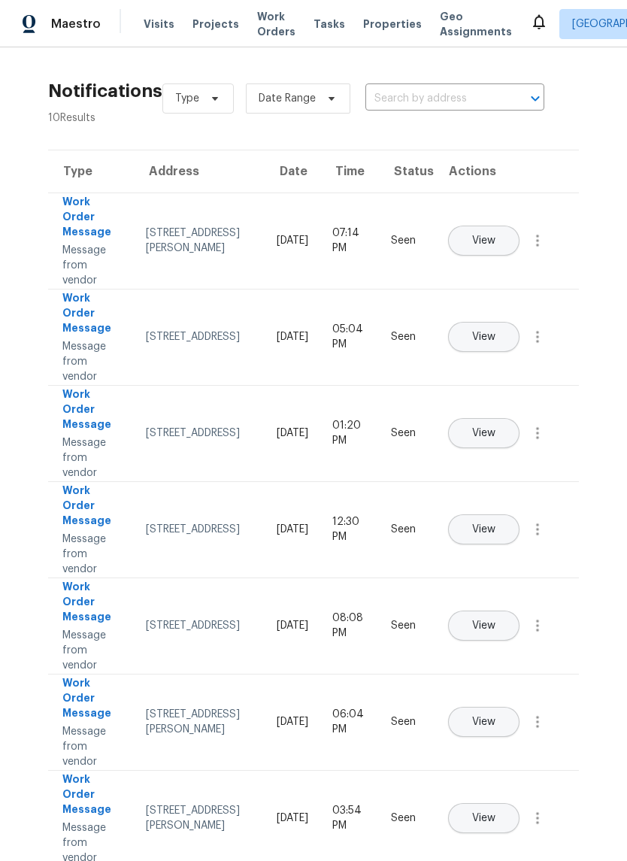
click at [366, 26] on span "Properties" at bounding box center [392, 24] width 59 height 15
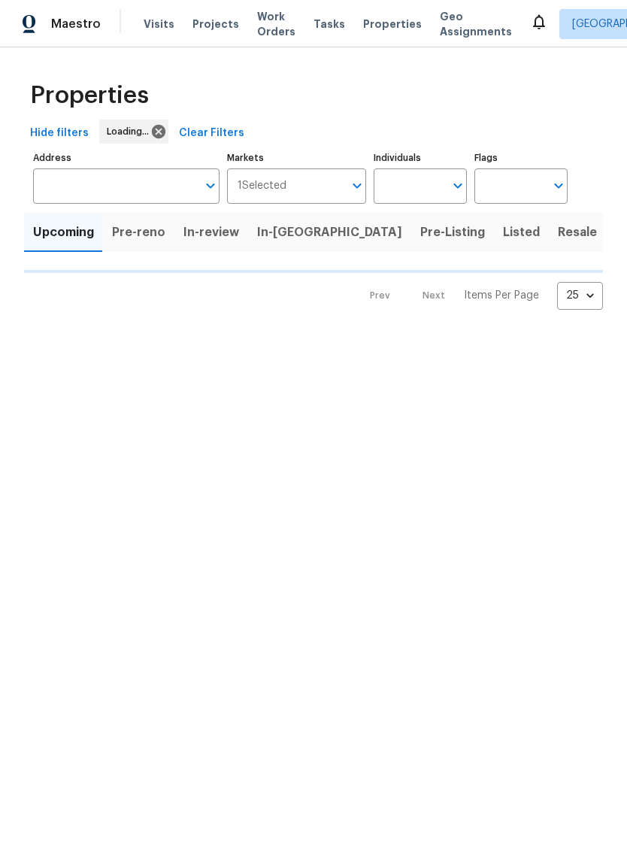
click at [366, 26] on span "Properties" at bounding box center [392, 24] width 59 height 15
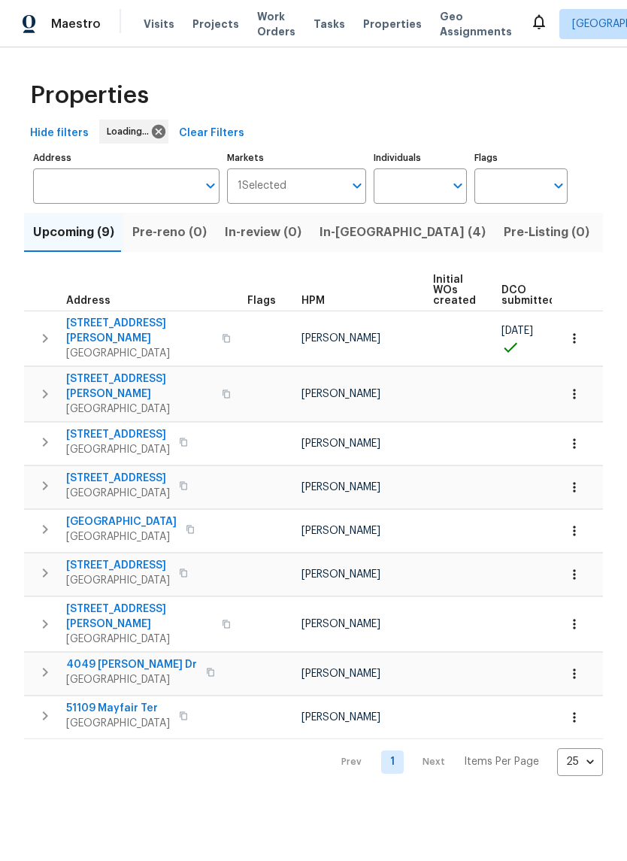
click at [344, 240] on span "In-[GEOGRAPHIC_DATA] (4)" at bounding box center [403, 232] width 166 height 21
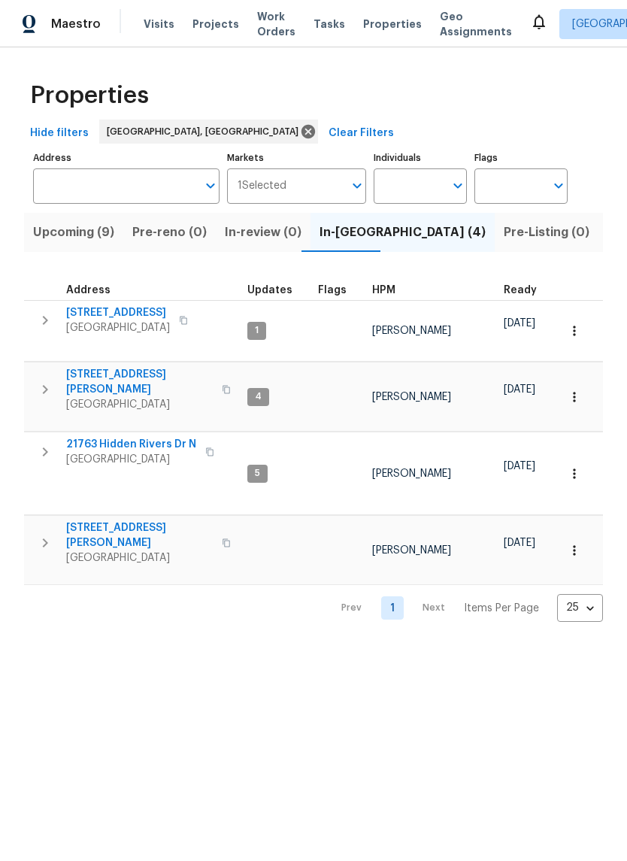
click at [608, 236] on span "Listed (14)" at bounding box center [639, 232] width 63 height 21
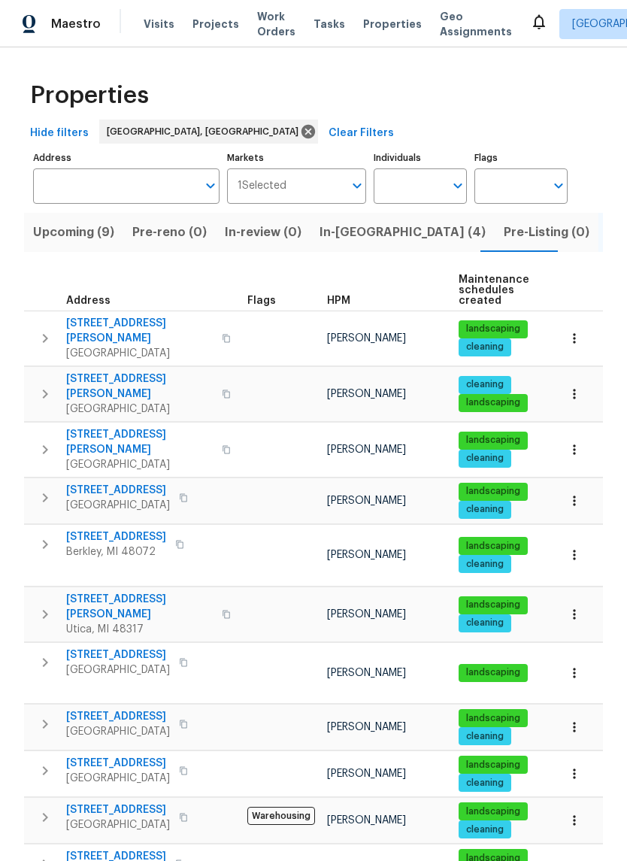
click at [217, 326] on button "button" at bounding box center [226, 338] width 18 height 36
click at [223, 334] on icon "button" at bounding box center [227, 338] width 8 height 8
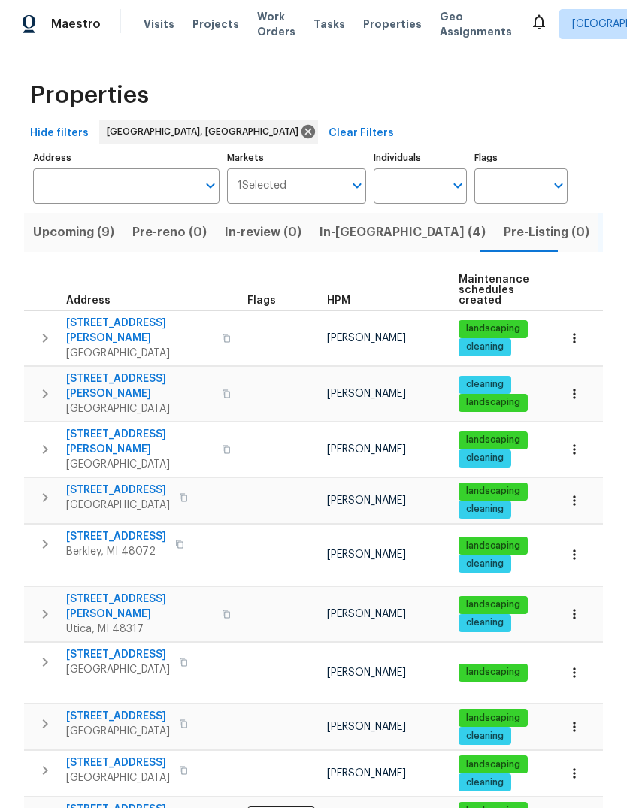
click at [217, 378] on button "button" at bounding box center [226, 394] width 18 height 36
click at [222, 390] on icon "button" at bounding box center [226, 394] width 9 height 9
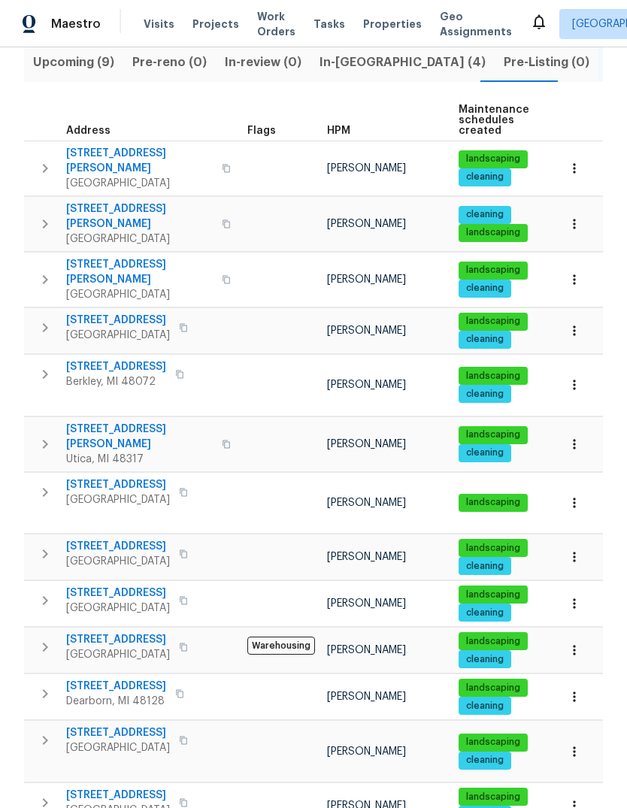
scroll to position [169, 0]
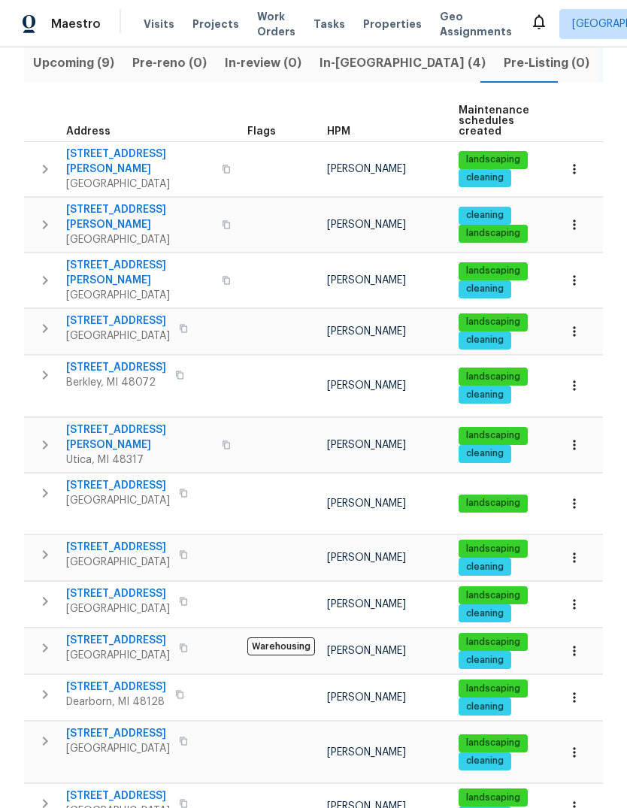
click at [223, 441] on icon "button" at bounding box center [227, 445] width 8 height 8
click at [193, 483] on button "button" at bounding box center [183, 493] width 18 height 21
click at [193, 544] on button "button" at bounding box center [183, 554] width 18 height 21
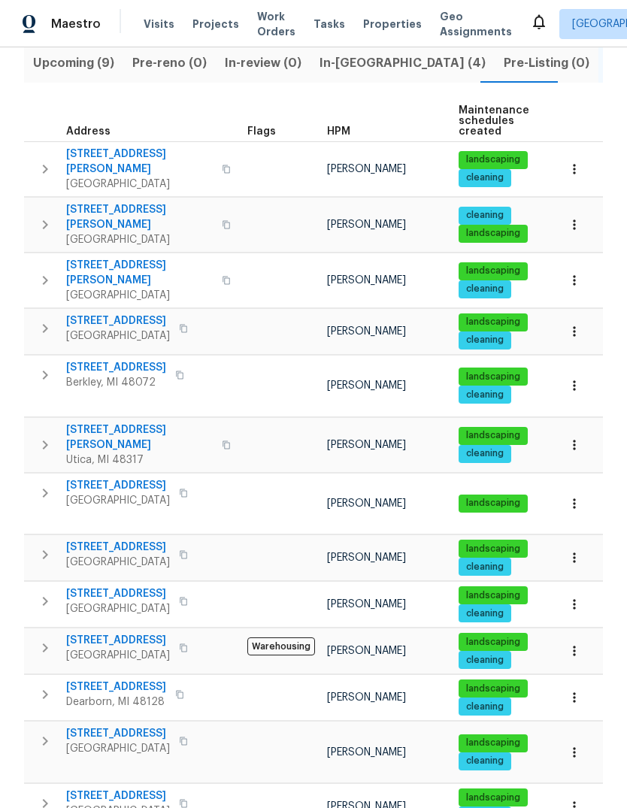
click at [311, 722] on td at bounding box center [281, 753] width 80 height 62
click at [188, 737] on icon "button" at bounding box center [183, 741] width 9 height 9
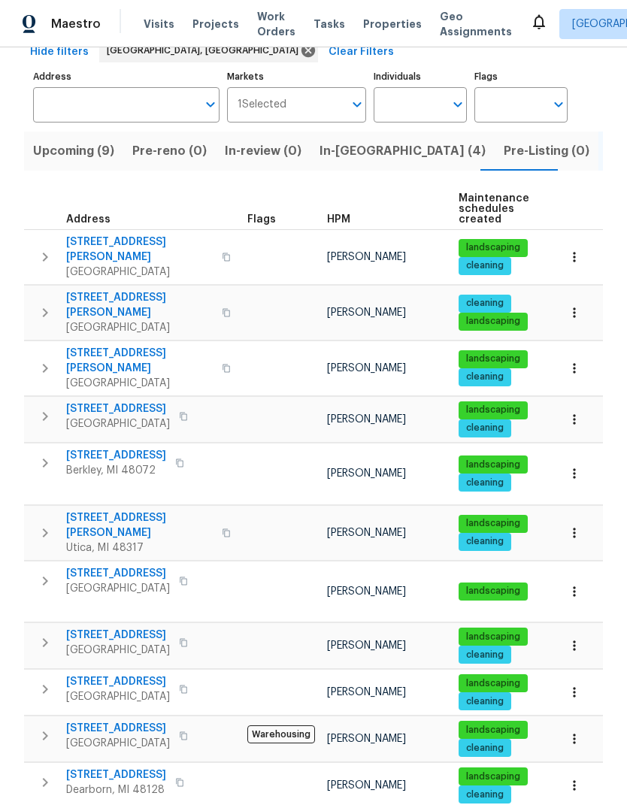
scroll to position [20, 0]
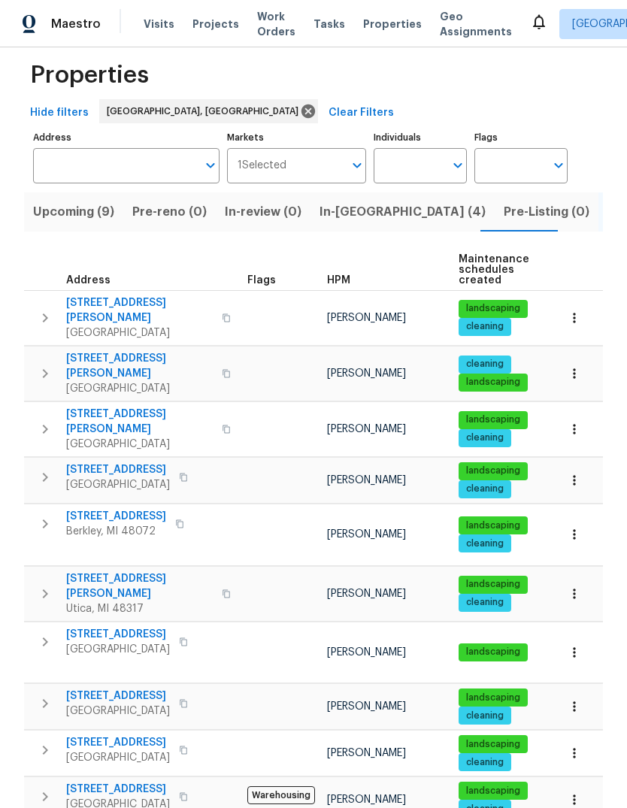
click at [349, 202] on span "In-[GEOGRAPHIC_DATA] (4)" at bounding box center [403, 212] width 166 height 21
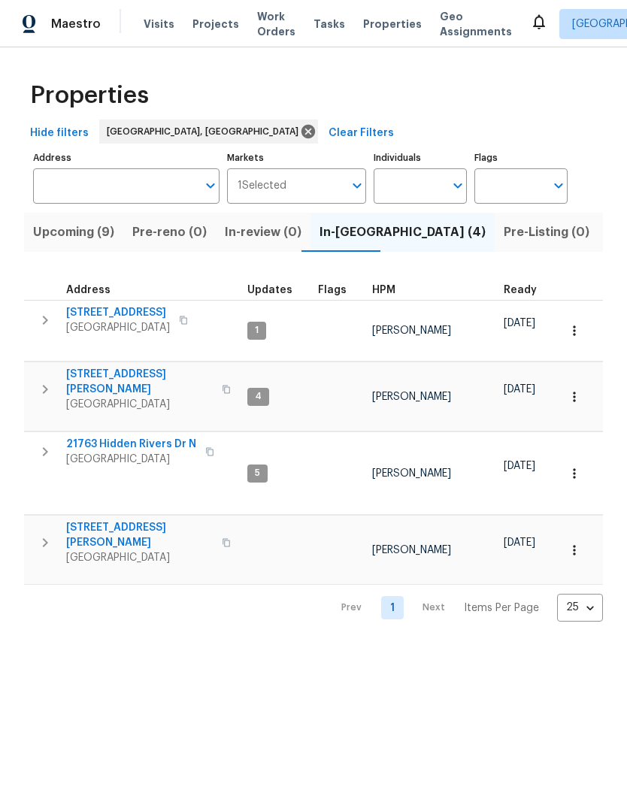
click at [135, 323] on span "[GEOGRAPHIC_DATA]" at bounding box center [118, 327] width 104 height 15
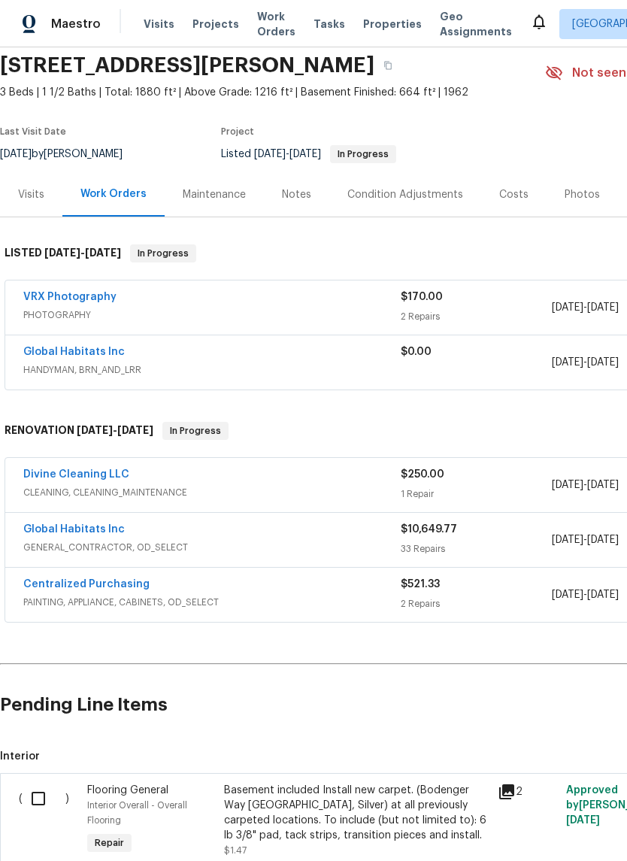
scroll to position [56, 0]
click at [69, 350] on link "Global Habitats Inc" at bounding box center [74, 352] width 102 height 11
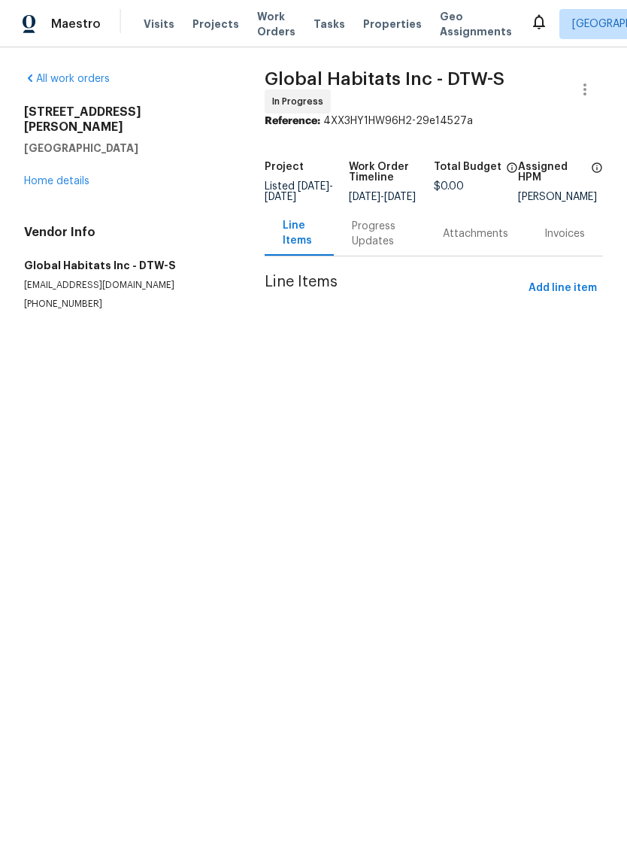
click at [364, 241] on div "Progress Updates" at bounding box center [379, 234] width 55 height 30
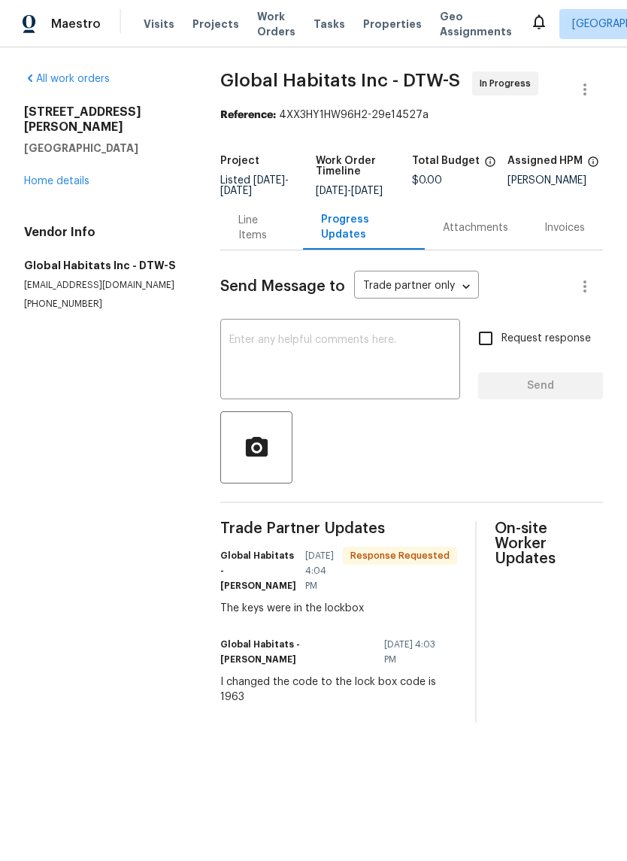
click at [254, 243] on div "Line Items" at bounding box center [261, 228] width 46 height 30
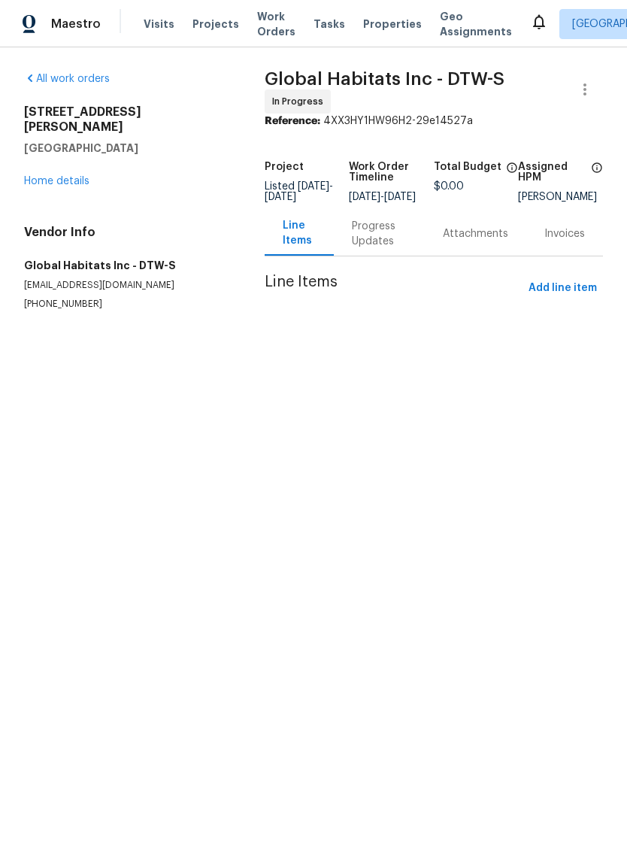
click at [56, 176] on link "Home details" at bounding box center [56, 181] width 65 height 11
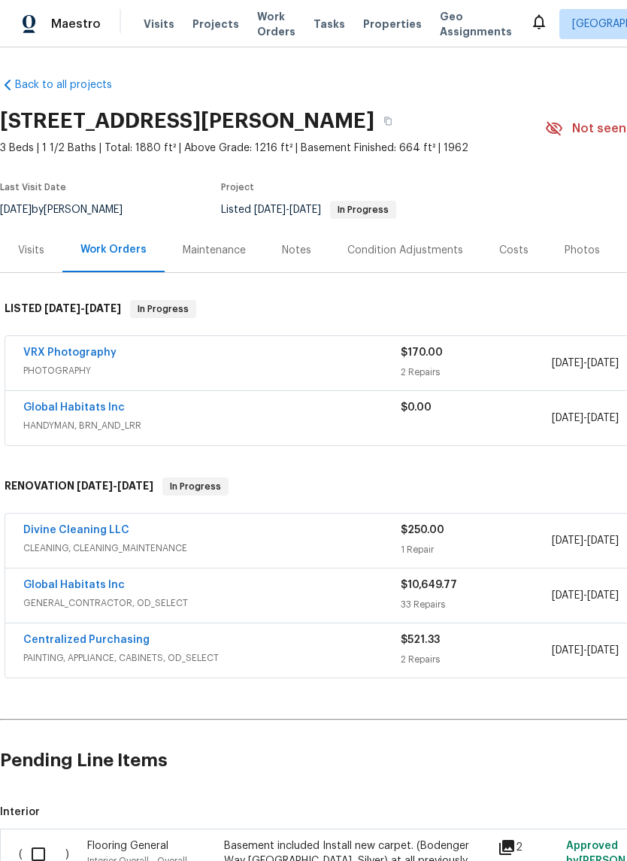
click at [584, 253] on div "Photos" at bounding box center [582, 250] width 35 height 15
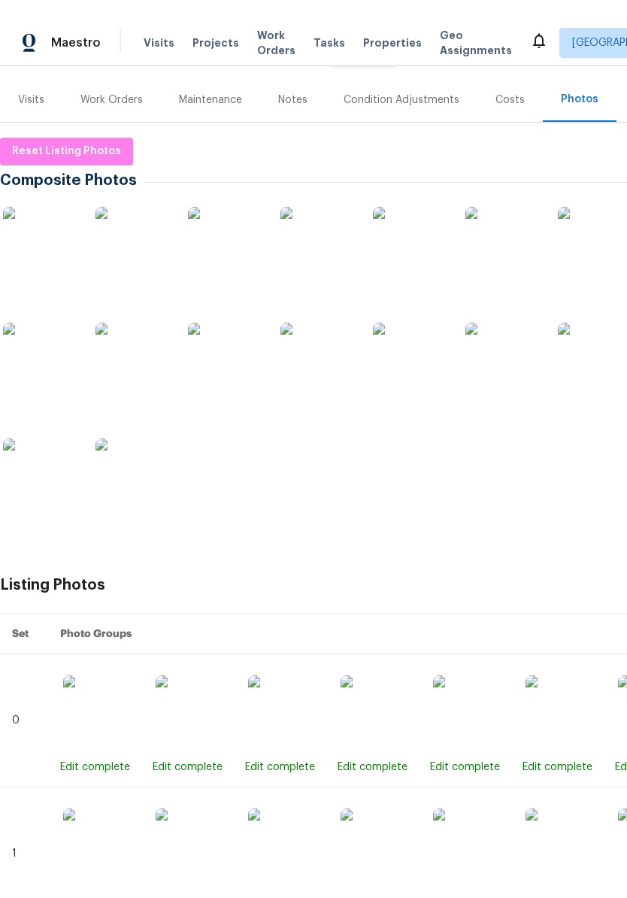
scroll to position [169, 0]
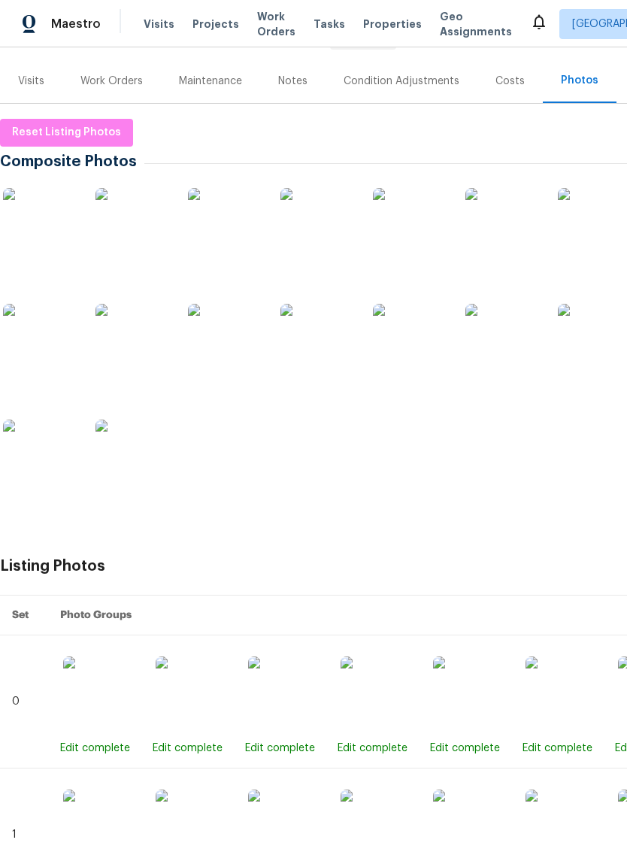
click at [44, 341] on img at bounding box center [40, 341] width 75 height 75
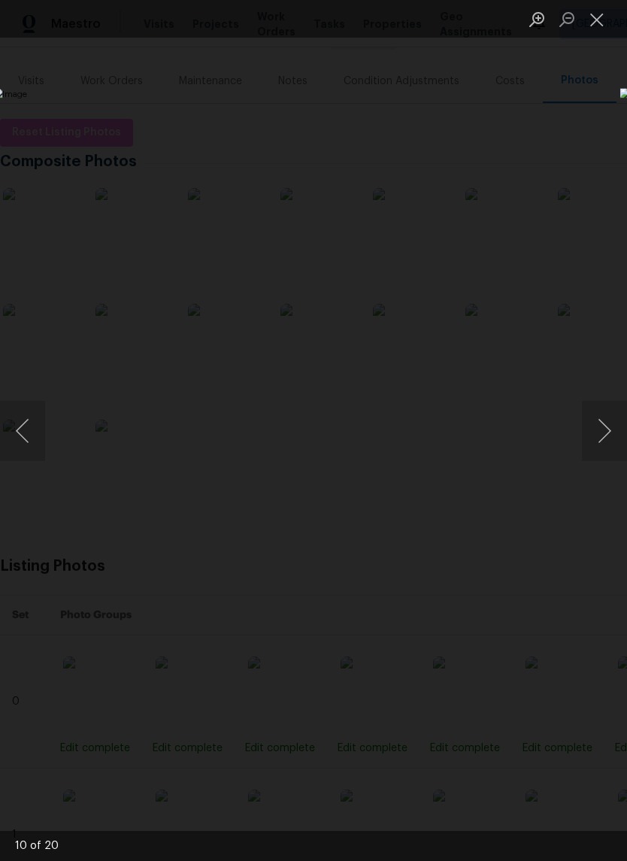
click at [605, 460] on button "Next image" at bounding box center [604, 431] width 45 height 60
click at [608, 448] on button "Next image" at bounding box center [604, 431] width 45 height 60
click at [604, 441] on button "Next image" at bounding box center [604, 431] width 45 height 60
click at [607, 438] on button "Next image" at bounding box center [604, 431] width 45 height 60
click at [612, 435] on button "Next image" at bounding box center [604, 431] width 45 height 60
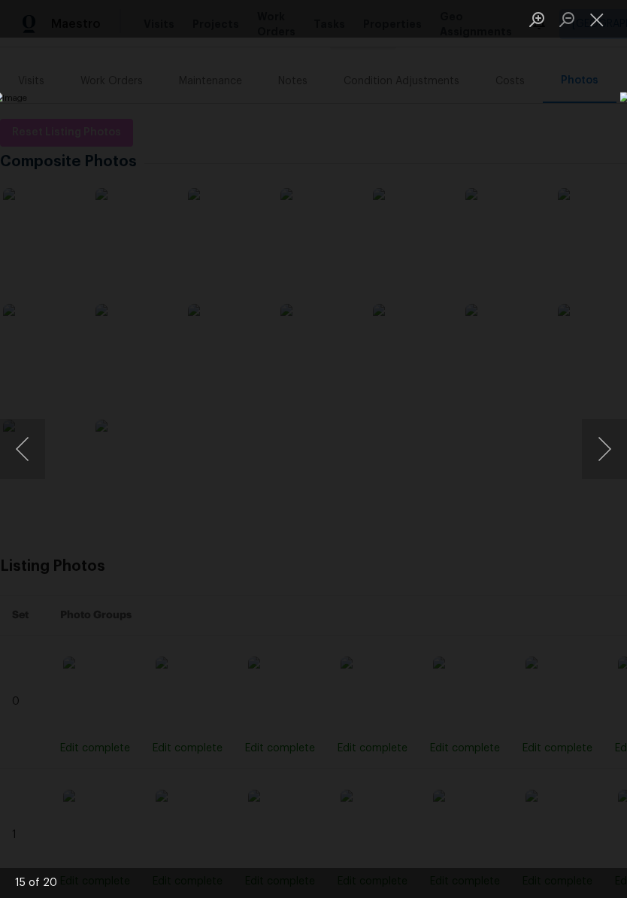
click at [601, 447] on button "Next image" at bounding box center [604, 449] width 45 height 60
click at [598, 449] on button "Next image" at bounding box center [604, 449] width 45 height 60
click at [600, 446] on button "Next image" at bounding box center [604, 449] width 45 height 60
click at [603, 446] on button "Next image" at bounding box center [604, 449] width 45 height 60
click at [605, 449] on button "Next image" at bounding box center [604, 449] width 45 height 60
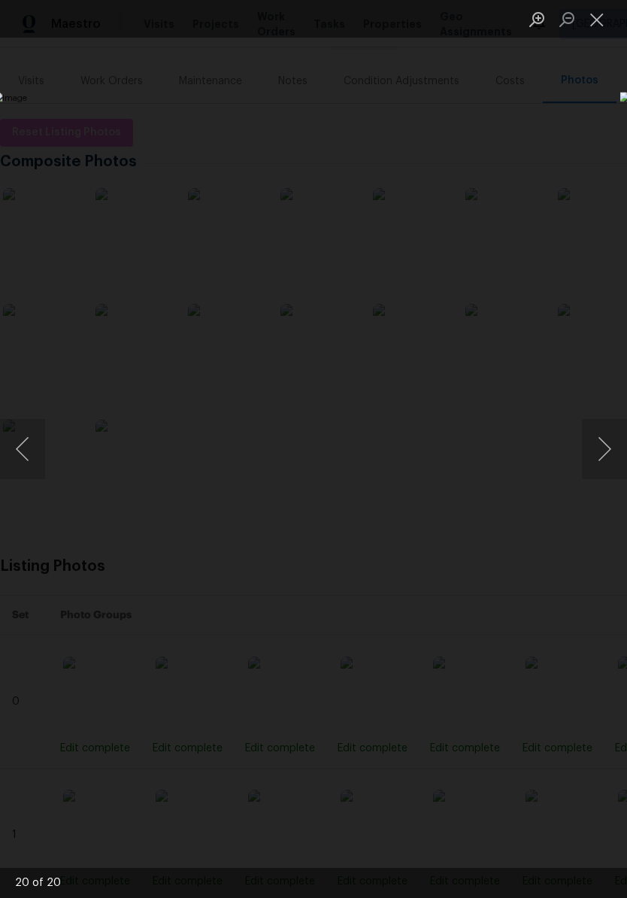
click at [605, 445] on button "Next image" at bounding box center [604, 449] width 45 height 60
click at [605, 447] on button "Next image" at bounding box center [604, 449] width 45 height 60
click at [605, 445] on button "Next image" at bounding box center [604, 449] width 45 height 60
click at [604, 446] on button "Next image" at bounding box center [604, 449] width 45 height 60
click at [602, 447] on button "Next image" at bounding box center [604, 449] width 45 height 60
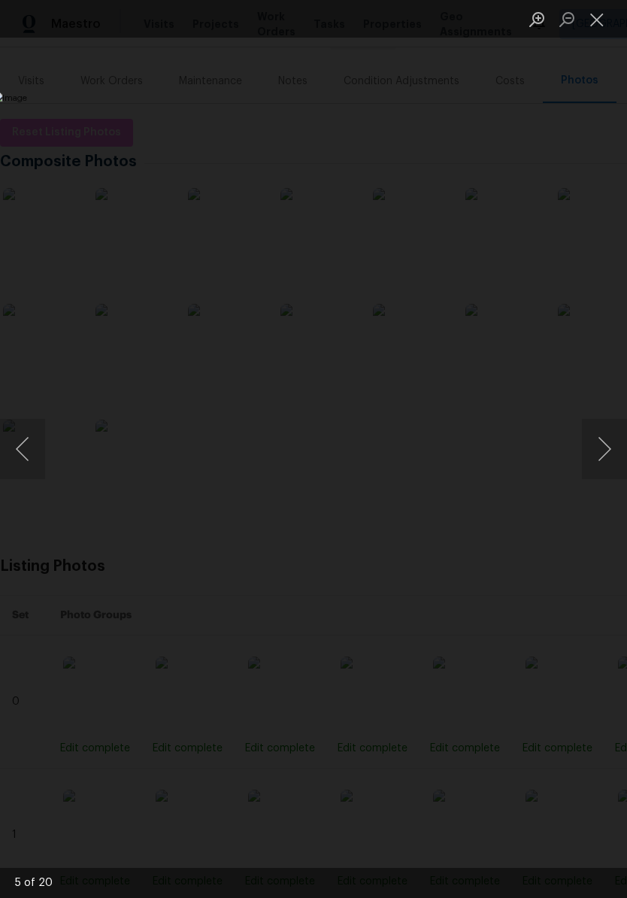
click at [602, 447] on button "Next image" at bounding box center [604, 449] width 45 height 60
click at [603, 443] on button "Next image" at bounding box center [604, 449] width 45 height 60
click at [607, 448] on button "Next image" at bounding box center [604, 449] width 45 height 60
click at [600, 449] on button "Next image" at bounding box center [604, 449] width 45 height 60
click at [42, 450] on button "Previous image" at bounding box center [22, 449] width 45 height 60
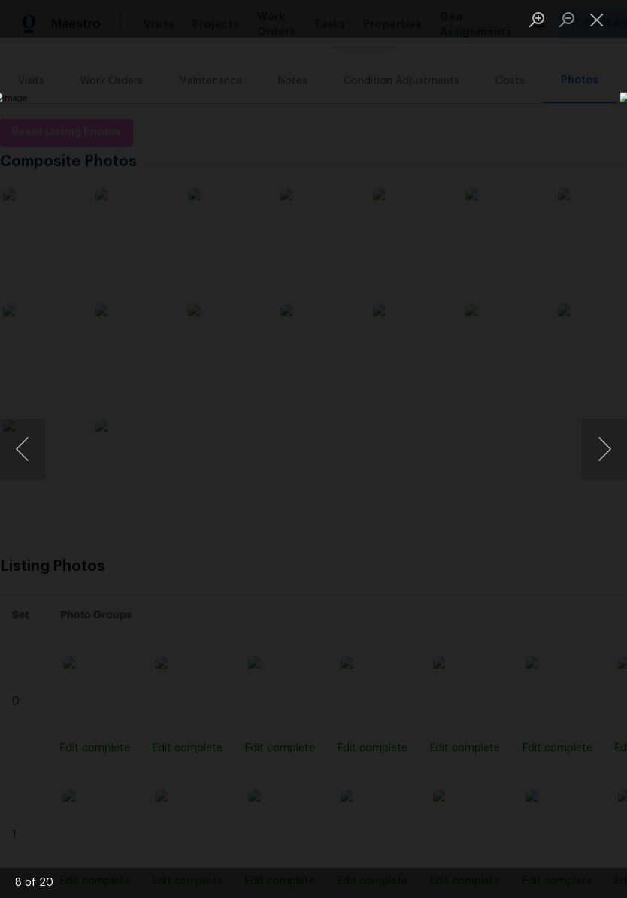
click at [601, 453] on button "Next image" at bounding box center [604, 449] width 45 height 60
click at [603, 445] on button "Next image" at bounding box center [604, 449] width 45 height 60
click at [595, 21] on button "Close lightbox" at bounding box center [597, 19] width 30 height 26
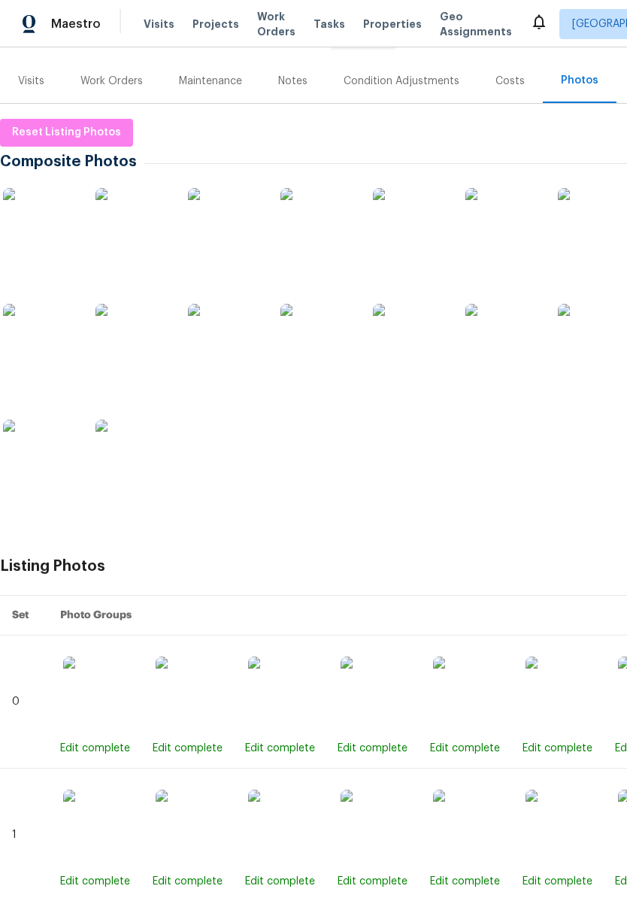
click at [365, 19] on span "Properties" at bounding box center [392, 24] width 59 height 15
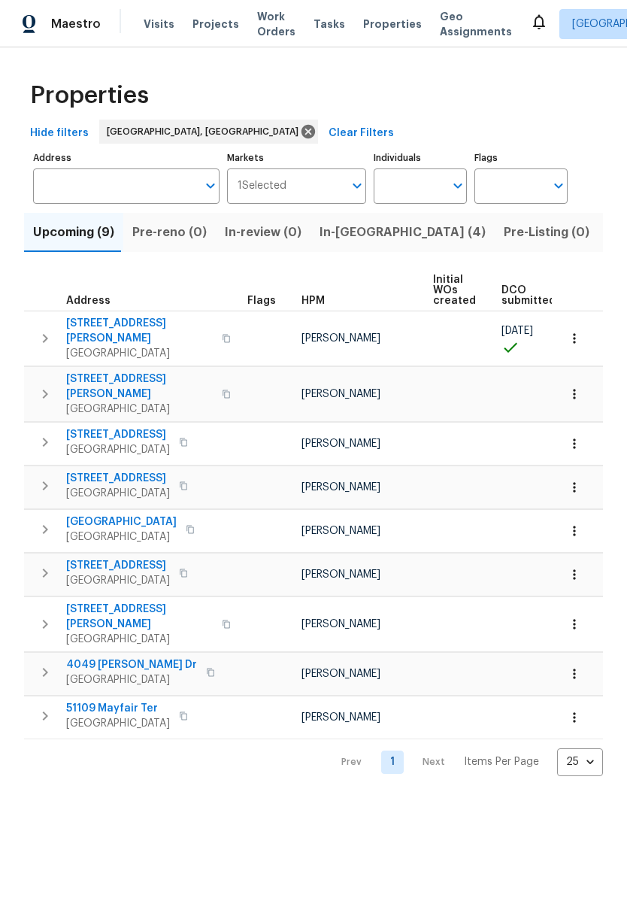
click at [343, 221] on button "In-[GEOGRAPHIC_DATA] (4)" at bounding box center [403, 232] width 184 height 39
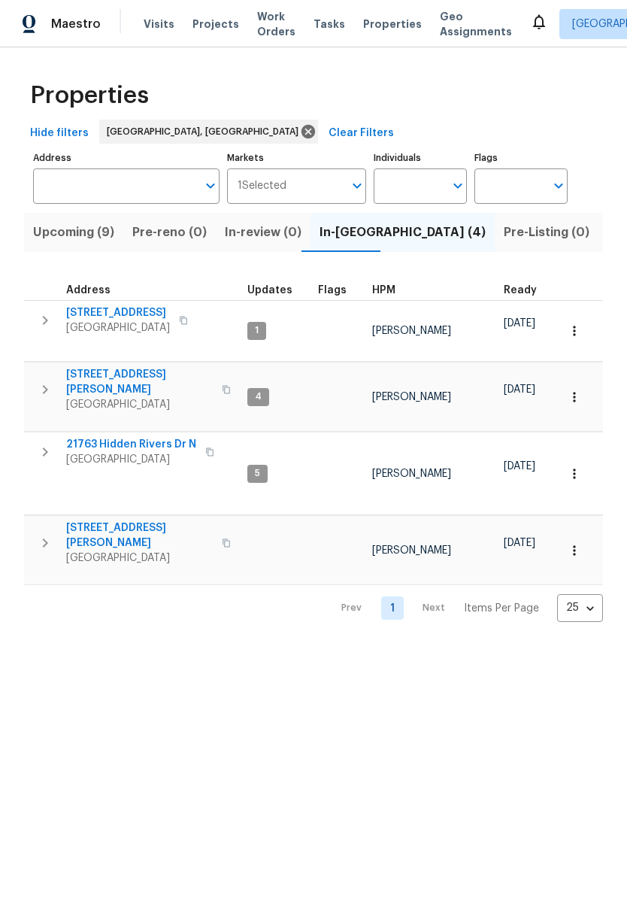
click at [608, 234] on span "Listed (14)" at bounding box center [639, 232] width 63 height 21
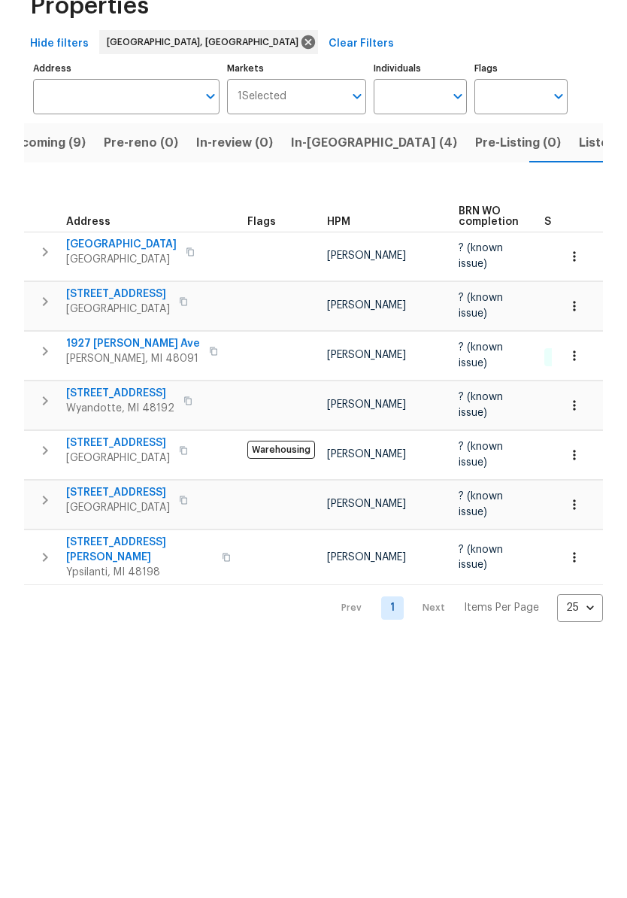
click at [144, 624] on span "[STREET_ADDRESS][PERSON_NAME]" at bounding box center [139, 639] width 147 height 30
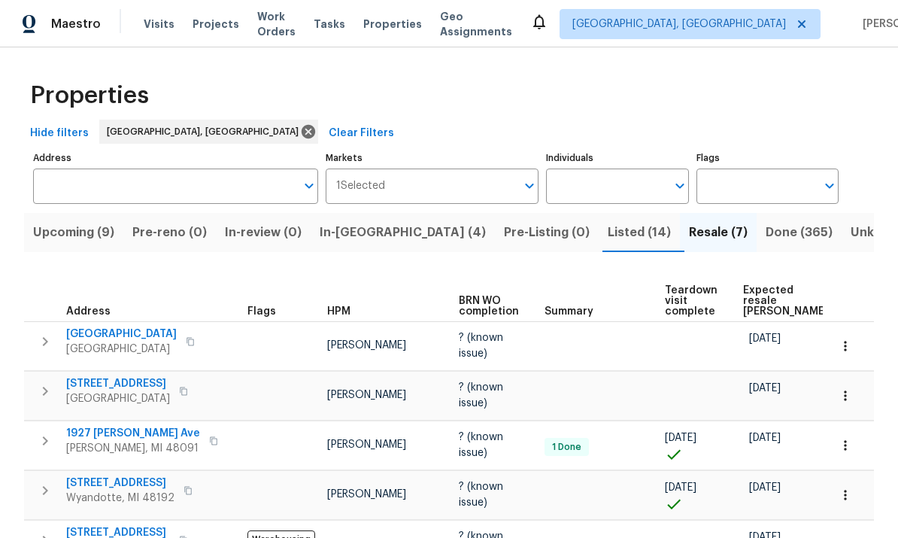
click at [626, 231] on span "Done (365)" at bounding box center [799, 232] width 67 height 21
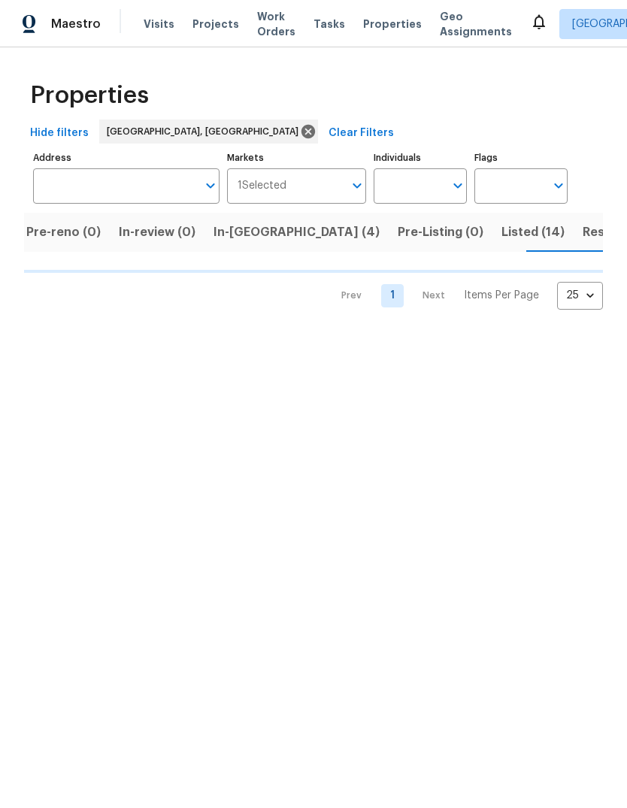
scroll to position [0, 111]
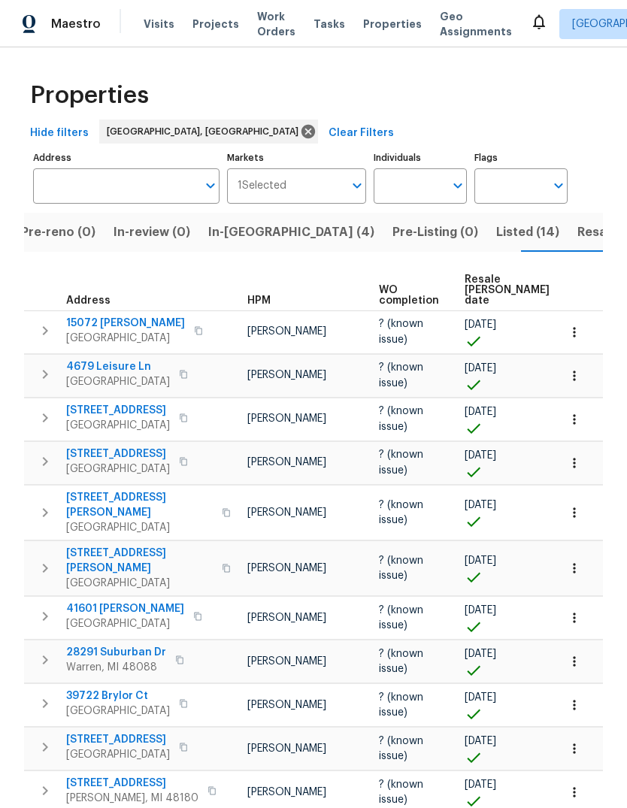
click at [478, 281] on span "Resale [PERSON_NAME] date" at bounding box center [507, 290] width 85 height 32
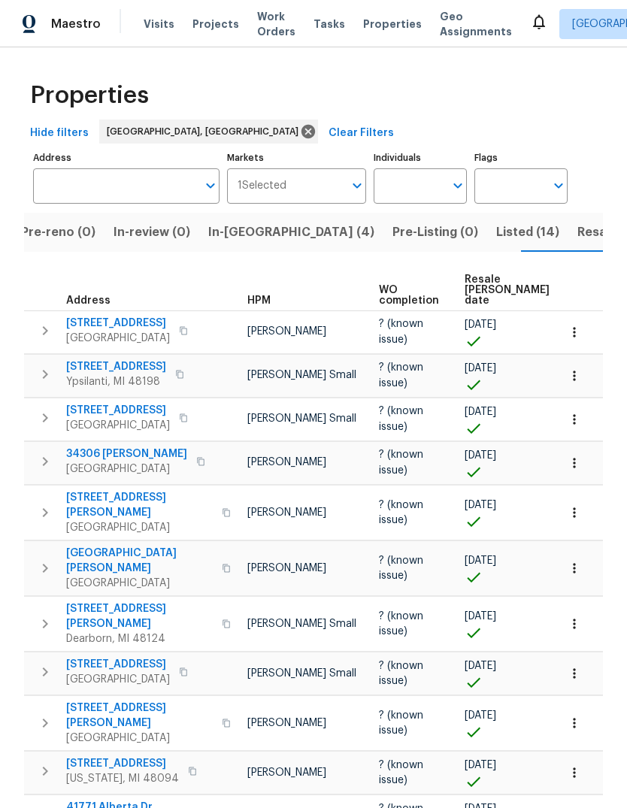
click at [472, 287] on span "Resale [PERSON_NAME] date" at bounding box center [507, 290] width 85 height 32
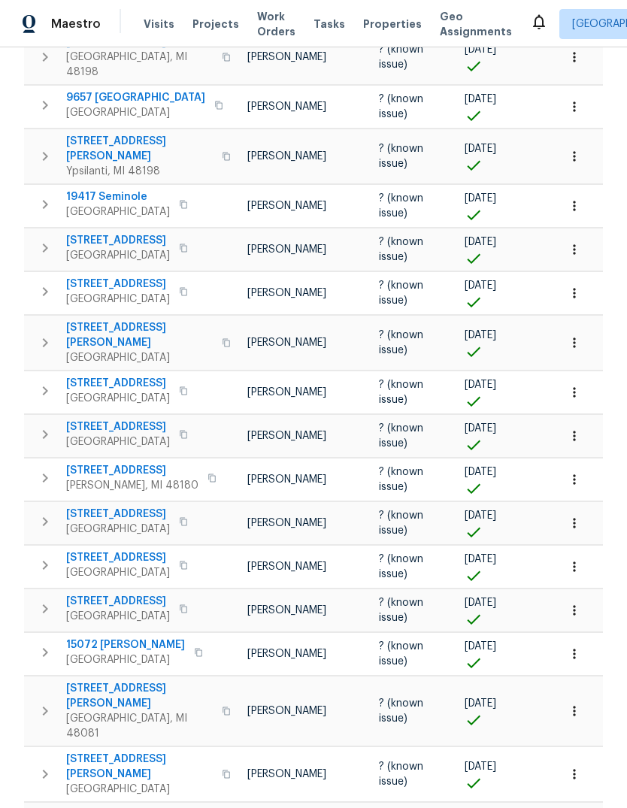
scroll to position [622, 0]
click at [105, 278] on span "[STREET_ADDRESS]" at bounding box center [118, 285] width 104 height 15
click at [381, 27] on span "Properties" at bounding box center [392, 24] width 59 height 15
click at [89, 321] on span "[STREET_ADDRESS][PERSON_NAME]" at bounding box center [139, 336] width 147 height 30
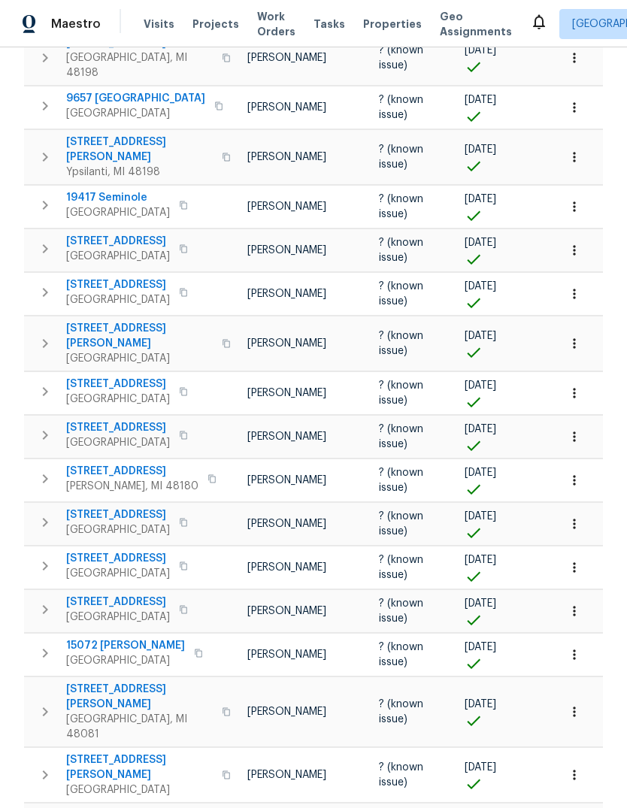
click at [94, 682] on span "22459 Daniels St" at bounding box center [139, 697] width 147 height 30
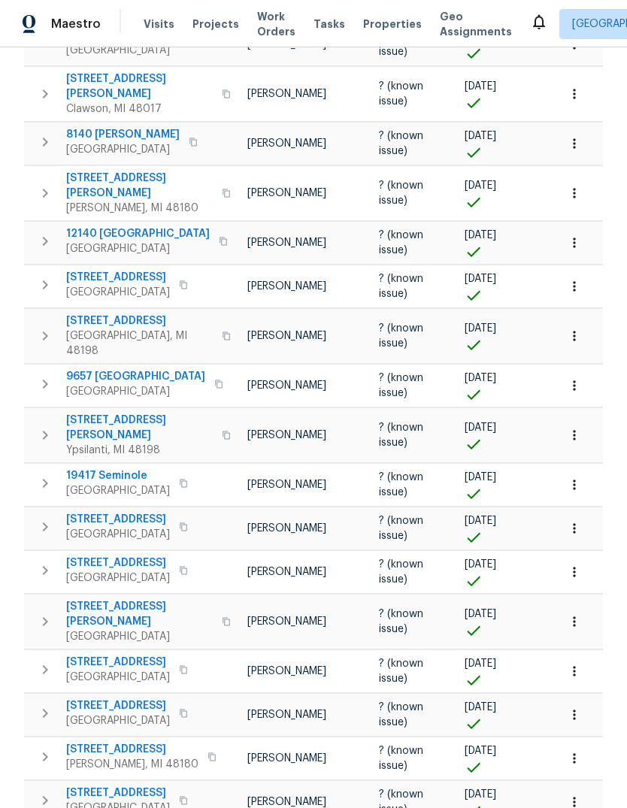
scroll to position [343, 0]
click at [103, 513] on span "23720 Glenbrook St" at bounding box center [118, 520] width 104 height 15
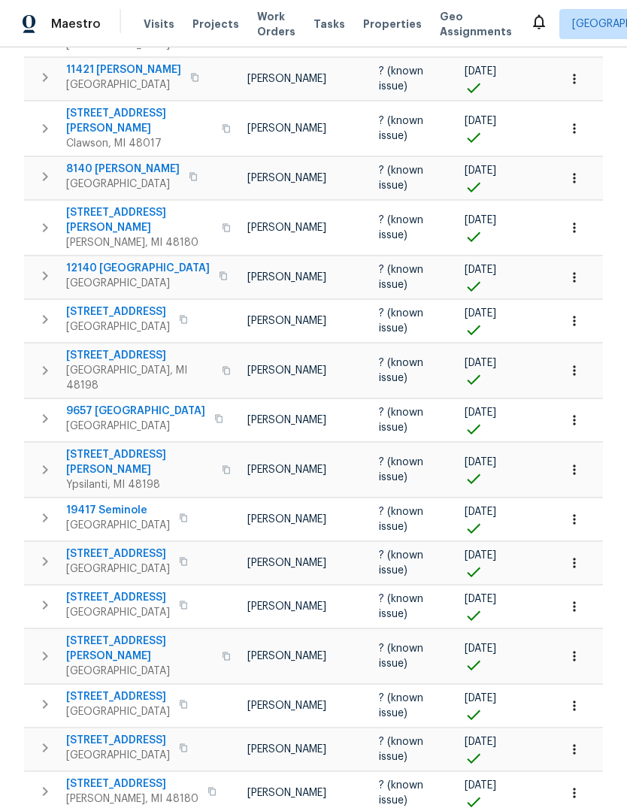
scroll to position [311, 0]
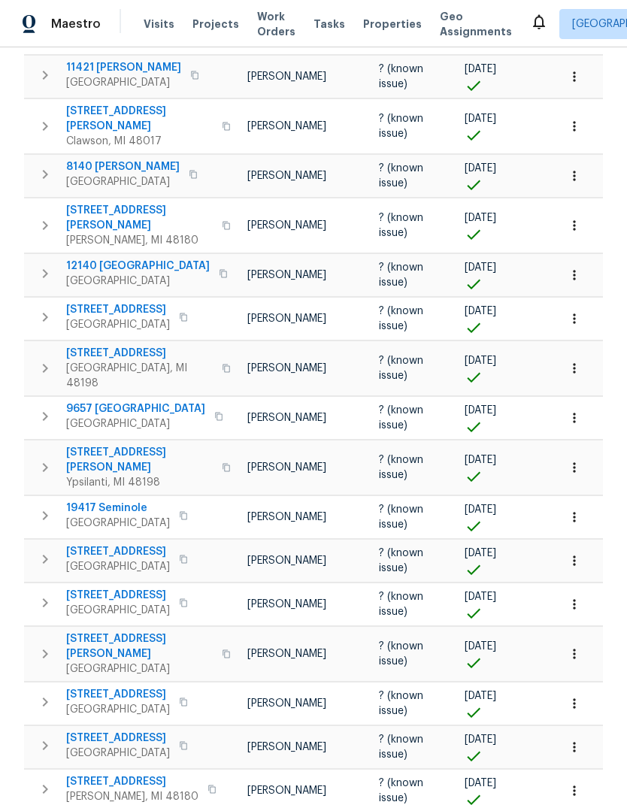
click at [88, 501] on span "19417 Seminole" at bounding box center [118, 508] width 104 height 15
click at [101, 402] on span "9657 Rockland" at bounding box center [135, 409] width 139 height 15
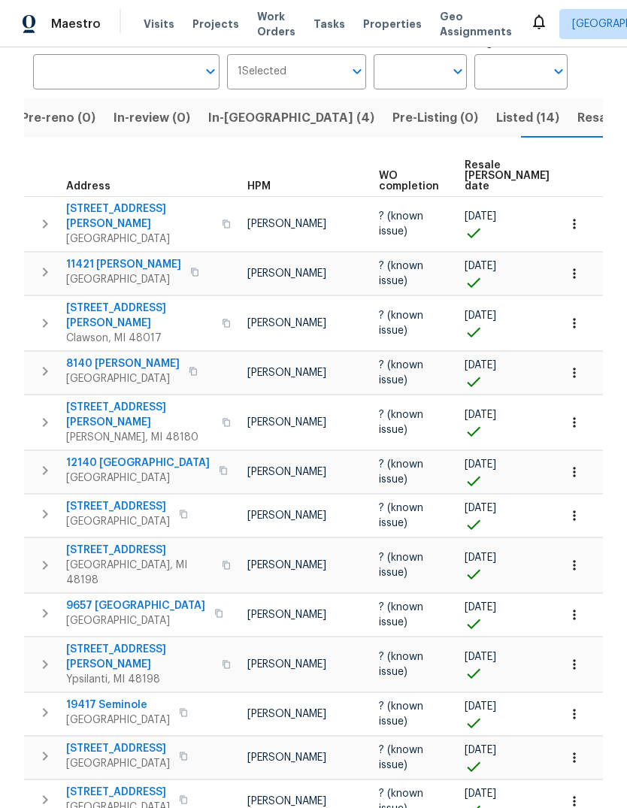
scroll to position [86, 0]
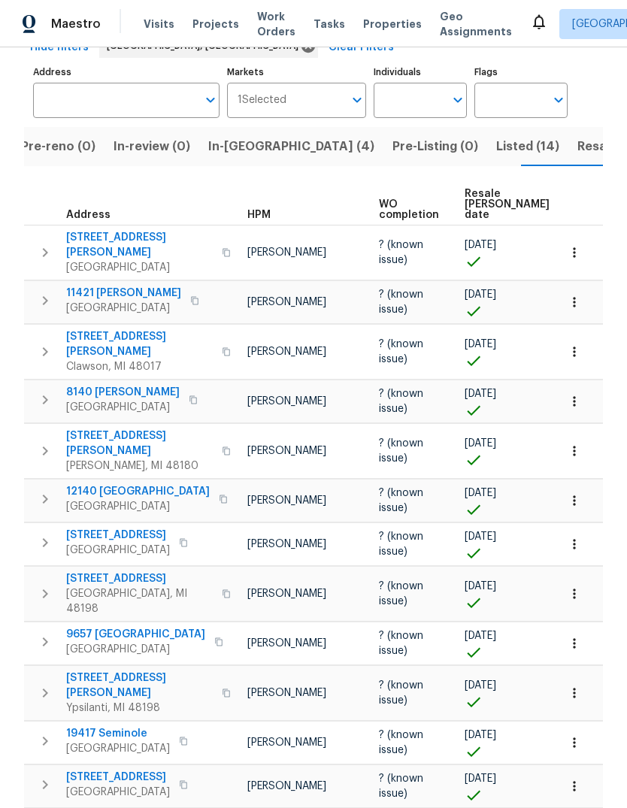
click at [100, 429] on span "25431 Baker St" at bounding box center [139, 444] width 147 height 30
click at [99, 329] on span "419 Leroy Ave" at bounding box center [139, 344] width 147 height 30
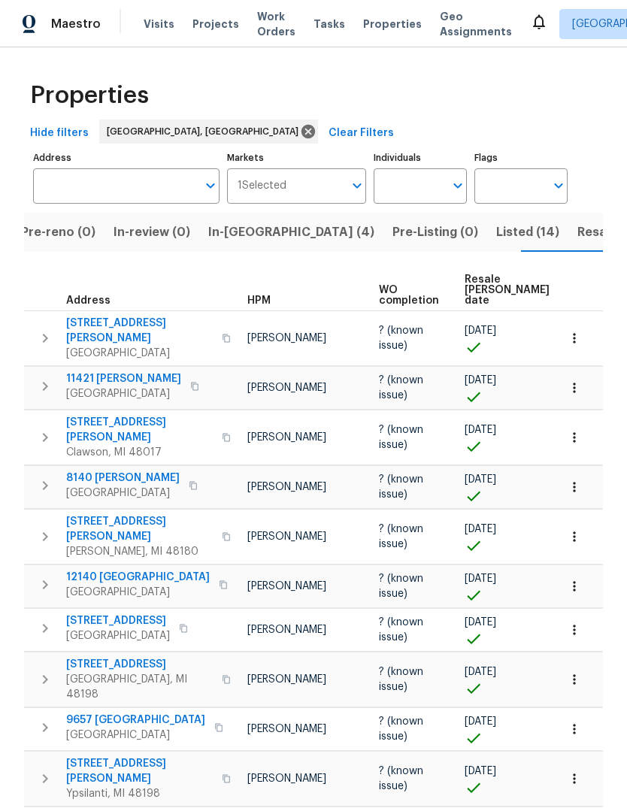
scroll to position [0, 0]
click at [221, 222] on span "In-reno (4)" at bounding box center [291, 232] width 166 height 21
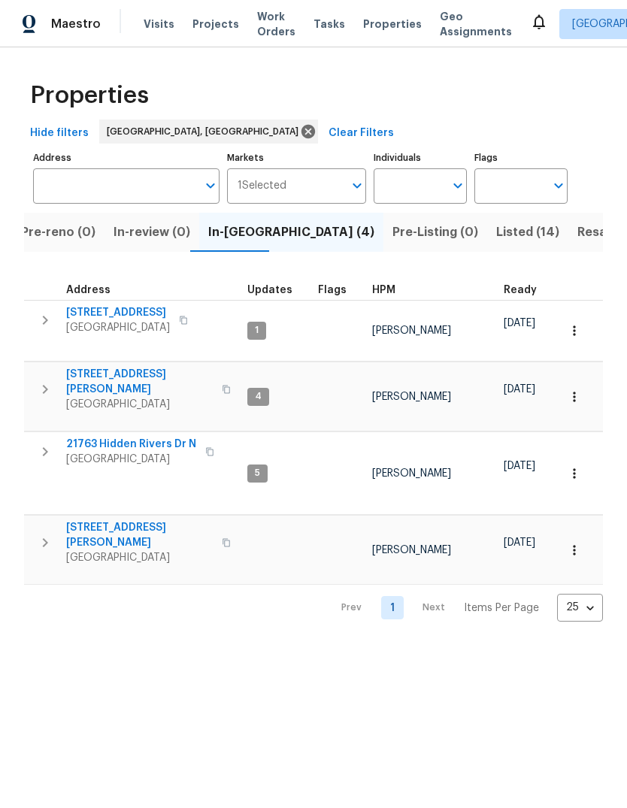
click at [496, 230] on span "Listed (14)" at bounding box center [527, 232] width 63 height 21
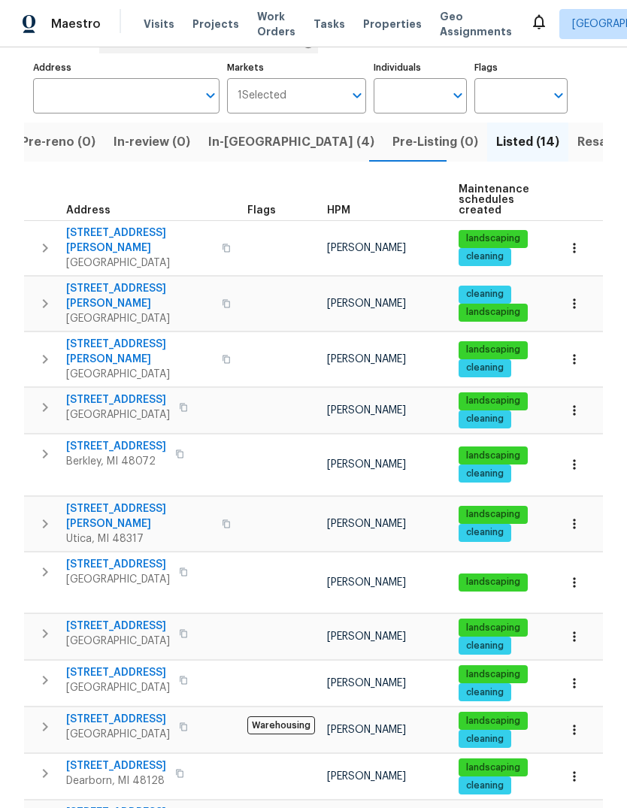
scroll to position [81, 0]
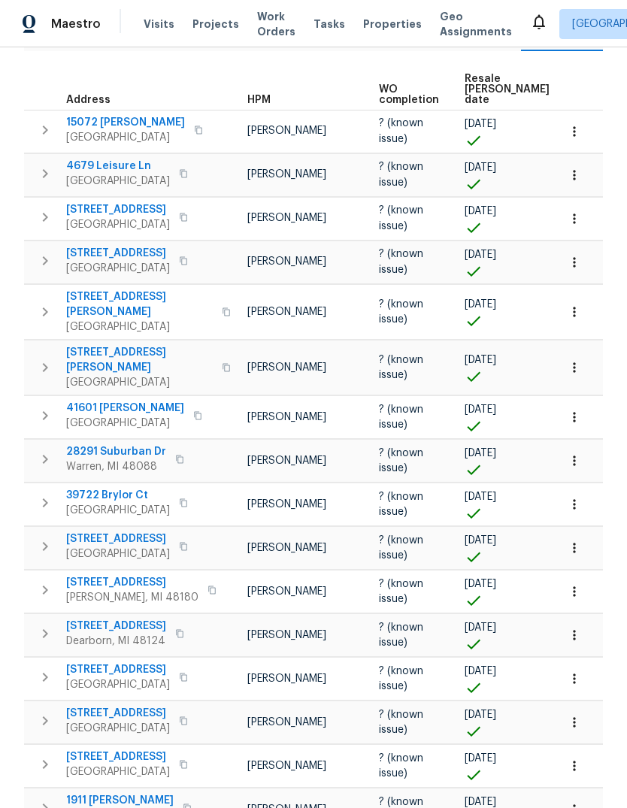
scroll to position [198, 0]
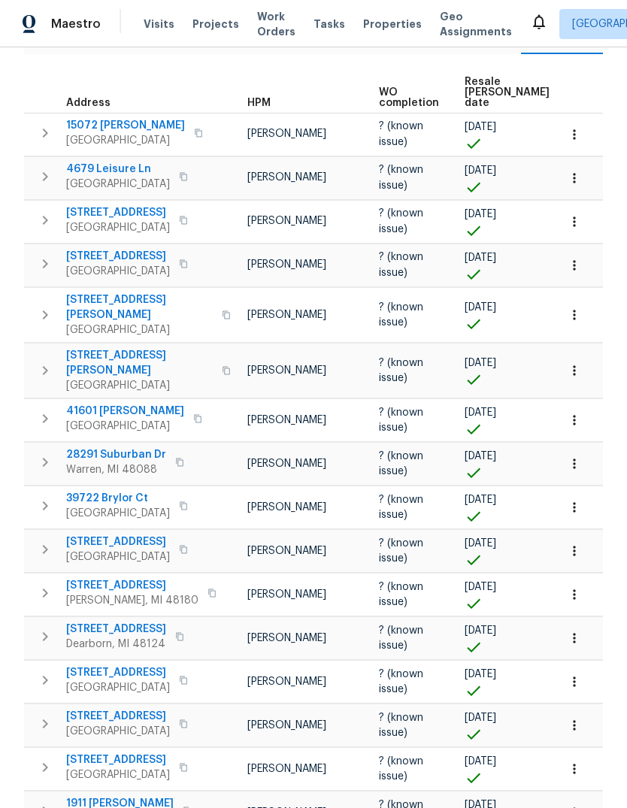
click at [488, 78] on span "Resale COE date" at bounding box center [507, 93] width 85 height 32
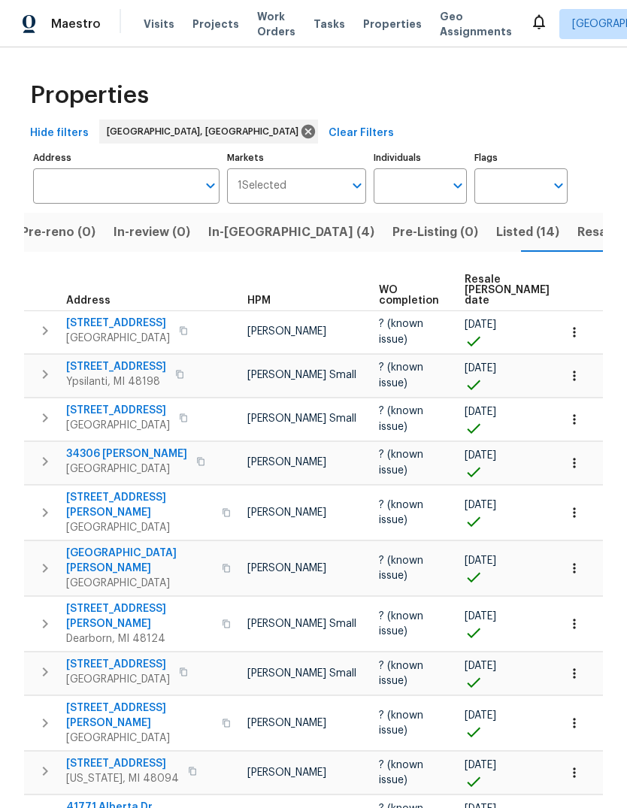
click at [469, 287] on span "Resale COE date" at bounding box center [507, 290] width 85 height 32
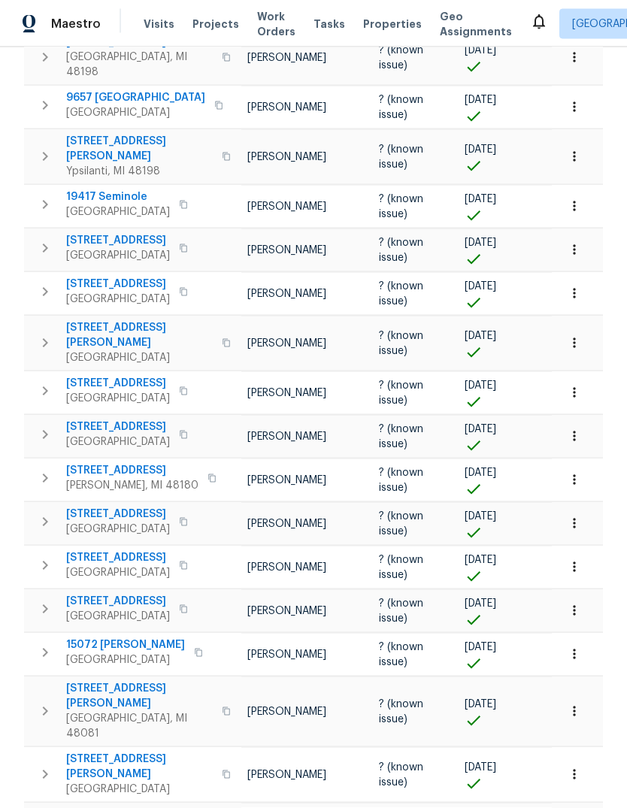
scroll to position [56, 0]
click at [108, 638] on span "15072 Gary Ln" at bounding box center [125, 645] width 119 height 15
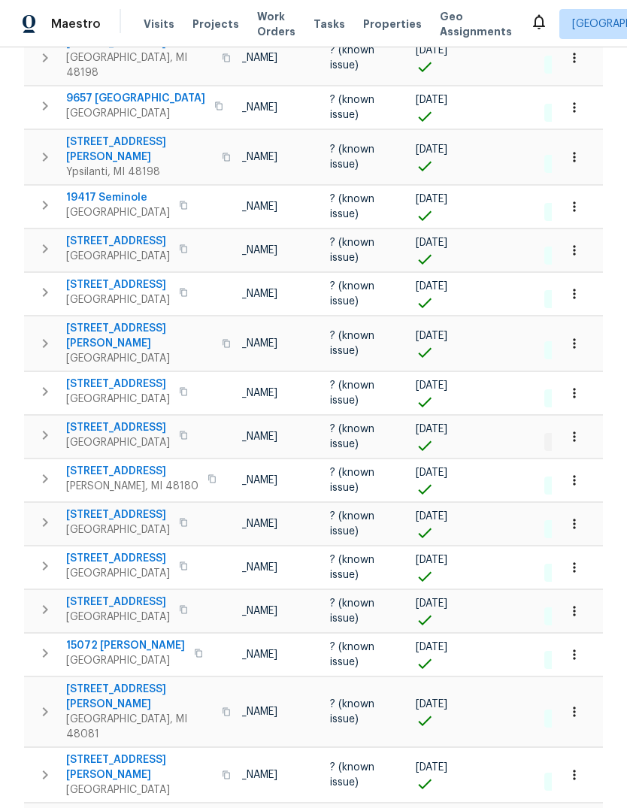
scroll to position [0, 15]
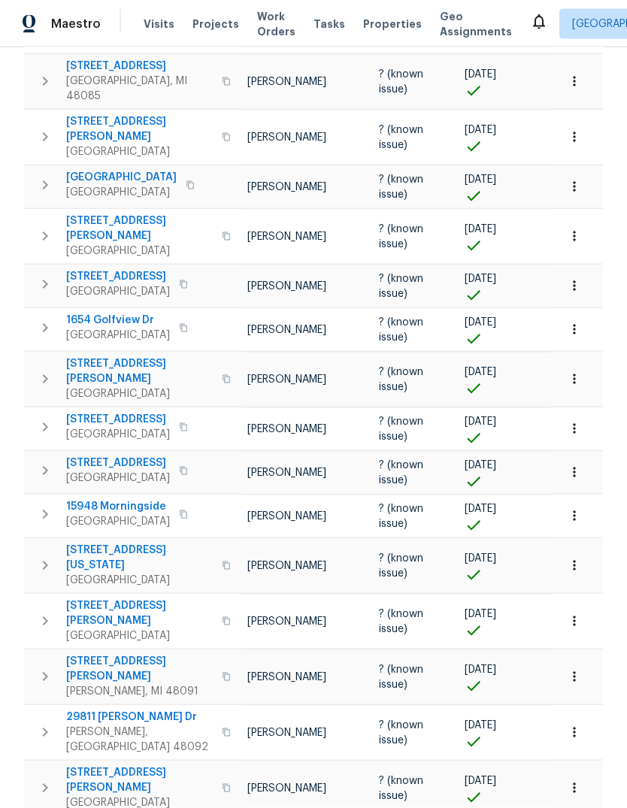
scroll to position [56, 0]
click at [110, 655] on span "4504 Kiefer Ave" at bounding box center [139, 670] width 147 height 30
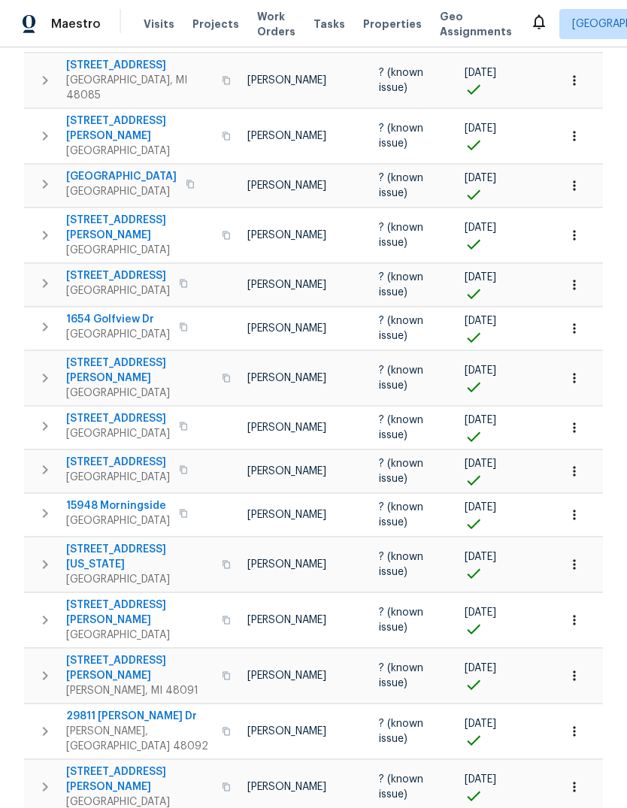
scroll to position [610, 0]
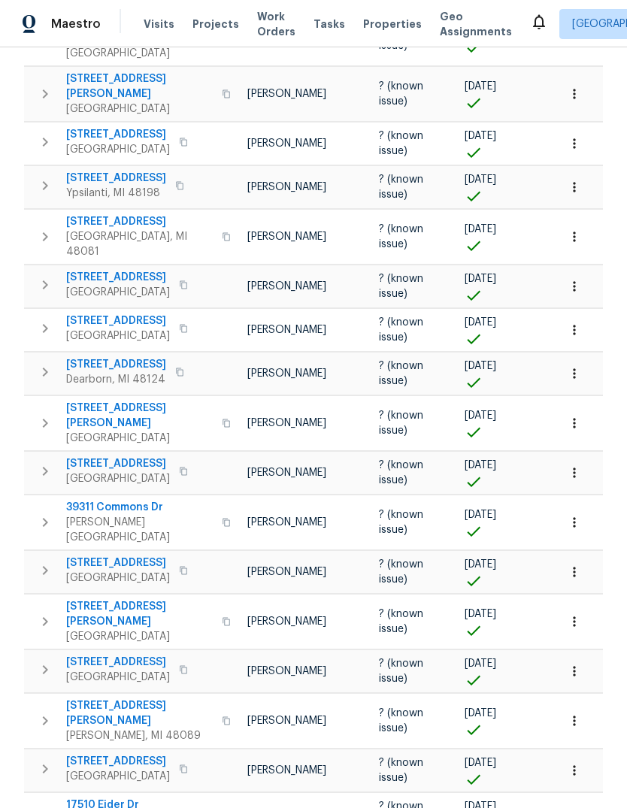
scroll to position [52, 0]
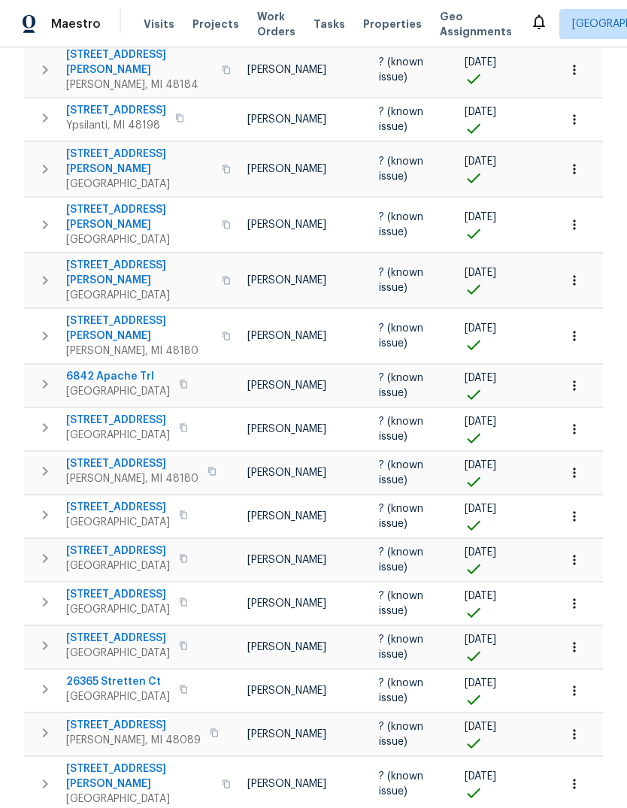
scroll to position [56, 0]
click at [105, 631] on span "344 Hamata Ave" at bounding box center [118, 638] width 104 height 15
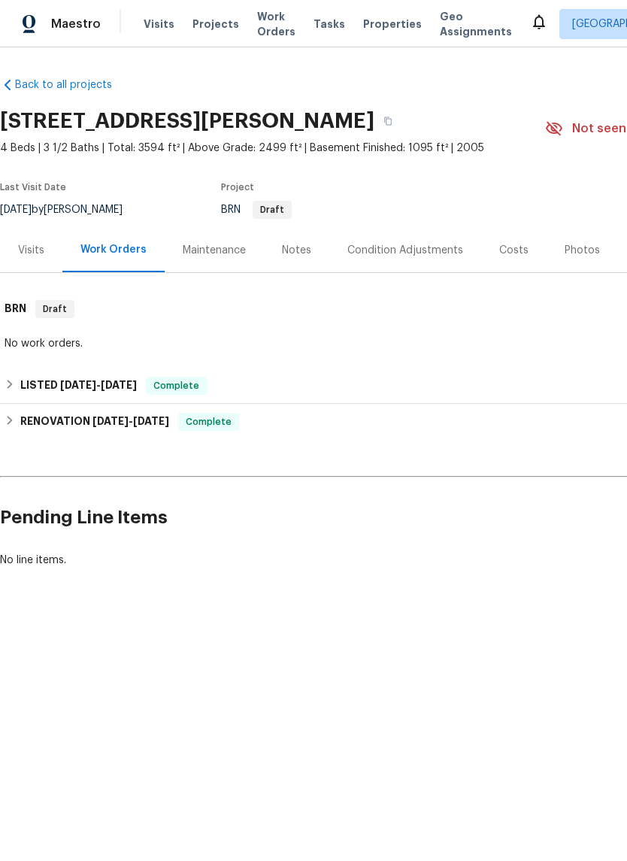
click at [565, 250] on div "Photos" at bounding box center [582, 250] width 35 height 15
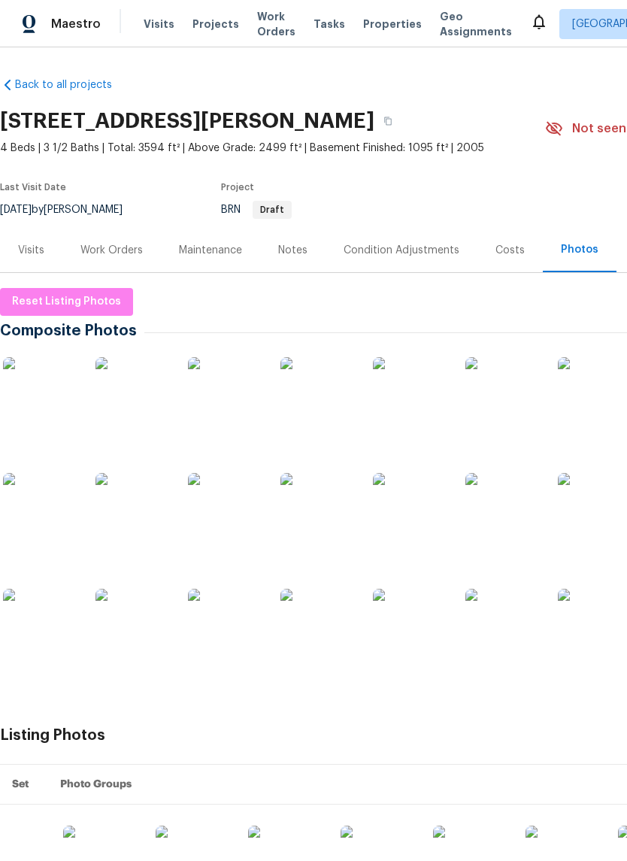
click at [37, 391] on img at bounding box center [40, 394] width 75 height 75
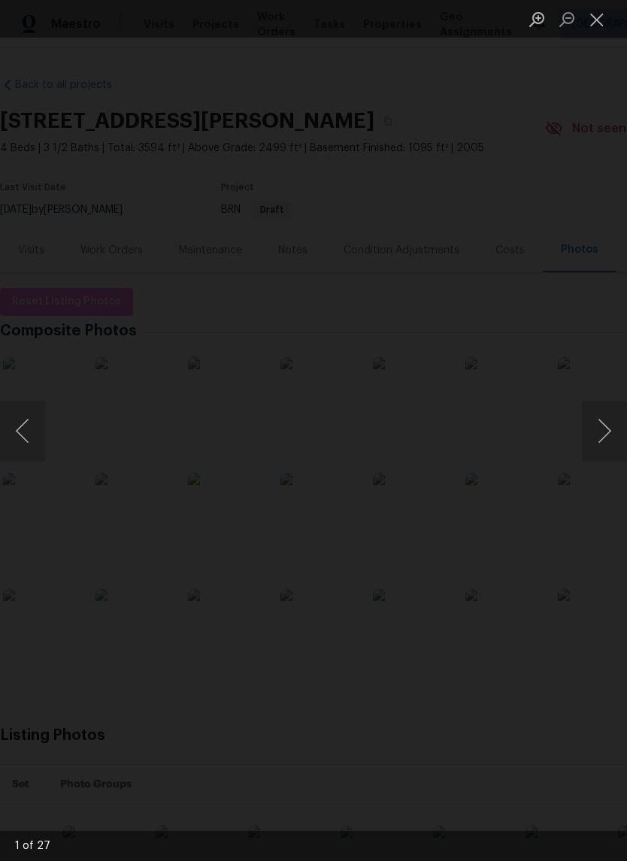
click at [492, 462] on img "Lightbox" at bounding box center [242, 430] width 499 height 684
click at [608, 453] on button "Next image" at bounding box center [604, 431] width 45 height 60
click at [602, 437] on button "Next image" at bounding box center [604, 431] width 45 height 60
click at [594, 438] on button "Next image" at bounding box center [604, 431] width 45 height 60
click at [595, 433] on button "Next image" at bounding box center [604, 431] width 45 height 60
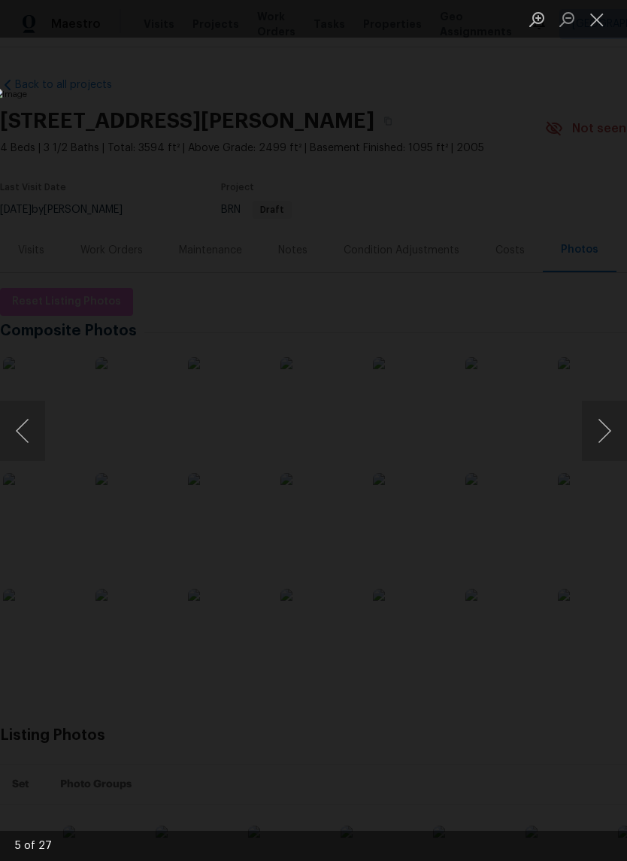
click at [598, 430] on button "Next image" at bounding box center [604, 431] width 45 height 60
click at [599, 429] on button "Next image" at bounding box center [604, 431] width 45 height 60
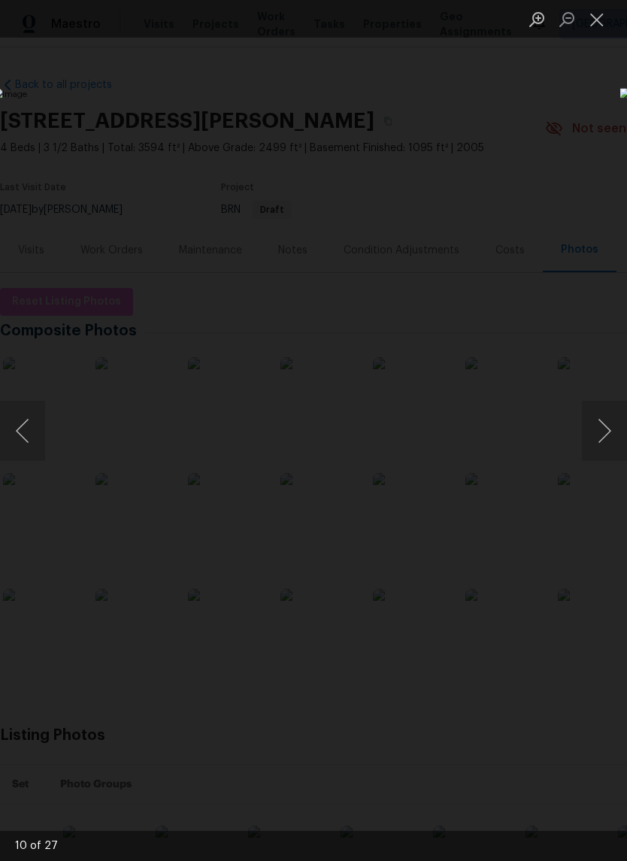
click at [593, 26] on button "Close lightbox" at bounding box center [597, 19] width 30 height 26
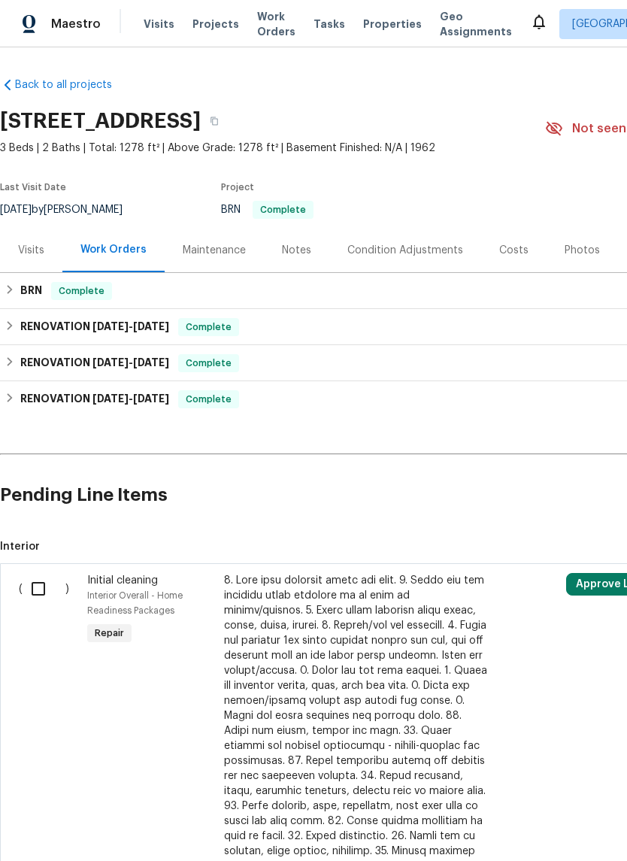
click at [501, 250] on div "Costs" at bounding box center [513, 250] width 29 height 15
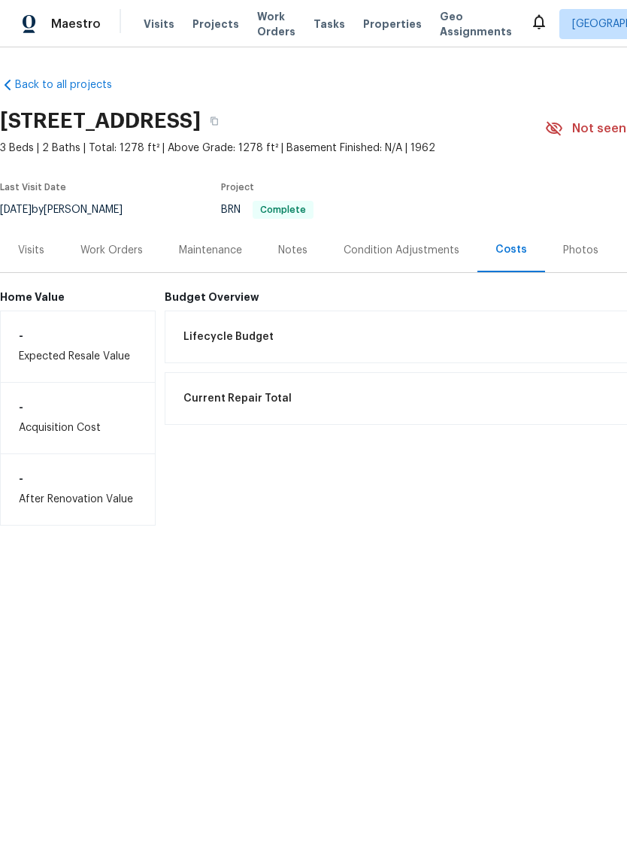
click at [575, 237] on div "Photos" at bounding box center [580, 250] width 71 height 44
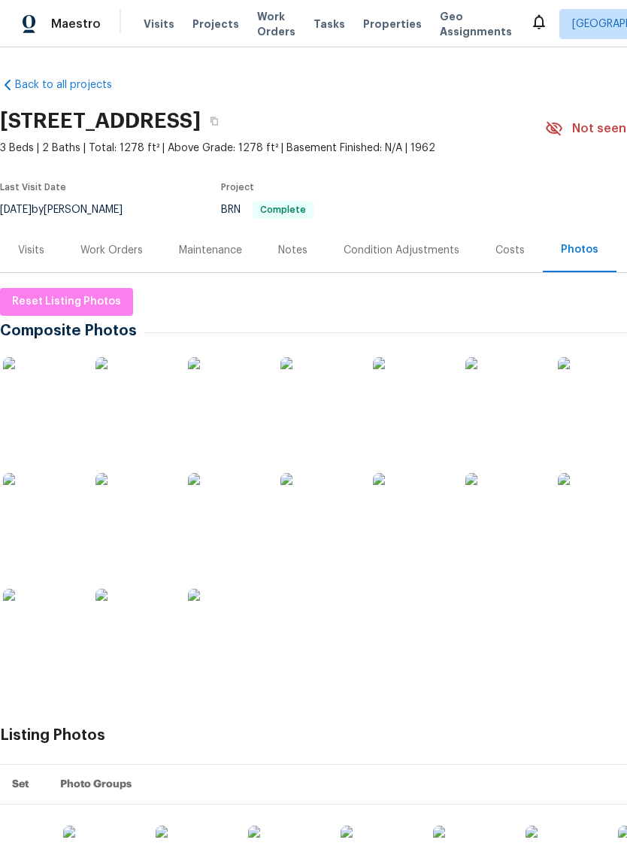
click at [500, 241] on div "Costs" at bounding box center [510, 250] width 65 height 44
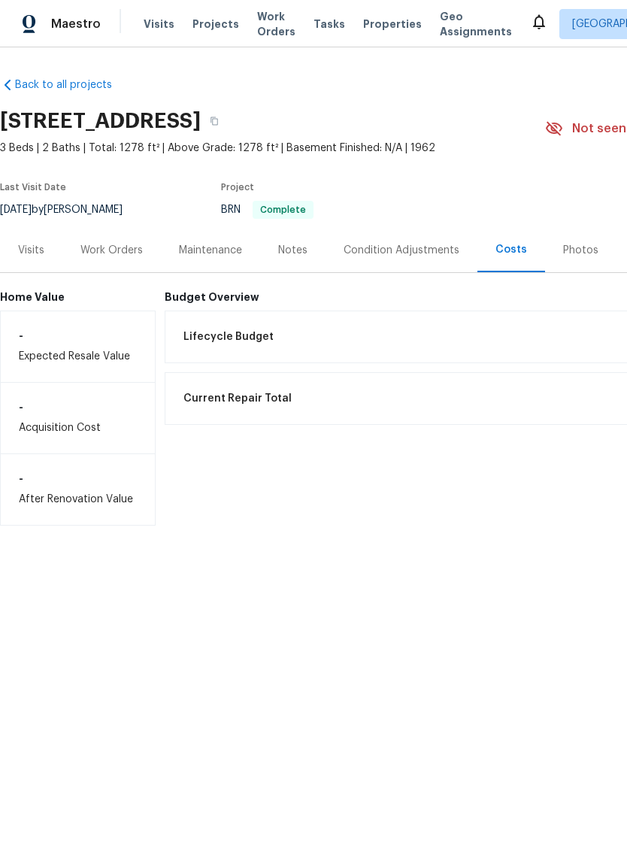
click at [576, 246] on div "Photos" at bounding box center [580, 250] width 35 height 15
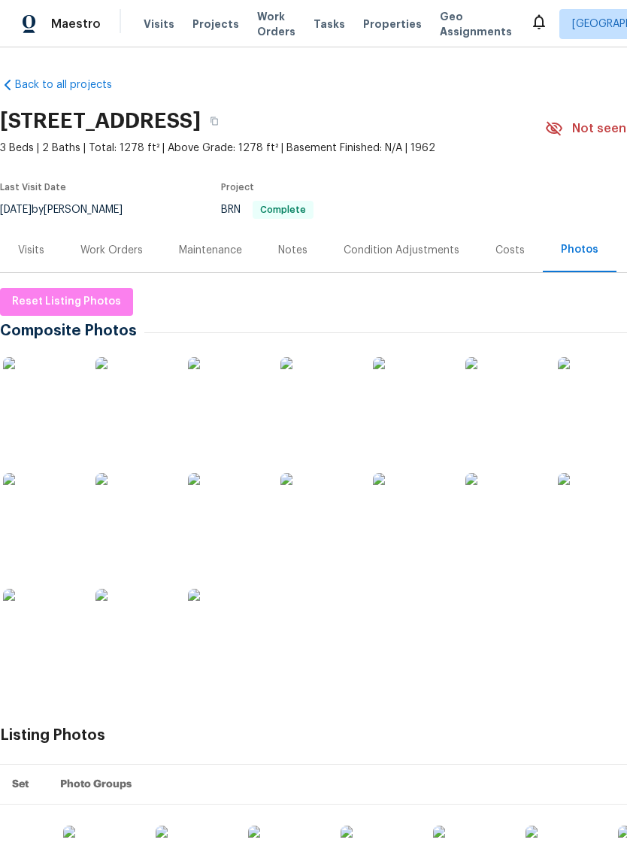
click at [63, 405] on img at bounding box center [40, 394] width 75 height 75
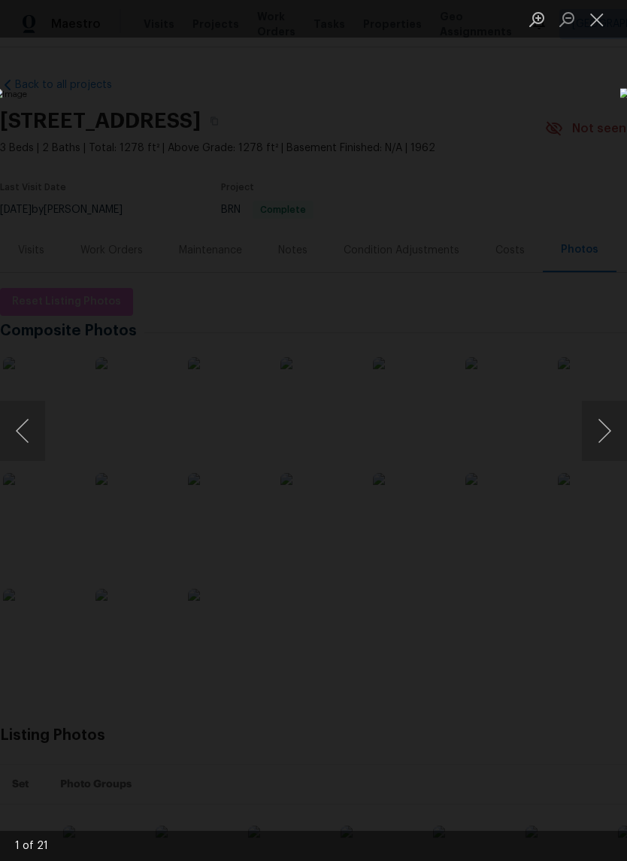
click at [606, 426] on button "Next image" at bounding box center [604, 431] width 45 height 60
click at [607, 437] on button "Next image" at bounding box center [604, 431] width 45 height 60
click at [606, 441] on button "Next image" at bounding box center [604, 431] width 45 height 60
click at [602, 441] on button "Next image" at bounding box center [604, 431] width 45 height 60
click at [604, 438] on button "Next image" at bounding box center [604, 431] width 45 height 60
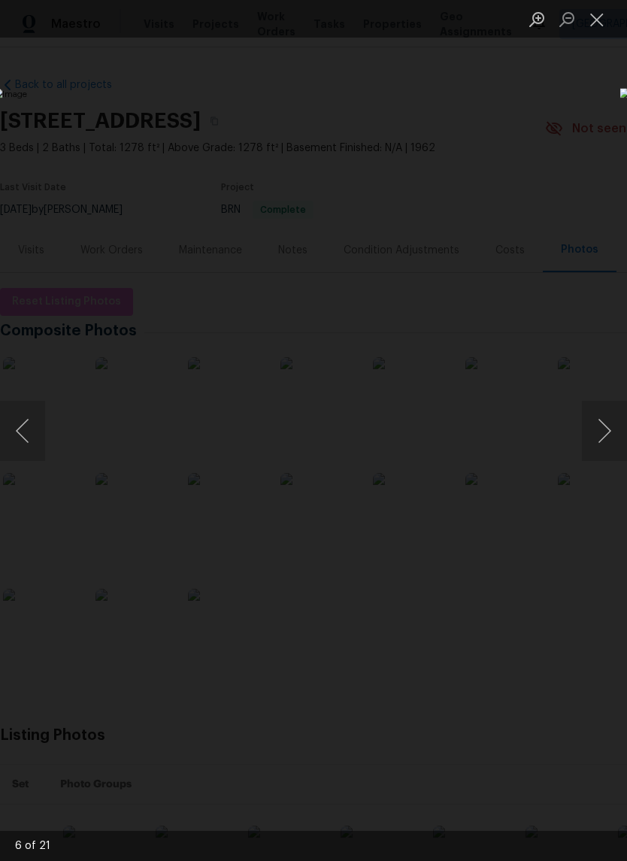
click at [603, 437] on button "Next image" at bounding box center [604, 431] width 45 height 60
click at [34, 425] on button "Previous image" at bounding box center [22, 431] width 45 height 60
click at [600, 445] on button "Next image" at bounding box center [604, 431] width 45 height 60
click at [607, 440] on button "Next image" at bounding box center [604, 431] width 45 height 60
click at [606, 441] on button "Next image" at bounding box center [604, 431] width 45 height 60
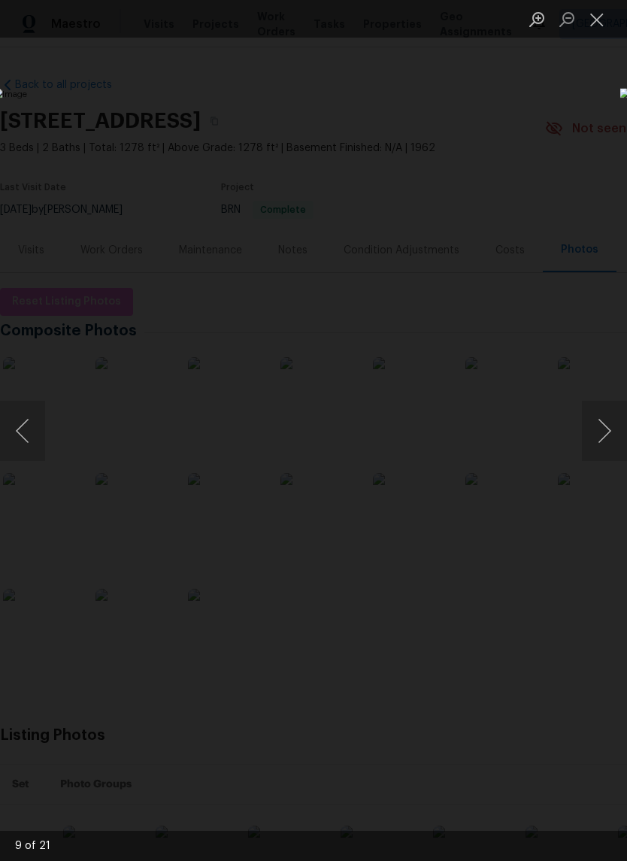
click at [608, 441] on button "Next image" at bounding box center [604, 431] width 45 height 60
click at [607, 435] on button "Next image" at bounding box center [604, 431] width 45 height 60
click at [601, 438] on button "Next image" at bounding box center [604, 431] width 45 height 60
click at [600, 438] on button "Next image" at bounding box center [604, 431] width 45 height 60
click at [603, 435] on button "Next image" at bounding box center [604, 431] width 45 height 60
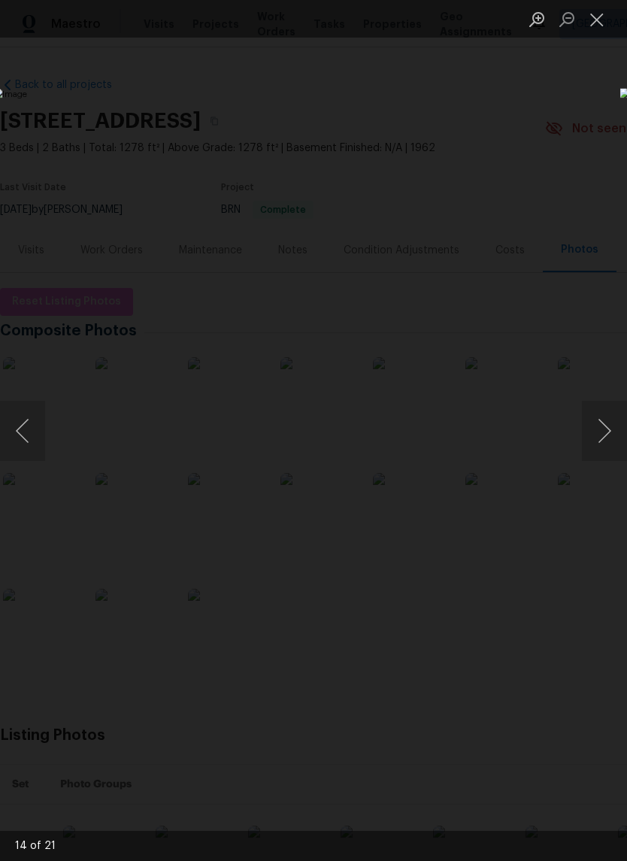
click at [611, 435] on button "Next image" at bounding box center [604, 431] width 45 height 60
click at [26, 417] on button "Previous image" at bounding box center [22, 431] width 45 height 60
click at [26, 426] on button "Previous image" at bounding box center [22, 431] width 45 height 60
click at [22, 423] on button "Previous image" at bounding box center [22, 431] width 45 height 60
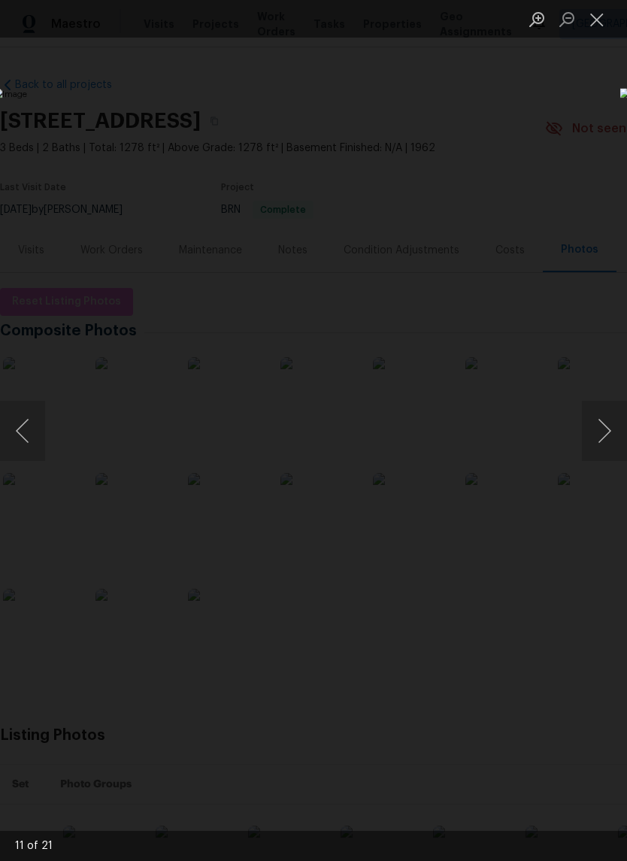
click at [599, 447] on button "Next image" at bounding box center [604, 431] width 45 height 60
click at [600, 447] on button "Next image" at bounding box center [604, 431] width 45 height 60
click at [28, 420] on button "Previous image" at bounding box center [22, 431] width 45 height 60
click at [611, 447] on button "Next image" at bounding box center [604, 431] width 45 height 60
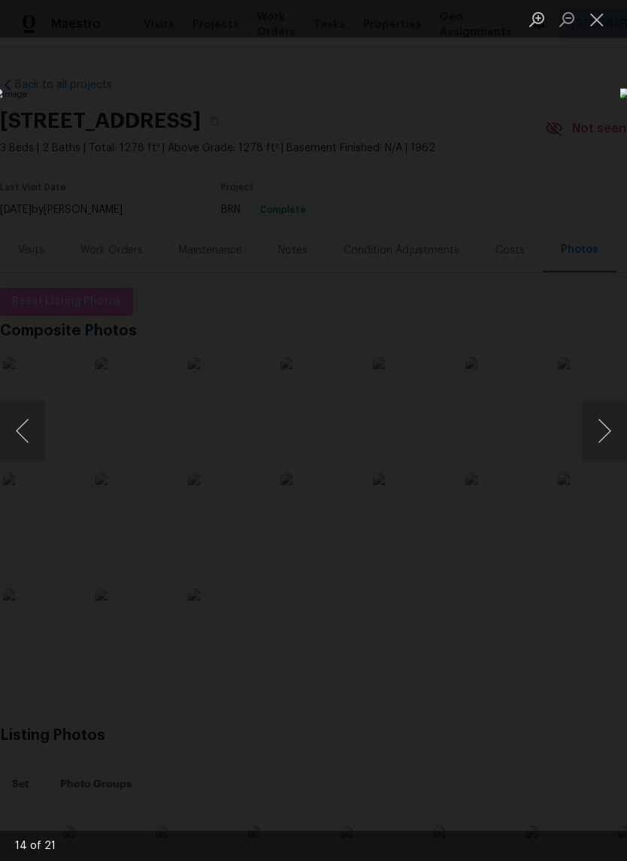
click at [608, 447] on button "Next image" at bounding box center [604, 431] width 45 height 60
click at [607, 447] on button "Next image" at bounding box center [604, 431] width 45 height 60
click at [605, 445] on button "Next image" at bounding box center [604, 431] width 45 height 60
click at [605, 446] on button "Next image" at bounding box center [604, 431] width 45 height 60
click at [603, 447] on button "Next image" at bounding box center [604, 431] width 45 height 60
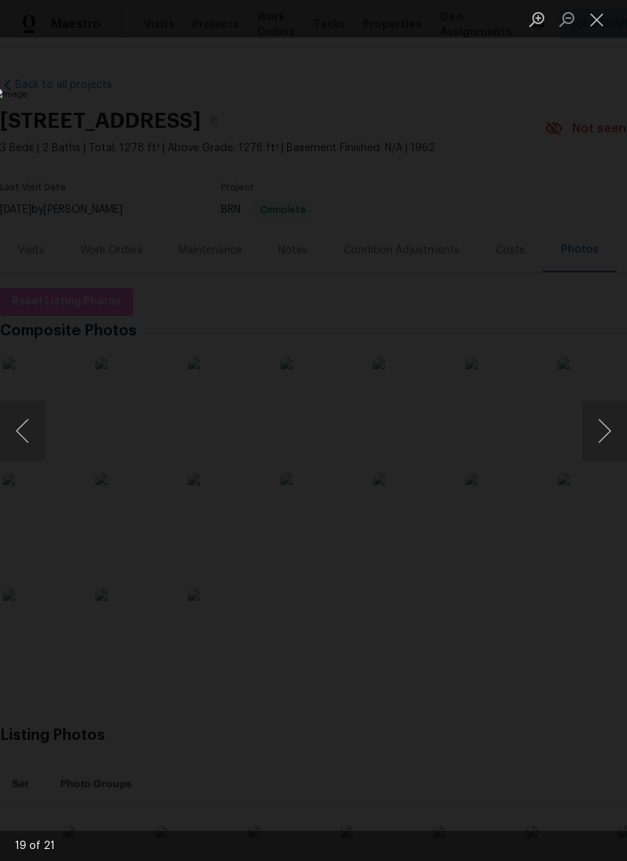
click at [602, 447] on button "Next image" at bounding box center [604, 431] width 45 height 60
click at [600, 445] on button "Next image" at bounding box center [604, 431] width 45 height 60
click at [600, 444] on button "Next image" at bounding box center [604, 431] width 45 height 60
click at [23, 414] on button "Previous image" at bounding box center [22, 431] width 45 height 60
click at [602, 441] on button "Next image" at bounding box center [604, 431] width 45 height 60
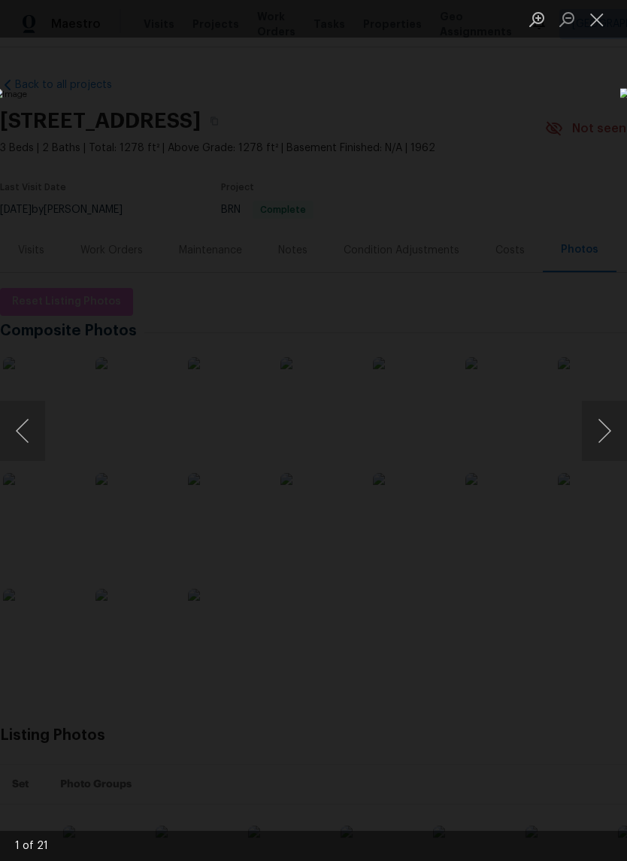
click at [602, 440] on button "Next image" at bounding box center [604, 431] width 45 height 60
click at [608, 430] on button "Next image" at bounding box center [604, 431] width 45 height 60
click at [599, 438] on button "Next image" at bounding box center [604, 431] width 45 height 60
click at [33, 415] on button "Previous image" at bounding box center [22, 431] width 45 height 60
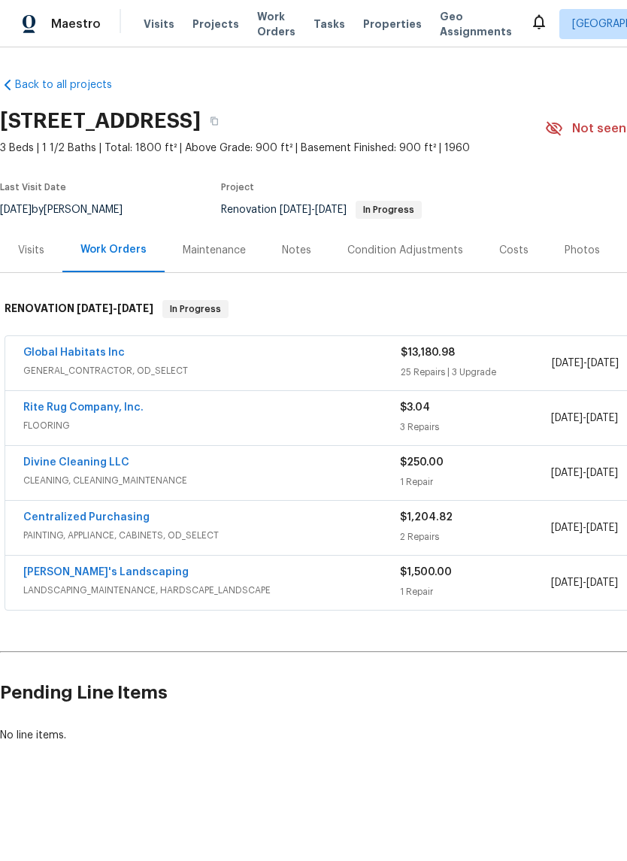
click at [89, 353] on link "Global Habitats Inc" at bounding box center [74, 352] width 102 height 11
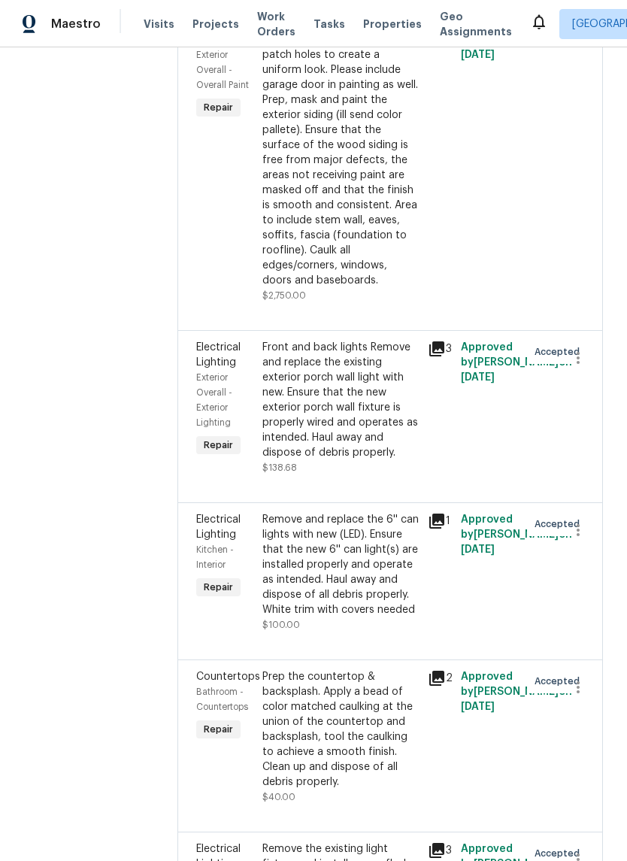
scroll to position [2121, 0]
click at [439, 340] on icon at bounding box center [437, 349] width 18 height 18
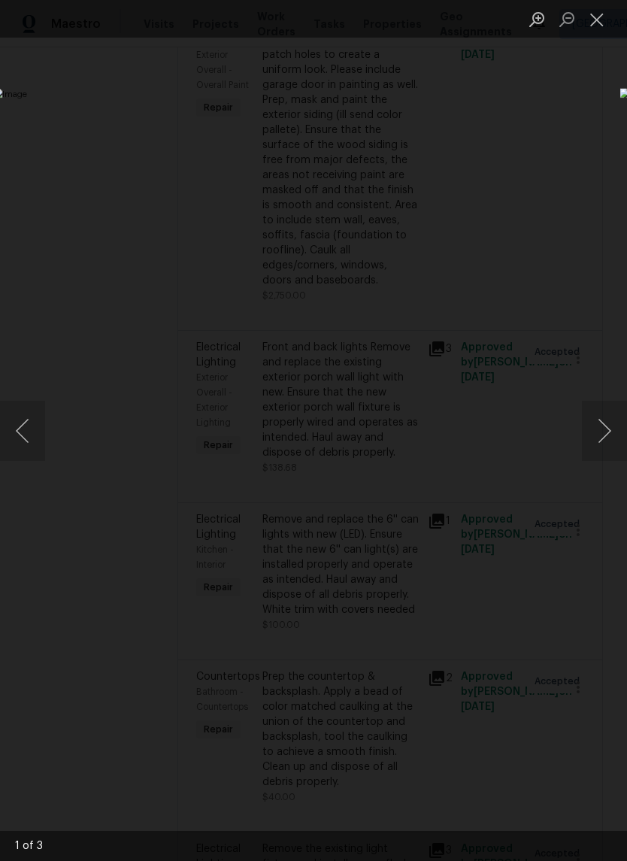
click at [601, 432] on button "Next image" at bounding box center [604, 431] width 45 height 60
click at [598, 434] on button "Next image" at bounding box center [604, 431] width 45 height 60
click at [606, 432] on button "Next image" at bounding box center [604, 431] width 45 height 60
click at [610, 429] on button "Next image" at bounding box center [604, 431] width 45 height 60
click at [608, 432] on button "Next image" at bounding box center [604, 431] width 45 height 60
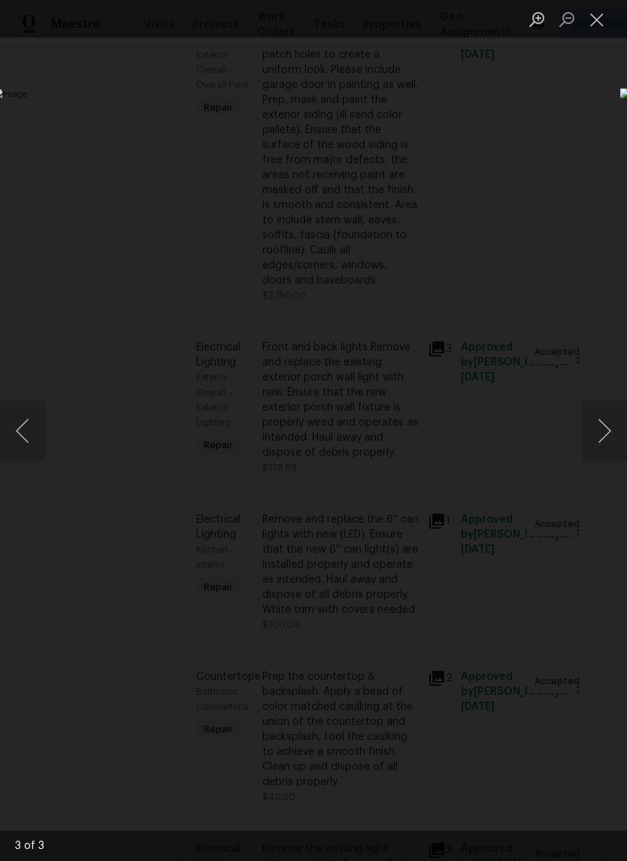
click at [602, 22] on button "Close lightbox" at bounding box center [597, 19] width 30 height 26
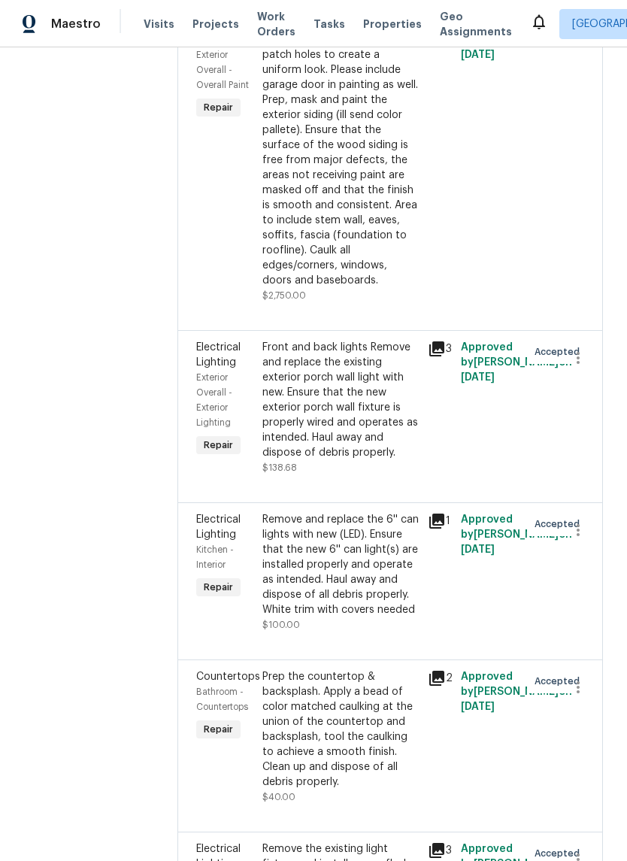
click at [342, 340] on div "Front and back lights Remove and replace the existing exterior porch wall light…" at bounding box center [340, 400] width 156 height 120
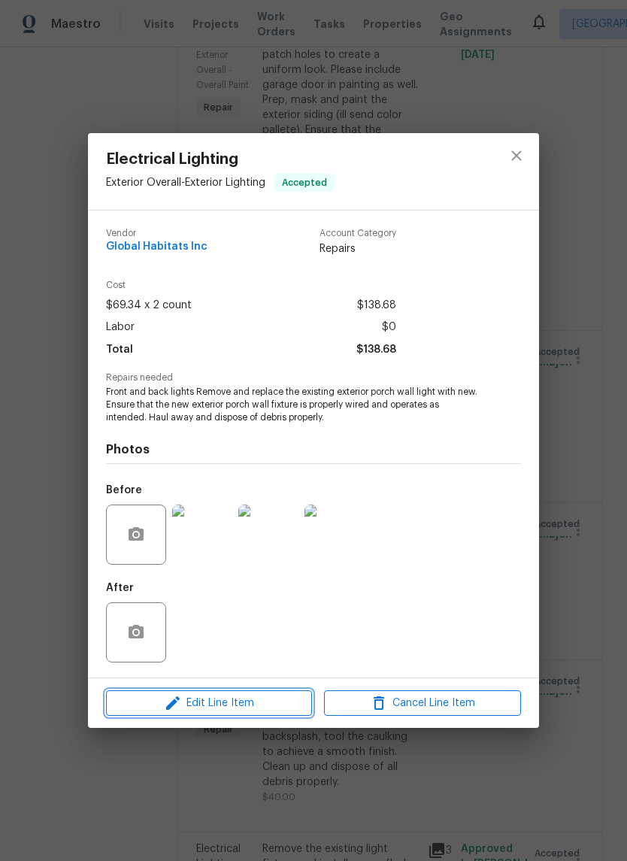
click at [292, 705] on span "Edit Line Item" at bounding box center [209, 703] width 197 height 19
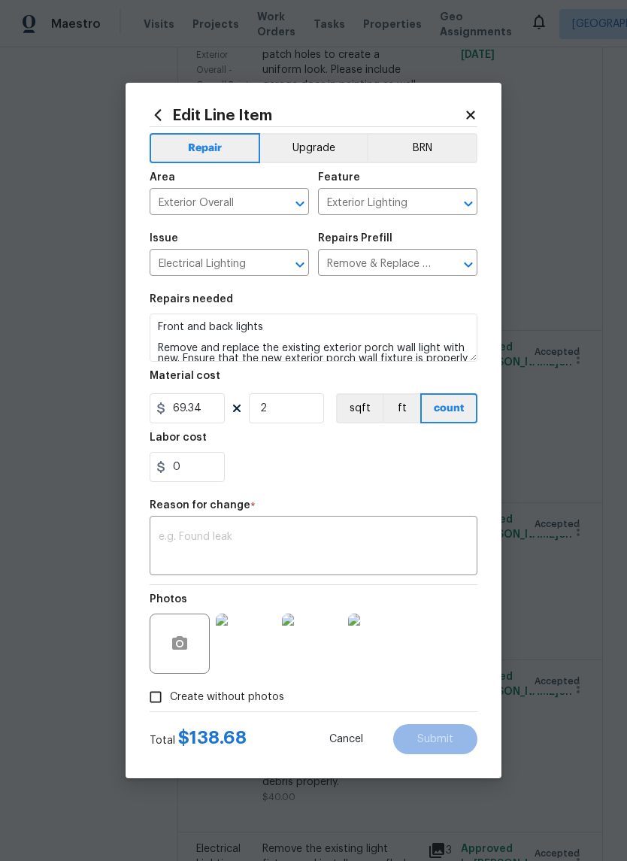
click at [306, 147] on button "Upgrade" at bounding box center [314, 148] width 108 height 30
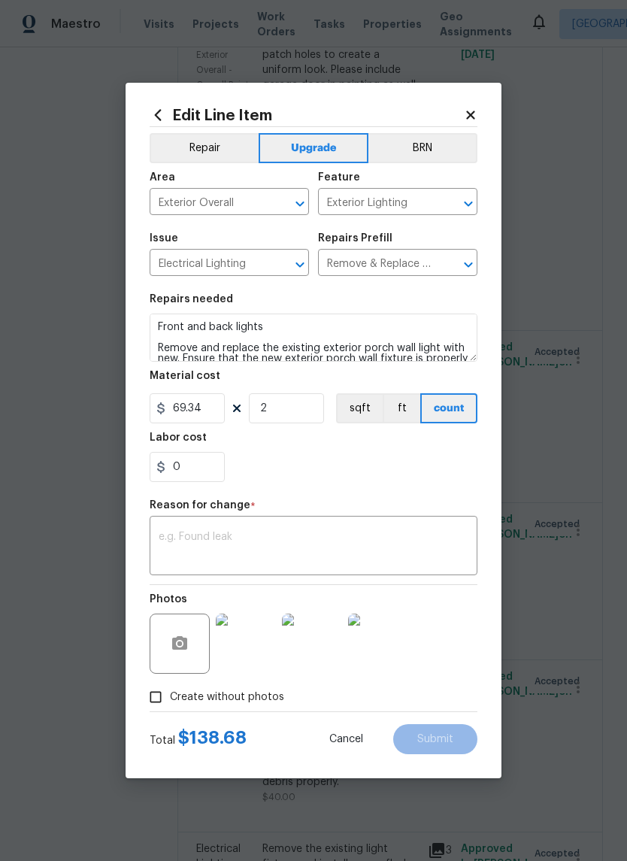
click at [335, 550] on textarea at bounding box center [314, 548] width 310 height 32
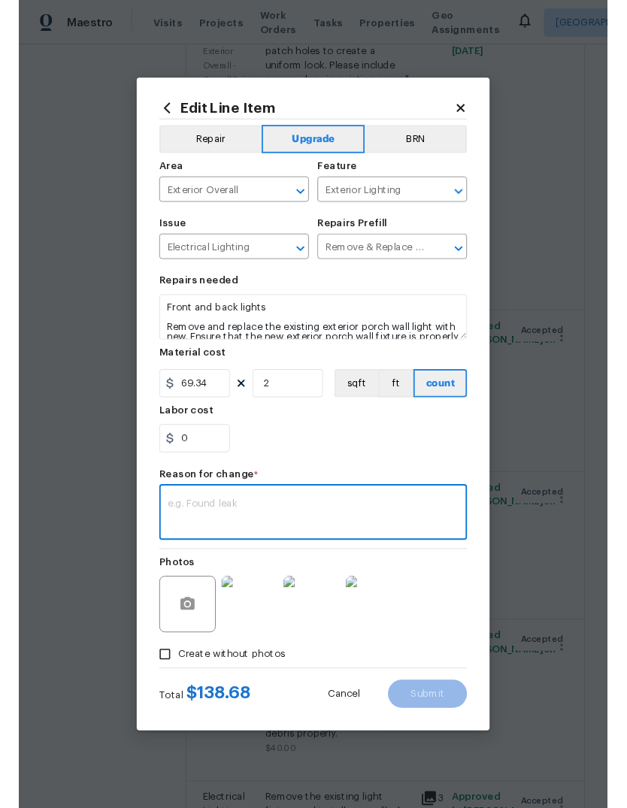
scroll to position [0, 0]
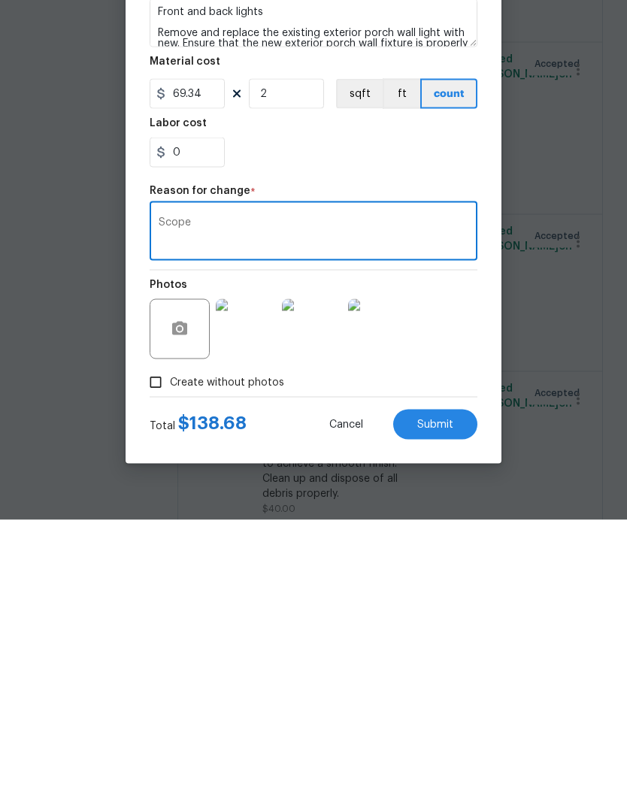
type textarea "Scope"
click at [450, 686] on div "Total $ 138.68 Cancel Submit" at bounding box center [314, 707] width 328 height 42
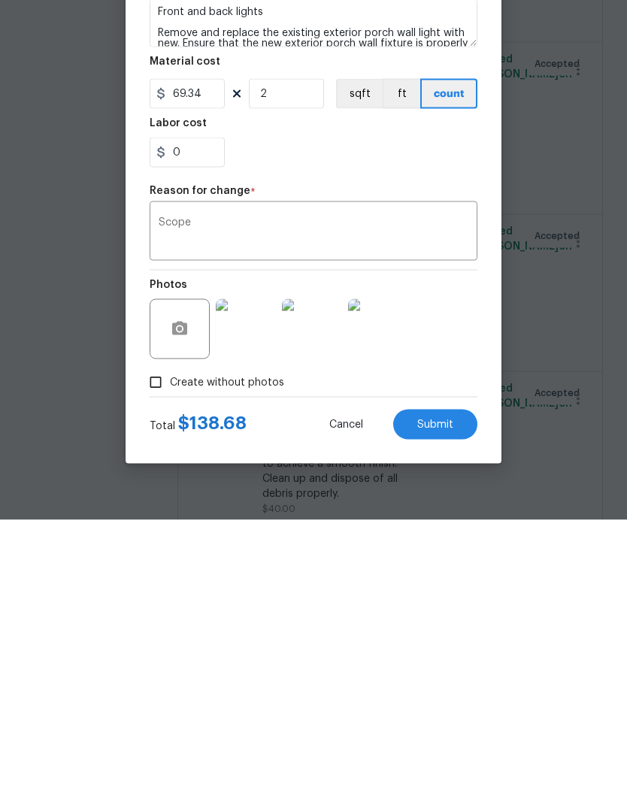
scroll to position [56, 0]
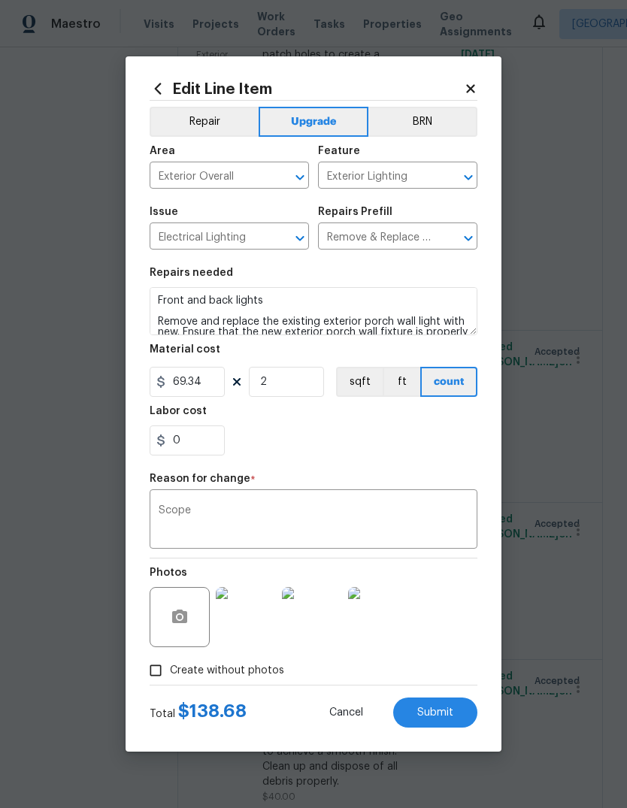
click at [444, 716] on span "Submit" at bounding box center [435, 713] width 36 height 11
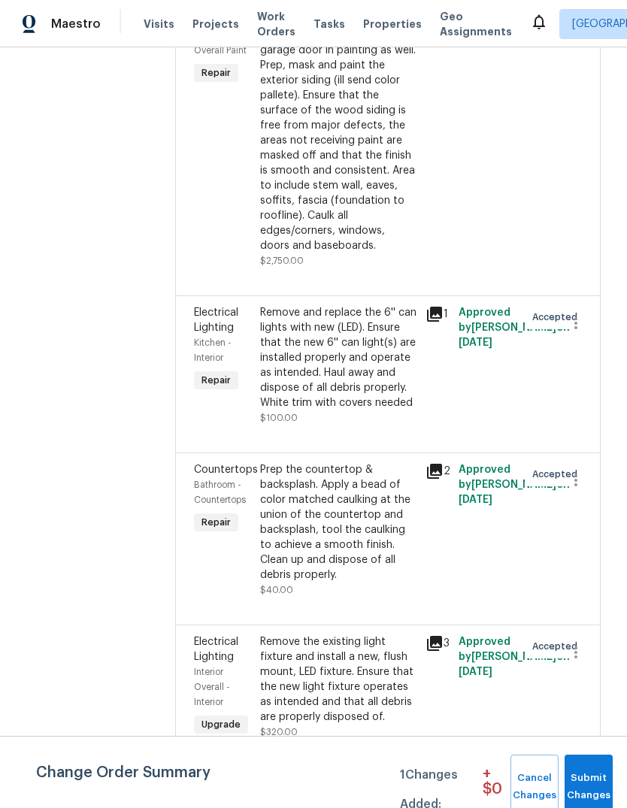
scroll to position [2419, 2]
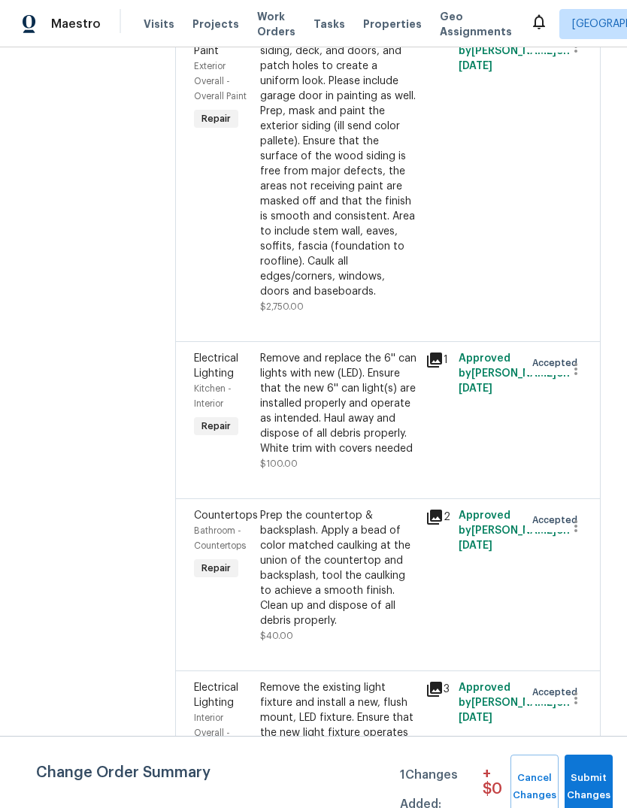
click at [434, 353] on icon at bounding box center [434, 360] width 15 height 15
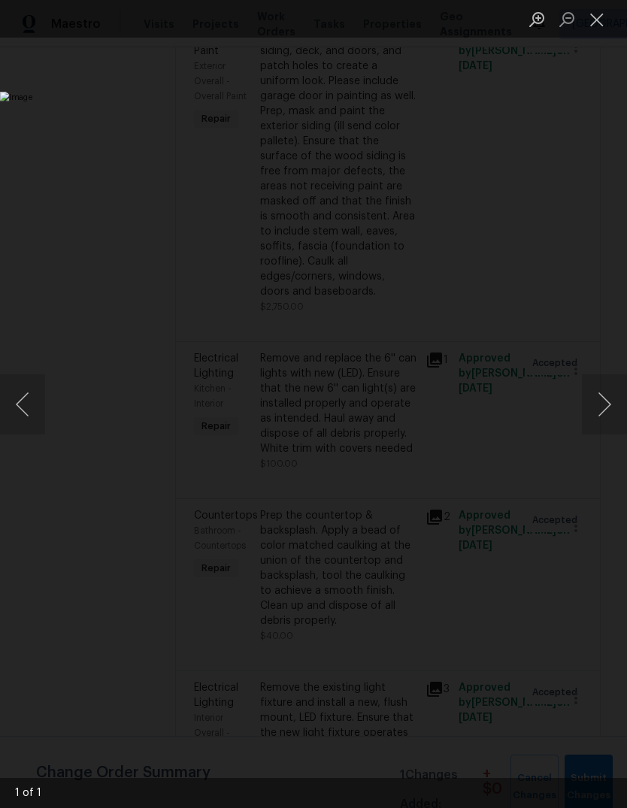
click at [599, 14] on button "Close lightbox" at bounding box center [597, 19] width 30 height 26
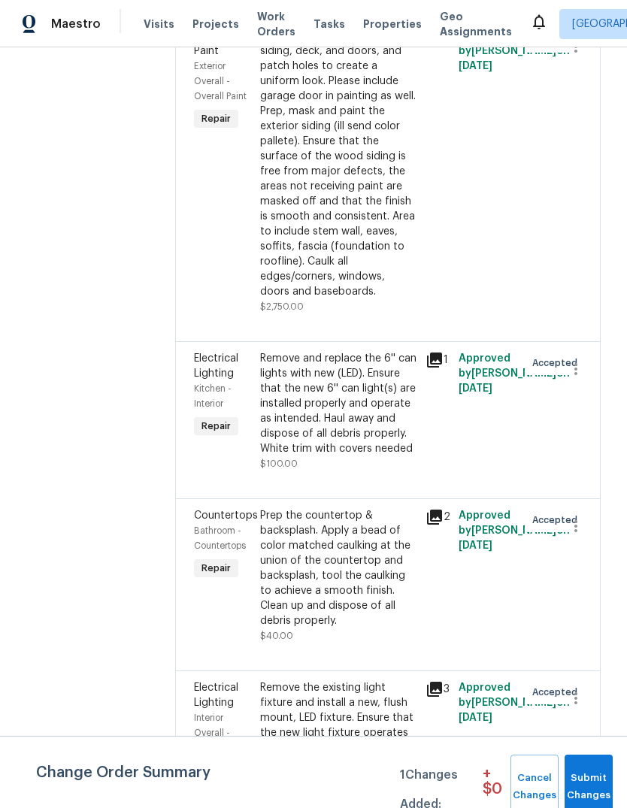
click at [355, 351] on div "Remove and replace the 6'' can lights with new (LED). Ensure that the new 6'' c…" at bounding box center [338, 403] width 156 height 105
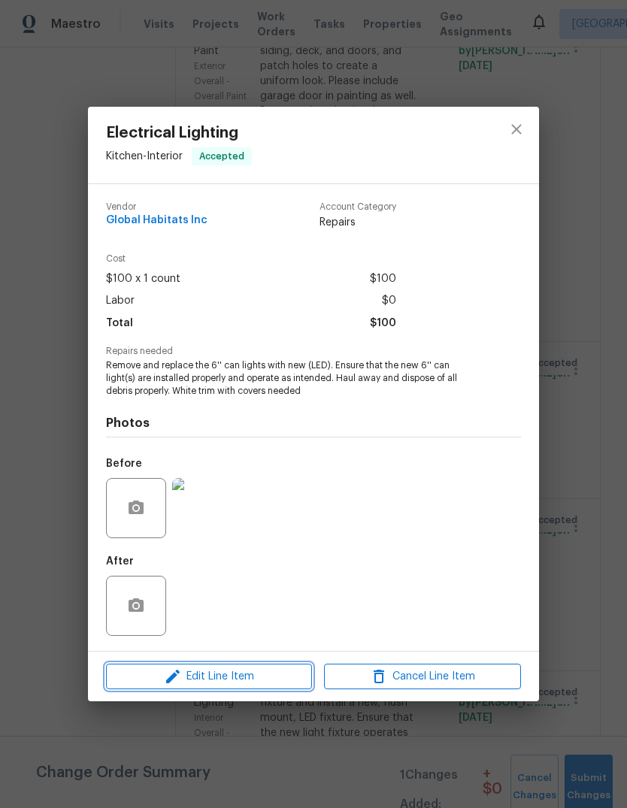
click at [281, 674] on span "Edit Line Item" at bounding box center [209, 677] width 197 height 19
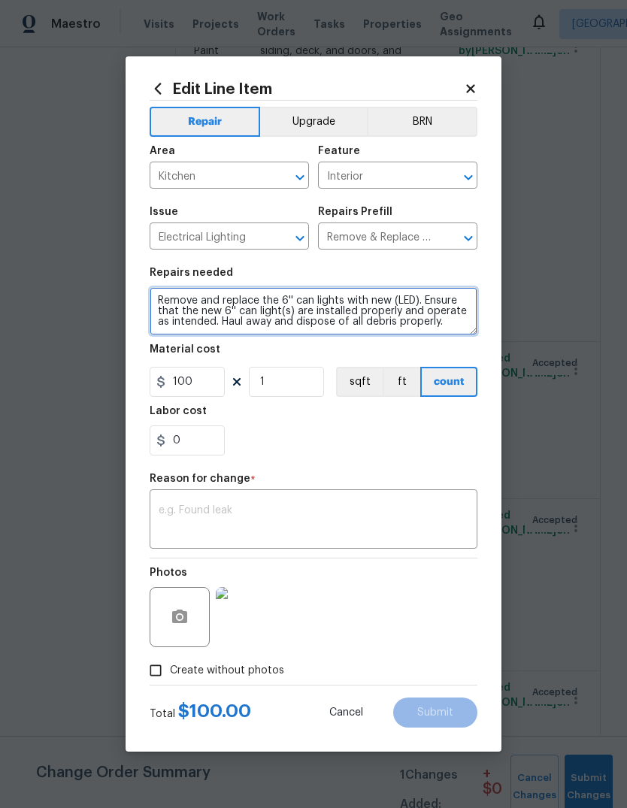
click at [320, 317] on textarea "Remove and replace the 6'' can lights with new (LED). Ensure that the new 6'' c…" at bounding box center [314, 311] width 328 height 48
click at [363, 293] on textarea "Remove and replace the 6'' can lights with new (LED). Ensure that the new 6'' c…" at bounding box center [314, 311] width 328 height 48
click at [381, 296] on textarea "Remove and replace the 6'' can lights with new (LED). Ensure that the new 6'' c…" at bounding box center [314, 311] width 328 height 48
click at [399, 293] on textarea "Remove and replace the 6'' can lights with new (LED). Ensure that the new 6'' c…" at bounding box center [314, 311] width 328 height 48
click at [398, 293] on textarea "Remove and replace the 6'' can lights with new (LED). Ensure that the new 6'' c…" at bounding box center [314, 311] width 328 height 48
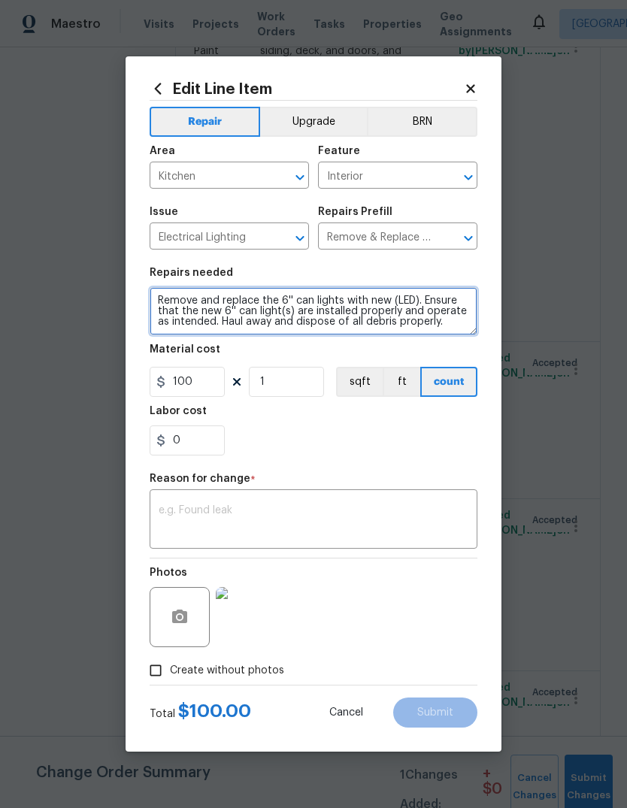
click at [402, 298] on textarea "Remove and replace the 6'' can lights with new (LED). Ensure that the new 6'' c…" at bounding box center [314, 311] width 328 height 48
click at [402, 297] on textarea "Remove and replace the 6'' can lights with new (LED). Ensure that the new 6'' c…" at bounding box center [314, 311] width 328 height 48
click at [155, 305] on textarea "Remove and replace the 6'' can lights with new White trim with covers needed" at bounding box center [314, 311] width 328 height 48
click at [205, 317] on textarea "Remove and replace the 6'' can lights with new White trim with covers needed" at bounding box center [314, 311] width 328 height 48
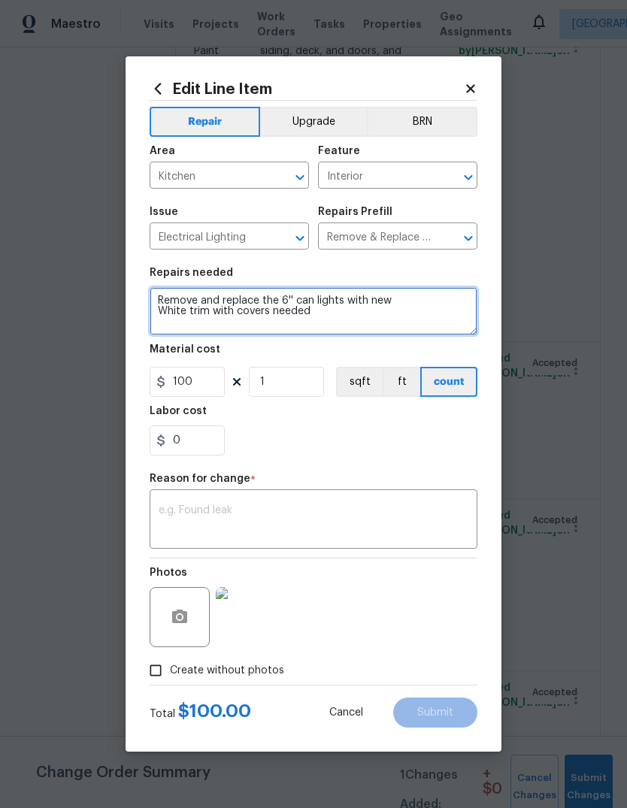
click at [205, 316] on textarea "Remove and replace the 6'' can lights with new White trim with covers needed" at bounding box center [314, 311] width 328 height 48
click at [420, 317] on textarea "Remove and replace the 6'' can lights with new White trim with covers needed" at bounding box center [314, 311] width 328 height 48
click at [220, 319] on textarea "Remove and replace the 6'' can lights with new White trim with covers needed" at bounding box center [314, 311] width 328 height 48
click at [219, 318] on textarea "Remove and replace the 6'' can lights with new White trim with covers needed" at bounding box center [314, 311] width 328 height 48
click at [220, 309] on textarea "Remove and replace the 6'' can lights with new White trim with covers needed" at bounding box center [314, 311] width 328 height 48
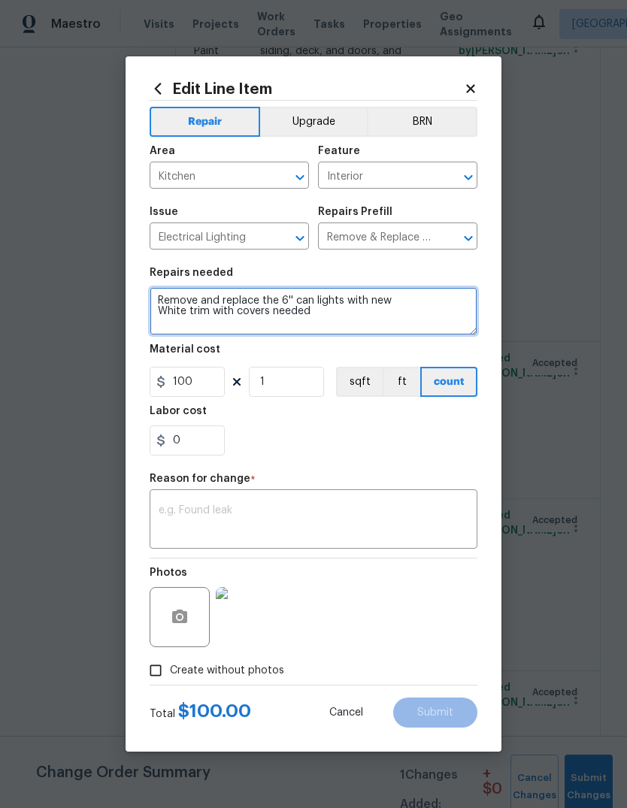
click at [219, 308] on textarea "Remove and replace the 6'' can lights with new White trim with covers needed" at bounding box center [314, 311] width 328 height 48
click at [345, 308] on textarea "Remove and replace the 6'' can lights with new White trim covers needed" at bounding box center [314, 311] width 328 height 48
type textarea "Remove and replace the 6'' can lights with new White trim covers needed and new…"
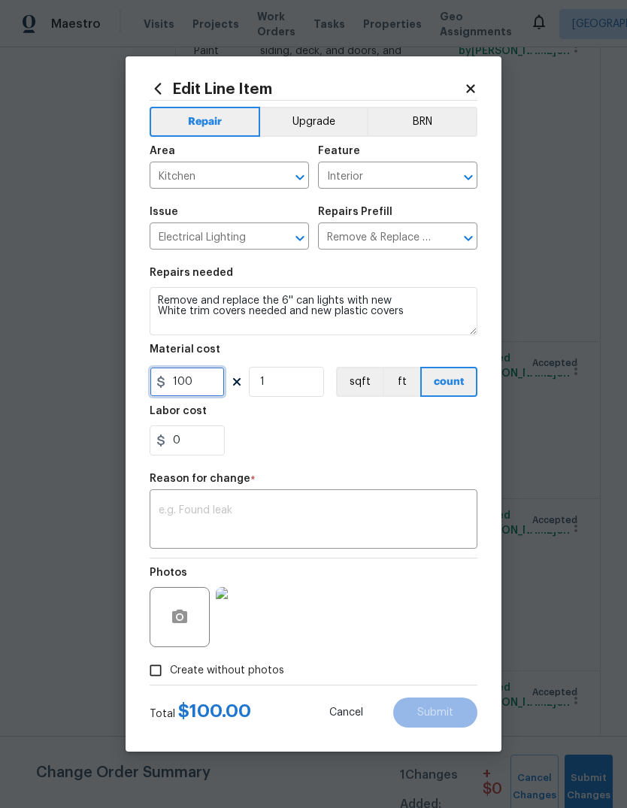
click at [207, 390] on input "100" at bounding box center [187, 382] width 75 height 30
click at [206, 390] on input "100" at bounding box center [187, 382] width 75 height 30
click at [193, 384] on input "100" at bounding box center [187, 382] width 75 height 30
type input "50"
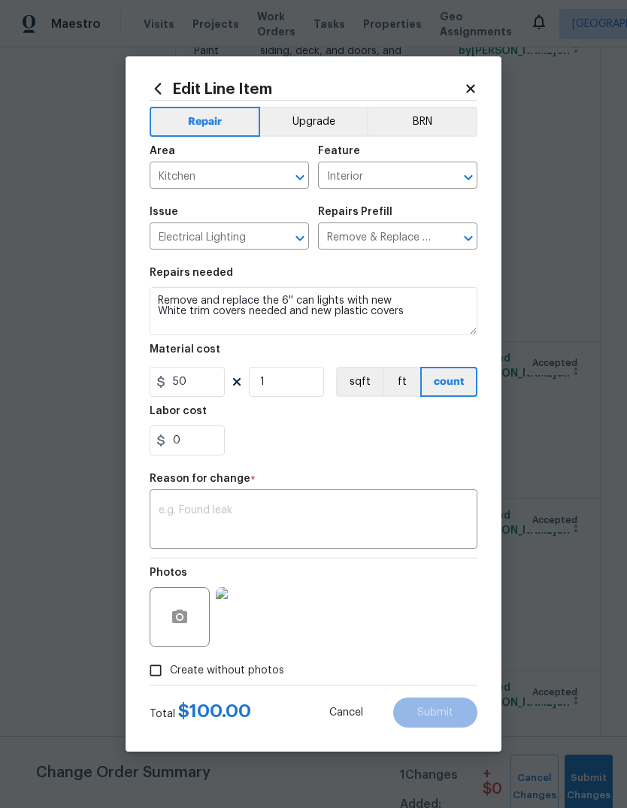
click at [420, 443] on div "0" at bounding box center [314, 441] width 328 height 30
click at [368, 516] on textarea at bounding box center [314, 521] width 310 height 32
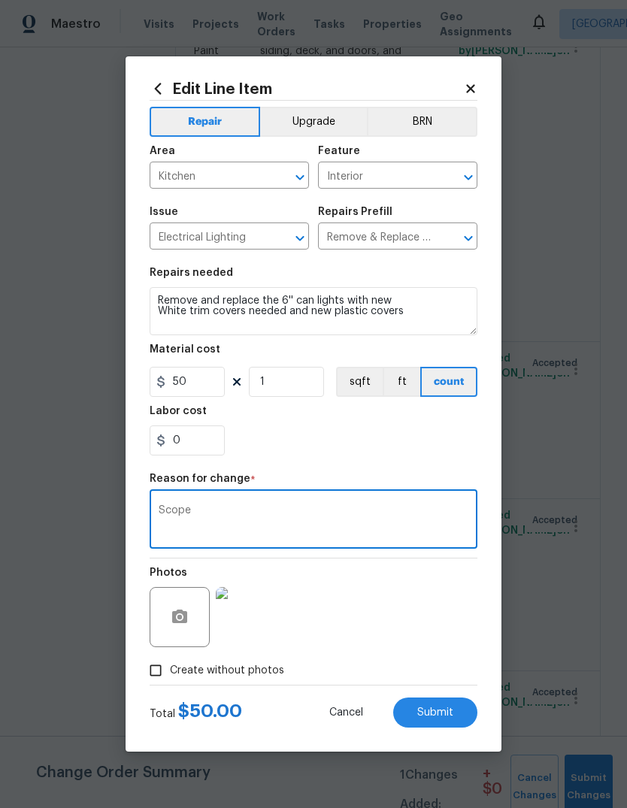
type textarea "Scope"
click at [398, 448] on div "0" at bounding box center [314, 441] width 328 height 30
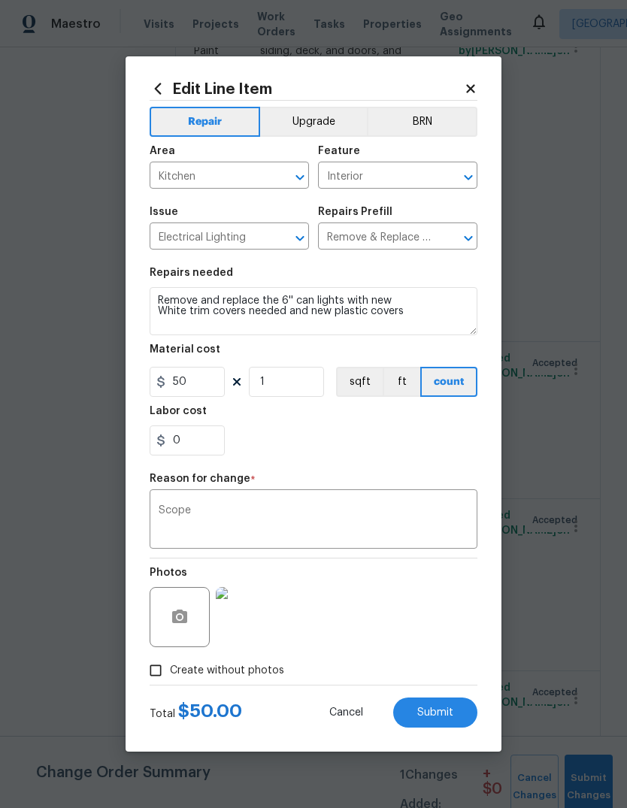
click at [449, 714] on span "Submit" at bounding box center [435, 713] width 36 height 11
type textarea "Remove and replace the 6'' can lights with new (LED). Ensure that the new 6'' c…"
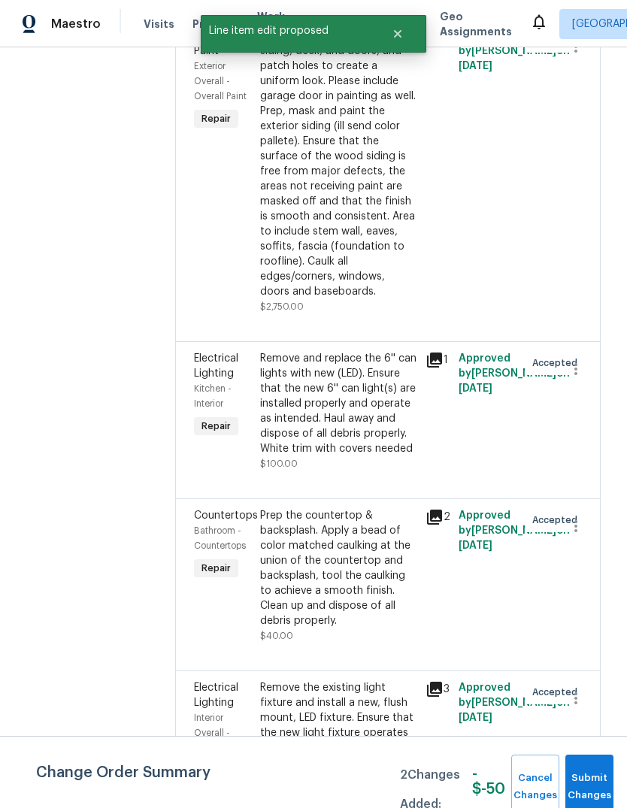
type input "100"
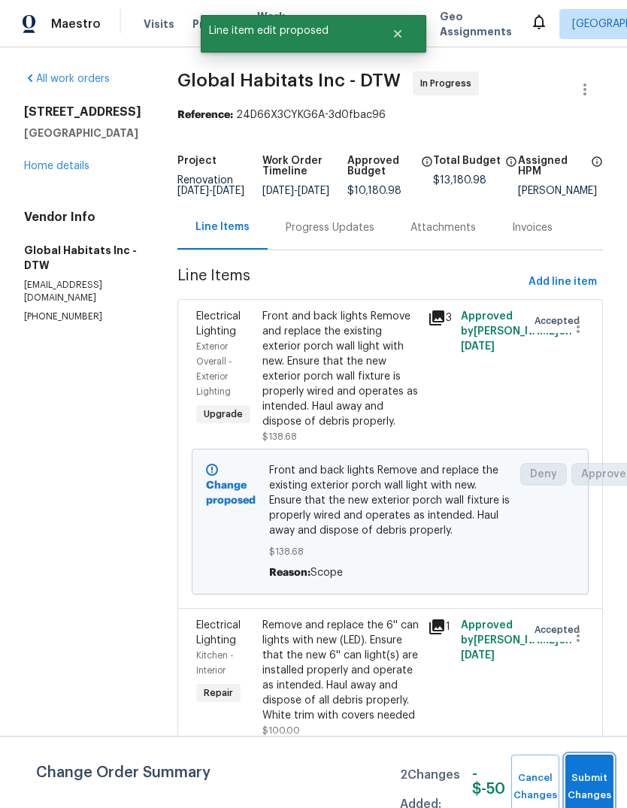
click at [599, 776] on button "Submit Changes" at bounding box center [590, 787] width 48 height 65
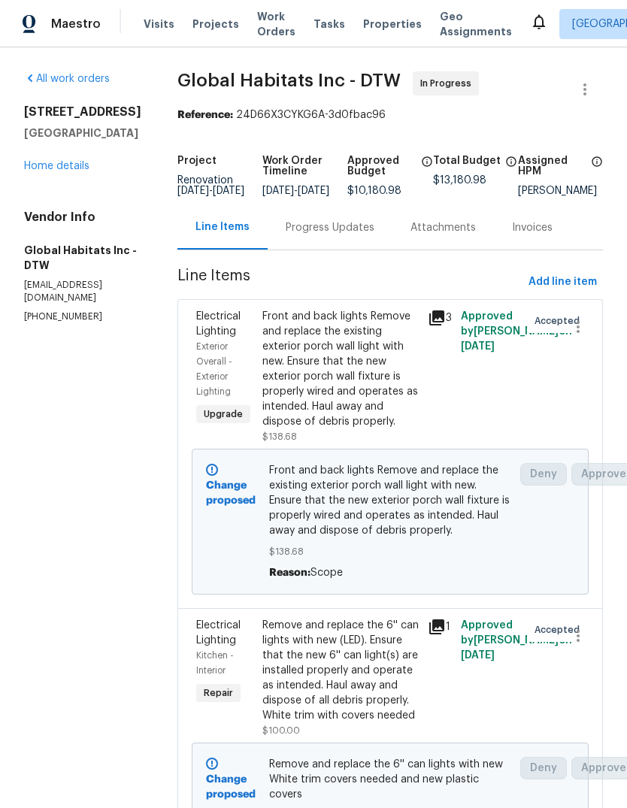
click at [326, 235] on div "Progress Updates" at bounding box center [330, 227] width 89 height 15
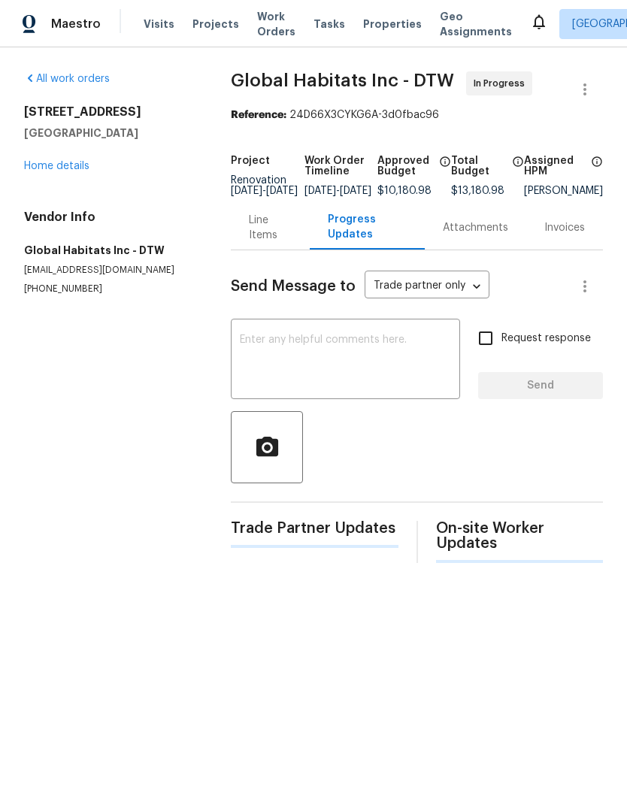
click at [308, 350] on textarea at bounding box center [345, 361] width 211 height 53
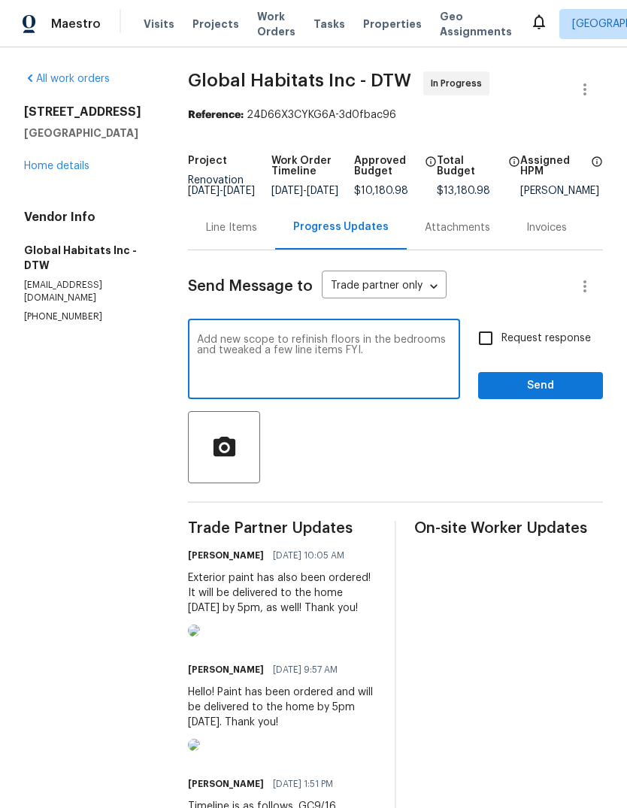
click at [331, 357] on textarea "Add new scope to refinish floors in the bedrooms and tweaked a few line items F…" at bounding box center [324, 361] width 254 height 53
type textarea "Add new scope to refinish floors in the bedrooms and tweaked a few line item pr…"
click at [544, 396] on span "Send" at bounding box center [540, 386] width 101 height 19
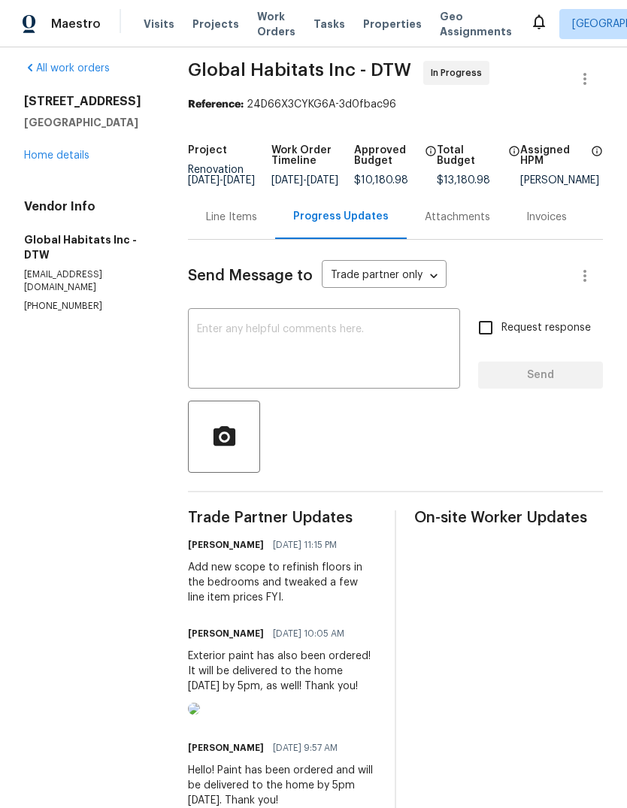
scroll to position [11, 0]
click at [68, 142] on div "14164 Bainbridge St Livonia, MI 48154 Home details" at bounding box center [88, 127] width 128 height 69
click at [63, 152] on link "Home details" at bounding box center [56, 155] width 65 height 11
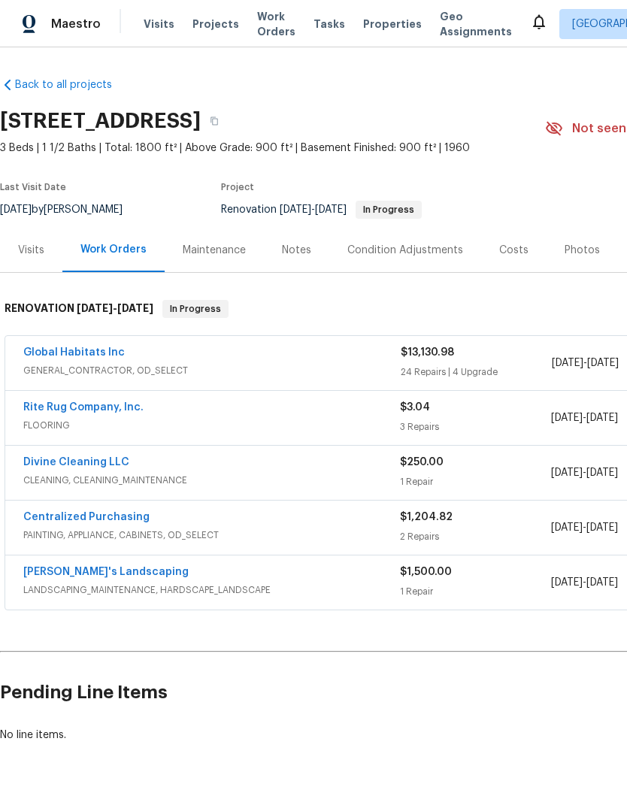
click at [113, 411] on link "Rite Rug Company, Inc." at bounding box center [83, 407] width 120 height 11
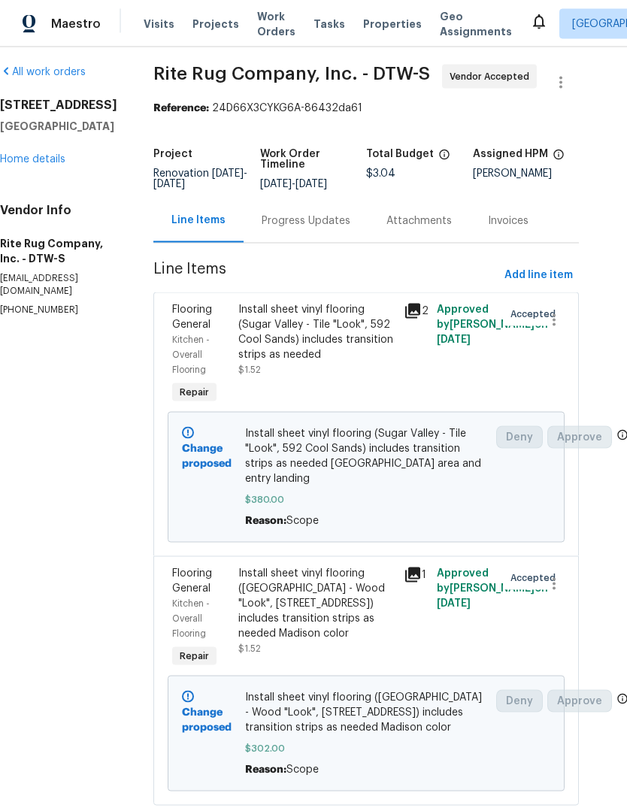
scroll to position [56, 0]
click at [32, 154] on link "Home details" at bounding box center [32, 159] width 65 height 11
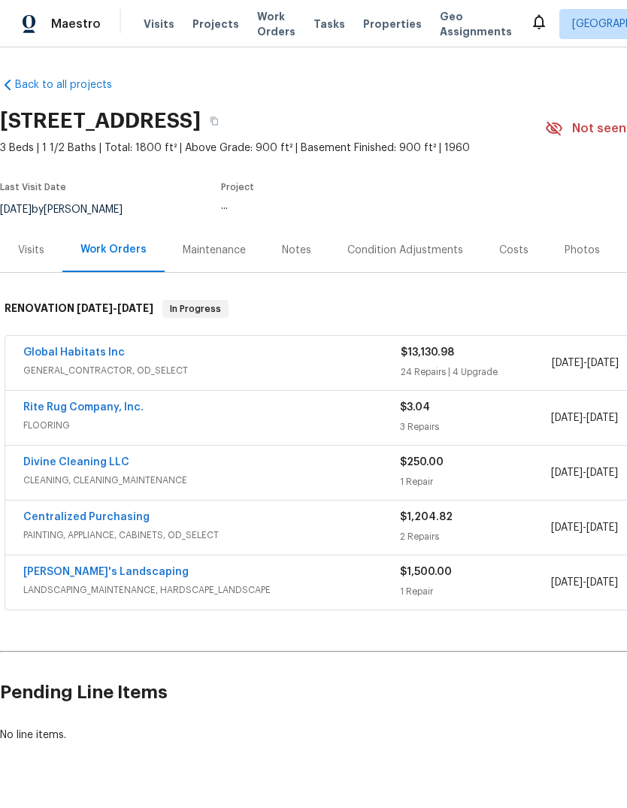
scroll to position [36, 0]
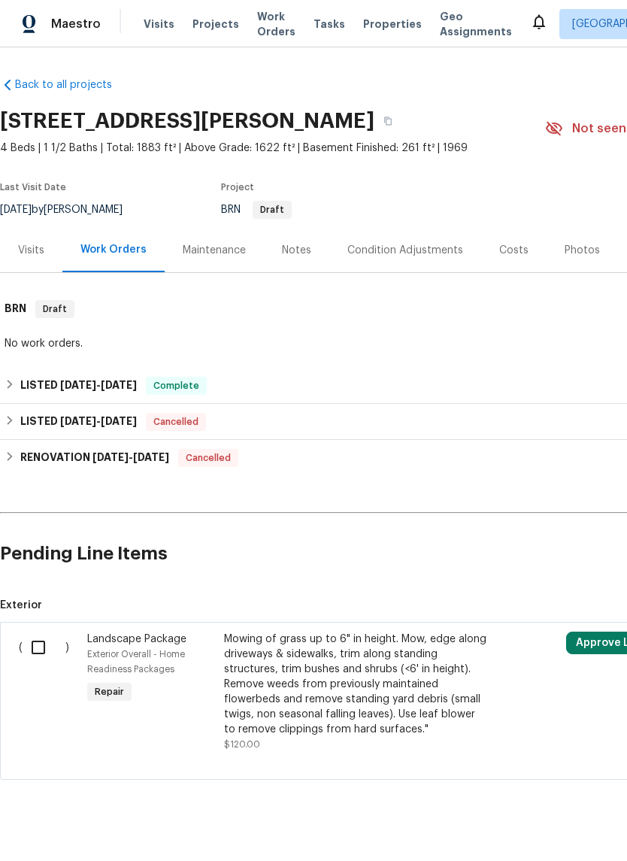
click at [569, 259] on div "Photos" at bounding box center [582, 250] width 71 height 44
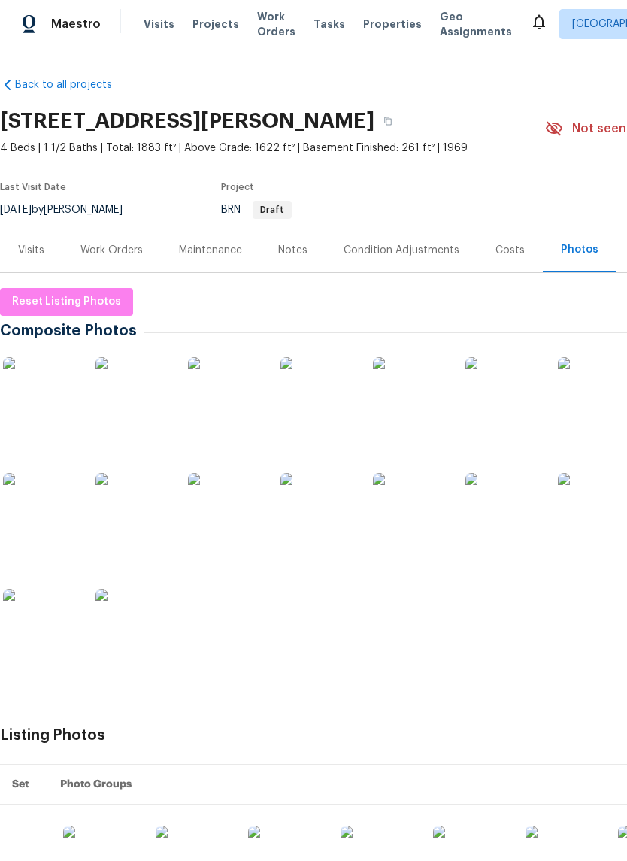
click at [118, 402] on img at bounding box center [133, 394] width 75 height 75
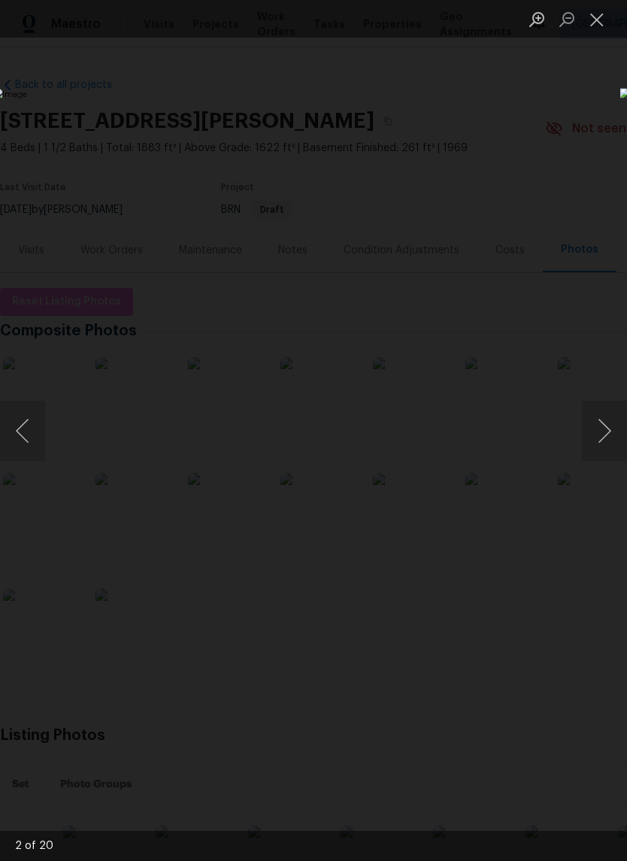
click at [610, 436] on button "Next image" at bounding box center [604, 431] width 45 height 60
click at [599, 446] on button "Next image" at bounding box center [604, 431] width 45 height 60
click at [603, 437] on button "Next image" at bounding box center [604, 431] width 45 height 60
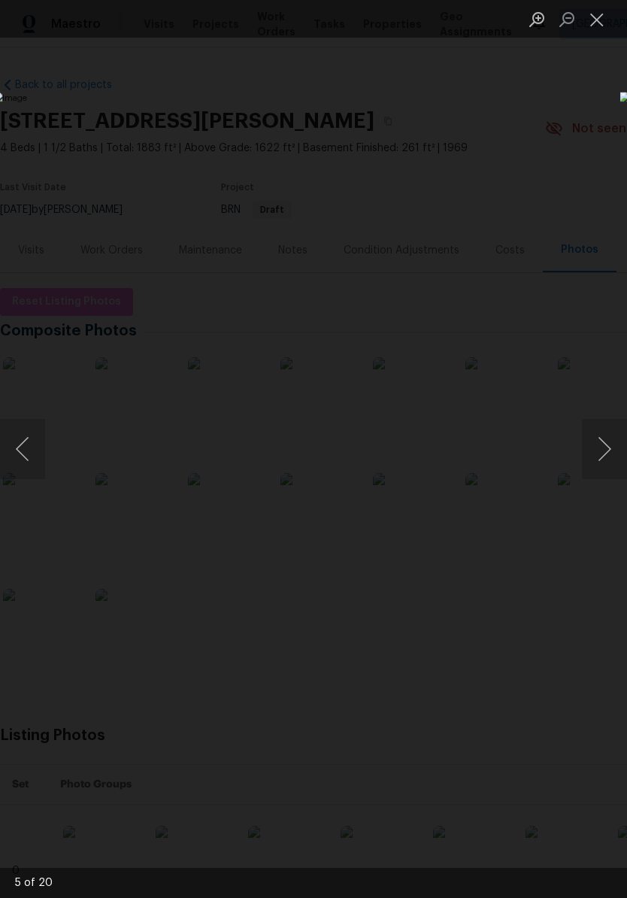
click at [602, 441] on button "Next image" at bounding box center [604, 449] width 45 height 60
click at [602, 439] on button "Next image" at bounding box center [604, 449] width 45 height 60
click at [601, 439] on button "Next image" at bounding box center [604, 449] width 45 height 60
click at [601, 438] on button "Next image" at bounding box center [604, 449] width 45 height 60
click at [602, 436] on button "Next image" at bounding box center [604, 449] width 45 height 60
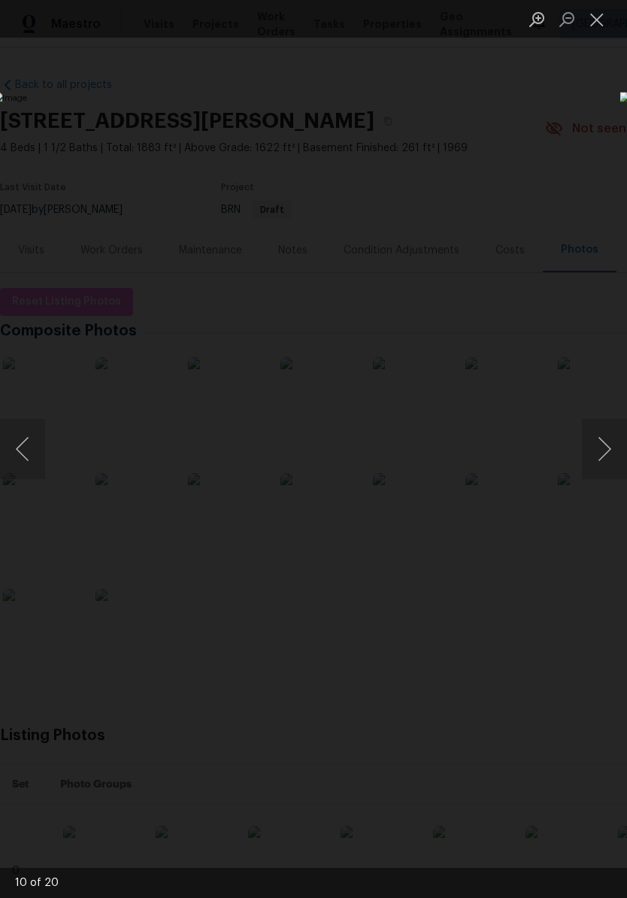
click at [602, 436] on button "Next image" at bounding box center [604, 449] width 45 height 60
click at [605, 435] on button "Next image" at bounding box center [604, 449] width 45 height 60
click at [38, 460] on button "Previous image" at bounding box center [22, 449] width 45 height 60
click at [607, 444] on button "Next image" at bounding box center [604, 449] width 45 height 60
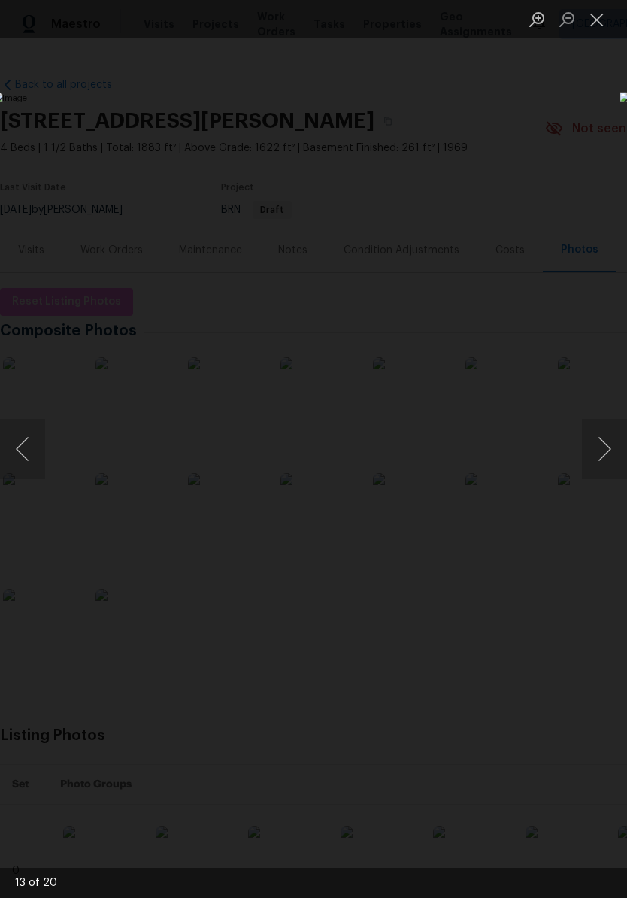
click at [617, 442] on button "Next image" at bounding box center [604, 449] width 45 height 60
click at [608, 463] on button "Next image" at bounding box center [604, 449] width 45 height 60
click at [32, 438] on button "Previous image" at bounding box center [22, 449] width 45 height 60
click at [608, 455] on button "Next image" at bounding box center [604, 449] width 45 height 60
click at [614, 447] on button "Next image" at bounding box center [604, 449] width 45 height 60
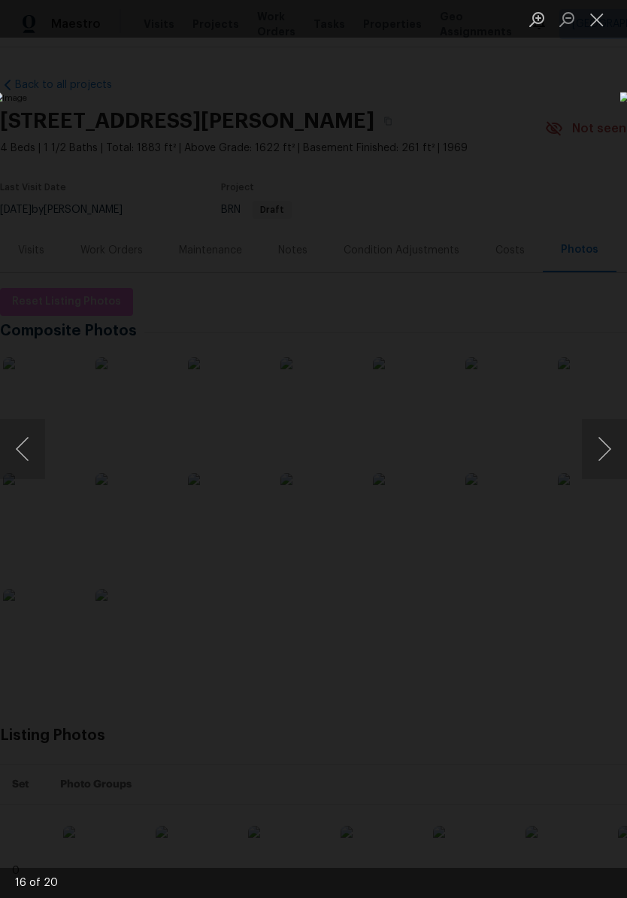
click at [604, 451] on button "Next image" at bounding box center [604, 449] width 45 height 60
click at [604, 450] on button "Next image" at bounding box center [604, 449] width 45 height 60
click at [602, 454] on button "Next image" at bounding box center [604, 449] width 45 height 60
click at [600, 455] on button "Next image" at bounding box center [604, 449] width 45 height 60
click at [603, 452] on button "Next image" at bounding box center [604, 449] width 45 height 60
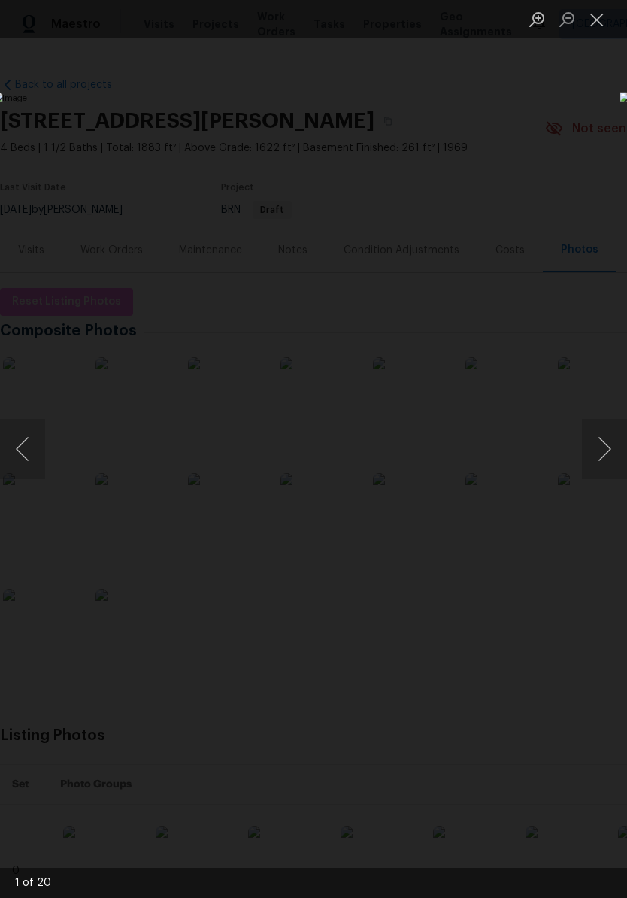
click at [604, 449] on button "Next image" at bounding box center [604, 449] width 45 height 60
click at [605, 447] on button "Next image" at bounding box center [604, 449] width 45 height 60
click at [606, 447] on button "Next image" at bounding box center [604, 449] width 45 height 60
click at [595, 23] on button "Close lightbox" at bounding box center [597, 19] width 30 height 26
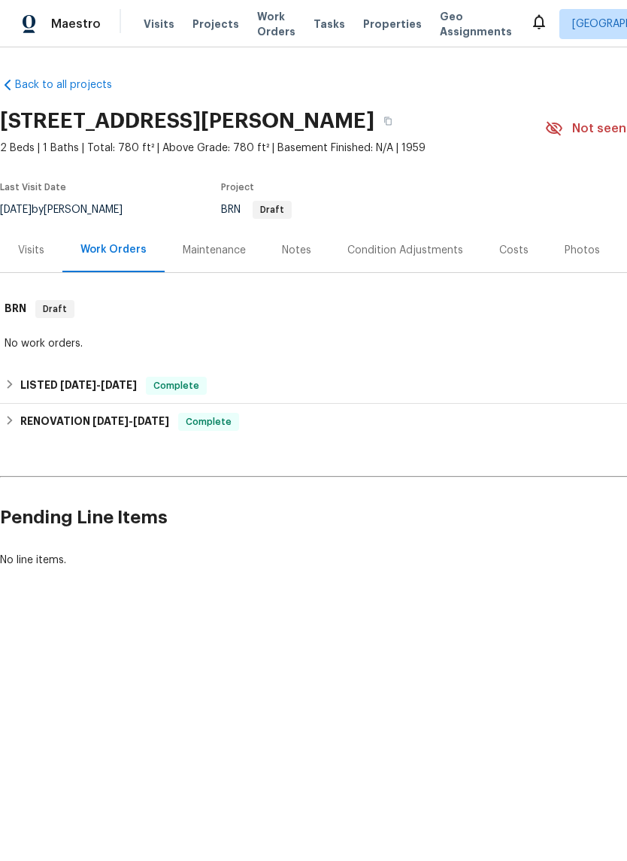
click at [568, 252] on div "Photos" at bounding box center [582, 250] width 35 height 15
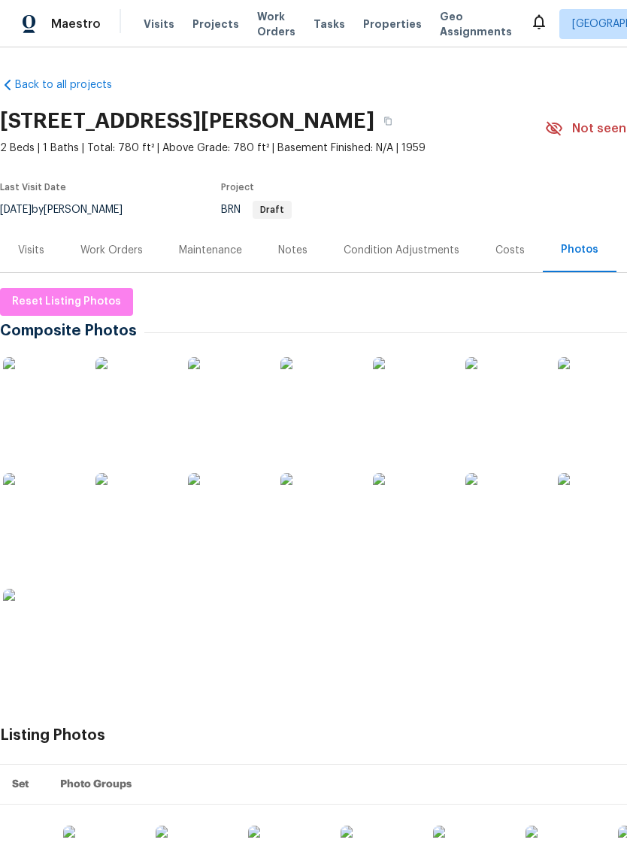
click at [120, 501] on img at bounding box center [133, 510] width 75 height 75
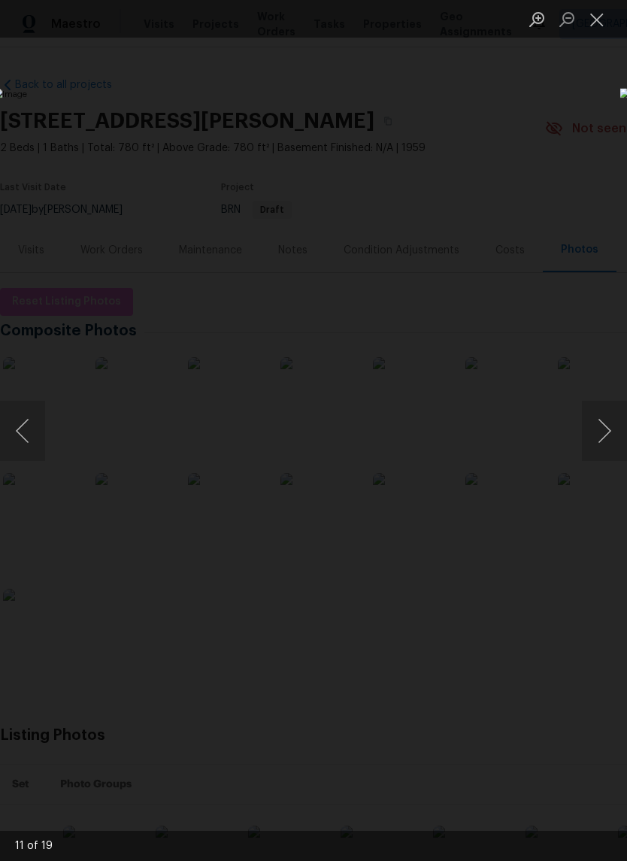
click at [614, 433] on button "Next image" at bounding box center [604, 431] width 45 height 60
click at [599, 434] on button "Next image" at bounding box center [604, 431] width 45 height 60
click at [602, 422] on button "Next image" at bounding box center [604, 431] width 45 height 60
click at [609, 425] on button "Next image" at bounding box center [604, 431] width 45 height 60
click at [603, 433] on button "Next image" at bounding box center [604, 431] width 45 height 60
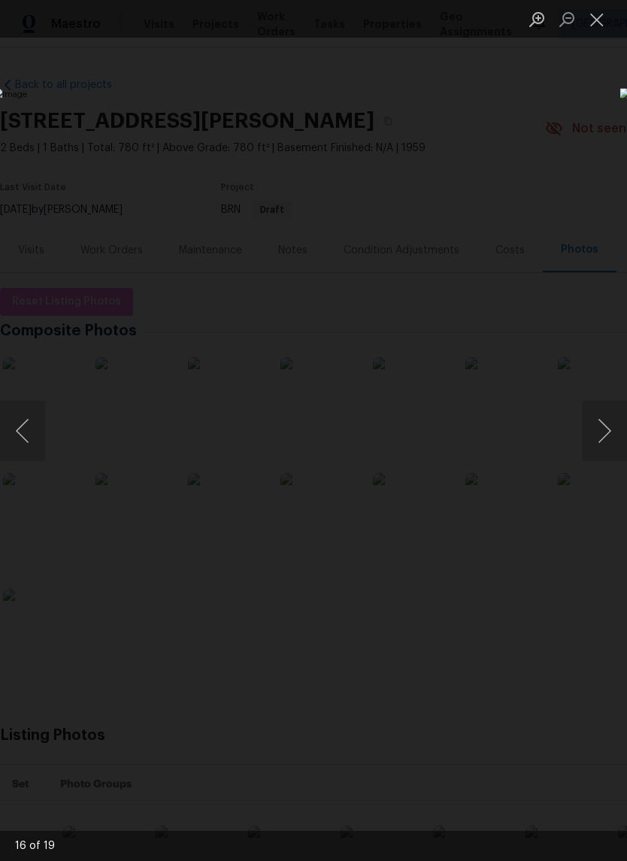
click at [605, 429] on button "Next image" at bounding box center [604, 431] width 45 height 60
click at [613, 427] on button "Next image" at bounding box center [604, 431] width 45 height 60
click at [603, 435] on button "Next image" at bounding box center [604, 431] width 45 height 60
click at [603, 436] on button "Next image" at bounding box center [604, 431] width 45 height 60
click at [600, 441] on button "Next image" at bounding box center [604, 431] width 45 height 60
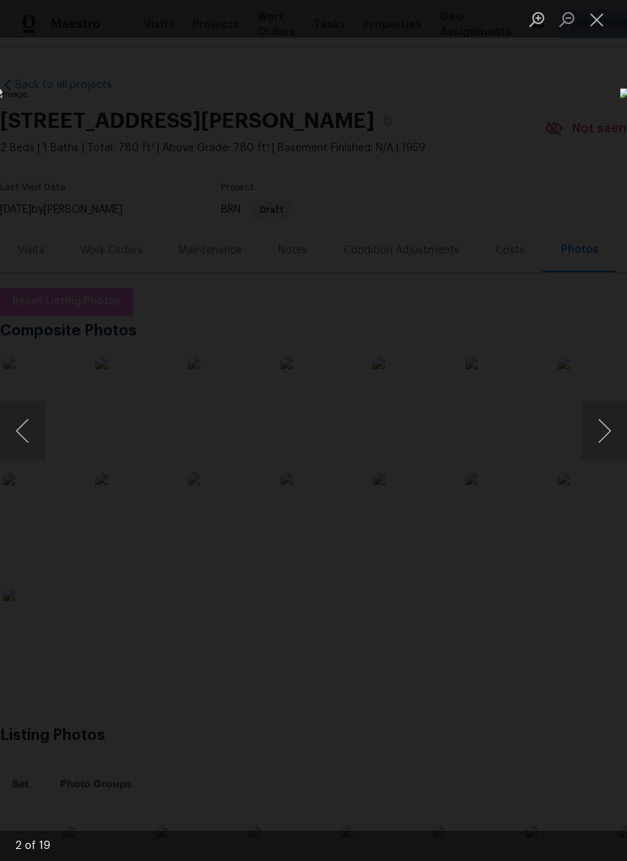
click at [598, 444] on button "Next image" at bounding box center [604, 431] width 45 height 60
click at [603, 435] on button "Next image" at bounding box center [604, 431] width 45 height 60
click at [600, 438] on button "Next image" at bounding box center [604, 431] width 45 height 60
click at [599, 440] on button "Next image" at bounding box center [604, 431] width 45 height 60
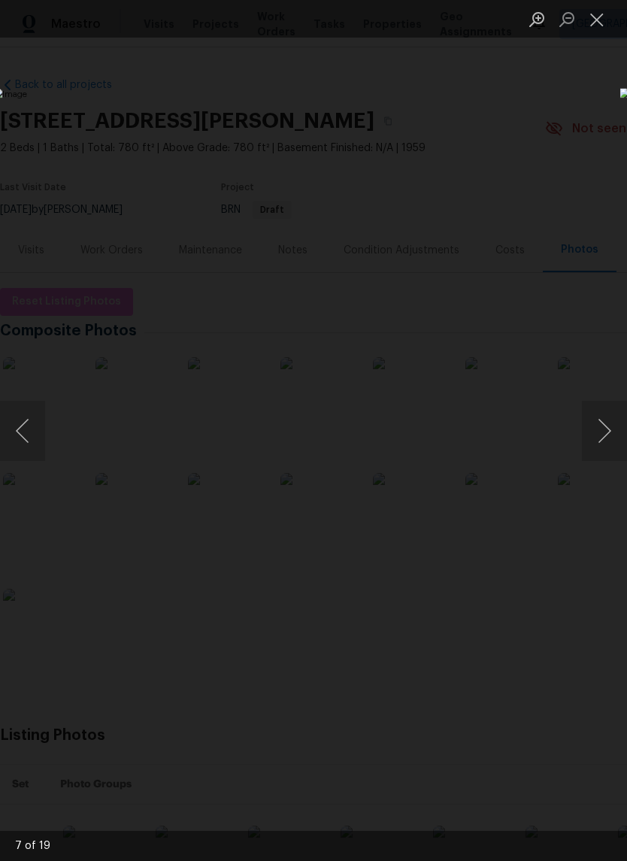
click at [599, 441] on button "Next image" at bounding box center [604, 431] width 45 height 60
click at [23, 418] on button "Previous image" at bounding box center [22, 431] width 45 height 60
click at [600, 441] on button "Next image" at bounding box center [604, 431] width 45 height 60
click at [599, 441] on button "Next image" at bounding box center [604, 431] width 45 height 60
click at [600, 441] on button "Next image" at bounding box center [604, 431] width 45 height 60
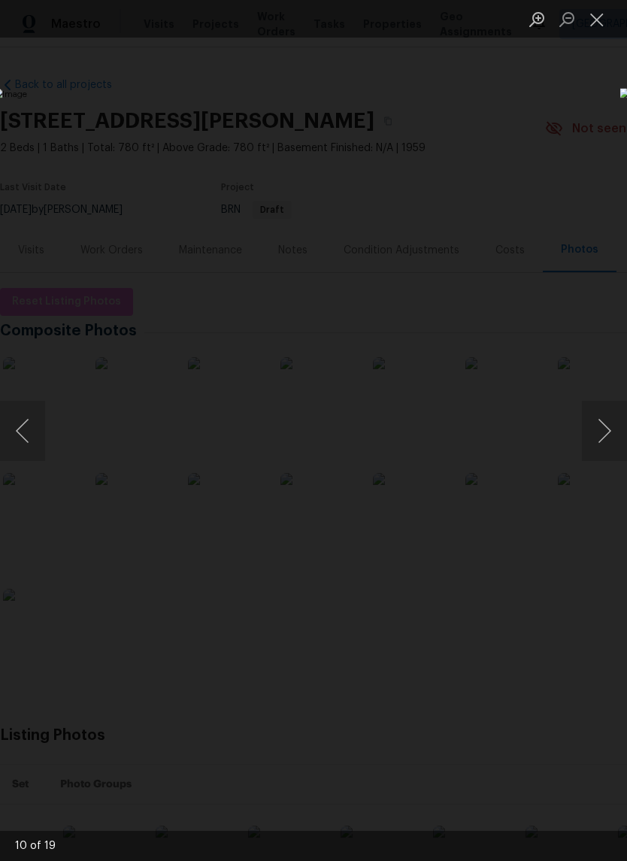
click at [600, 441] on button "Next image" at bounding box center [604, 431] width 45 height 60
click at [589, 31] on button "Close lightbox" at bounding box center [597, 19] width 30 height 26
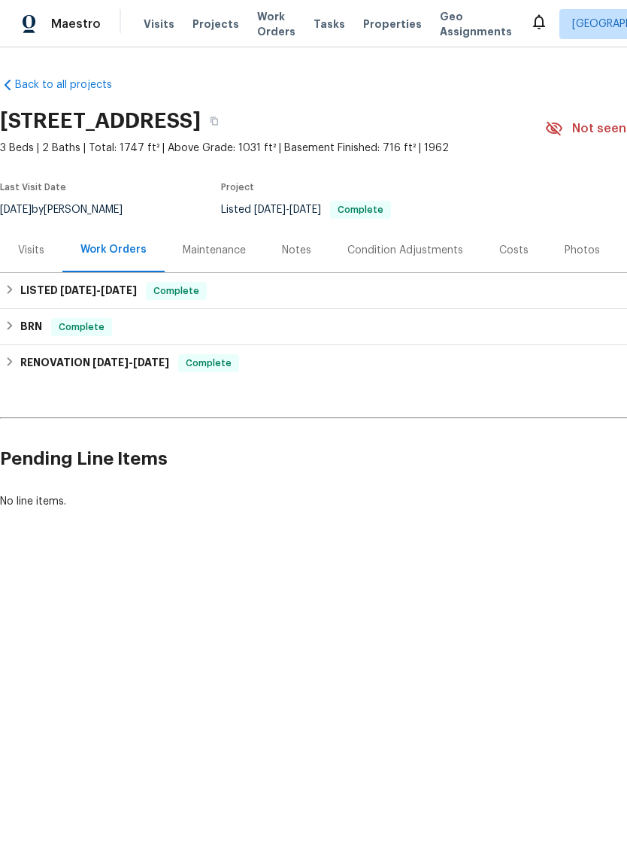
click at [571, 248] on div "Photos" at bounding box center [582, 250] width 35 height 15
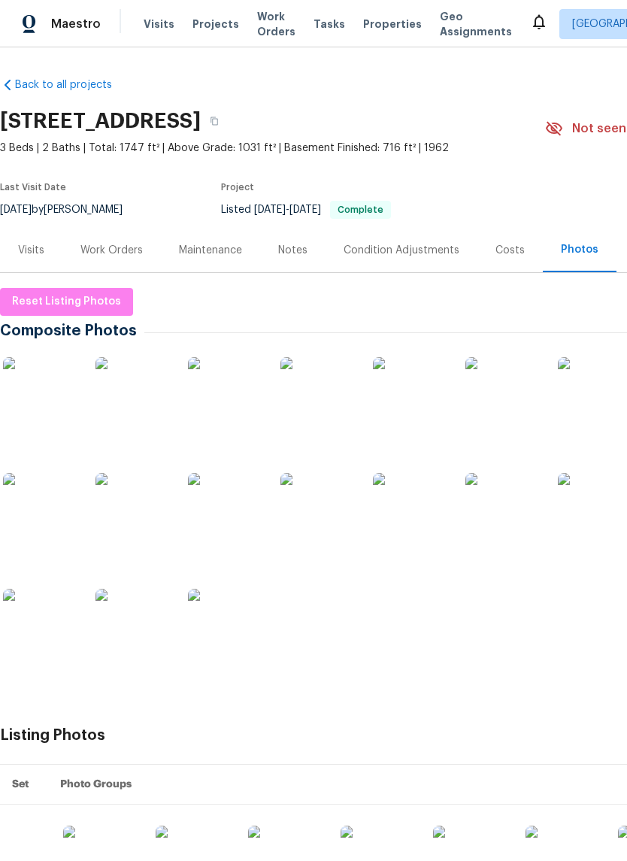
click at [100, 512] on img at bounding box center [133, 510] width 75 height 75
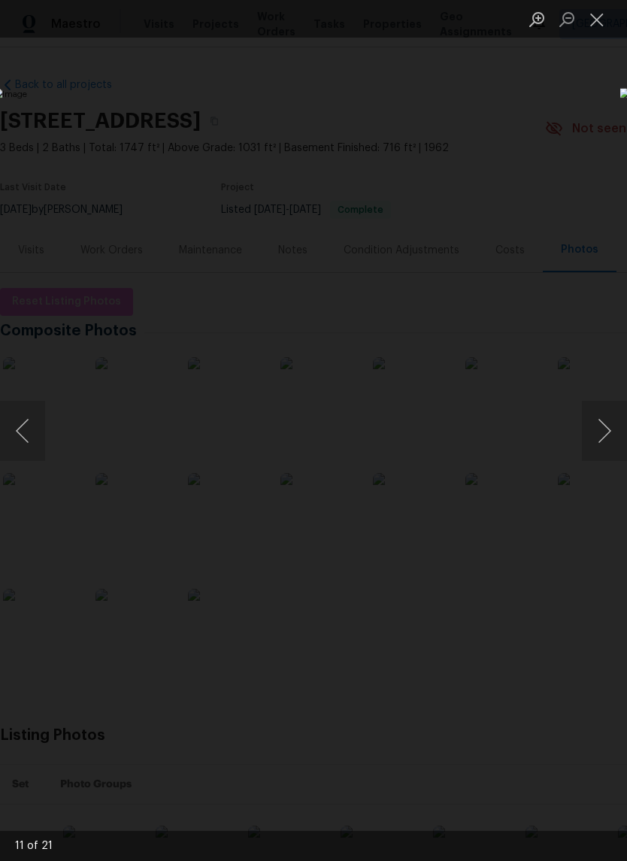
click at [602, 444] on button "Next image" at bounding box center [604, 431] width 45 height 60
click at [607, 437] on button "Next image" at bounding box center [604, 431] width 45 height 60
click at [604, 437] on button "Next image" at bounding box center [604, 431] width 45 height 60
click at [609, 430] on button "Next image" at bounding box center [604, 431] width 45 height 60
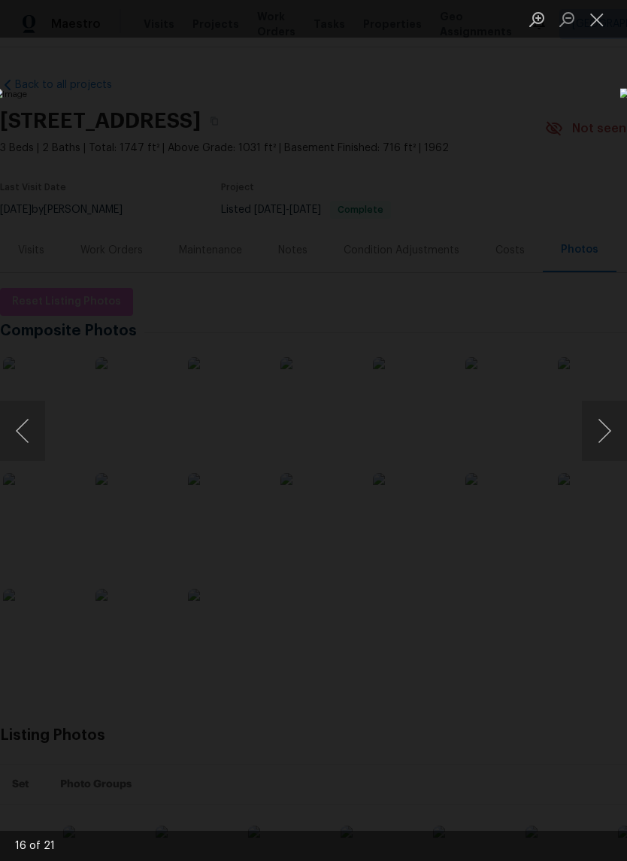
click at [605, 435] on button "Next image" at bounding box center [604, 431] width 45 height 60
click at [608, 432] on button "Next image" at bounding box center [604, 431] width 45 height 60
click at [603, 438] on button "Next image" at bounding box center [604, 431] width 45 height 60
click at [605, 437] on button "Next image" at bounding box center [604, 431] width 45 height 60
click at [606, 436] on button "Next image" at bounding box center [604, 431] width 45 height 60
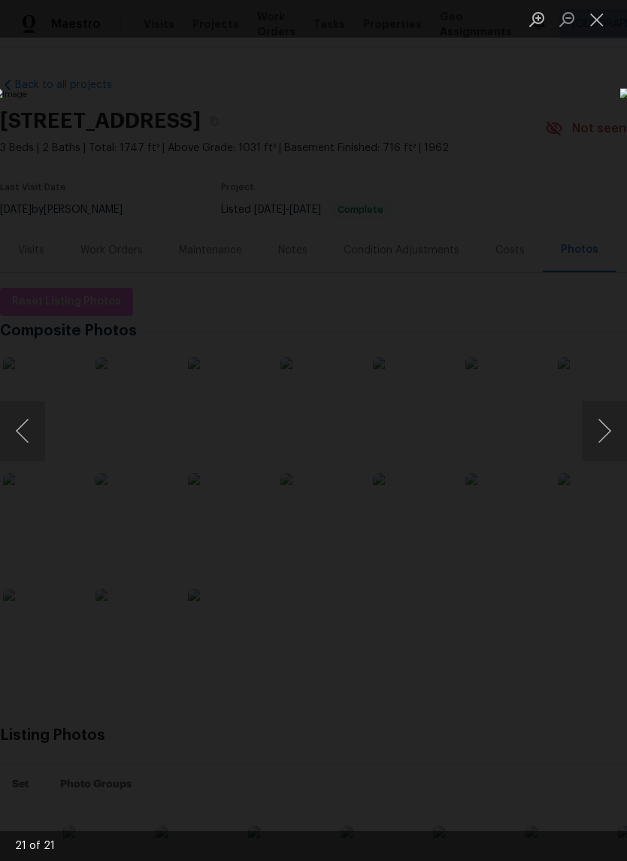
click at [605, 436] on button "Next image" at bounding box center [604, 431] width 45 height 60
click at [607, 435] on button "Next image" at bounding box center [604, 431] width 45 height 60
click at [602, 438] on button "Next image" at bounding box center [604, 431] width 45 height 60
click at [606, 436] on button "Next image" at bounding box center [604, 431] width 45 height 60
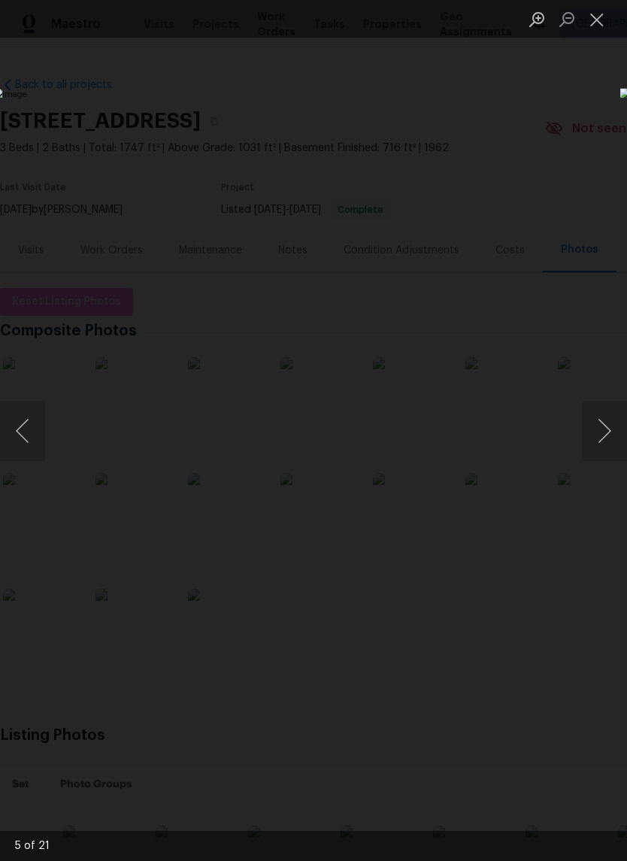
click at [593, 32] on button "Close lightbox" at bounding box center [597, 19] width 30 height 26
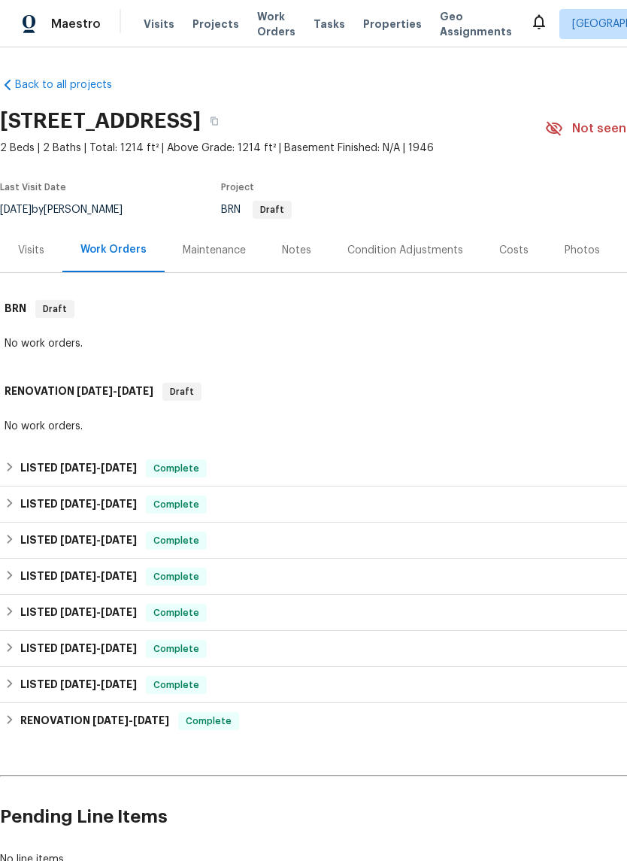
click at [560, 259] on div "Photos" at bounding box center [582, 250] width 71 height 44
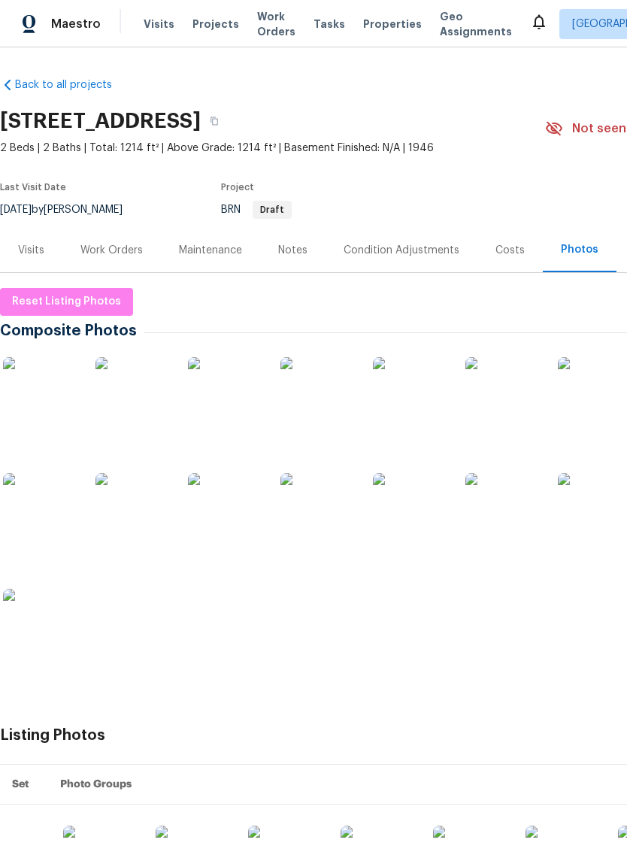
click at [46, 381] on img at bounding box center [40, 394] width 75 height 75
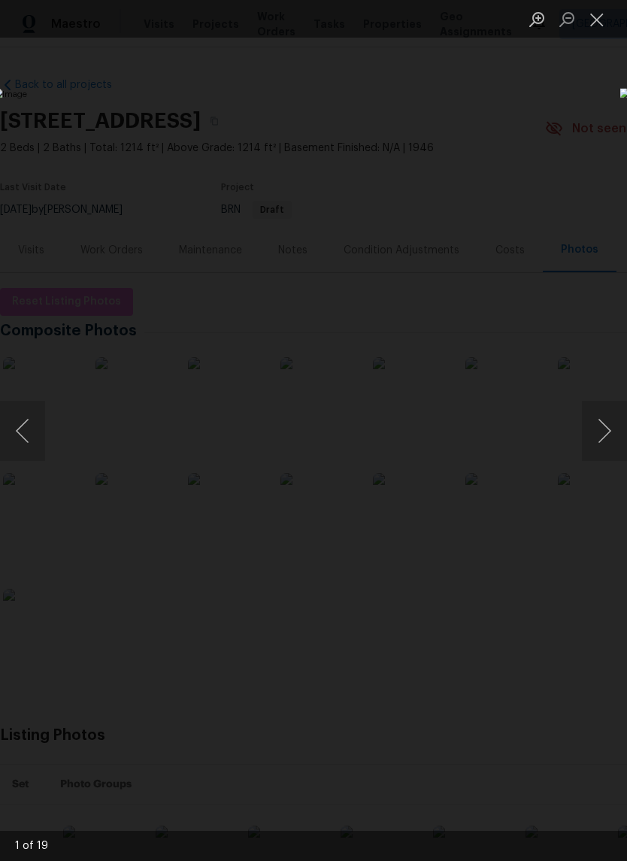
click at [618, 436] on button "Next image" at bounding box center [604, 431] width 45 height 60
click at [610, 438] on button "Next image" at bounding box center [604, 431] width 45 height 60
click at [23, 419] on button "Previous image" at bounding box center [22, 431] width 45 height 60
click at [605, 451] on button "Next image" at bounding box center [604, 431] width 45 height 60
click at [33, 412] on button "Previous image" at bounding box center [22, 431] width 45 height 60
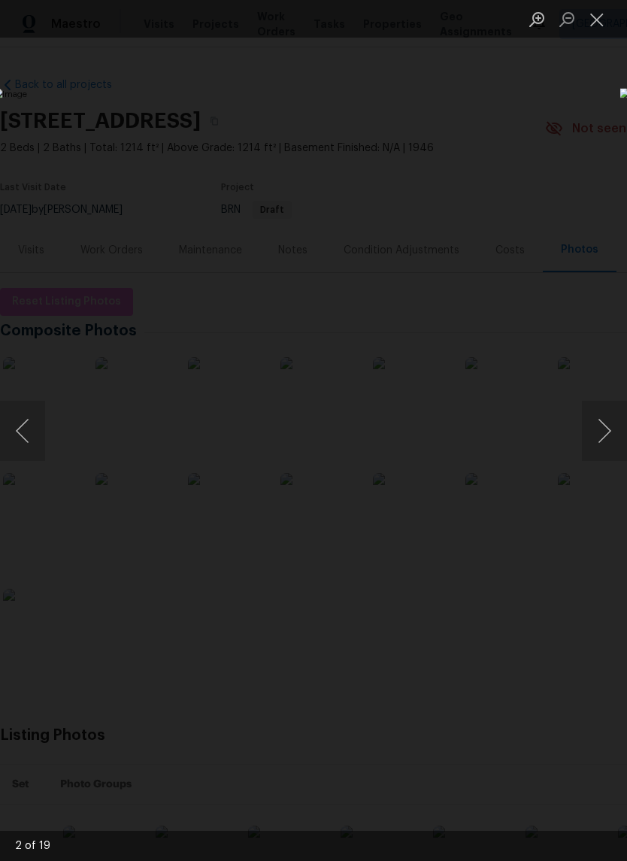
click at [612, 444] on button "Next image" at bounding box center [604, 431] width 45 height 60
click at [35, 403] on button "Previous image" at bounding box center [22, 431] width 45 height 60
click at [608, 447] on button "Next image" at bounding box center [604, 431] width 45 height 60
click at [611, 443] on button "Next image" at bounding box center [604, 431] width 45 height 60
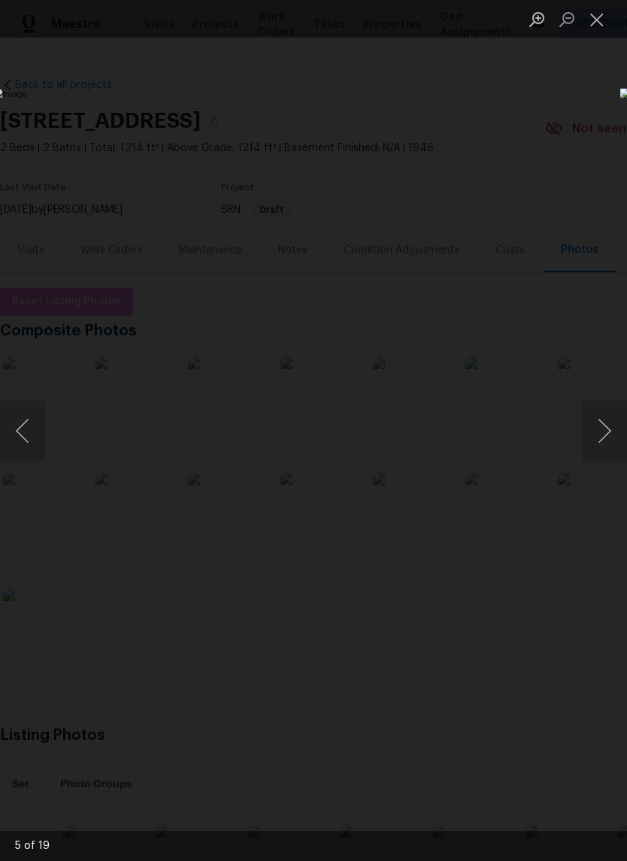
click at [608, 449] on button "Next image" at bounding box center [604, 431] width 45 height 60
click at [26, 424] on button "Previous image" at bounding box center [22, 431] width 45 height 60
click at [25, 423] on button "Previous image" at bounding box center [22, 431] width 45 height 60
click at [610, 449] on button "Next image" at bounding box center [604, 431] width 45 height 60
click at [609, 449] on button "Next image" at bounding box center [604, 431] width 45 height 60
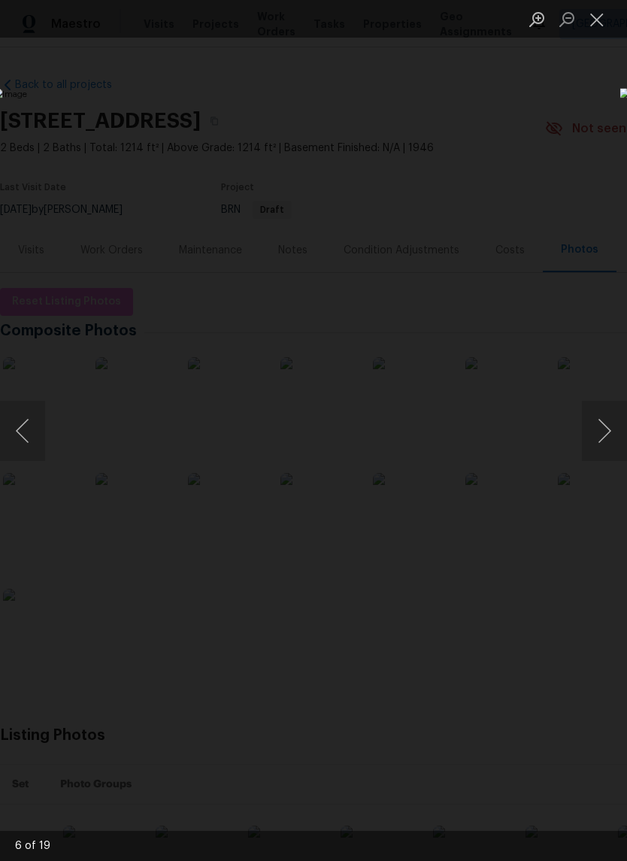
click at [609, 449] on button "Next image" at bounding box center [604, 431] width 45 height 60
click at [603, 458] on button "Next image" at bounding box center [604, 431] width 45 height 60
click at [606, 452] on button "Next image" at bounding box center [604, 431] width 45 height 60
click at [606, 450] on button "Next image" at bounding box center [604, 431] width 45 height 60
click at [604, 445] on button "Next image" at bounding box center [604, 431] width 45 height 60
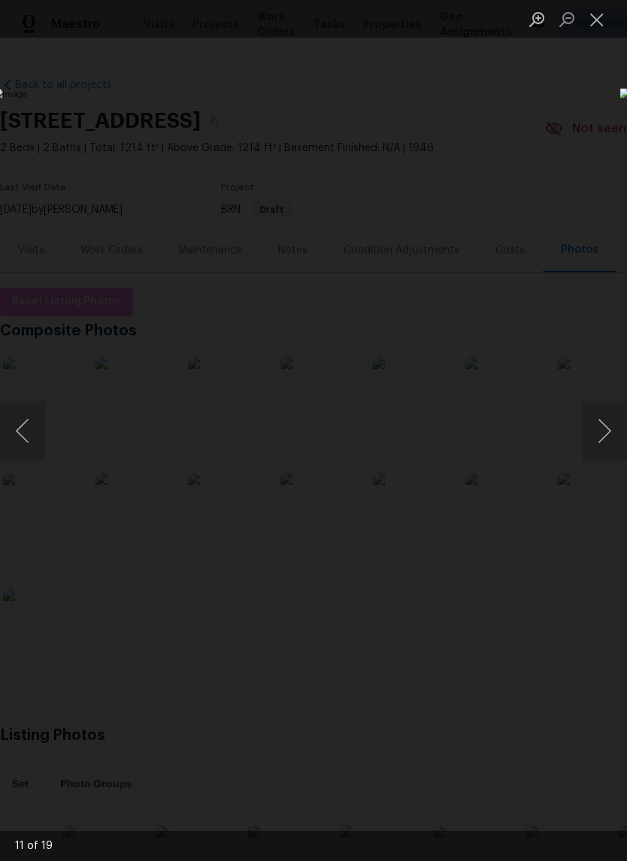
click at [605, 444] on button "Next image" at bounding box center [604, 431] width 45 height 60
click at [609, 438] on button "Next image" at bounding box center [604, 431] width 45 height 60
click at [603, 441] on button "Next image" at bounding box center [604, 431] width 45 height 60
click at [608, 439] on button "Next image" at bounding box center [604, 431] width 45 height 60
click at [609, 436] on button "Next image" at bounding box center [604, 431] width 45 height 60
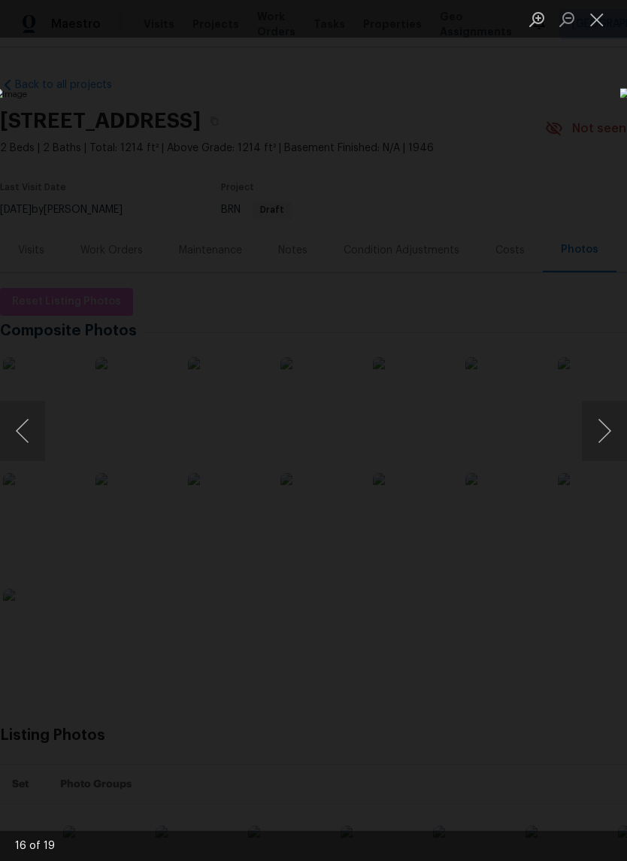
click at [29, 424] on button "Previous image" at bounding box center [22, 431] width 45 height 60
click at [608, 438] on button "Next image" at bounding box center [604, 431] width 45 height 60
click at [607, 441] on button "Next image" at bounding box center [604, 431] width 45 height 60
click at [605, 441] on button "Next image" at bounding box center [604, 431] width 45 height 60
click at [606, 441] on button "Next image" at bounding box center [604, 431] width 45 height 60
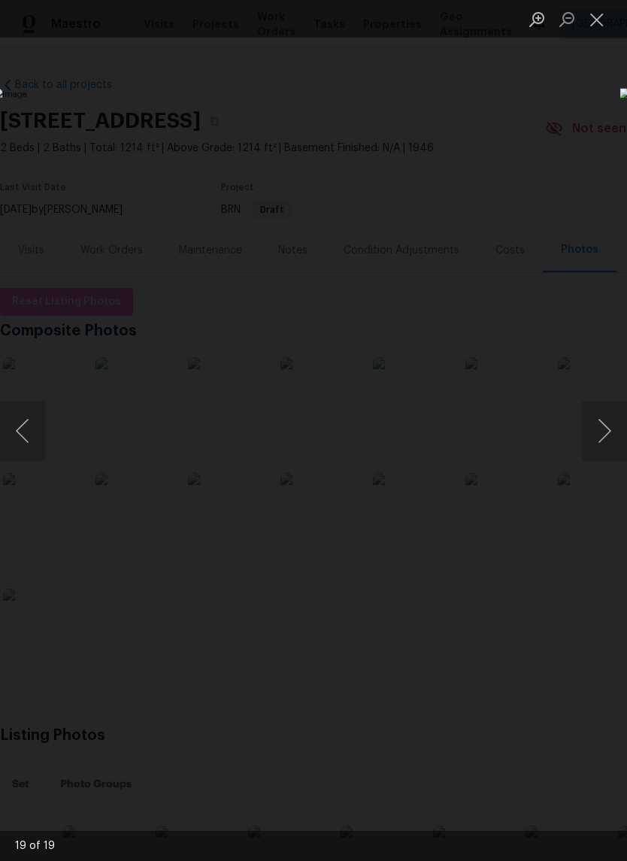
click at [605, 441] on button "Next image" at bounding box center [604, 431] width 45 height 60
click at [606, 438] on button "Next image" at bounding box center [604, 431] width 45 height 60
click at [603, 20] on button "Close lightbox" at bounding box center [597, 19] width 30 height 26
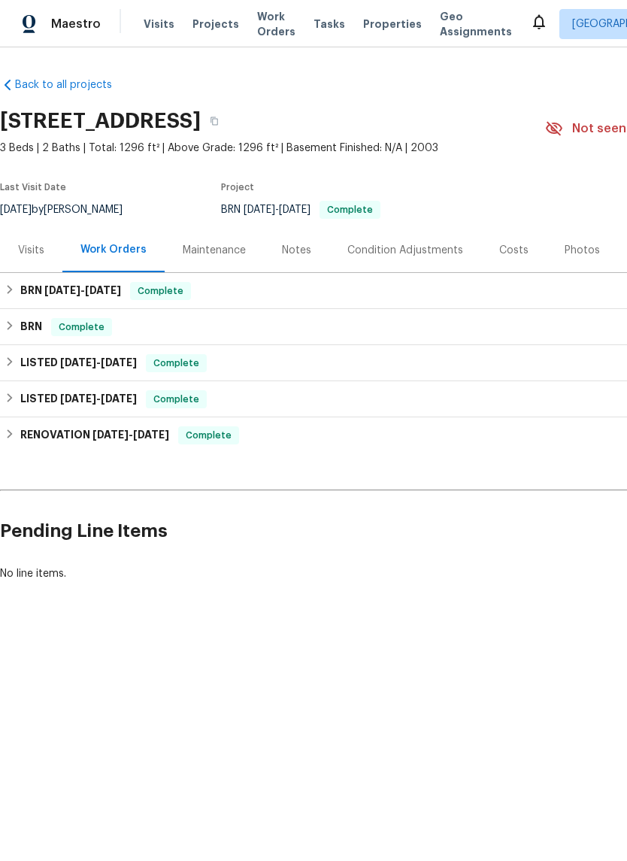
click at [574, 254] on div "Photos" at bounding box center [582, 250] width 35 height 15
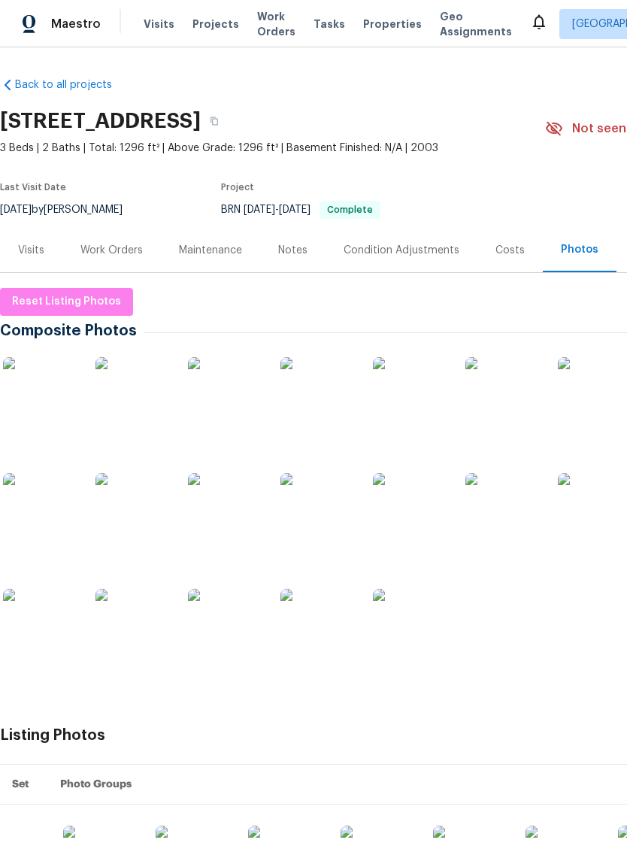
click at [44, 381] on img at bounding box center [40, 394] width 75 height 75
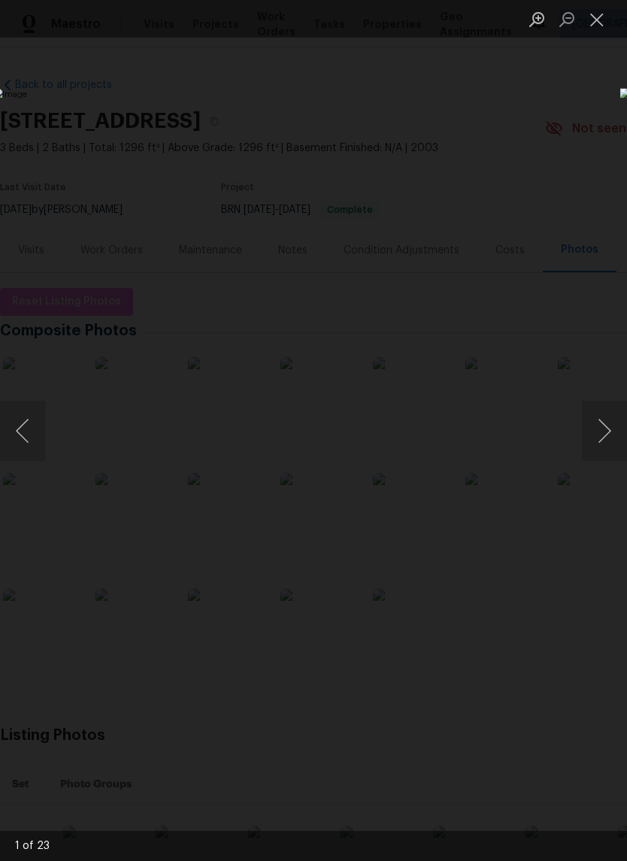
click at [599, 441] on button "Next image" at bounding box center [604, 431] width 45 height 60
click at [17, 426] on button "Previous image" at bounding box center [22, 431] width 45 height 60
click at [17, 425] on button "Previous image" at bounding box center [22, 431] width 45 height 60
click at [599, 441] on button "Next image" at bounding box center [604, 431] width 45 height 60
click at [609, 437] on button "Next image" at bounding box center [604, 431] width 45 height 60
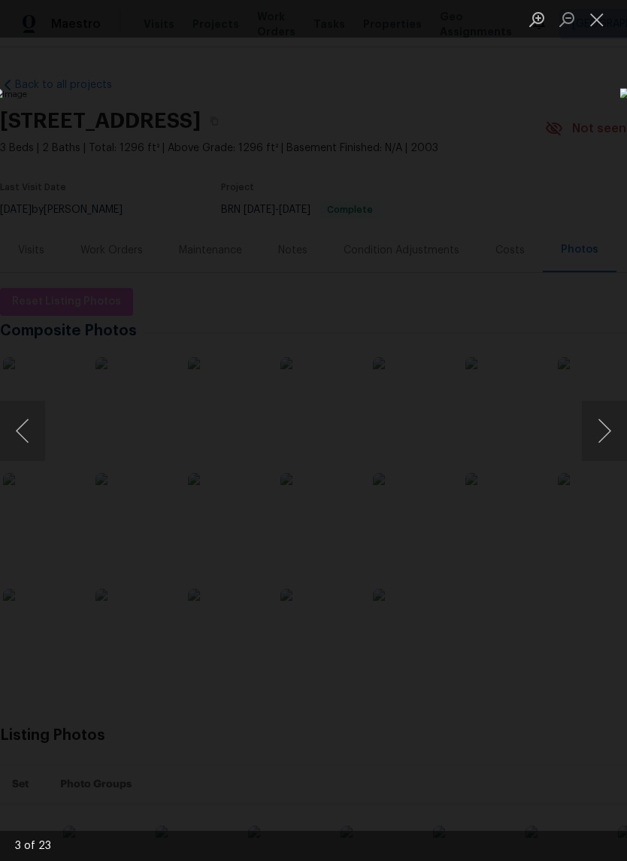
click at [608, 433] on button "Next image" at bounding box center [604, 431] width 45 height 60
click at [606, 433] on button "Next image" at bounding box center [604, 431] width 45 height 60
click at [605, 433] on button "Next image" at bounding box center [604, 431] width 45 height 60
click at [611, 431] on button "Next image" at bounding box center [604, 431] width 45 height 60
click at [600, 435] on button "Next image" at bounding box center [604, 431] width 45 height 60
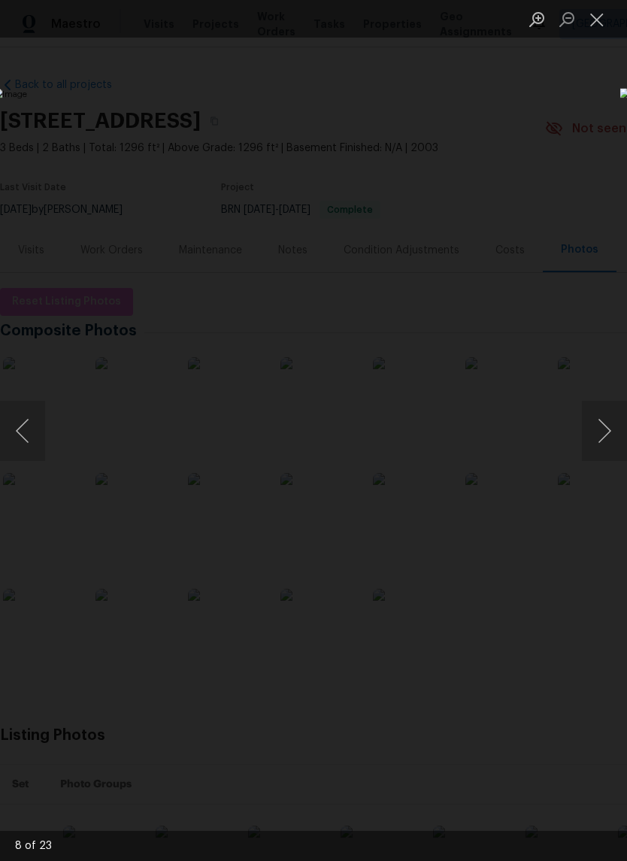
click at [596, 432] on button "Next image" at bounding box center [604, 431] width 45 height 60
click at [599, 429] on button "Next image" at bounding box center [604, 431] width 45 height 60
click at [600, 425] on button "Next image" at bounding box center [604, 431] width 45 height 60
click at [617, 427] on button "Next image" at bounding box center [604, 431] width 45 height 60
click at [608, 429] on button "Next image" at bounding box center [604, 431] width 45 height 60
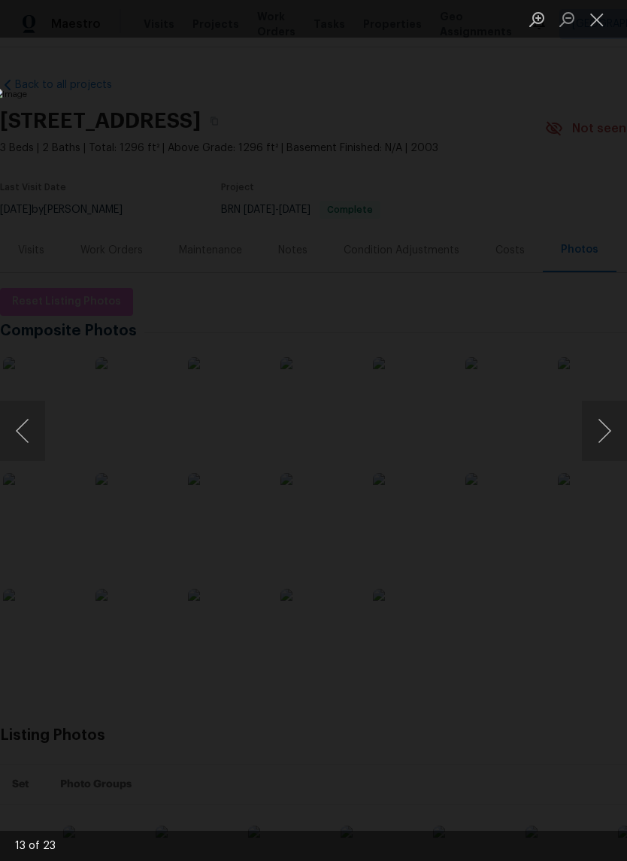
click at [608, 428] on button "Next image" at bounding box center [604, 431] width 45 height 60
click at [603, 427] on button "Next image" at bounding box center [604, 431] width 45 height 60
click at [27, 426] on button "Previous image" at bounding box center [22, 431] width 45 height 60
click at [605, 429] on button "Next image" at bounding box center [604, 431] width 45 height 60
click at [611, 421] on button "Next image" at bounding box center [604, 431] width 45 height 60
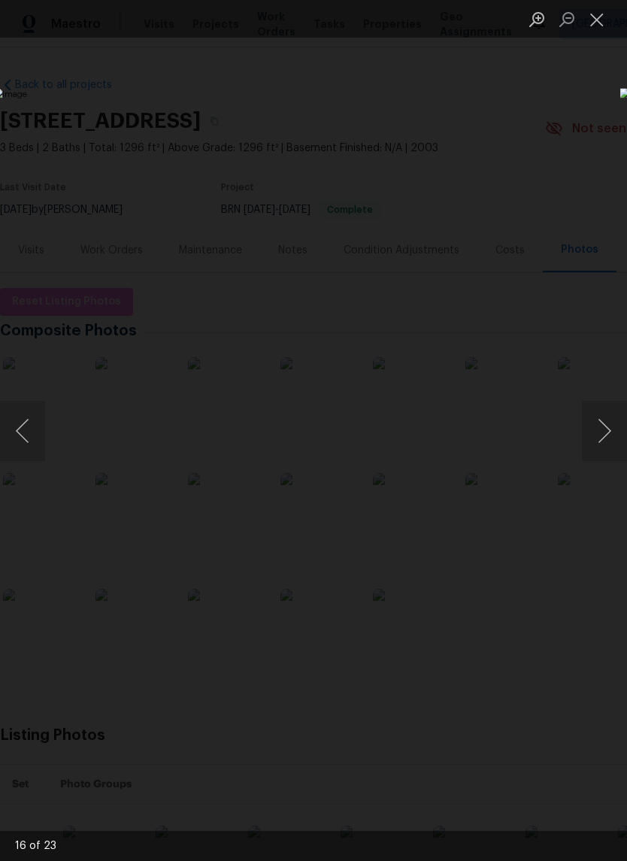
click at [591, 23] on button "Close lightbox" at bounding box center [597, 19] width 30 height 26
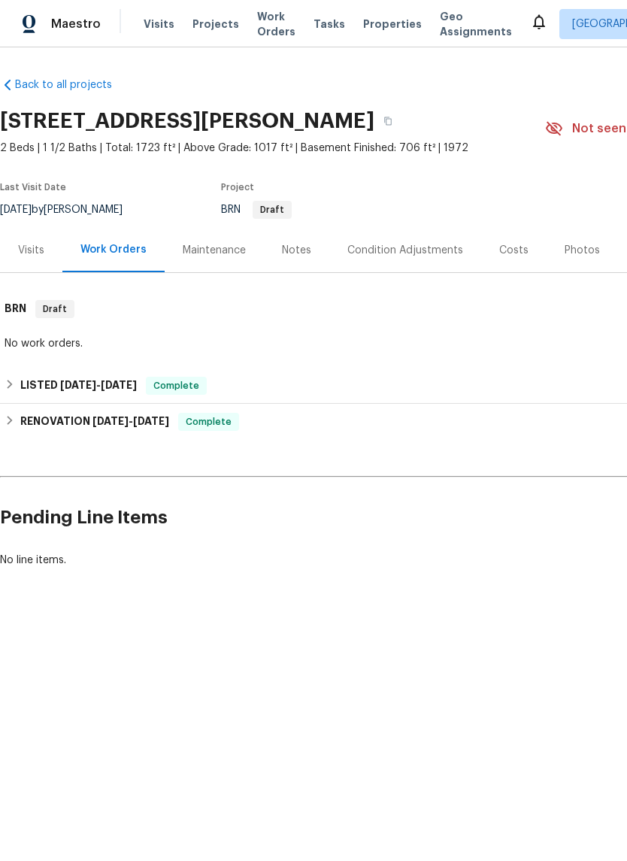
click at [570, 238] on div "Photos" at bounding box center [582, 250] width 71 height 44
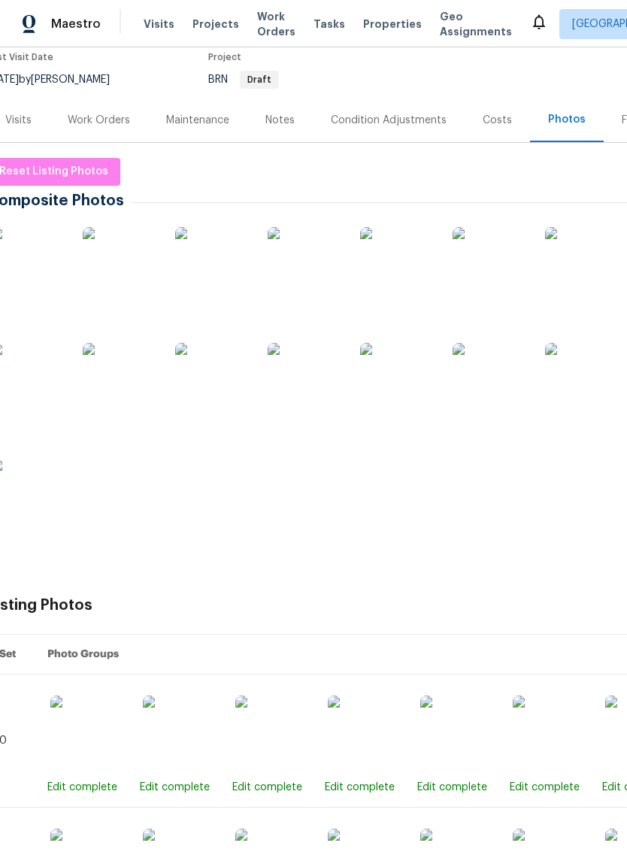
scroll to position [135, 13]
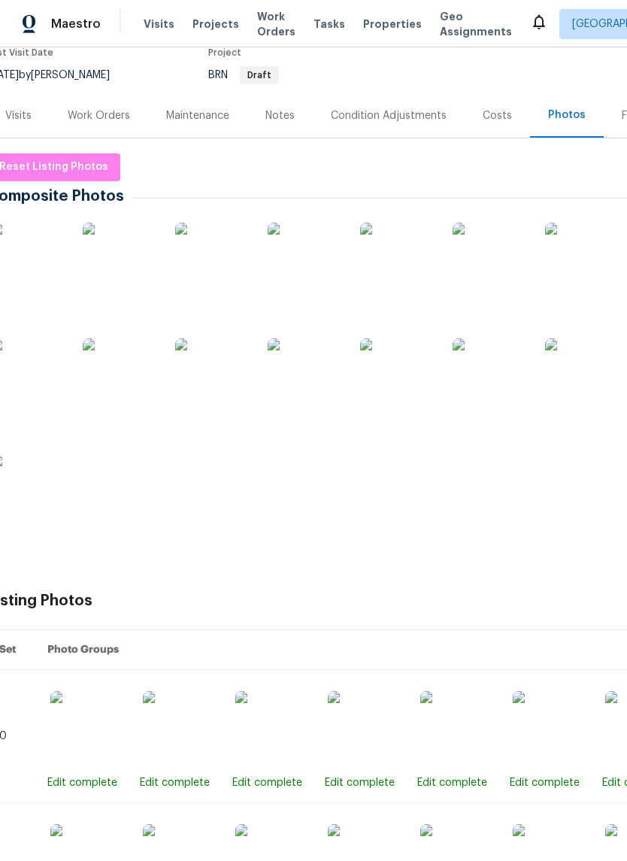
click at [37, 271] on img at bounding box center [27, 260] width 75 height 75
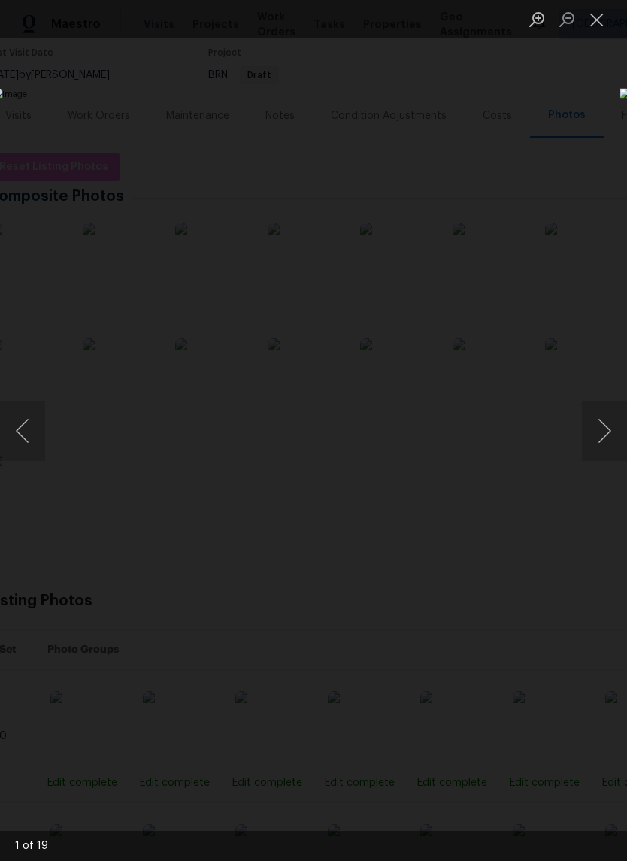
click at [611, 436] on button "Next image" at bounding box center [604, 431] width 45 height 60
click at [603, 436] on button "Next image" at bounding box center [604, 431] width 45 height 60
click at [608, 433] on button "Next image" at bounding box center [604, 431] width 45 height 60
click at [610, 433] on button "Next image" at bounding box center [604, 431] width 45 height 60
click at [612, 432] on button "Next image" at bounding box center [604, 431] width 45 height 60
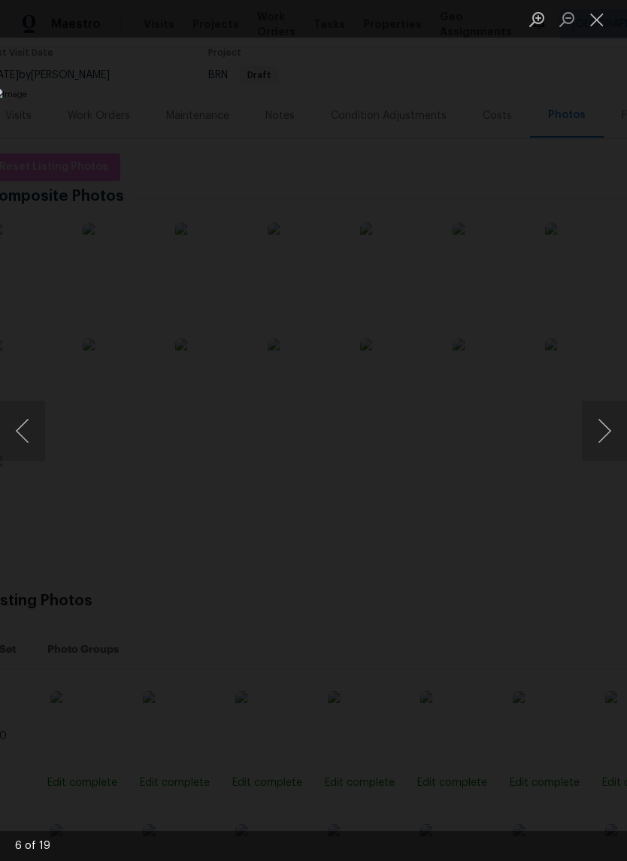
click at [608, 435] on button "Next image" at bounding box center [604, 431] width 45 height 60
click at [608, 434] on button "Next image" at bounding box center [604, 431] width 45 height 60
click at [25, 433] on button "Previous image" at bounding box center [22, 431] width 45 height 60
click at [607, 440] on button "Next image" at bounding box center [604, 431] width 45 height 60
click at [602, 441] on button "Next image" at bounding box center [604, 431] width 45 height 60
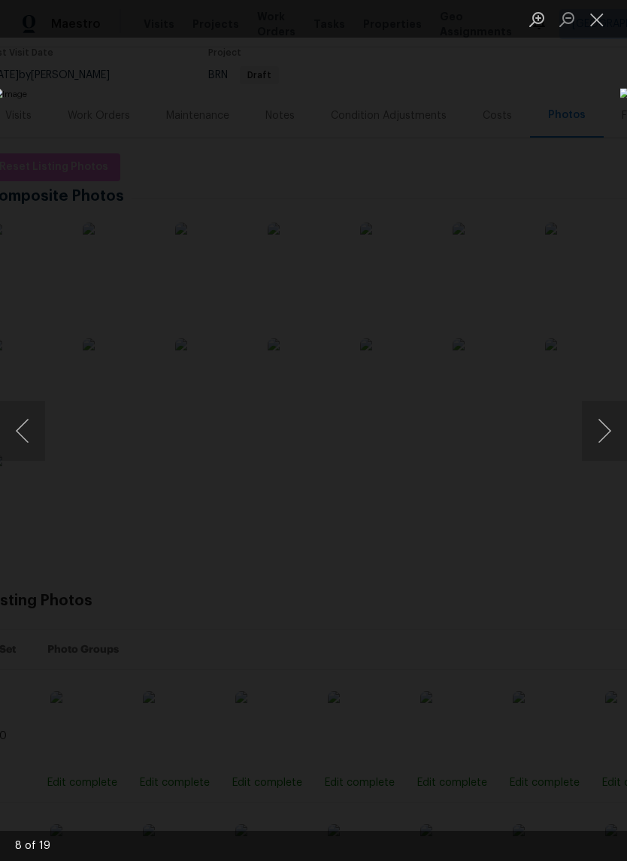
click at [611, 445] on button "Next image" at bounding box center [604, 431] width 45 height 60
click at [608, 446] on button "Next image" at bounding box center [604, 431] width 45 height 60
click at [607, 444] on button "Next image" at bounding box center [604, 431] width 45 height 60
click at [14, 410] on button "Previous image" at bounding box center [22, 431] width 45 height 60
click at [610, 446] on button "Next image" at bounding box center [604, 431] width 45 height 60
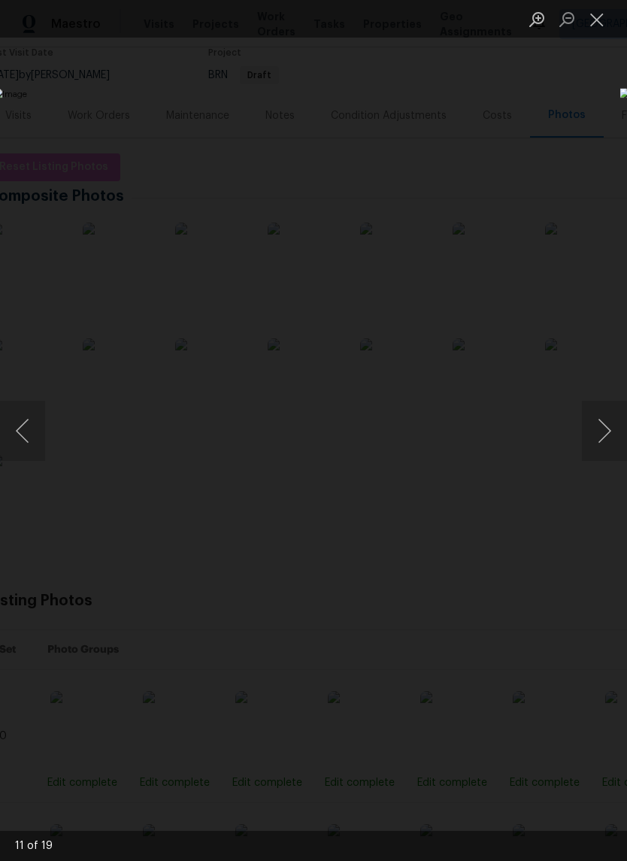
click at [29, 415] on button "Previous image" at bounding box center [22, 431] width 45 height 60
click at [590, 23] on button "Close lightbox" at bounding box center [597, 19] width 30 height 26
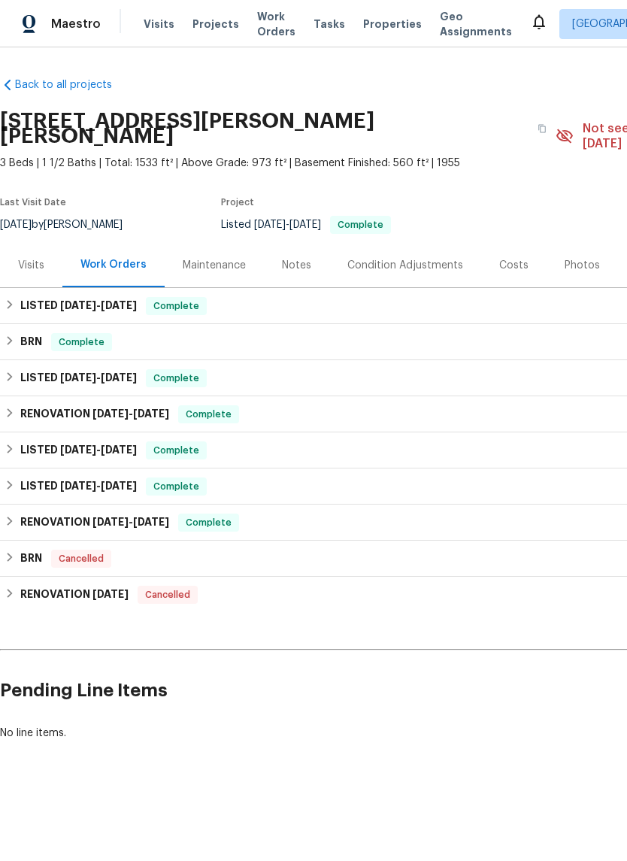
click at [521, 258] on div "Costs" at bounding box center [513, 265] width 65 height 44
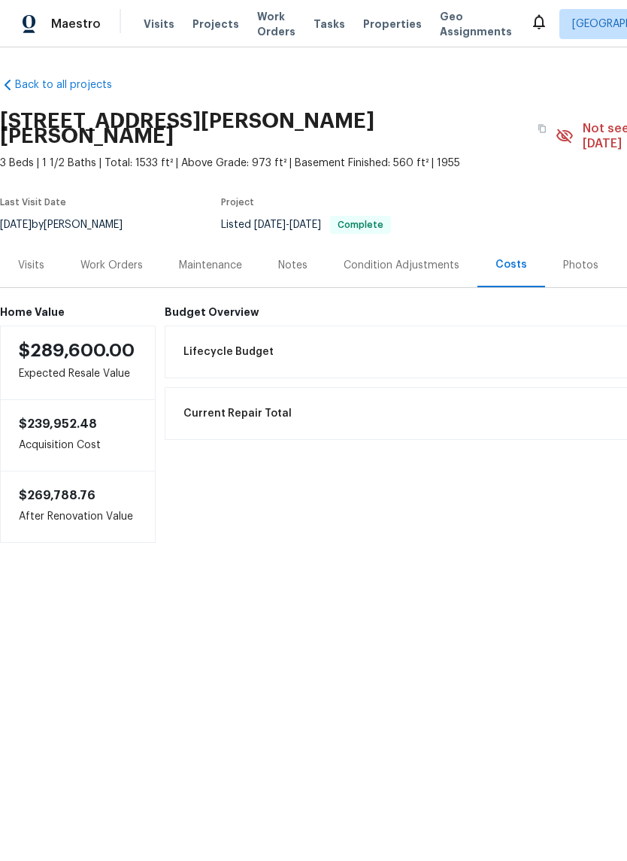
click at [591, 245] on div "Photos" at bounding box center [580, 265] width 71 height 44
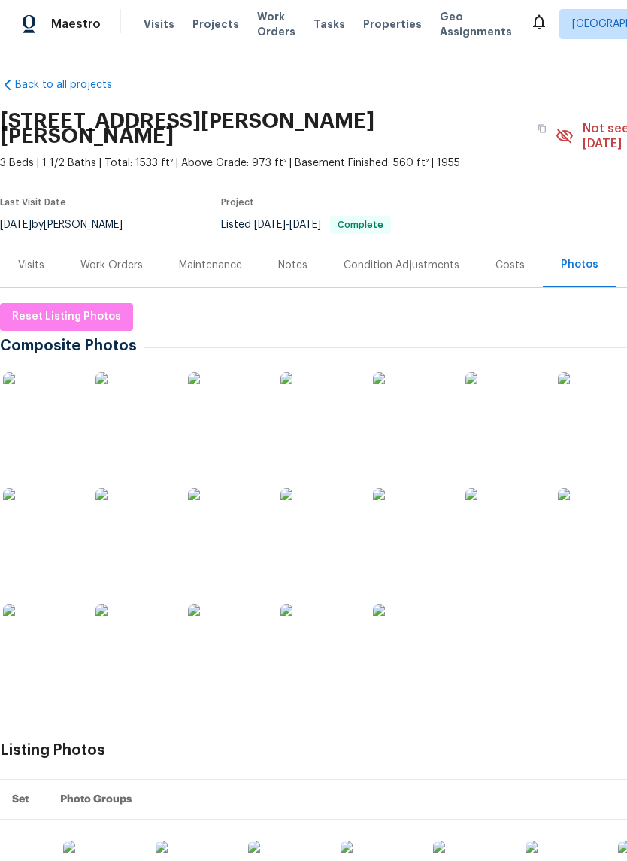
click at [28, 426] on img at bounding box center [40, 409] width 75 height 75
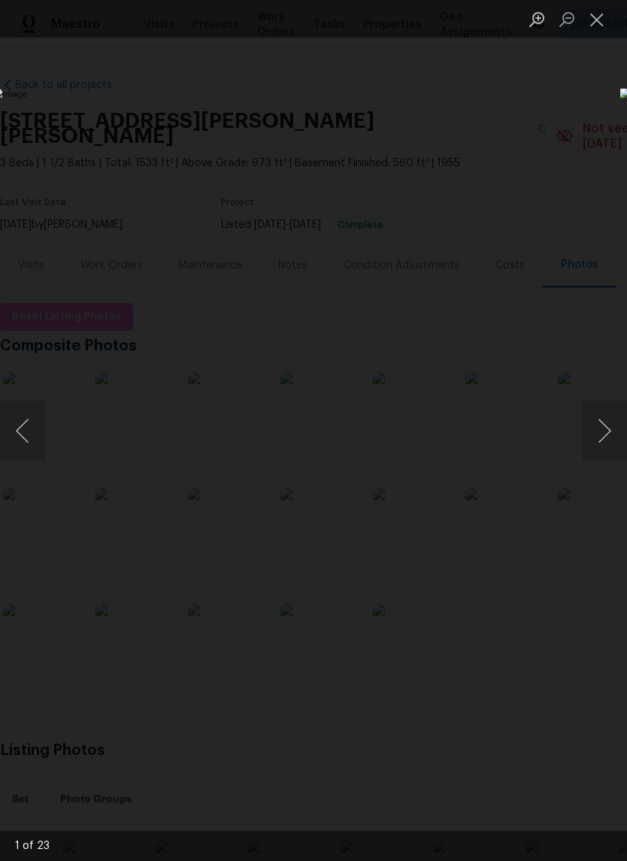
click at [603, 435] on button "Next image" at bounding box center [604, 431] width 45 height 60
click at [600, 437] on button "Next image" at bounding box center [604, 431] width 45 height 60
click at [608, 432] on button "Next image" at bounding box center [604, 431] width 45 height 60
click at [618, 430] on button "Next image" at bounding box center [604, 431] width 45 height 60
click at [594, 435] on button "Next image" at bounding box center [604, 431] width 45 height 60
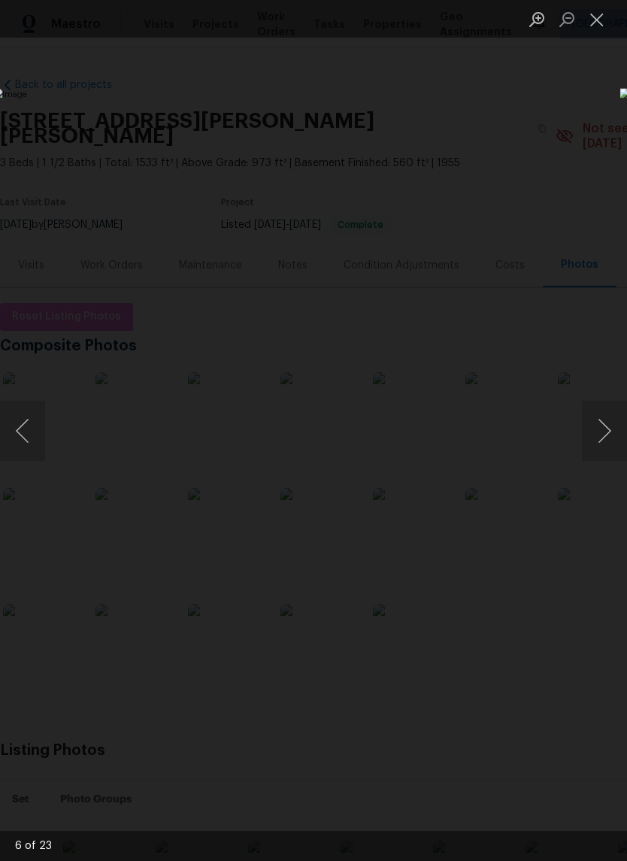
click at [618, 429] on button "Next image" at bounding box center [604, 431] width 45 height 60
click at [602, 426] on button "Next image" at bounding box center [604, 431] width 45 height 60
click at [606, 425] on button "Next image" at bounding box center [604, 431] width 45 height 60
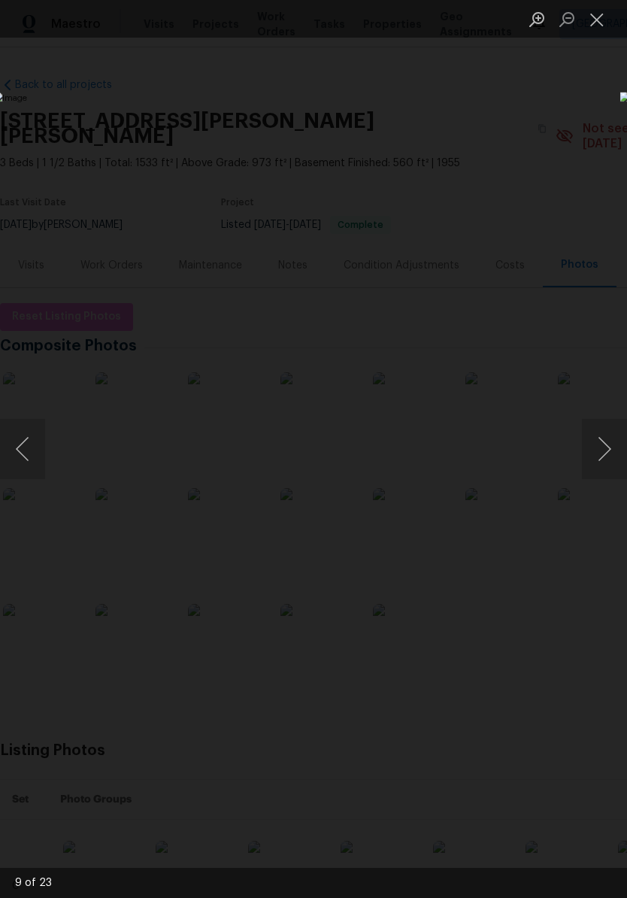
click at [600, 429] on button "Next image" at bounding box center [604, 449] width 45 height 60
click at [607, 437] on button "Next image" at bounding box center [604, 449] width 45 height 60
click at [607, 441] on button "Next image" at bounding box center [604, 449] width 45 height 60
click at [603, 451] on button "Next image" at bounding box center [604, 449] width 45 height 60
click at [599, 453] on button "Next image" at bounding box center [604, 449] width 45 height 60
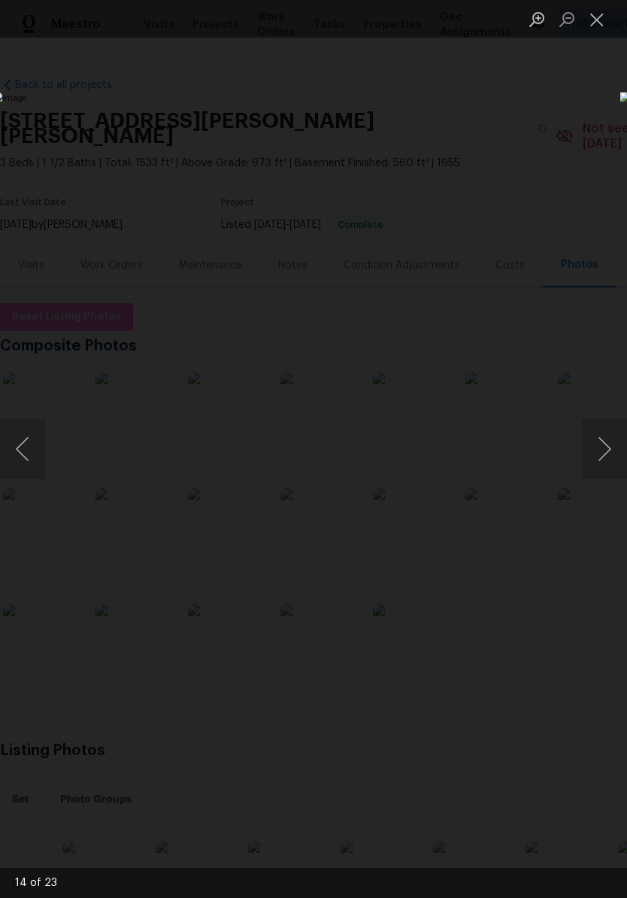
click at [596, 456] on button "Next image" at bounding box center [604, 449] width 45 height 60
click at [591, 23] on button "Close lightbox" at bounding box center [597, 19] width 30 height 26
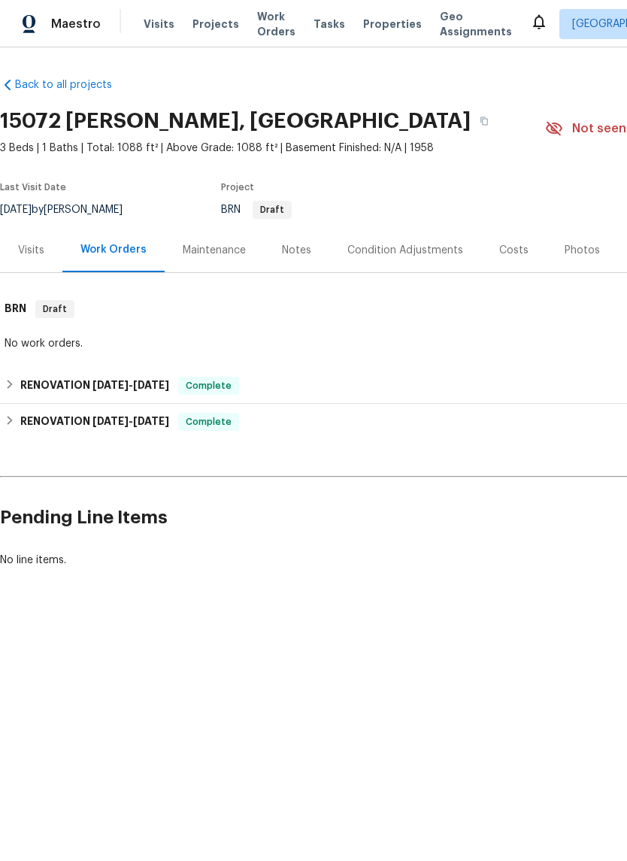
click at [571, 246] on div "Photos" at bounding box center [582, 250] width 35 height 15
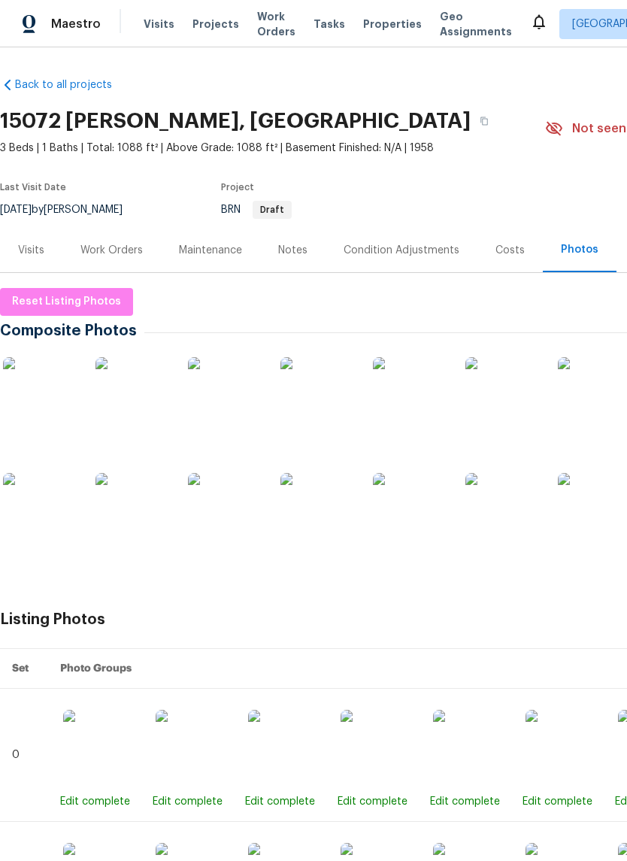
click at [58, 402] on img at bounding box center [40, 394] width 75 height 75
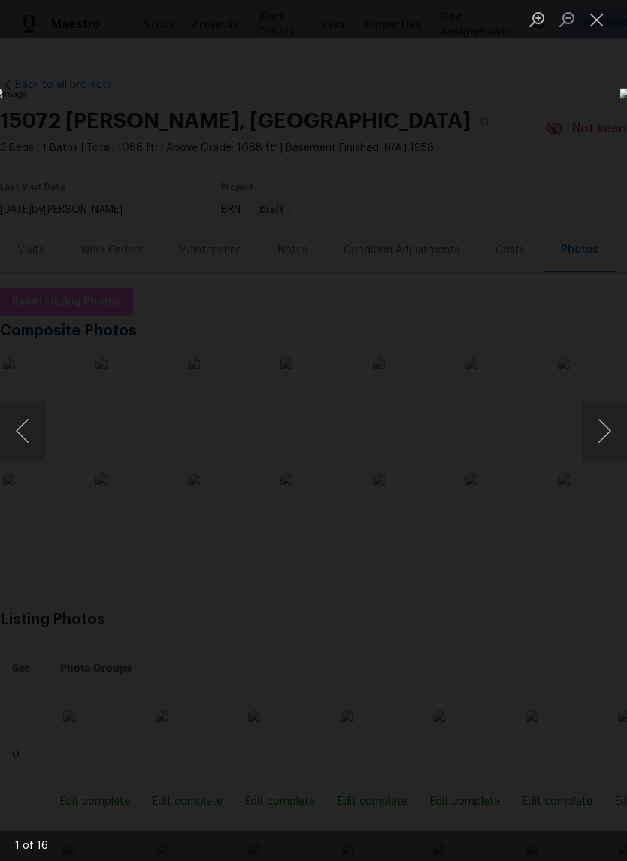
click at [611, 440] on button "Next image" at bounding box center [604, 431] width 45 height 60
click at [604, 431] on button "Next image" at bounding box center [604, 431] width 45 height 60
click at [603, 433] on button "Next image" at bounding box center [604, 431] width 45 height 60
click at [599, 439] on button "Next image" at bounding box center [604, 431] width 45 height 60
click at [594, 438] on button "Next image" at bounding box center [604, 431] width 45 height 60
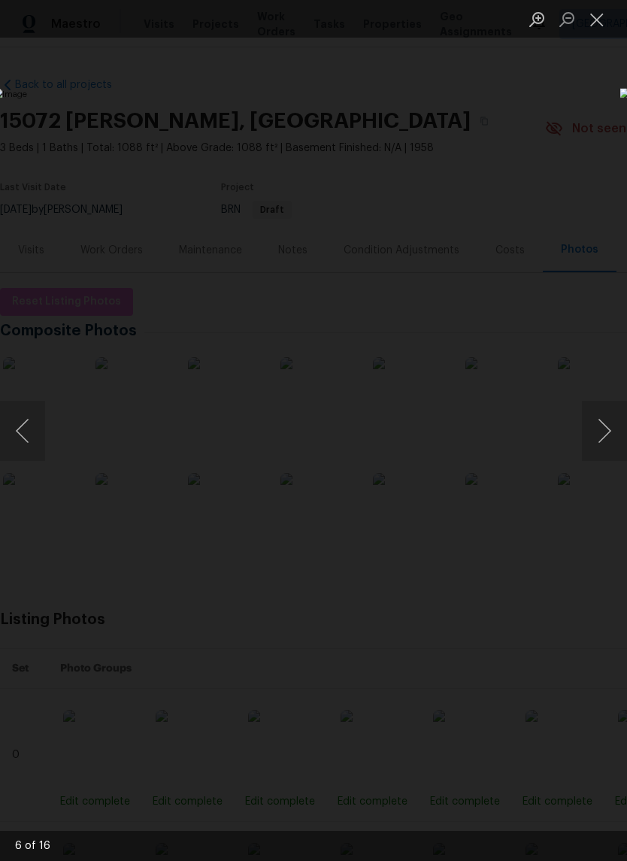
click at [591, 440] on button "Next image" at bounding box center [604, 431] width 45 height 60
click at [593, 438] on button "Next image" at bounding box center [604, 431] width 45 height 60
click at [602, 434] on button "Next image" at bounding box center [604, 431] width 45 height 60
click at [596, 438] on button "Next image" at bounding box center [604, 431] width 45 height 60
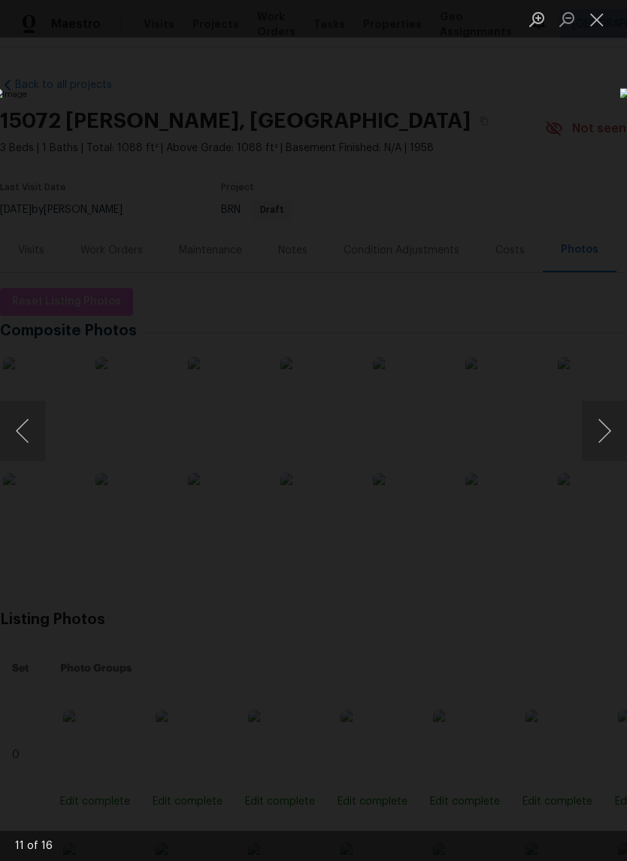
click at [598, 438] on button "Next image" at bounding box center [604, 431] width 45 height 60
click at [601, 438] on button "Next image" at bounding box center [604, 431] width 45 height 60
click at [604, 437] on button "Next image" at bounding box center [604, 431] width 45 height 60
click at [607, 436] on button "Next image" at bounding box center [604, 431] width 45 height 60
click at [605, 435] on button "Next image" at bounding box center [604, 431] width 45 height 60
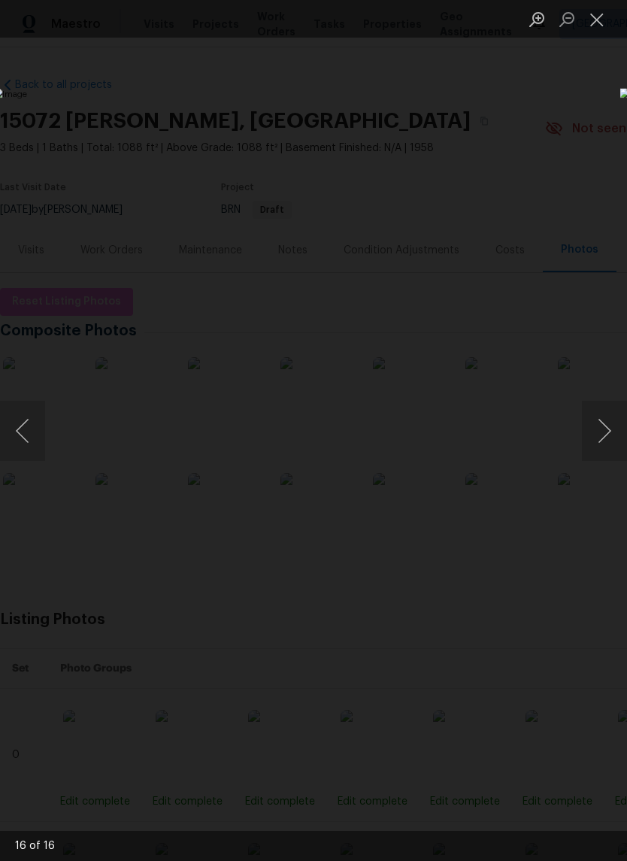
click at [602, 438] on button "Next image" at bounding box center [604, 431] width 45 height 60
click at [603, 443] on button "Next image" at bounding box center [604, 431] width 45 height 60
click at [585, 24] on button "Close lightbox" at bounding box center [597, 19] width 30 height 26
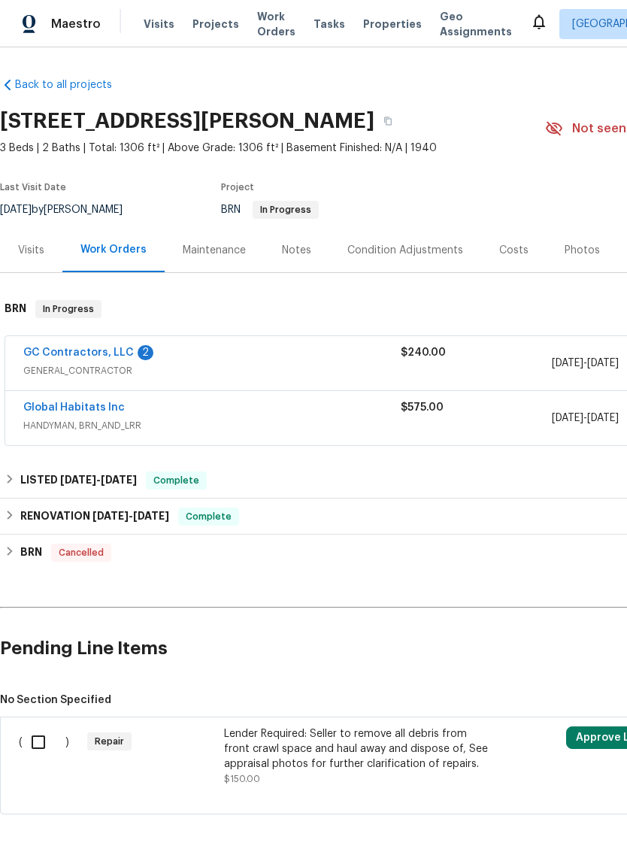
click at [567, 243] on div "Photos" at bounding box center [582, 250] width 35 height 15
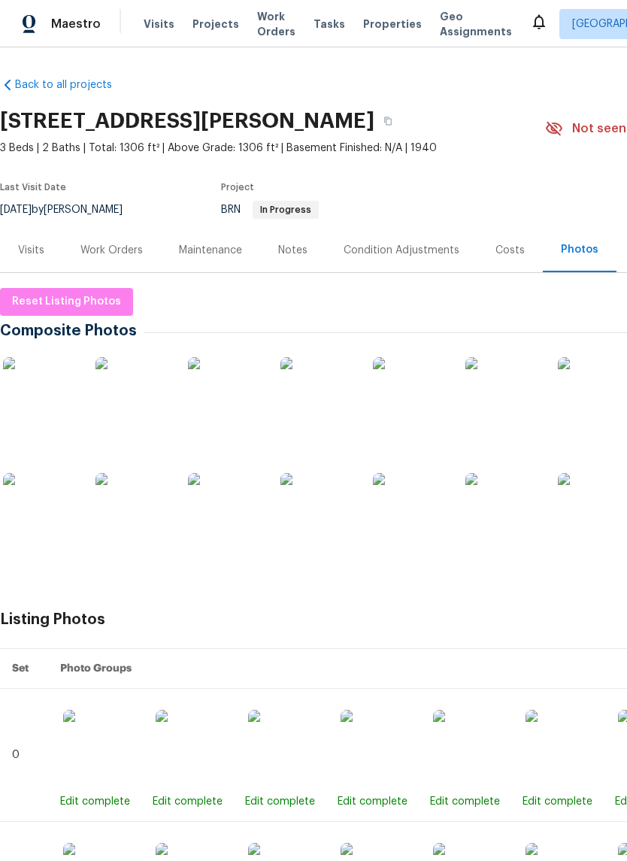
click at [208, 513] on img at bounding box center [225, 510] width 75 height 75
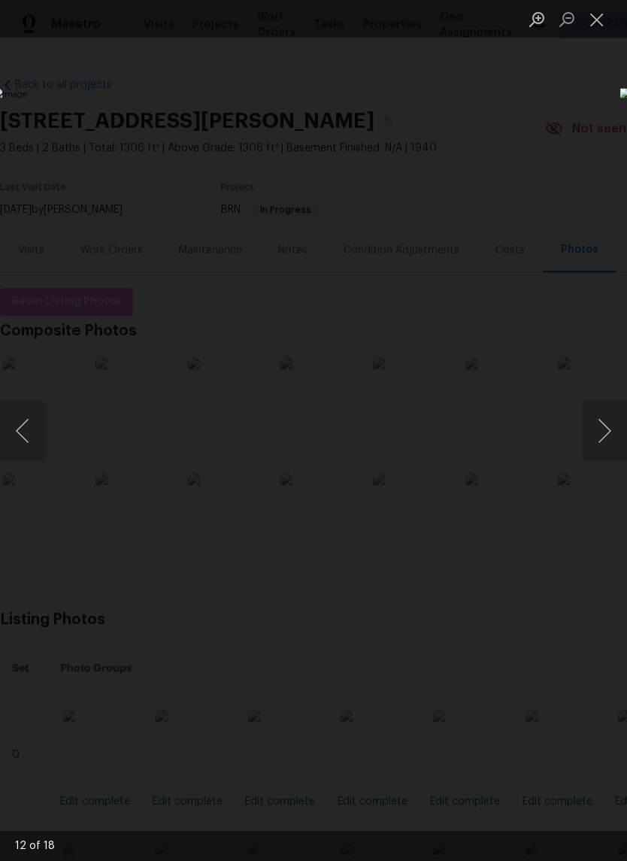
click at [607, 453] on button "Next image" at bounding box center [604, 431] width 45 height 60
click at [605, 450] on button "Next image" at bounding box center [604, 431] width 45 height 60
click at [605, 444] on button "Next image" at bounding box center [604, 431] width 45 height 60
click at [602, 443] on button "Next image" at bounding box center [604, 431] width 45 height 60
click at [606, 442] on button "Next image" at bounding box center [604, 431] width 45 height 60
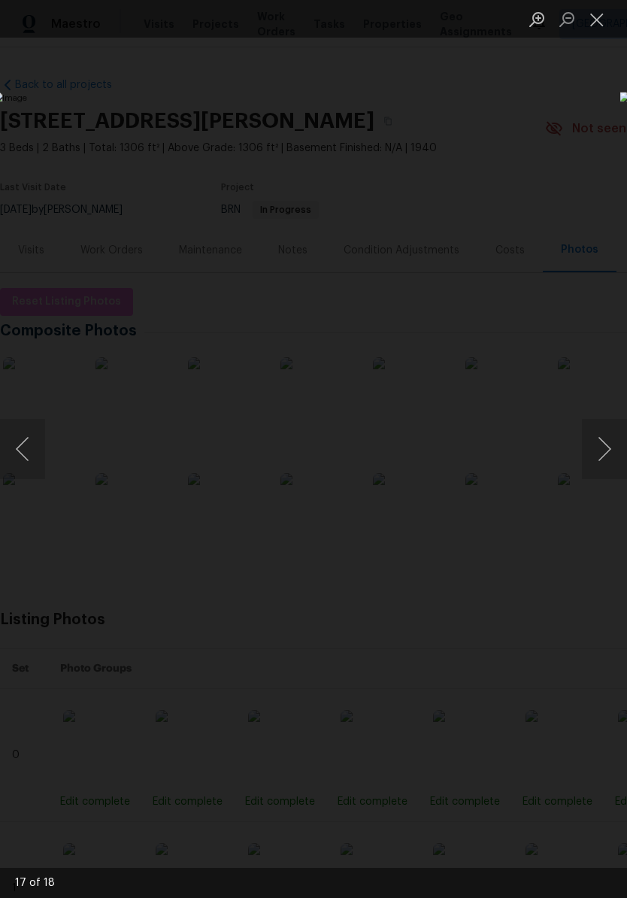
click at [611, 438] on button "Next image" at bounding box center [604, 449] width 45 height 60
click at [608, 438] on button "Next image" at bounding box center [604, 449] width 45 height 60
click at [592, 30] on button "Close lightbox" at bounding box center [597, 19] width 30 height 26
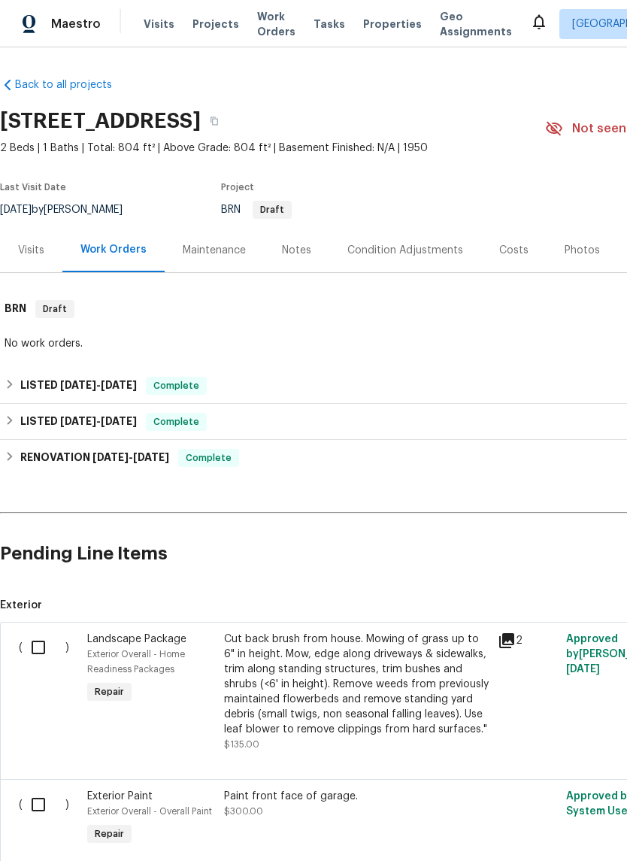
click at [565, 253] on div "Photos" at bounding box center [582, 250] width 35 height 15
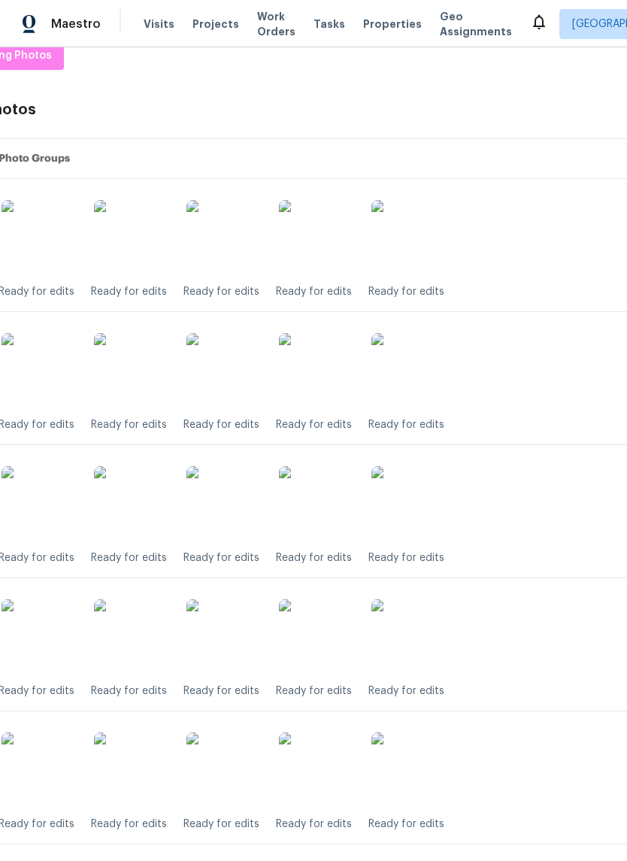
scroll to position [251, 71]
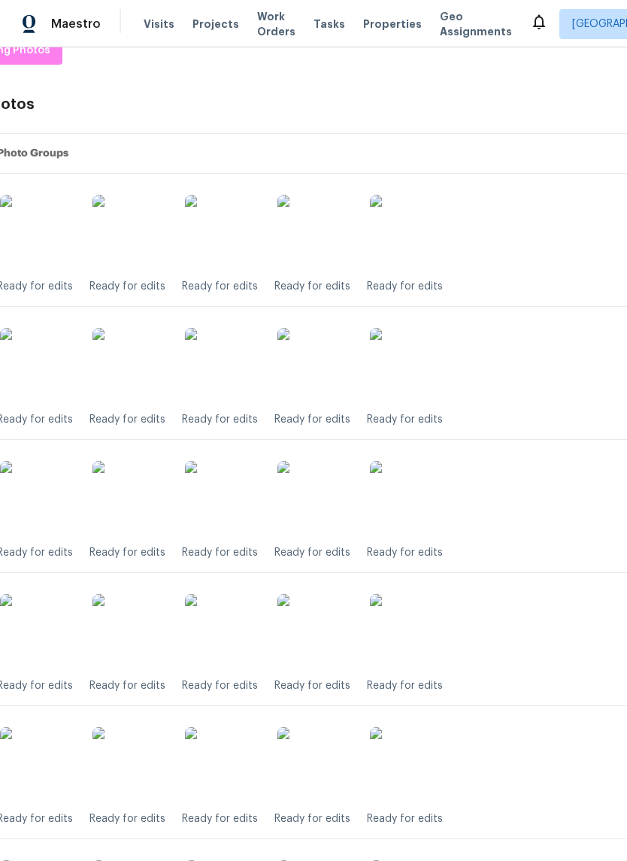
click at [214, 375] on img at bounding box center [222, 365] width 75 height 75
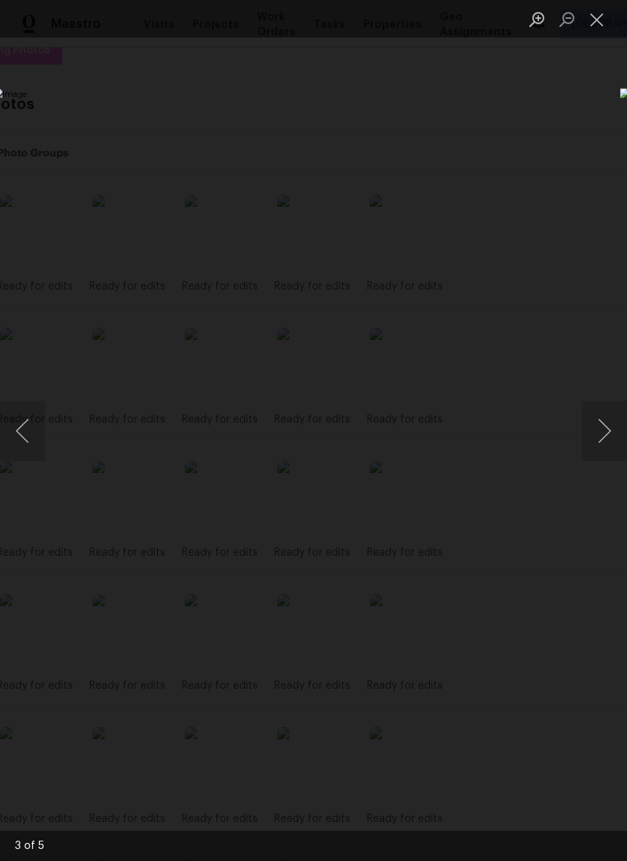
click at [593, 442] on button "Next image" at bounding box center [604, 431] width 45 height 60
click at [31, 413] on button "Previous image" at bounding box center [22, 431] width 45 height 60
click at [600, 10] on button "Close lightbox" at bounding box center [597, 19] width 30 height 26
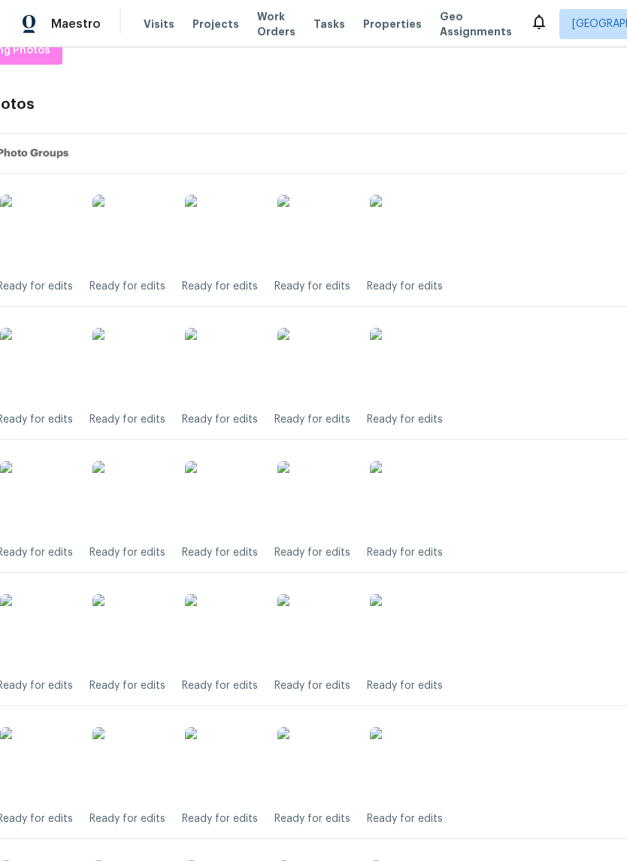
click at [229, 241] on img at bounding box center [222, 232] width 75 height 75
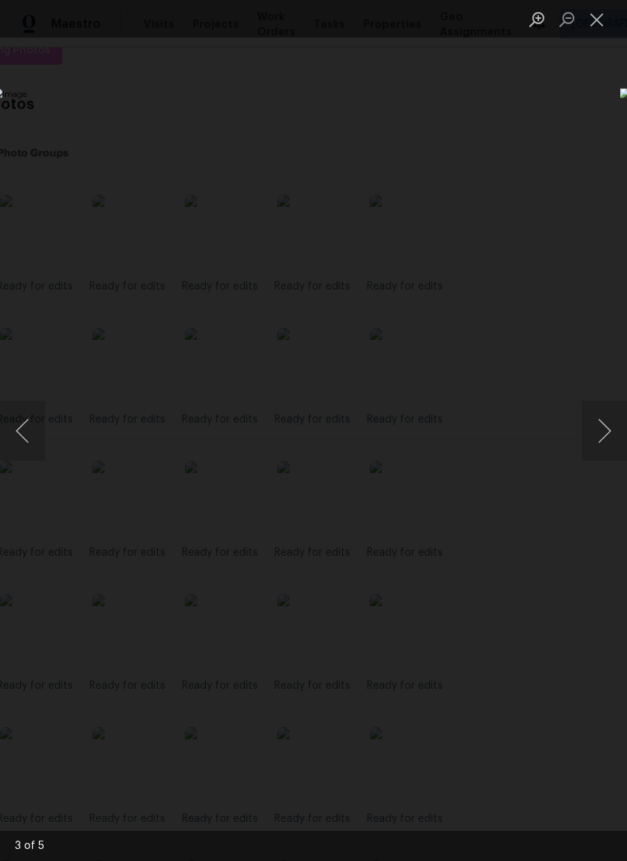
click at [593, 26] on button "Close lightbox" at bounding box center [597, 19] width 30 height 26
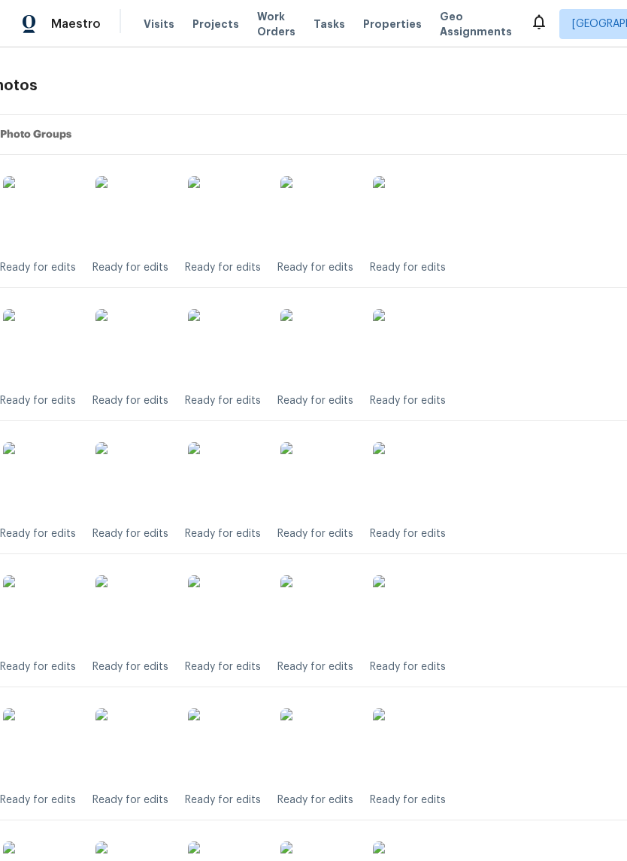
scroll to position [271, 66]
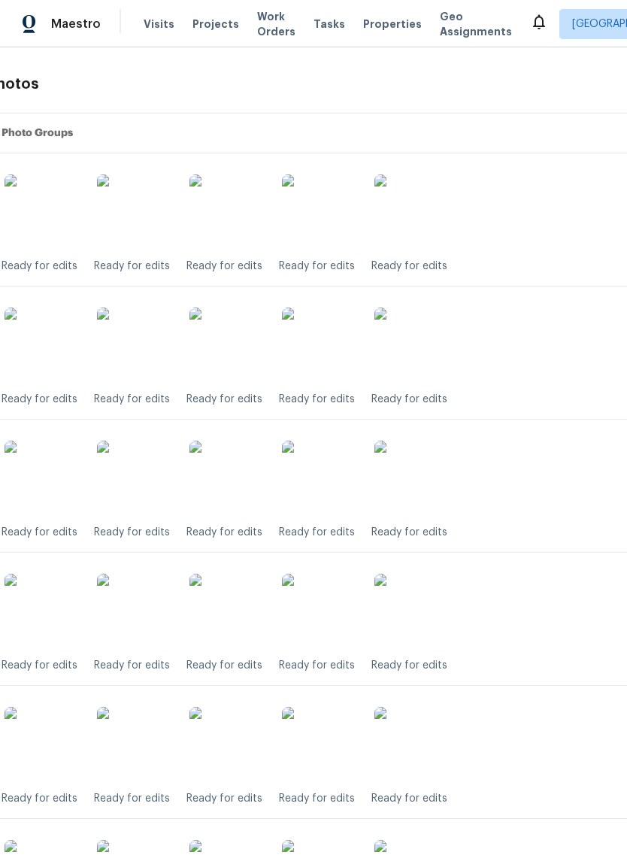
click at [226, 497] on img at bounding box center [227, 478] width 75 height 75
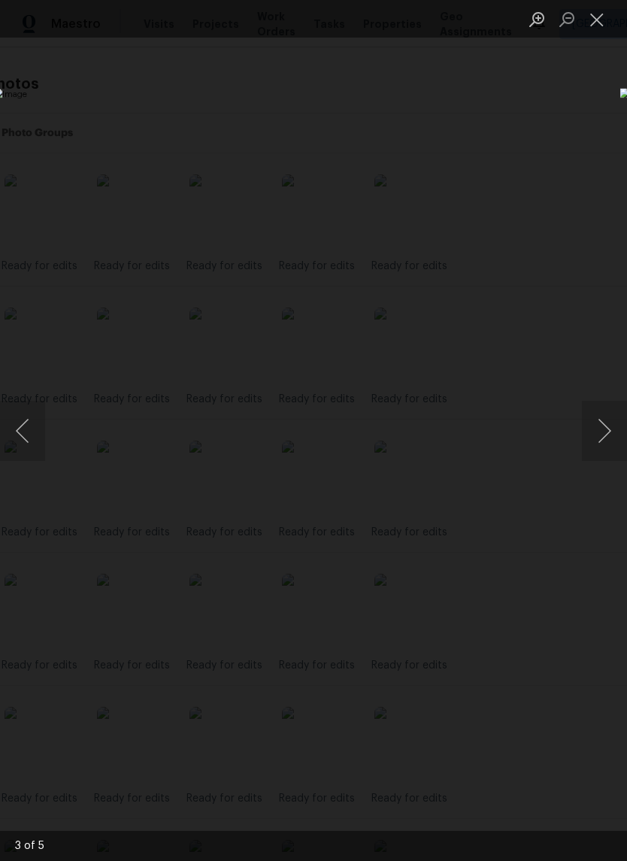
click at [593, 28] on button "Close lightbox" at bounding box center [597, 19] width 30 height 26
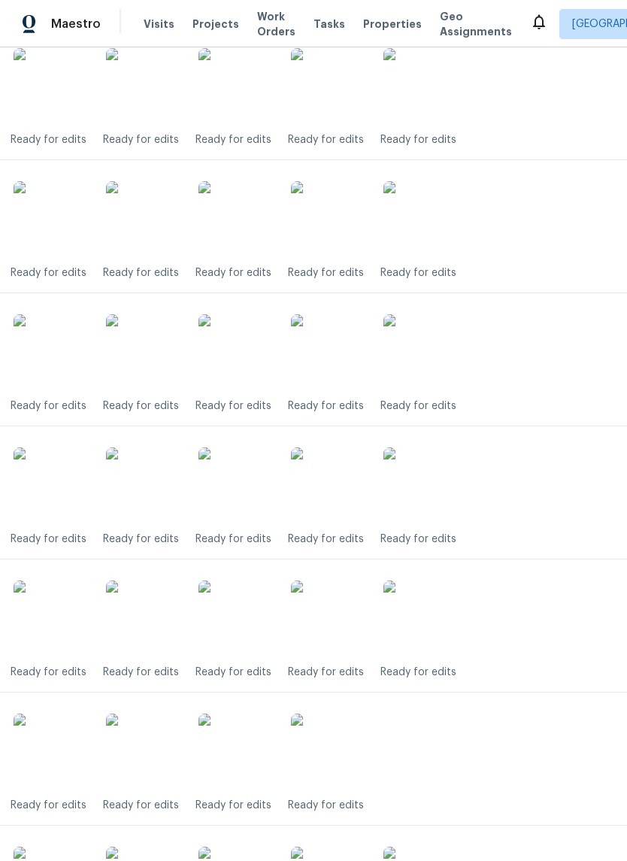
scroll to position [549, 56]
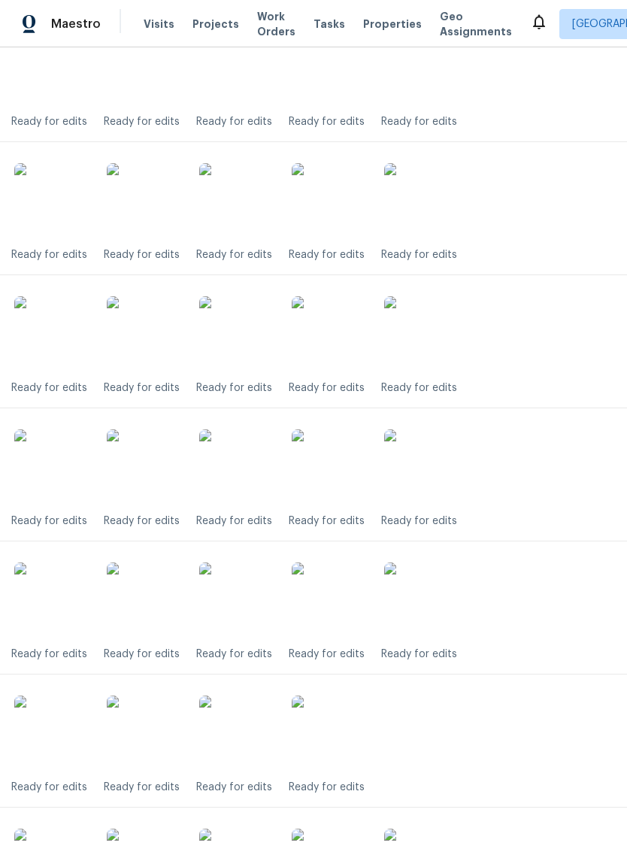
click at [236, 342] on img at bounding box center [236, 333] width 75 height 75
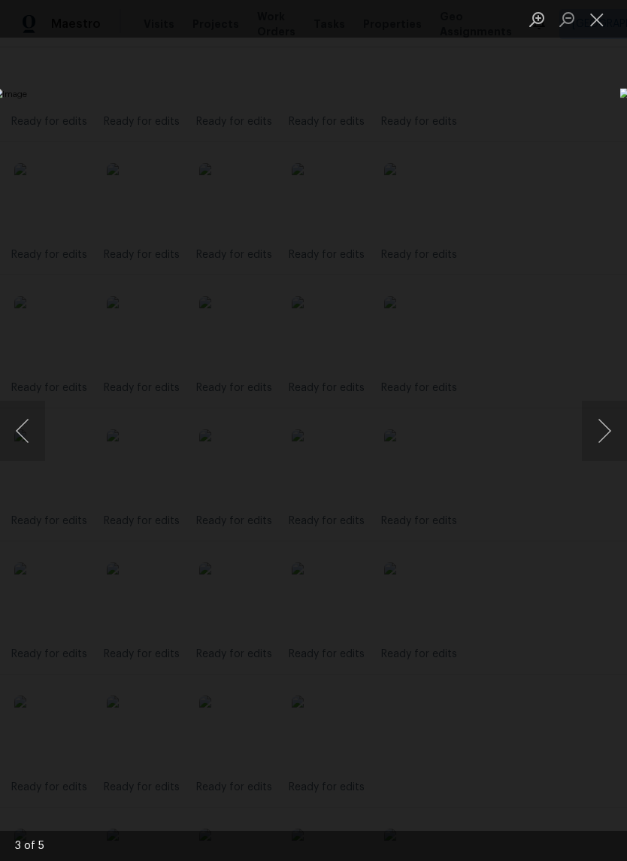
click at [591, 32] on button "Close lightbox" at bounding box center [597, 19] width 30 height 26
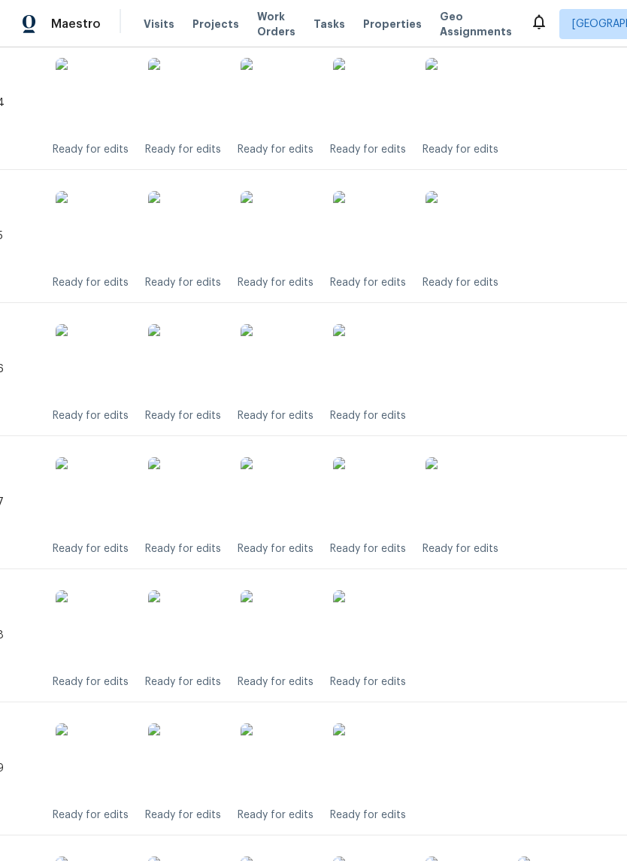
scroll to position [1015, 3]
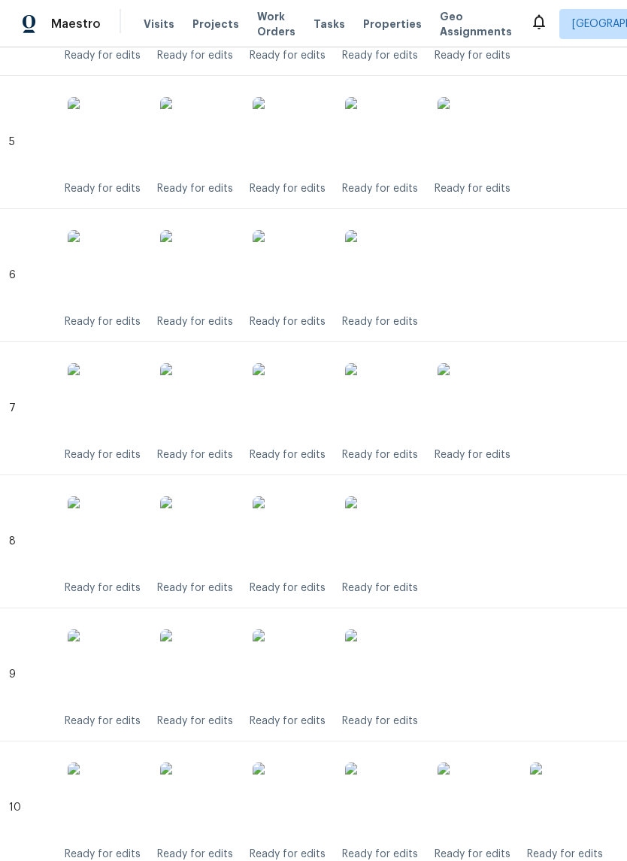
click at [299, 400] on img at bounding box center [290, 400] width 75 height 75
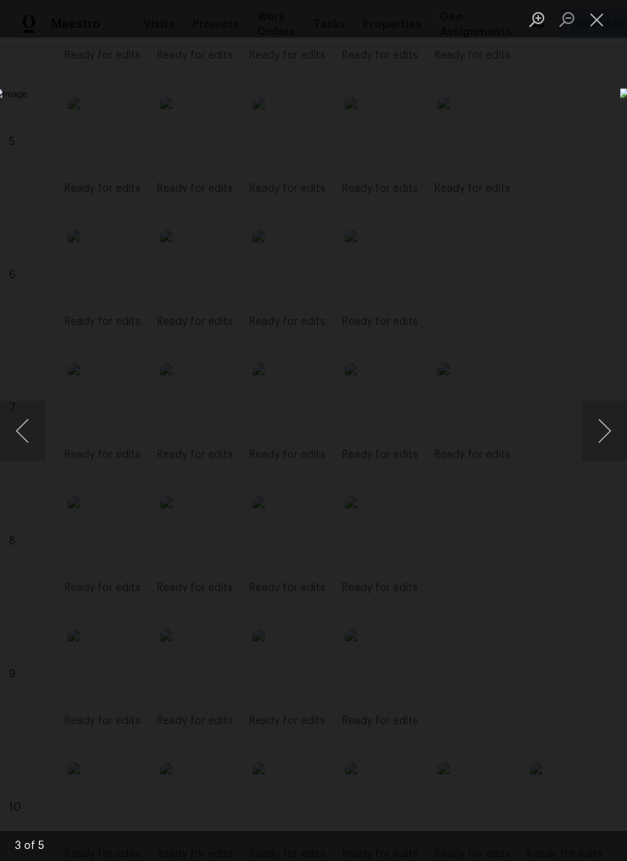
click at [606, 437] on button "Next image" at bounding box center [604, 431] width 45 height 60
click at [611, 447] on button "Next image" at bounding box center [604, 431] width 45 height 60
click at [591, 24] on button "Close lightbox" at bounding box center [597, 19] width 30 height 26
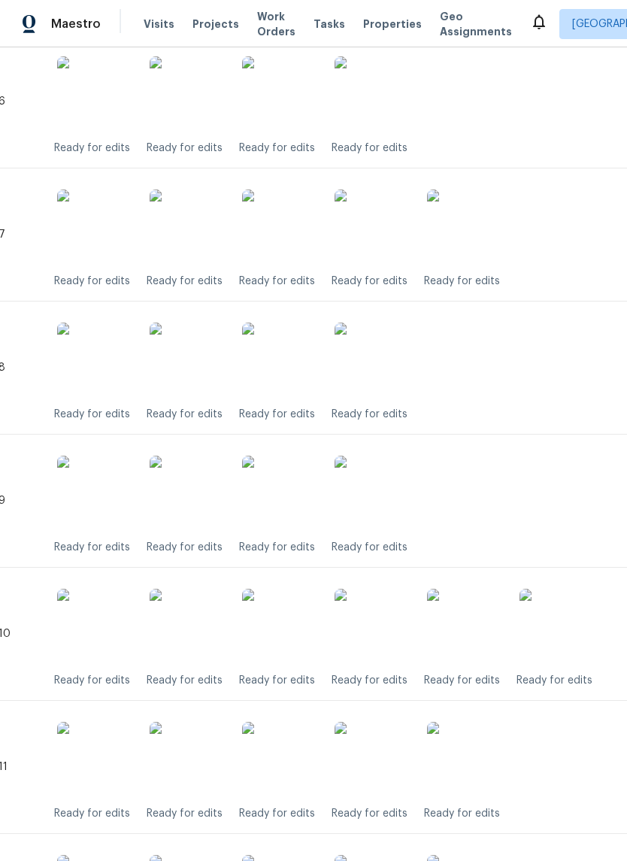
scroll to position [1191, 14]
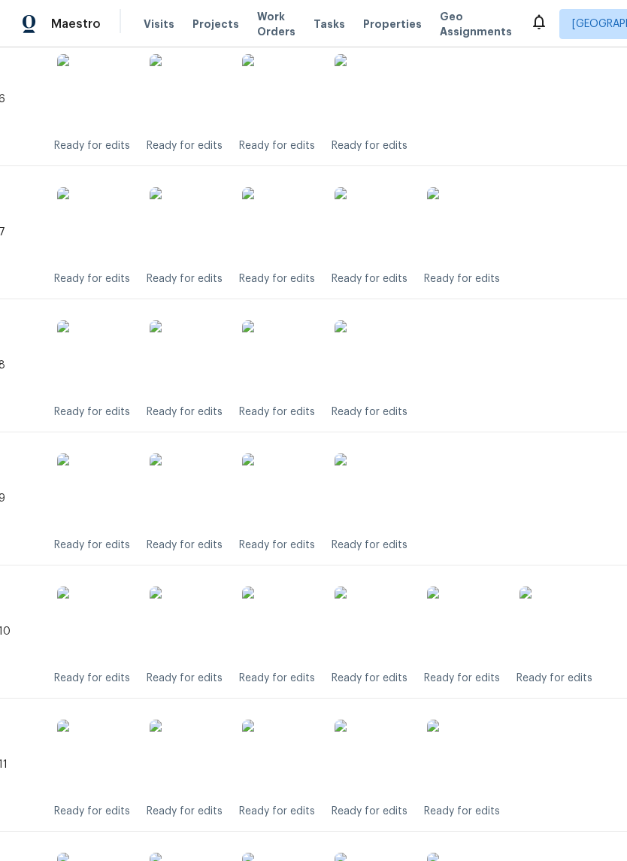
click at [202, 499] on img at bounding box center [187, 490] width 75 height 75
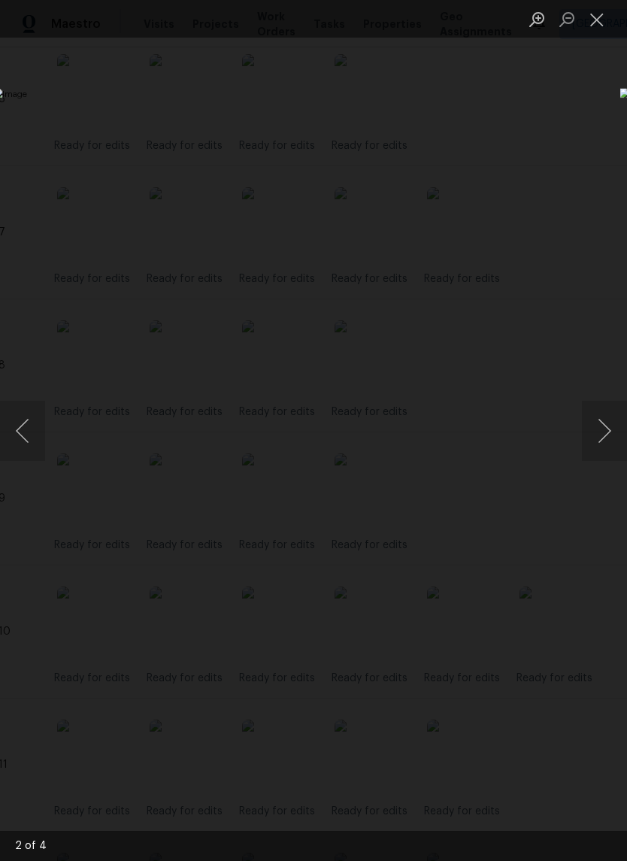
click at [602, 428] on button "Next image" at bounding box center [604, 431] width 45 height 60
click at [593, 10] on button "Close lightbox" at bounding box center [597, 19] width 30 height 26
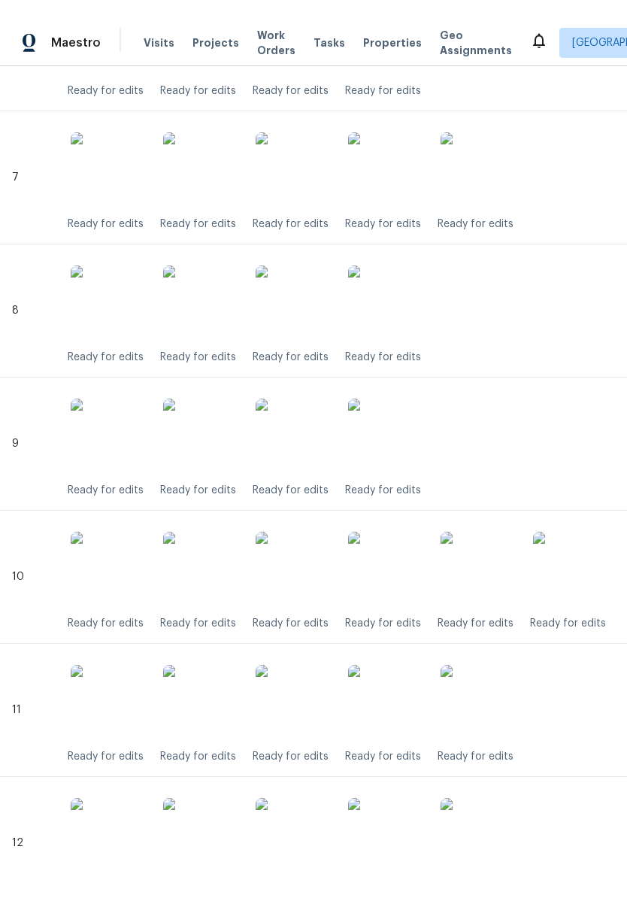
scroll to position [1265, 1]
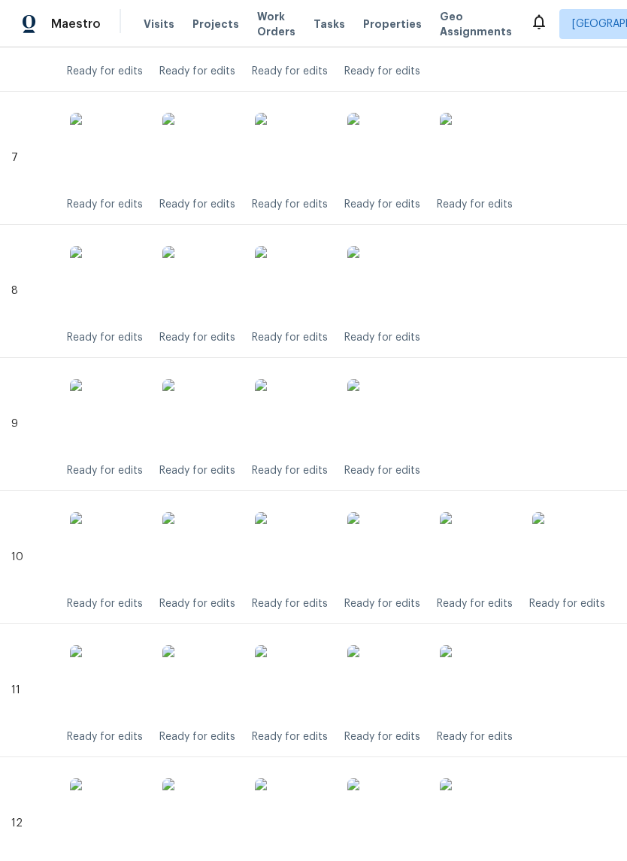
click at [301, 532] on img at bounding box center [292, 549] width 75 height 75
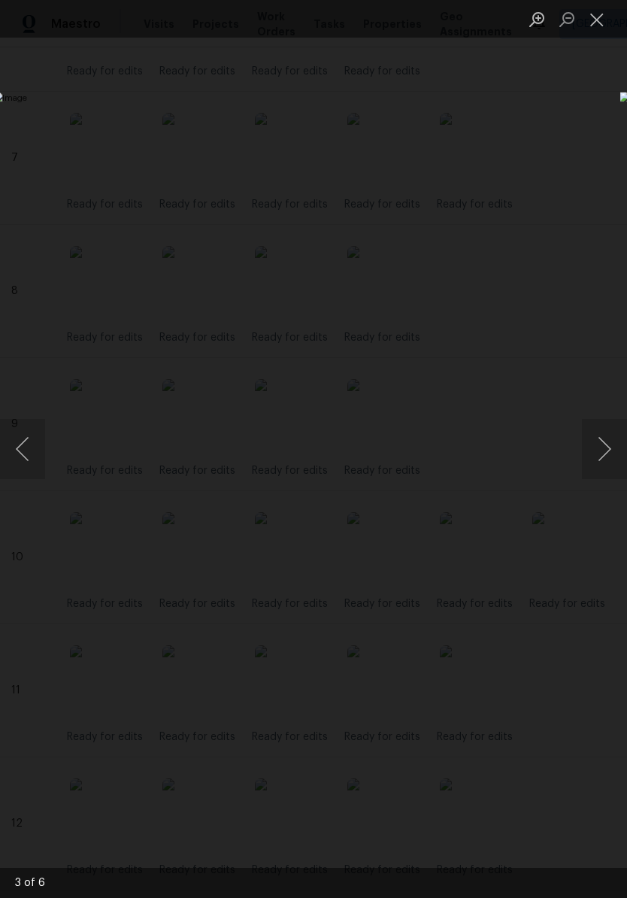
click at [596, 31] on button "Close lightbox" at bounding box center [597, 19] width 30 height 26
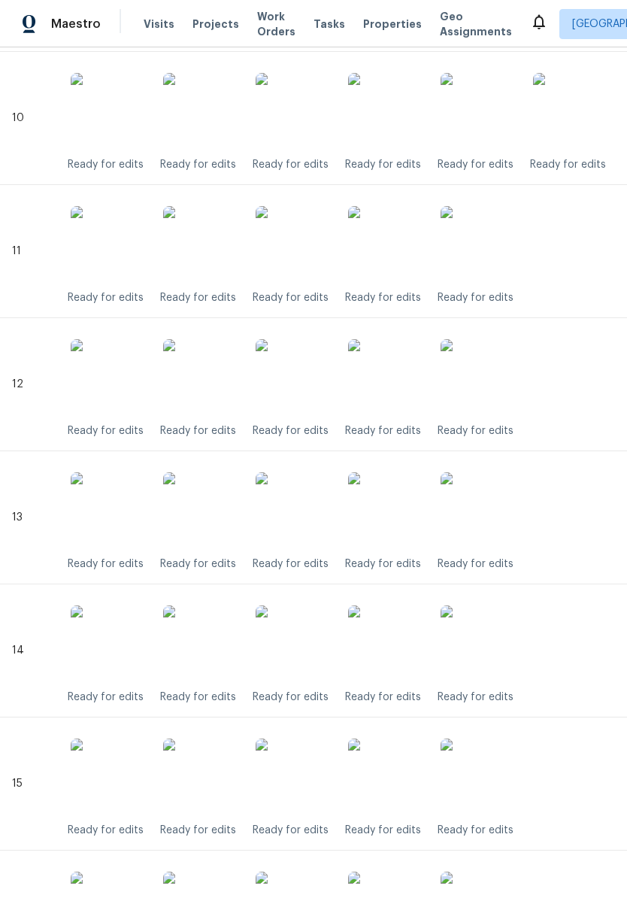
scroll to position [1704, 0]
click at [307, 378] on img at bounding box center [293, 376] width 75 height 75
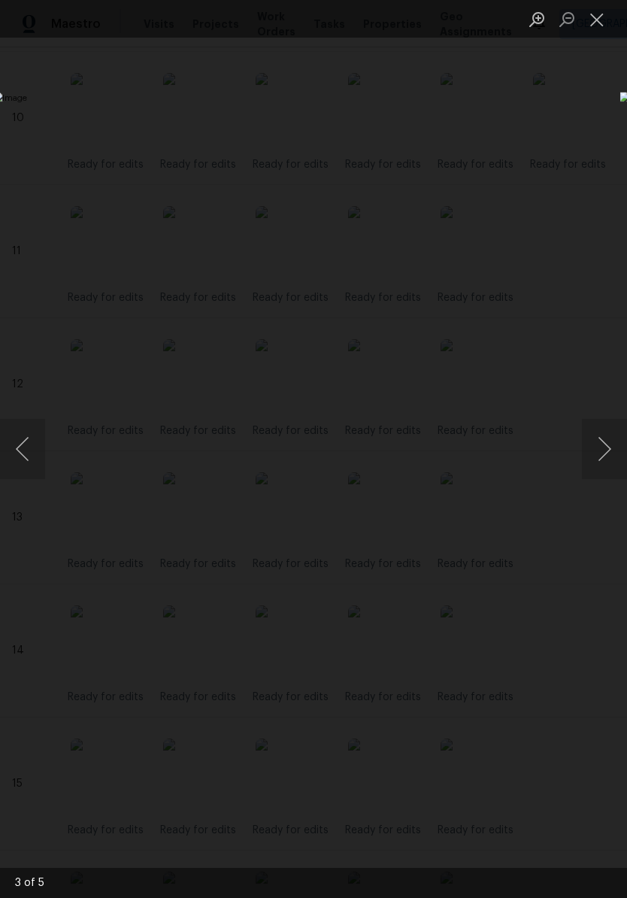
click at [604, 442] on button "Next image" at bounding box center [604, 449] width 45 height 60
click at [602, 452] on button "Next image" at bounding box center [604, 449] width 45 height 60
click at [587, 31] on button "Close lightbox" at bounding box center [597, 19] width 30 height 26
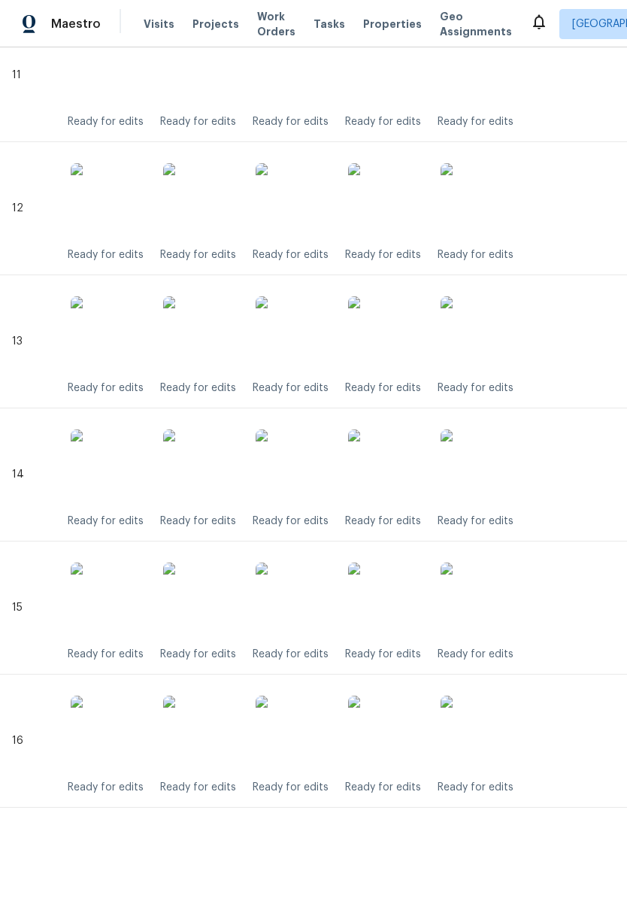
scroll to position [1879, 0]
click at [296, 345] on img at bounding box center [293, 334] width 75 height 75
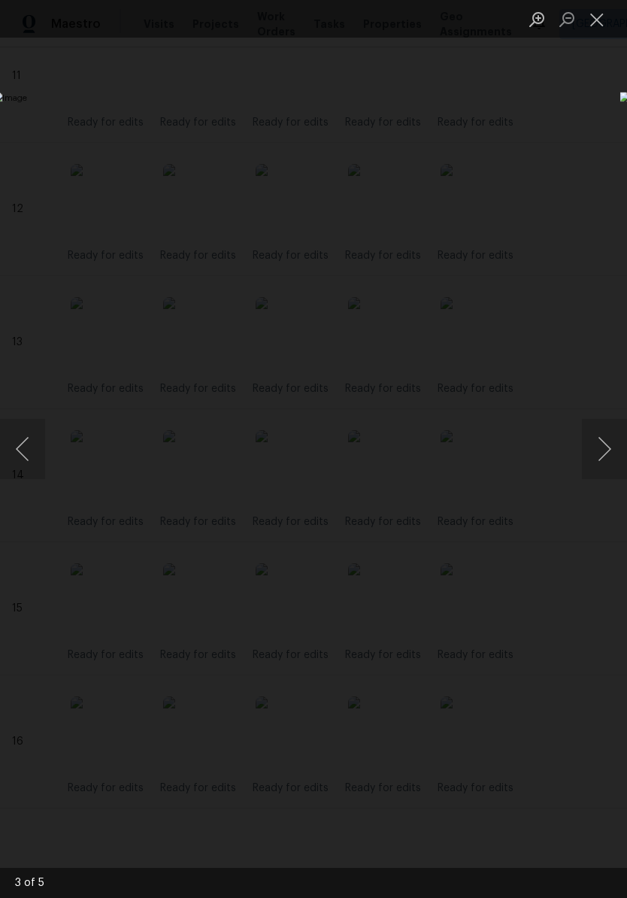
click at [598, 26] on button "Close lightbox" at bounding box center [597, 19] width 30 height 26
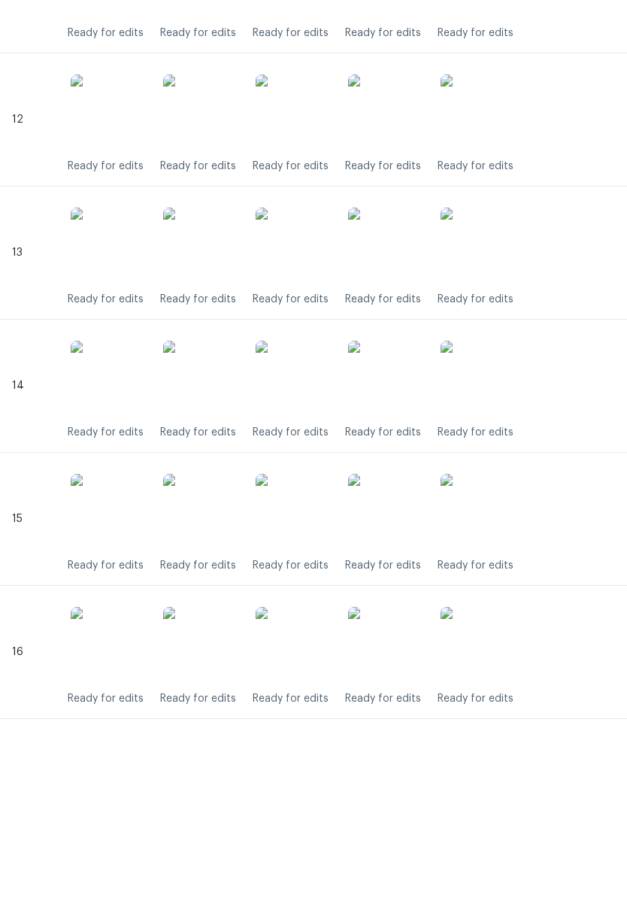
click at [287, 563] on img at bounding box center [293, 600] width 75 height 75
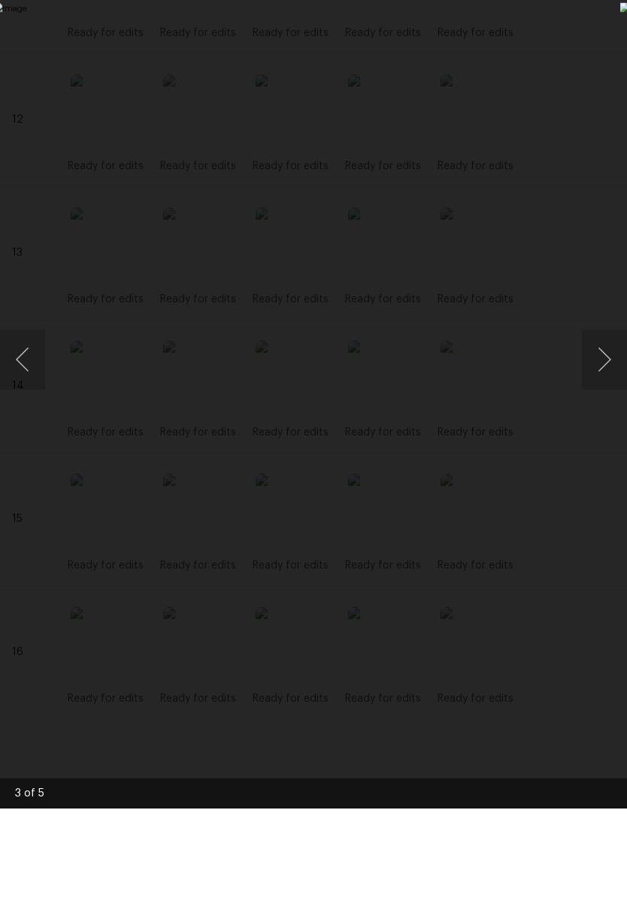
click at [602, 419] on button "Next image" at bounding box center [604, 449] width 45 height 60
click at [593, 15] on div "Lightbox" at bounding box center [313, 449] width 627 height 898
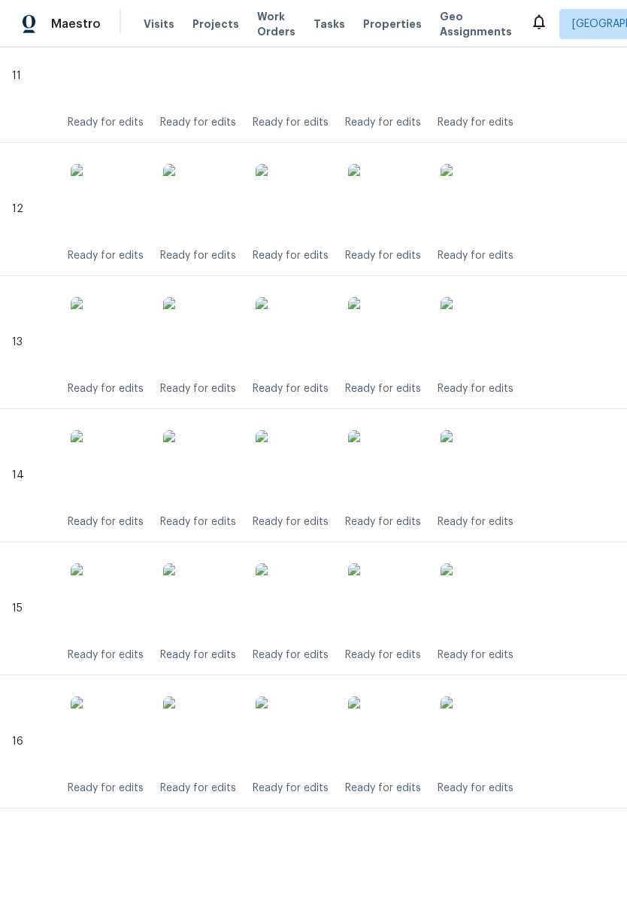
click at [292, 214] on img at bounding box center [293, 201] width 75 height 75
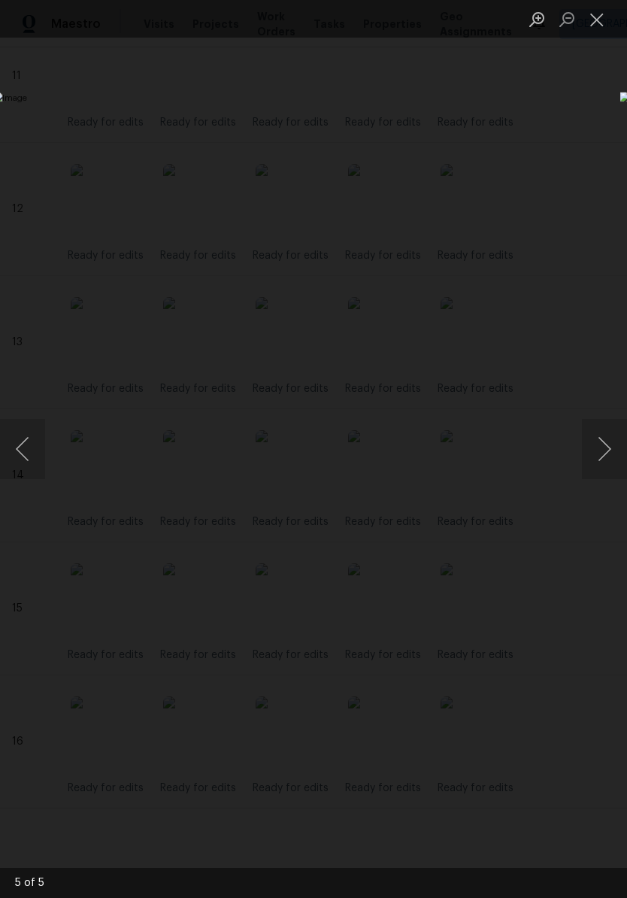
click at [493, 147] on div "Lightbox" at bounding box center [313, 449] width 627 height 898
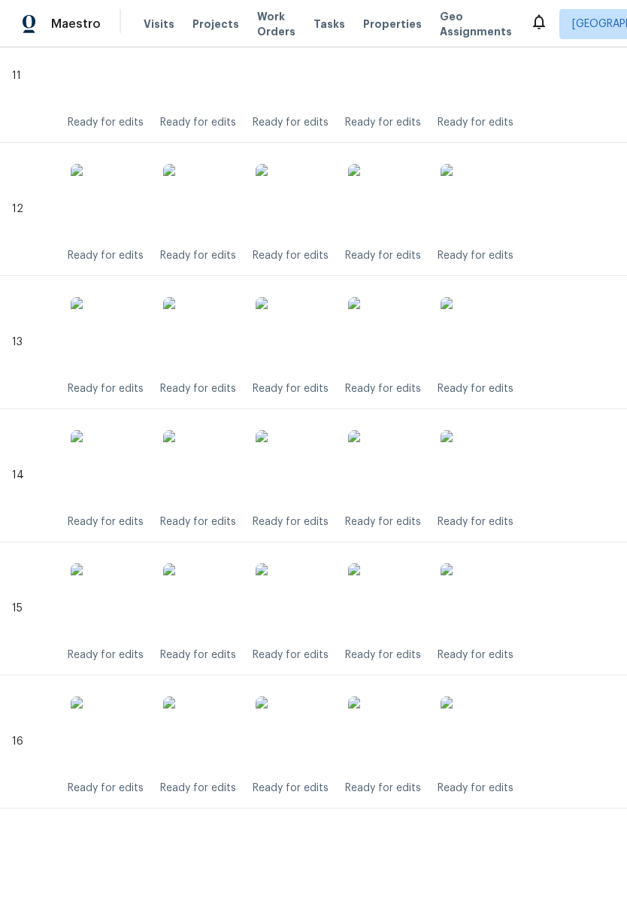
click at [298, 208] on img at bounding box center [293, 201] width 75 height 75
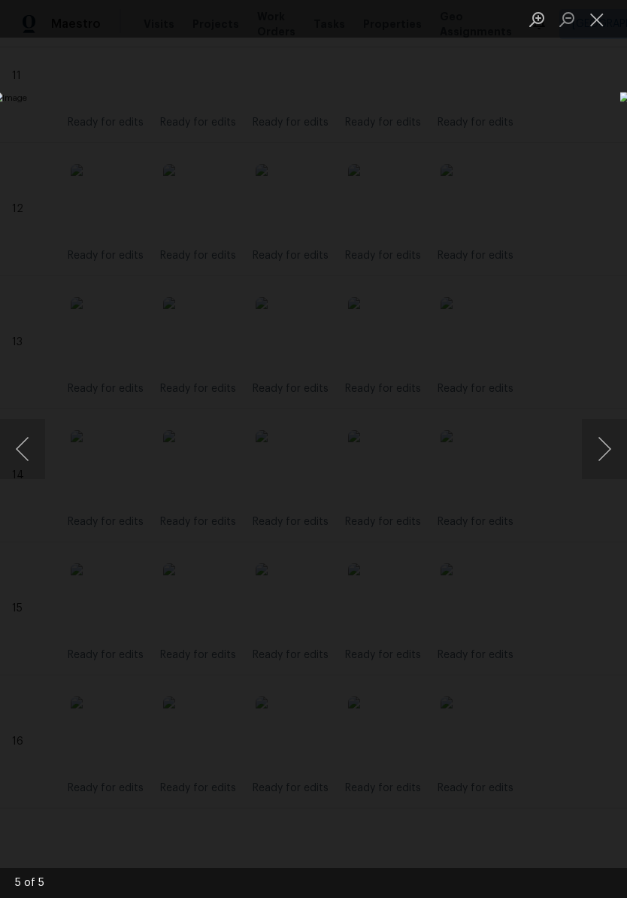
click at [466, 187] on div "Lightbox" at bounding box center [313, 449] width 627 height 898
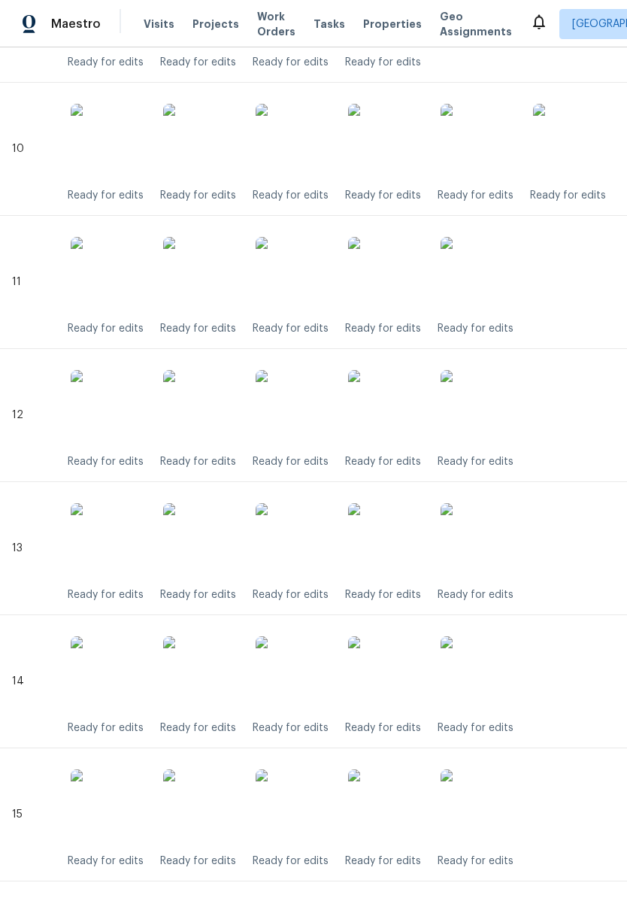
scroll to position [1673, 0]
click at [282, 420] on img at bounding box center [293, 407] width 75 height 75
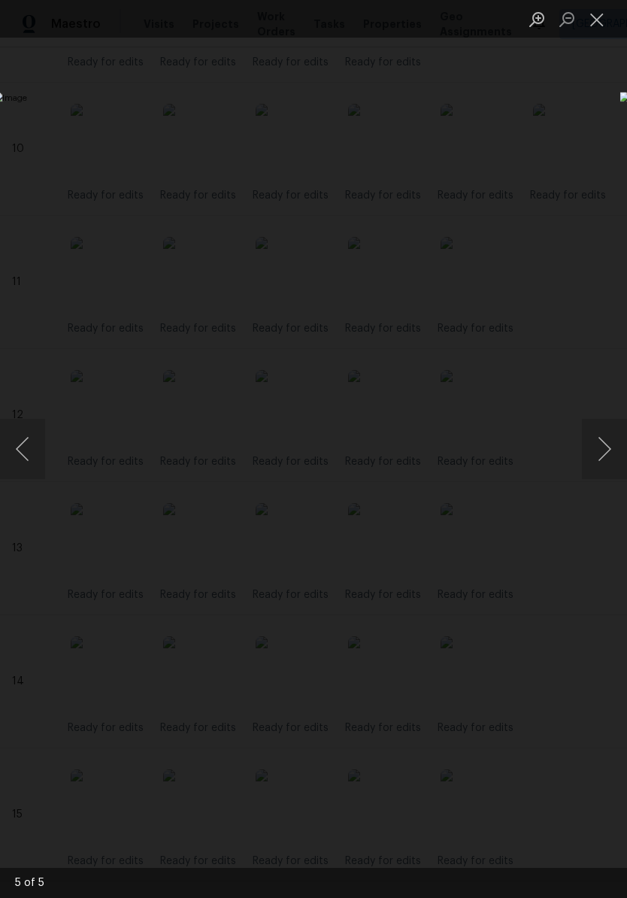
click at [29, 432] on button "Previous image" at bounding box center [22, 449] width 45 height 60
click at [10, 434] on button "Previous image" at bounding box center [22, 449] width 45 height 60
click at [437, 204] on div "Lightbox" at bounding box center [313, 449] width 627 height 898
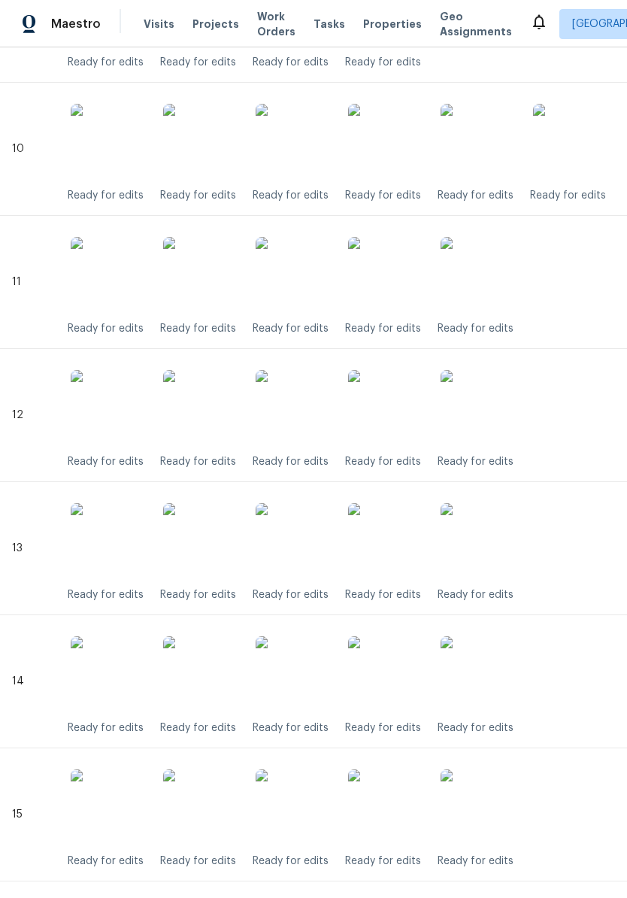
click at [306, 279] on img at bounding box center [293, 274] width 75 height 75
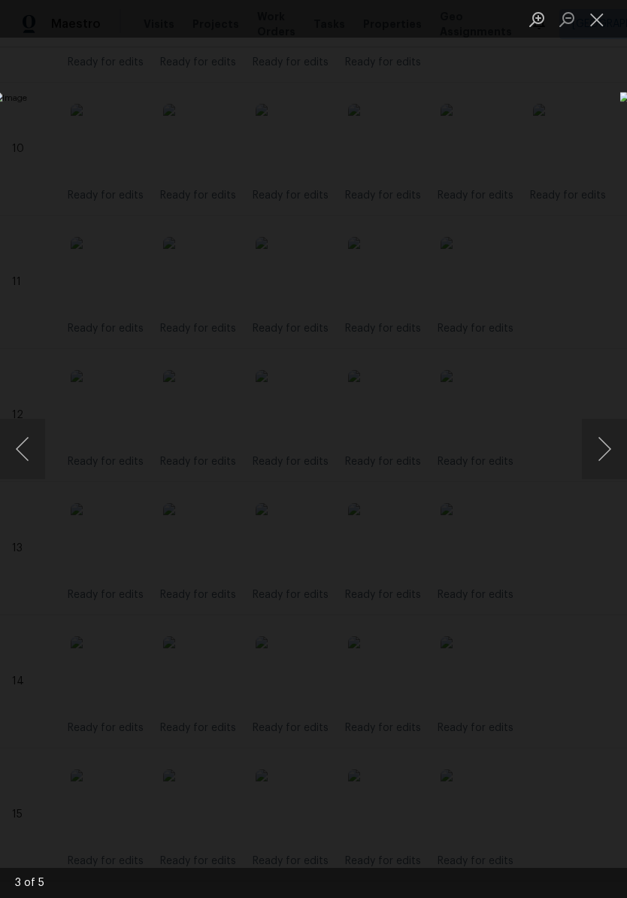
click at [597, 29] on button "Close lightbox" at bounding box center [597, 19] width 30 height 26
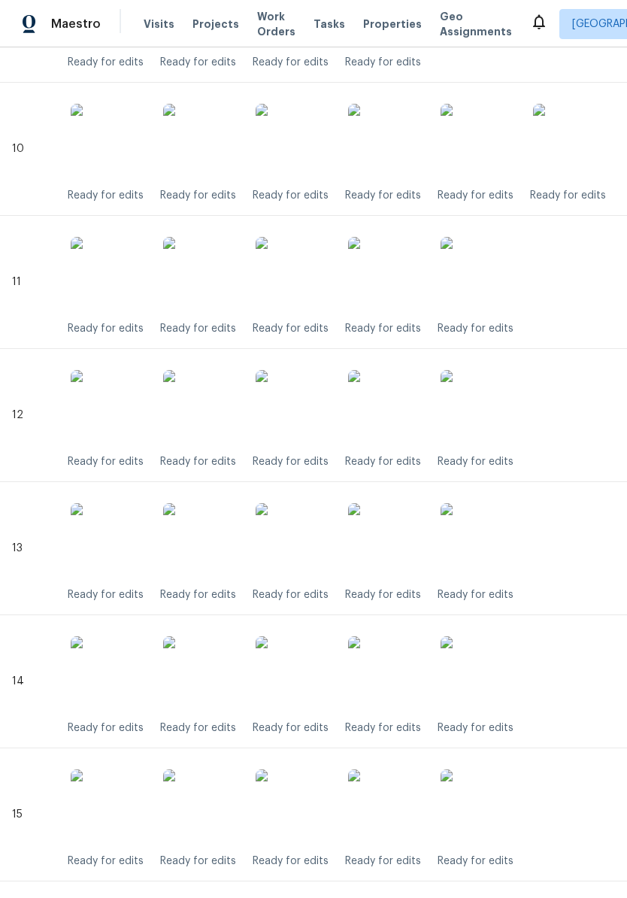
click at [380, 28] on span "Properties" at bounding box center [392, 24] width 59 height 15
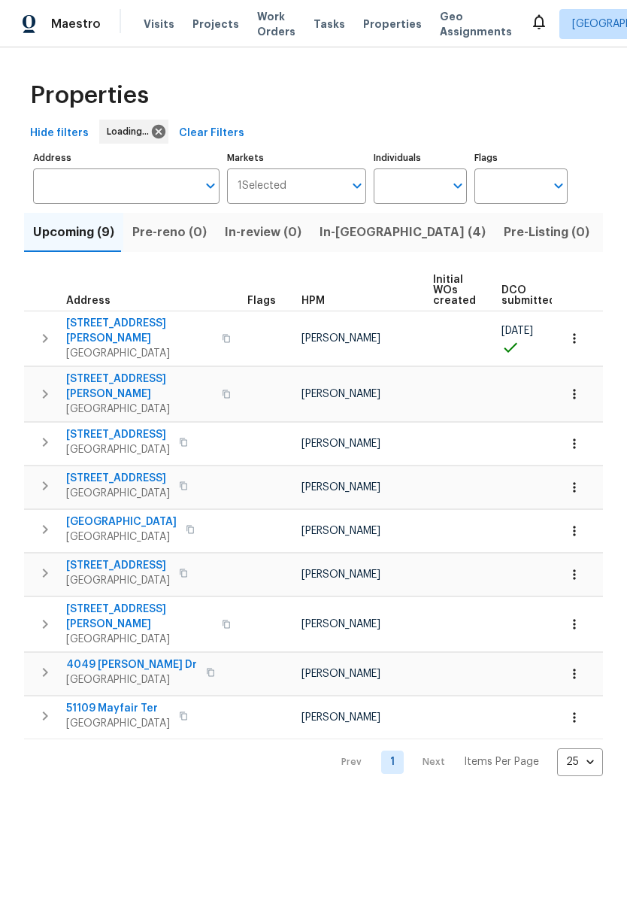
click at [350, 240] on span "In-reno (4)" at bounding box center [403, 232] width 166 height 21
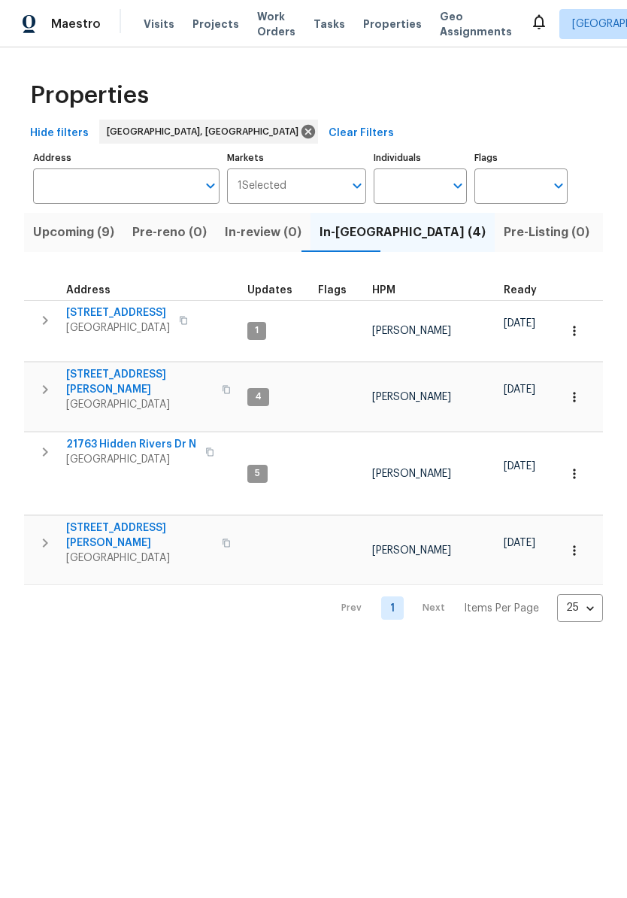
click at [608, 232] on span "Listed (14)" at bounding box center [639, 232] width 63 height 21
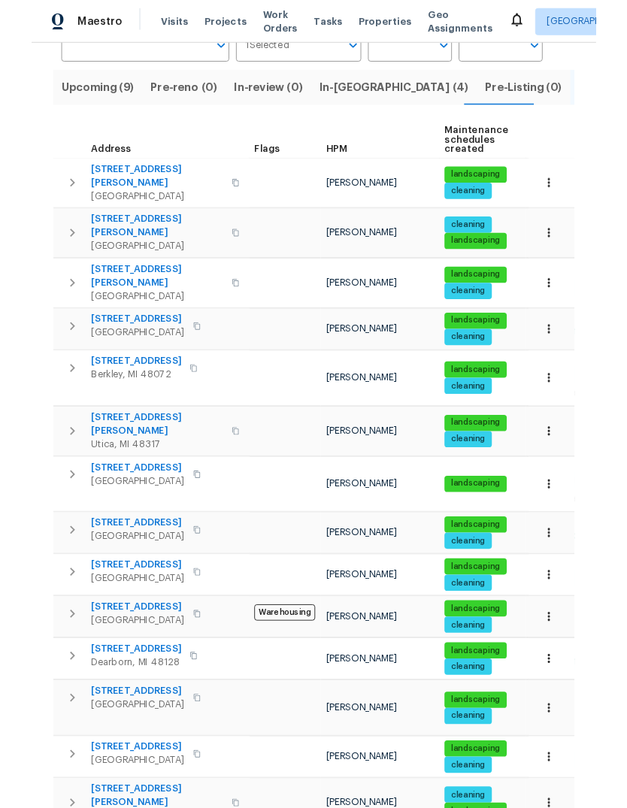
scroll to position [135, 0]
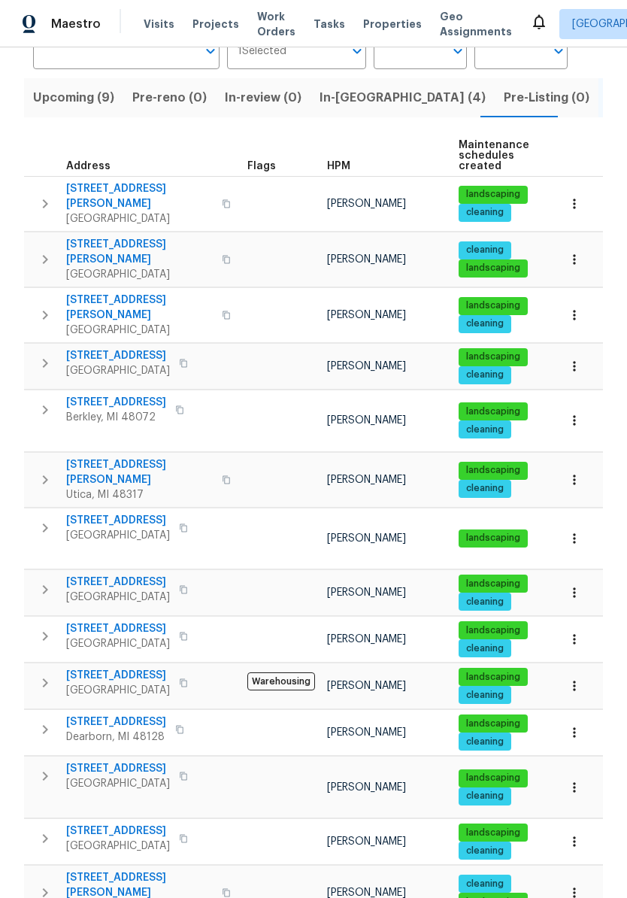
click at [141, 487] on span "Utica, MI 48317" at bounding box center [139, 494] width 147 height 15
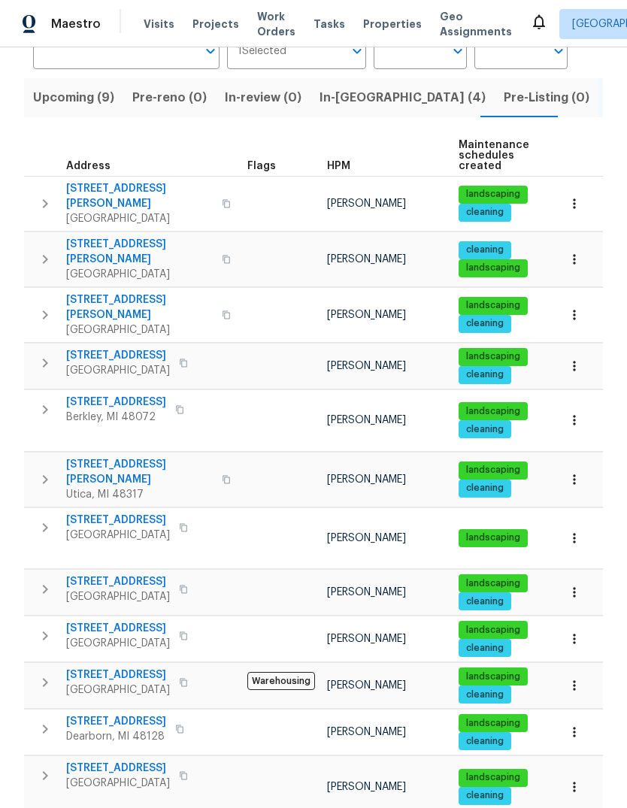
click at [135, 457] on span "11040 Messmore Rd" at bounding box center [139, 472] width 147 height 30
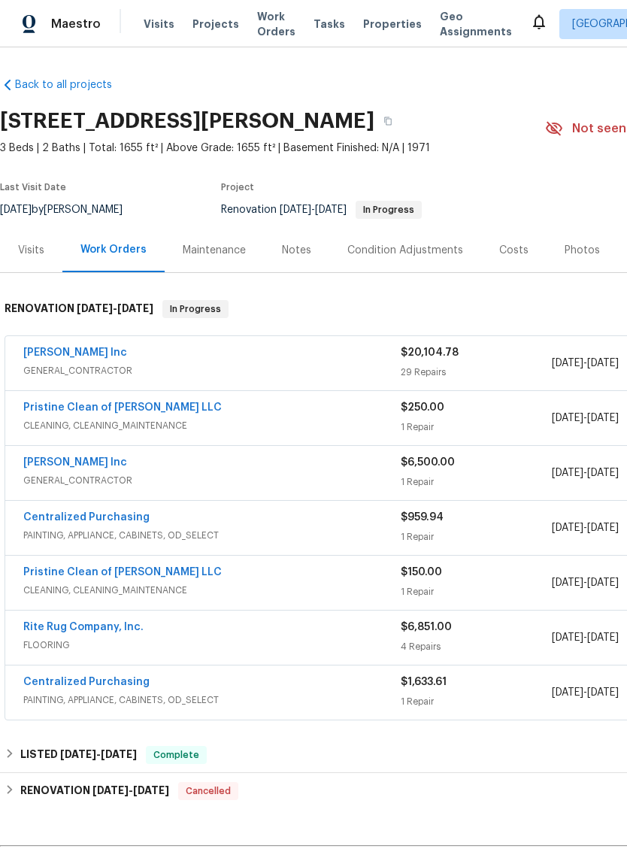
click at [429, 259] on div "Condition Adjustments" at bounding box center [405, 250] width 152 height 44
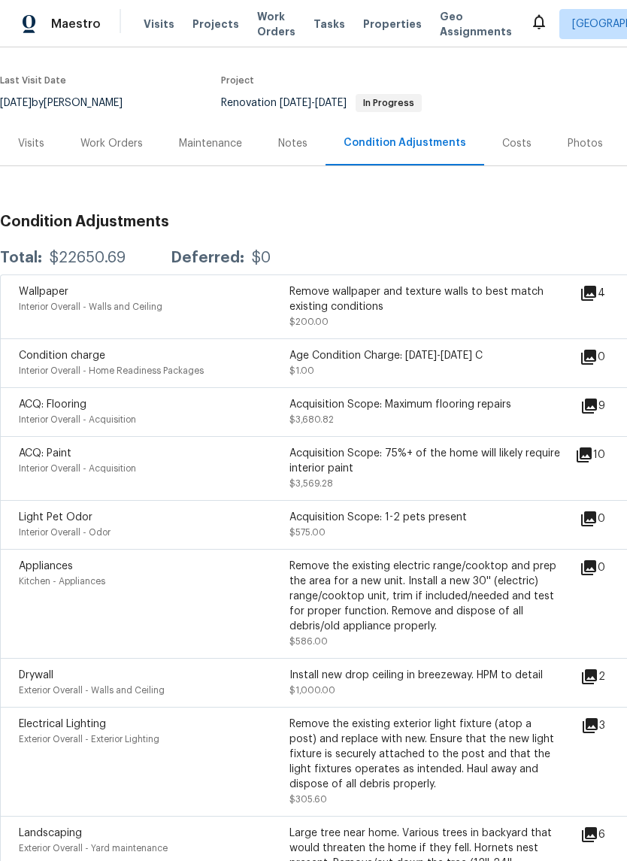
scroll to position [305, 0]
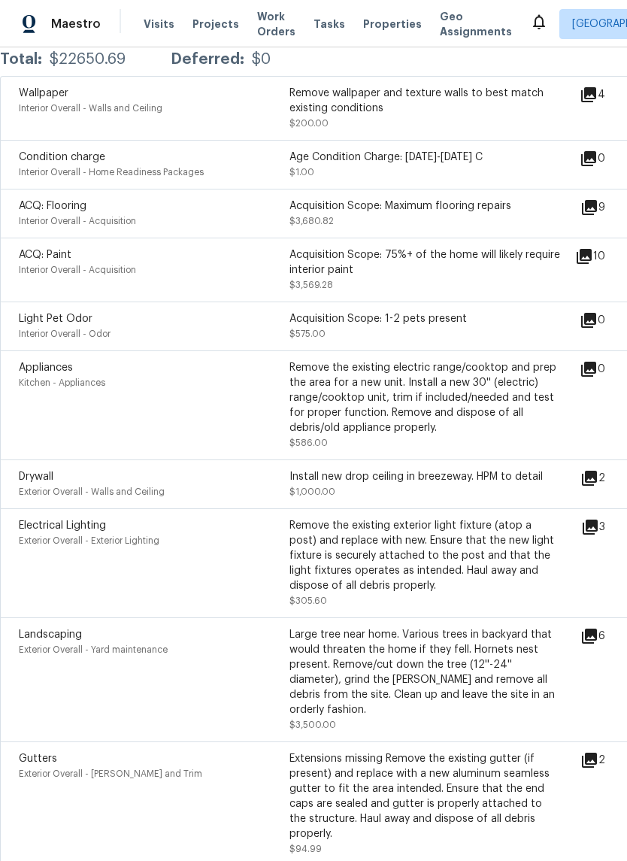
click at [592, 96] on icon at bounding box center [589, 95] width 18 height 18
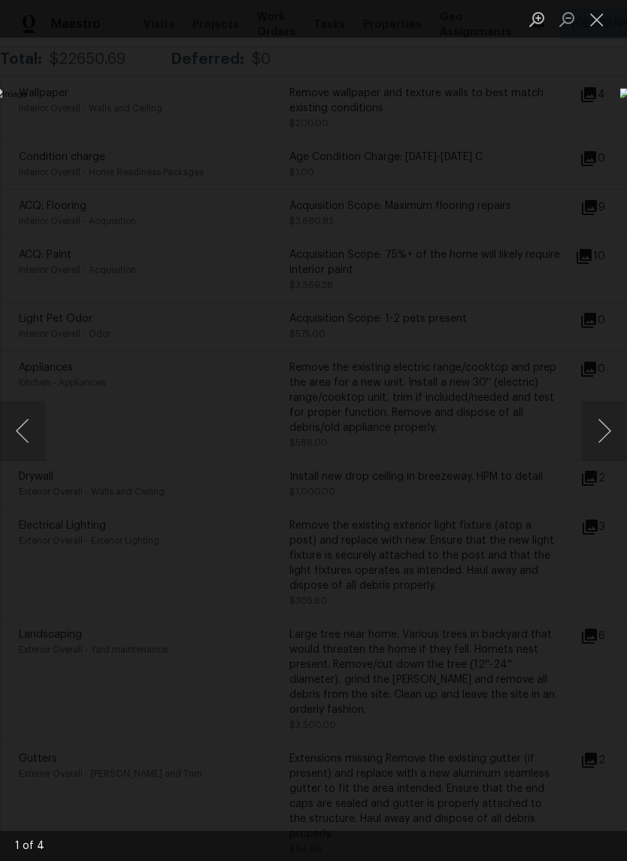
click at [596, 439] on button "Next image" at bounding box center [604, 431] width 45 height 60
click at [587, 449] on button "Next image" at bounding box center [604, 431] width 45 height 60
click at [588, 442] on button "Next image" at bounding box center [604, 431] width 45 height 60
click at [588, 439] on button "Next image" at bounding box center [604, 431] width 45 height 60
click at [596, 430] on button "Next image" at bounding box center [604, 431] width 45 height 60
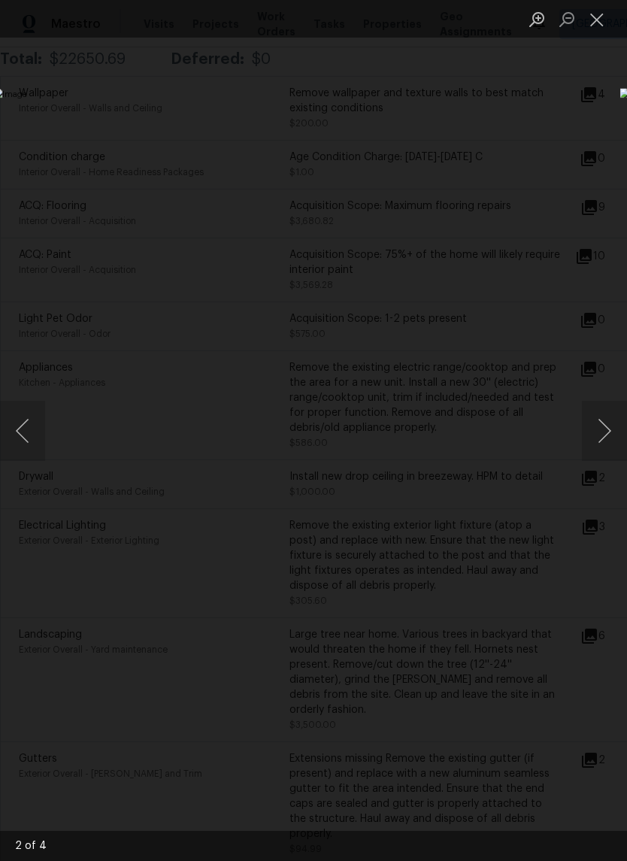
click at [587, 31] on button "Close lightbox" at bounding box center [597, 19] width 30 height 26
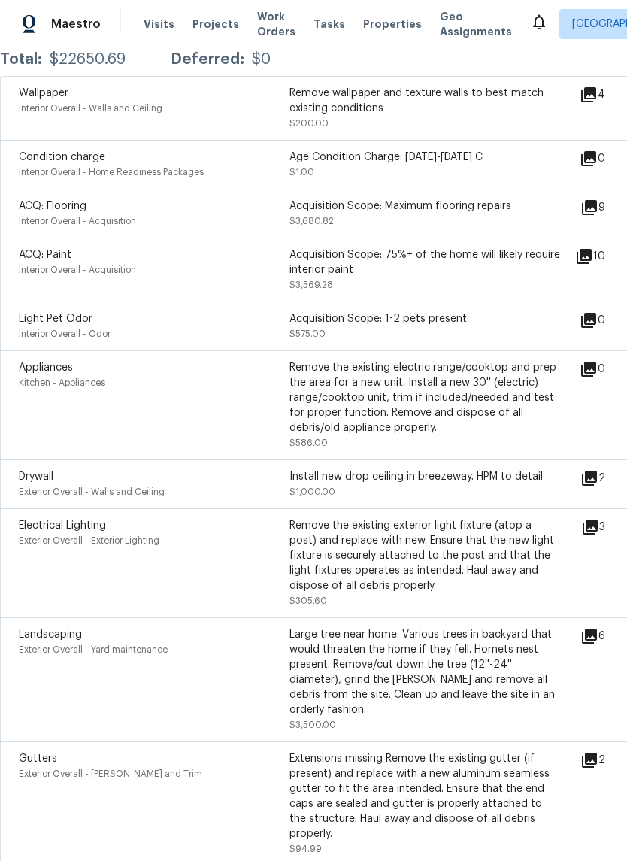
click at [597, 475] on icon at bounding box center [589, 478] width 15 height 15
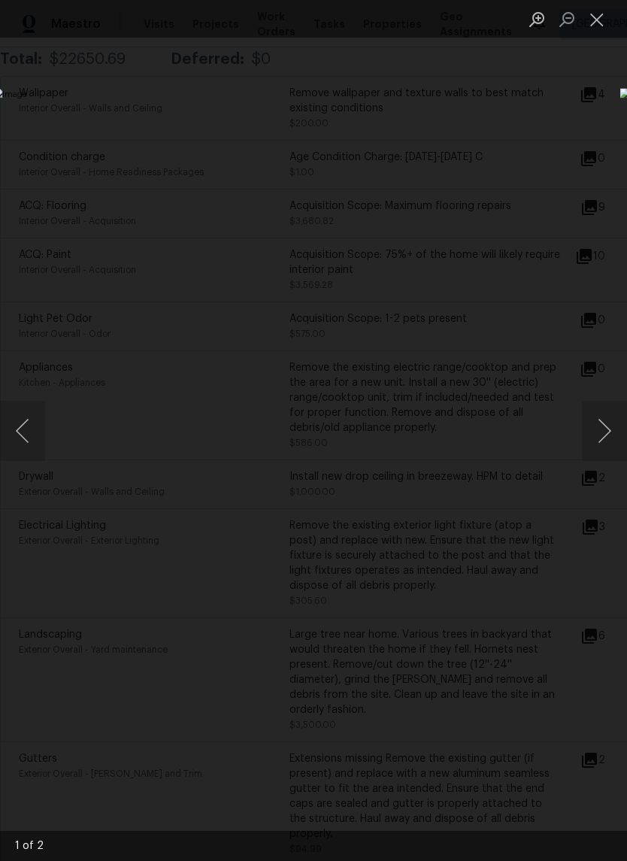
click at [608, 441] on button "Next image" at bounding box center [604, 431] width 45 height 60
click at [589, 26] on button "Close lightbox" at bounding box center [597, 19] width 30 height 26
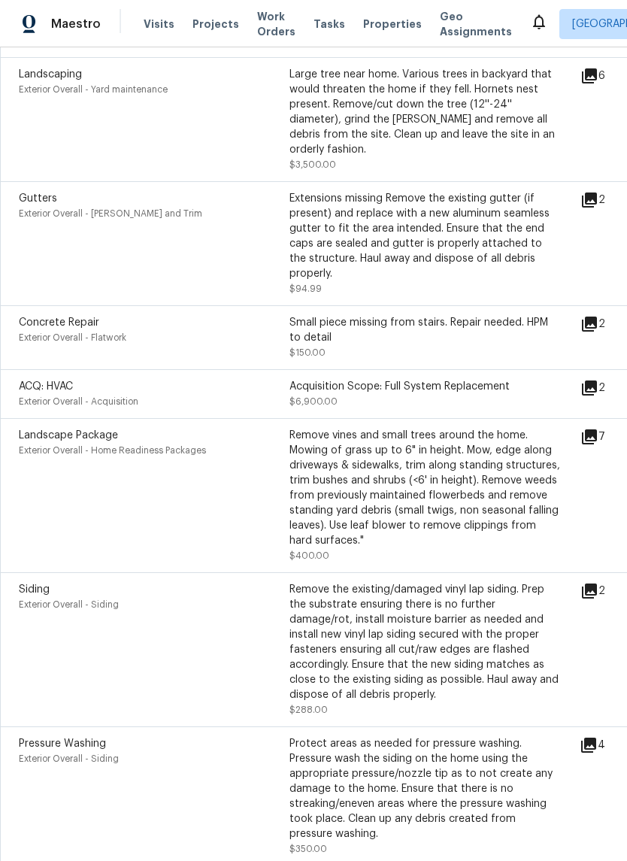
scroll to position [866, 0]
click at [597, 429] on icon at bounding box center [589, 436] width 15 height 15
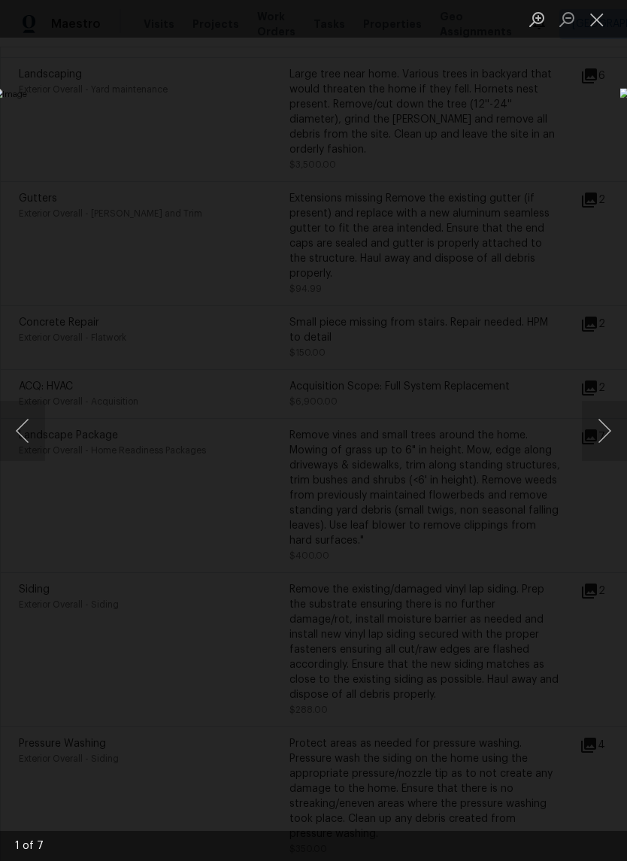
click at [598, 423] on button "Next image" at bounding box center [604, 431] width 45 height 60
click at [605, 423] on button "Next image" at bounding box center [604, 431] width 45 height 60
click at [607, 423] on button "Next image" at bounding box center [604, 431] width 45 height 60
click at [608, 424] on button "Next image" at bounding box center [604, 431] width 45 height 60
click at [609, 425] on button "Next image" at bounding box center [604, 431] width 45 height 60
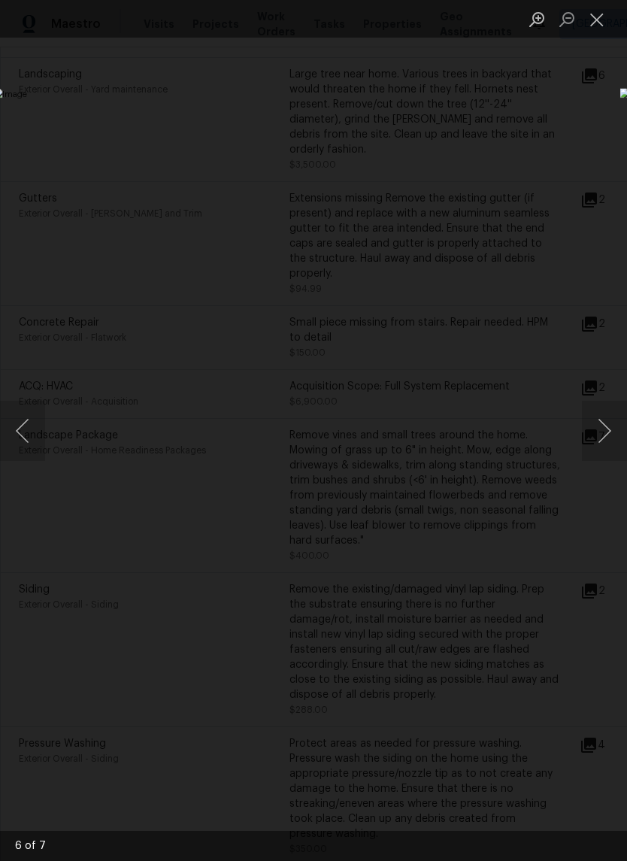
click at [588, 428] on button "Next image" at bounding box center [604, 431] width 45 height 60
click at [593, 429] on button "Next image" at bounding box center [604, 431] width 45 height 60
click at [593, 427] on button "Next image" at bounding box center [604, 431] width 45 height 60
click at [602, 76] on div "Lightbox" at bounding box center [313, 430] width 627 height 861
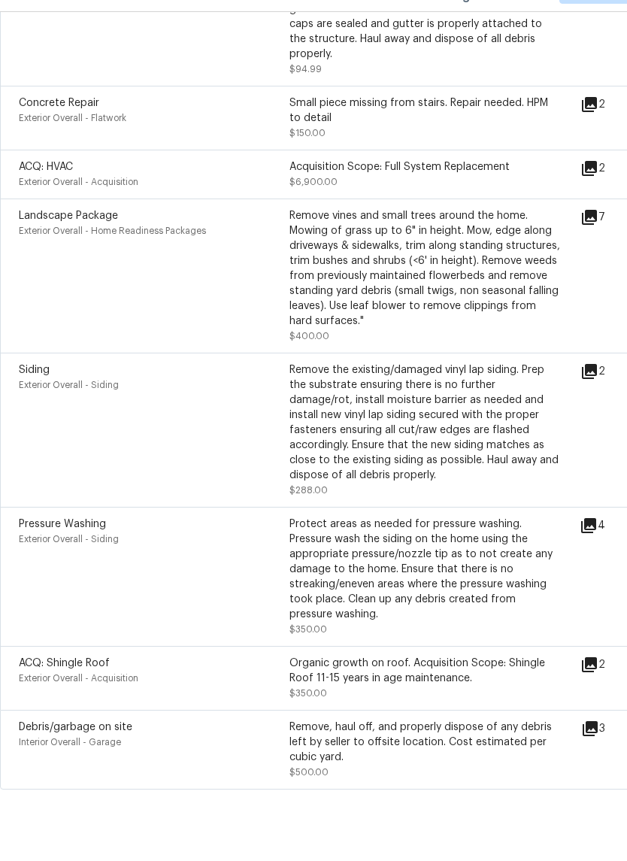
scroll to position [37, 0]
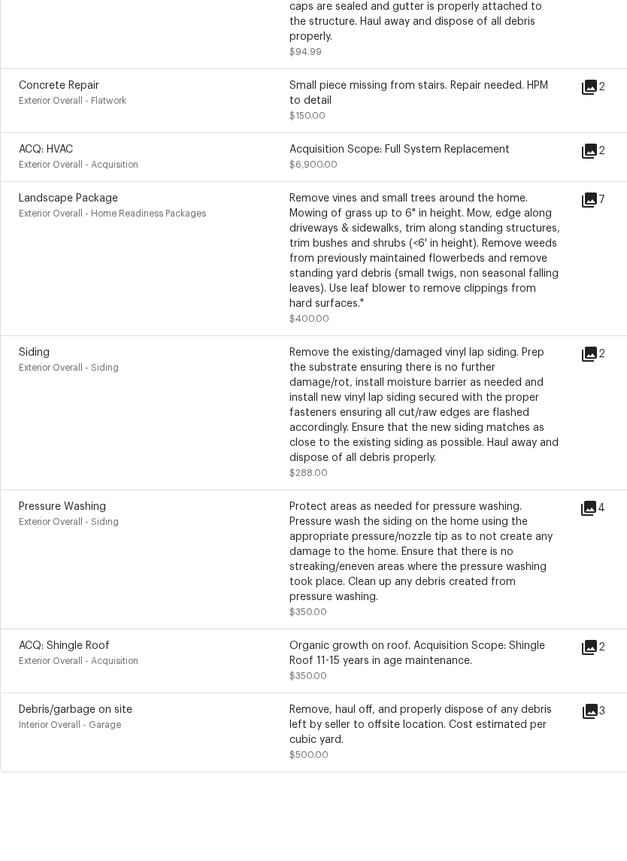
click at [590, 757] on icon at bounding box center [590, 764] width 15 height 15
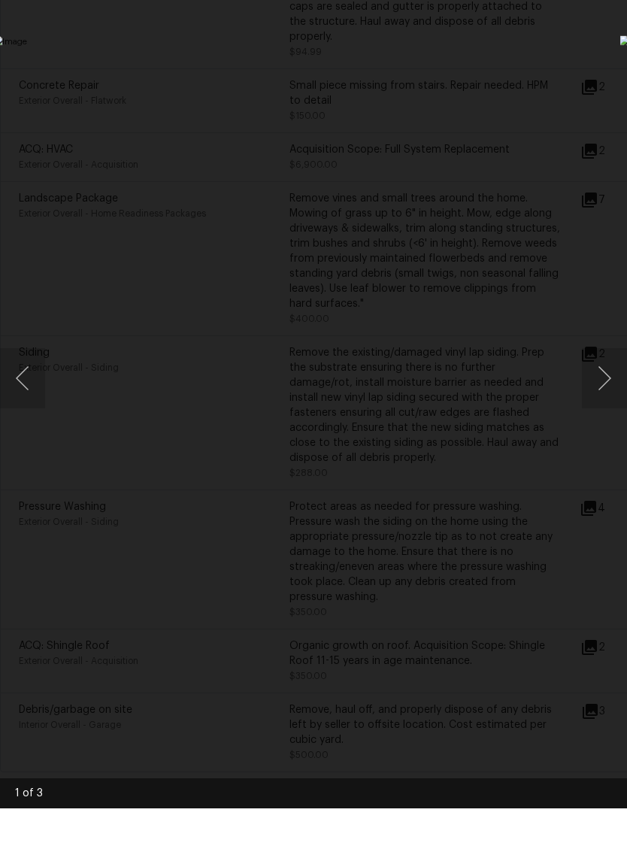
click at [604, 401] on button "Next image" at bounding box center [604, 431] width 45 height 60
click at [605, 401] on button "Next image" at bounding box center [604, 431] width 45 height 60
click at [608, 401] on button "Next image" at bounding box center [604, 431] width 45 height 60
click at [609, 401] on button "Next image" at bounding box center [604, 431] width 45 height 60
click at [602, 123] on div "Lightbox" at bounding box center [313, 430] width 627 height 861
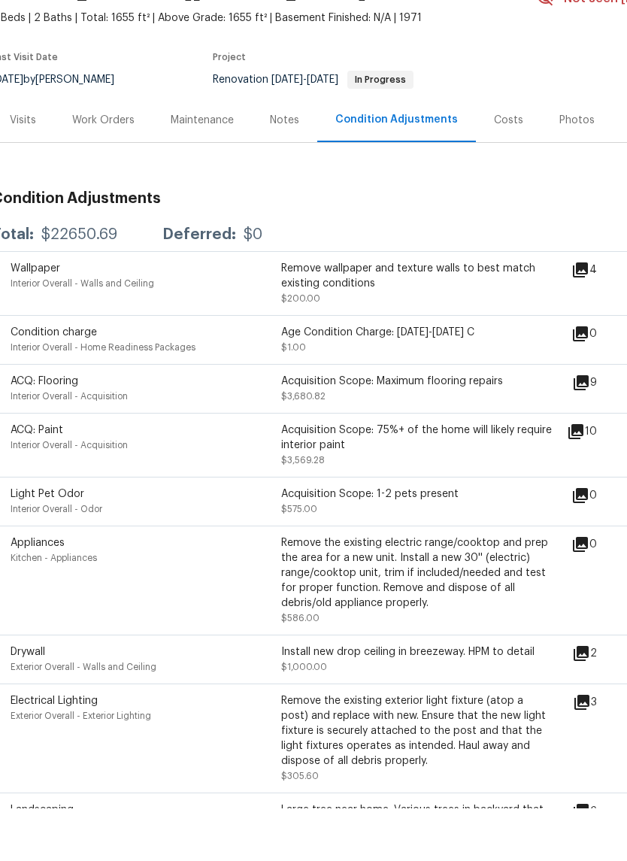
scroll to position [77, 8]
click at [584, 478] on icon at bounding box center [576, 485] width 15 height 15
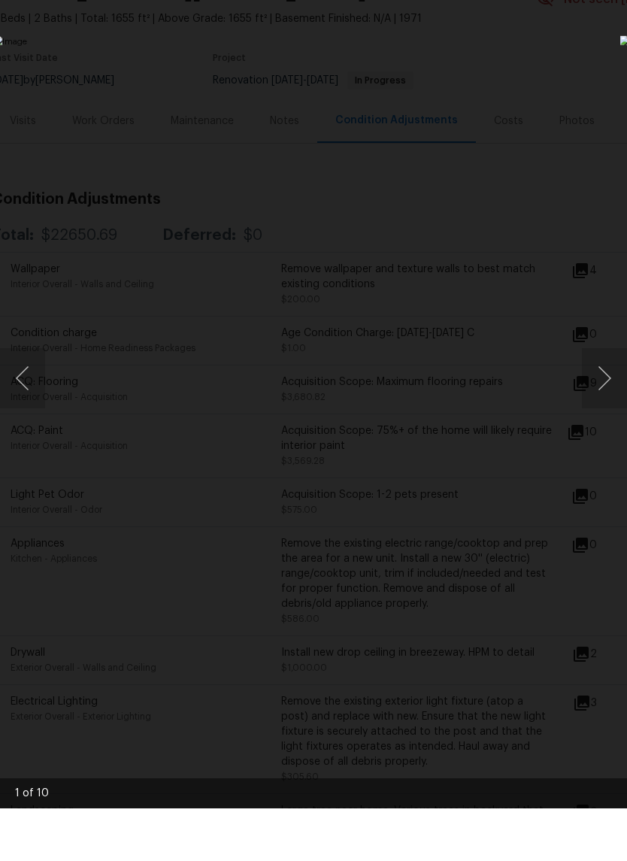
click at [96, 596] on div "Lightbox" at bounding box center [313, 430] width 627 height 861
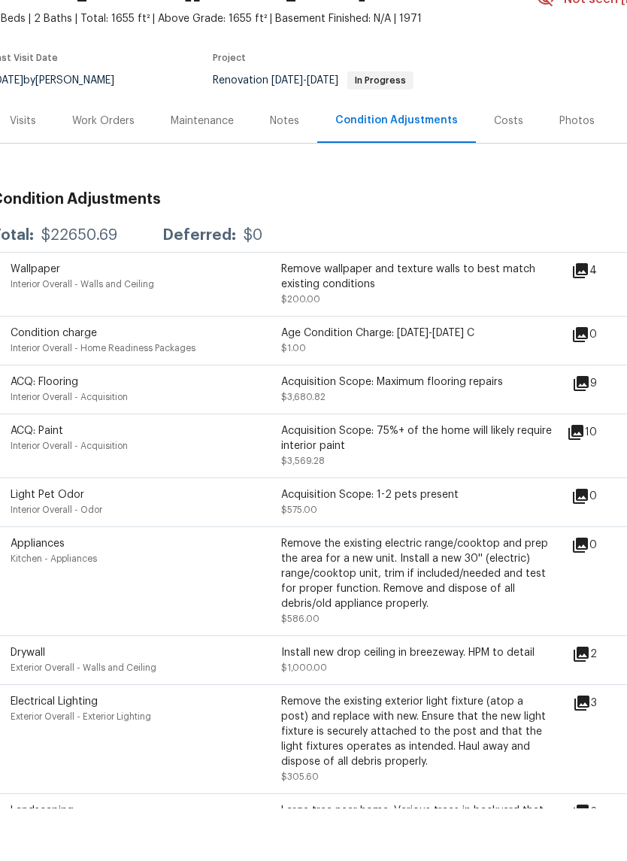
click at [584, 478] on icon at bounding box center [576, 485] width 15 height 15
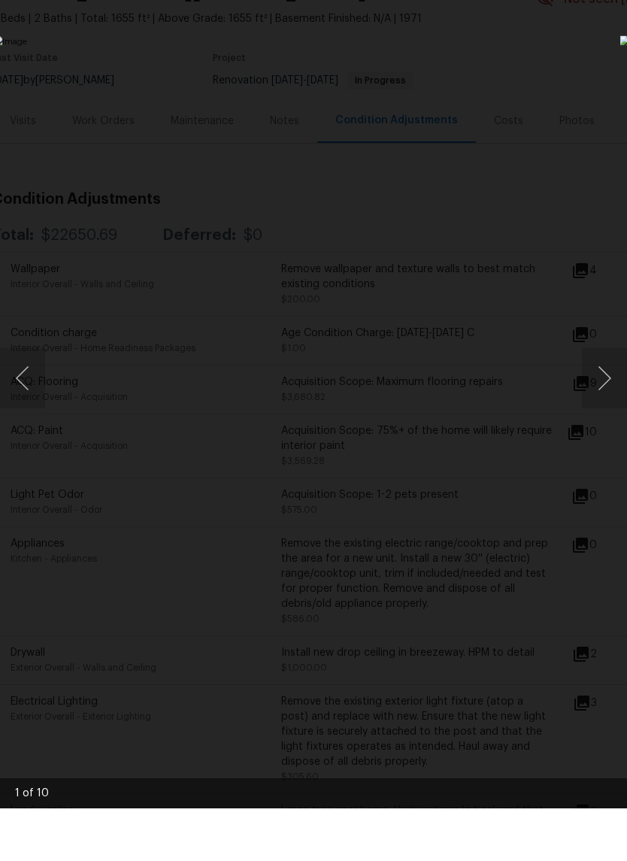
click at [593, 401] on button "Next image" at bounding box center [604, 431] width 45 height 60
click at [594, 401] on button "Next image" at bounding box center [604, 431] width 45 height 60
click at [599, 401] on button "Next image" at bounding box center [604, 431] width 45 height 60
click at [23, 401] on button "Previous image" at bounding box center [22, 431] width 45 height 60
click at [599, 401] on button "Next image" at bounding box center [604, 431] width 45 height 60
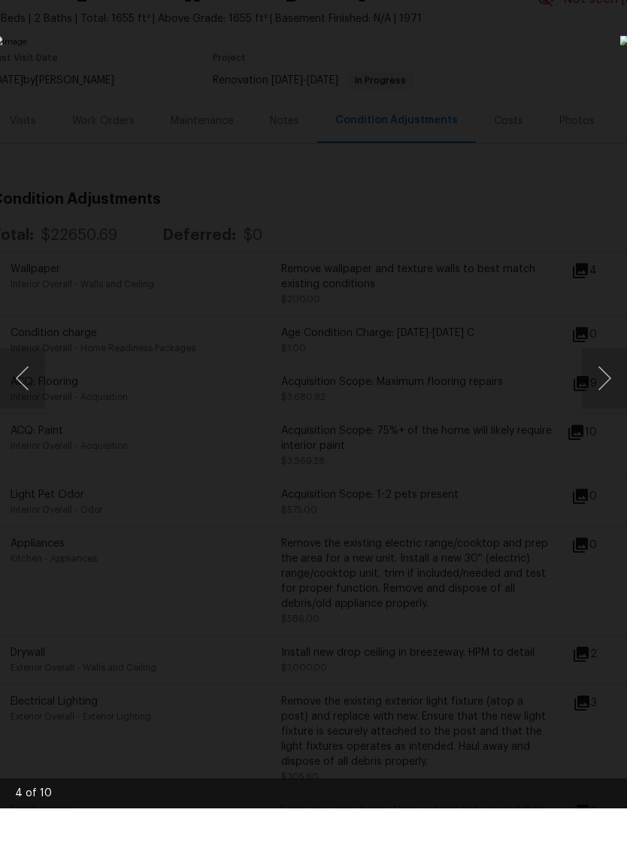
click at [596, 401] on button "Next image" at bounding box center [604, 431] width 45 height 60
click at [595, 401] on button "Next image" at bounding box center [604, 431] width 45 height 60
click at [597, 401] on button "Next image" at bounding box center [604, 431] width 45 height 60
click at [598, 401] on button "Next image" at bounding box center [604, 431] width 45 height 60
click at [595, 401] on button "Next image" at bounding box center [604, 431] width 45 height 60
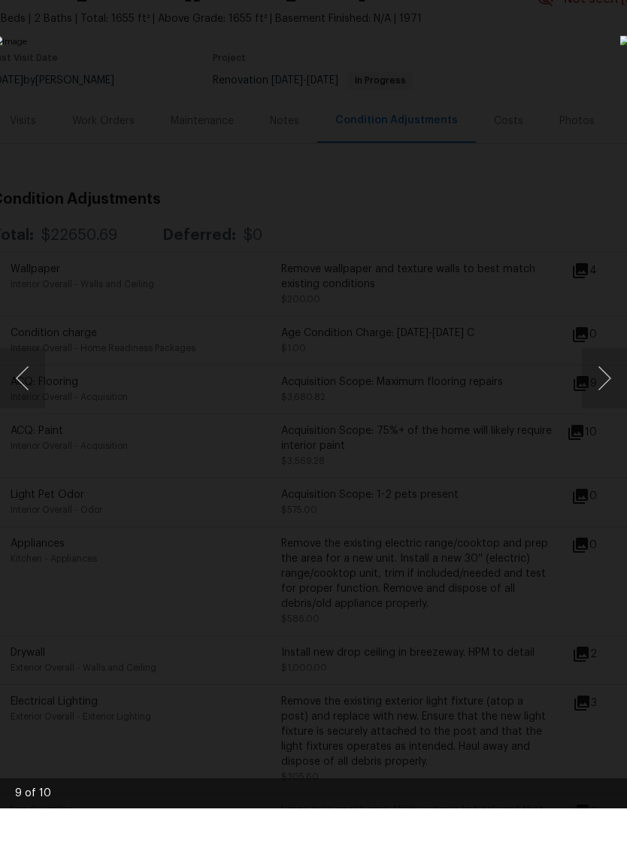
click at [602, 401] on button "Next image" at bounding box center [604, 431] width 45 height 60
click at [609, 401] on button "Next image" at bounding box center [604, 431] width 45 height 60
click at [581, 147] on div "Lightbox" at bounding box center [313, 430] width 627 height 861
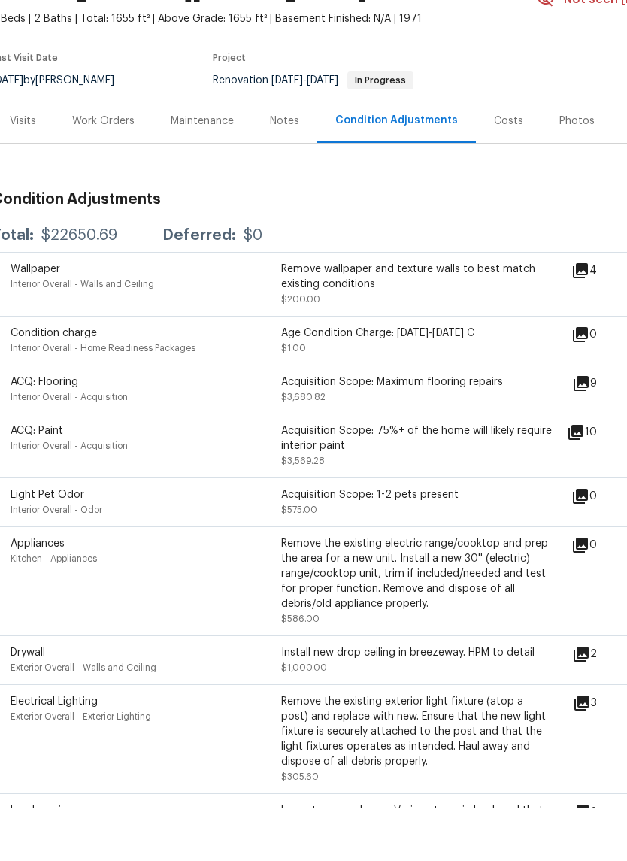
click at [569, 166] on div "Photos" at bounding box center [577, 173] width 35 height 15
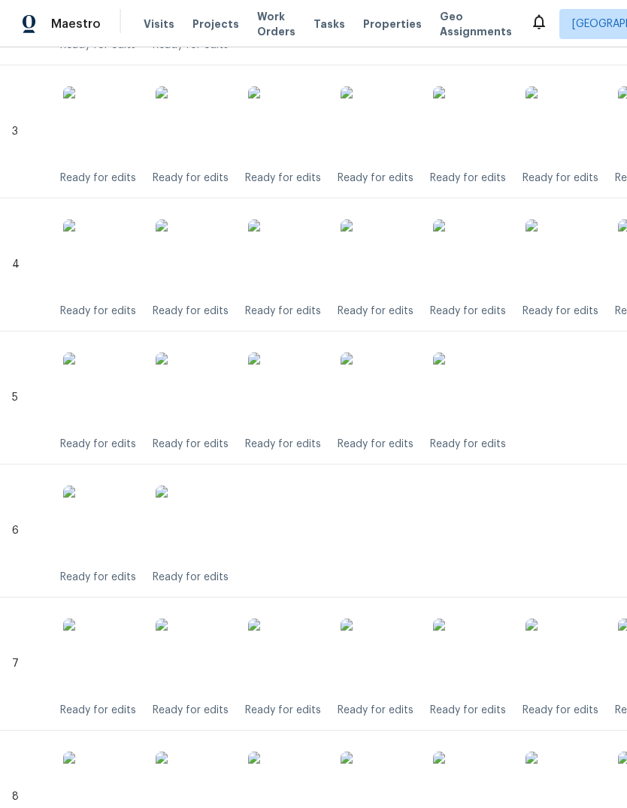
scroll to position [761, 0]
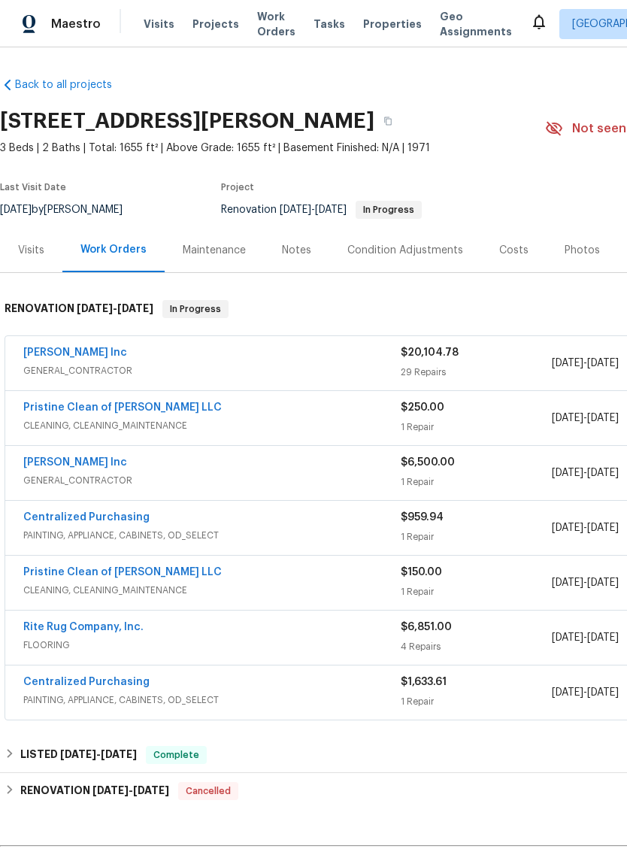
click at [41, 241] on div "Visits" at bounding box center [31, 250] width 62 height 44
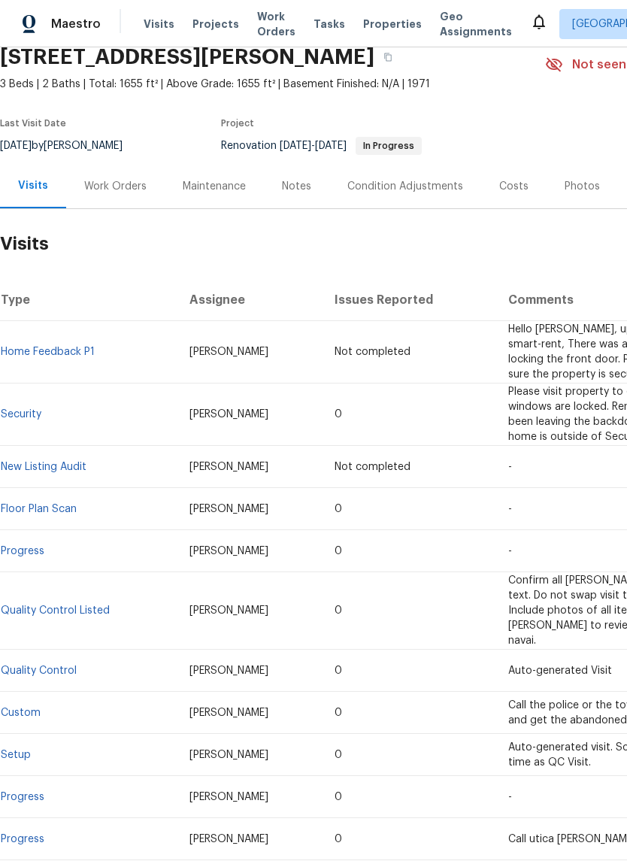
scroll to position [64, 0]
click at [435, 183] on div "Condition Adjustments" at bounding box center [405, 186] width 116 height 15
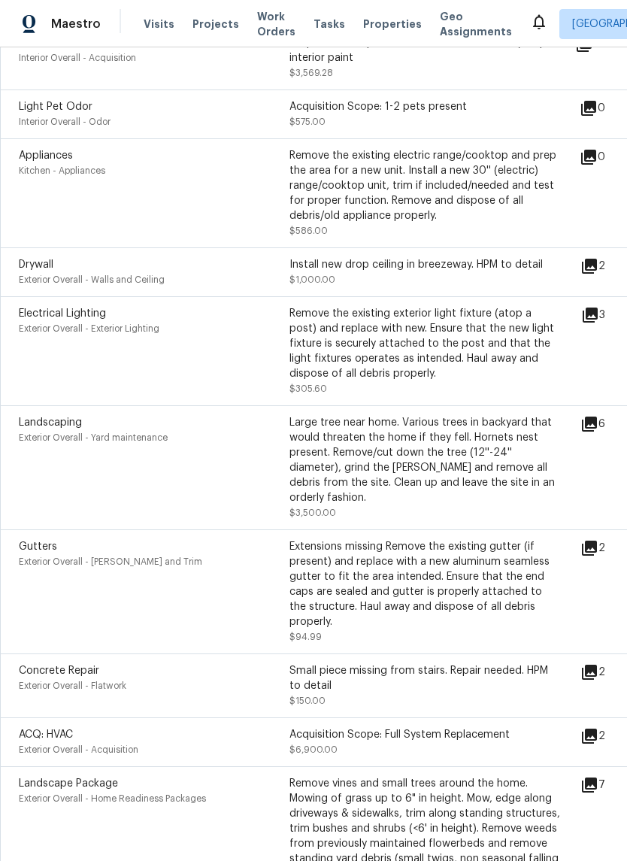
scroll to position [520, 0]
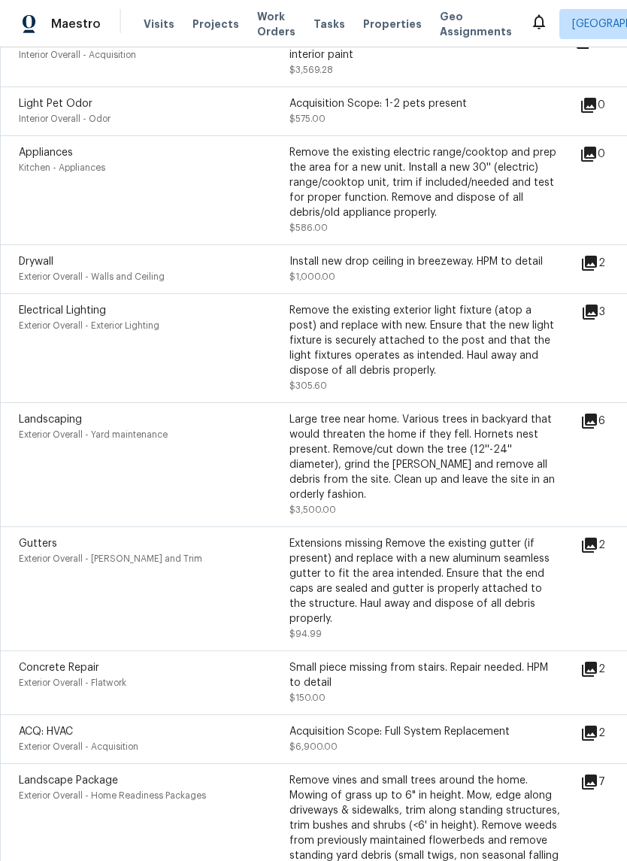
click at [592, 424] on icon at bounding box center [590, 421] width 18 height 18
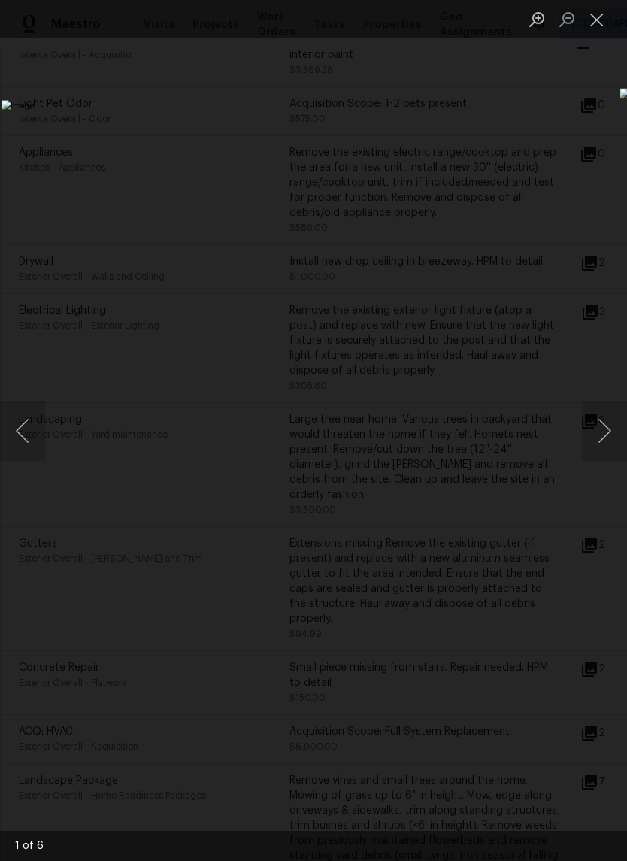
click at [609, 425] on button "Next image" at bounding box center [604, 431] width 45 height 60
click at [602, 426] on button "Next image" at bounding box center [604, 431] width 45 height 60
click at [605, 429] on button "Next image" at bounding box center [604, 431] width 45 height 60
click at [604, 431] on button "Next image" at bounding box center [604, 431] width 45 height 60
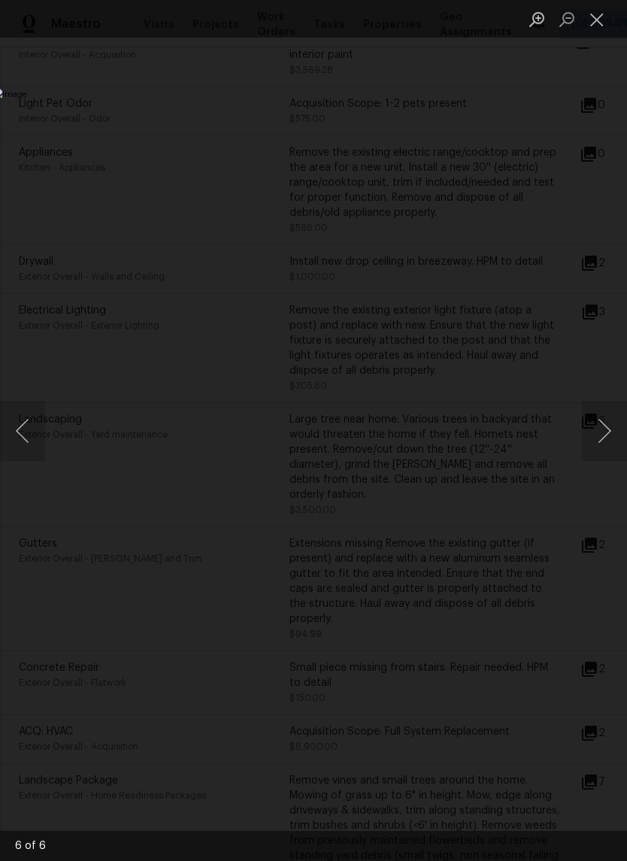
click at [605, 432] on button "Next image" at bounding box center [604, 431] width 45 height 60
click at [608, 429] on button "Next image" at bounding box center [604, 431] width 45 height 60
click at [608, 432] on button "Next image" at bounding box center [604, 431] width 45 height 60
click at [607, 431] on button "Next image" at bounding box center [604, 431] width 45 height 60
click at [593, 28] on button "Close lightbox" at bounding box center [597, 19] width 30 height 26
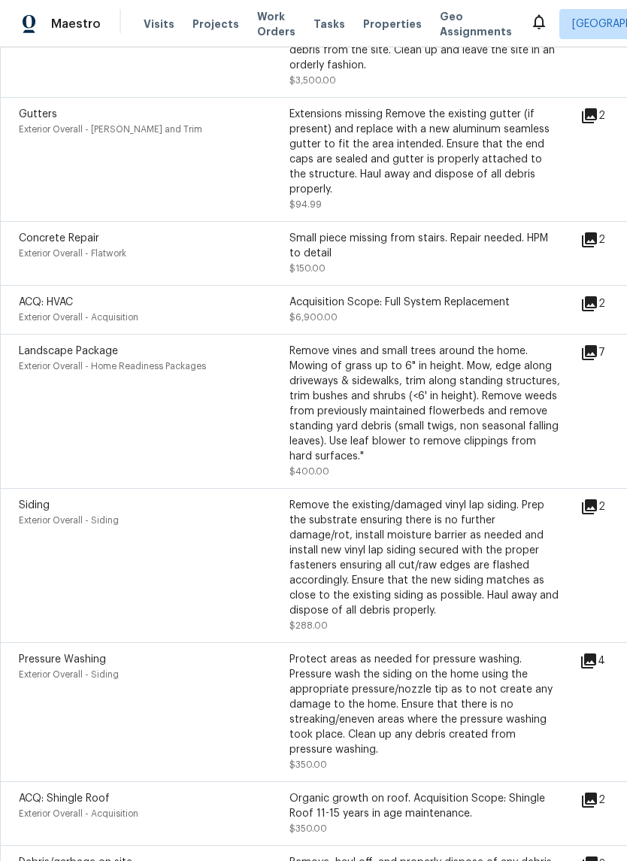
scroll to position [953, 0]
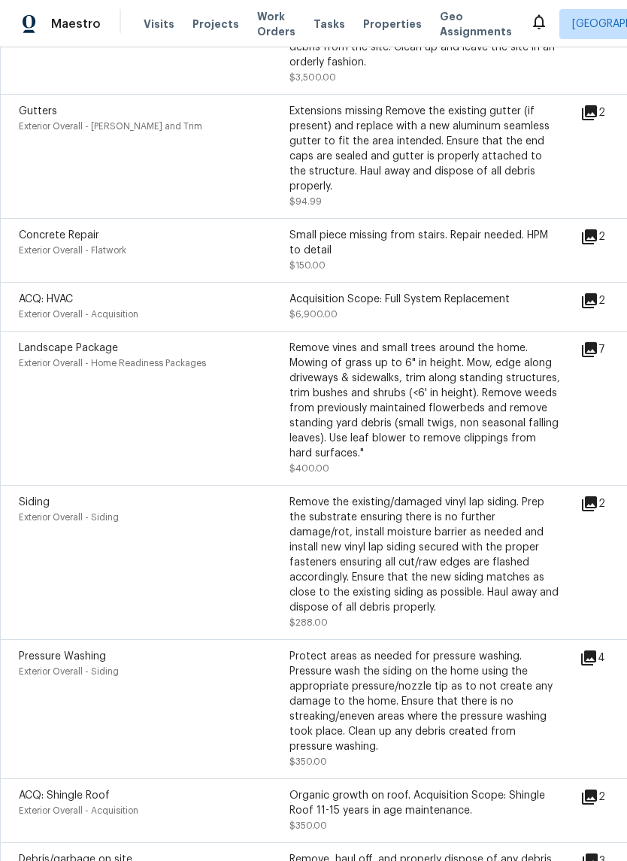
click at [597, 342] on icon at bounding box center [589, 349] width 15 height 15
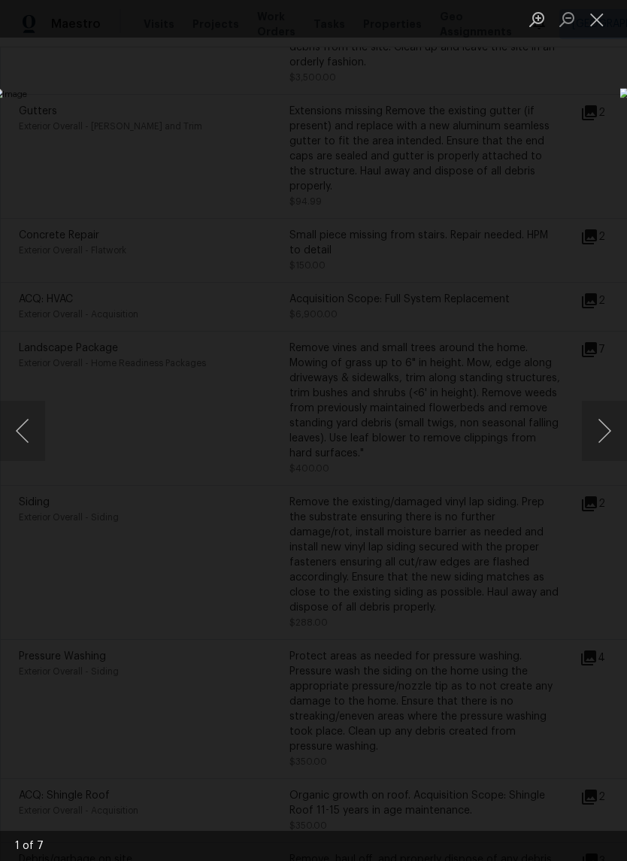
click at [589, 425] on button "Next image" at bounding box center [604, 431] width 45 height 60
click at [597, 425] on button "Next image" at bounding box center [604, 431] width 45 height 60
click at [595, 426] on button "Next image" at bounding box center [604, 431] width 45 height 60
click at [597, 427] on button "Next image" at bounding box center [604, 431] width 45 height 60
click at [593, 431] on button "Next image" at bounding box center [604, 431] width 45 height 60
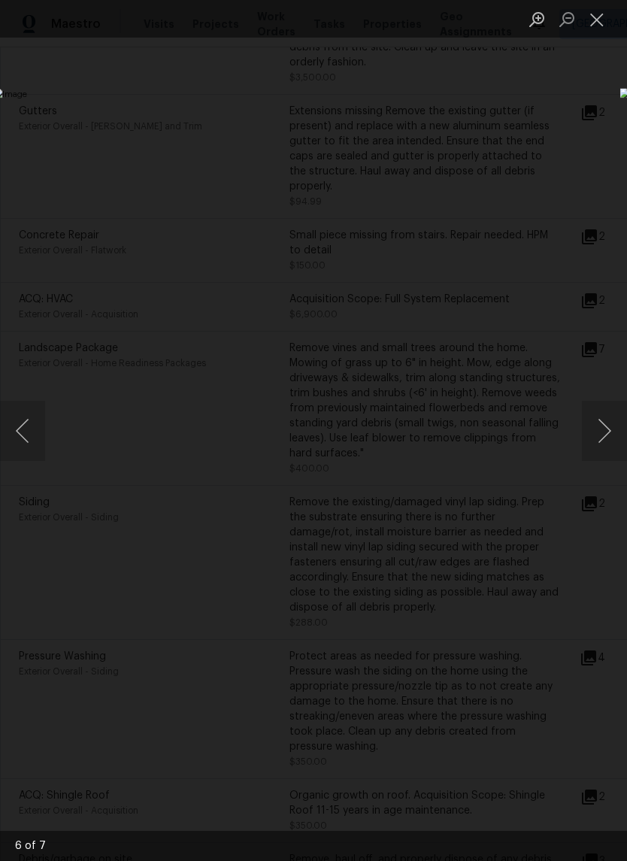
click at [592, 429] on button "Next image" at bounding box center [604, 431] width 45 height 60
click at [596, 429] on button "Next image" at bounding box center [604, 431] width 45 height 60
click at [599, 426] on button "Next image" at bounding box center [604, 431] width 45 height 60
click at [597, 426] on button "Next image" at bounding box center [604, 431] width 45 height 60
click at [608, 417] on button "Next image" at bounding box center [604, 431] width 45 height 60
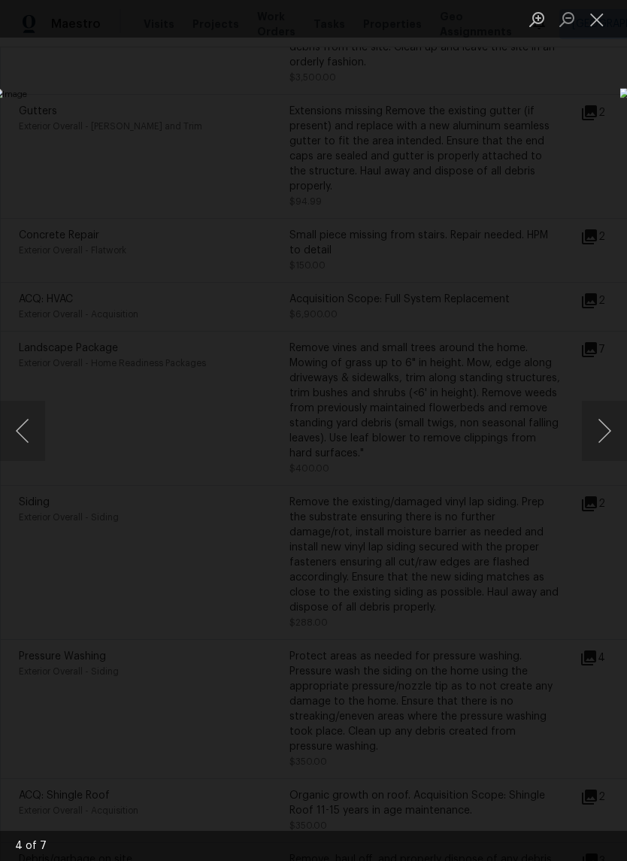
click at [608, 419] on button "Next image" at bounding box center [604, 431] width 45 height 60
click at [600, 61] on div "Lightbox" at bounding box center [313, 430] width 627 height 861
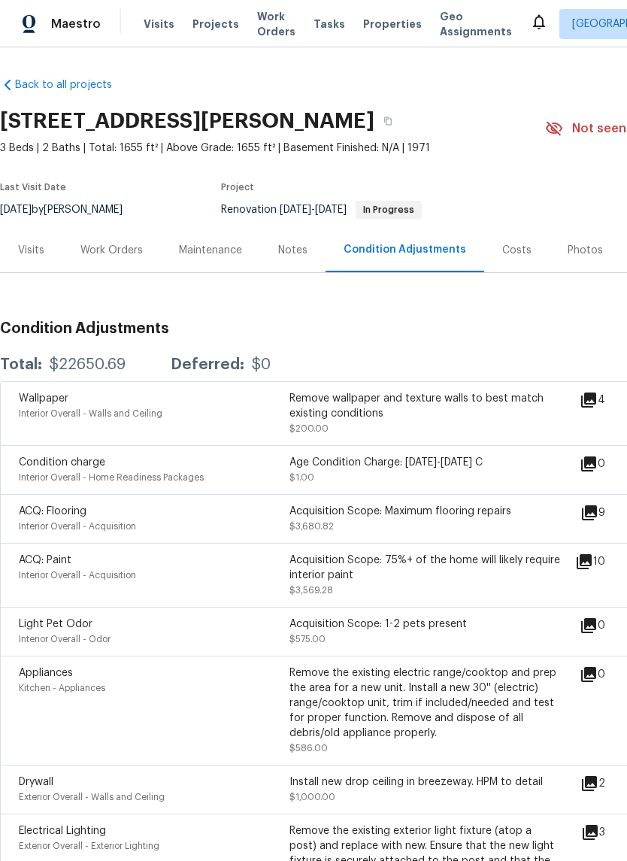
scroll to position [0, 0]
click at [25, 254] on div "Visits" at bounding box center [31, 250] width 26 height 15
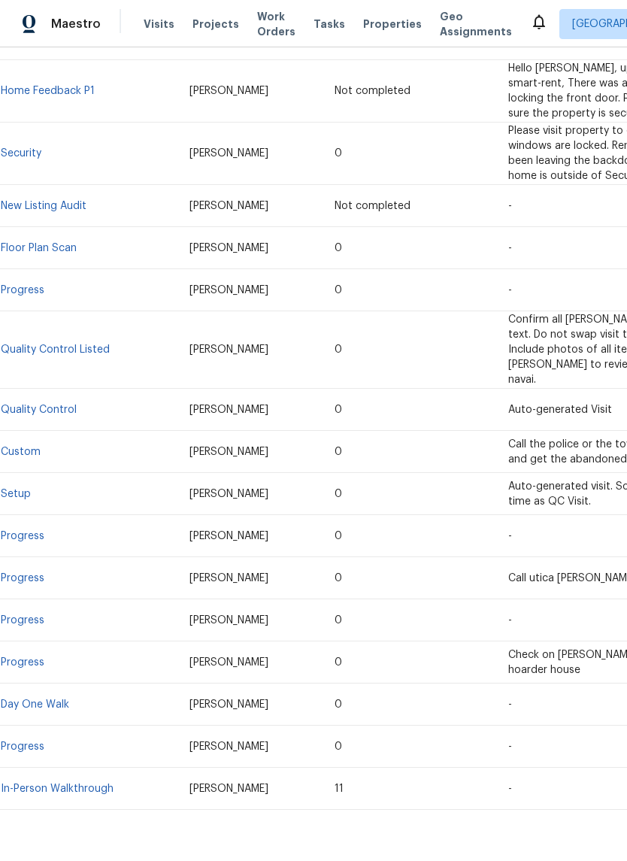
scroll to position [324, 0]
click at [87, 784] on link "In-Person Walkthrough" at bounding box center [57, 789] width 113 height 11
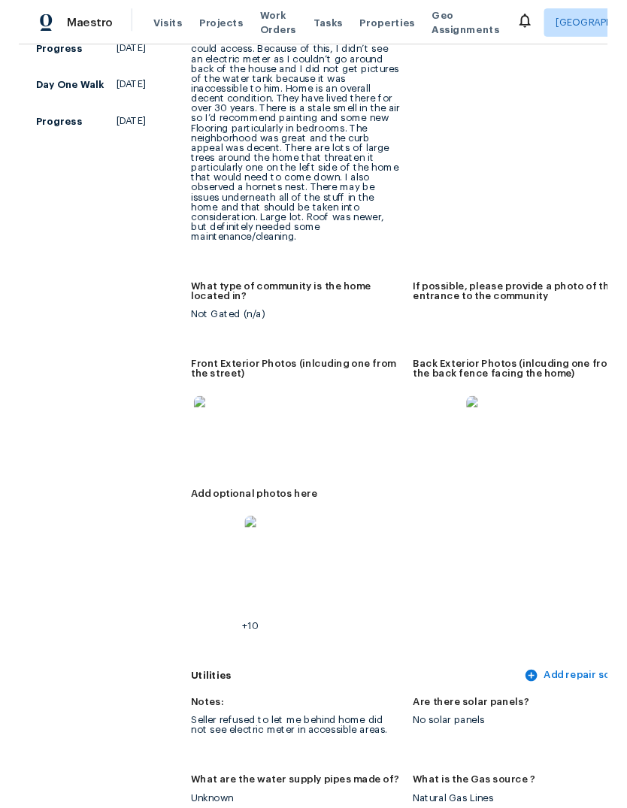
scroll to position [732, 0]
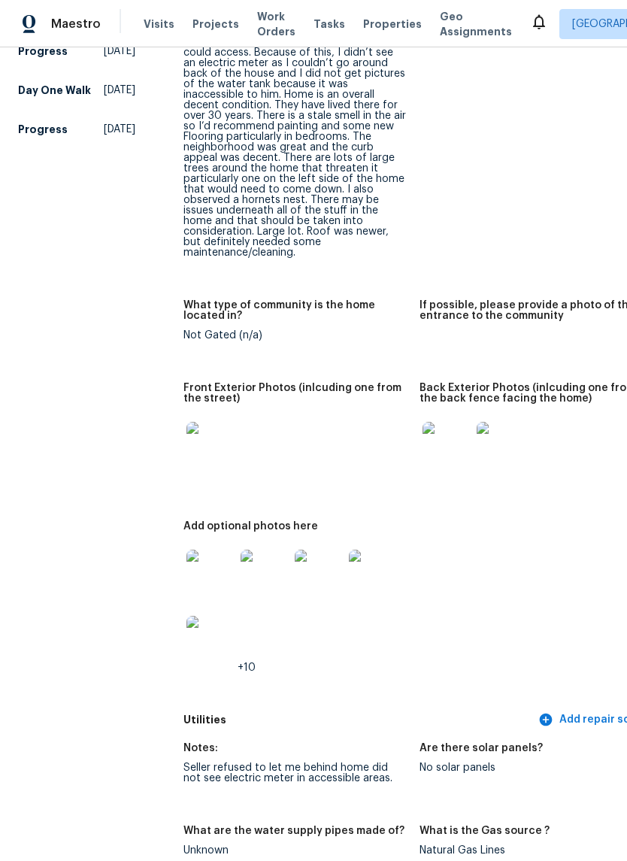
click at [432, 426] on img at bounding box center [447, 446] width 48 height 48
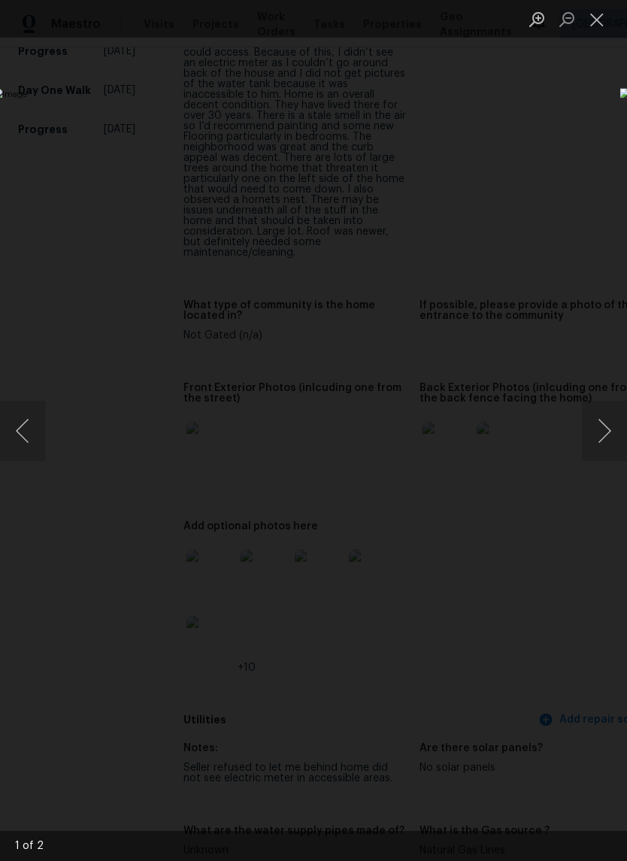
click at [608, 413] on button "Next image" at bounding box center [604, 431] width 45 height 60
click at [20, 406] on button "Previous image" at bounding box center [22, 431] width 45 height 60
click at [600, 29] on button "Close lightbox" at bounding box center [597, 19] width 30 height 26
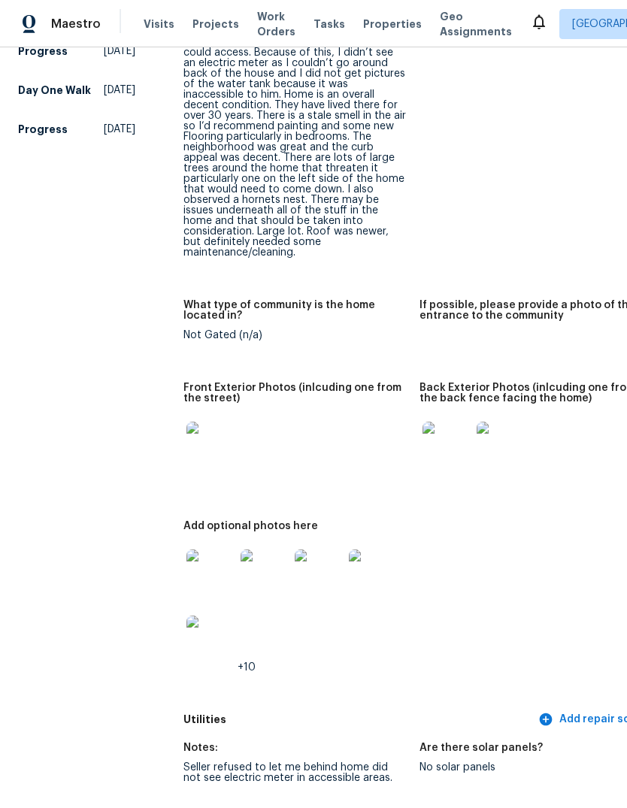
click at [363, 29] on span "Properties" at bounding box center [392, 24] width 59 height 15
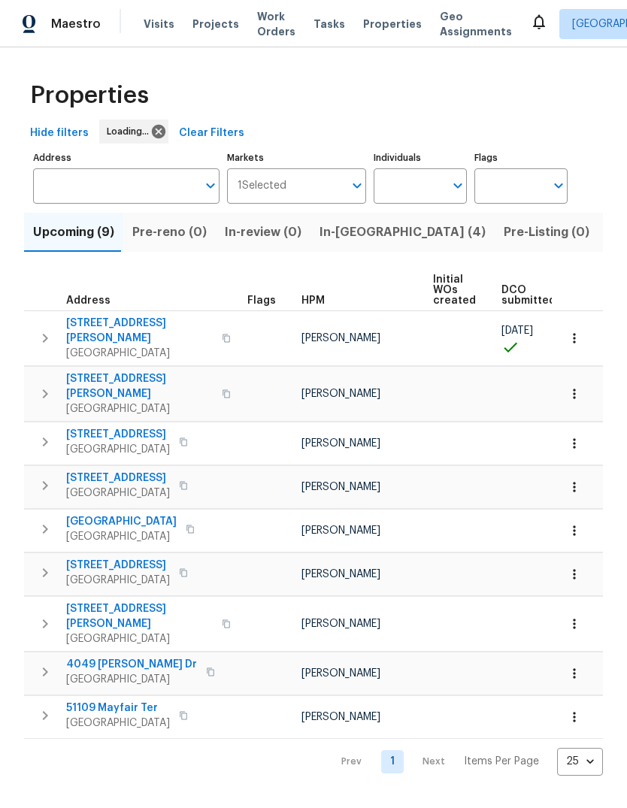
click at [599, 220] on button "Listed (14)" at bounding box center [639, 232] width 81 height 39
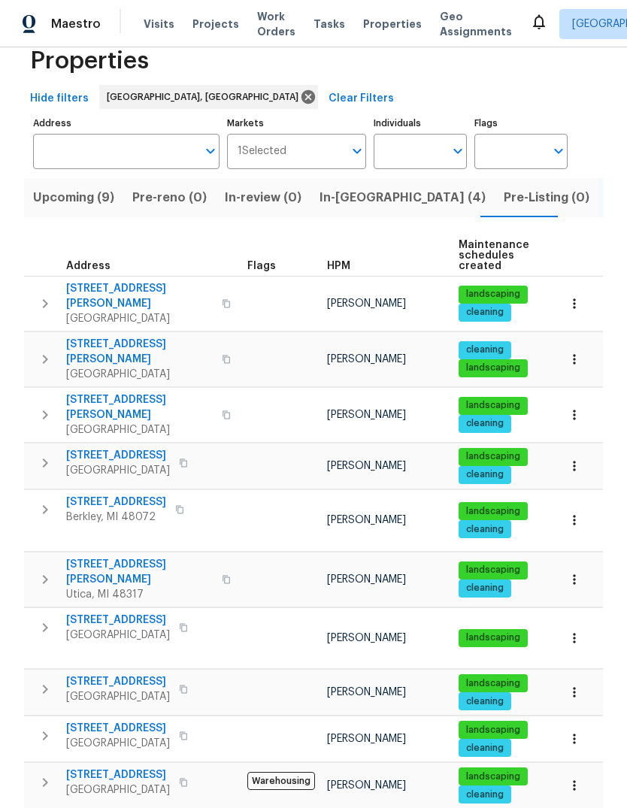
scroll to position [34, 0]
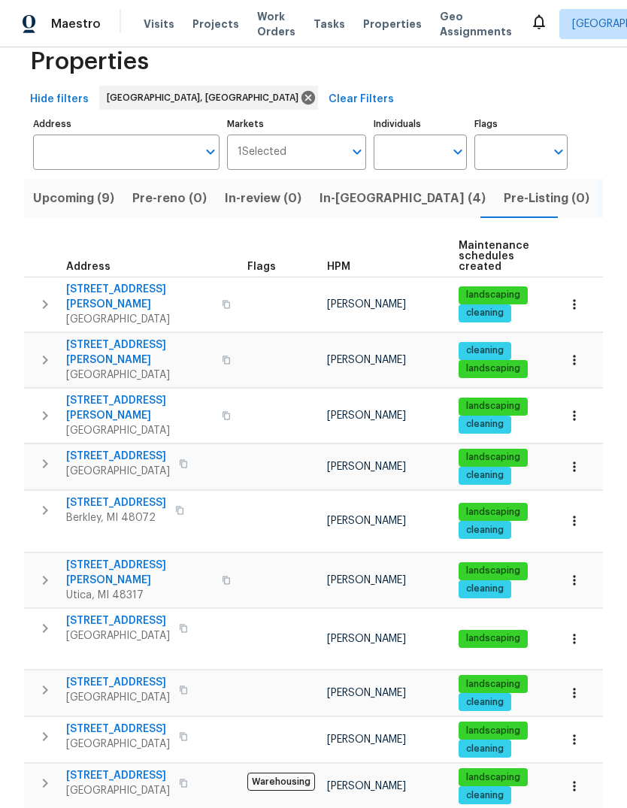
click at [138, 496] on span "1363 Edgewood Blvd" at bounding box center [116, 503] width 100 height 15
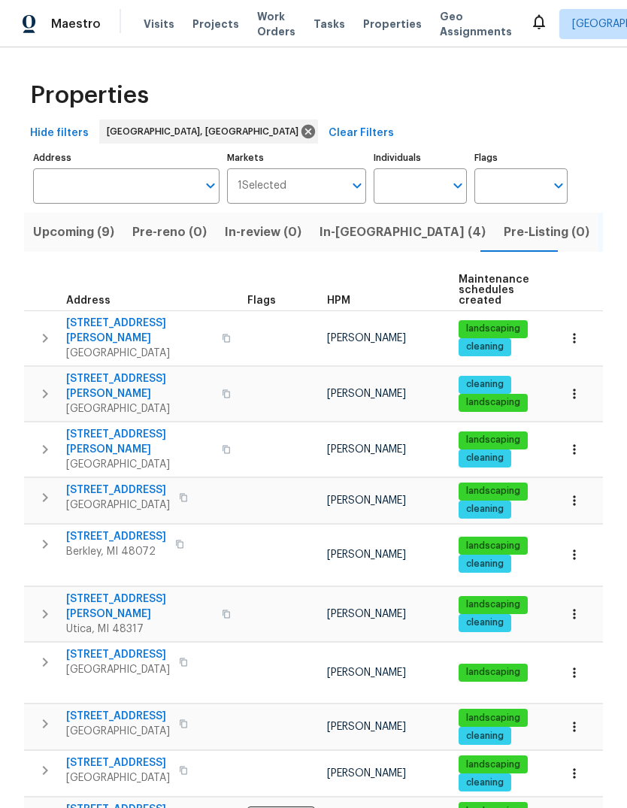
scroll to position [0, 0]
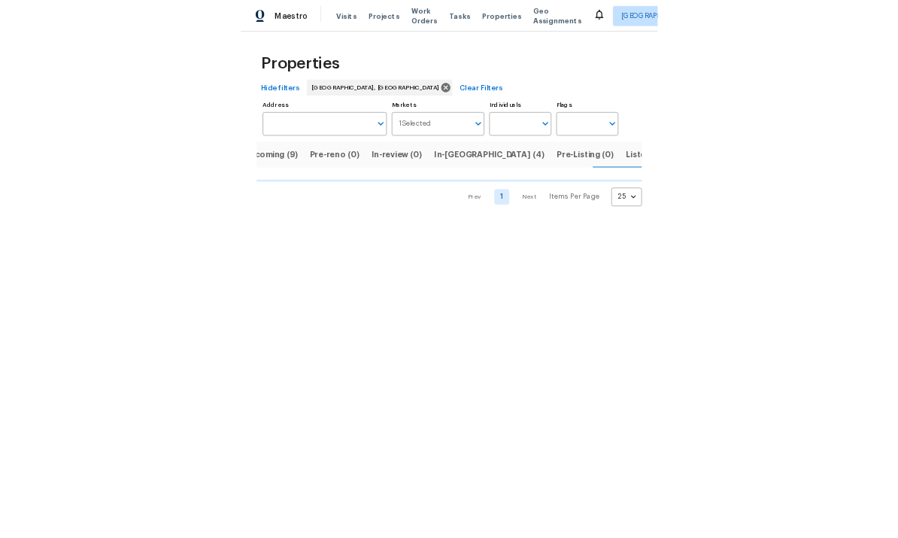
scroll to position [0, 29]
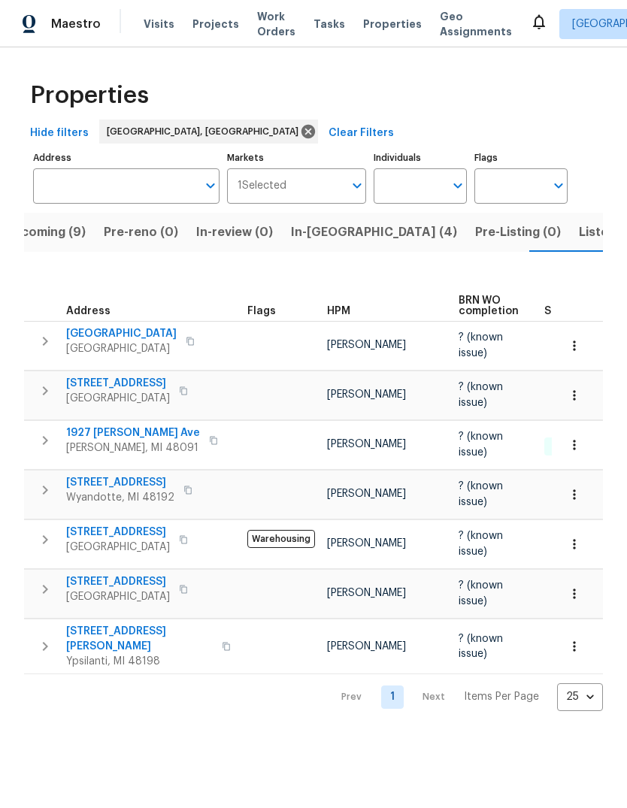
click at [120, 575] on span "23880 Moritz St" at bounding box center [118, 582] width 104 height 15
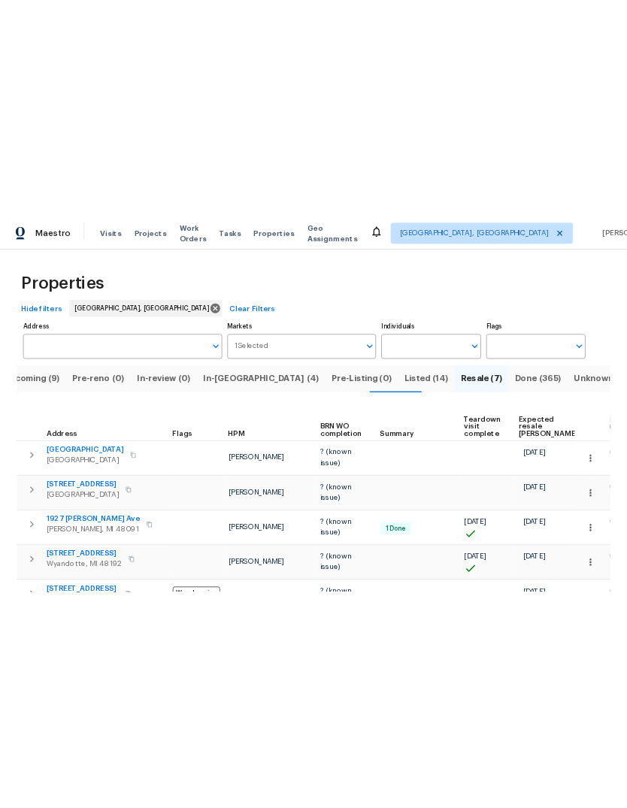
scroll to position [0, 0]
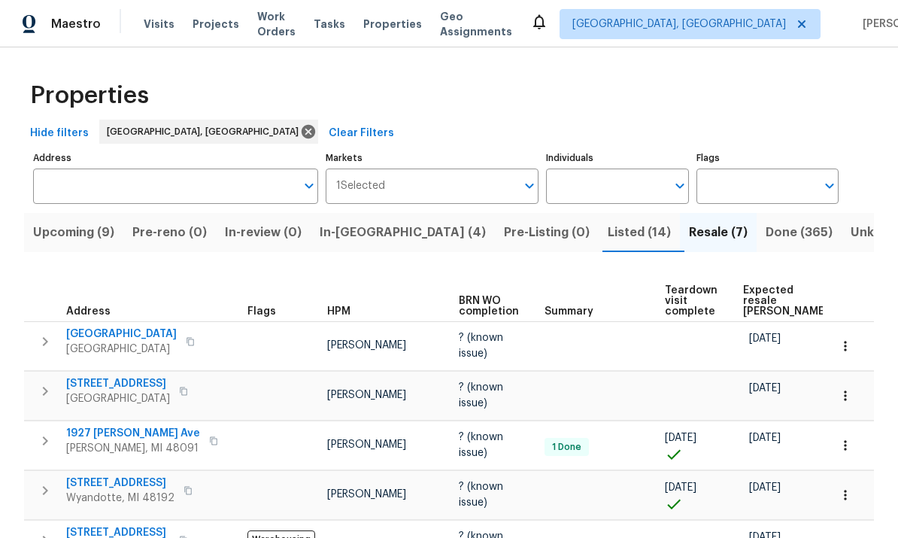
click at [626, 241] on span "Done (365)" at bounding box center [799, 232] width 67 height 21
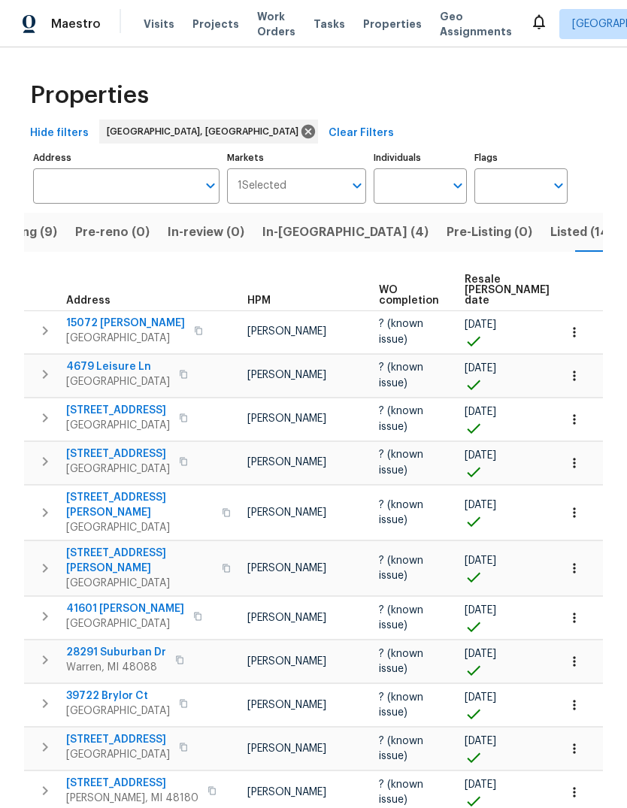
scroll to position [0, 111]
click at [465, 292] on span "Resale COE date" at bounding box center [507, 290] width 85 height 32
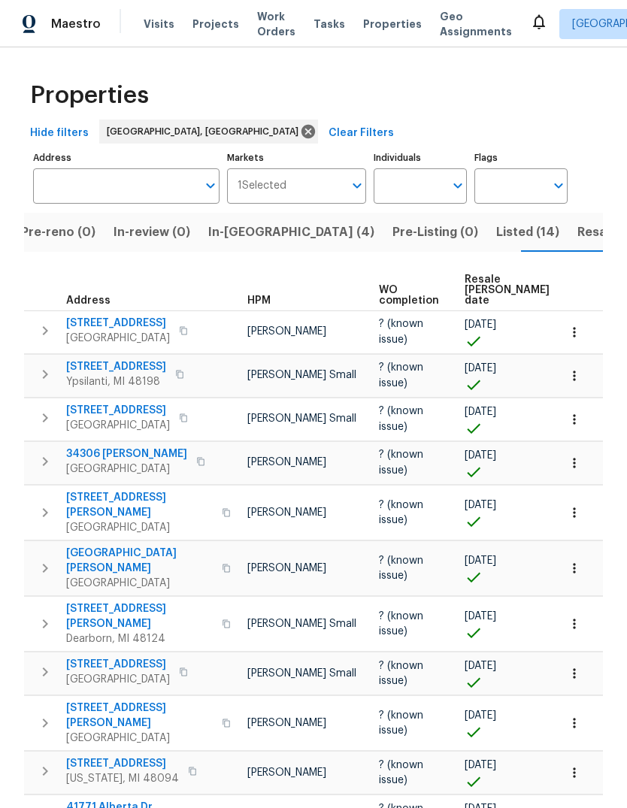
click at [477, 286] on span "Resale COE date" at bounding box center [507, 290] width 85 height 32
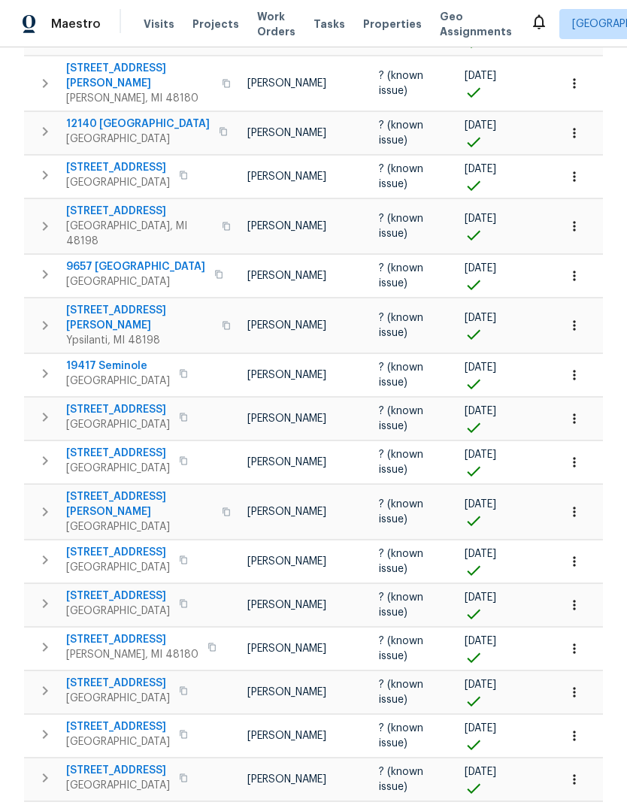
scroll to position [457, 0]
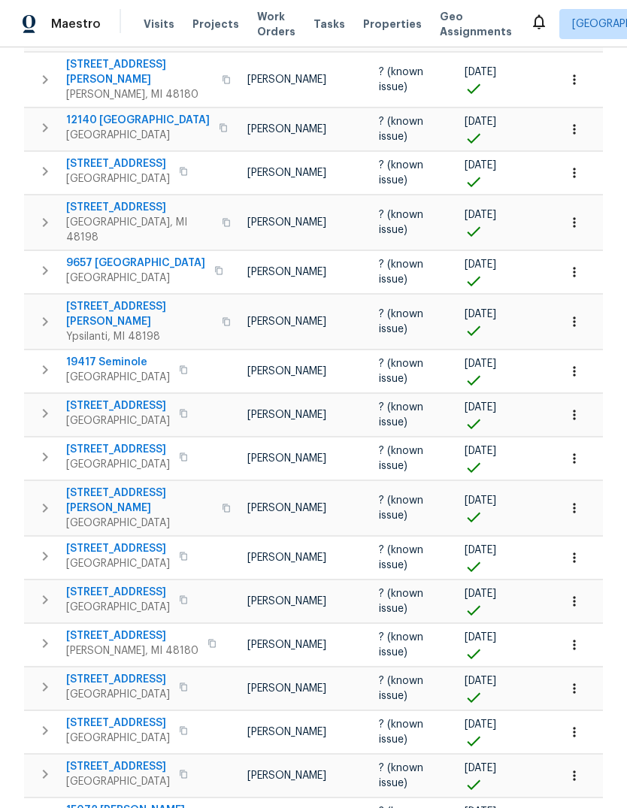
click at [117, 486] on span "4273 Bieber Dr" at bounding box center [139, 501] width 147 height 30
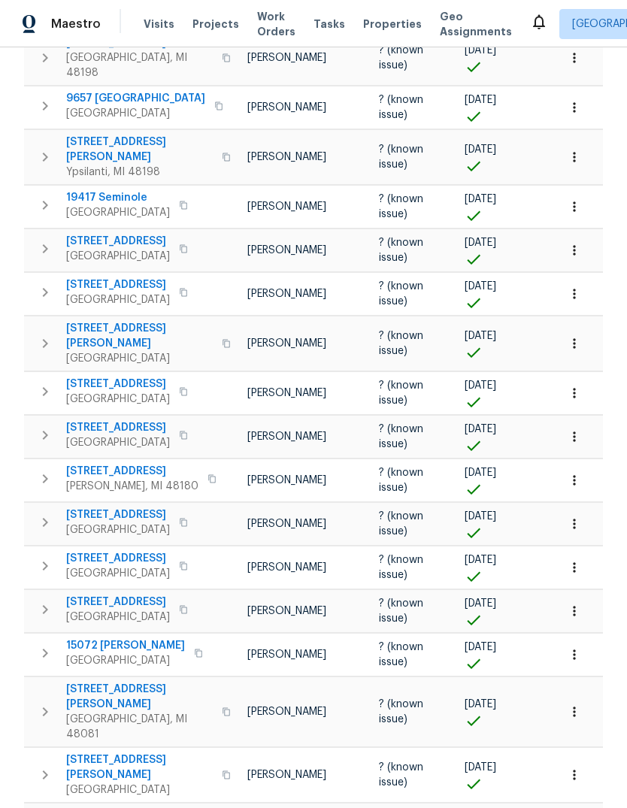
scroll to position [56, 0]
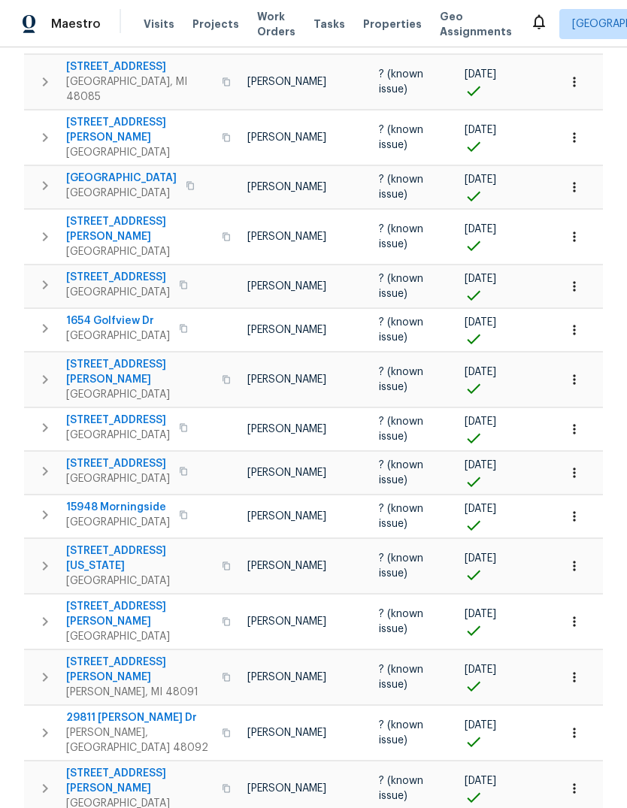
scroll to position [56, 0]
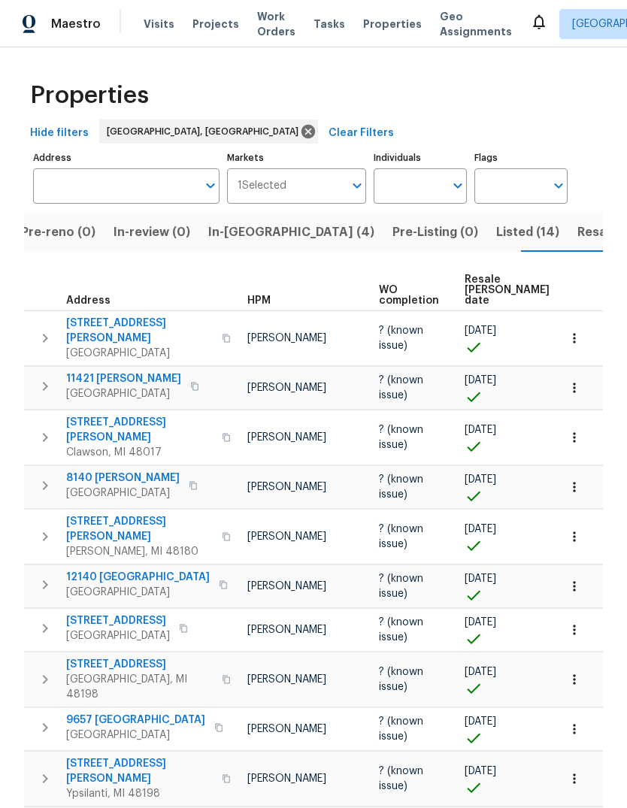
click at [496, 222] on span "Listed (14)" at bounding box center [527, 232] width 63 height 21
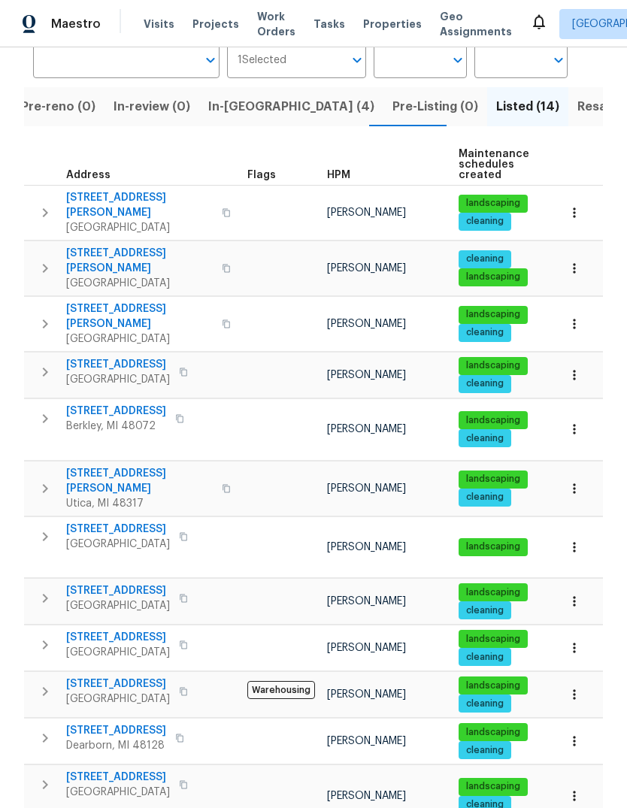
scroll to position [126, 0]
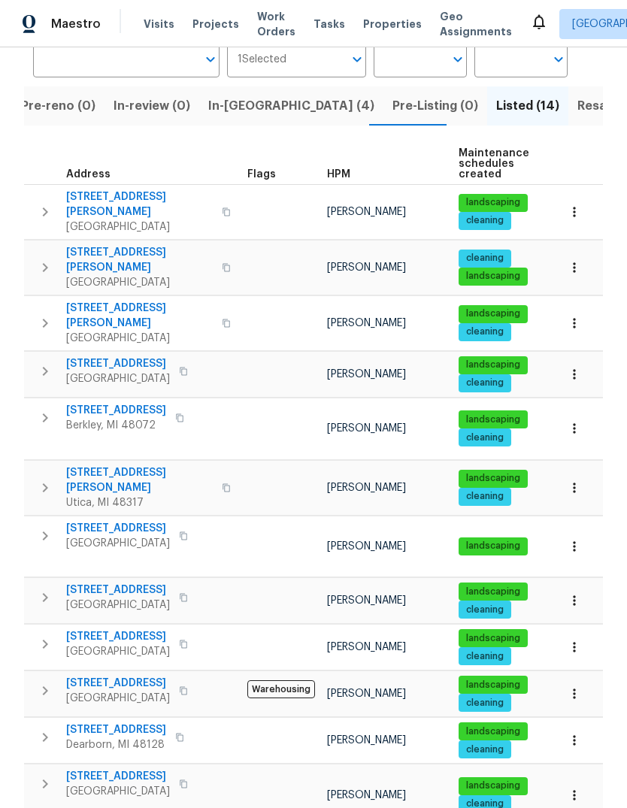
click at [146, 245] on span "305 W Hudson Ave" at bounding box center [139, 260] width 147 height 30
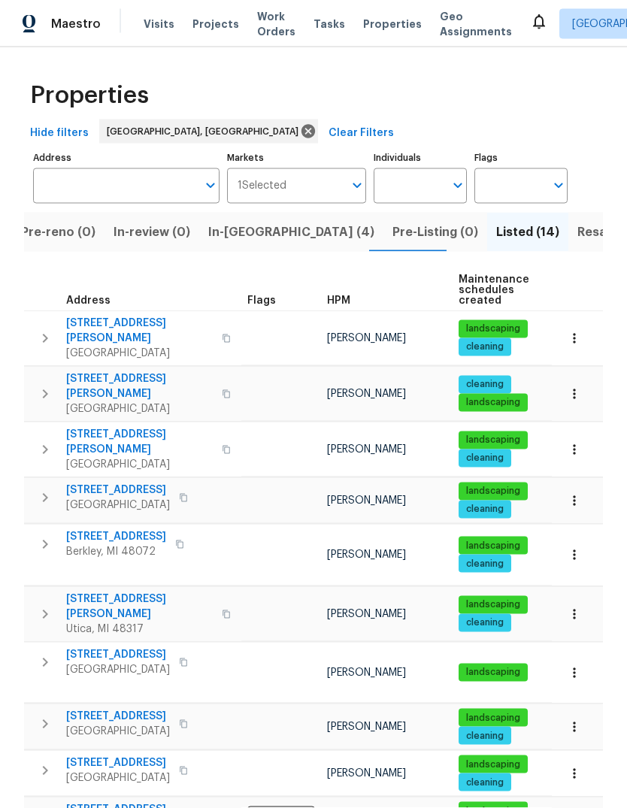
scroll to position [0, 0]
click at [578, 222] on span "Resale (7)" at bounding box center [607, 232] width 59 height 21
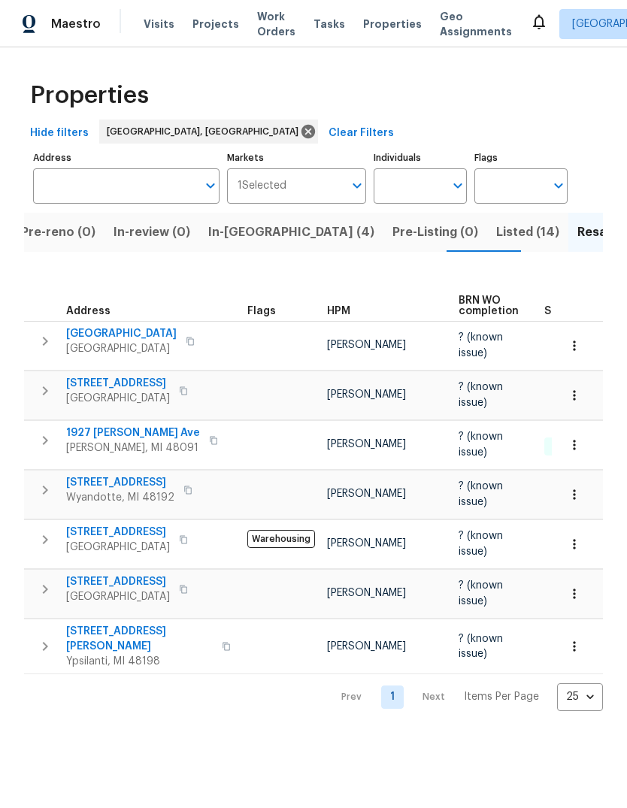
click at [123, 426] on span "1927 [PERSON_NAME] Ave" at bounding box center [133, 433] width 134 height 15
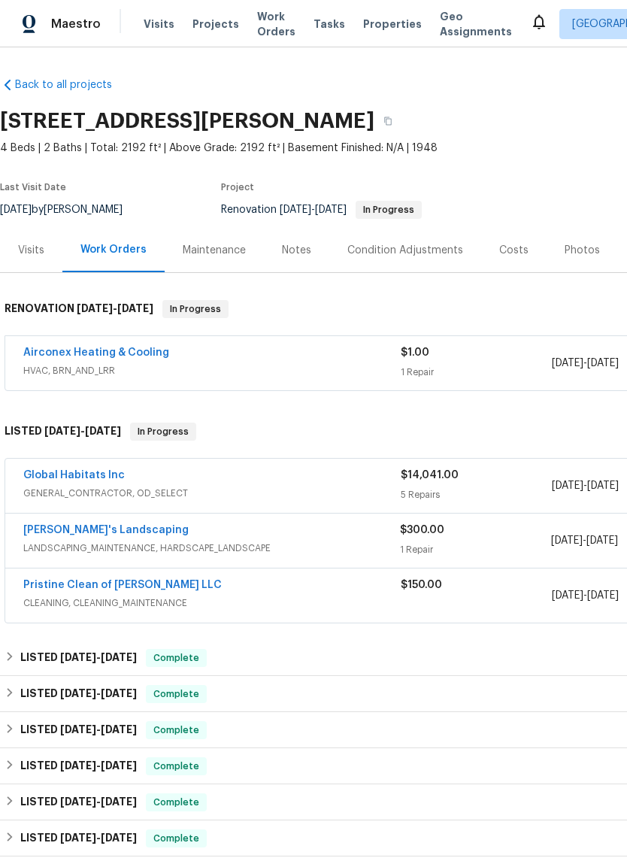
click at [403, 247] on div "Condition Adjustments" at bounding box center [405, 250] width 116 height 15
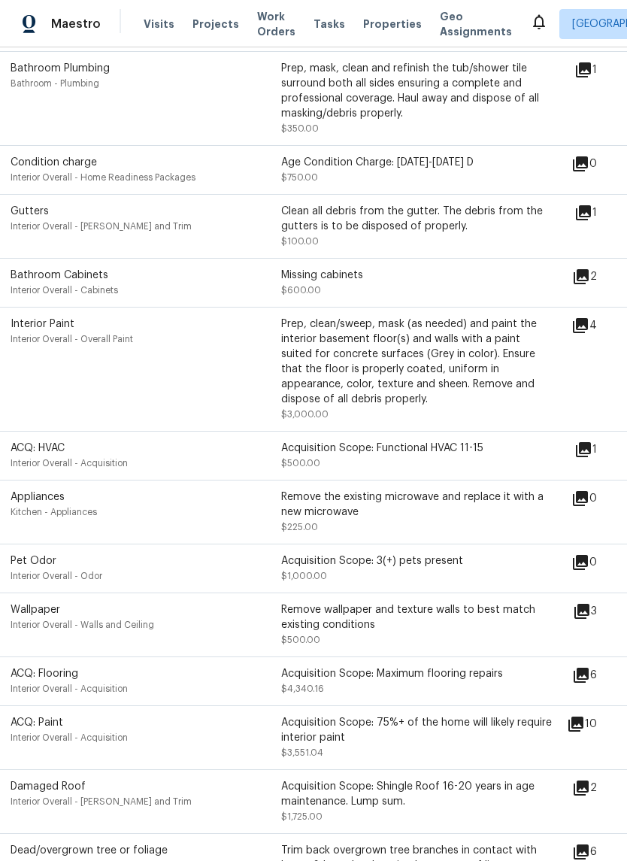
scroll to position [395, 10]
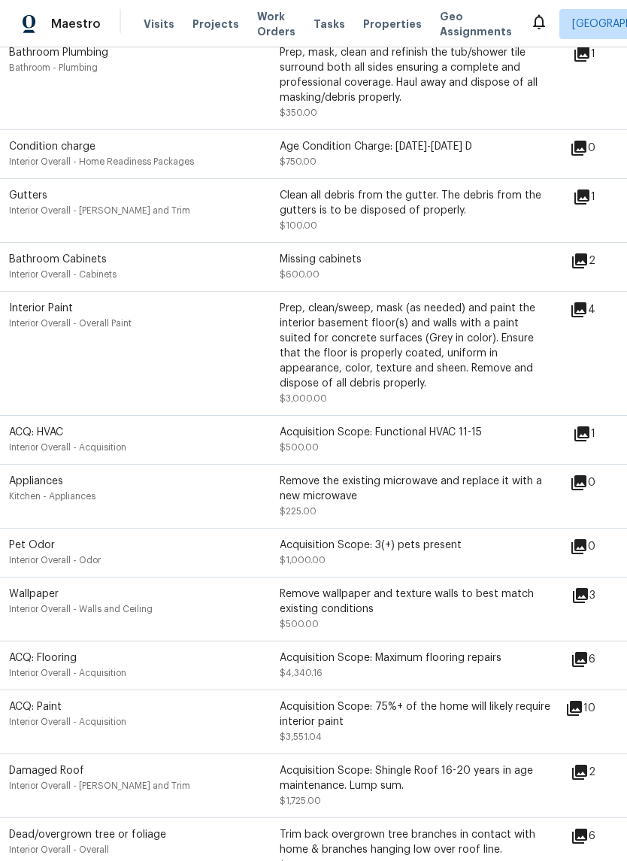
click at [587, 313] on icon at bounding box center [579, 309] width 15 height 15
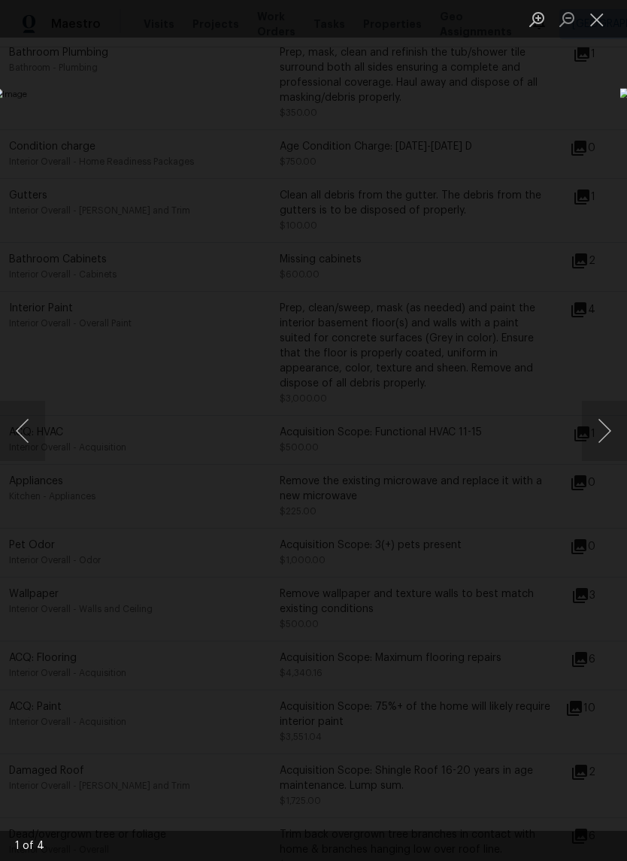
click at [600, 450] on button "Next image" at bounding box center [604, 431] width 45 height 60
click at [587, 438] on button "Next image" at bounding box center [604, 431] width 45 height 60
click at [586, 434] on button "Next image" at bounding box center [604, 431] width 45 height 60
click at [585, 435] on button "Next image" at bounding box center [604, 431] width 45 height 60
click at [585, 438] on button "Next image" at bounding box center [604, 431] width 45 height 60
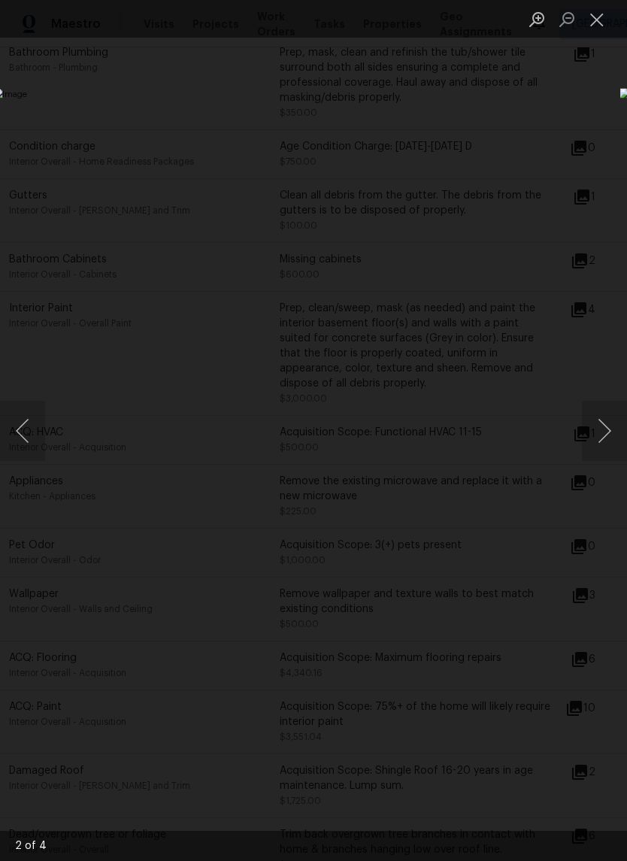
click at [552, 93] on div "Lightbox" at bounding box center [313, 430] width 627 height 861
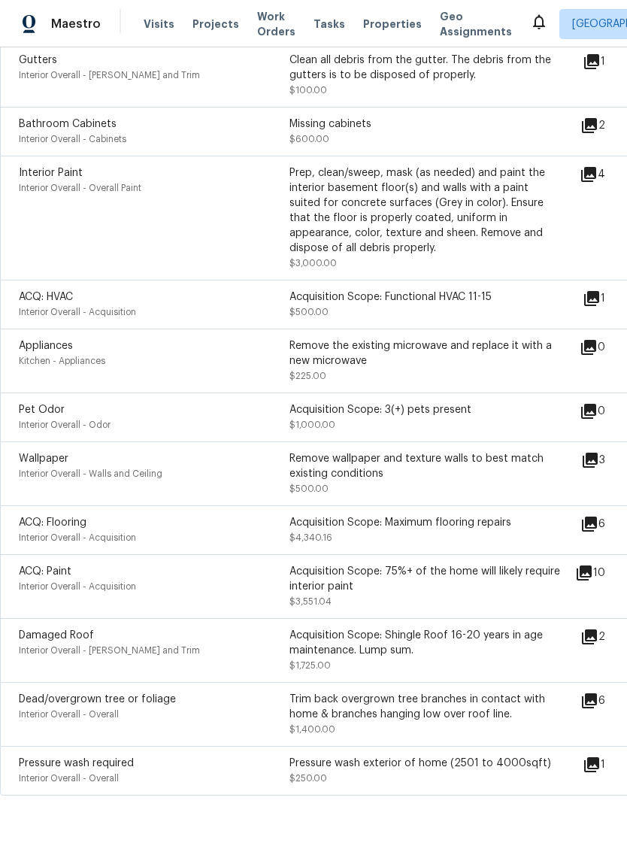
scroll to position [529, 0]
click at [592, 579] on icon at bounding box center [584, 573] width 15 height 15
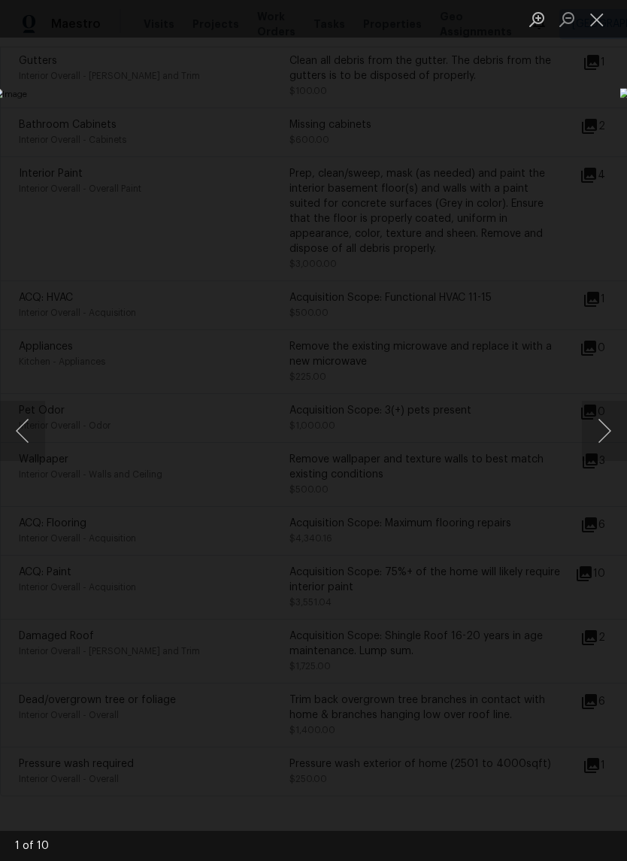
click at [617, 428] on button "Next image" at bounding box center [604, 431] width 45 height 60
click at [602, 425] on button "Next image" at bounding box center [604, 431] width 45 height 60
click at [600, 414] on button "Next image" at bounding box center [604, 431] width 45 height 60
click at [597, 426] on button "Next image" at bounding box center [604, 431] width 45 height 60
click at [594, 429] on button "Next image" at bounding box center [604, 431] width 45 height 60
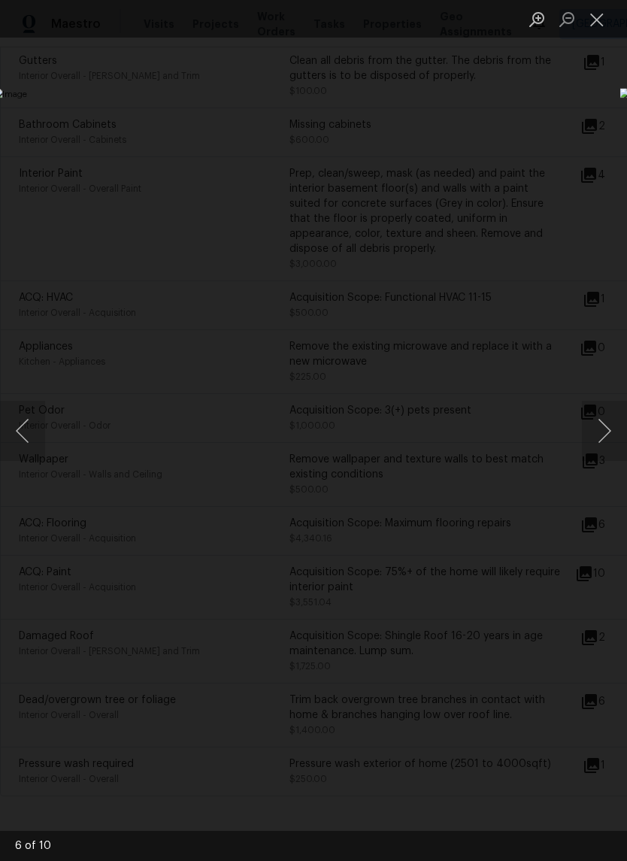
click at [596, 432] on button "Next image" at bounding box center [604, 431] width 45 height 60
click at [595, 435] on button "Next image" at bounding box center [604, 431] width 45 height 60
click at [593, 435] on button "Next image" at bounding box center [604, 431] width 45 height 60
click at [596, 436] on button "Next image" at bounding box center [604, 431] width 45 height 60
click at [599, 442] on button "Next image" at bounding box center [604, 431] width 45 height 60
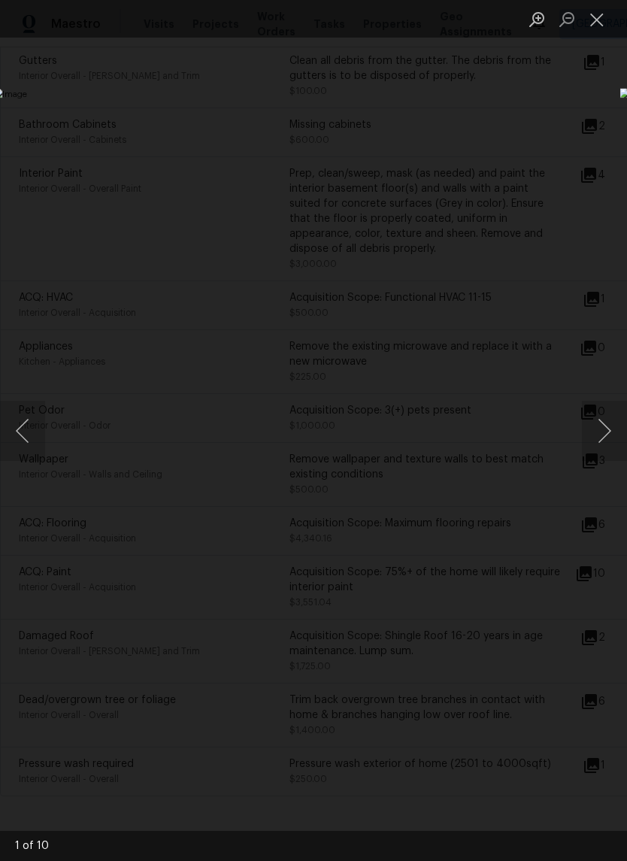
click at [598, 444] on button "Next image" at bounding box center [604, 431] width 45 height 60
click at [599, 429] on button "Next image" at bounding box center [604, 431] width 45 height 60
click at [533, 95] on div "Lightbox" at bounding box center [313, 430] width 627 height 861
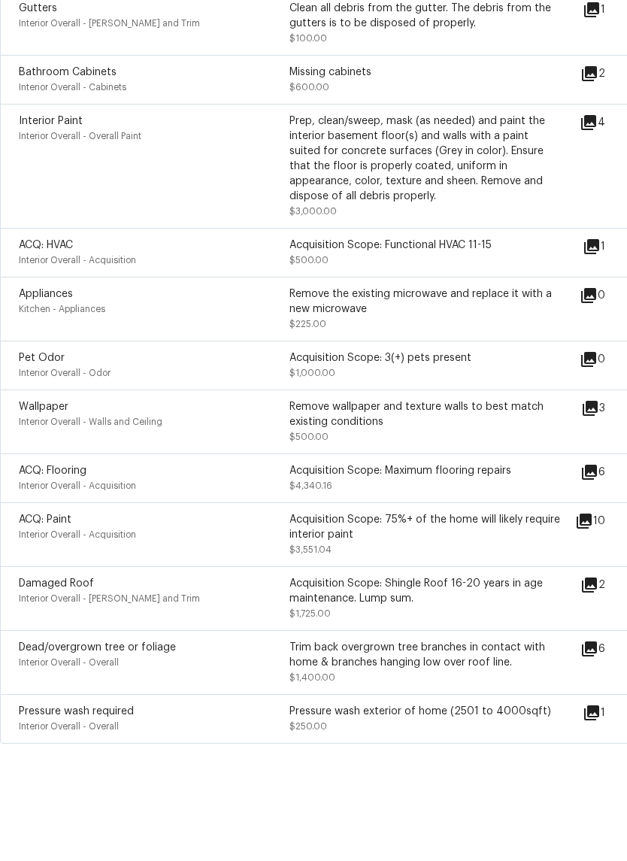
scroll to position [37, 0]
click at [593, 517] on icon at bounding box center [589, 524] width 15 height 15
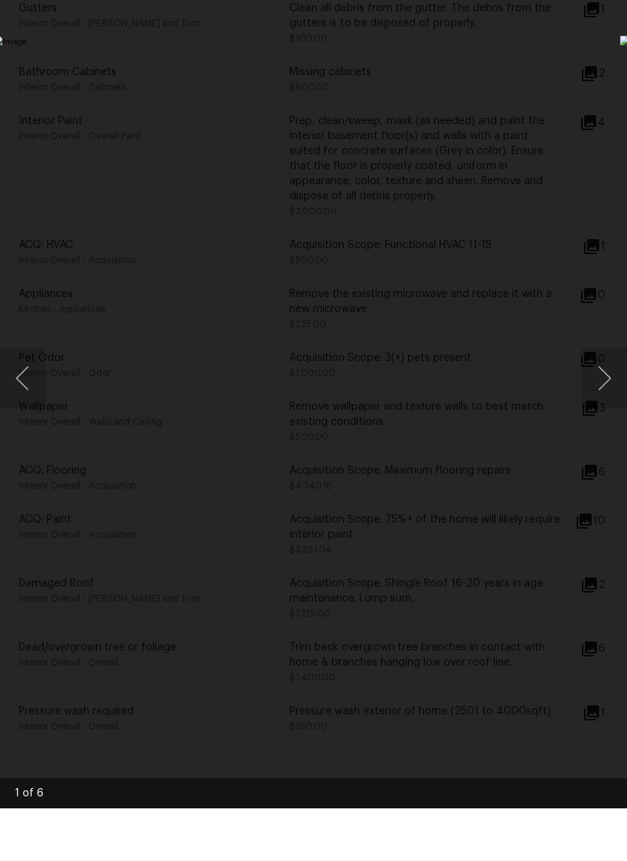
click at [611, 401] on button "Next image" at bounding box center [604, 431] width 45 height 60
click at [607, 401] on button "Next image" at bounding box center [604, 431] width 45 height 60
click at [606, 401] on button "Next image" at bounding box center [604, 431] width 45 height 60
click at [605, 401] on button "Next image" at bounding box center [604, 431] width 45 height 60
click at [583, 44] on div "Lightbox" at bounding box center [313, 430] width 627 height 861
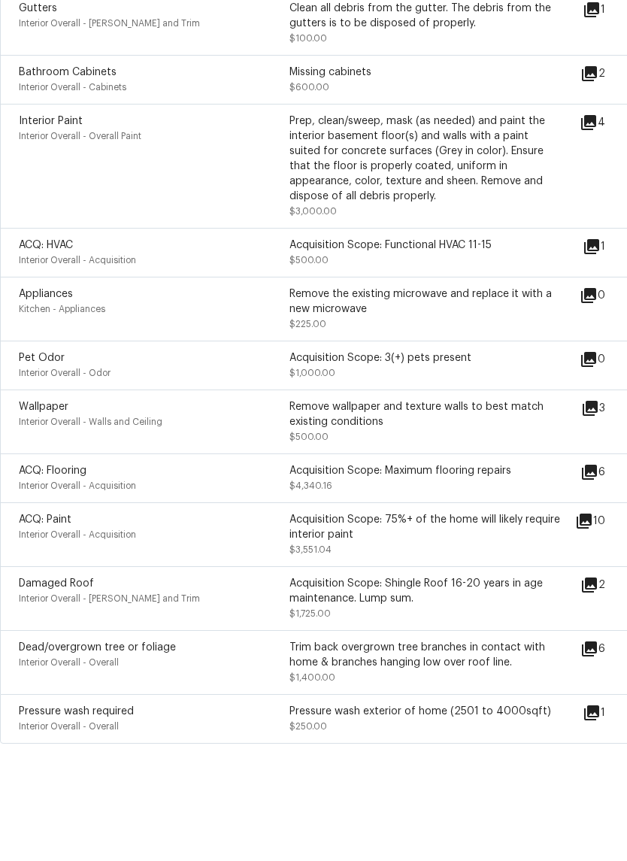
click at [599, 693] on icon at bounding box center [590, 702] width 18 height 18
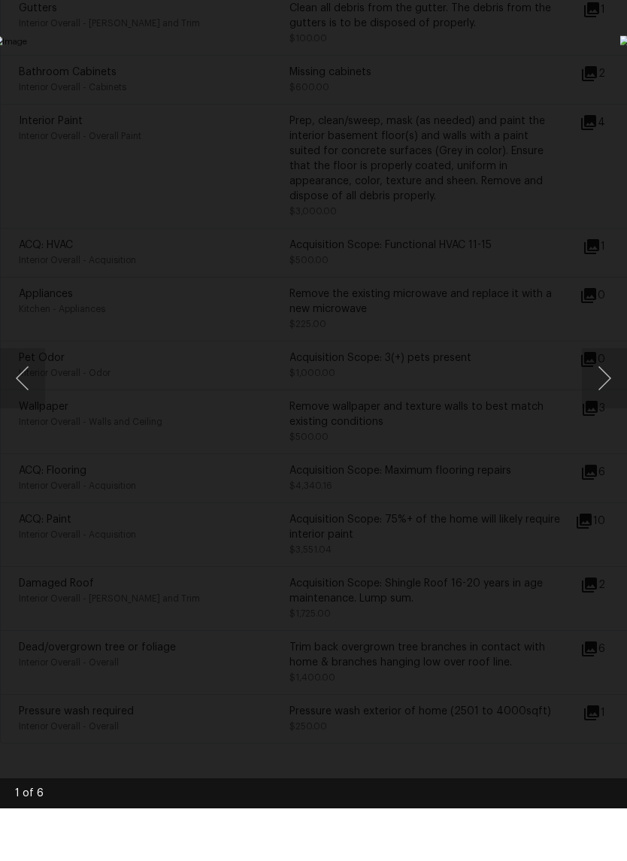
click at [617, 401] on button "Next image" at bounding box center [604, 431] width 45 height 60
click at [605, 401] on button "Next image" at bounding box center [604, 431] width 45 height 60
click at [22, 401] on button "Previous image" at bounding box center [22, 431] width 45 height 60
click at [603, 401] on button "Next image" at bounding box center [604, 431] width 45 height 60
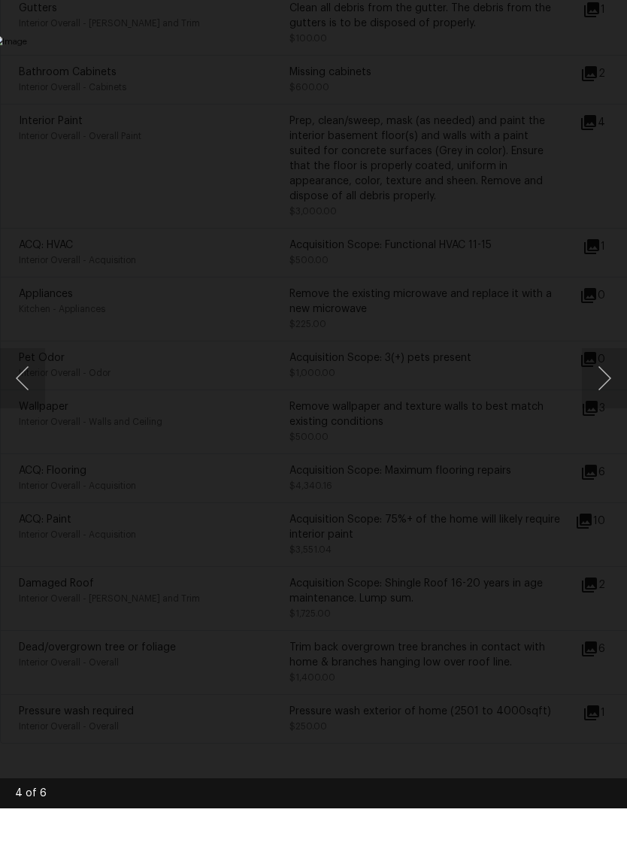
click at [604, 401] on button "Next image" at bounding box center [604, 431] width 45 height 60
click at [603, 401] on button "Next image" at bounding box center [604, 431] width 45 height 60
click at [555, 55] on div "Lightbox" at bounding box center [313, 430] width 627 height 861
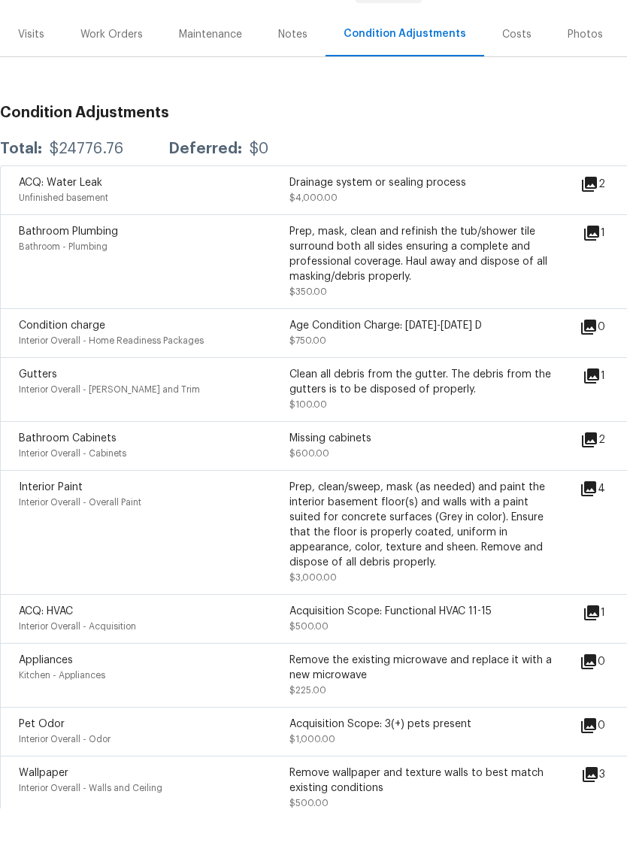
scroll to position [164, 0]
click at [596, 533] on icon at bounding box center [588, 540] width 15 height 15
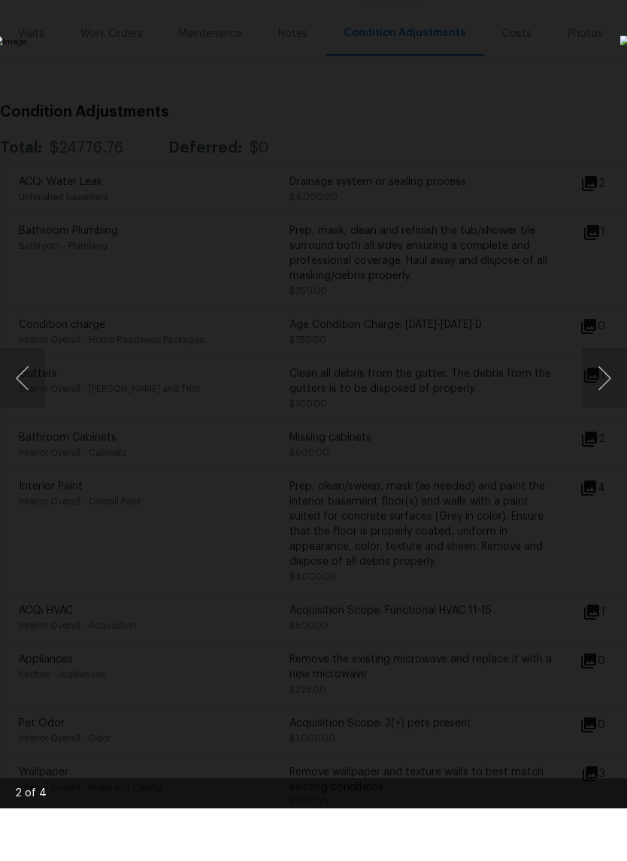
click at [593, 401] on button "Next image" at bounding box center [604, 431] width 45 height 60
click at [599, 401] on button "Next image" at bounding box center [604, 431] width 45 height 60
click at [562, 70] on div "Lightbox" at bounding box center [313, 430] width 627 height 861
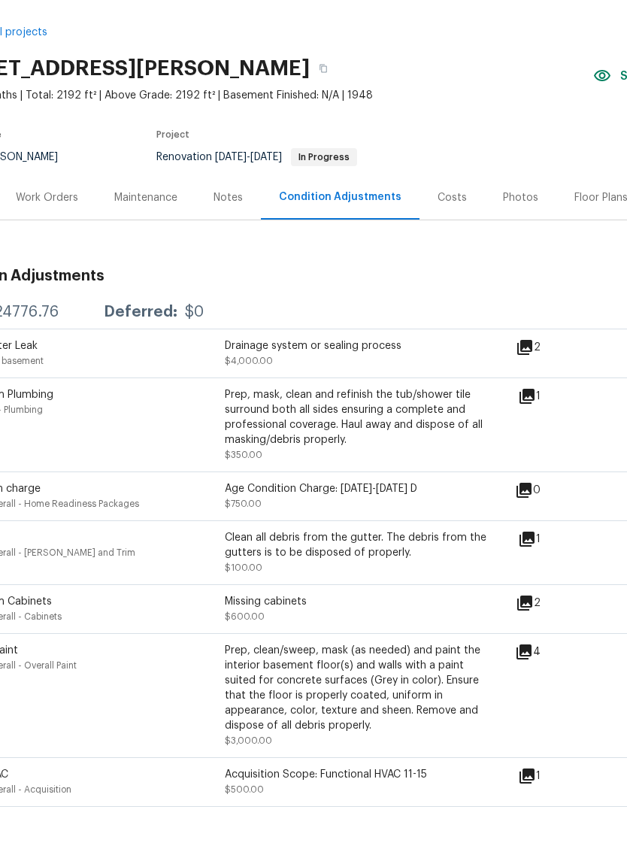
scroll to position [0, 65]
click at [506, 243] on div "Photos" at bounding box center [520, 250] width 35 height 15
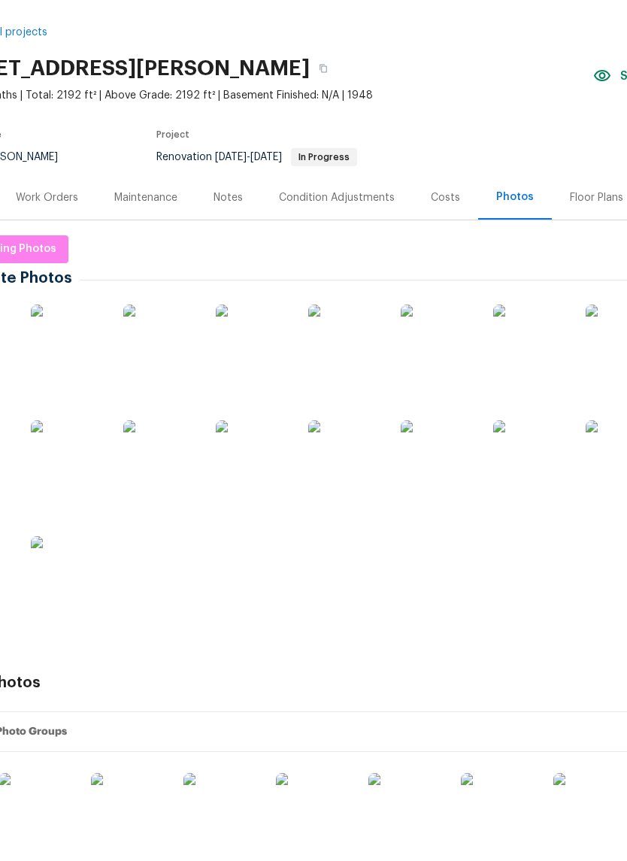
click at [274, 473] on img at bounding box center [253, 510] width 75 height 75
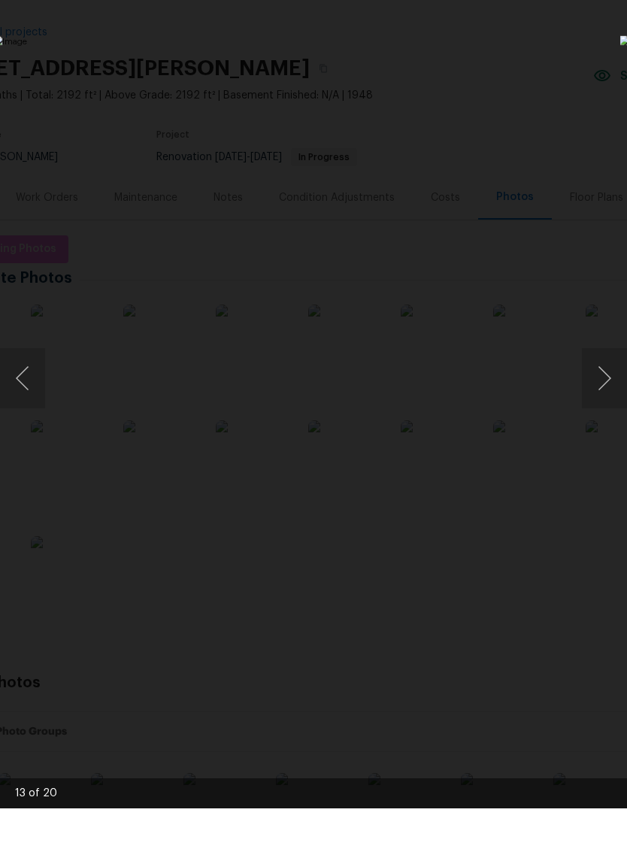
click at [488, 408] on img "Lightbox" at bounding box center [242, 430] width 499 height 684
click at [27, 401] on button "Previous image" at bounding box center [22, 431] width 45 height 60
click at [610, 401] on button "Next image" at bounding box center [604, 431] width 45 height 60
click at [614, 401] on button "Next image" at bounding box center [604, 431] width 45 height 60
click at [609, 401] on button "Next image" at bounding box center [604, 431] width 45 height 60
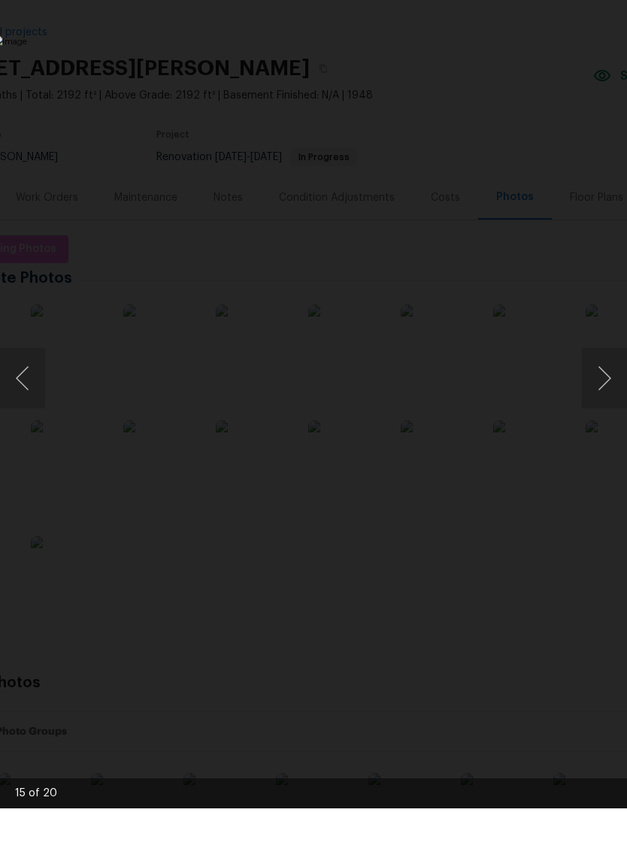
click at [608, 401] on button "Next image" at bounding box center [604, 431] width 45 height 60
click at [580, 62] on div "Lightbox" at bounding box center [313, 430] width 627 height 861
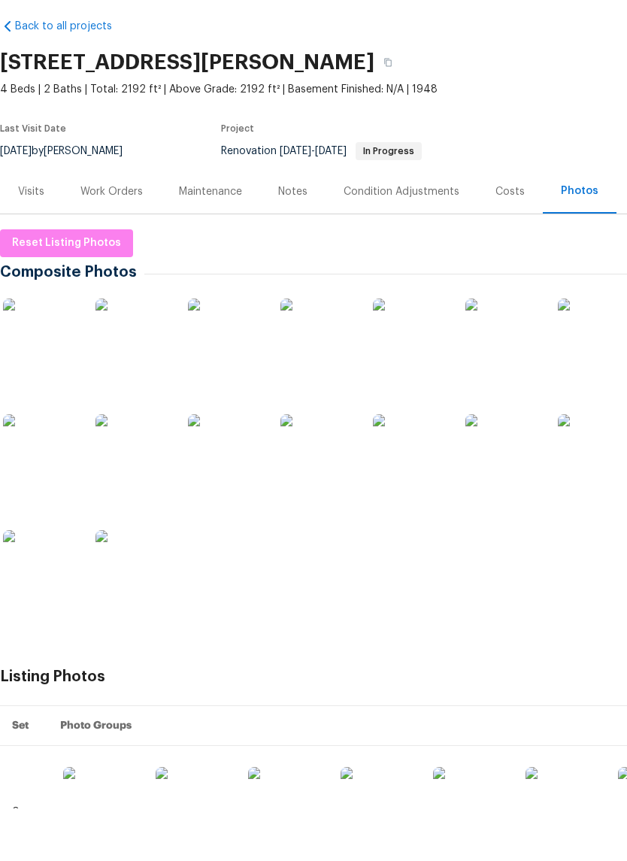
scroll to position [6, 0]
click at [338, 467] on img at bounding box center [318, 504] width 75 height 75
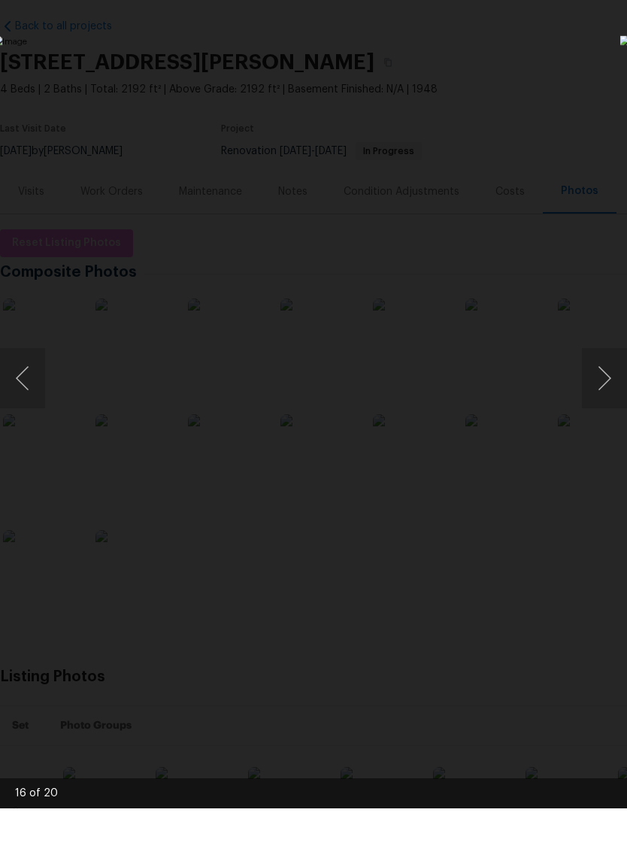
click at [581, 41] on div "Lightbox" at bounding box center [313, 430] width 627 height 861
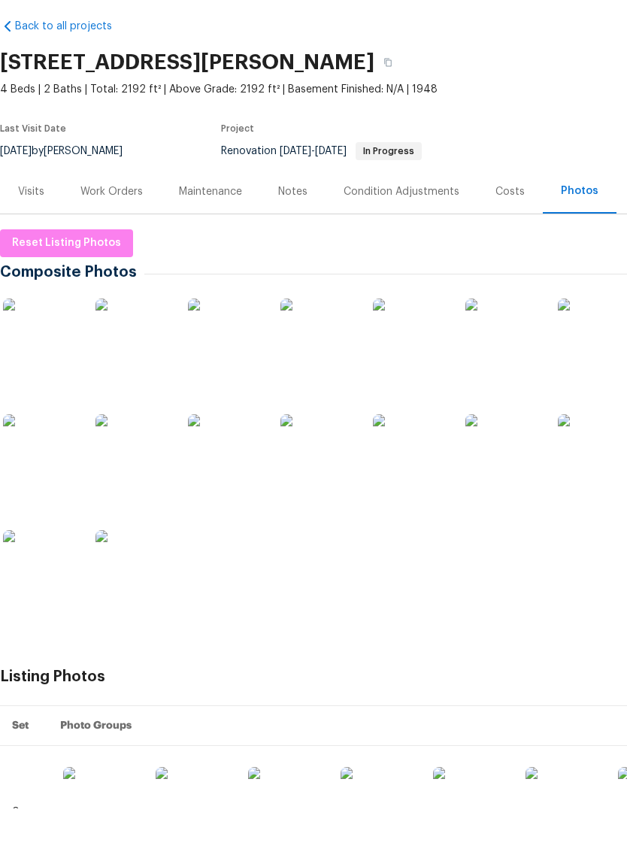
click at [329, 467] on img at bounding box center [318, 504] width 75 height 75
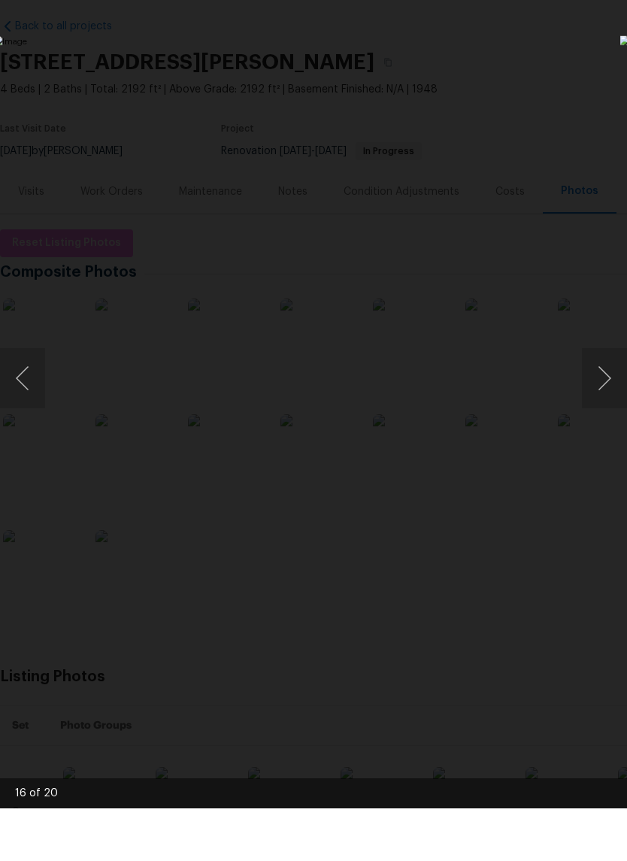
click at [522, 77] on div "Lightbox" at bounding box center [313, 430] width 627 height 861
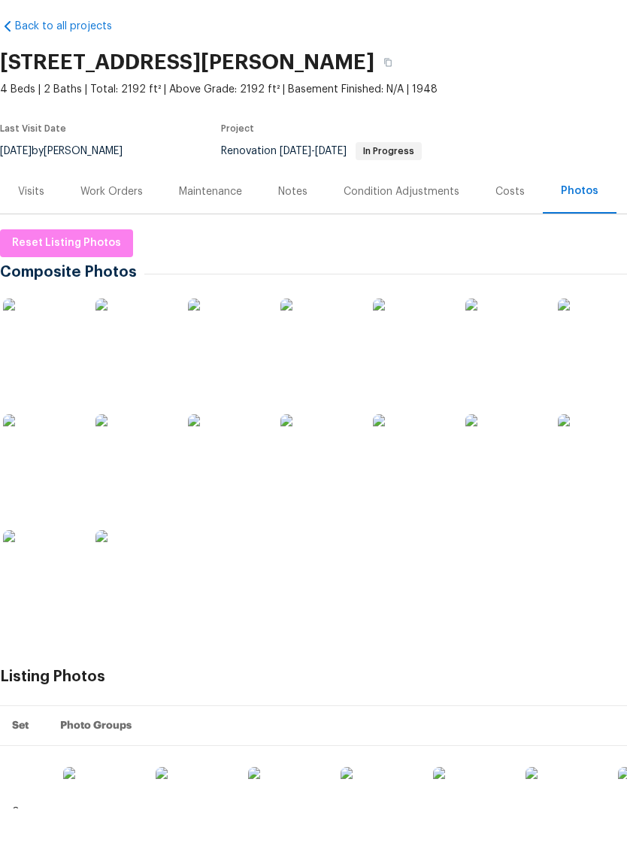
click at [332, 467] on img at bounding box center [318, 504] width 75 height 75
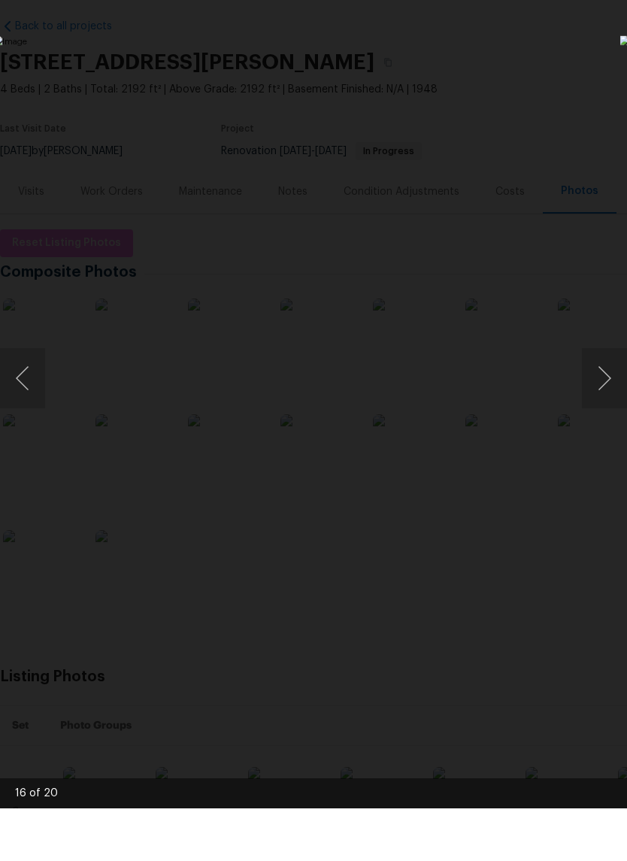
click at [609, 401] on button "Next image" at bounding box center [604, 431] width 45 height 60
click at [16, 401] on button "Previous image" at bounding box center [22, 431] width 45 height 60
click at [20, 401] on button "Previous image" at bounding box center [22, 431] width 45 height 60
click at [21, 401] on button "Previous image" at bounding box center [22, 431] width 45 height 60
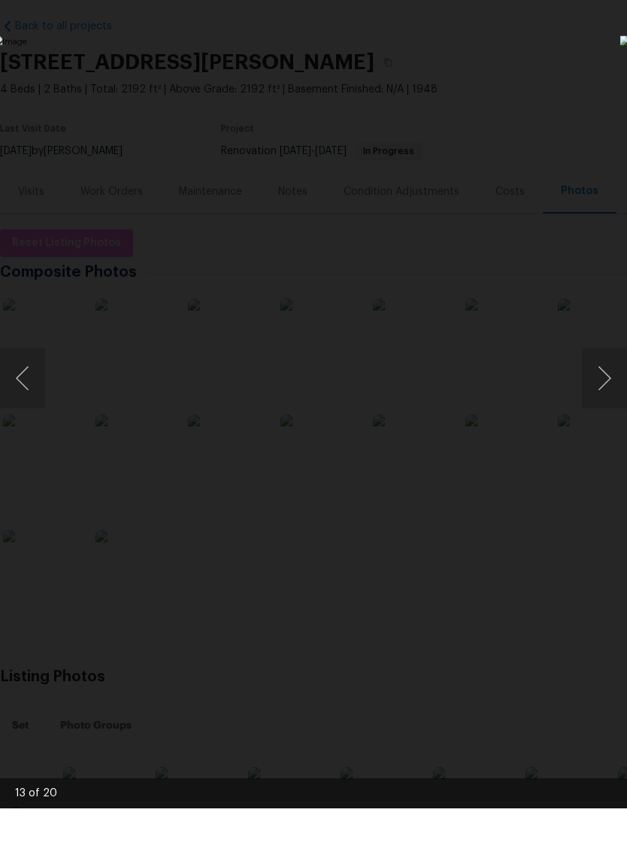
click at [23, 401] on button "Previous image" at bounding box center [22, 431] width 45 height 60
click at [608, 401] on button "Next image" at bounding box center [604, 431] width 45 height 60
click at [588, 34] on div "Lightbox" at bounding box center [313, 430] width 627 height 861
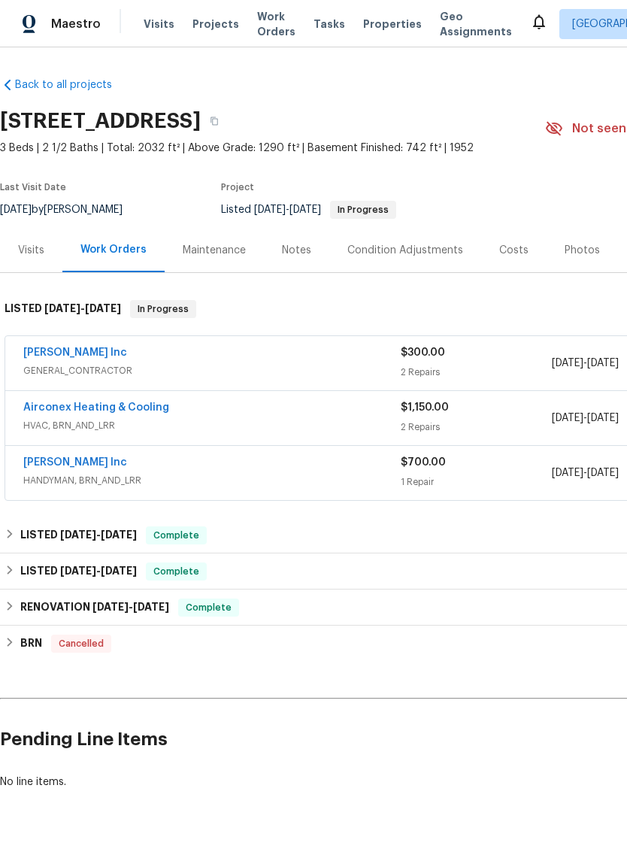
click at [435, 252] on div "Condition Adjustments" at bounding box center [405, 250] width 116 height 15
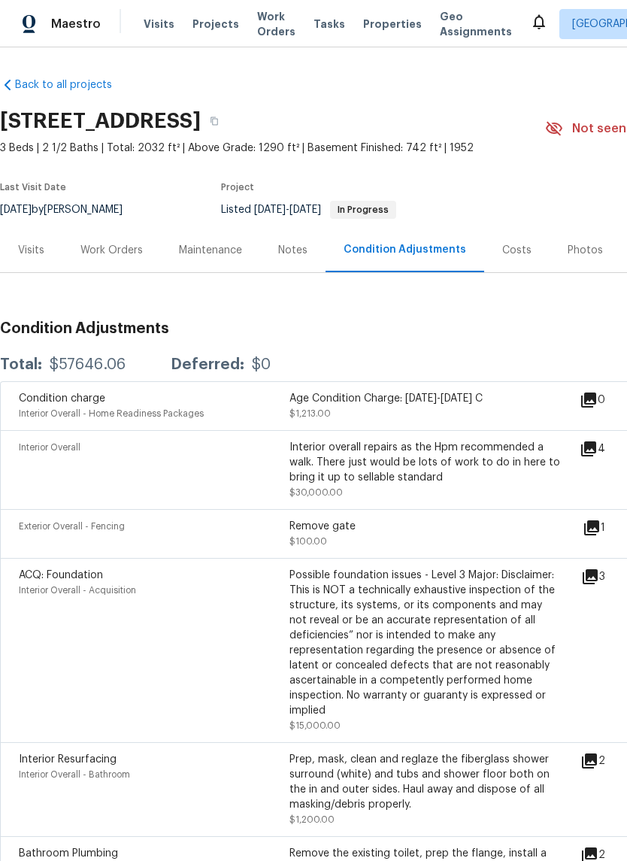
click at [593, 453] on icon at bounding box center [588, 448] width 15 height 15
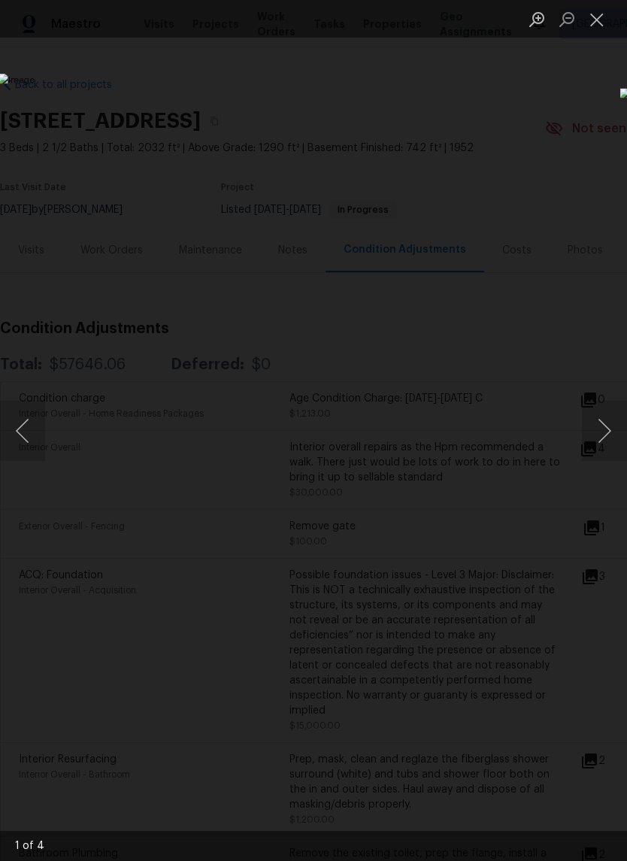
click at [605, 438] on button "Next image" at bounding box center [604, 431] width 45 height 60
click at [606, 435] on button "Next image" at bounding box center [604, 431] width 45 height 60
click at [605, 432] on button "Next image" at bounding box center [604, 431] width 45 height 60
click at [588, 129] on div "Lightbox" at bounding box center [313, 430] width 627 height 861
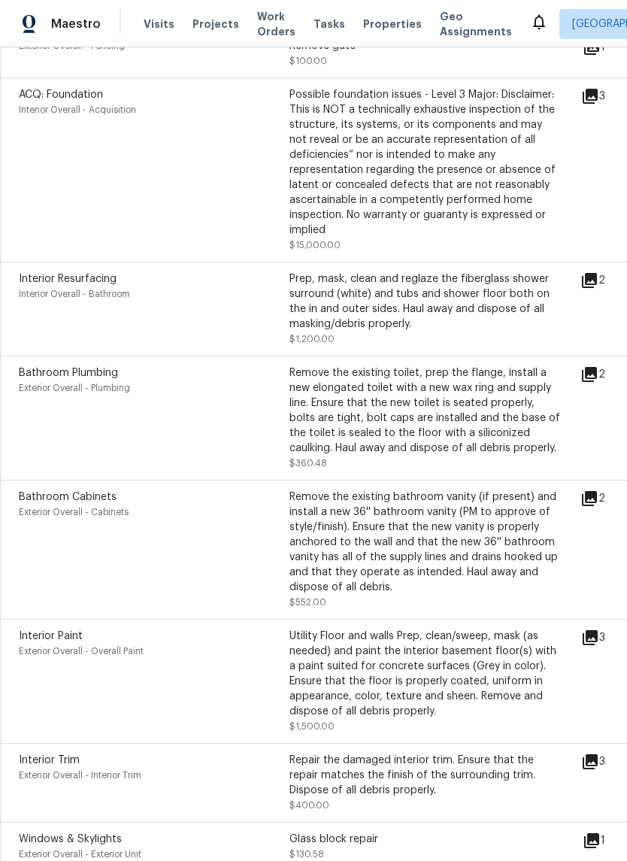
scroll to position [484, 0]
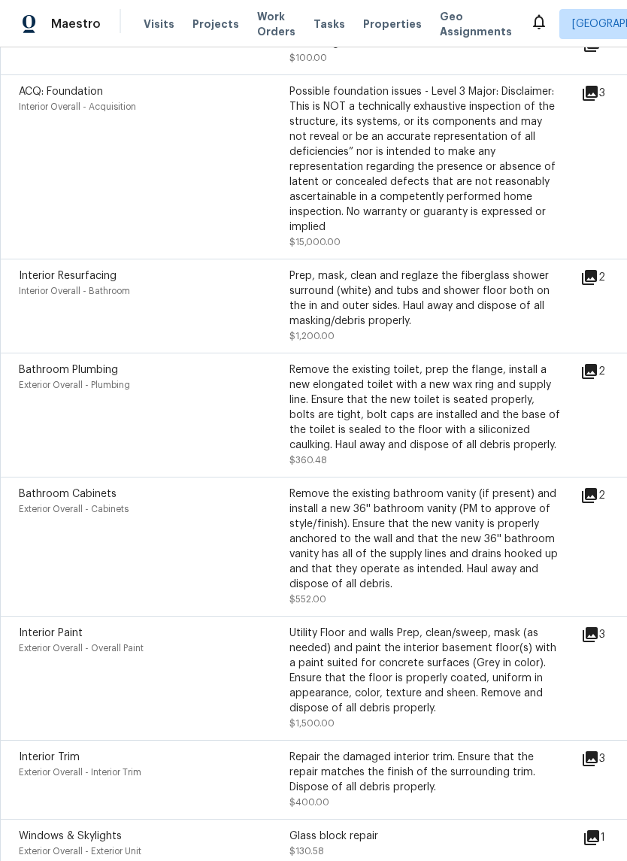
click at [598, 99] on icon at bounding box center [590, 93] width 15 height 15
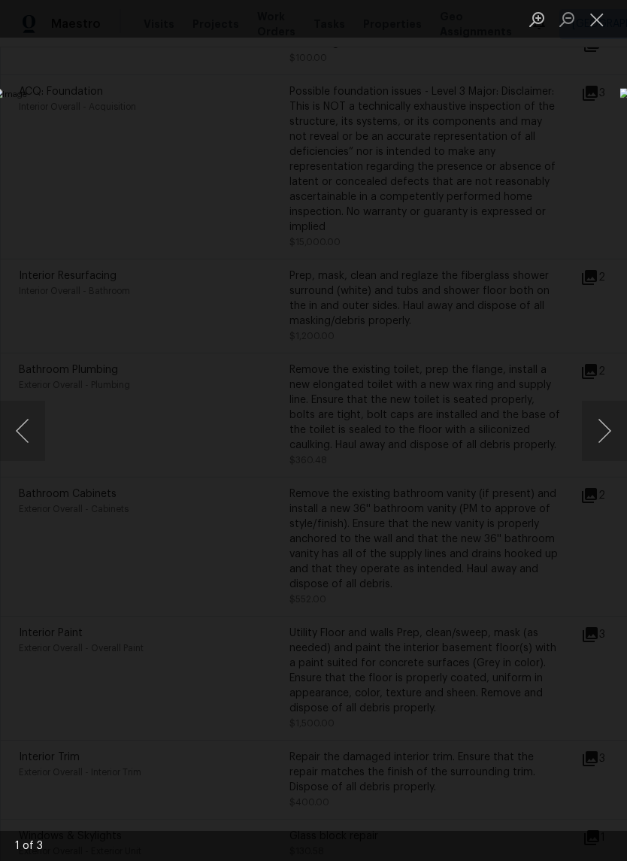
click at [611, 408] on button "Next image" at bounding box center [604, 431] width 45 height 60
click at [610, 408] on button "Next image" at bounding box center [604, 431] width 45 height 60
click at [554, 120] on div "Lightbox" at bounding box center [313, 430] width 627 height 861
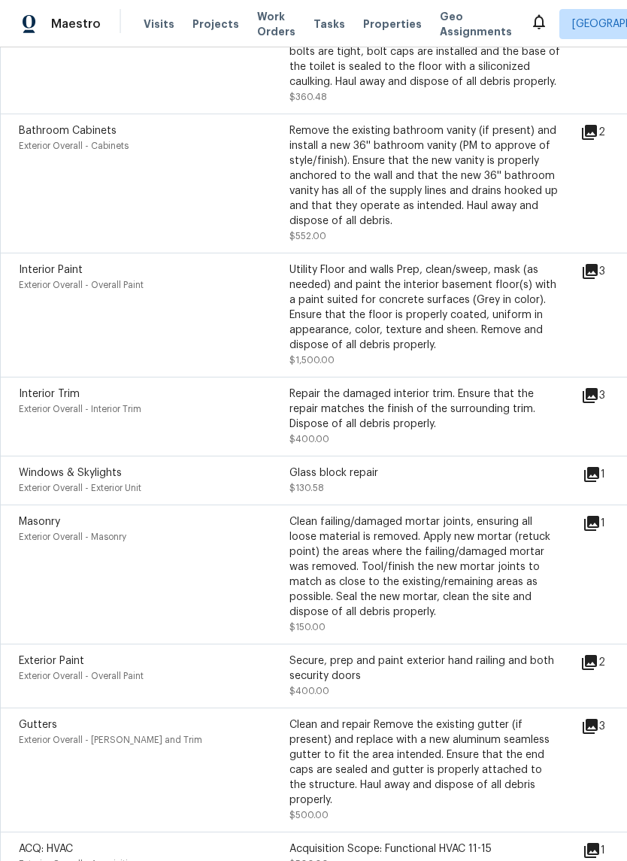
scroll to position [848, 0]
click at [598, 397] on icon at bounding box center [590, 394] width 15 height 15
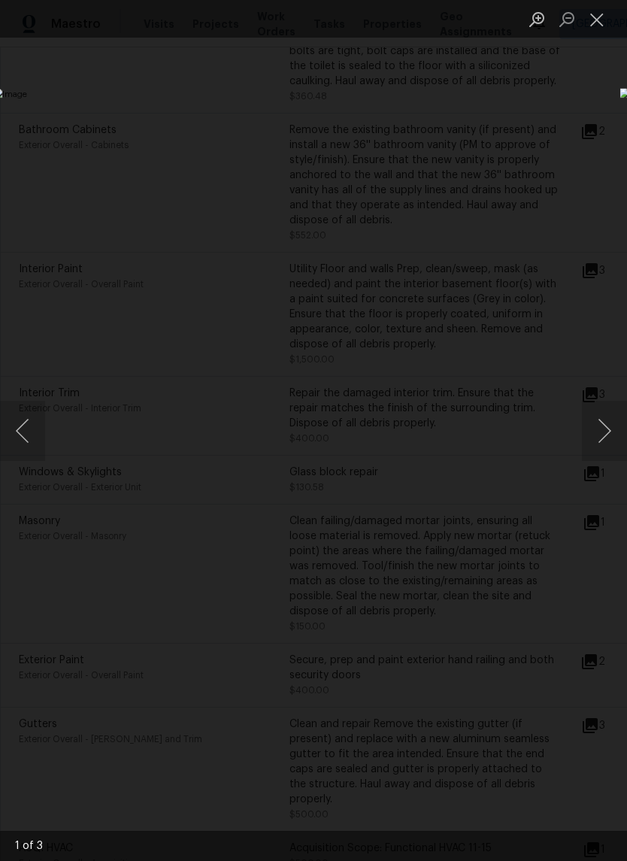
click at [602, 411] on button "Next image" at bounding box center [604, 431] width 45 height 60
click at [605, 417] on button "Next image" at bounding box center [604, 431] width 45 height 60
click at [574, 162] on div "Lightbox" at bounding box center [313, 430] width 627 height 861
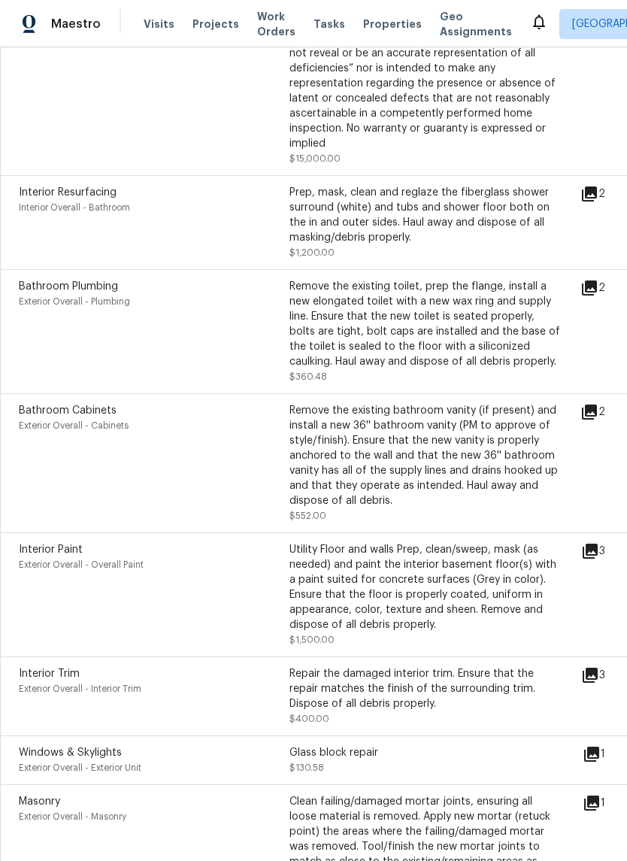
scroll to position [567, 0]
click at [598, 551] on icon at bounding box center [590, 551] width 15 height 15
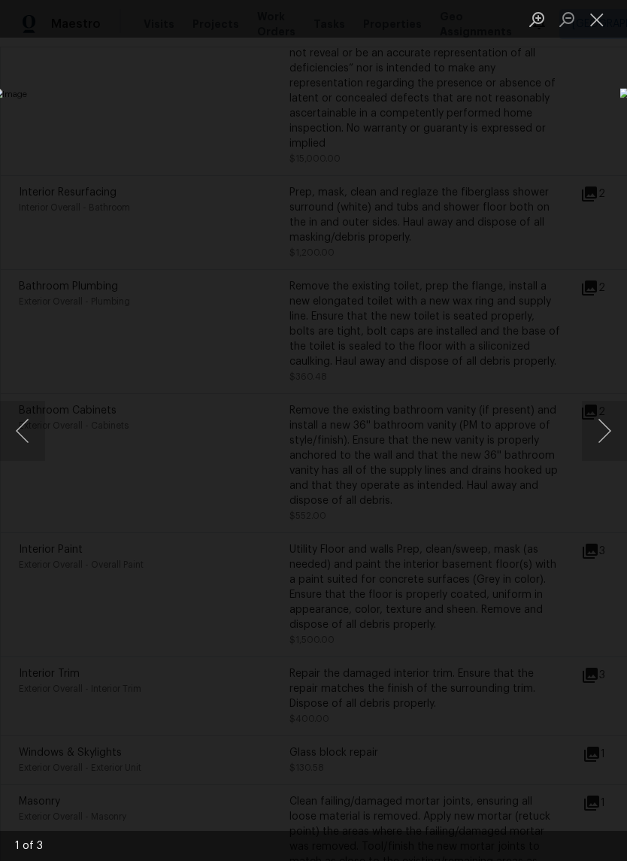
click at [606, 416] on button "Next image" at bounding box center [604, 431] width 45 height 60
click at [608, 415] on button "Next image" at bounding box center [604, 431] width 45 height 60
click at [563, 162] on div "Lightbox" at bounding box center [313, 430] width 627 height 861
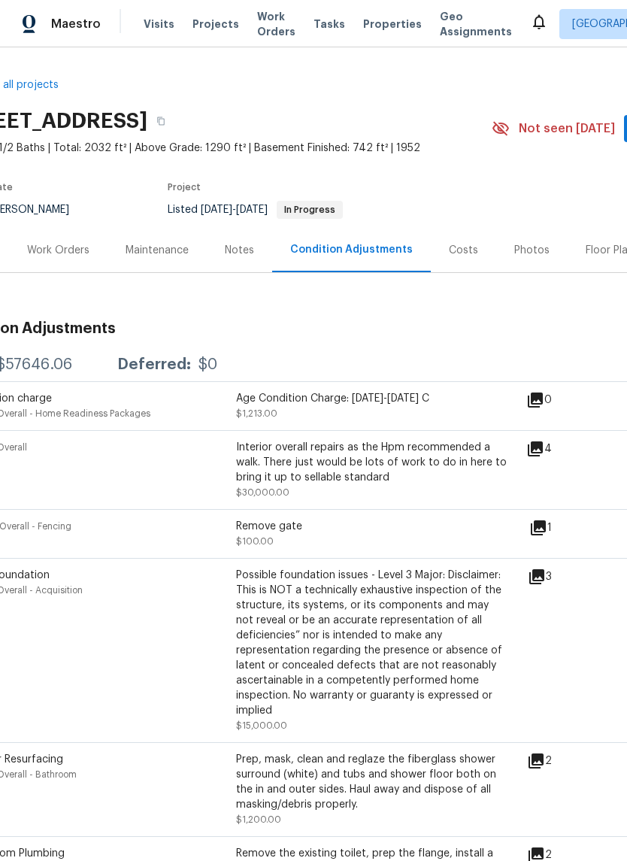
scroll to position [0, 42]
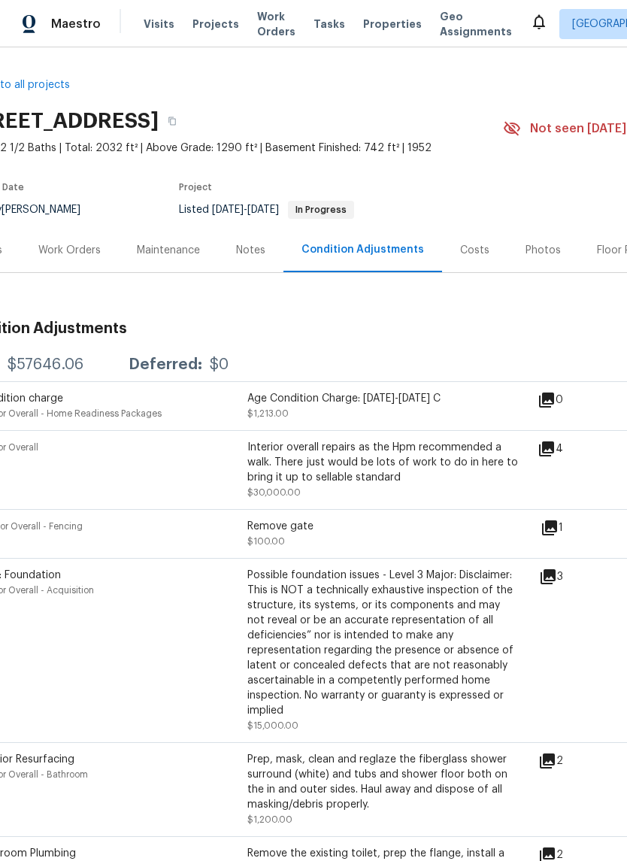
click at [552, 450] on icon at bounding box center [546, 448] width 15 height 15
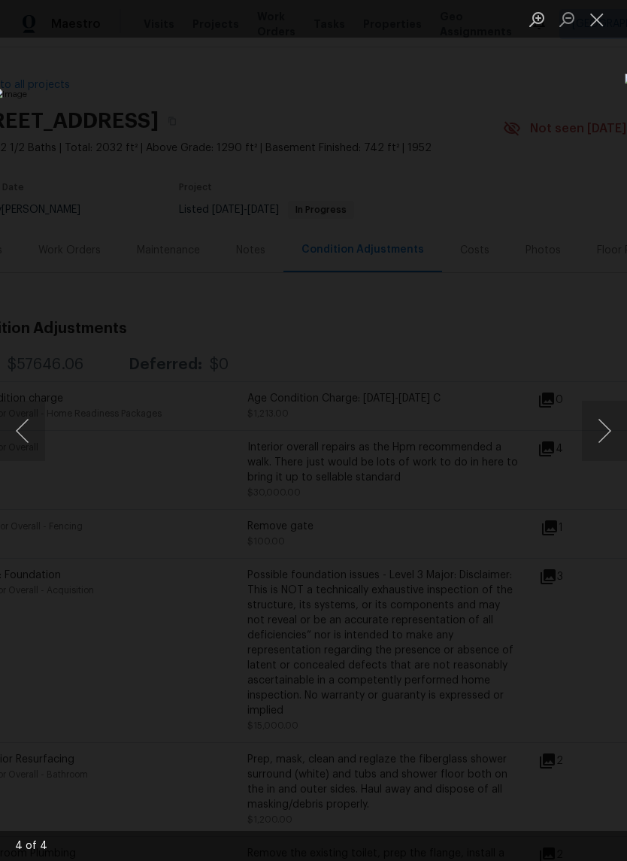
click at [542, 193] on div "Lightbox" at bounding box center [313, 430] width 627 height 861
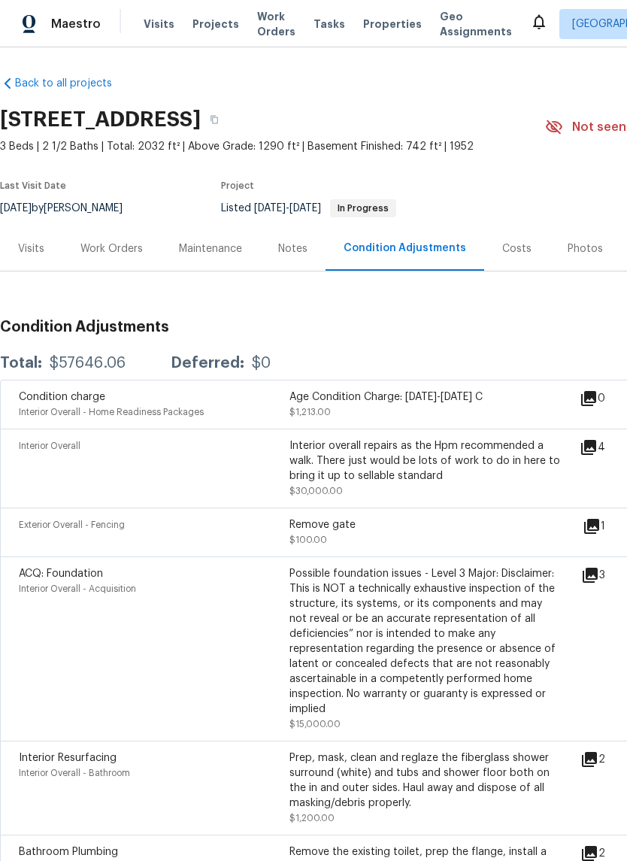
scroll to position [2, 0]
click at [32, 245] on div "Visits" at bounding box center [31, 248] width 26 height 15
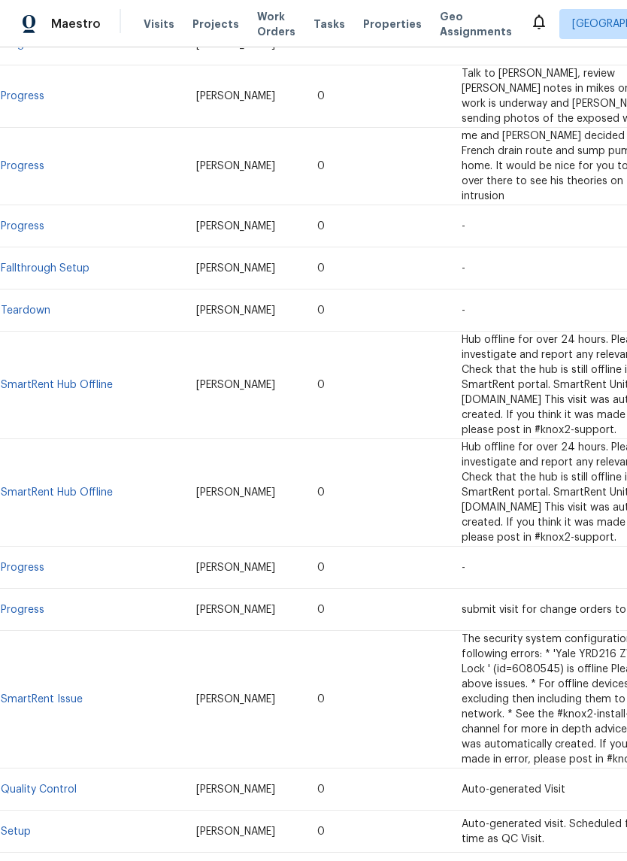
scroll to position [1074, 0]
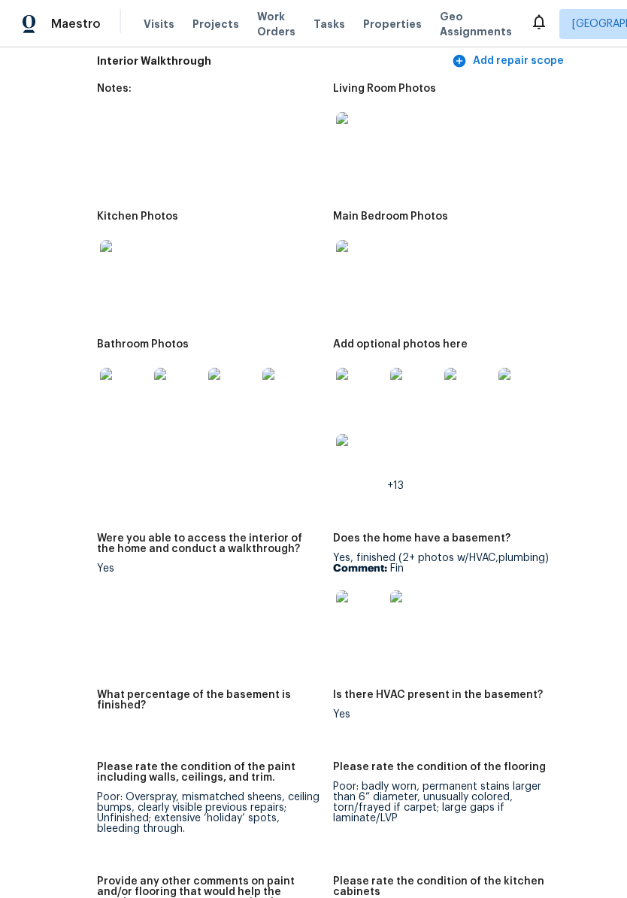
scroll to position [2006, 86]
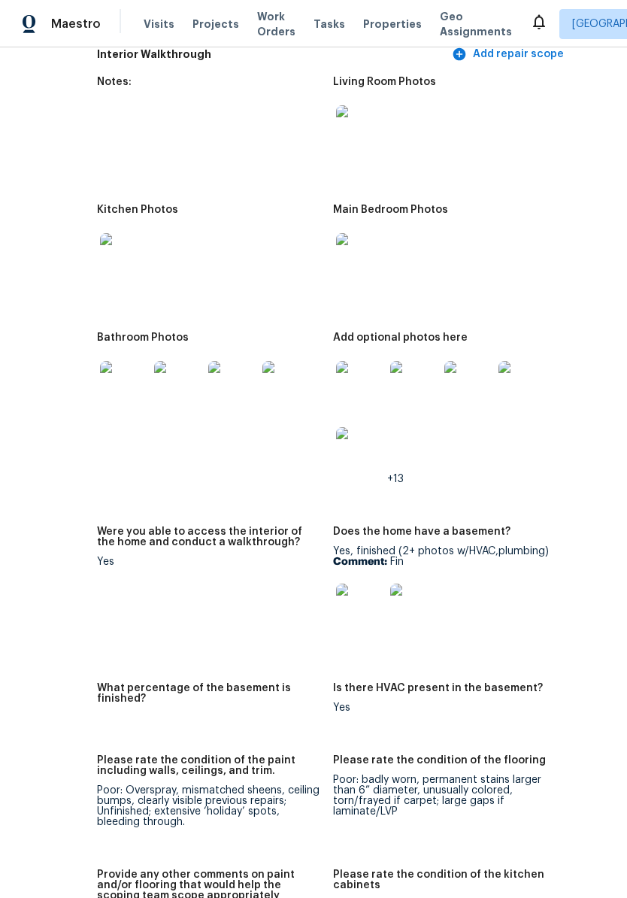
click at [337, 369] on img at bounding box center [360, 385] width 48 height 48
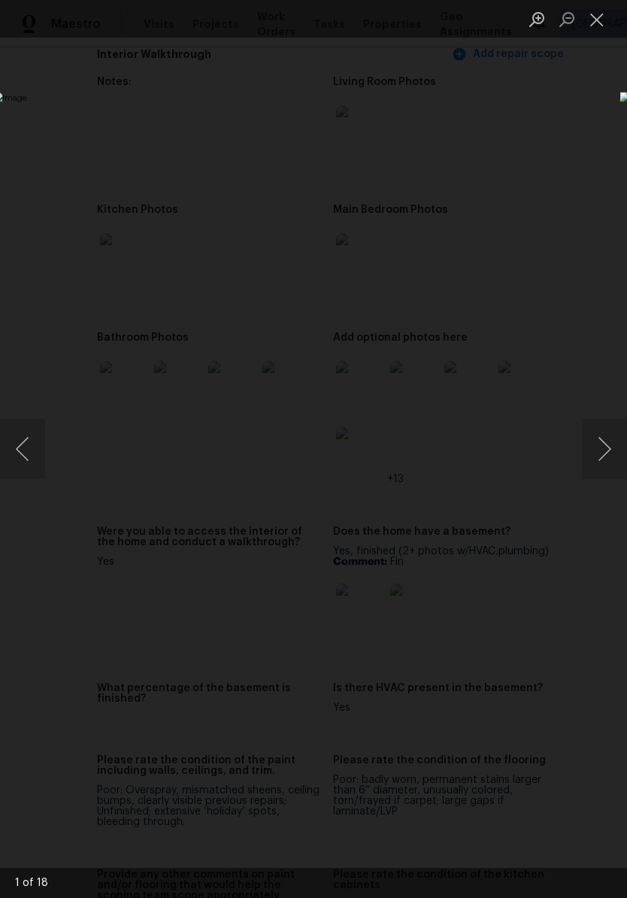
click at [605, 430] on button "Next image" at bounding box center [604, 449] width 45 height 60
click at [608, 437] on button "Next image" at bounding box center [604, 449] width 45 height 60
click at [611, 455] on button "Next image" at bounding box center [604, 449] width 45 height 60
click at [599, 453] on button "Next image" at bounding box center [604, 449] width 45 height 60
click at [600, 451] on button "Next image" at bounding box center [604, 449] width 45 height 60
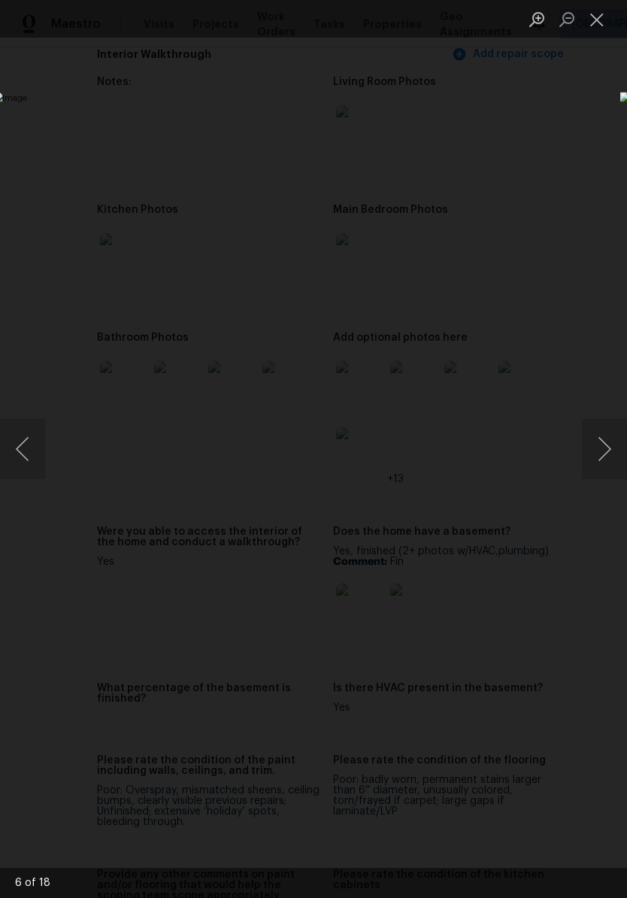
click at [604, 435] on button "Next image" at bounding box center [604, 449] width 45 height 60
click at [604, 438] on button "Next image" at bounding box center [604, 449] width 45 height 60
click at [605, 444] on button "Next image" at bounding box center [604, 449] width 45 height 60
click at [605, 447] on button "Next image" at bounding box center [604, 449] width 45 height 60
click at [34, 453] on button "Previous image" at bounding box center [22, 449] width 45 height 60
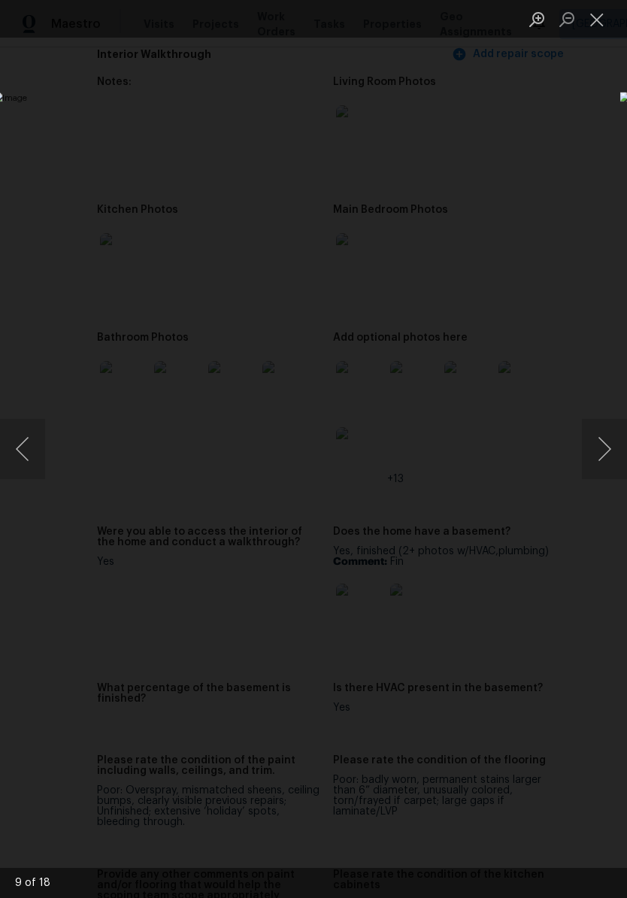
click at [33, 453] on button "Previous image" at bounding box center [22, 449] width 45 height 60
click at [74, 593] on img "Lightbox" at bounding box center [242, 449] width 499 height 714
click at [611, 438] on button "Next image" at bounding box center [604, 449] width 45 height 60
click at [593, 436] on button "Next image" at bounding box center [604, 449] width 45 height 60
click at [594, 444] on button "Next image" at bounding box center [604, 449] width 45 height 60
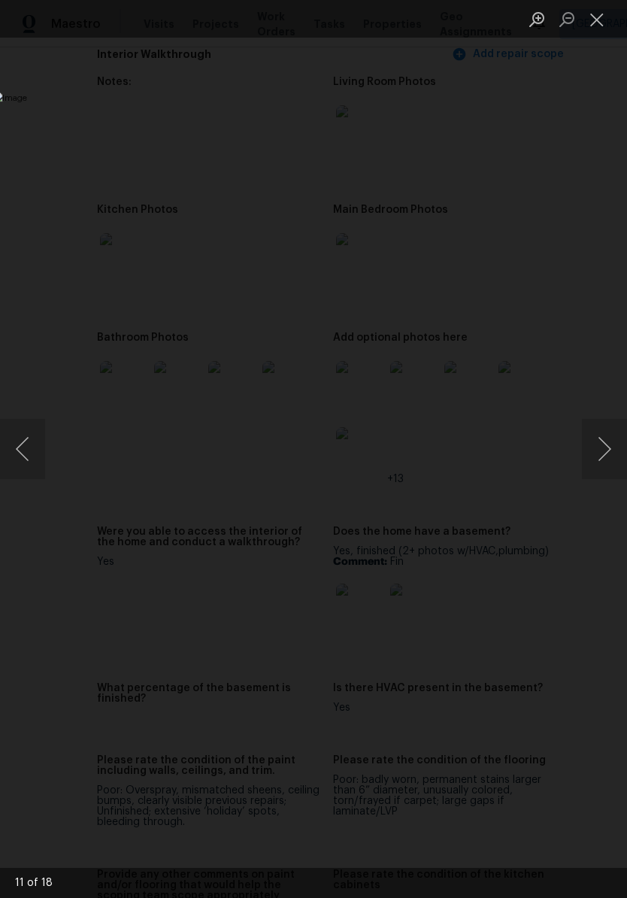
click at [599, 449] on button "Next image" at bounding box center [604, 449] width 45 height 60
click at [613, 429] on button "Next image" at bounding box center [604, 449] width 45 height 60
click at [610, 454] on button "Next image" at bounding box center [604, 449] width 45 height 60
click at [605, 460] on button "Next image" at bounding box center [604, 449] width 45 height 60
click at [609, 460] on button "Next image" at bounding box center [604, 449] width 45 height 60
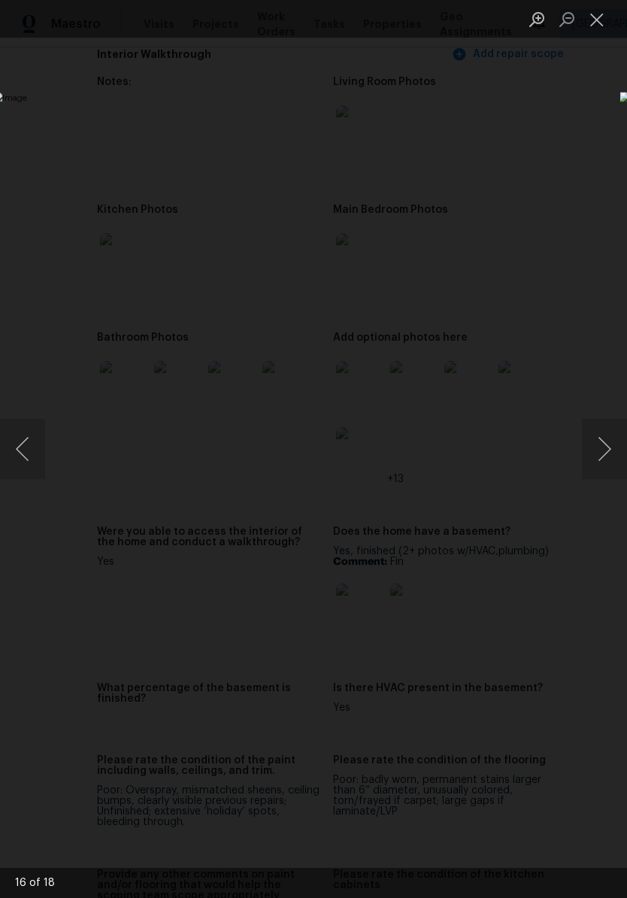
click at [610, 460] on button "Next image" at bounding box center [604, 449] width 45 height 60
click at [606, 458] on button "Next image" at bounding box center [604, 449] width 45 height 60
click at [484, 176] on div "Lightbox" at bounding box center [313, 449] width 627 height 898
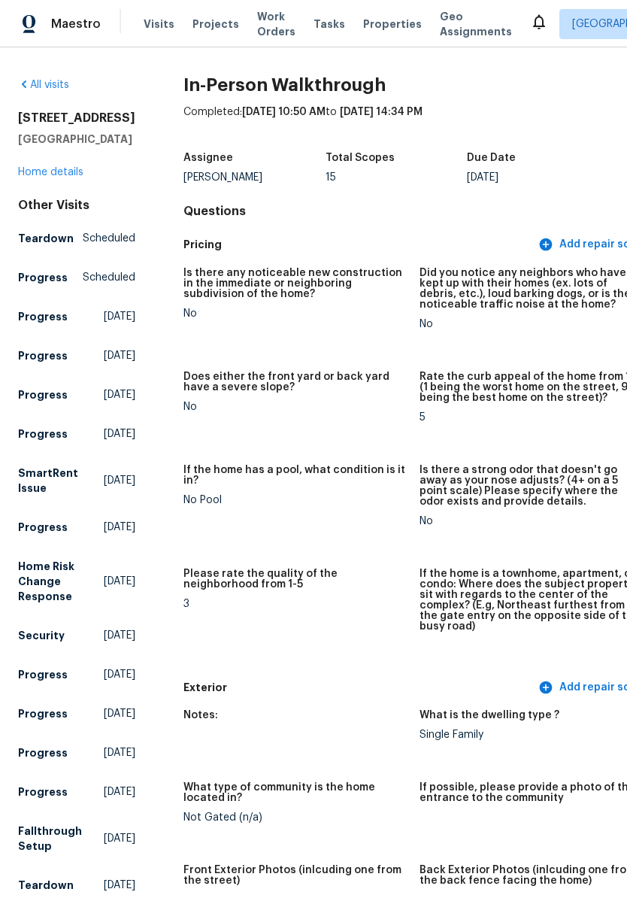
scroll to position [0, 0]
click at [68, 169] on link "Home details" at bounding box center [50, 172] width 65 height 11
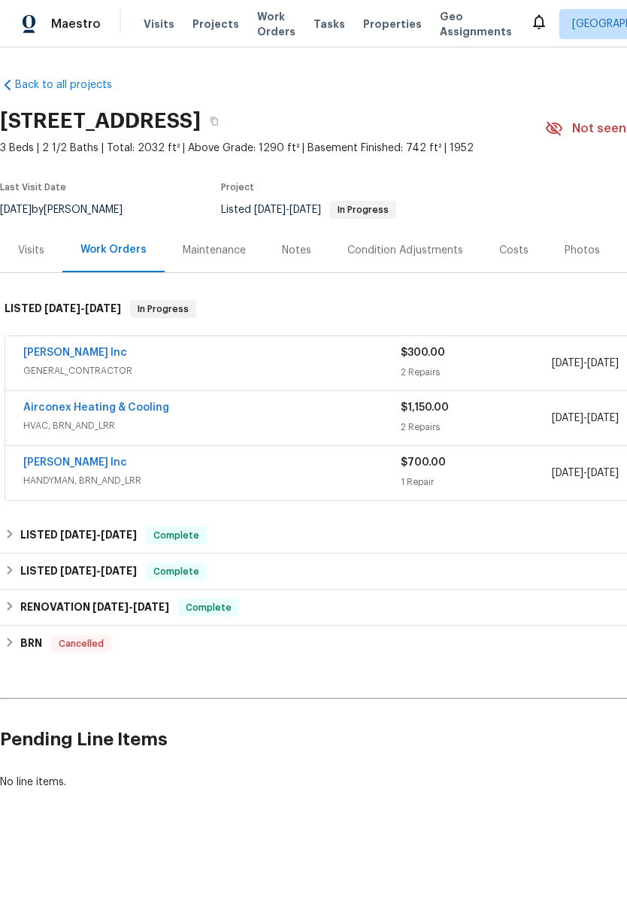
click at [573, 252] on div "Photos" at bounding box center [582, 250] width 35 height 15
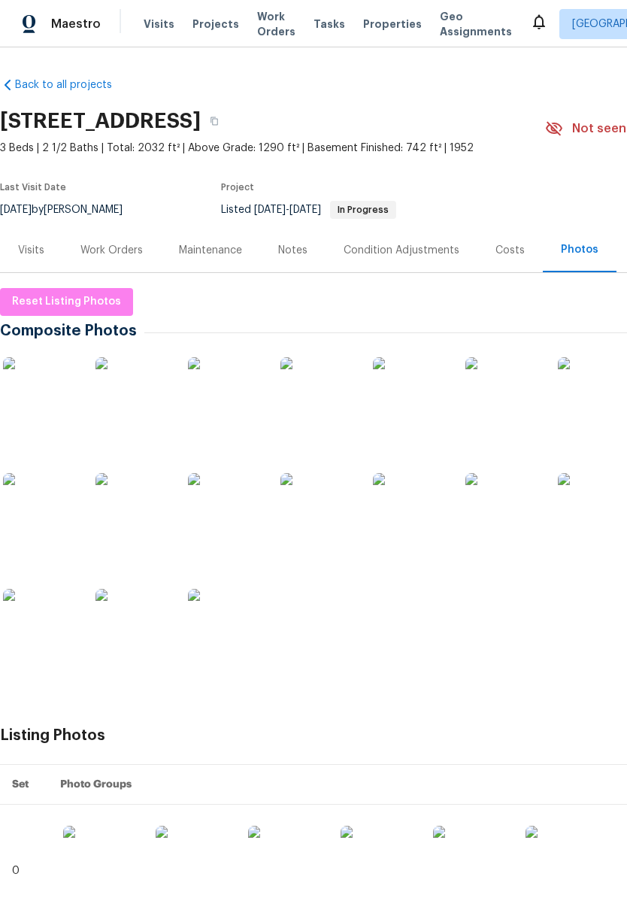
click at [35, 416] on img at bounding box center [40, 394] width 75 height 75
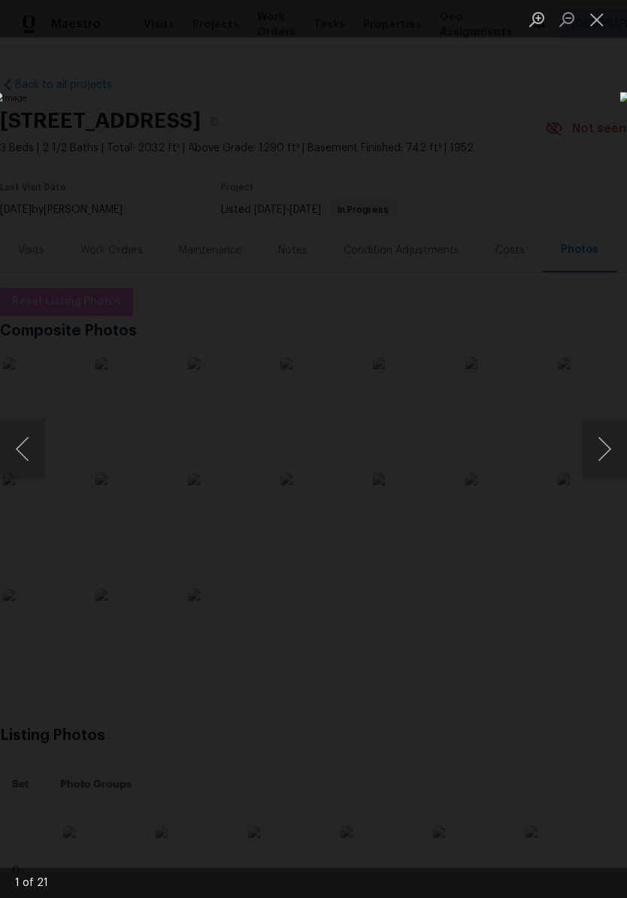
click at [610, 453] on button "Next image" at bounding box center [604, 449] width 45 height 60
click at [602, 426] on button "Next image" at bounding box center [604, 449] width 45 height 60
click at [603, 437] on button "Next image" at bounding box center [604, 449] width 45 height 60
click at [605, 441] on button "Next image" at bounding box center [604, 449] width 45 height 60
click at [605, 440] on button "Next image" at bounding box center [604, 449] width 45 height 60
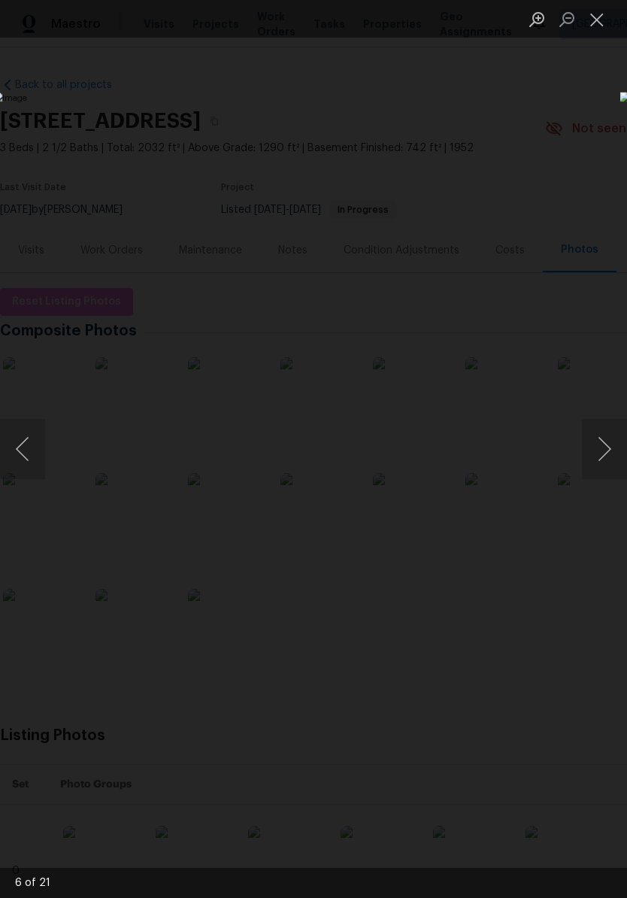
click at [602, 441] on button "Next image" at bounding box center [604, 449] width 45 height 60
click at [603, 438] on button "Next image" at bounding box center [604, 449] width 45 height 60
click at [603, 450] on button "Next image" at bounding box center [604, 449] width 45 height 60
click at [602, 446] on button "Next image" at bounding box center [604, 449] width 45 height 60
click at [599, 447] on button "Next image" at bounding box center [604, 449] width 45 height 60
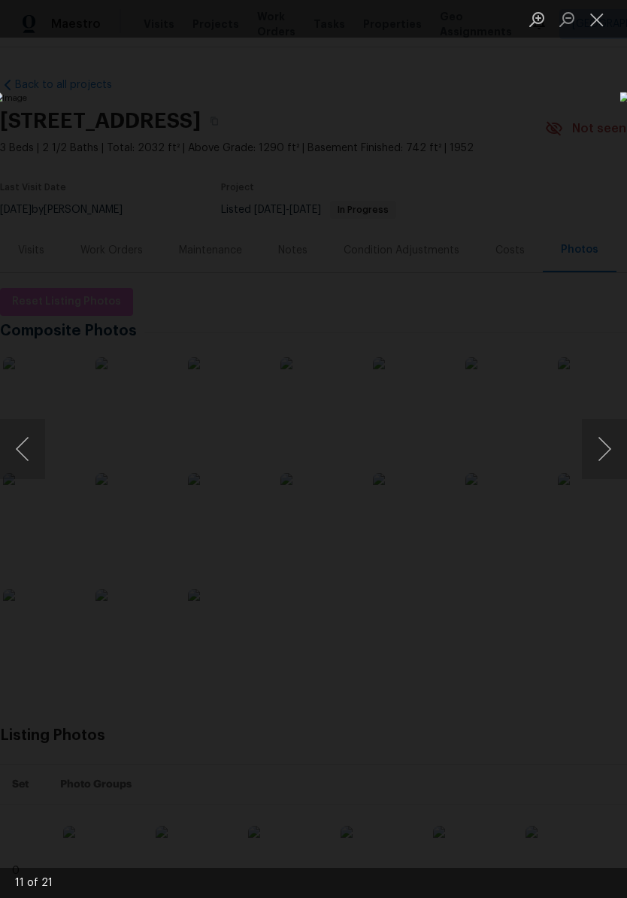
click at [599, 460] on button "Next image" at bounding box center [604, 449] width 45 height 60
click at [602, 453] on button "Next image" at bounding box center [604, 449] width 45 height 60
click at [599, 449] on button "Next image" at bounding box center [604, 449] width 45 height 60
click at [600, 450] on button "Next image" at bounding box center [604, 449] width 45 height 60
click at [599, 447] on button "Next image" at bounding box center [604, 449] width 45 height 60
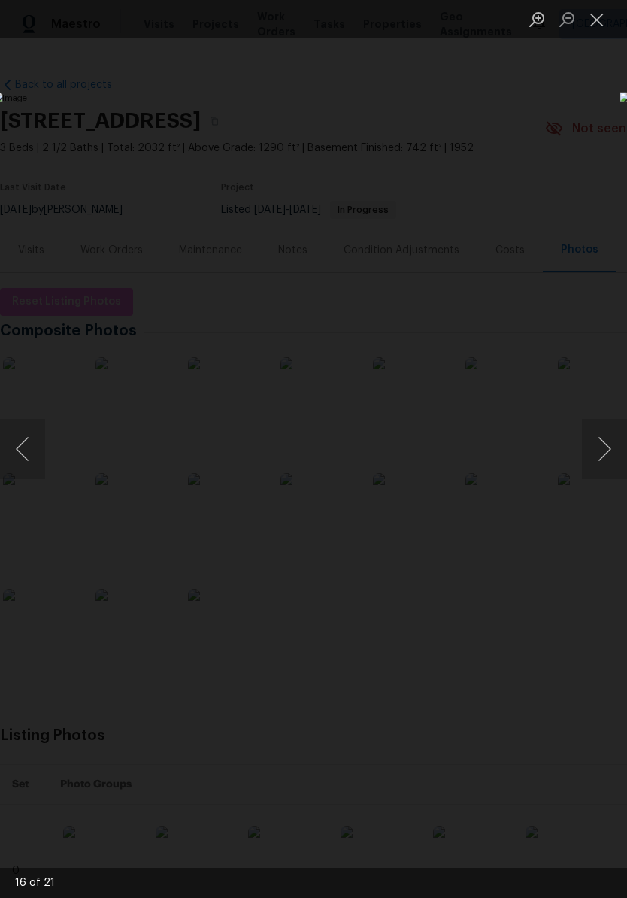
click at [608, 456] on button "Next image" at bounding box center [604, 449] width 45 height 60
click at [600, 457] on button "Next image" at bounding box center [604, 449] width 45 height 60
click at [600, 456] on button "Next image" at bounding box center [604, 449] width 45 height 60
click at [596, 455] on button "Next image" at bounding box center [604, 449] width 45 height 60
click at [600, 456] on button "Next image" at bounding box center [604, 449] width 45 height 60
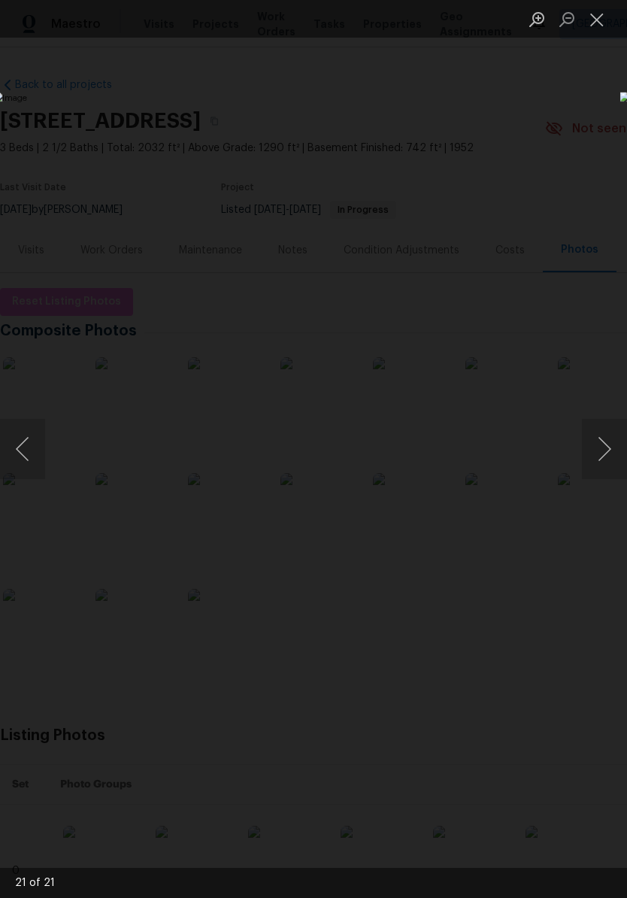
click at [26, 450] on button "Previous image" at bounding box center [22, 449] width 45 height 60
click at [594, 452] on button "Next image" at bounding box center [604, 449] width 45 height 60
click at [596, 452] on button "Next image" at bounding box center [604, 449] width 45 height 60
click at [600, 453] on button "Next image" at bounding box center [604, 449] width 45 height 60
click at [597, 452] on button "Next image" at bounding box center [604, 449] width 45 height 60
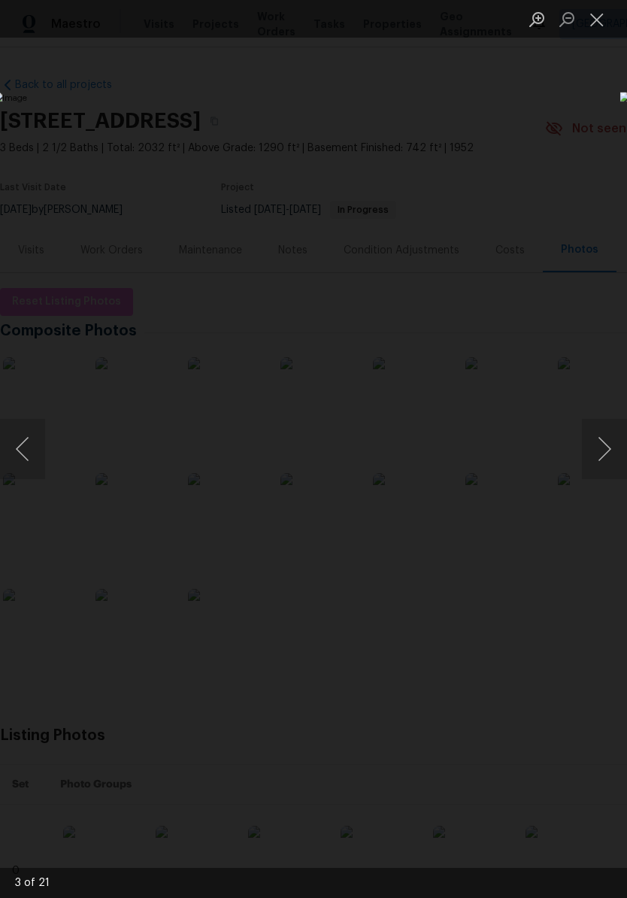
click at [596, 452] on button "Next image" at bounding box center [604, 449] width 45 height 60
click at [600, 453] on button "Next image" at bounding box center [604, 449] width 45 height 60
click at [601, 456] on button "Next image" at bounding box center [604, 449] width 45 height 60
click at [600, 456] on button "Next image" at bounding box center [604, 449] width 45 height 60
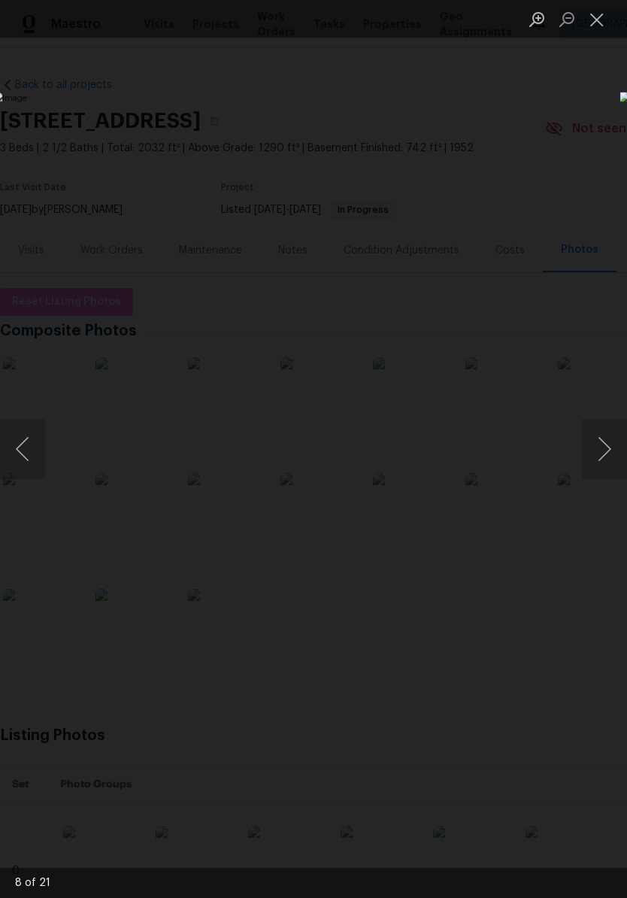
click at [600, 457] on button "Next image" at bounding box center [604, 449] width 45 height 60
click at [600, 456] on button "Next image" at bounding box center [604, 449] width 45 height 60
click at [584, 466] on button "Next image" at bounding box center [604, 449] width 45 height 60
click at [39, 443] on button "Previous image" at bounding box center [22, 449] width 45 height 60
click at [38, 443] on button "Previous image" at bounding box center [22, 449] width 45 height 60
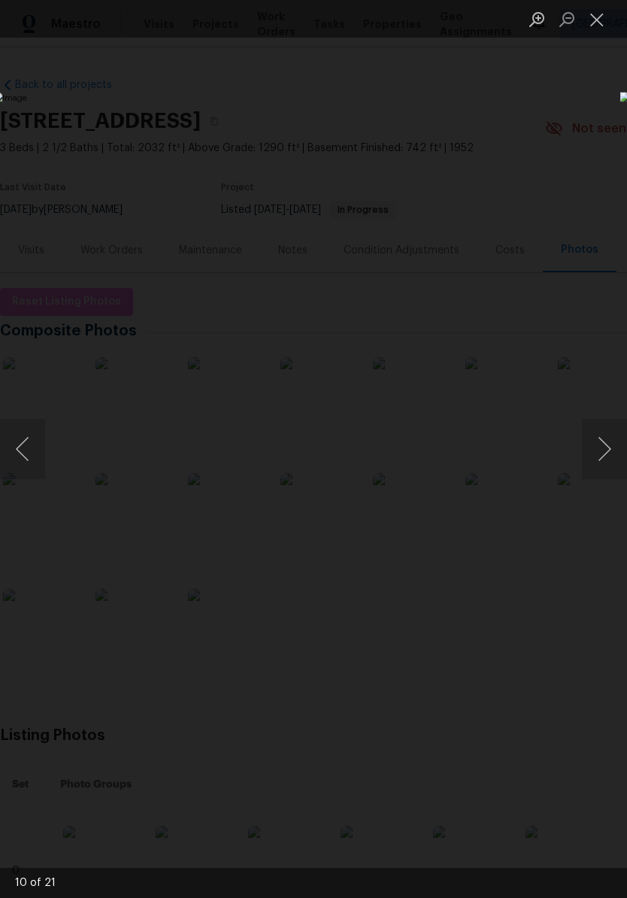
click at [30, 458] on button "Previous image" at bounding box center [22, 449] width 45 height 60
click at [23, 450] on button "Previous image" at bounding box center [22, 449] width 45 height 60
click at [587, 62] on div "Lightbox" at bounding box center [313, 449] width 627 height 898
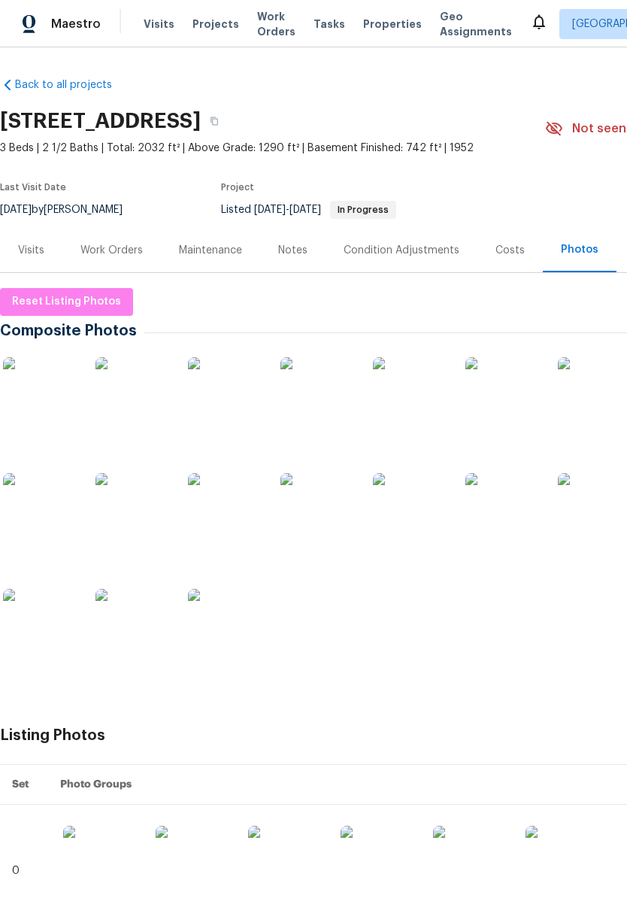
click at [45, 245] on div "Visits" at bounding box center [31, 250] width 62 height 44
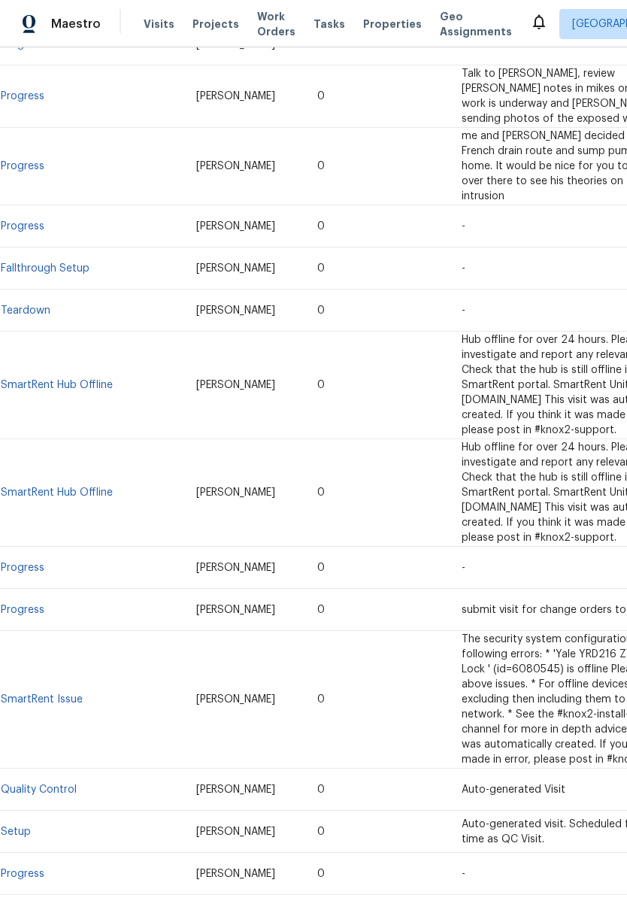
scroll to position [1074, 0]
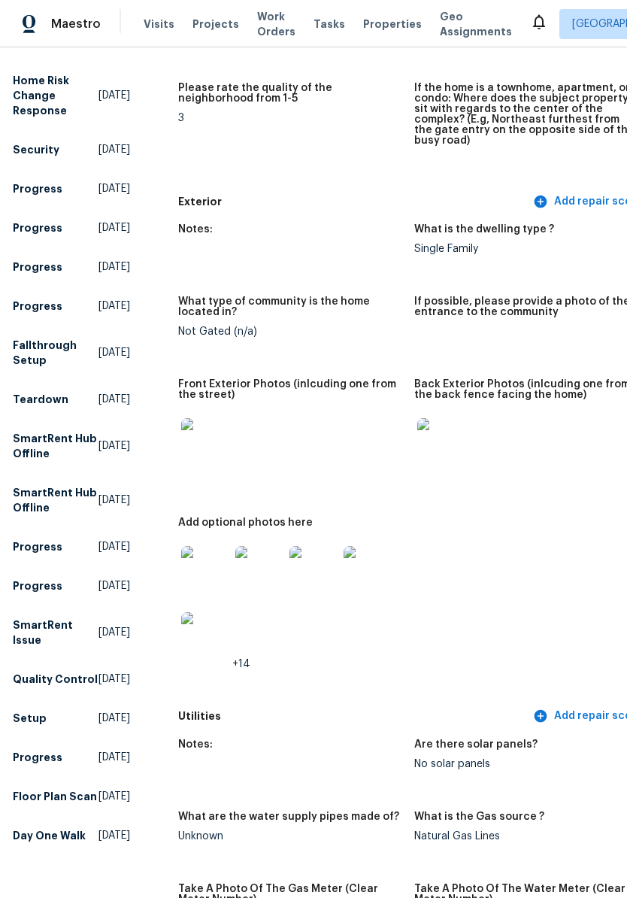
scroll to position [538, 5]
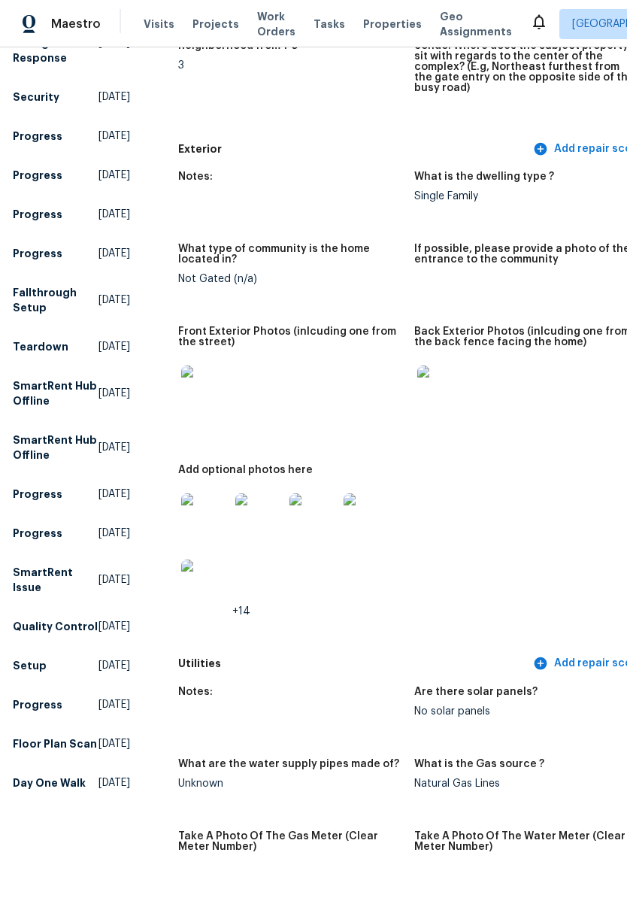
click at [196, 382] on img at bounding box center [205, 389] width 48 height 48
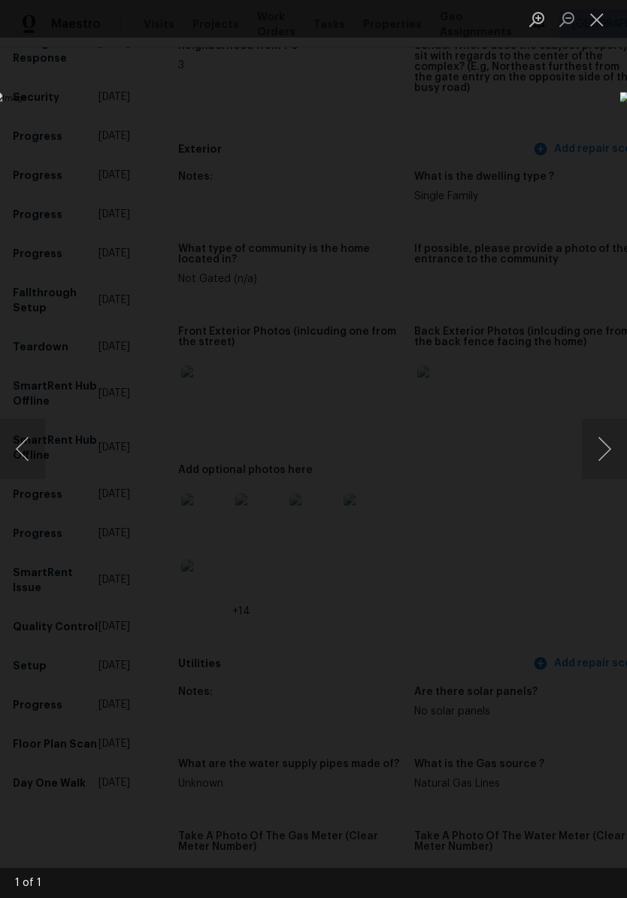
click at [608, 440] on button "Next image" at bounding box center [604, 449] width 45 height 60
click at [604, 445] on button "Next image" at bounding box center [604, 449] width 45 height 60
click at [598, 442] on button "Next image" at bounding box center [604, 449] width 45 height 60
click at [598, 441] on button "Next image" at bounding box center [604, 449] width 45 height 60
click at [608, 181] on div "Lightbox" at bounding box center [313, 449] width 627 height 898
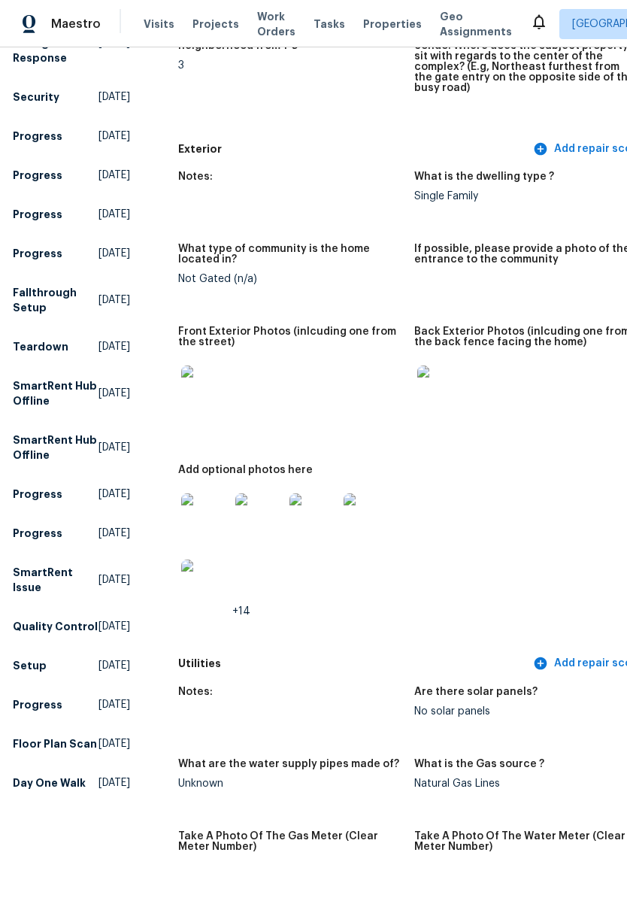
click at [425, 381] on img at bounding box center [441, 389] width 48 height 48
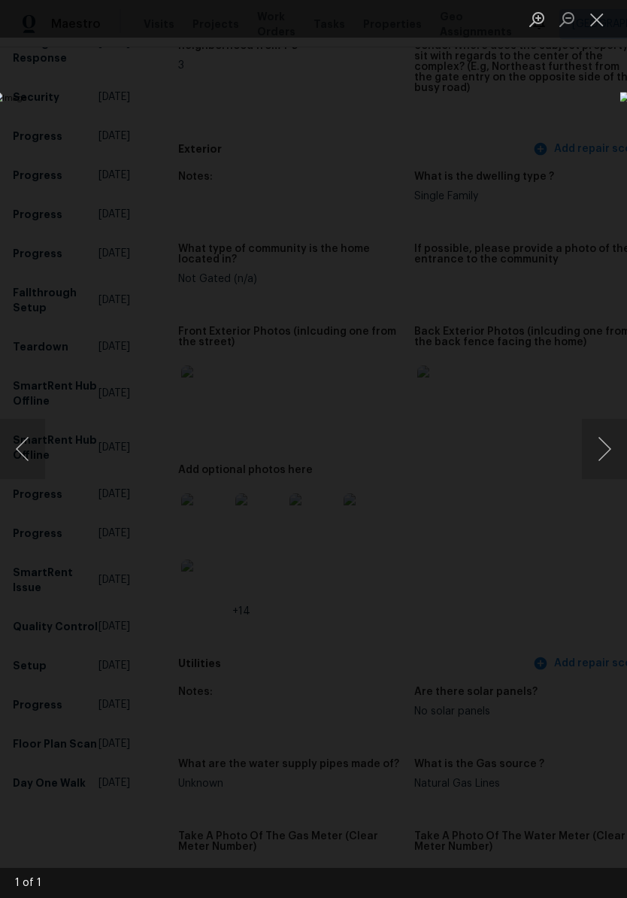
click at [550, 153] on div "Lightbox" at bounding box center [313, 449] width 627 height 898
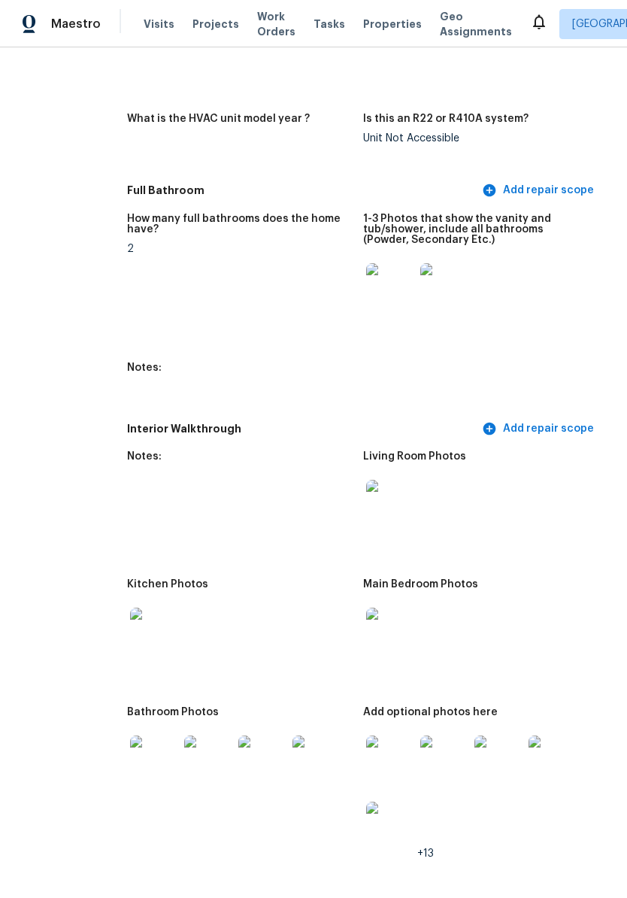
scroll to position [1633, 56]
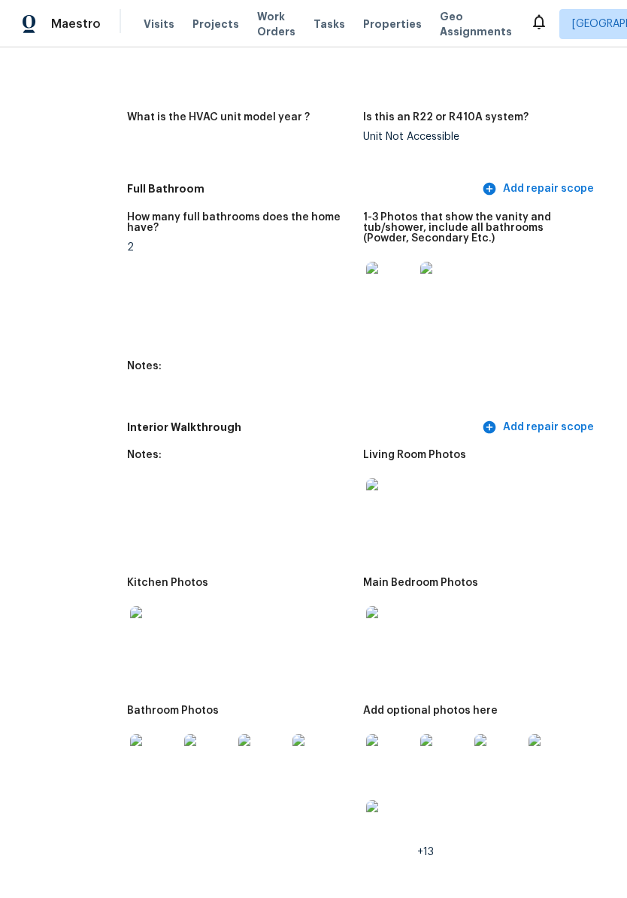
click at [382, 489] on img at bounding box center [390, 502] width 48 height 48
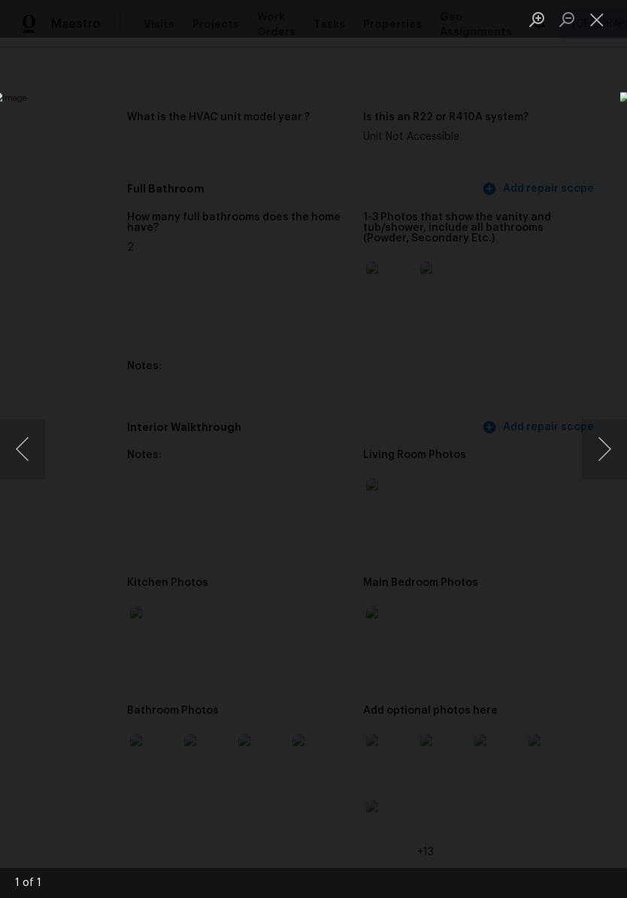
click at [575, 125] on div "Lightbox" at bounding box center [313, 449] width 627 height 898
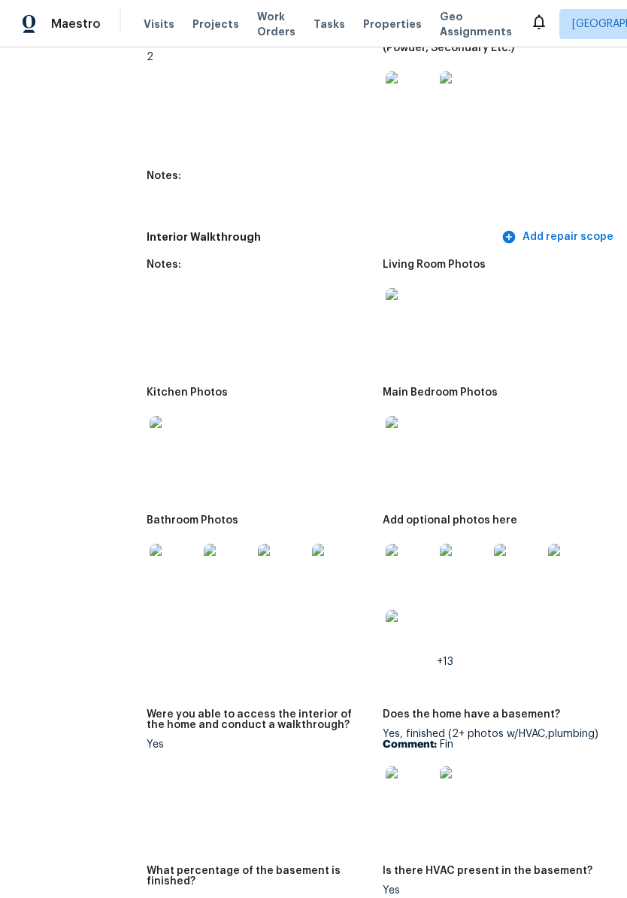
scroll to position [1880, 31]
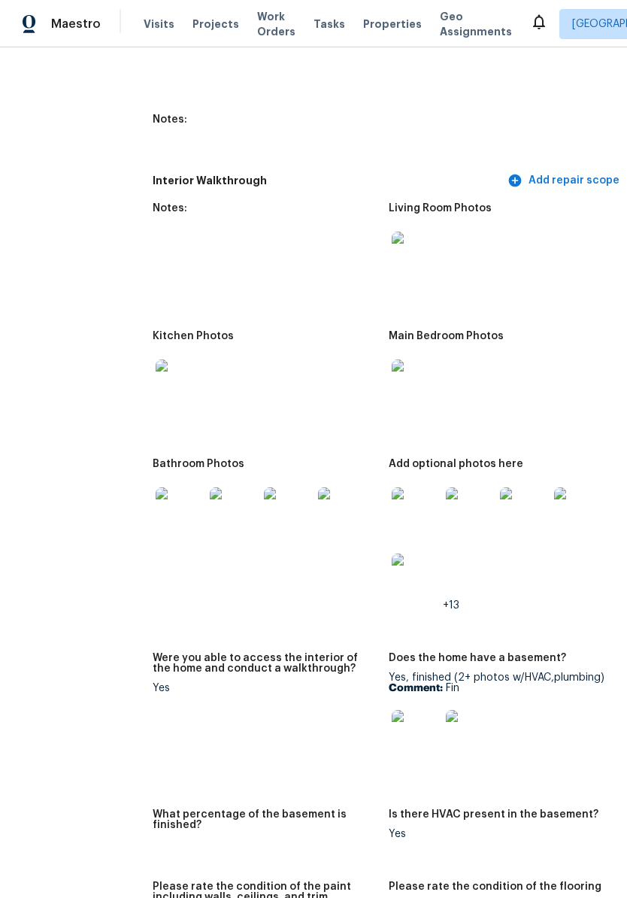
click at [410, 367] on img at bounding box center [416, 383] width 48 height 48
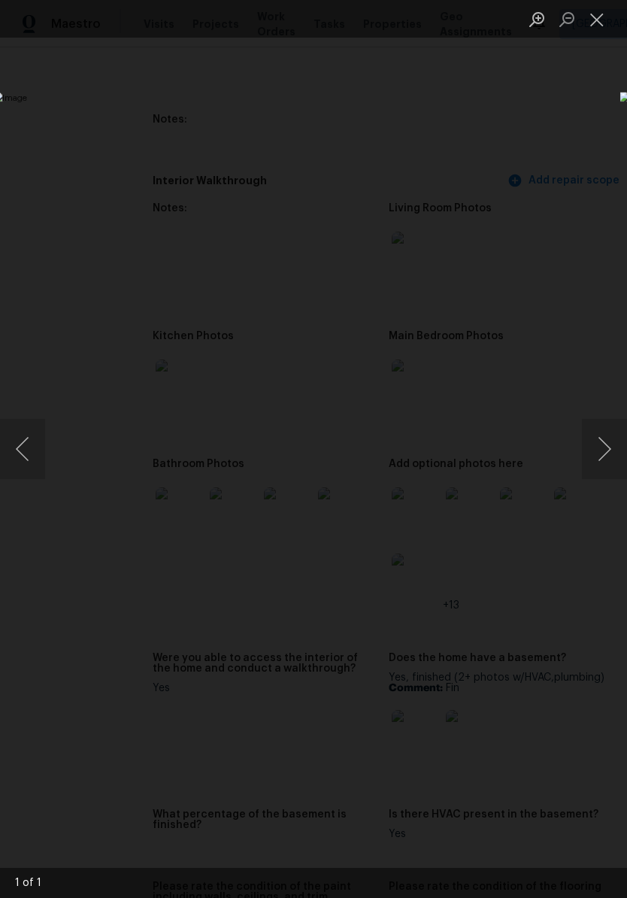
click at [551, 110] on div "Lightbox" at bounding box center [313, 449] width 627 height 898
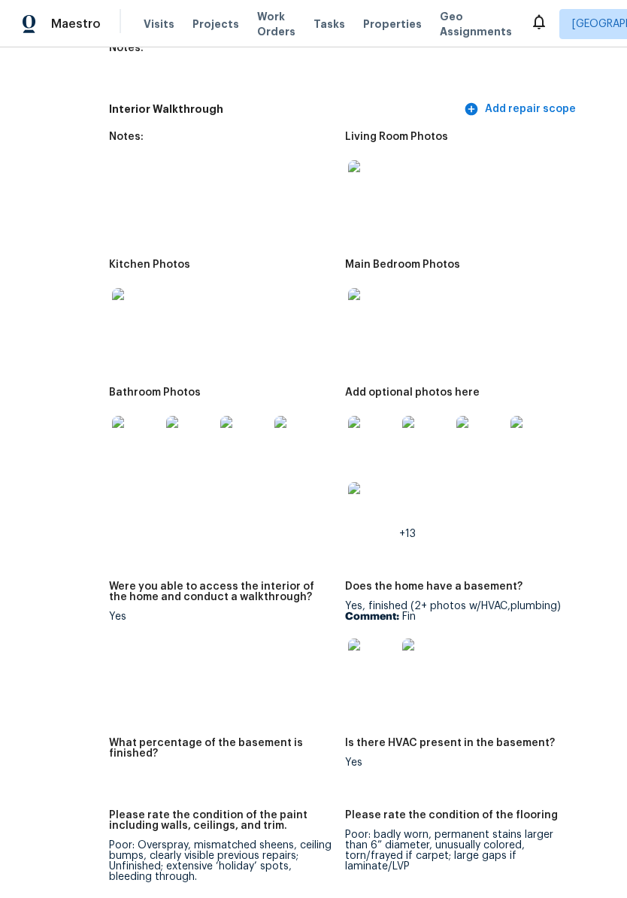
scroll to position [1951, 74]
click at [228, 420] on img at bounding box center [244, 441] width 48 height 48
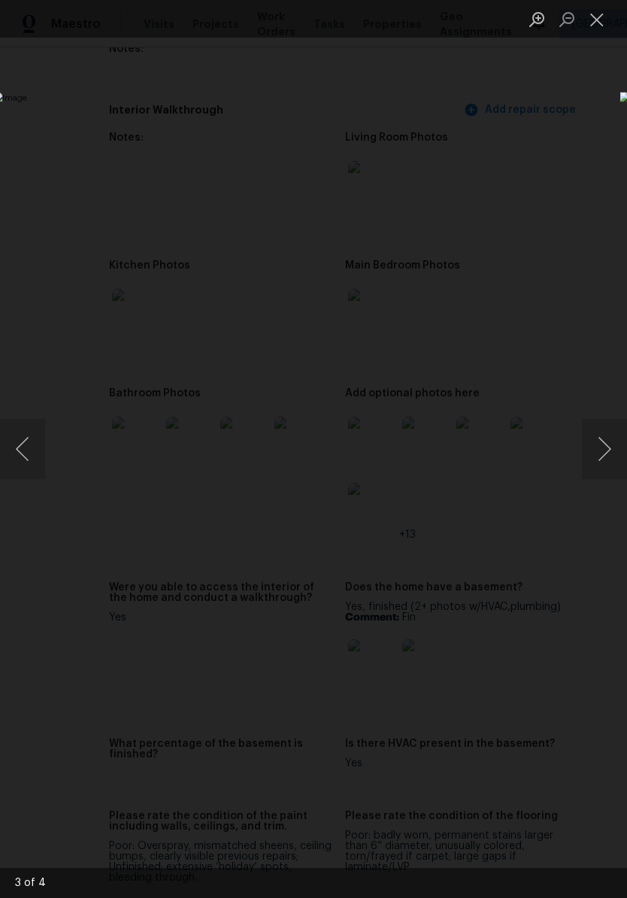
click at [555, 100] on div "Lightbox" at bounding box center [313, 449] width 627 height 898
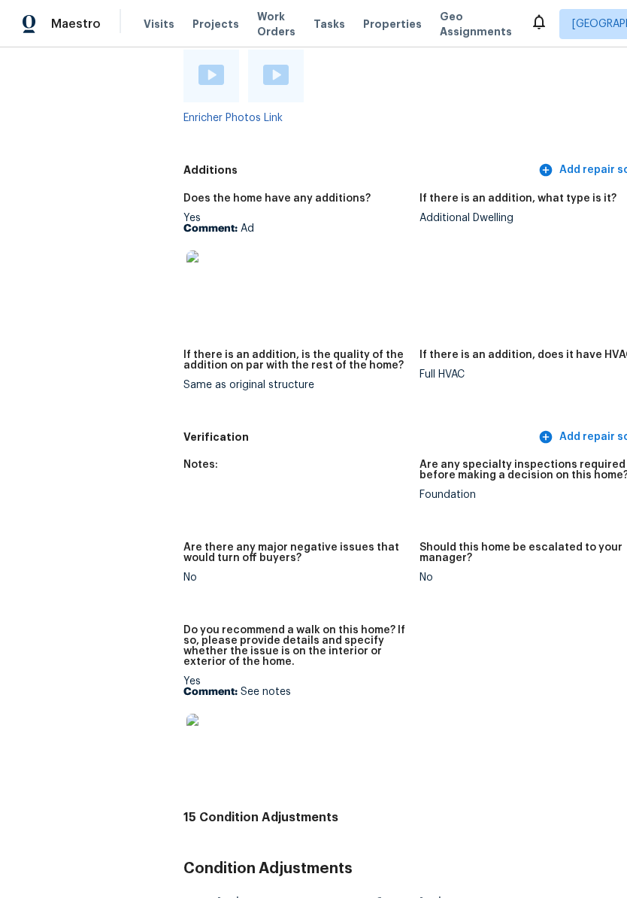
scroll to position [3635, 0]
click at [190, 250] on img at bounding box center [211, 274] width 48 height 48
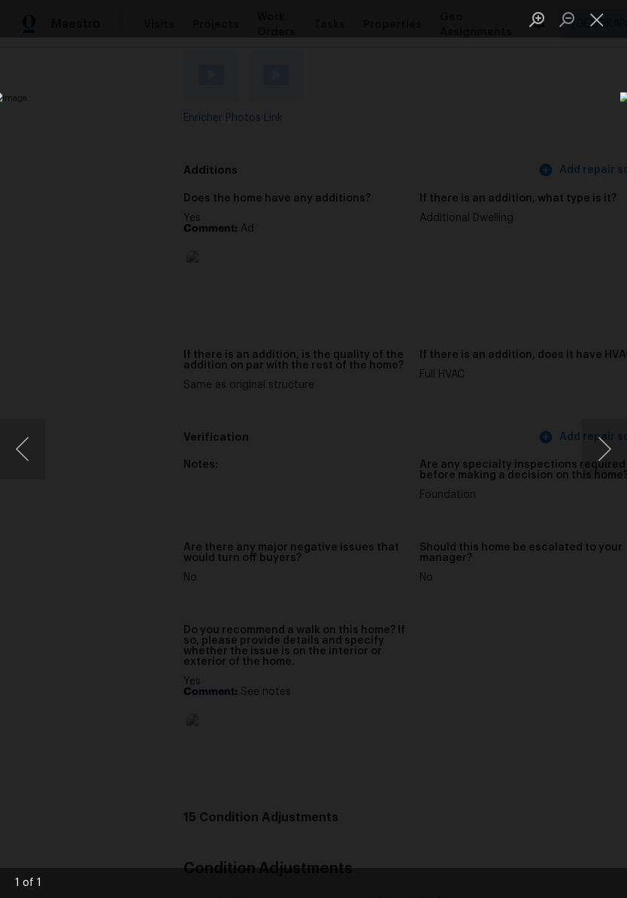
click at [566, 138] on div "Lightbox" at bounding box center [313, 449] width 627 height 898
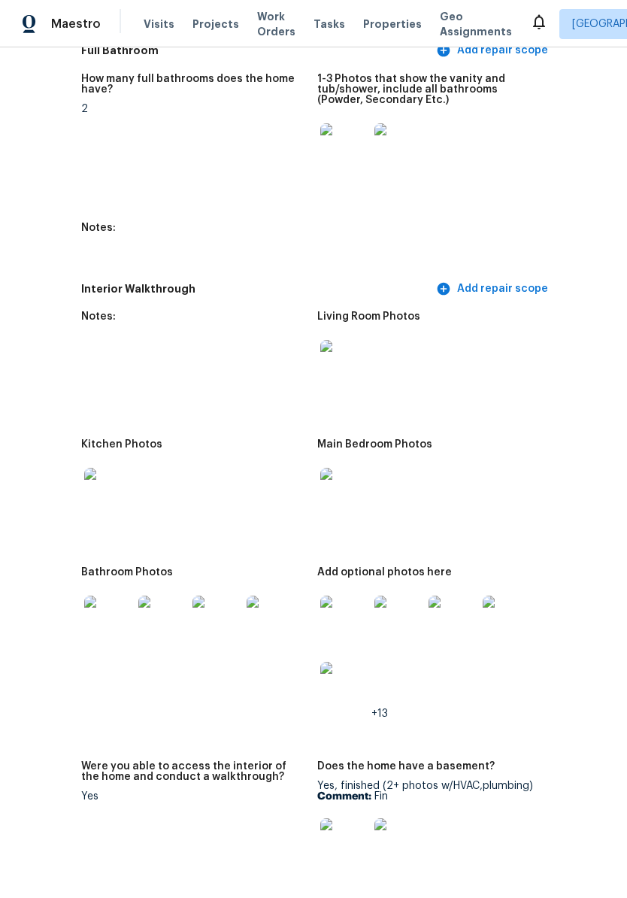
scroll to position [1770, 102]
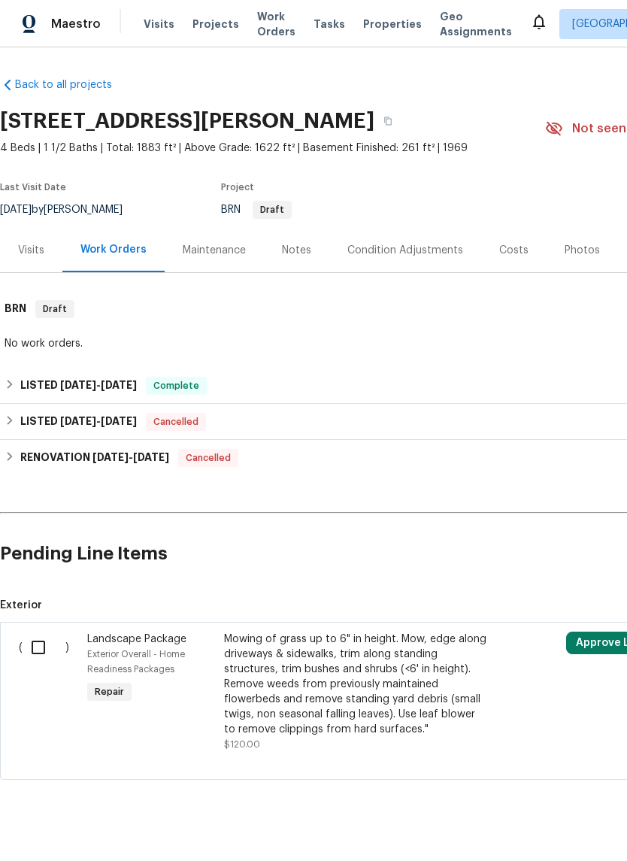
click at [426, 250] on div "Condition Adjustments" at bounding box center [405, 250] width 116 height 15
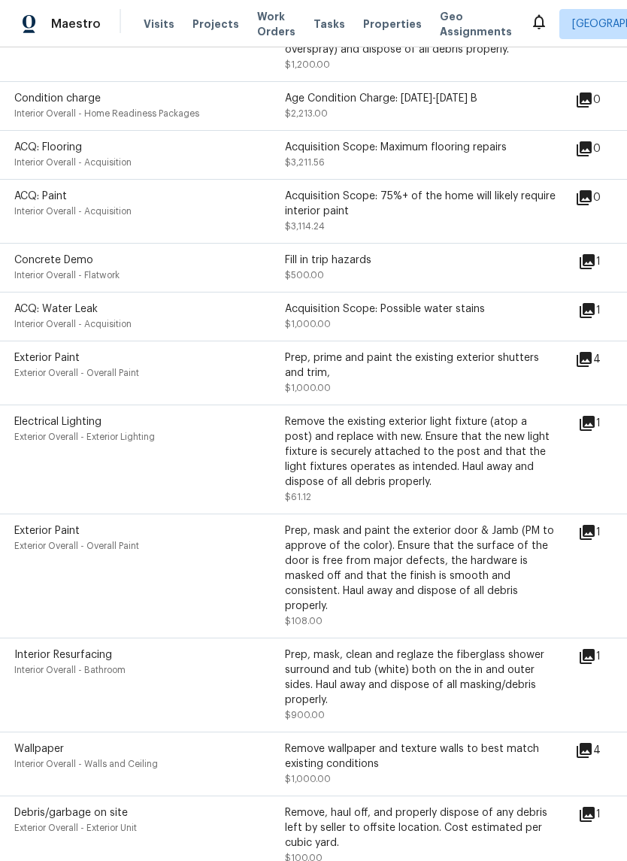
scroll to position [890, 4]
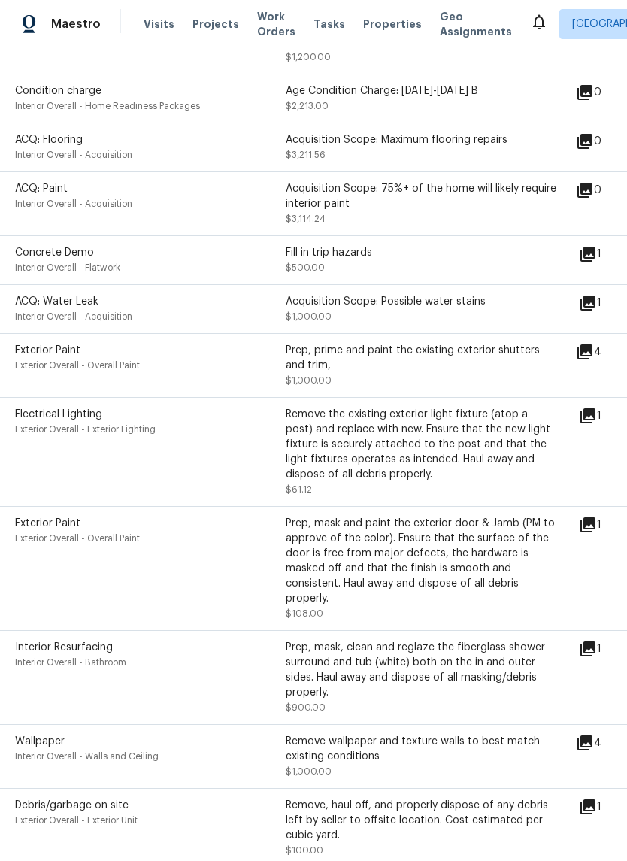
click at [590, 350] on icon at bounding box center [585, 351] width 15 height 15
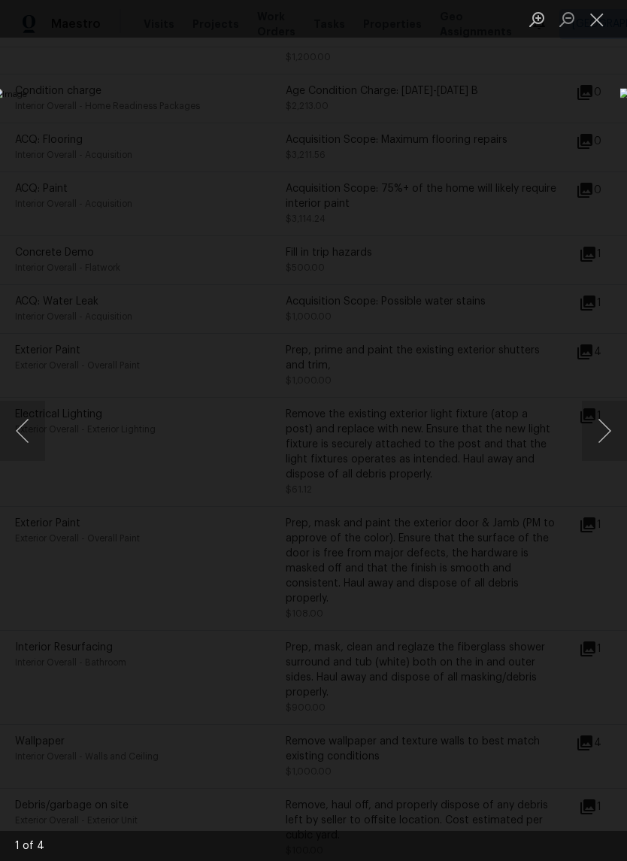
click at [595, 425] on button "Next image" at bounding box center [604, 431] width 45 height 60
click at [595, 415] on button "Next image" at bounding box center [604, 431] width 45 height 60
click at [590, 426] on button "Next image" at bounding box center [604, 431] width 45 height 60
click at [602, 414] on button "Next image" at bounding box center [604, 431] width 45 height 60
click at [611, 410] on button "Next image" at bounding box center [604, 431] width 45 height 60
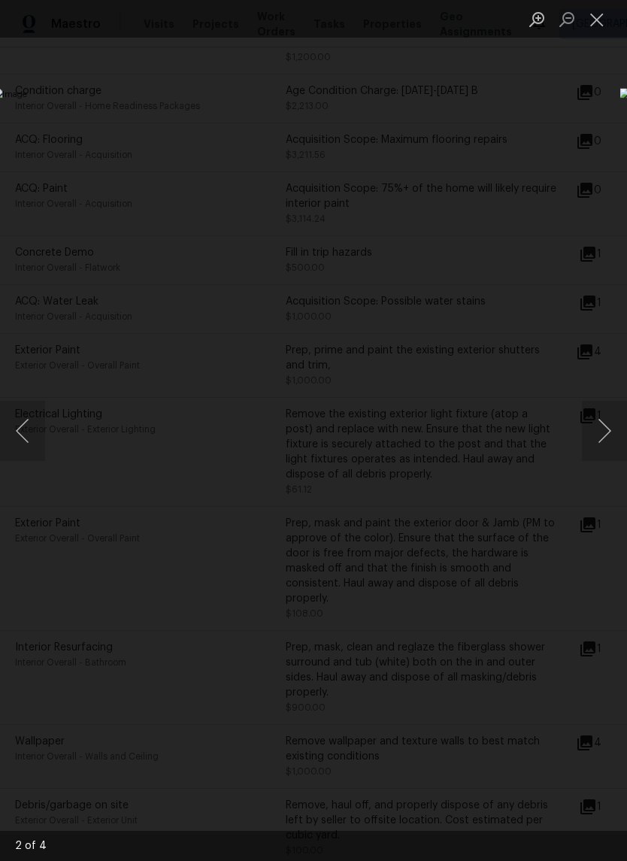
click at [598, 411] on button "Next image" at bounding box center [604, 431] width 45 height 60
click at [597, 422] on button "Next image" at bounding box center [604, 431] width 45 height 60
click at [604, 423] on button "Next image" at bounding box center [604, 431] width 45 height 60
click at [601, 422] on button "Next image" at bounding box center [604, 431] width 45 height 60
click at [601, 421] on button "Next image" at bounding box center [604, 431] width 45 height 60
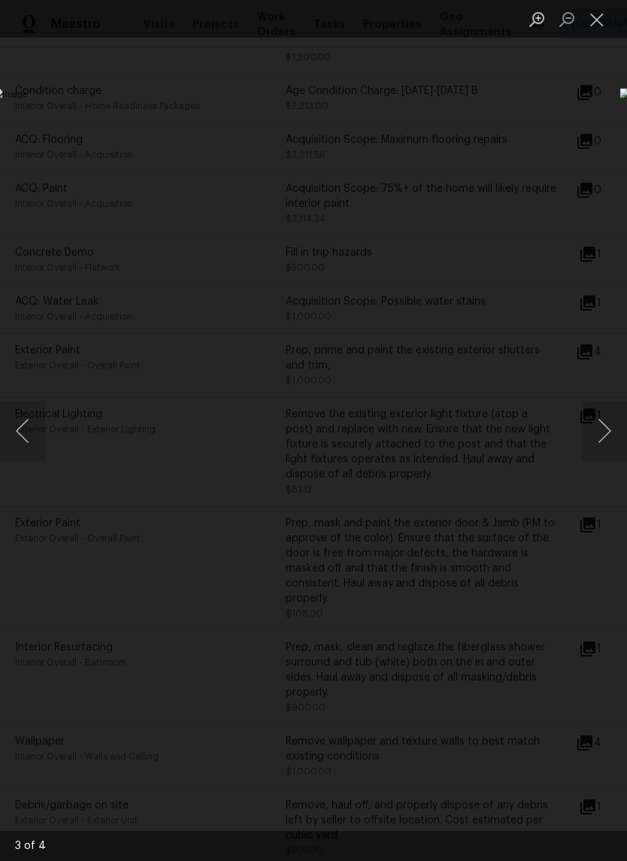
click at [544, 123] on div "Lightbox" at bounding box center [313, 430] width 627 height 861
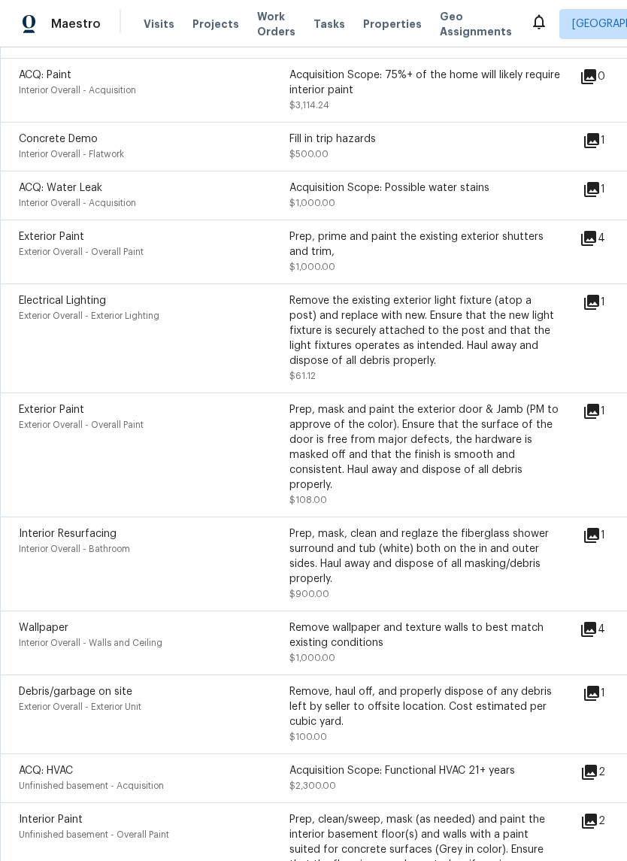
scroll to position [1005, 0]
click at [601, 404] on icon at bounding box center [592, 411] width 18 height 18
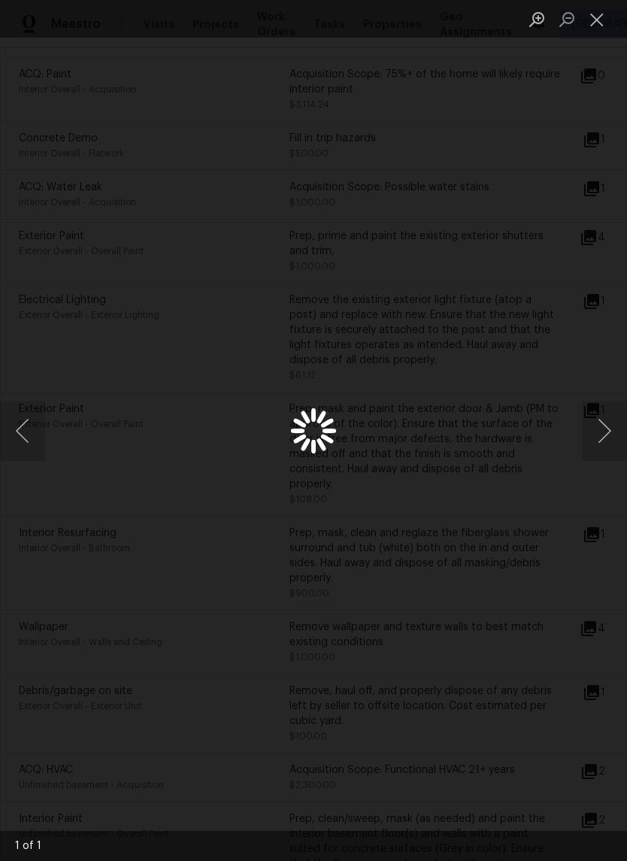
click at [603, 404] on button "Next image" at bounding box center [604, 431] width 45 height 60
click at [538, 114] on div "Lightbox" at bounding box center [313, 430] width 627 height 861
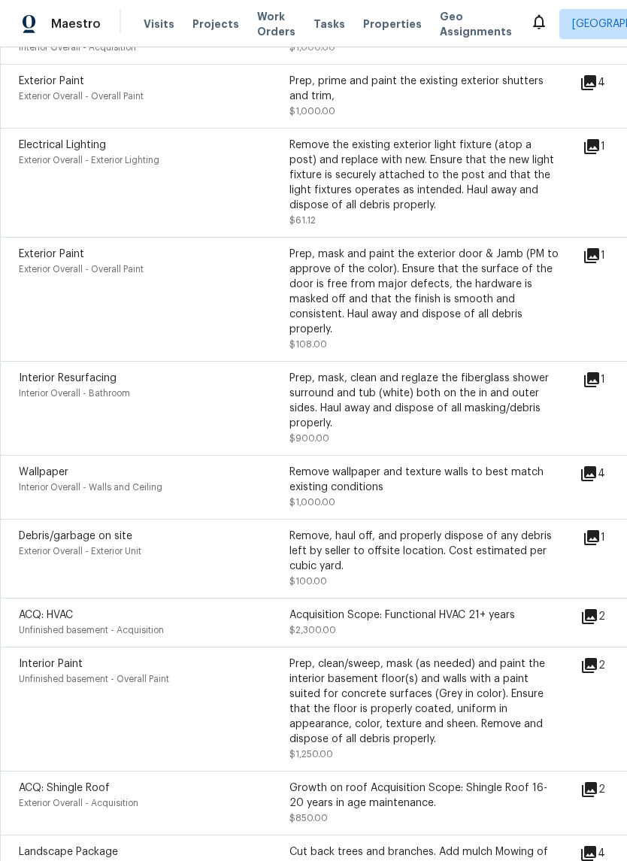
scroll to position [1161, 0]
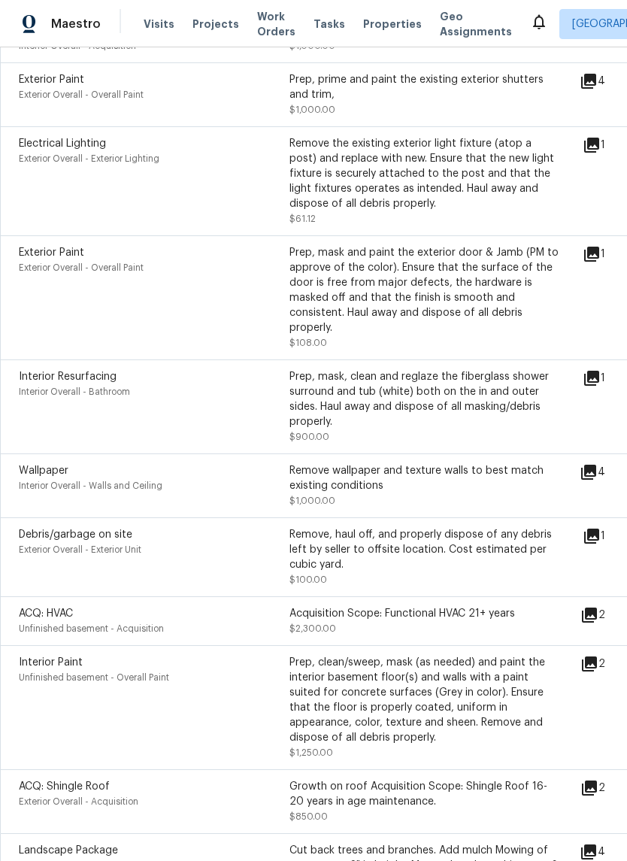
click at [598, 375] on icon at bounding box center [591, 378] width 15 height 15
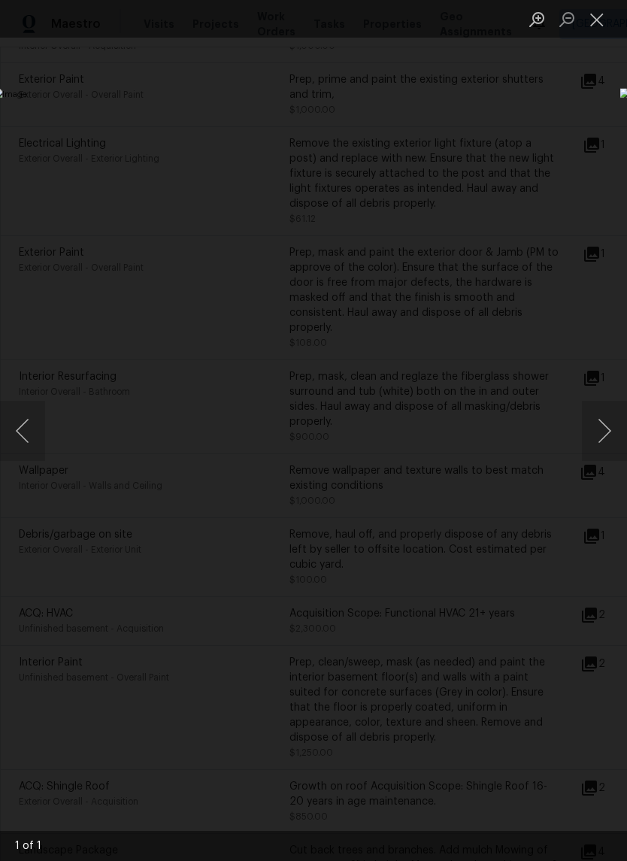
click at [529, 108] on div "Lightbox" at bounding box center [313, 430] width 627 height 861
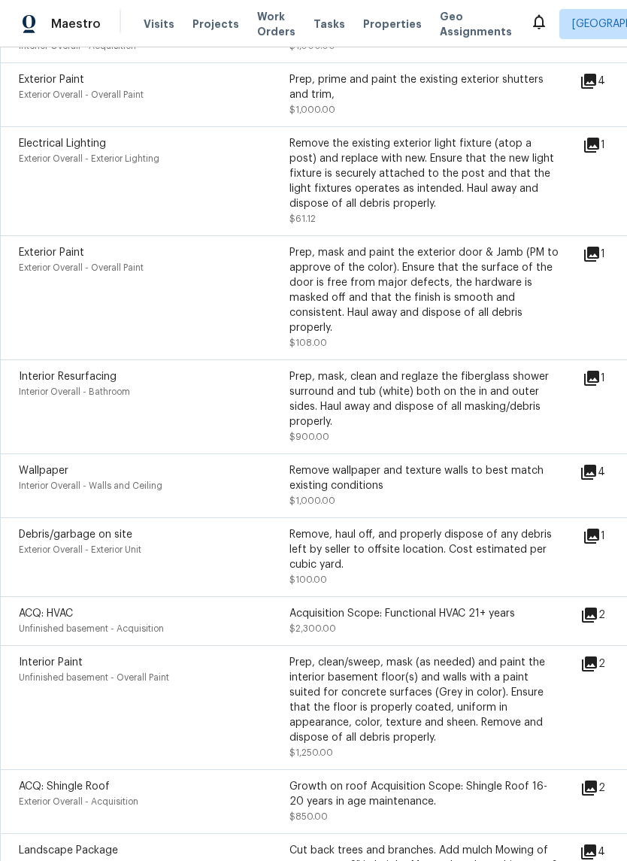
click at [598, 463] on icon at bounding box center [589, 472] width 18 height 18
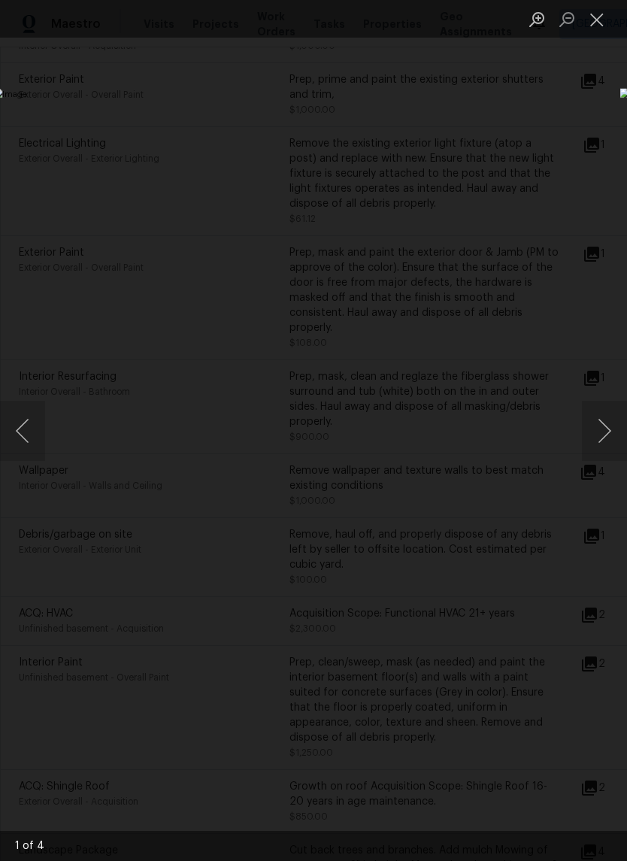
click at [598, 438] on button "Next image" at bounding box center [604, 431] width 45 height 60
click at [596, 439] on button "Next image" at bounding box center [604, 431] width 45 height 60
click at [601, 433] on button "Next image" at bounding box center [604, 431] width 45 height 60
click at [601, 432] on button "Next image" at bounding box center [604, 431] width 45 height 60
click at [558, 116] on div "Lightbox" at bounding box center [313, 430] width 627 height 861
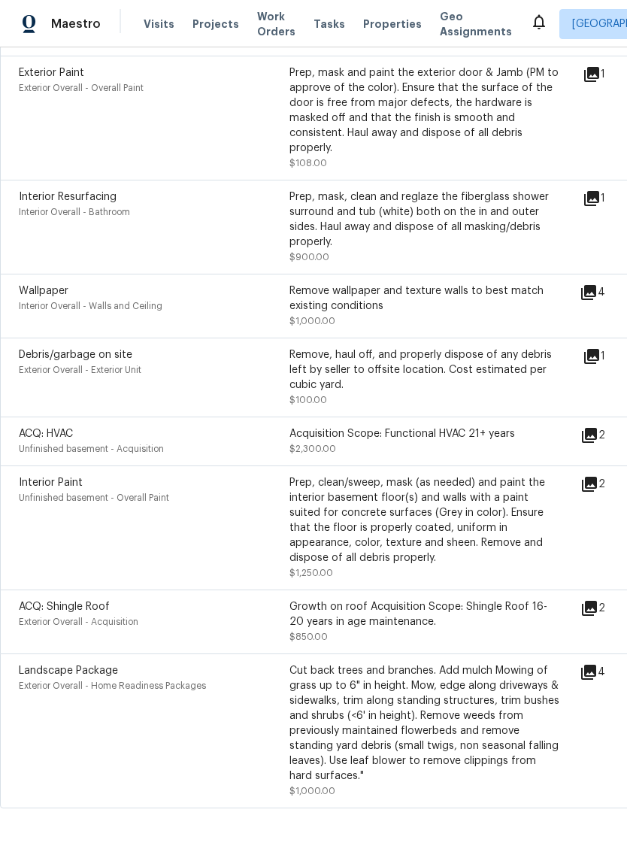
scroll to position [1340, 0]
click at [597, 478] on icon at bounding box center [589, 485] width 15 height 15
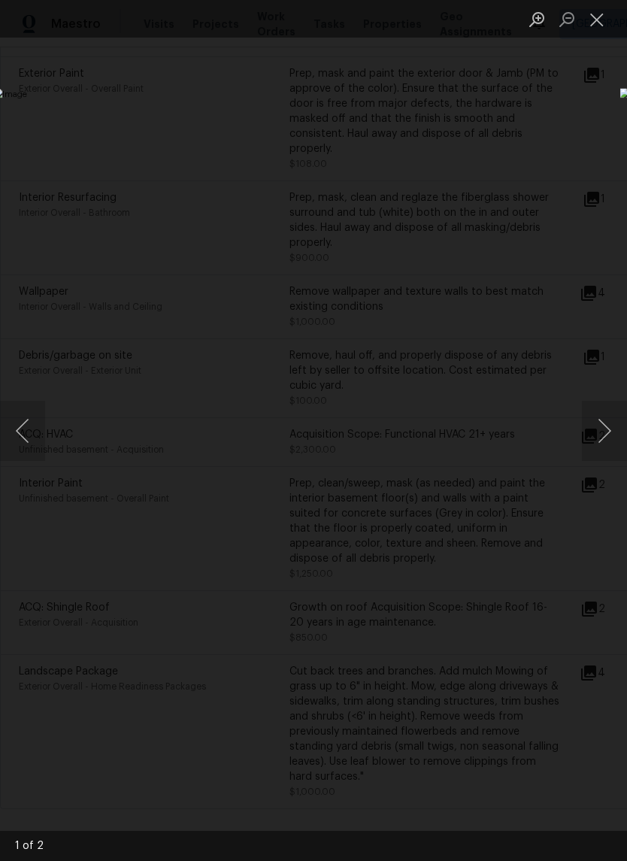
click at [598, 438] on button "Next image" at bounding box center [604, 431] width 45 height 60
click at [523, 98] on div "Lightbox" at bounding box center [313, 430] width 627 height 861
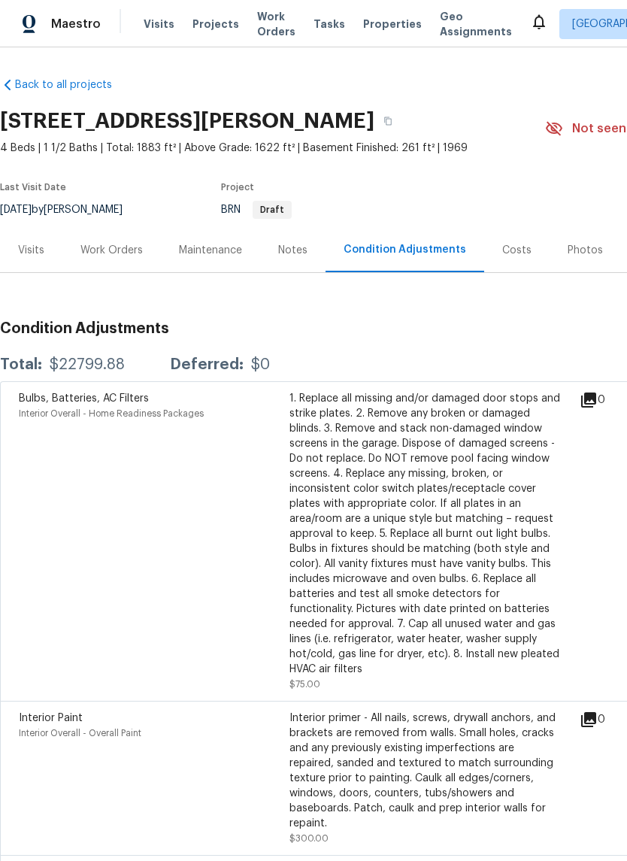
scroll to position [0, 0]
click at [39, 258] on div "Visits" at bounding box center [31, 250] width 62 height 44
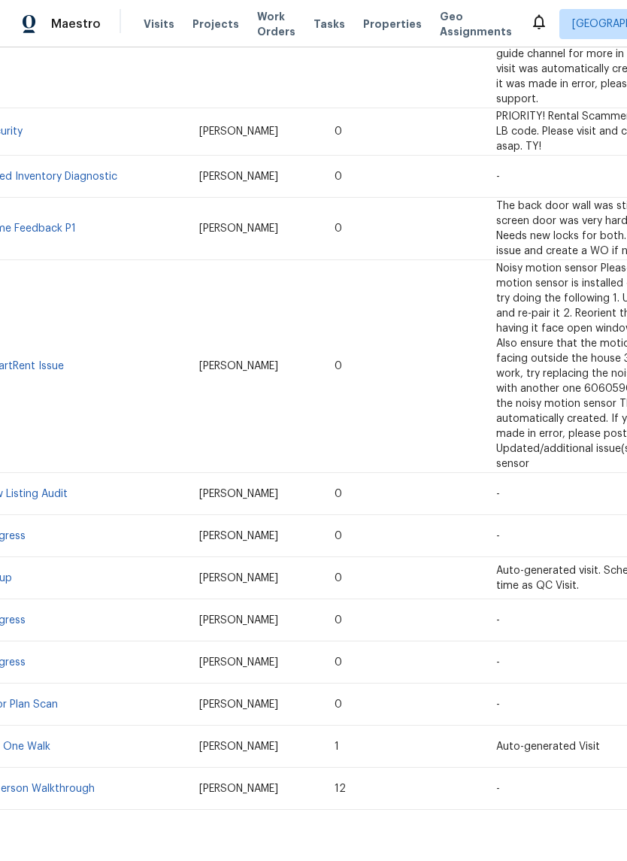
scroll to position [606, 20]
click at [65, 784] on link "In-Person Walkthrough" at bounding box center [37, 789] width 113 height 11
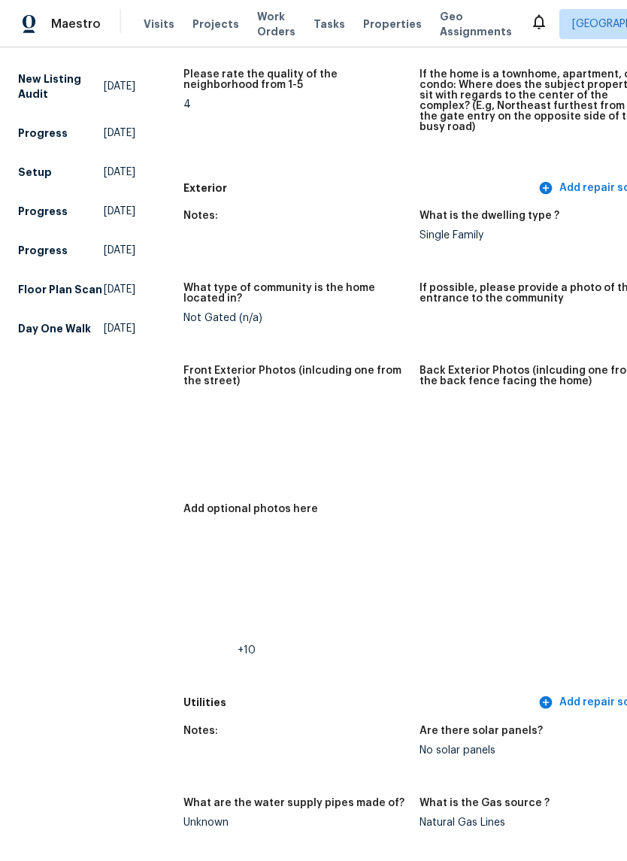
scroll to position [499, 0]
click at [187, 422] on img at bounding box center [211, 429] width 48 height 48
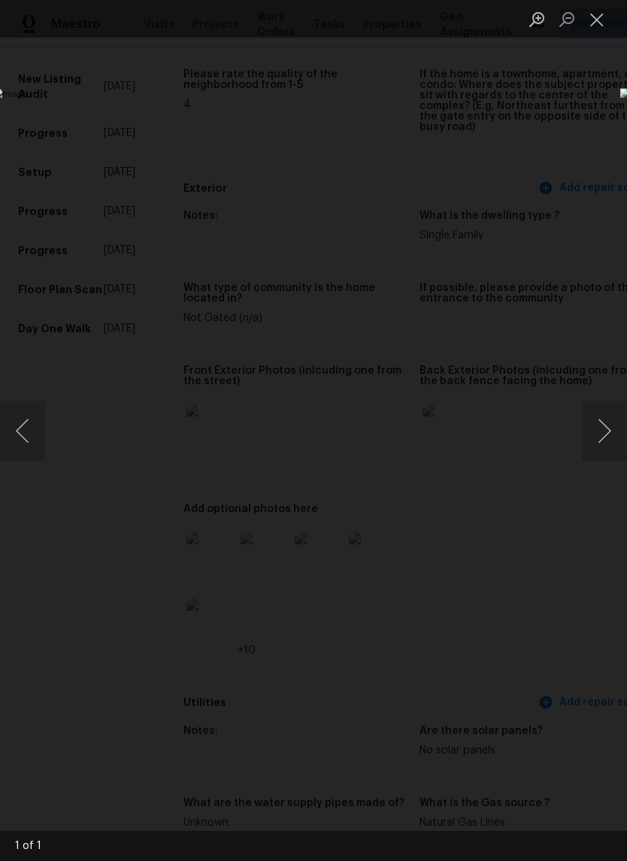
click at [598, 432] on button "Next image" at bounding box center [604, 431] width 45 height 60
click at [582, 136] on div "Lightbox" at bounding box center [313, 430] width 627 height 861
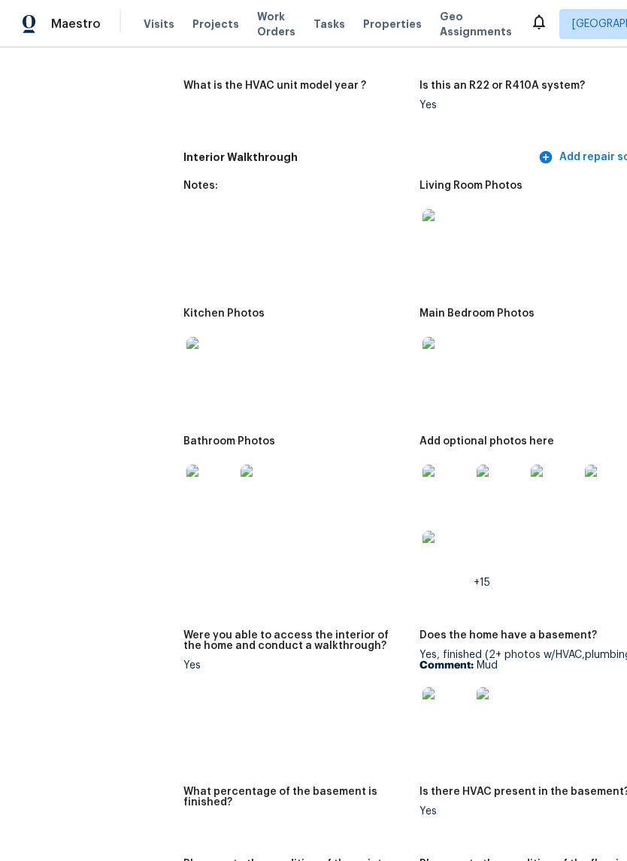
scroll to position [1665, 0]
click at [187, 472] on img at bounding box center [211, 489] width 48 height 48
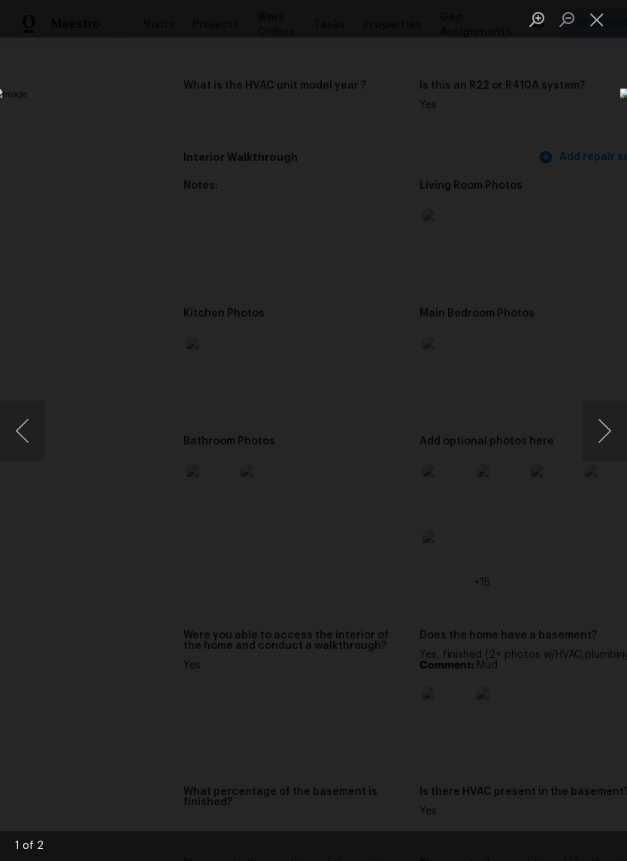
click at [609, 423] on button "Next image" at bounding box center [604, 431] width 45 height 60
click at [560, 131] on div "Lightbox" at bounding box center [313, 430] width 627 height 861
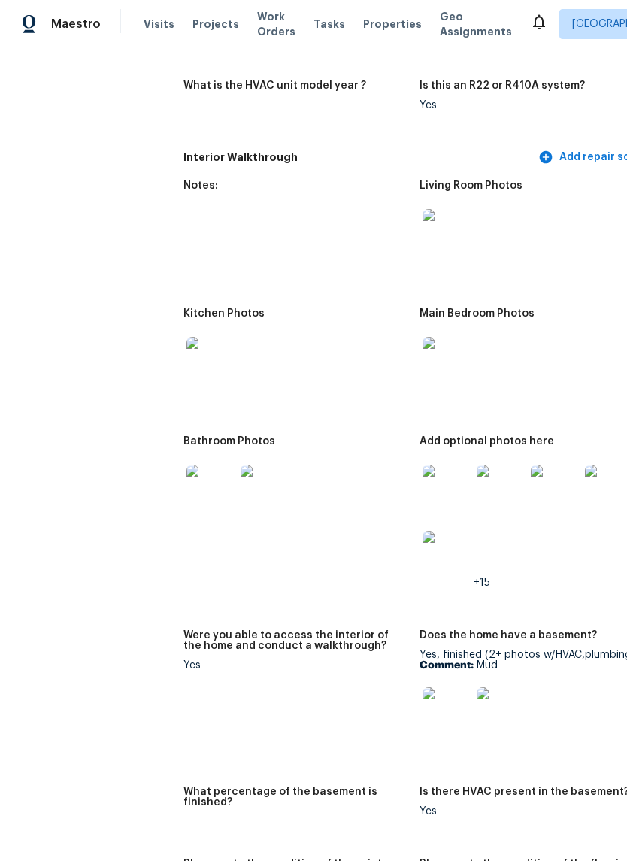
click at [477, 467] on img at bounding box center [501, 489] width 48 height 48
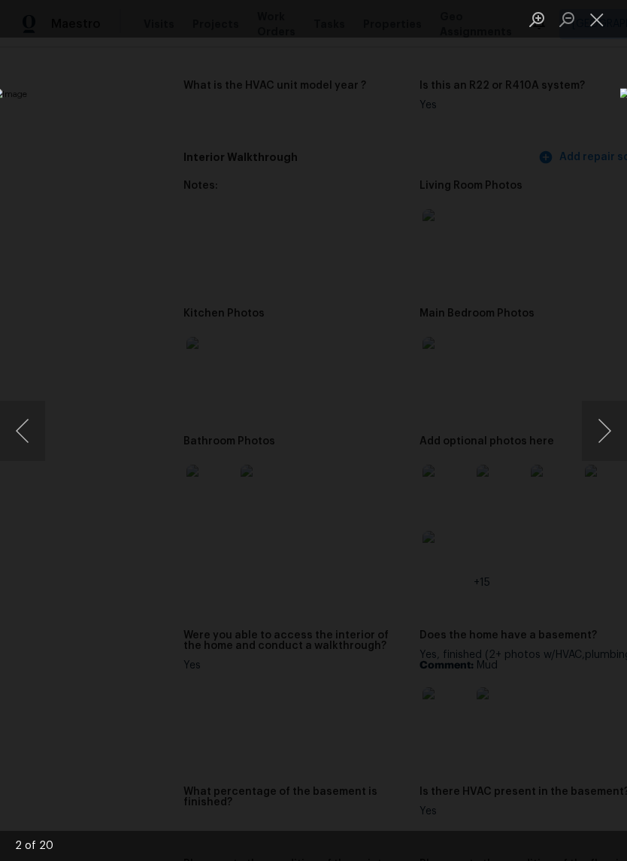
click at [598, 453] on button "Next image" at bounding box center [604, 431] width 45 height 60
click at [600, 449] on button "Next image" at bounding box center [604, 431] width 45 height 60
click at [591, 447] on button "Next image" at bounding box center [604, 431] width 45 height 60
click at [598, 444] on button "Next image" at bounding box center [604, 431] width 45 height 60
click at [602, 442] on button "Next image" at bounding box center [604, 431] width 45 height 60
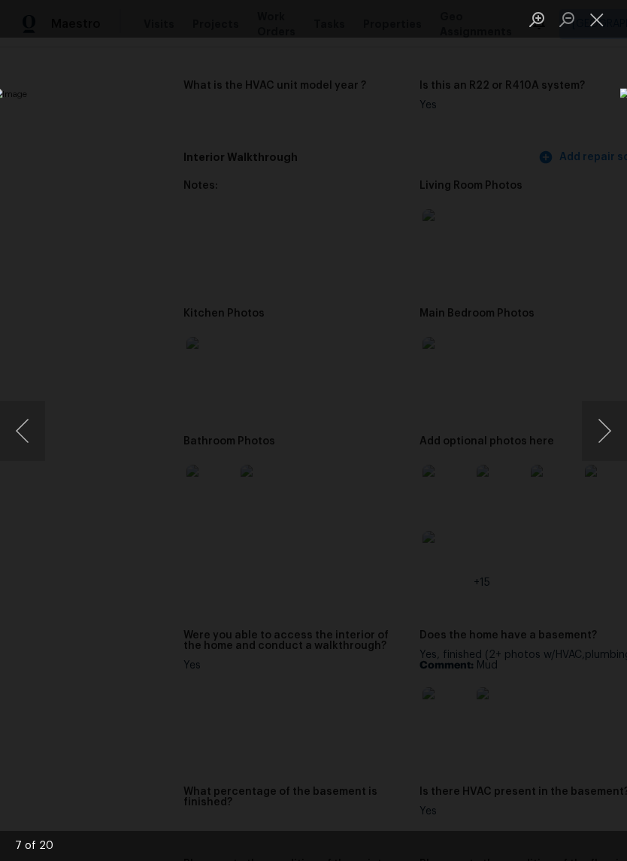
click at [537, 130] on div "Lightbox" at bounding box center [313, 430] width 627 height 861
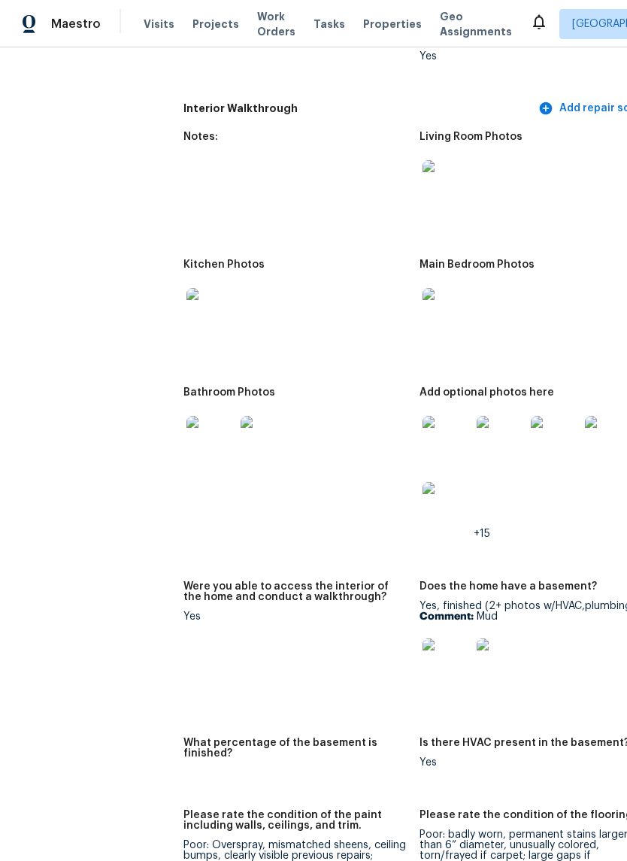
scroll to position [1721, 0]
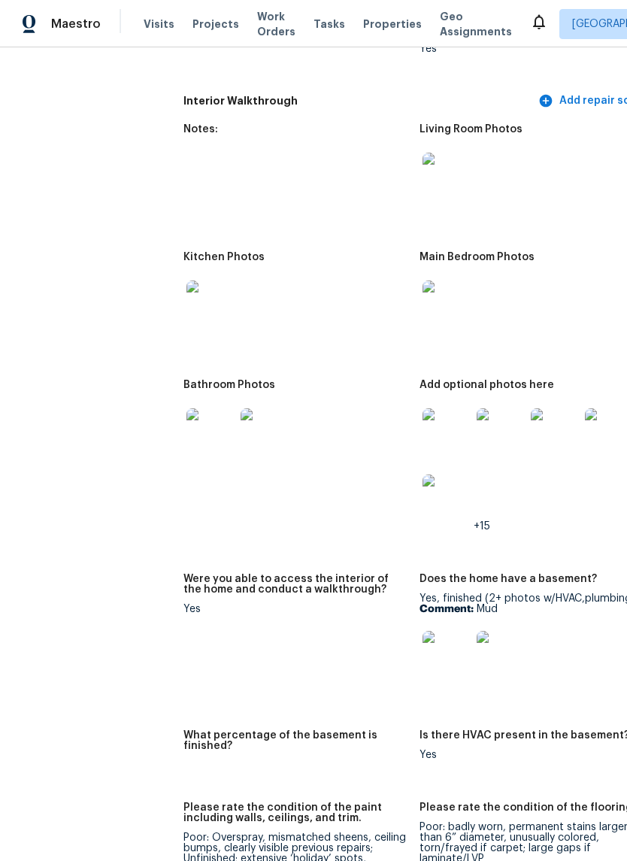
click at [423, 496] on img at bounding box center [447, 499] width 48 height 48
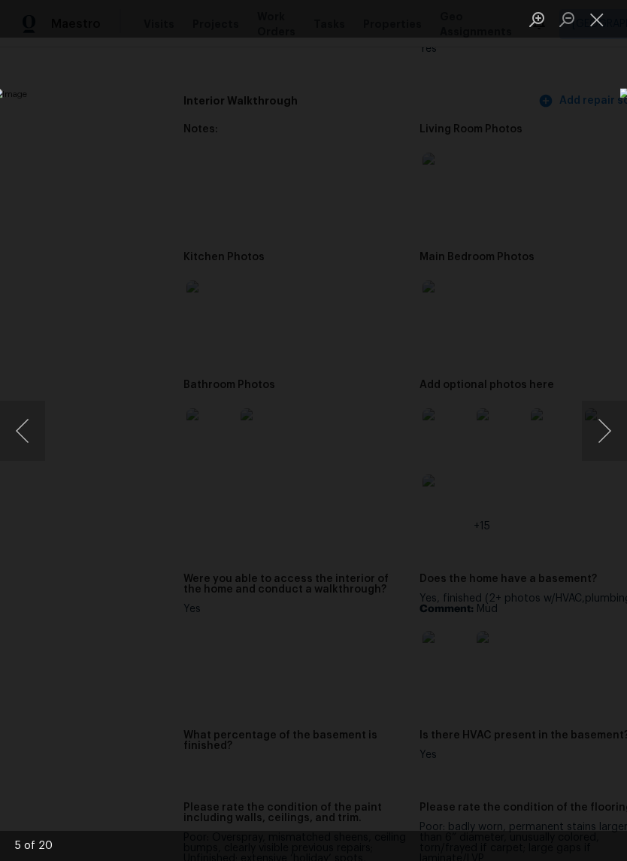
click at [612, 444] on button "Next image" at bounding box center [604, 431] width 45 height 60
click at [604, 444] on button "Next image" at bounding box center [604, 431] width 45 height 60
click at [604, 443] on button "Next image" at bounding box center [604, 431] width 45 height 60
click at [596, 447] on button "Next image" at bounding box center [604, 431] width 45 height 60
click at [596, 446] on button "Next image" at bounding box center [604, 431] width 45 height 60
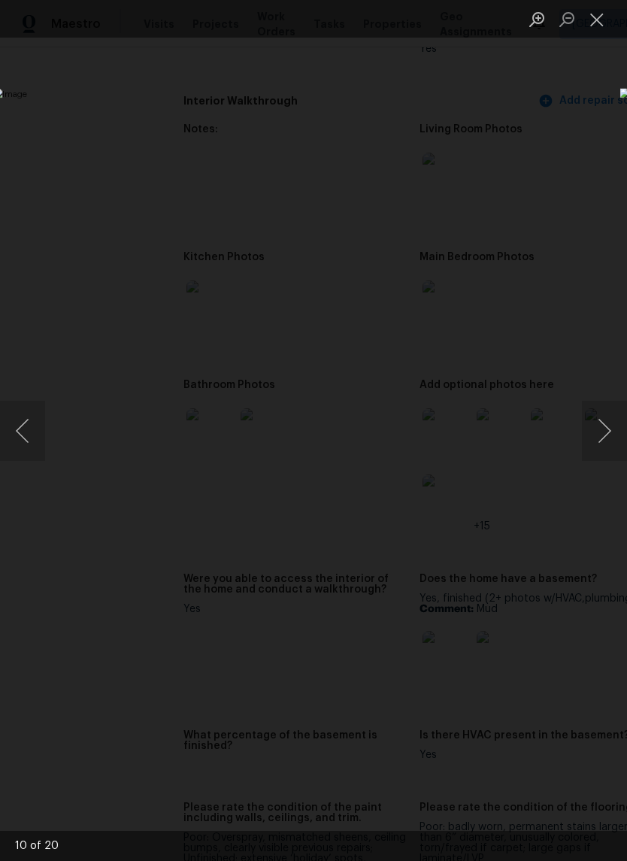
click at [601, 441] on button "Next image" at bounding box center [604, 431] width 45 height 60
click at [602, 441] on button "Next image" at bounding box center [604, 431] width 45 height 60
click at [600, 441] on button "Next image" at bounding box center [604, 431] width 45 height 60
click at [602, 438] on button "Next image" at bounding box center [604, 431] width 45 height 60
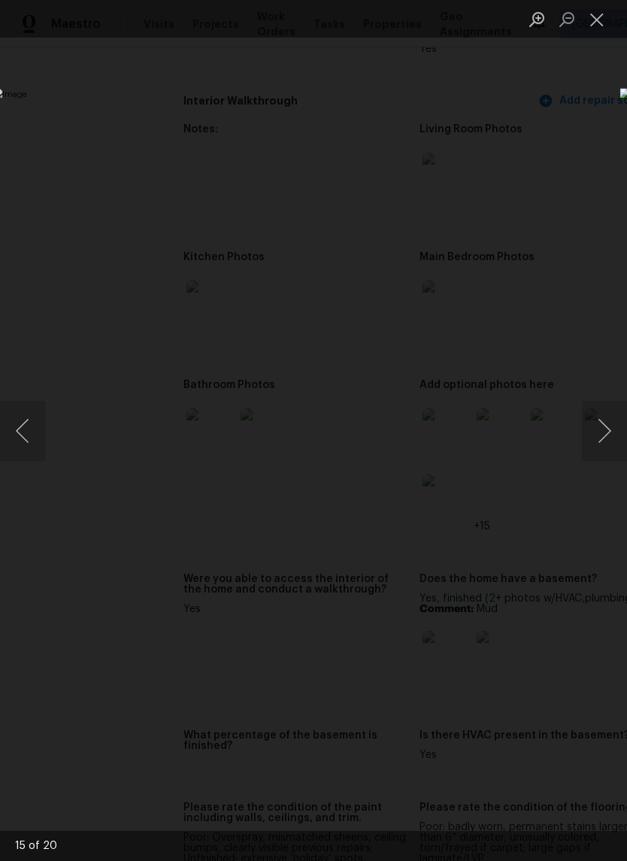
click at [603, 438] on button "Next image" at bounding box center [604, 431] width 45 height 60
click at [605, 436] on button "Next image" at bounding box center [604, 431] width 45 height 60
click at [603, 437] on button "Next image" at bounding box center [604, 431] width 45 height 60
click at [605, 435] on button "Next image" at bounding box center [604, 431] width 45 height 60
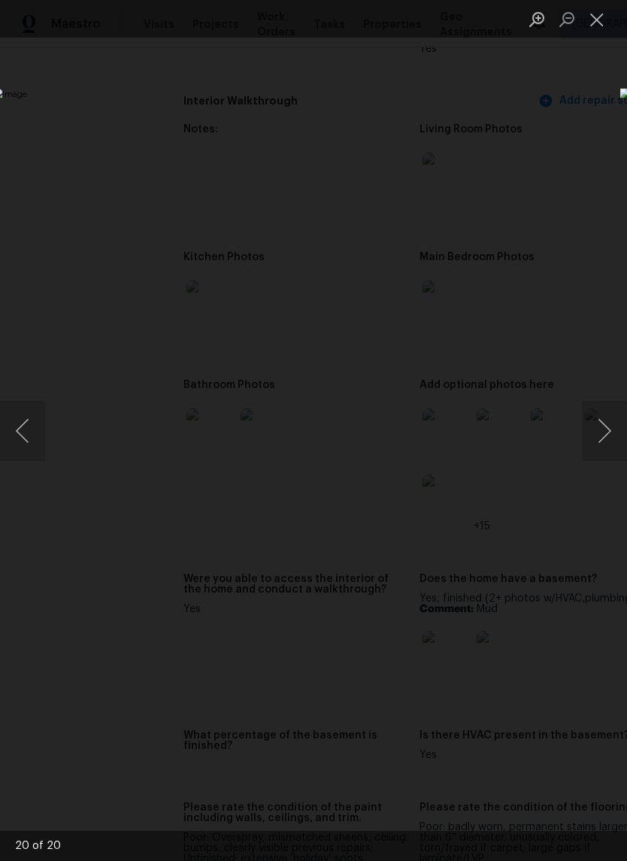
click at [609, 435] on button "Next image" at bounding box center [604, 431] width 45 height 60
click at [609, 432] on button "Next image" at bounding box center [604, 431] width 45 height 60
click at [610, 437] on button "Next image" at bounding box center [604, 431] width 45 height 60
click at [554, 126] on div "Lightbox" at bounding box center [313, 430] width 627 height 861
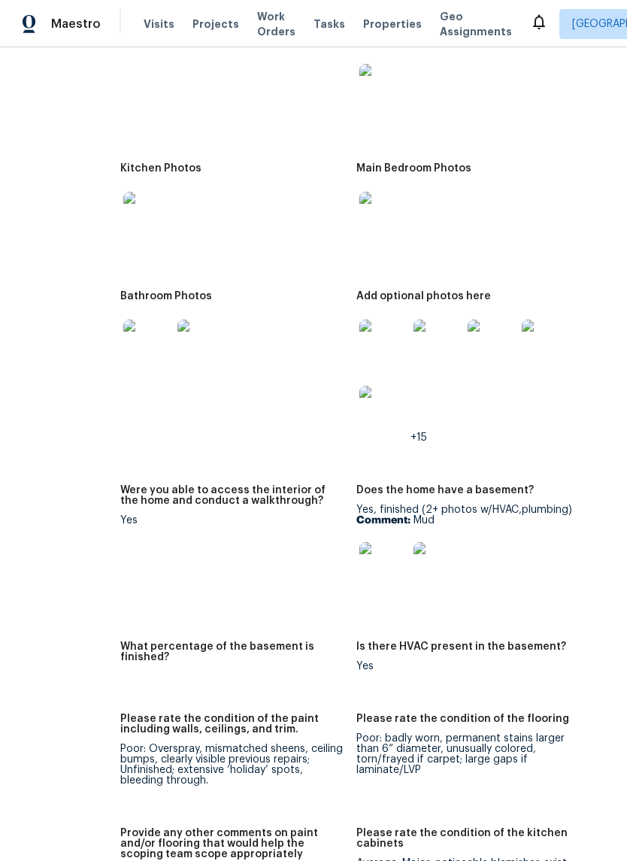
scroll to position [1811, 62]
click at [124, 205] on img at bounding box center [148, 215] width 48 height 48
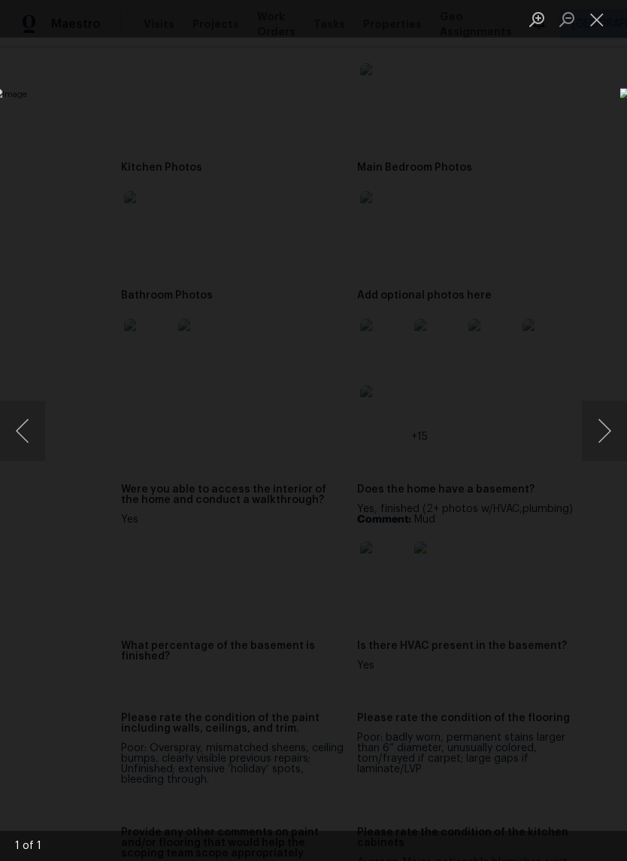
click at [566, 105] on div "Lightbox" at bounding box center [313, 430] width 627 height 861
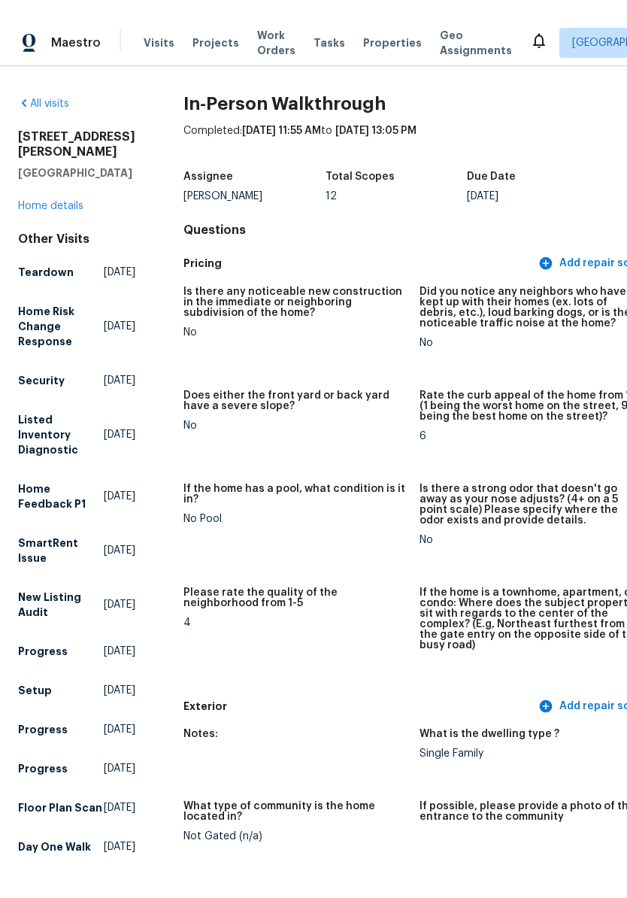
scroll to position [0, 0]
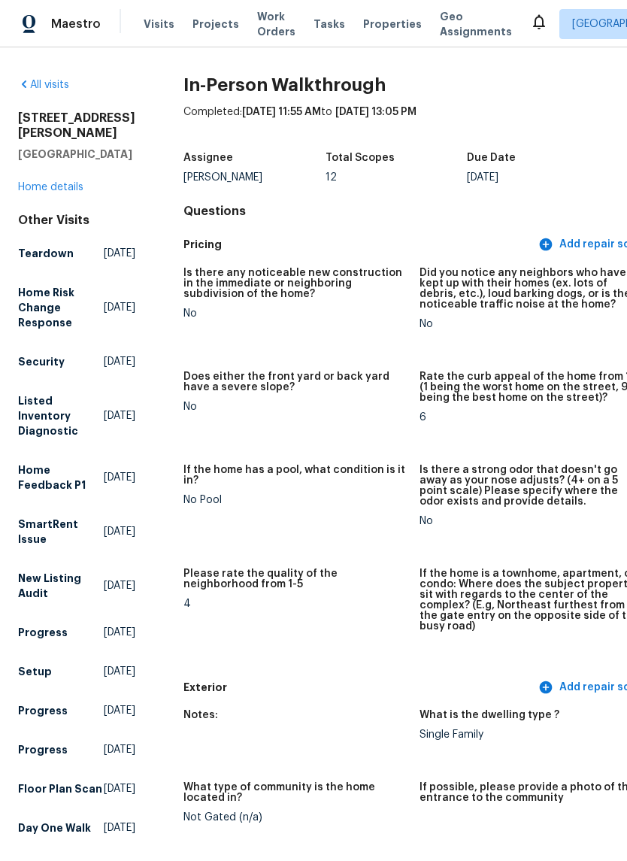
click at [59, 193] on link "Home details" at bounding box center [50, 187] width 65 height 11
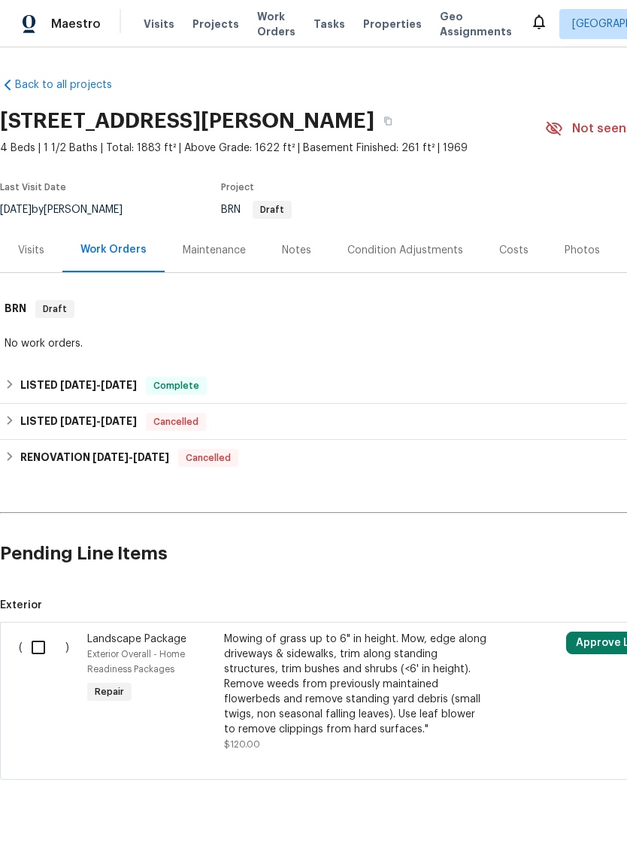
click at [583, 247] on div "Photos" at bounding box center [582, 250] width 35 height 15
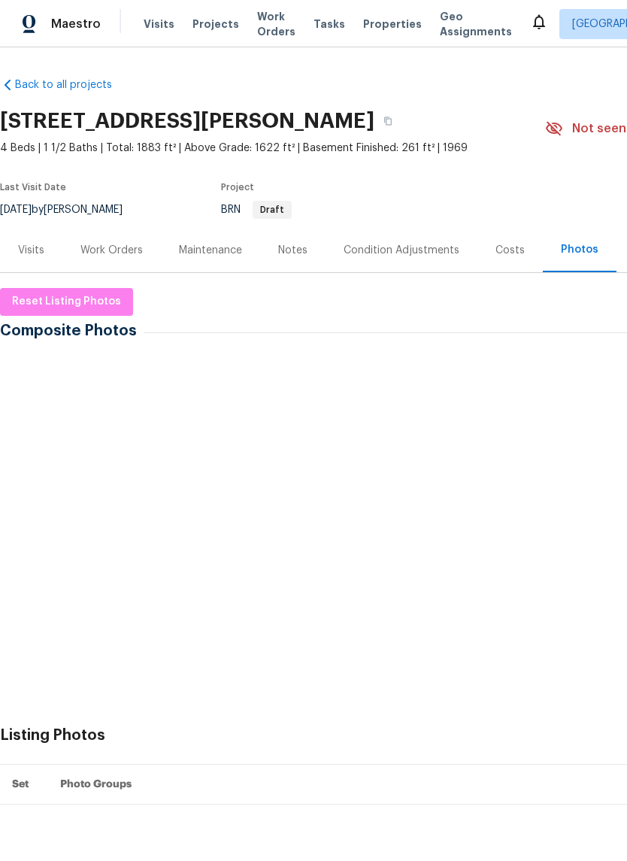
click at [196, 384] on img at bounding box center [225, 394] width 75 height 75
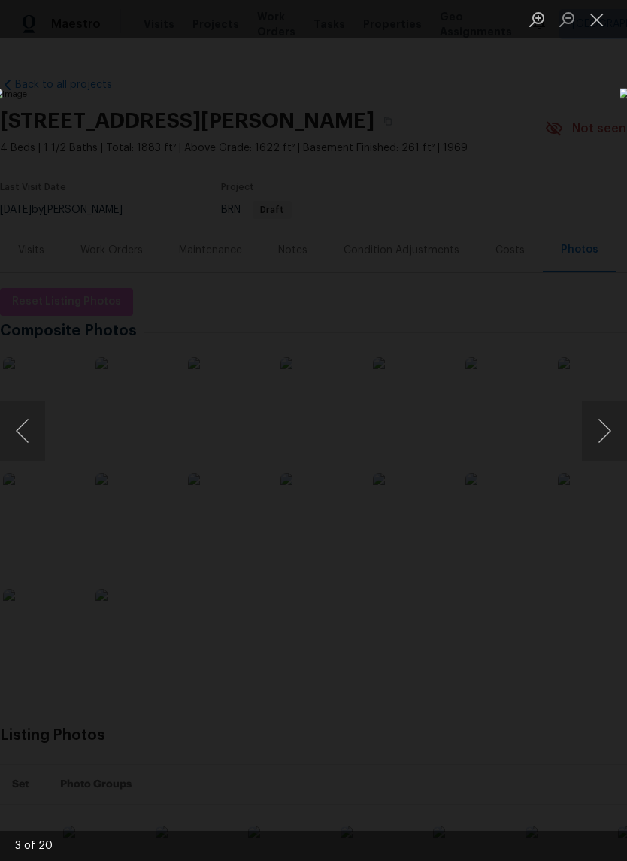
click at [28, 438] on button "Previous image" at bounding box center [22, 431] width 45 height 60
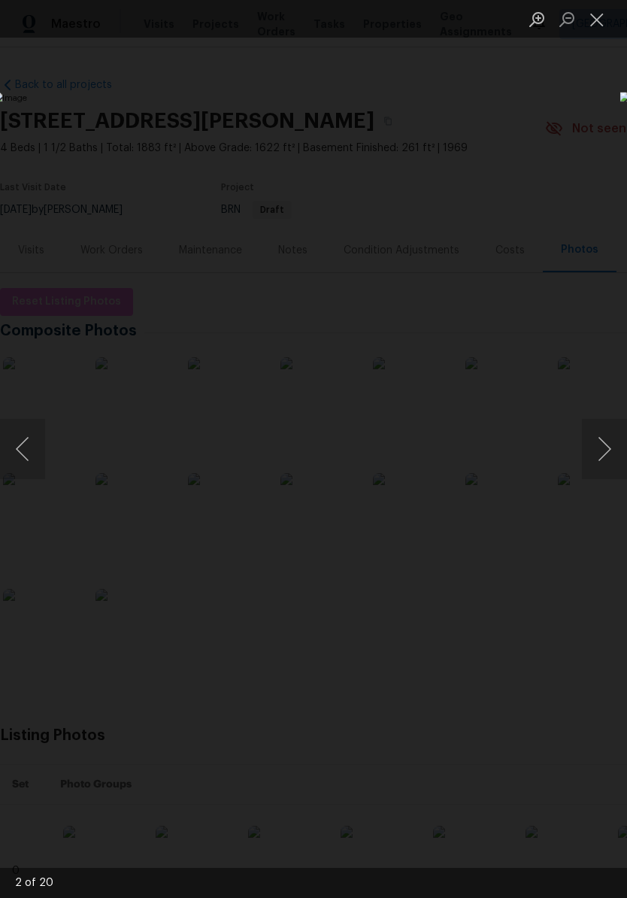
click at [595, 430] on button "Next image" at bounding box center [604, 449] width 45 height 60
click at [594, 430] on button "Next image" at bounding box center [604, 449] width 45 height 60
click at [597, 441] on button "Next image" at bounding box center [604, 449] width 45 height 60
click at [595, 447] on button "Next image" at bounding box center [604, 449] width 45 height 60
click at [593, 447] on button "Next image" at bounding box center [604, 449] width 45 height 60
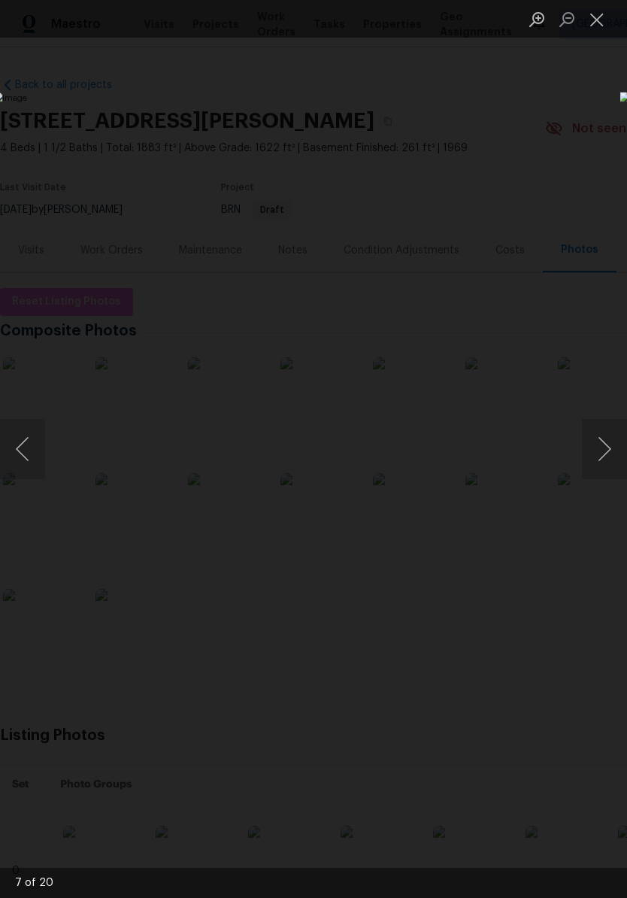
click at [594, 447] on button "Next image" at bounding box center [604, 449] width 45 height 60
click at [595, 445] on button "Next image" at bounding box center [604, 449] width 45 height 60
click at [598, 444] on button "Next image" at bounding box center [604, 449] width 45 height 60
click at [596, 448] on button "Next image" at bounding box center [604, 449] width 45 height 60
click at [37, 455] on button "Previous image" at bounding box center [22, 449] width 45 height 60
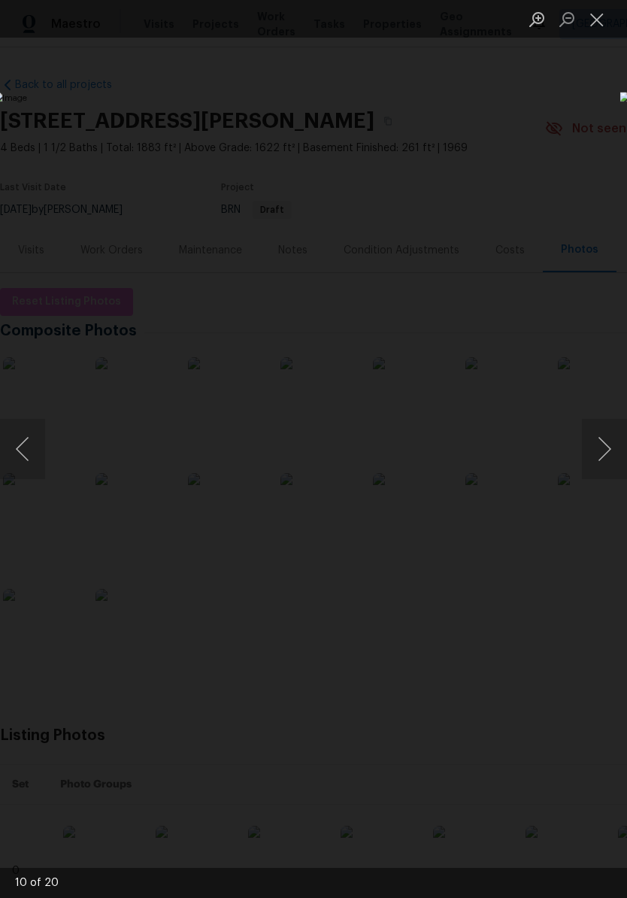
click at [599, 451] on button "Next image" at bounding box center [604, 449] width 45 height 60
click at [602, 448] on button "Next image" at bounding box center [604, 449] width 45 height 60
click at [20, 444] on button "Previous image" at bounding box center [22, 449] width 45 height 60
click at [599, 453] on button "Next image" at bounding box center [604, 449] width 45 height 60
click at [596, 453] on button "Next image" at bounding box center [604, 449] width 45 height 60
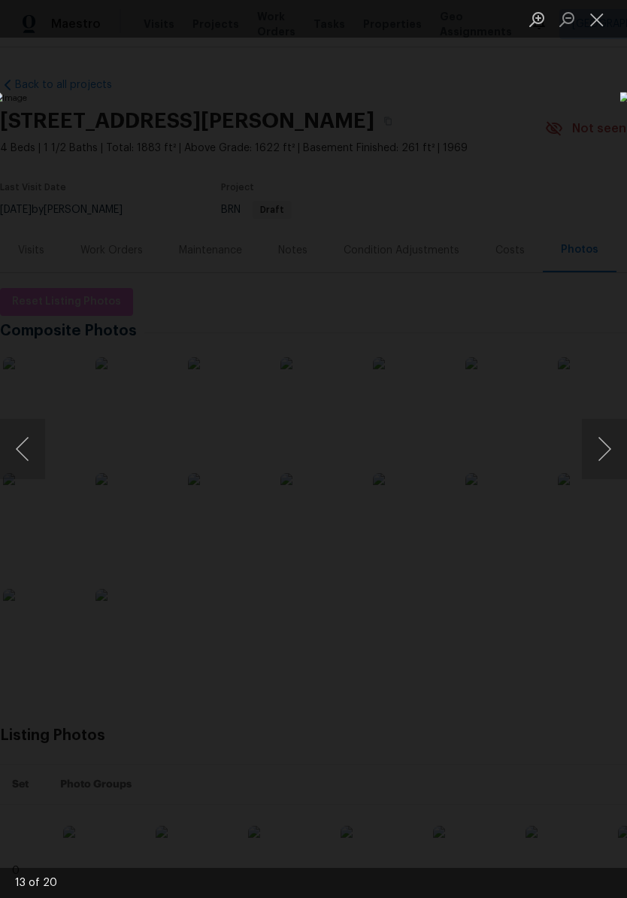
click at [600, 450] on button "Next image" at bounding box center [604, 449] width 45 height 60
click at [600, 454] on button "Next image" at bounding box center [604, 449] width 45 height 60
click at [32, 471] on button "Previous image" at bounding box center [22, 449] width 45 height 60
click at [596, 461] on button "Next image" at bounding box center [604, 449] width 45 height 60
click at [596, 460] on button "Next image" at bounding box center [604, 449] width 45 height 60
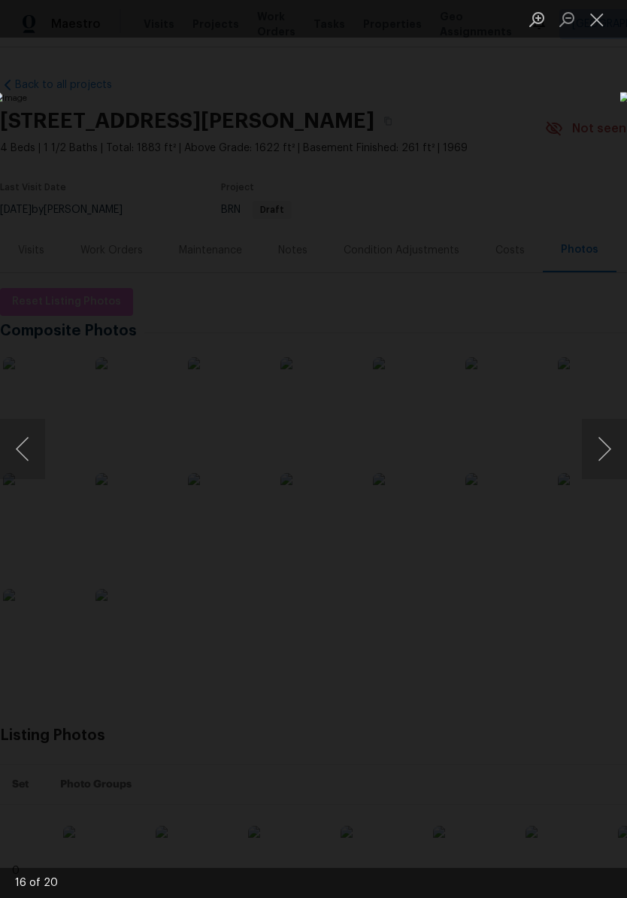
click at [600, 457] on button "Next image" at bounding box center [604, 449] width 45 height 60
click at [600, 456] on button "Next image" at bounding box center [604, 449] width 45 height 60
click at [600, 457] on button "Next image" at bounding box center [604, 449] width 45 height 60
click at [11, 444] on button "Previous image" at bounding box center [22, 449] width 45 height 60
click at [591, 466] on button "Next image" at bounding box center [604, 449] width 45 height 60
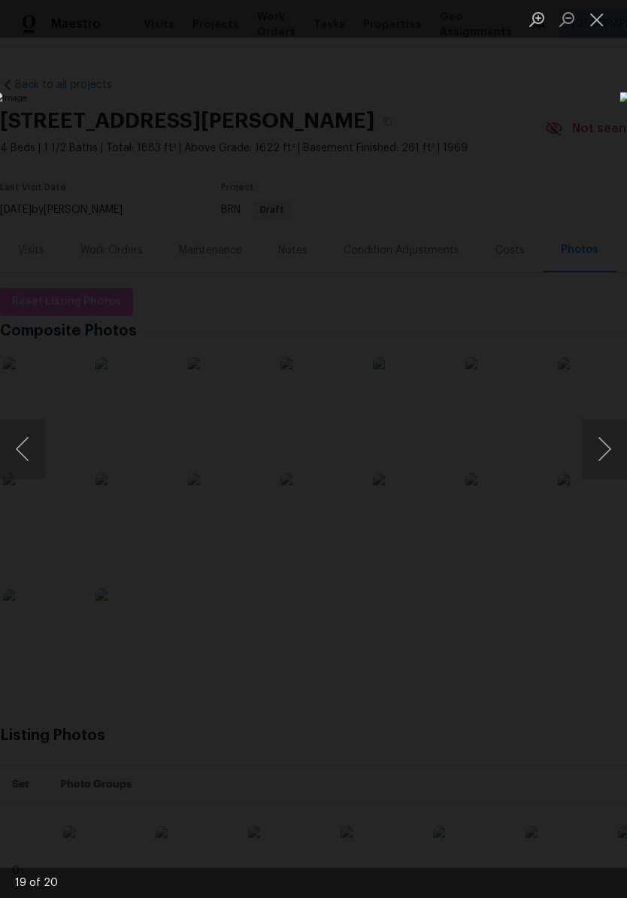
click at [591, 466] on button "Next image" at bounding box center [604, 449] width 45 height 60
click at [600, 458] on button "Next image" at bounding box center [604, 449] width 45 height 60
click at [599, 457] on button "Next image" at bounding box center [604, 449] width 45 height 60
click at [600, 457] on button "Next image" at bounding box center [604, 449] width 45 height 60
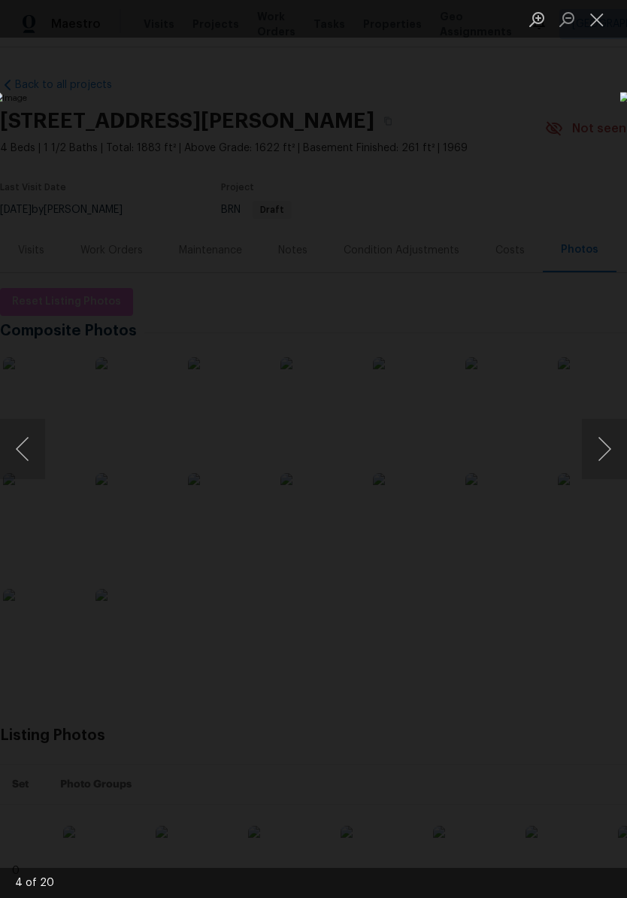
click at [600, 457] on button "Next image" at bounding box center [604, 449] width 45 height 60
click at [599, 457] on button "Next image" at bounding box center [604, 449] width 45 height 60
click at [596, 460] on button "Next image" at bounding box center [604, 449] width 45 height 60
click at [599, 460] on button "Next image" at bounding box center [604, 449] width 45 height 60
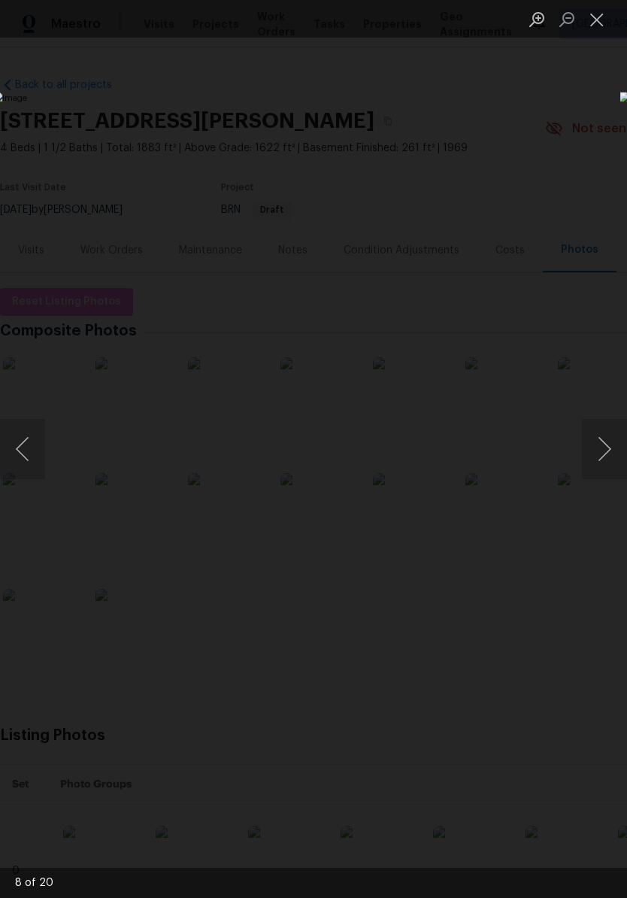
click at [598, 459] on button "Next image" at bounding box center [604, 449] width 45 height 60
click at [594, 463] on button "Next image" at bounding box center [604, 449] width 45 height 60
click at [594, 462] on button "Next image" at bounding box center [604, 449] width 45 height 60
click at [599, 460] on button "Next image" at bounding box center [604, 449] width 45 height 60
click at [600, 458] on button "Next image" at bounding box center [604, 449] width 45 height 60
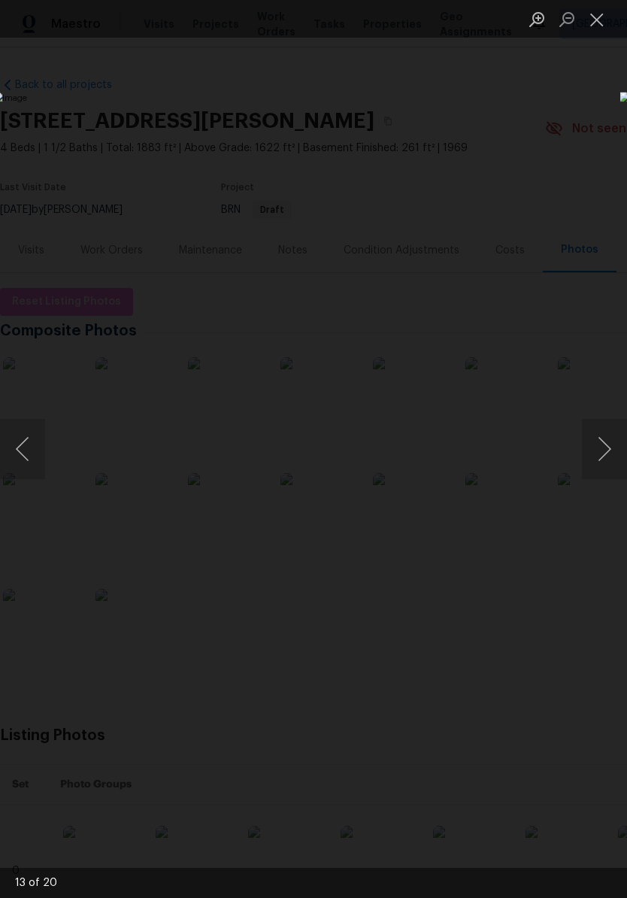
click at [18, 447] on button "Previous image" at bounding box center [22, 449] width 45 height 60
click at [26, 443] on button "Previous image" at bounding box center [22, 449] width 45 height 60
click at [608, 457] on button "Next image" at bounding box center [604, 449] width 45 height 60
click at [597, 464] on button "Next image" at bounding box center [604, 449] width 45 height 60
click at [596, 463] on button "Next image" at bounding box center [604, 449] width 45 height 60
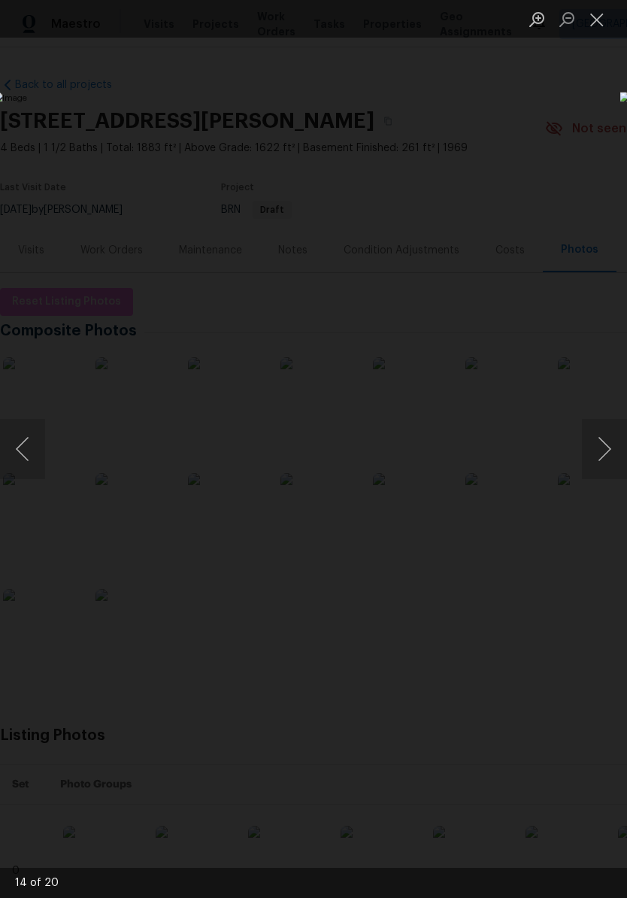
click at [573, 94] on div "Lightbox" at bounding box center [313, 449] width 627 height 898
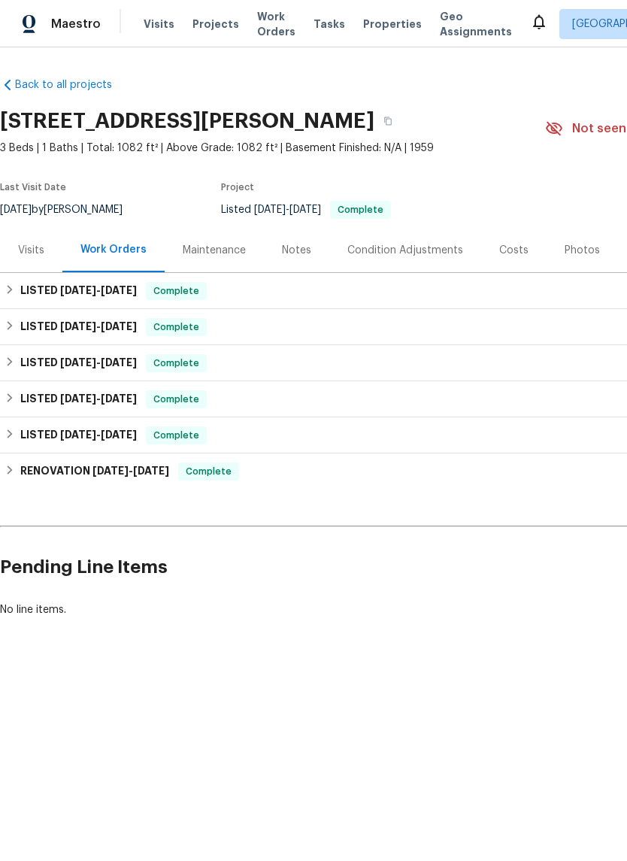
click at [382, 247] on div "Condition Adjustments" at bounding box center [405, 250] width 116 height 15
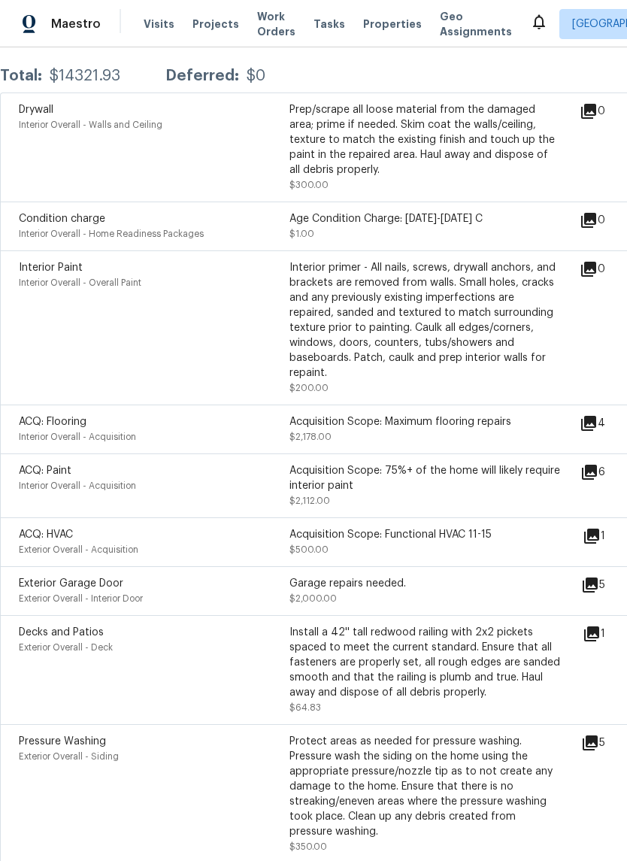
scroll to position [289, 0]
click at [597, 465] on icon at bounding box center [589, 472] width 15 height 15
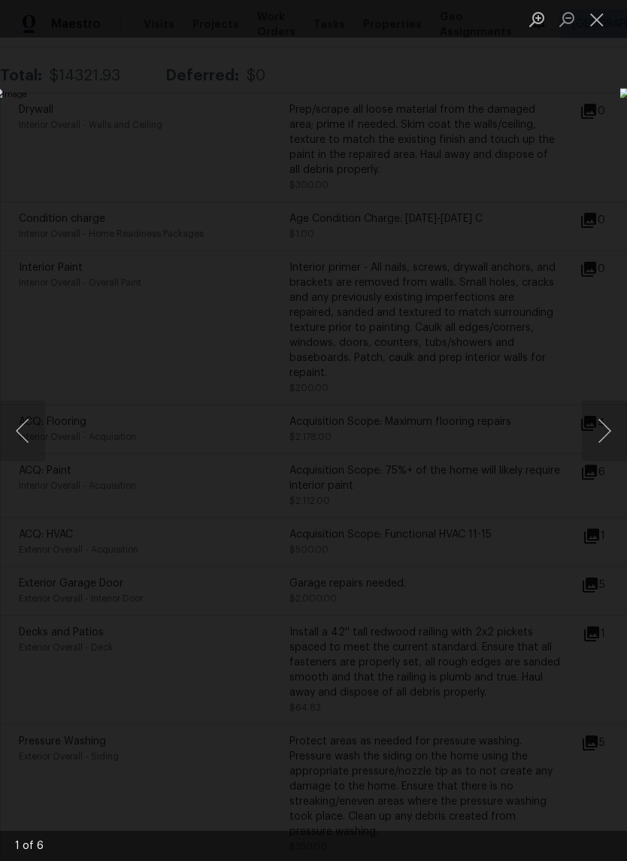
click at [611, 442] on button "Next image" at bounding box center [604, 431] width 45 height 60
click at [592, 450] on button "Next image" at bounding box center [604, 431] width 45 height 60
click at [599, 453] on button "Next image" at bounding box center [604, 431] width 45 height 60
click at [603, 455] on button "Next image" at bounding box center [604, 431] width 45 height 60
click at [591, 461] on div "Lightbox" at bounding box center [313, 430] width 627 height 861
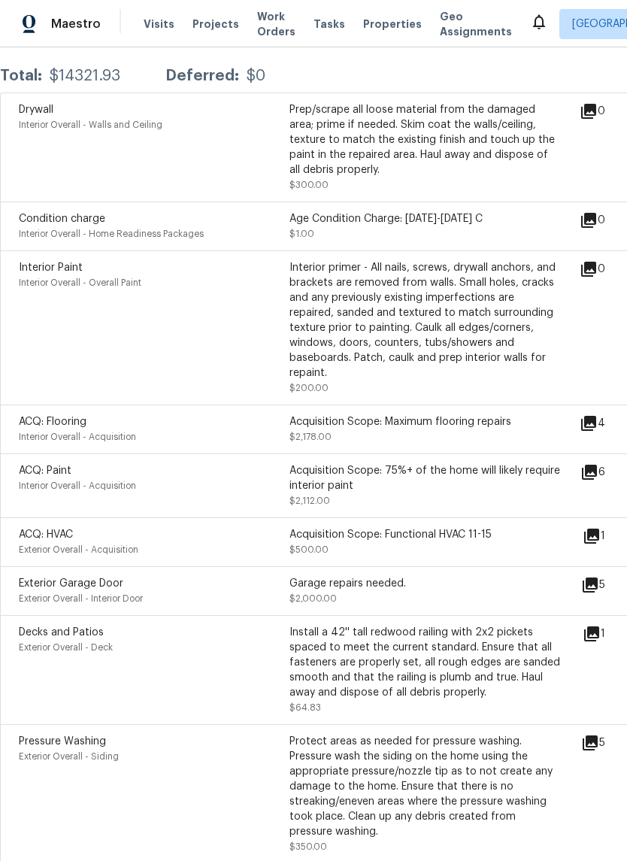
click at [591, 460] on button "Next image" at bounding box center [604, 431] width 45 height 60
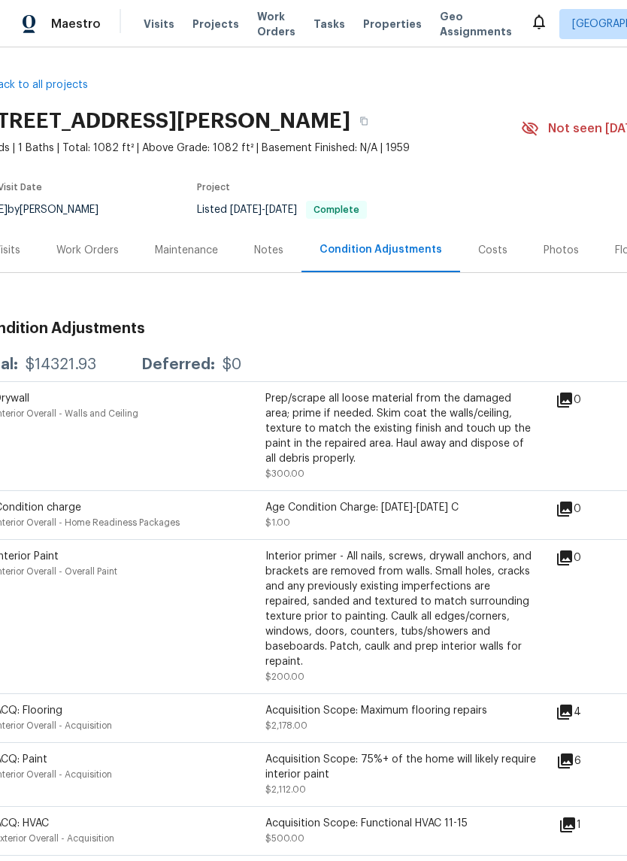
scroll to position [0, 24]
click at [30, 248] on div "Visits" at bounding box center [7, 250] width 62 height 44
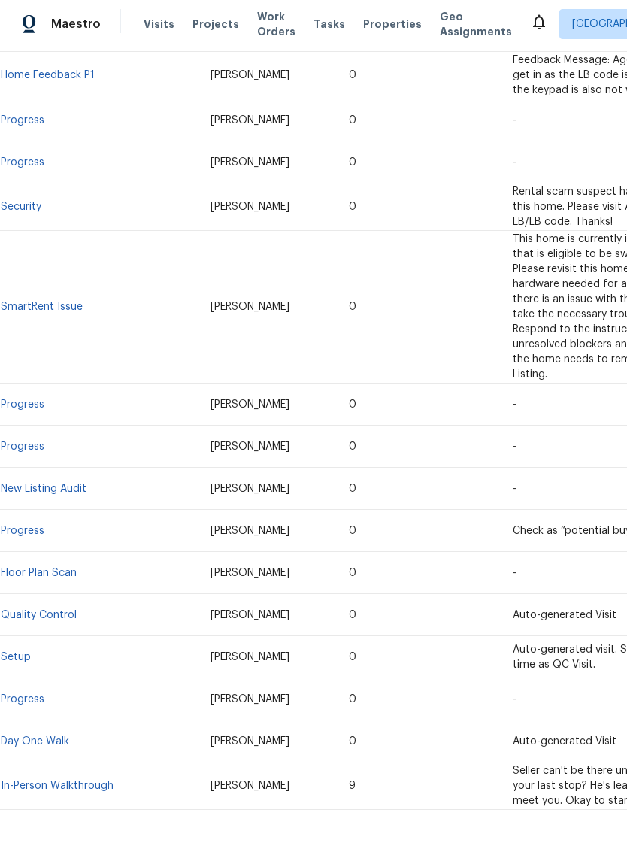
scroll to position [459, 0]
click at [77, 781] on link "In-Person Walkthrough" at bounding box center [57, 786] width 113 height 11
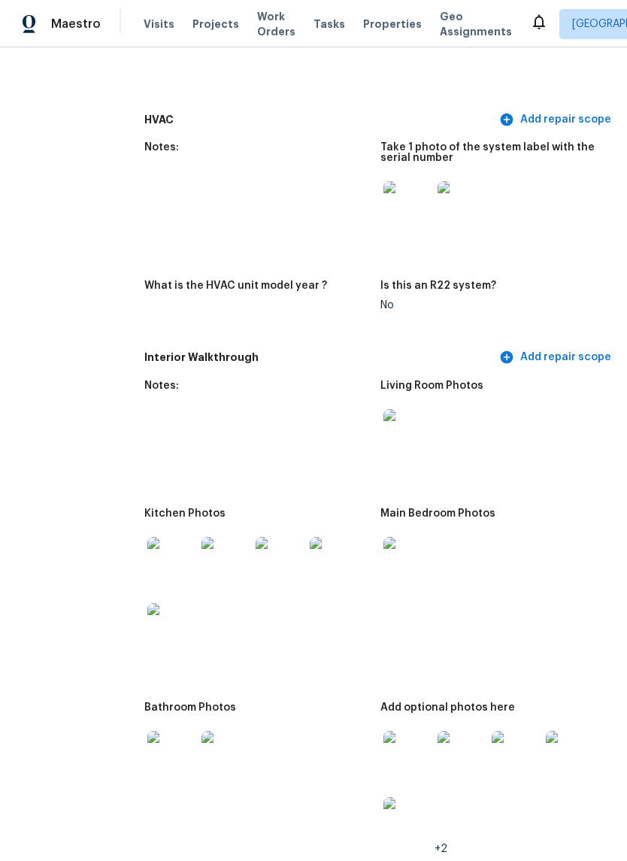
scroll to position [1716, 51]
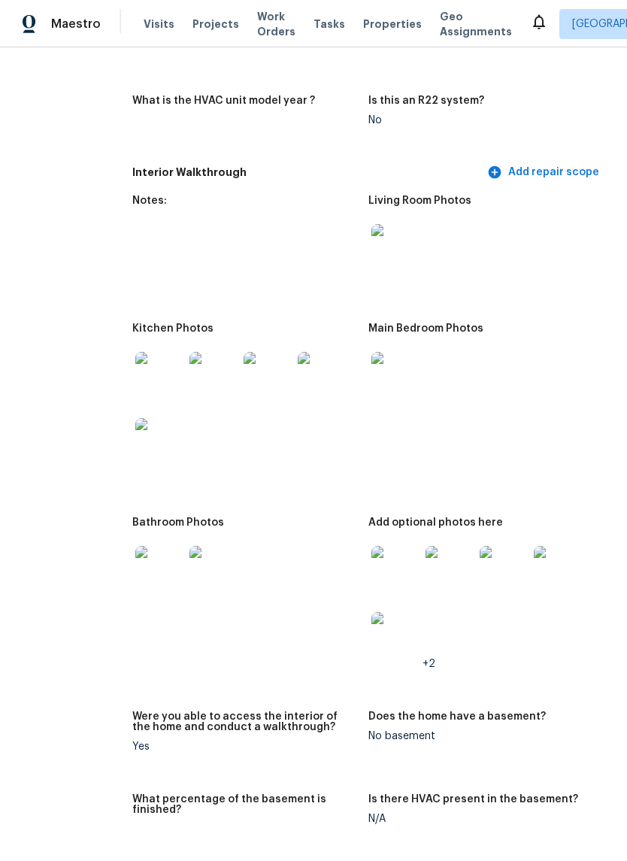
click at [137, 373] on img at bounding box center [159, 376] width 48 height 48
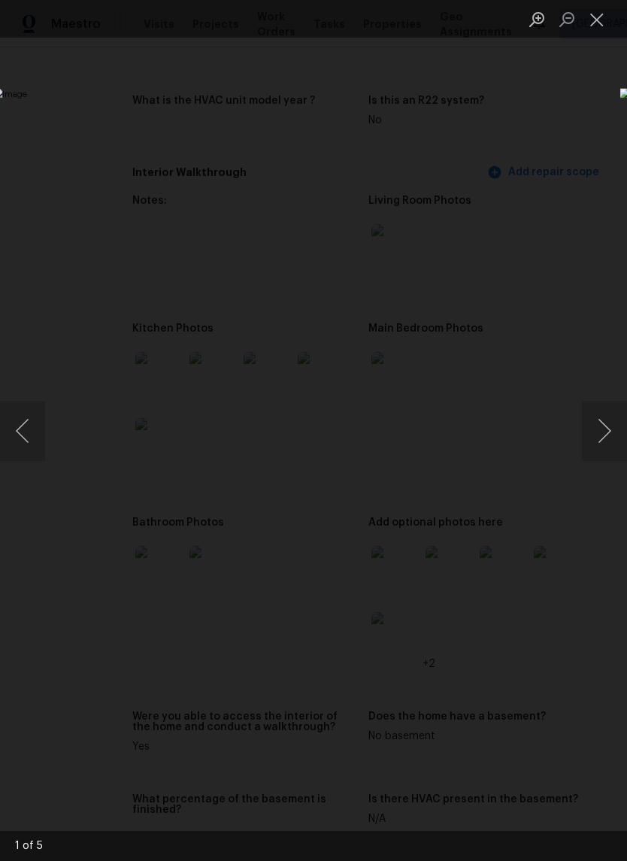
click at [603, 414] on button "Next image" at bounding box center [604, 431] width 45 height 60
click at [601, 426] on button "Next image" at bounding box center [604, 431] width 45 height 60
click at [604, 430] on button "Next image" at bounding box center [604, 431] width 45 height 60
click at [608, 430] on button "Next image" at bounding box center [604, 431] width 45 height 60
click at [25, 422] on button "Previous image" at bounding box center [22, 431] width 45 height 60
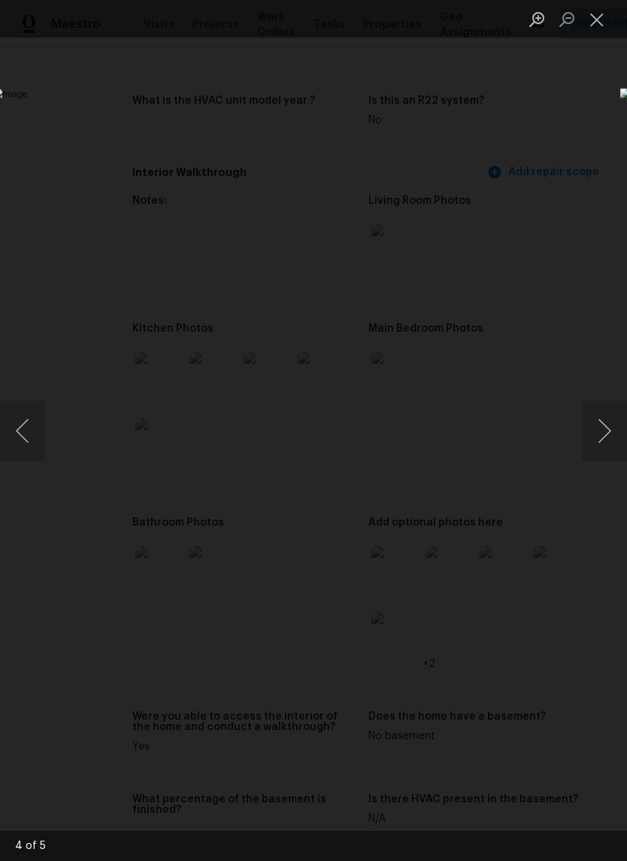
click at [596, 25] on button "Close lightbox" at bounding box center [597, 19] width 30 height 26
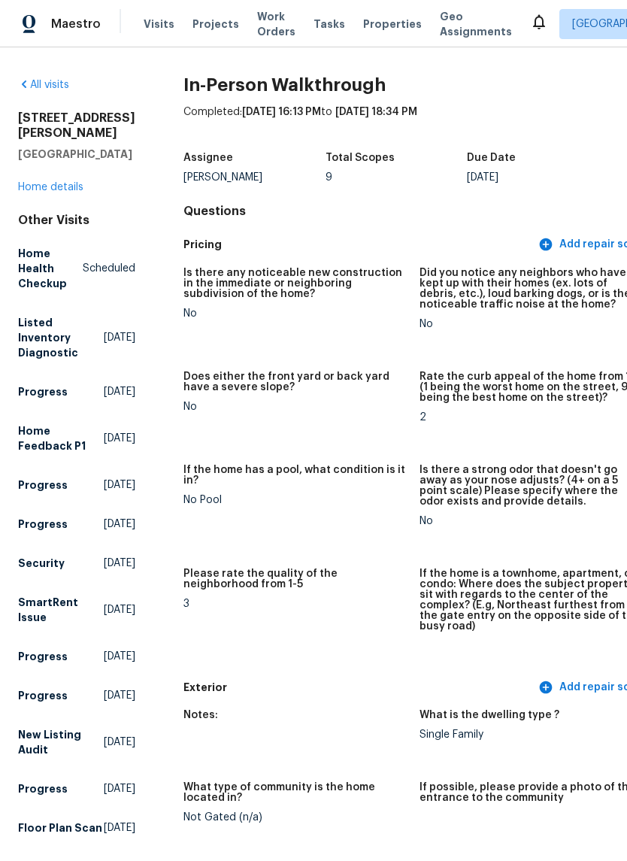
scroll to position [0, 0]
click at [62, 193] on link "Home details" at bounding box center [50, 187] width 65 height 11
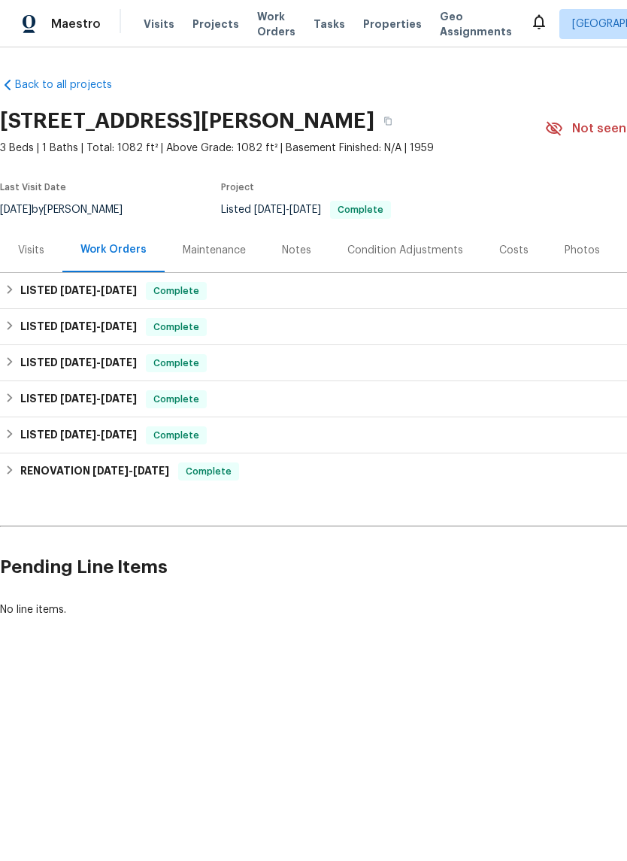
click at [575, 241] on div "Photos" at bounding box center [582, 250] width 71 height 44
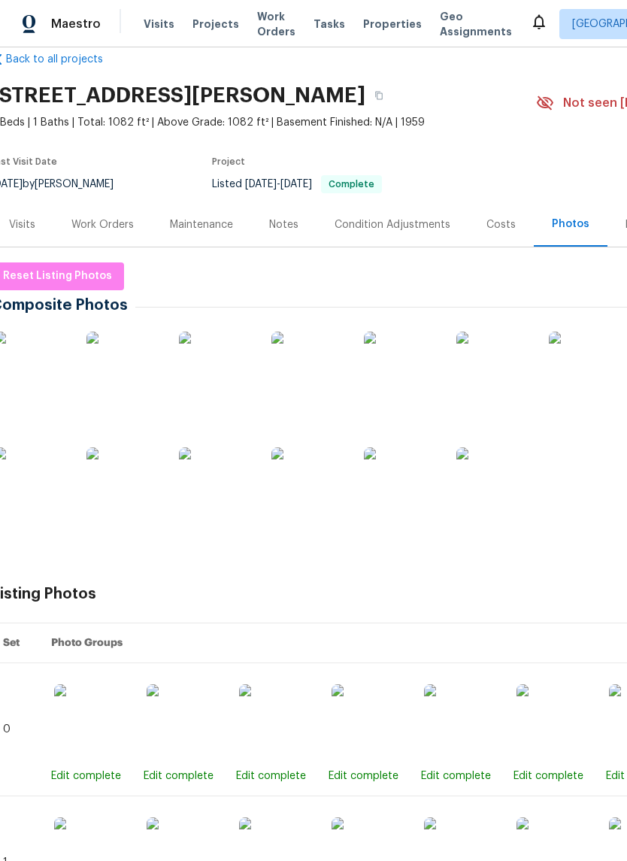
scroll to position [37, 17]
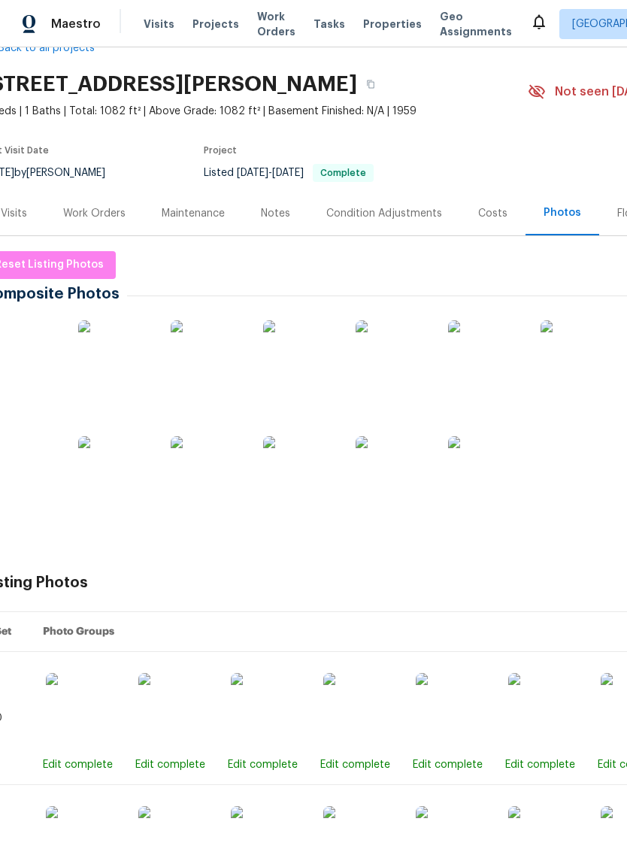
click at [220, 478] on img at bounding box center [208, 473] width 75 height 75
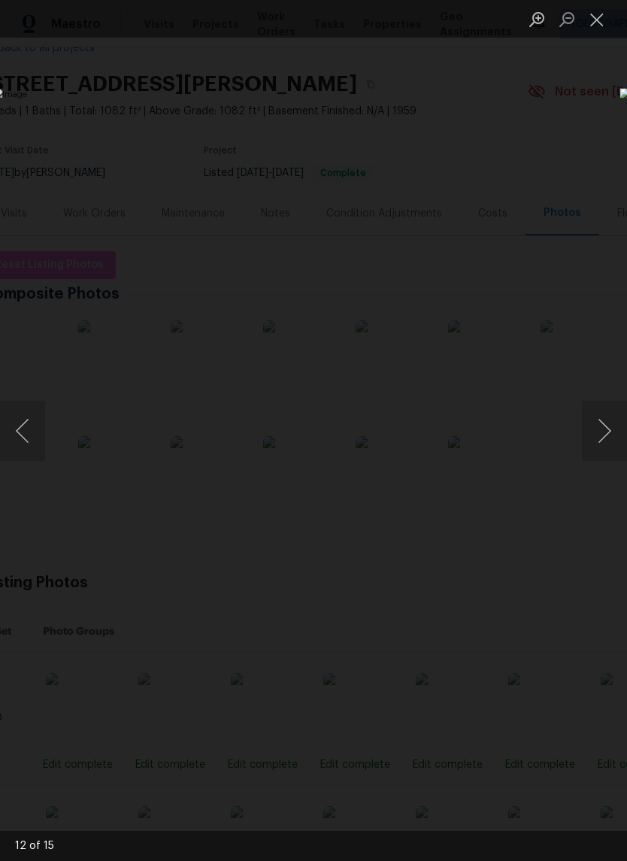
click at [22, 438] on button "Previous image" at bounding box center [22, 431] width 45 height 60
click at [30, 435] on button "Previous image" at bounding box center [22, 431] width 45 height 60
click at [29, 435] on button "Previous image" at bounding box center [22, 431] width 45 height 60
click at [603, 430] on button "Next image" at bounding box center [604, 431] width 45 height 60
click at [572, 65] on div "Lightbox" at bounding box center [313, 430] width 627 height 861
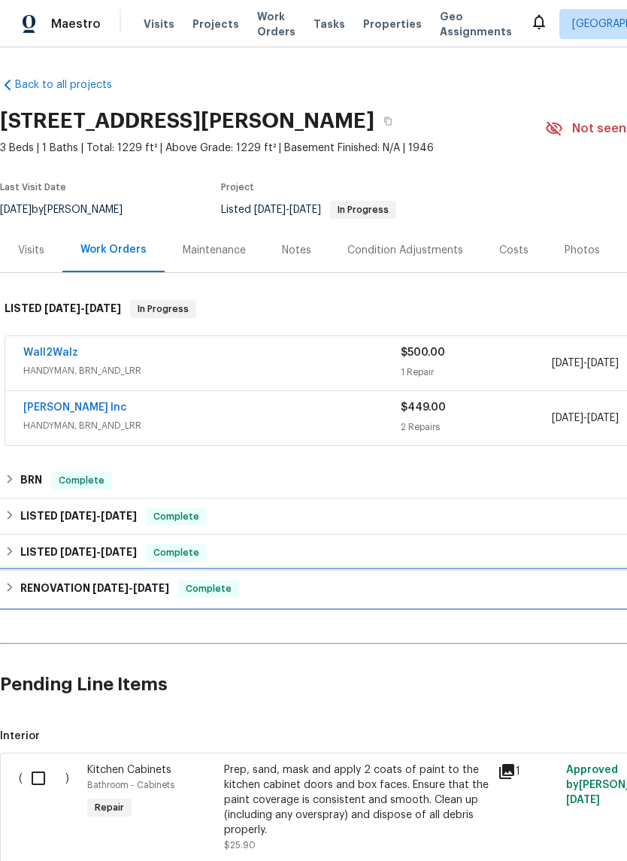
click at [159, 589] on span "[DATE]" at bounding box center [151, 588] width 36 height 11
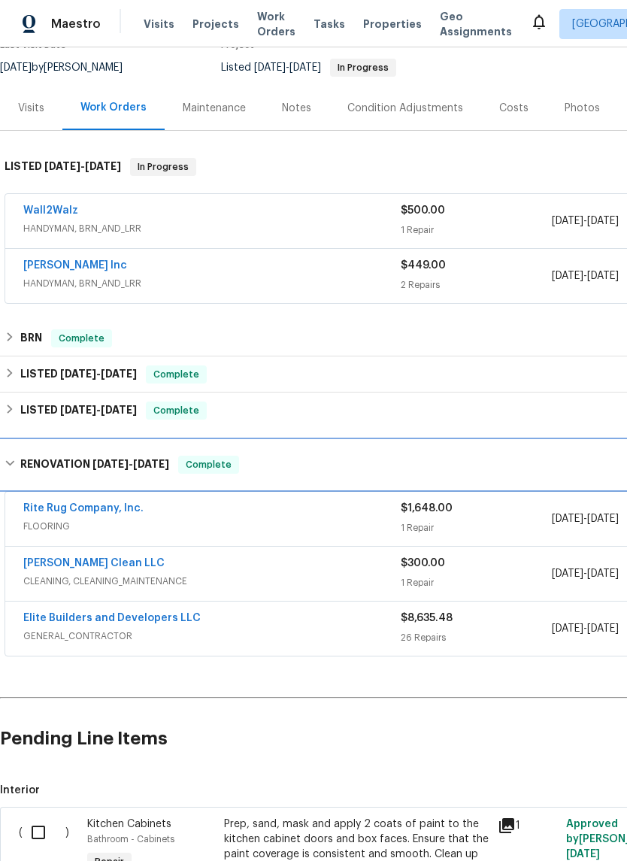
scroll to position [143, 0]
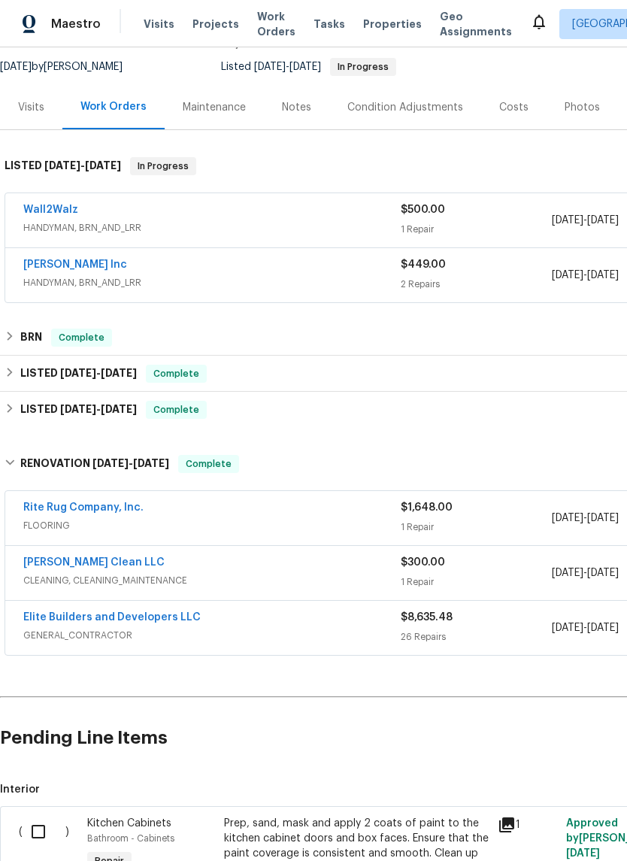
click at [168, 622] on link "Elite Builders and Developers LLC" at bounding box center [111, 617] width 177 height 11
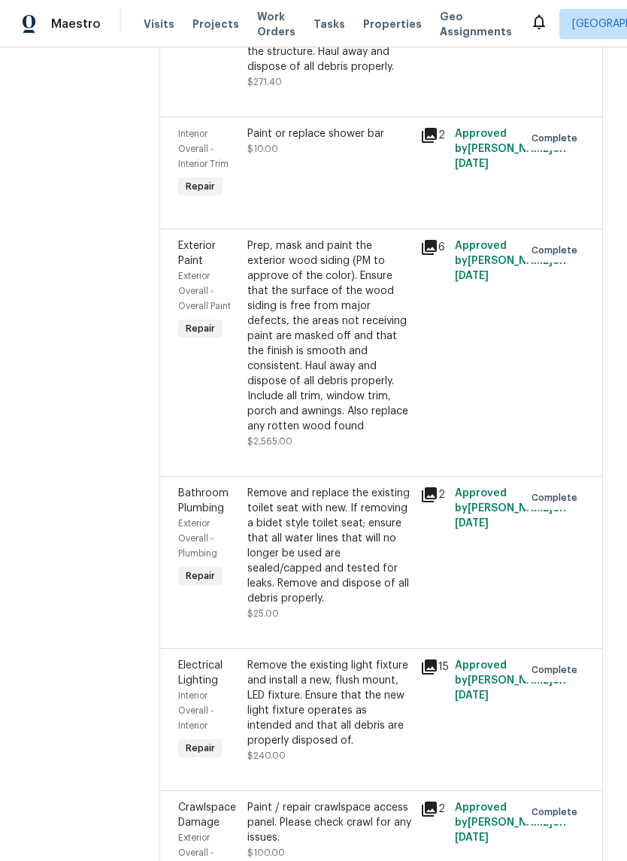
scroll to position [1001, 0]
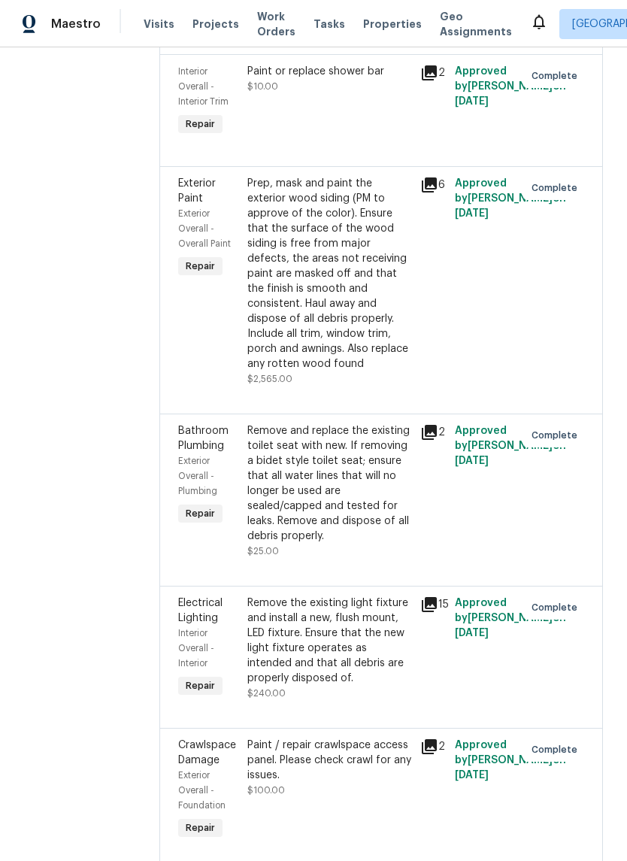
click at [438, 194] on icon at bounding box center [429, 185] width 18 height 18
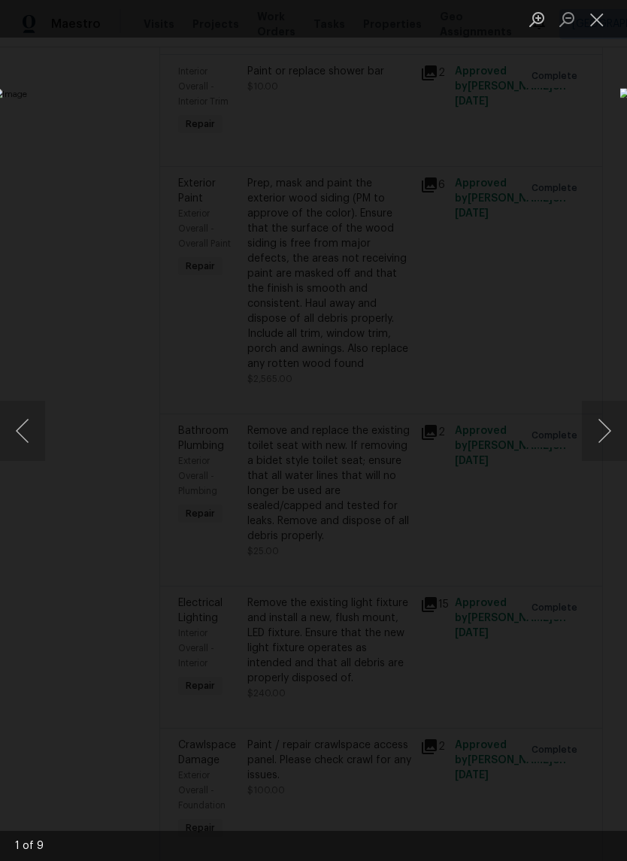
click at [602, 437] on button "Next image" at bounding box center [604, 431] width 45 height 60
click at [602, 429] on button "Next image" at bounding box center [604, 431] width 45 height 60
click at [607, 432] on button "Next image" at bounding box center [604, 431] width 45 height 60
click at [596, 431] on button "Next image" at bounding box center [604, 431] width 45 height 60
click at [35, 431] on button "Previous image" at bounding box center [22, 431] width 45 height 60
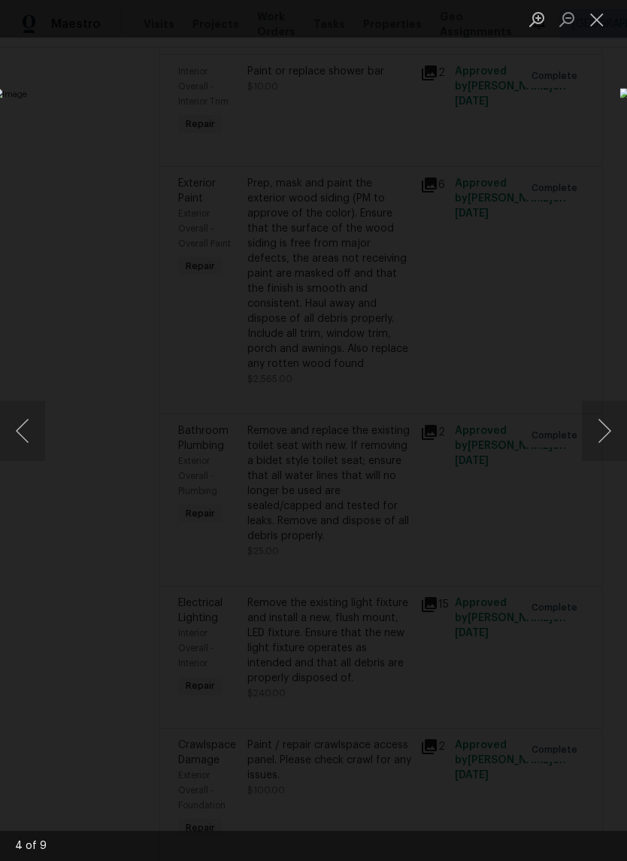
click at [25, 438] on button "Previous image" at bounding box center [22, 431] width 45 height 60
click at [32, 402] on button "Previous image" at bounding box center [22, 431] width 45 height 60
click at [21, 417] on button "Previous image" at bounding box center [22, 431] width 45 height 60
click at [612, 422] on button "Next image" at bounding box center [604, 431] width 45 height 60
click at [611, 425] on button "Next image" at bounding box center [604, 431] width 45 height 60
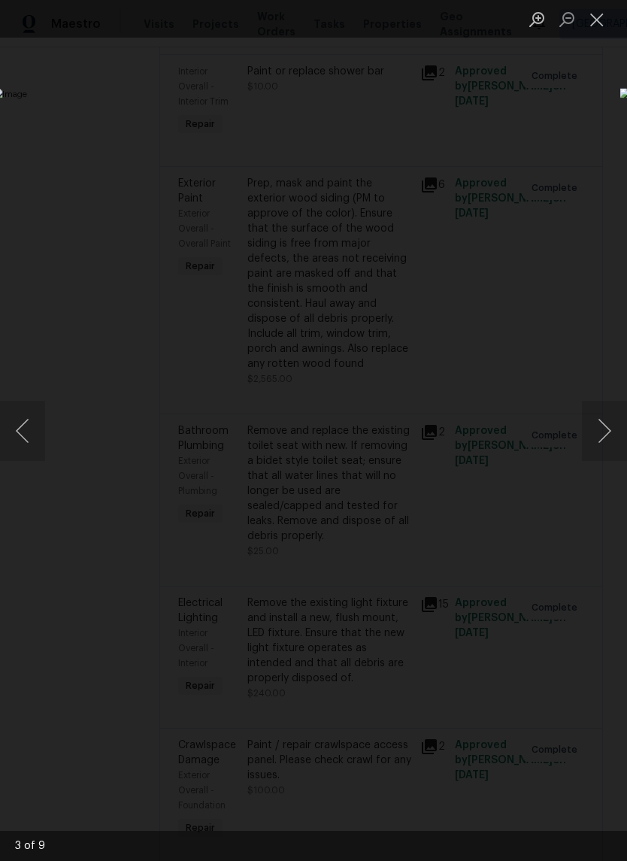
click at [611, 424] on button "Next image" at bounding box center [604, 431] width 45 height 60
click at [609, 426] on button "Next image" at bounding box center [604, 431] width 45 height 60
click at [614, 424] on button "Next image" at bounding box center [604, 431] width 45 height 60
click at [609, 429] on button "Next image" at bounding box center [604, 431] width 45 height 60
click at [608, 429] on button "Next image" at bounding box center [604, 431] width 45 height 60
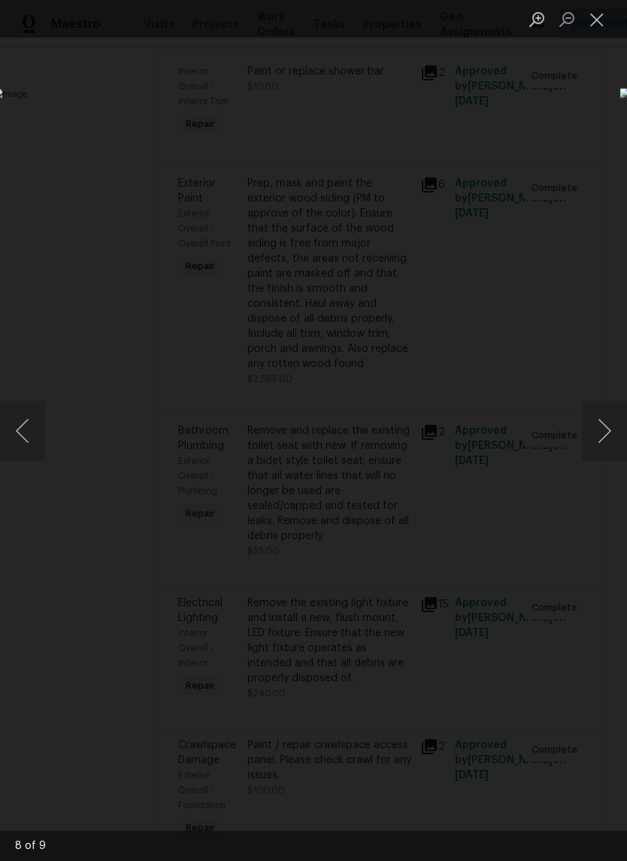
click at [614, 426] on button "Next image" at bounding box center [604, 431] width 45 height 60
click at [599, 424] on button "Next image" at bounding box center [604, 431] width 45 height 60
click at [605, 421] on button "Next image" at bounding box center [604, 431] width 45 height 60
click at [606, 421] on button "Next image" at bounding box center [604, 431] width 45 height 60
click at [610, 429] on button "Next image" at bounding box center [604, 431] width 45 height 60
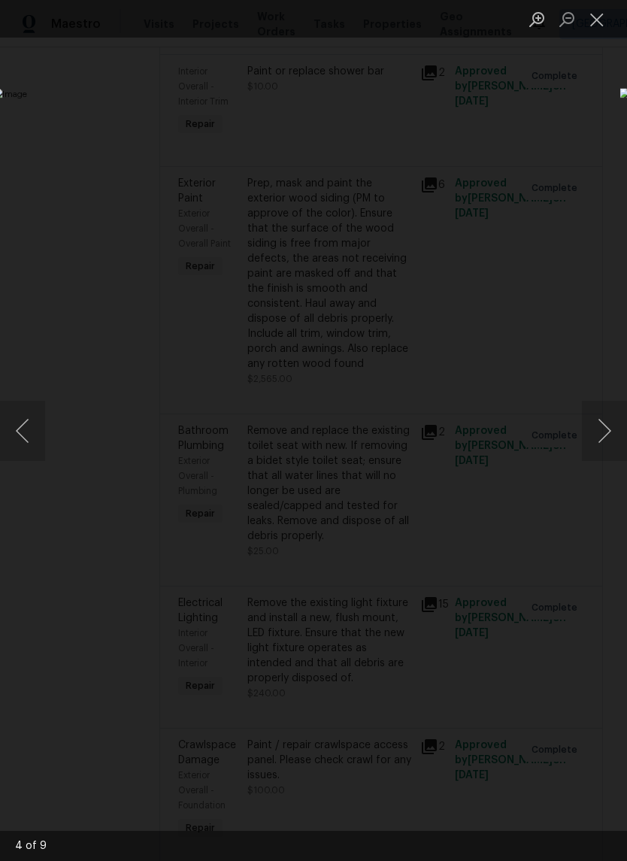
click at [609, 429] on button "Next image" at bounding box center [604, 431] width 45 height 60
click at [492, 160] on img "Lightbox" at bounding box center [242, 430] width 499 height 684
click at [601, 20] on button "Close lightbox" at bounding box center [597, 19] width 30 height 26
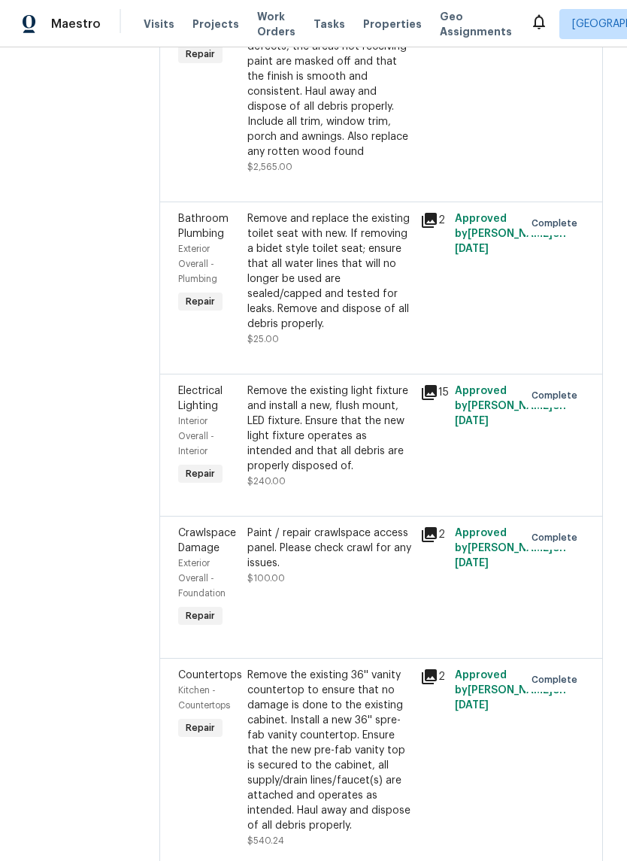
scroll to position [1239, 0]
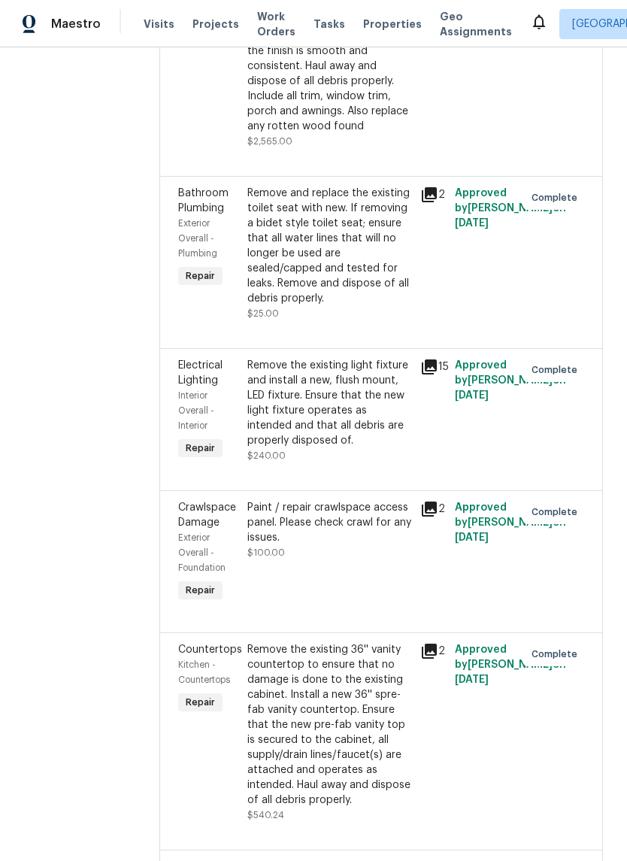
click at [437, 375] on icon at bounding box center [429, 366] width 15 height 15
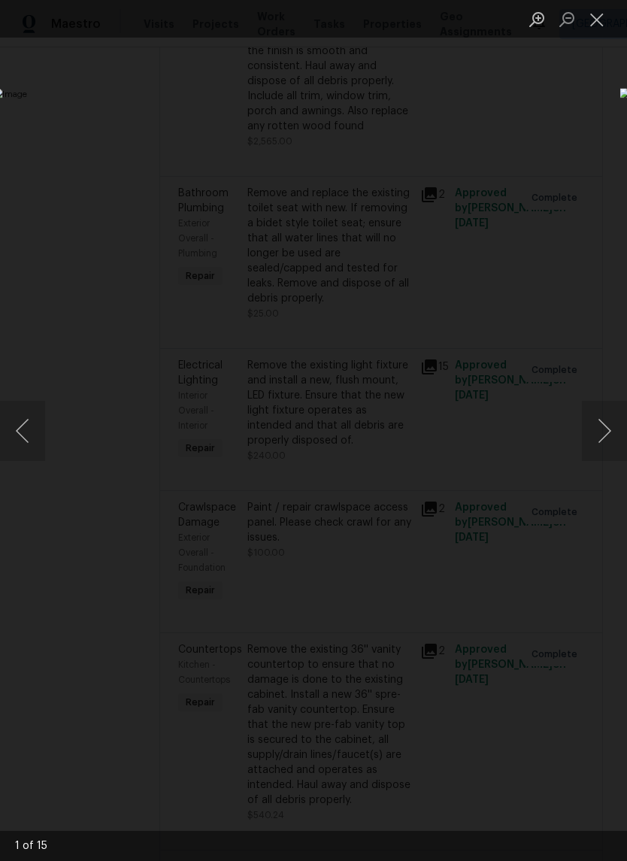
click at [602, 438] on button "Next image" at bounding box center [604, 431] width 45 height 60
click at [604, 436] on button "Next image" at bounding box center [604, 431] width 45 height 60
click at [608, 438] on button "Next image" at bounding box center [604, 431] width 45 height 60
click at [611, 441] on button "Next image" at bounding box center [604, 431] width 45 height 60
click at [607, 442] on button "Next image" at bounding box center [604, 431] width 45 height 60
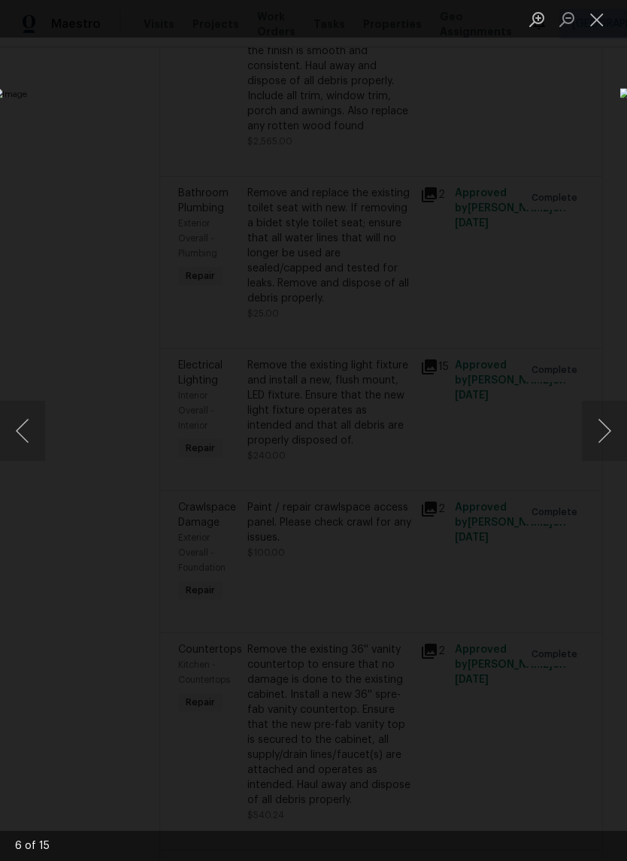
click at [604, 442] on button "Next image" at bounding box center [604, 431] width 45 height 60
click at [600, 17] on button "Close lightbox" at bounding box center [597, 19] width 30 height 26
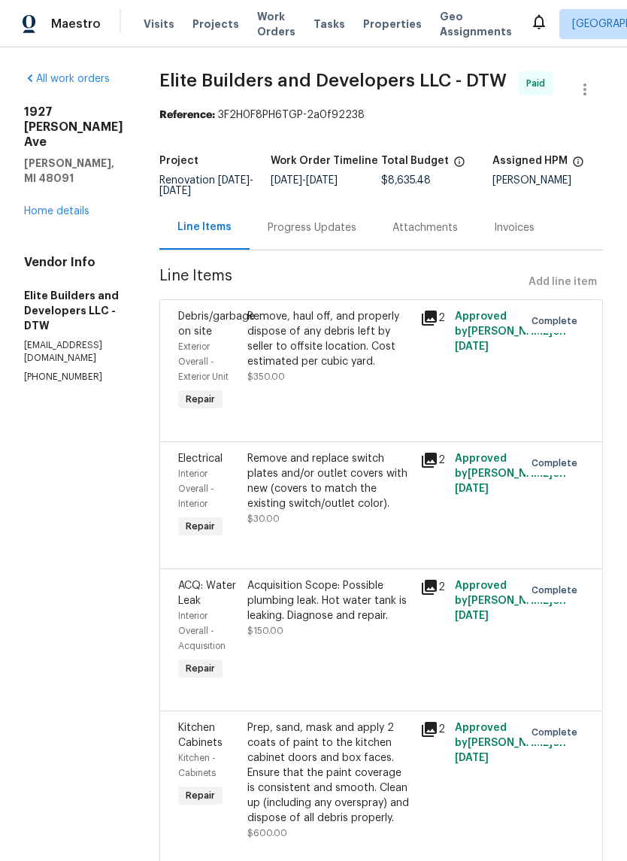
scroll to position [0, 0]
click at [79, 206] on link "Home details" at bounding box center [56, 211] width 65 height 11
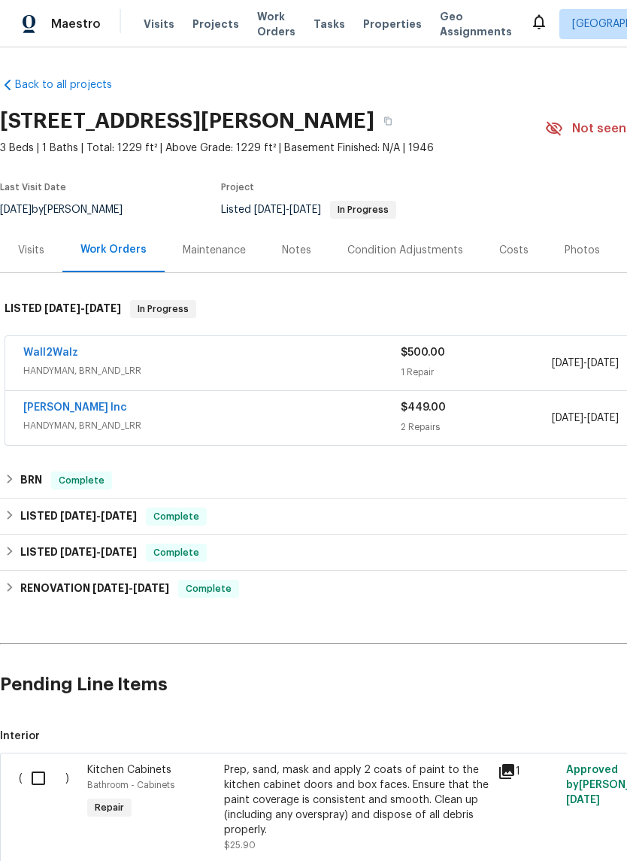
click at [569, 253] on div "Photos" at bounding box center [582, 250] width 35 height 15
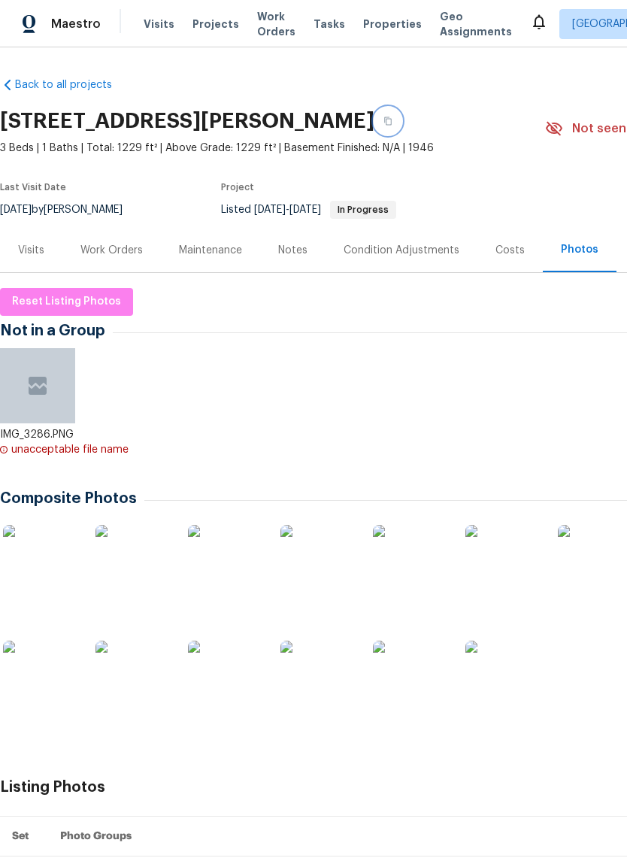
click at [375, 121] on button "button" at bounding box center [388, 121] width 27 height 27
